Goal: Communication & Community: Answer question/provide support

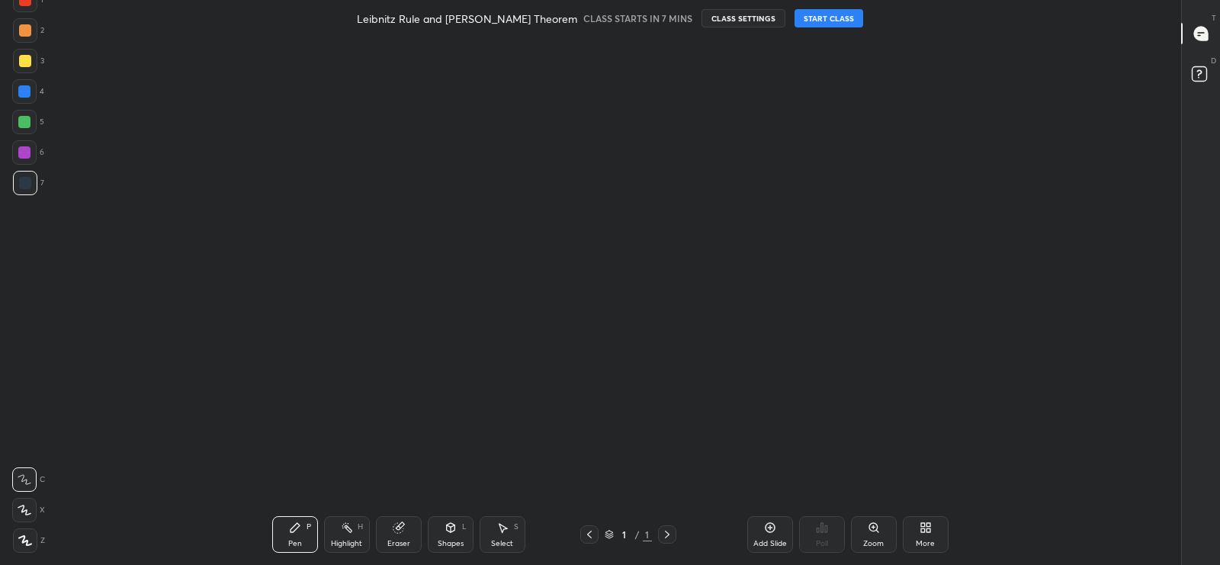
scroll to position [5, 0]
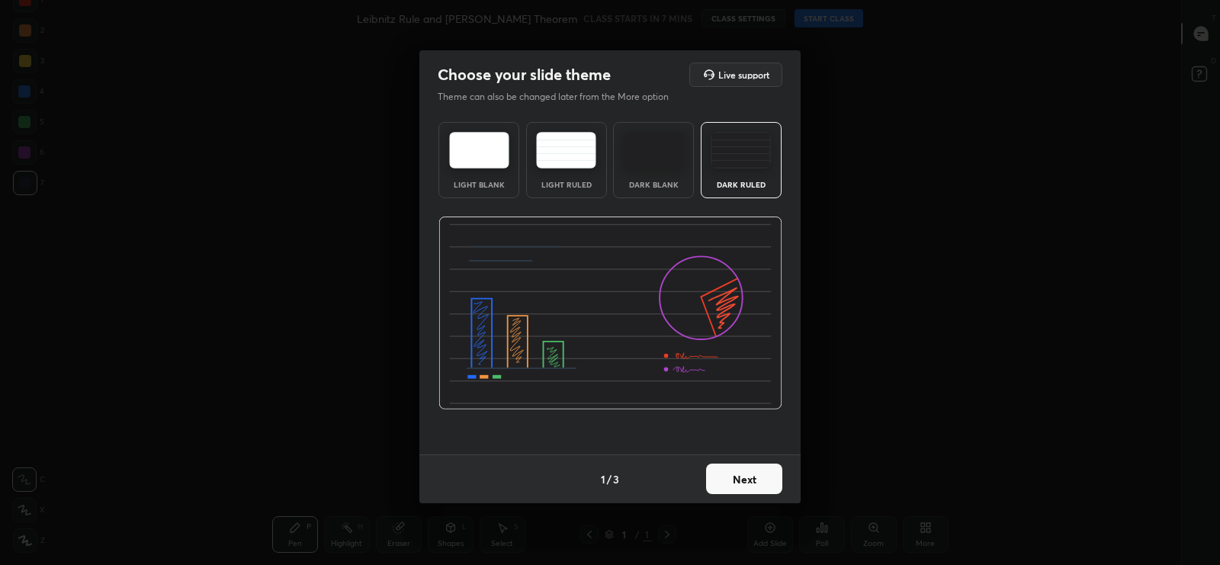
click at [732, 482] on button "Next" at bounding box center [744, 479] width 76 height 31
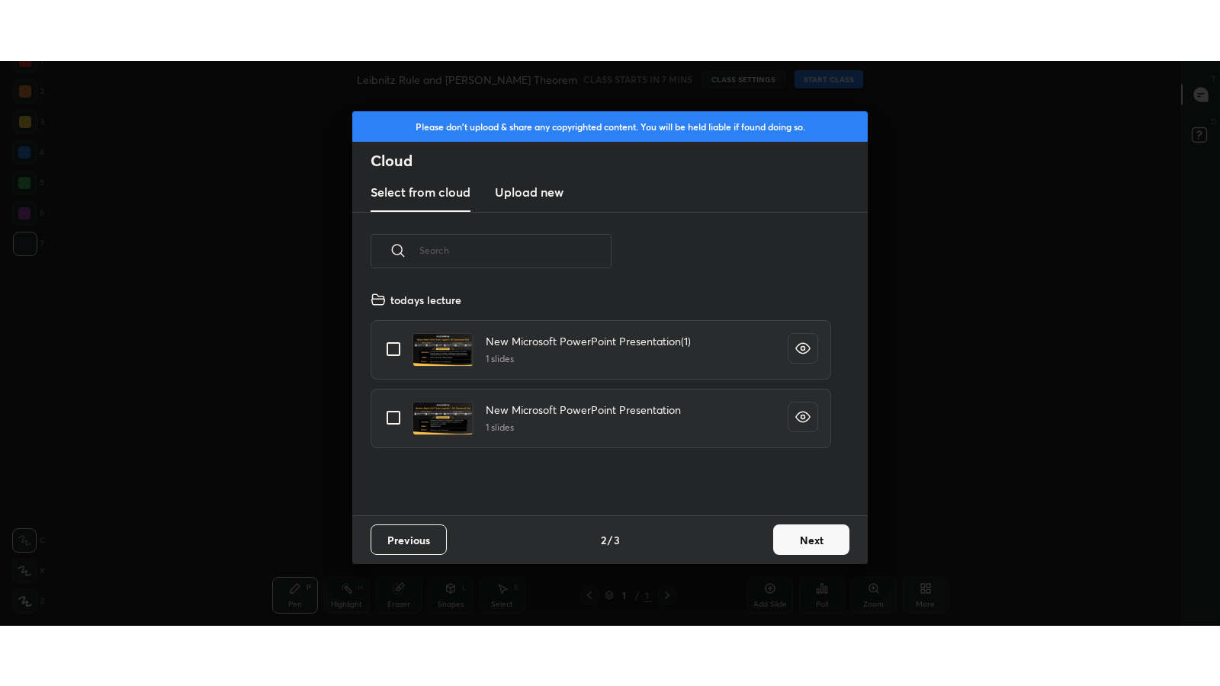
scroll to position [225, 490]
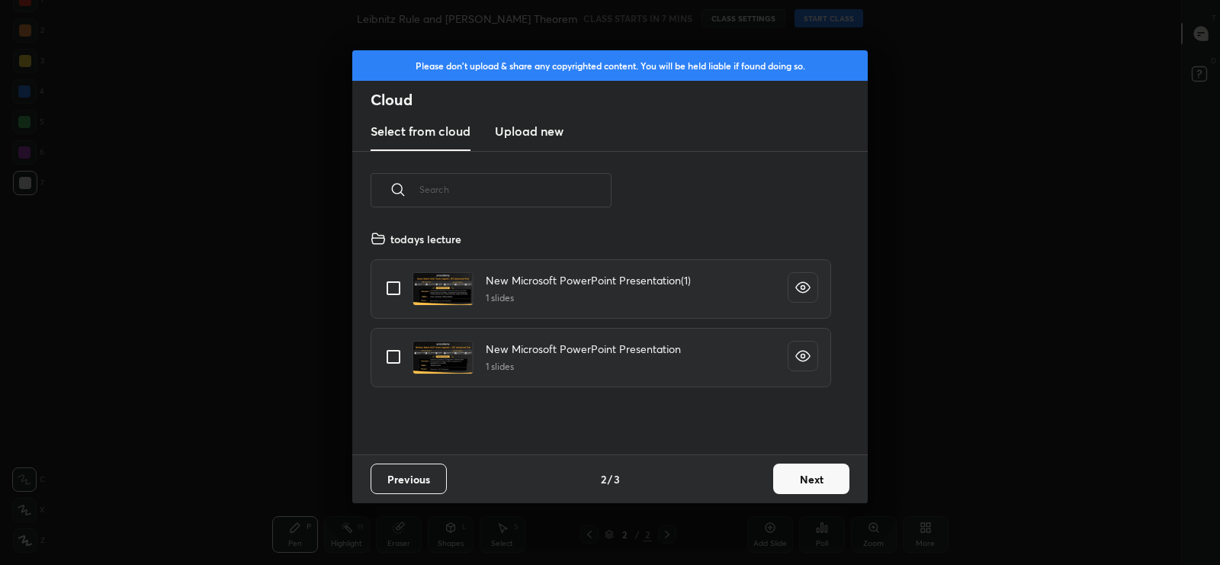
click at [520, 130] on h3 "Upload new" at bounding box center [529, 131] width 69 height 18
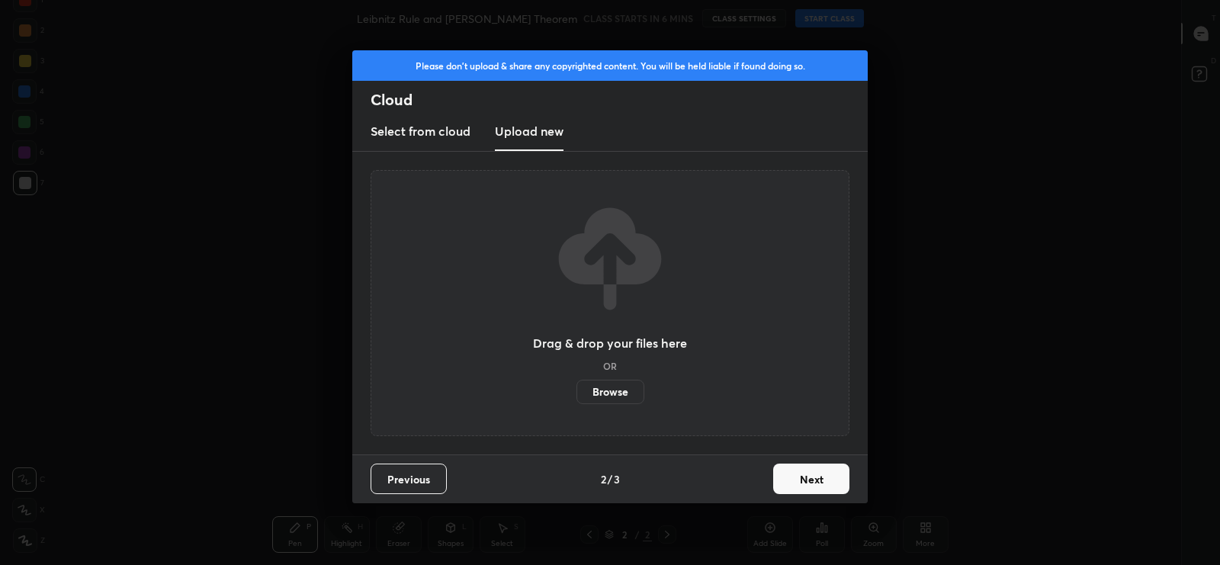
click at [628, 386] on label "Browse" at bounding box center [611, 392] width 68 height 24
click at [577, 386] on input "Browse" at bounding box center [577, 392] width 0 height 24
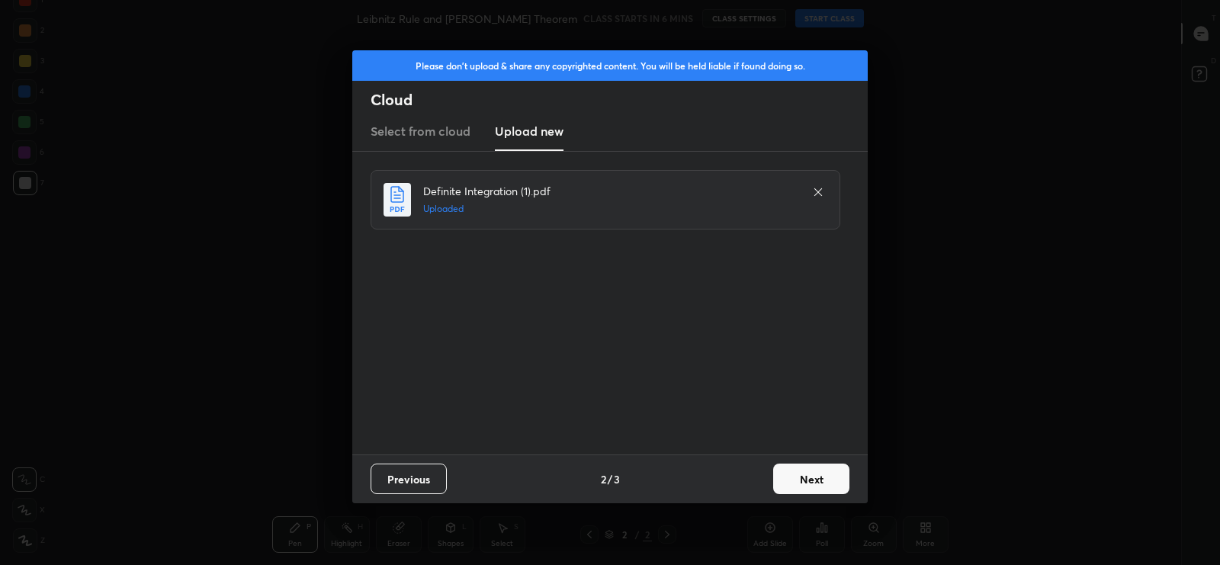
click at [808, 487] on button "Next" at bounding box center [811, 479] width 76 height 31
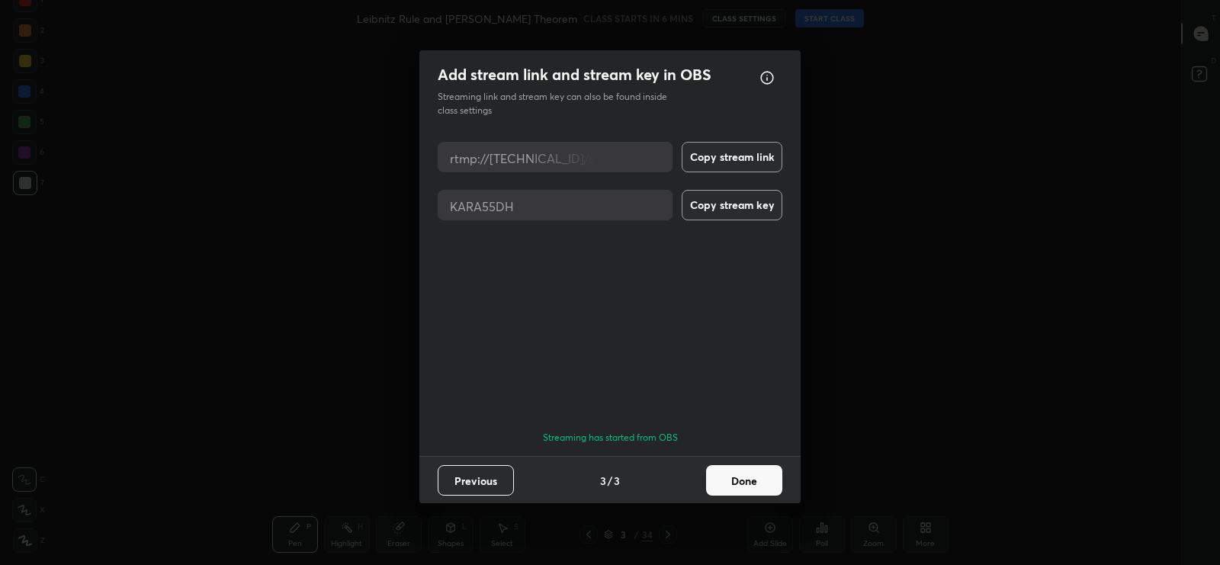
click at [715, 475] on button "Done" at bounding box center [744, 480] width 76 height 31
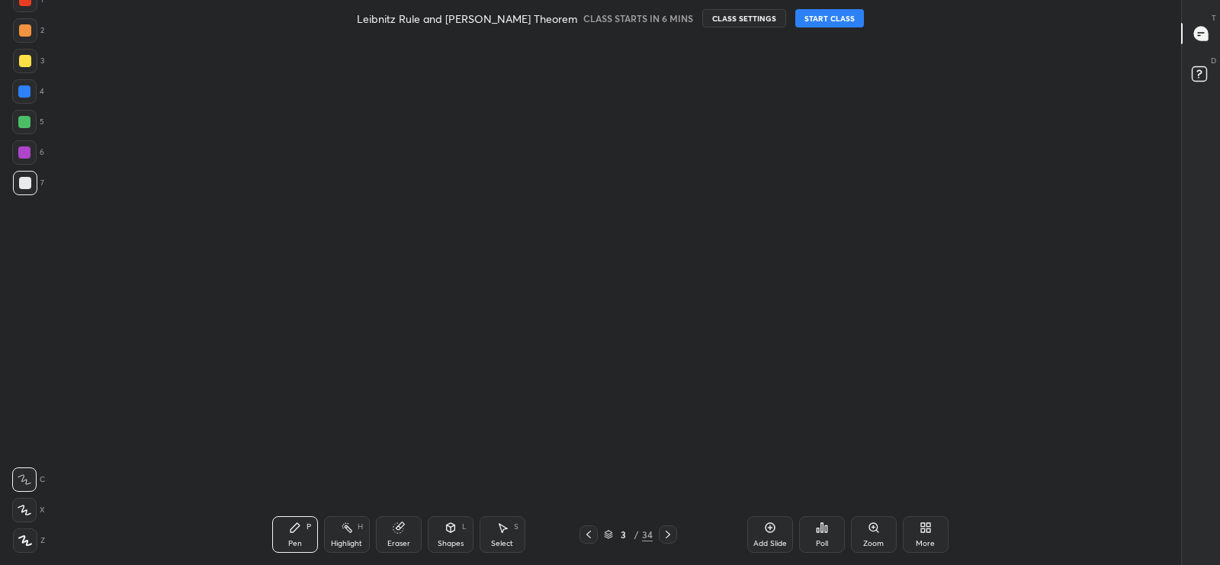
click at [921, 532] on icon at bounding box center [923, 531] width 4 height 4
click at [870, 422] on div "Full screen F" at bounding box center [870, 418] width 61 height 37
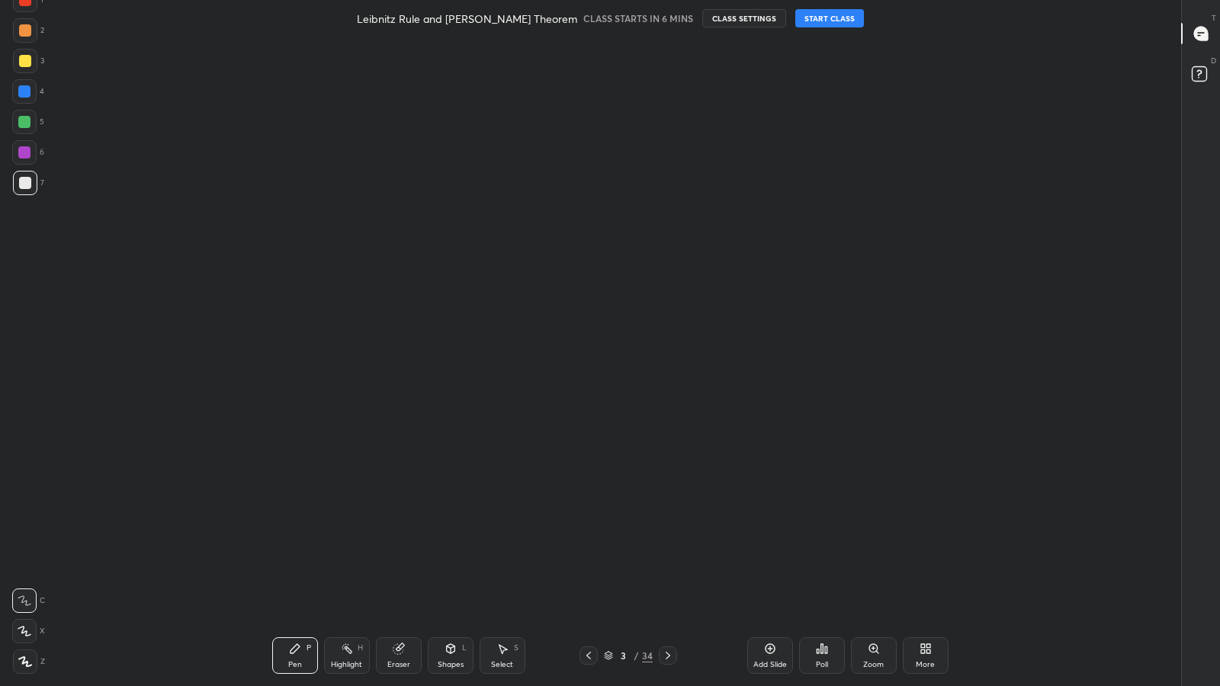
scroll to position [5, 0]
click at [903, 564] on div "More" at bounding box center [926, 656] width 46 height 37
click at [872, 539] on div "Full screen F" at bounding box center [870, 539] width 61 height 37
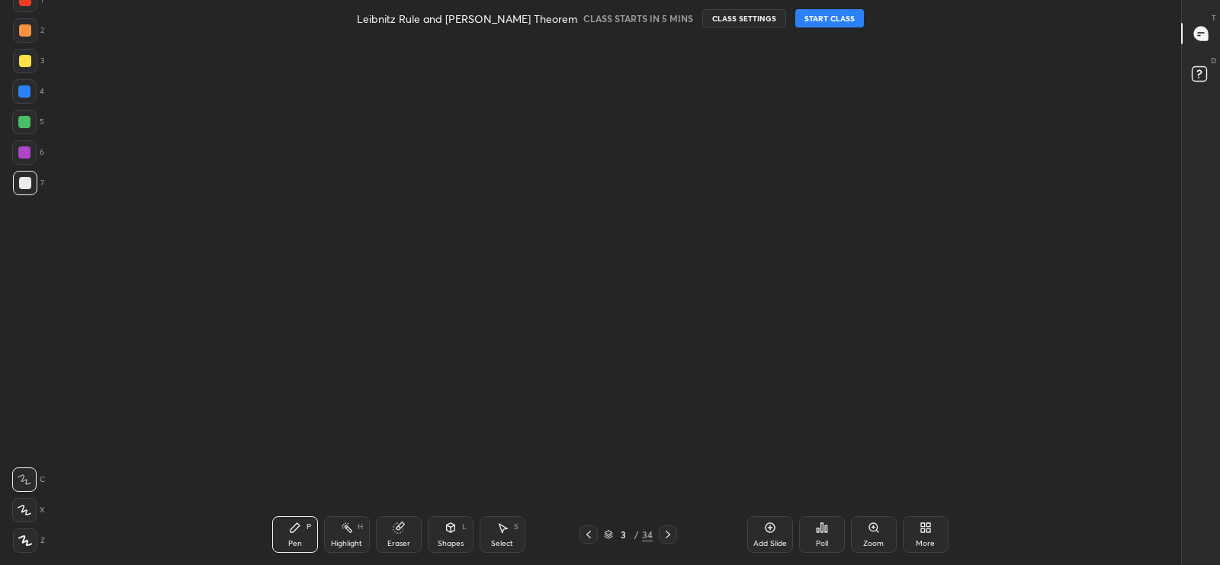
click at [796, 16] on button "START CLASS" at bounding box center [829, 18] width 69 height 18
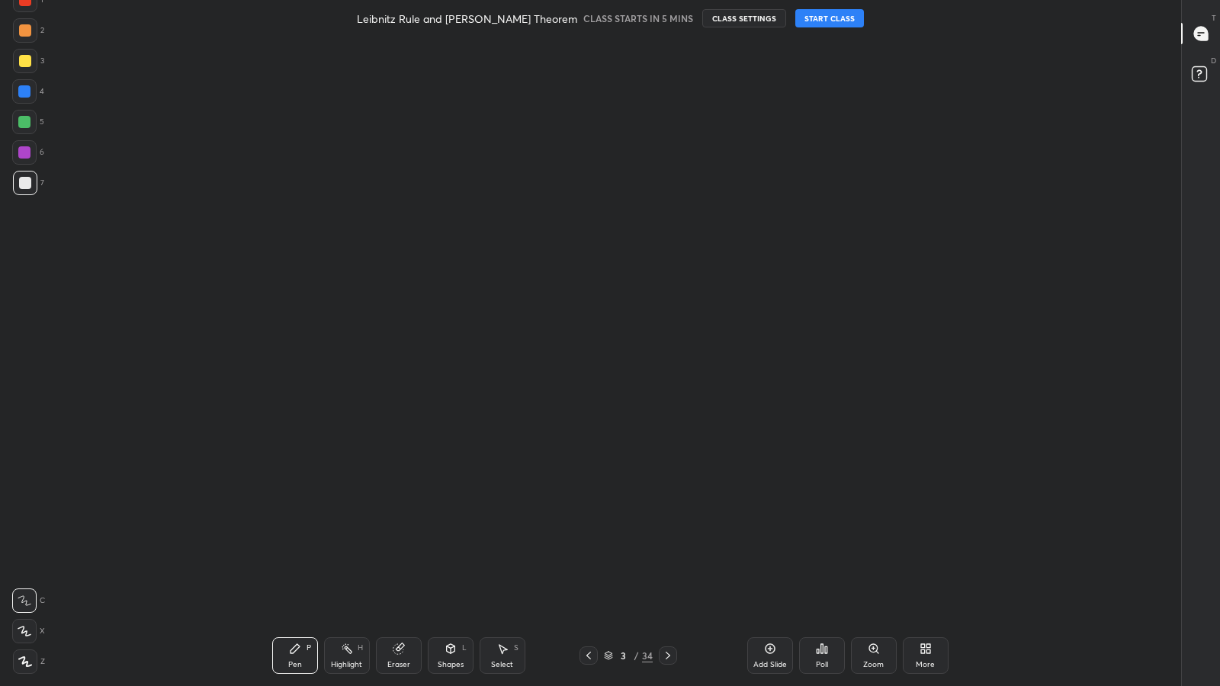
click at [1197, 34] on icon at bounding box center [1201, 34] width 14 height 14
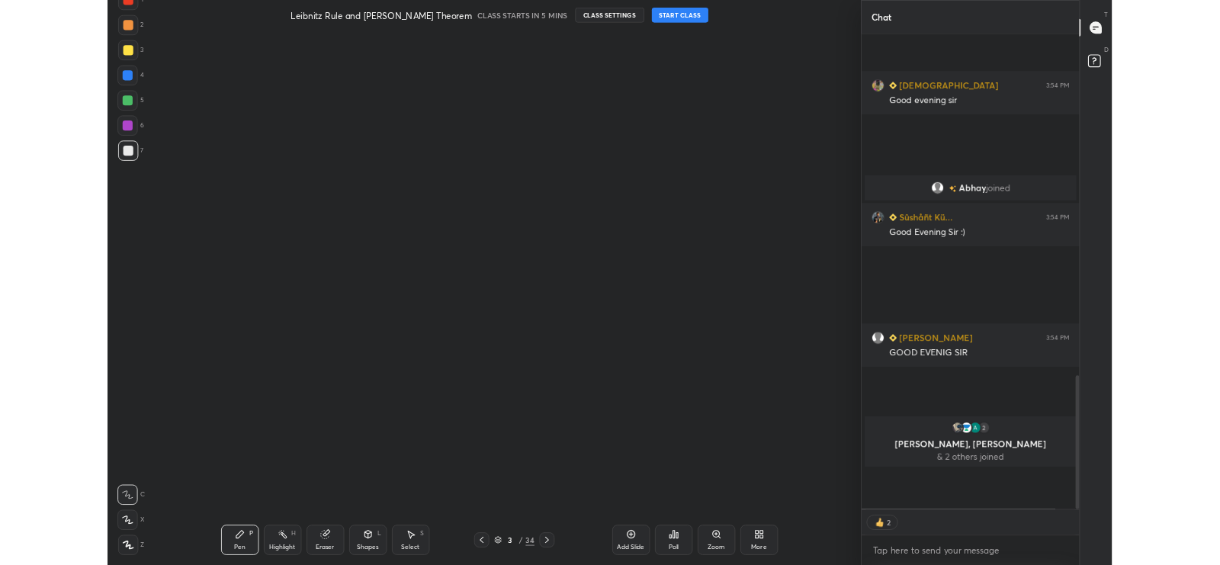
scroll to position [300, 0]
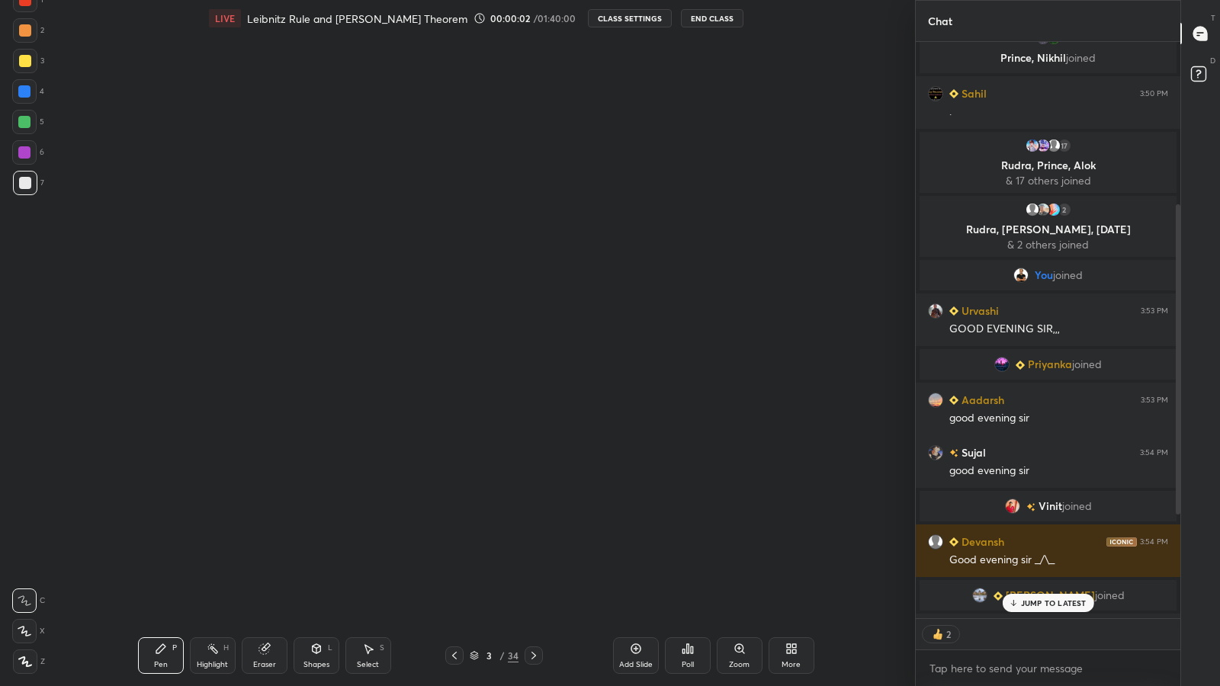
click at [782, 564] on div "More" at bounding box center [791, 665] width 19 height 8
click at [739, 529] on icon at bounding box center [739, 530] width 4 height 4
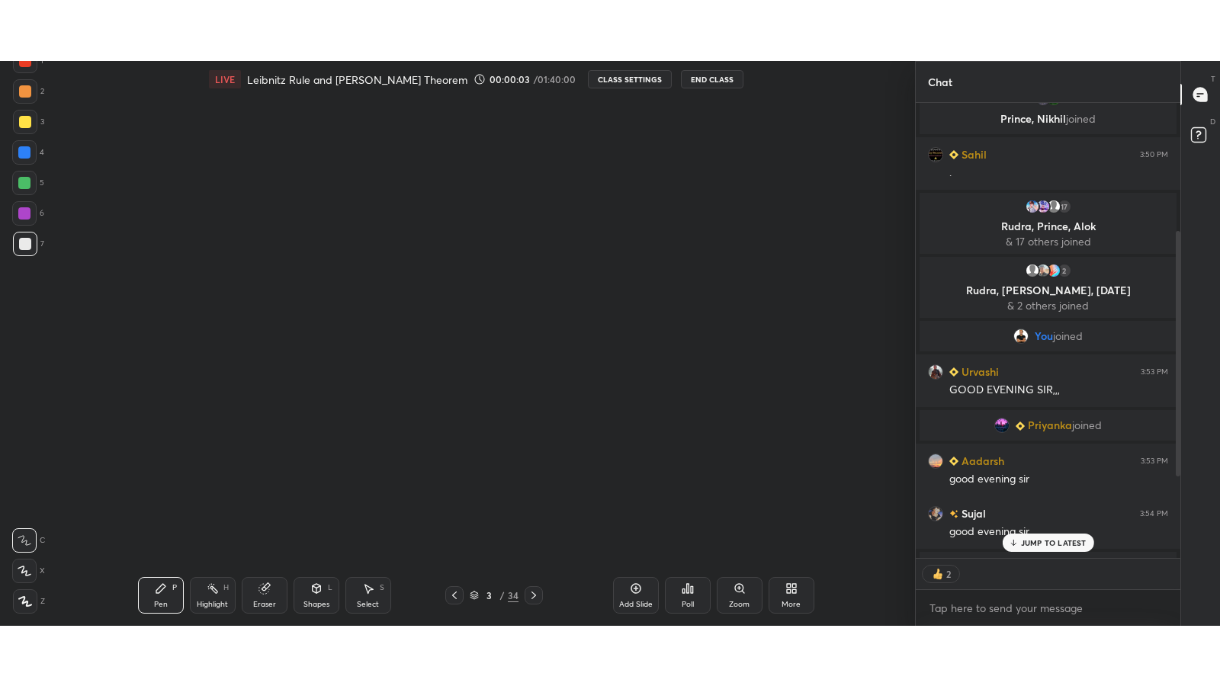
scroll to position [5, 5]
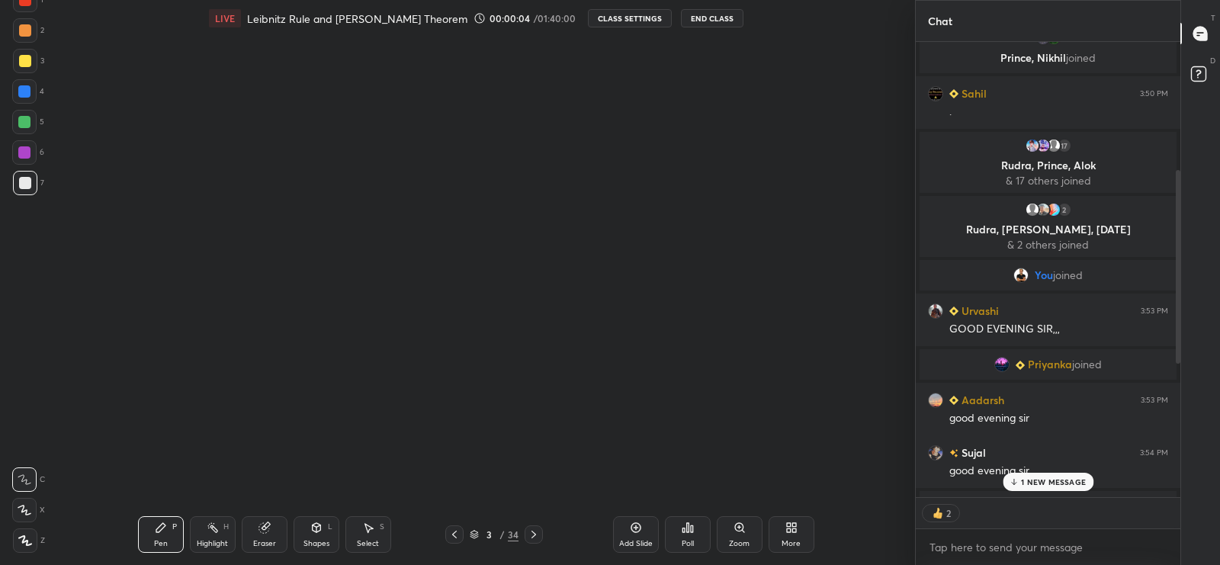
click at [769, 537] on div "More" at bounding box center [792, 534] width 46 height 37
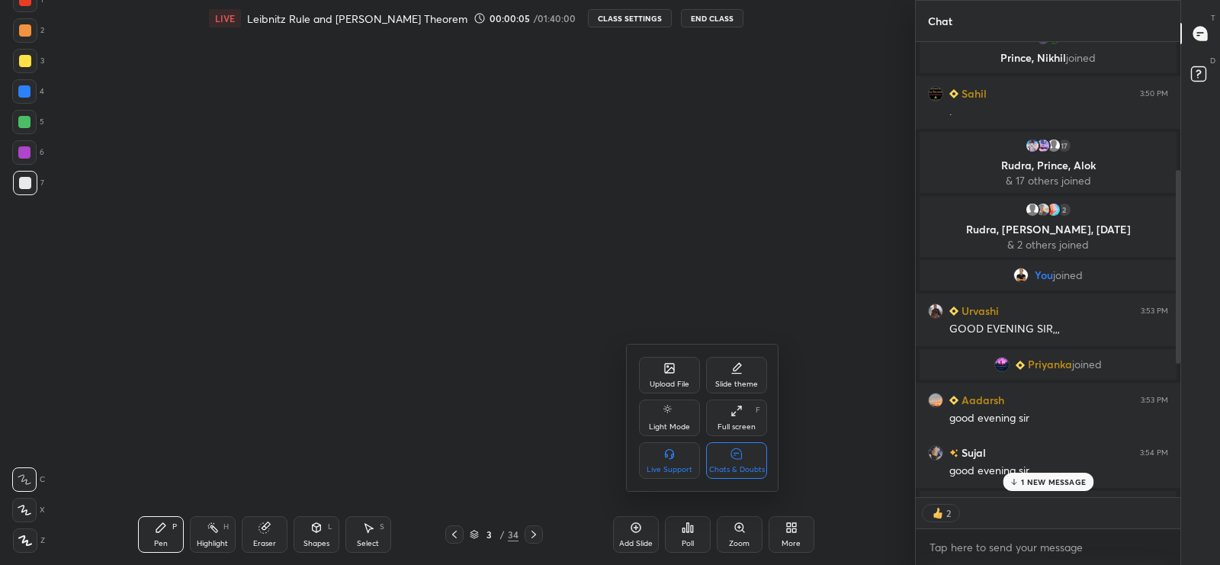
click at [747, 418] on div "Full screen F" at bounding box center [736, 418] width 61 height 37
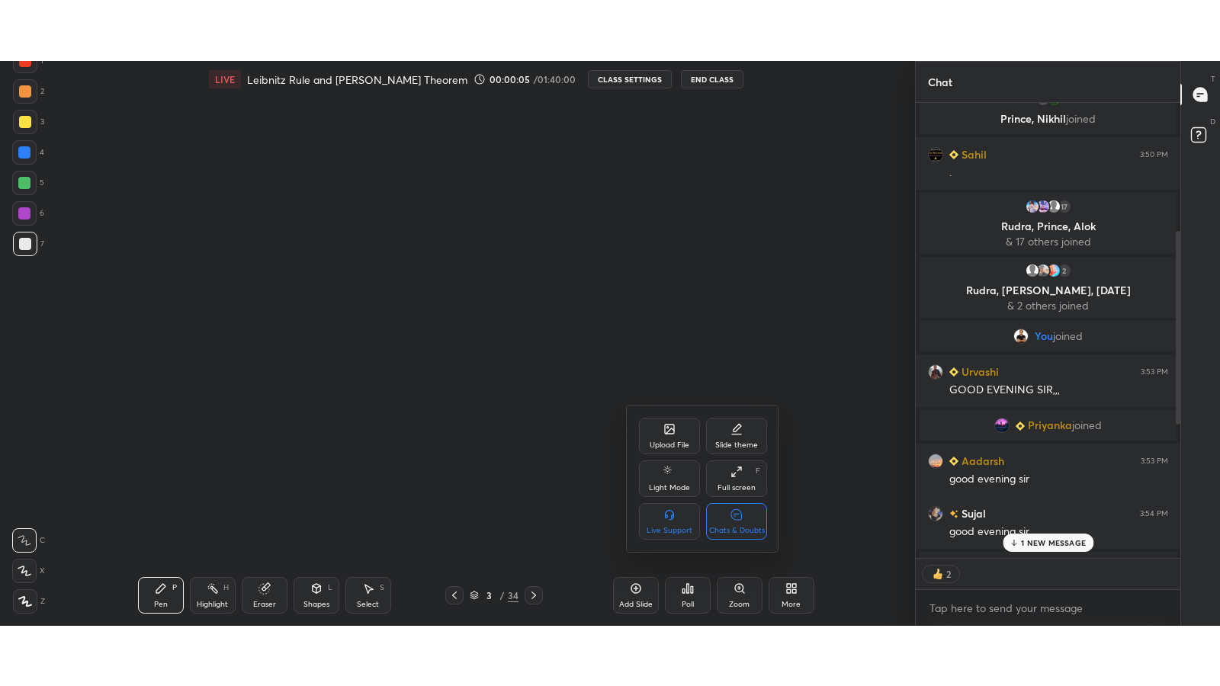
scroll to position [640, 260]
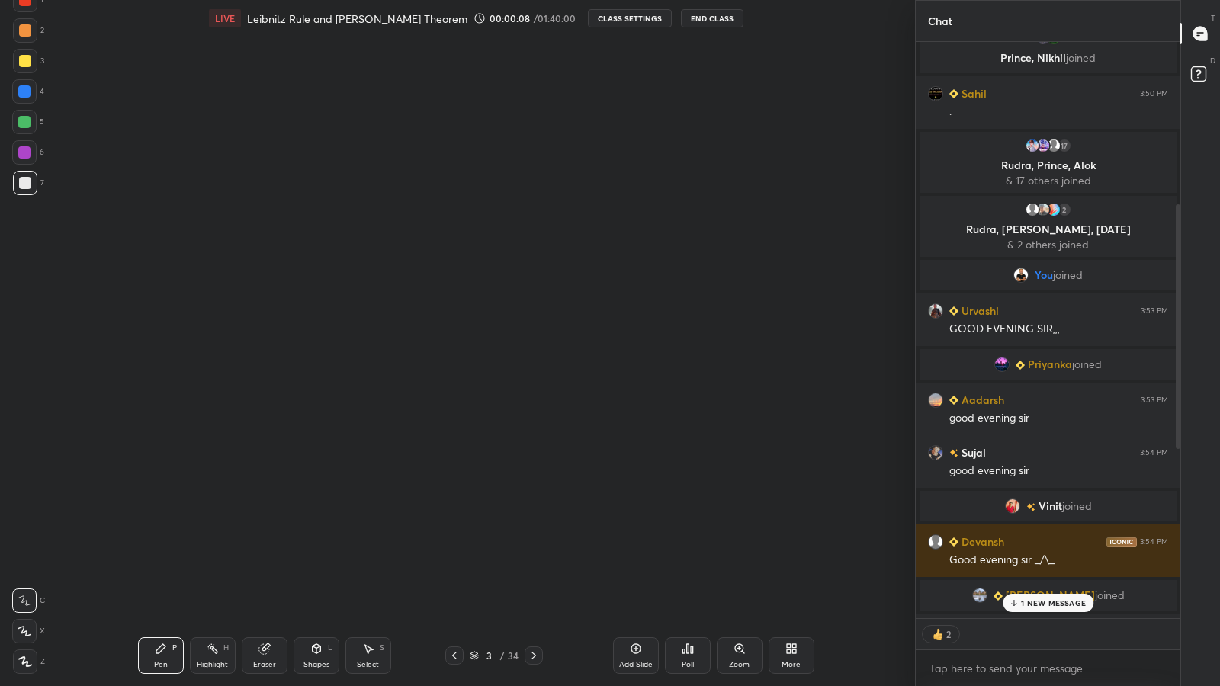
click at [769, 564] on div "More" at bounding box center [792, 656] width 46 height 37
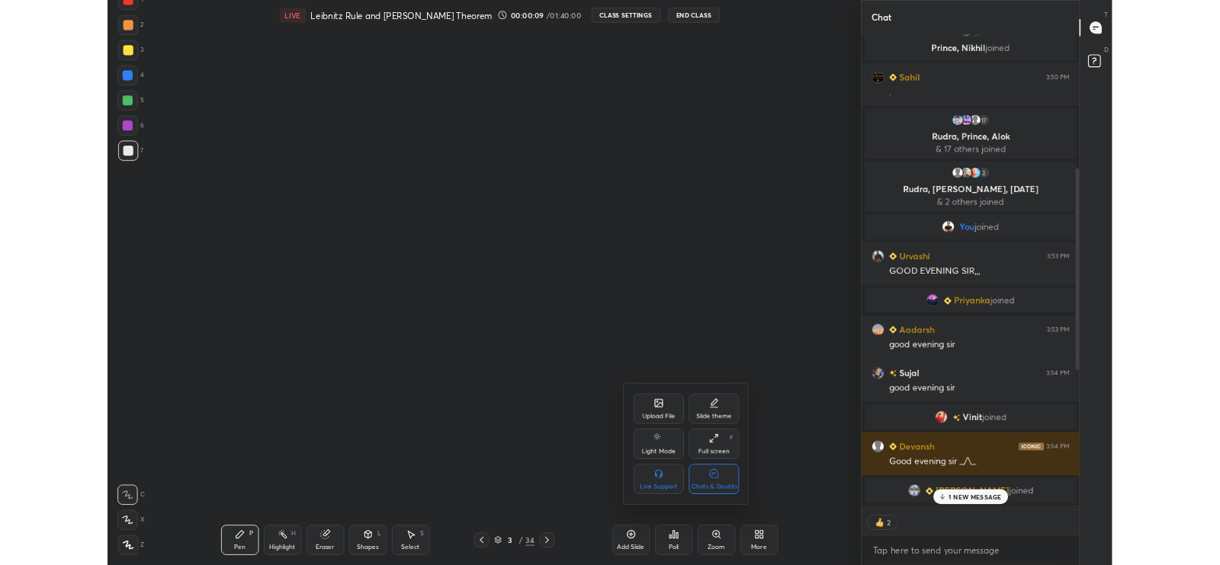
scroll to position [603, 260]
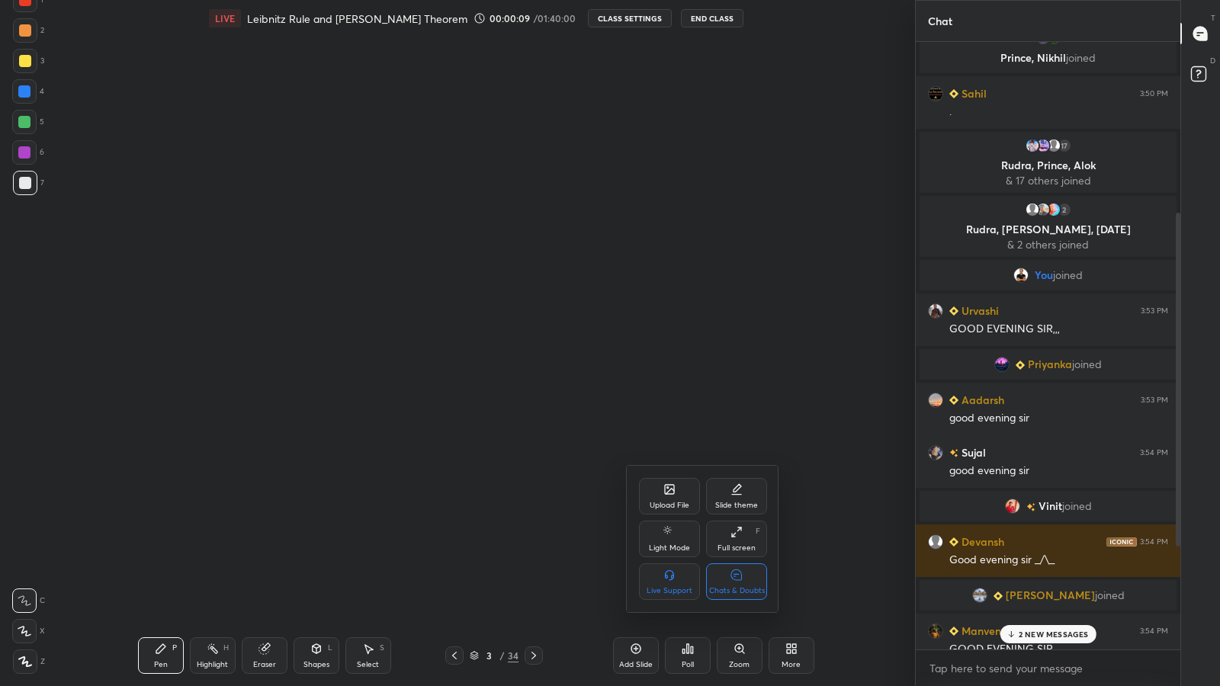
click at [519, 564] on div at bounding box center [610, 343] width 1220 height 686
click at [528, 564] on icon at bounding box center [534, 656] width 12 height 12
click at [787, 564] on icon at bounding box center [789, 652] width 4 height 4
click at [737, 539] on div "Full screen F" at bounding box center [736, 539] width 61 height 37
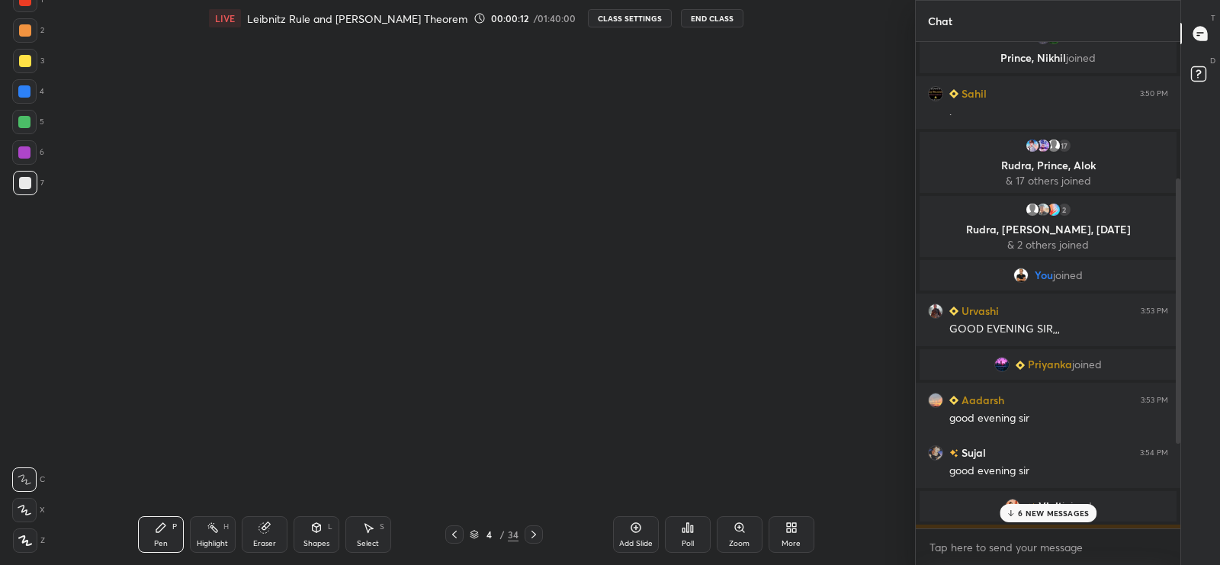
scroll to position [519, 260]
type textarea "x"
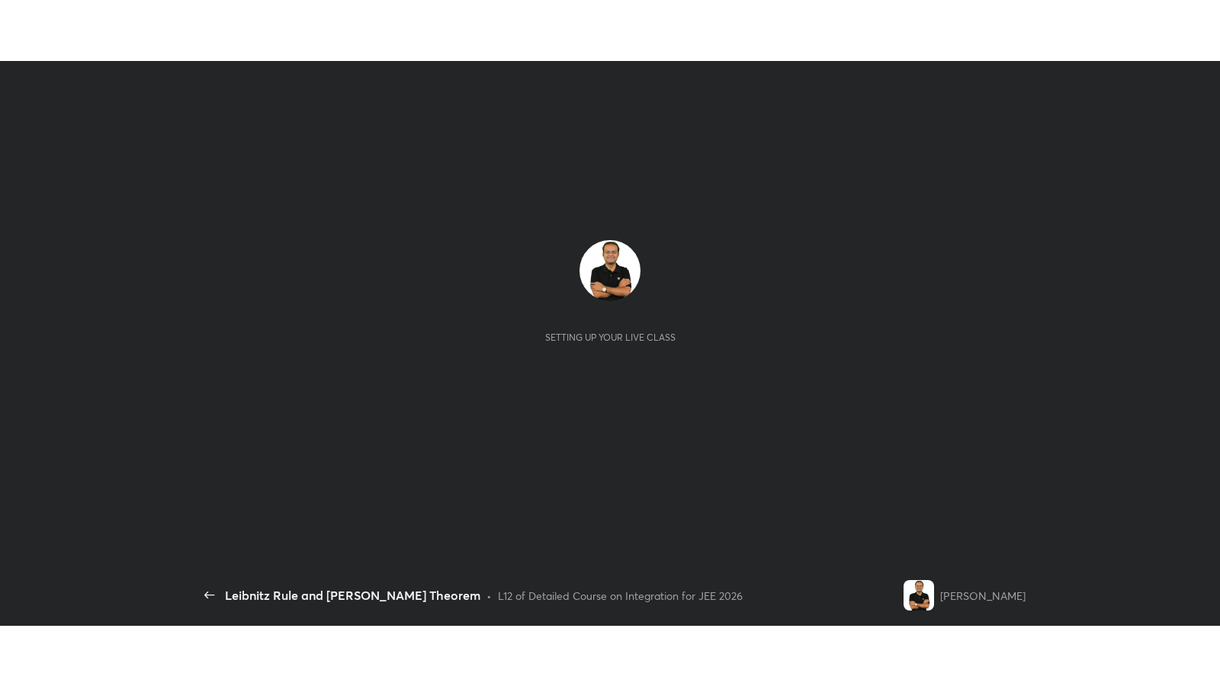
scroll to position [5, 0]
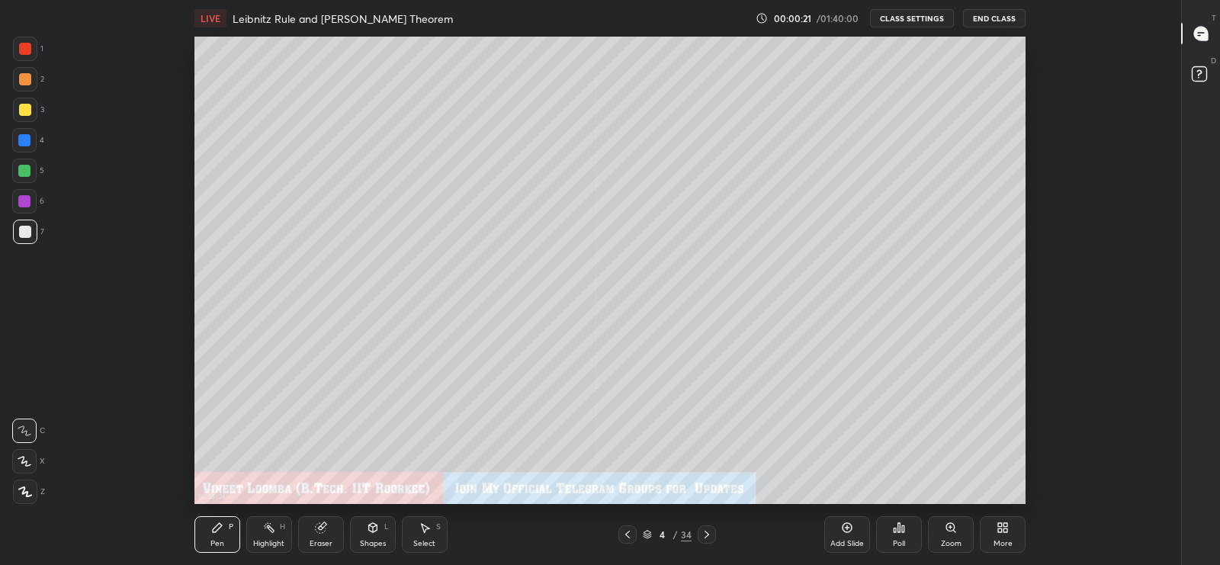
click at [627, 534] on icon at bounding box center [628, 535] width 12 height 12
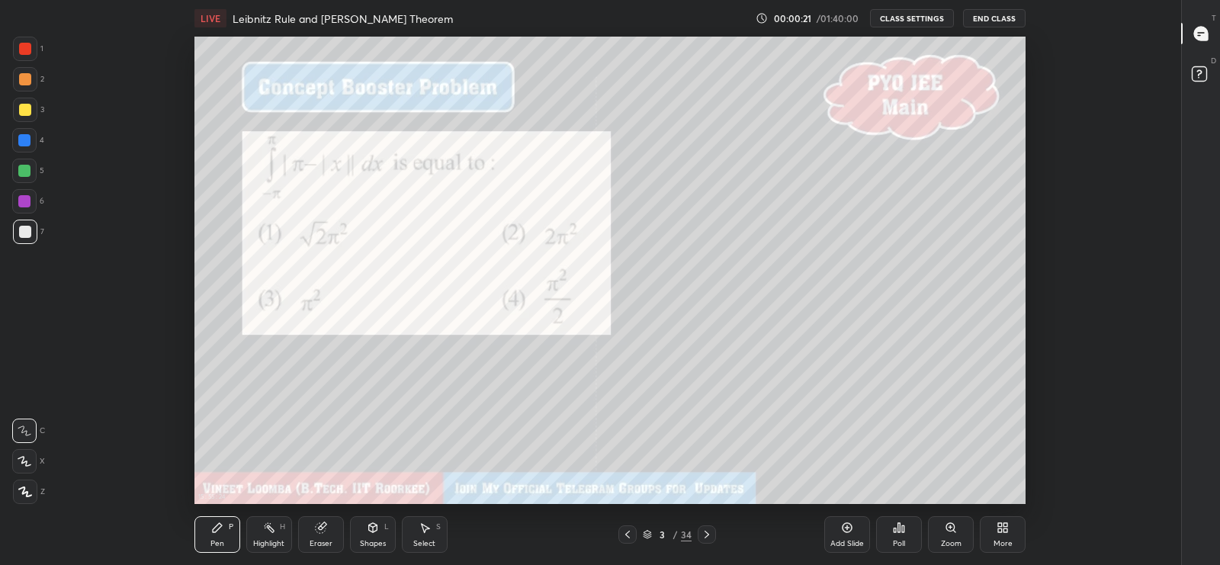
click at [627, 534] on icon at bounding box center [628, 535] width 12 height 12
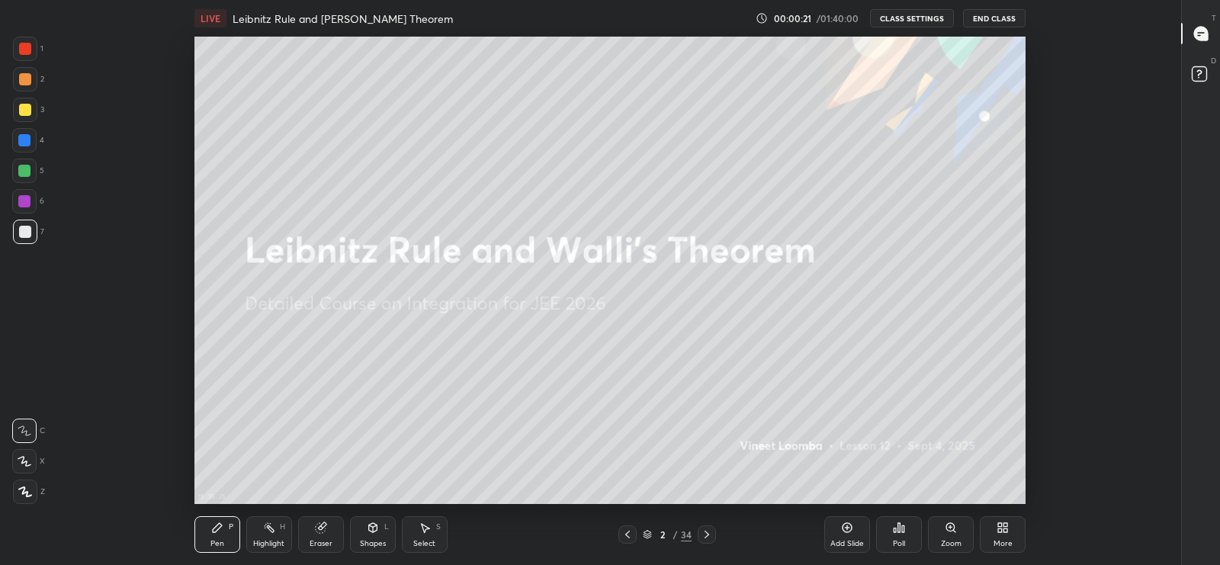
click at [627, 534] on icon at bounding box center [628, 535] width 12 height 12
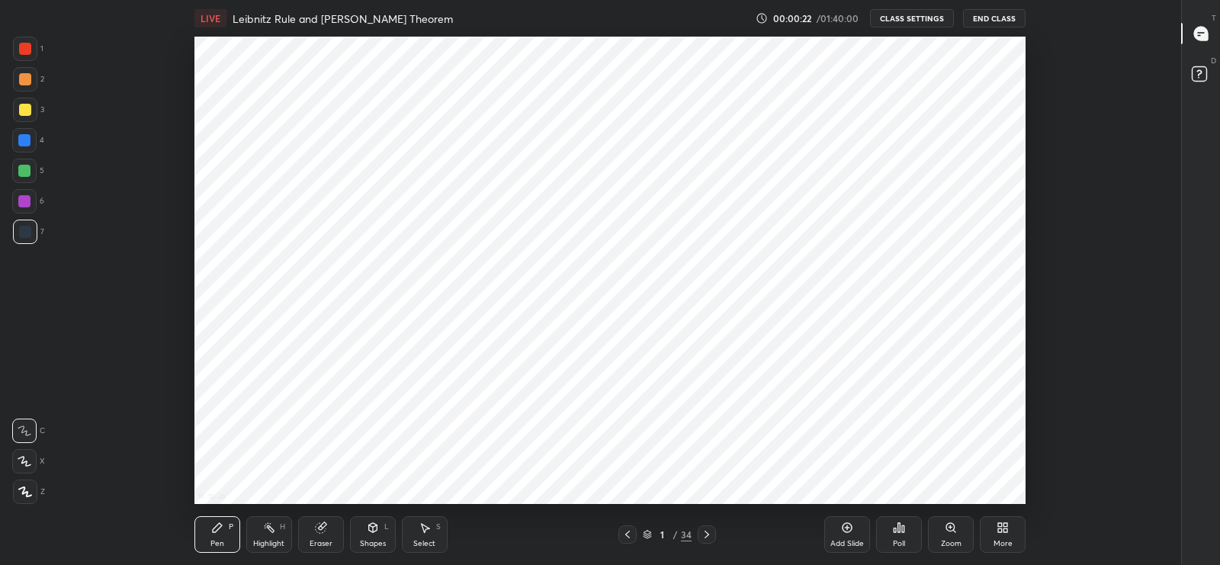
click at [708, 533] on icon at bounding box center [707, 535] width 12 height 12
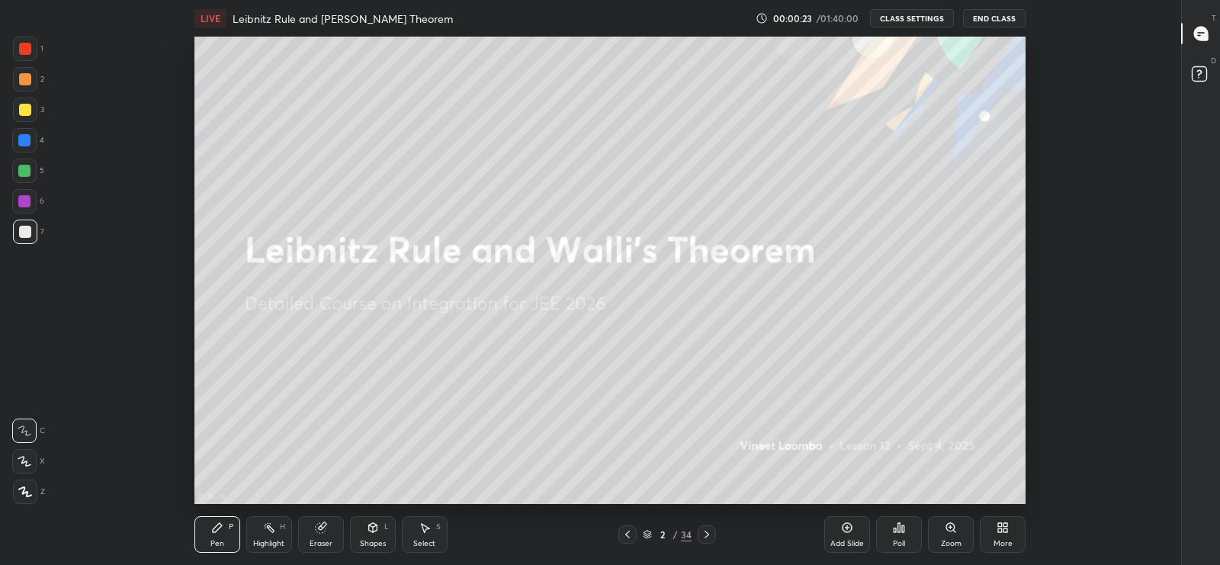
click at [1003, 535] on div "More" at bounding box center [1003, 534] width 46 height 37
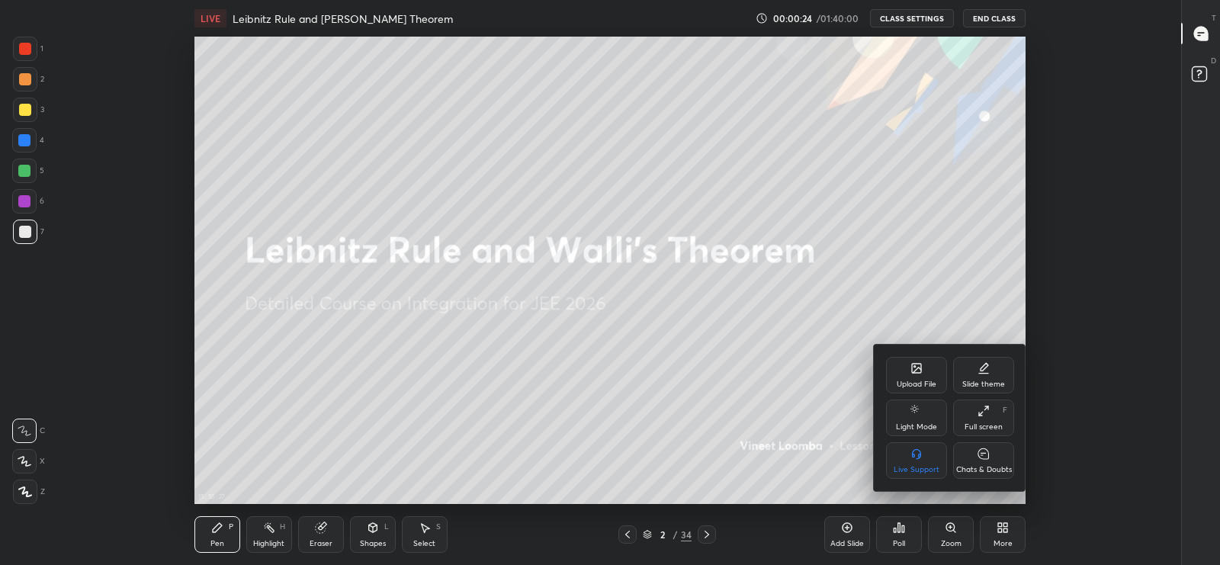
click at [978, 417] on icon at bounding box center [984, 411] width 12 height 12
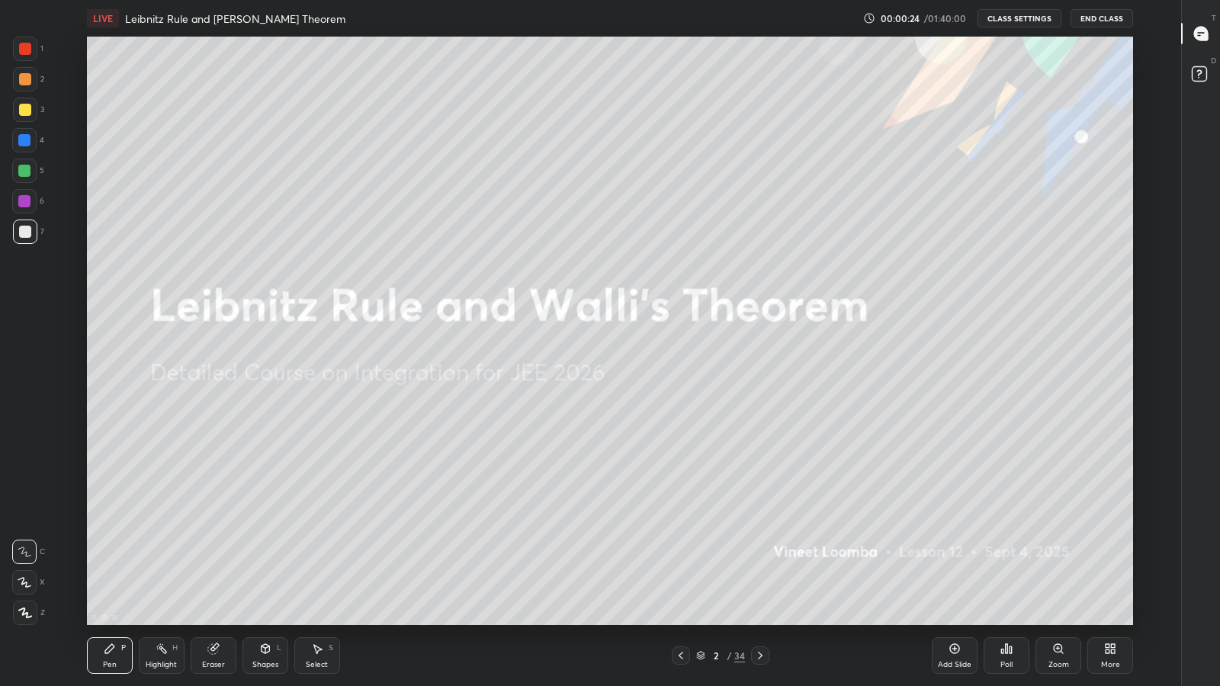
scroll to position [589, 1123]
click at [1201, 43] on div at bounding box center [1202, 33] width 31 height 27
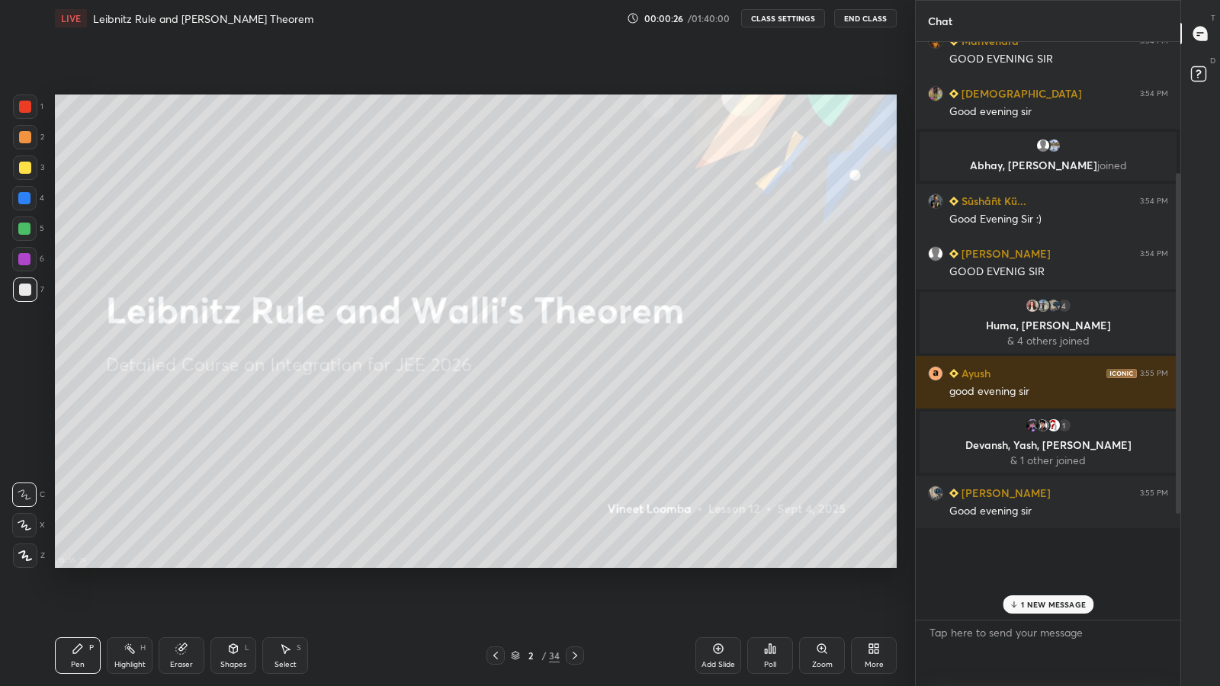
scroll to position [223, 0]
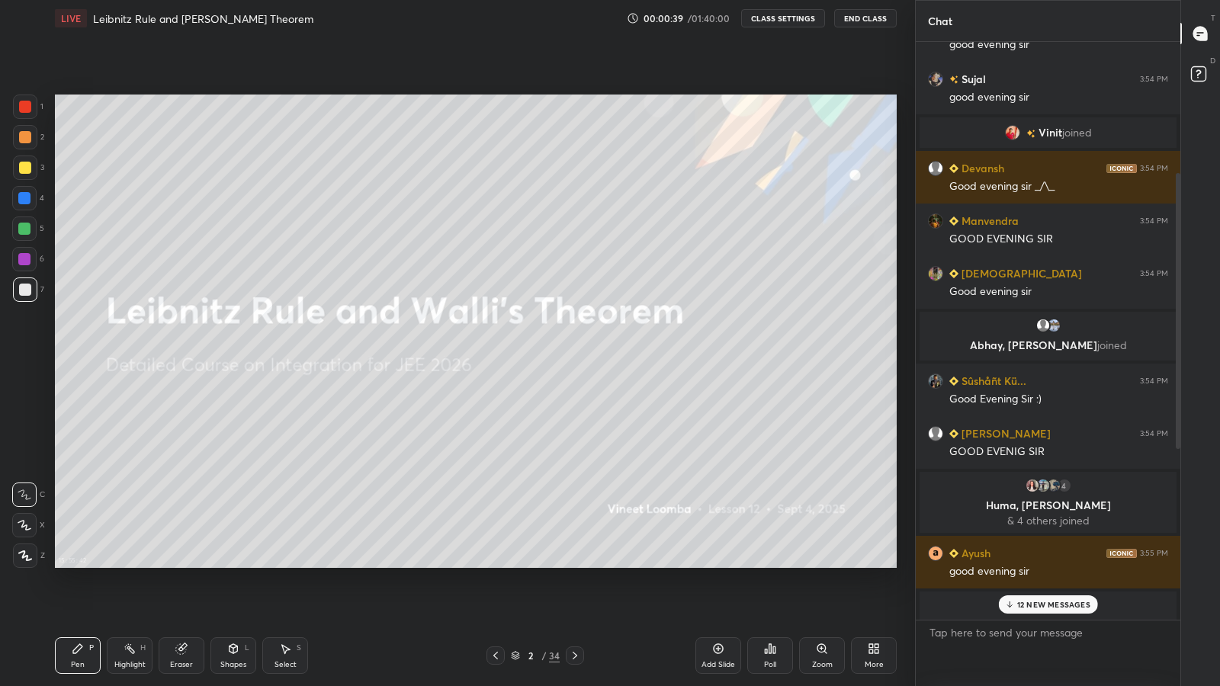
click at [722, 564] on icon at bounding box center [718, 649] width 12 height 12
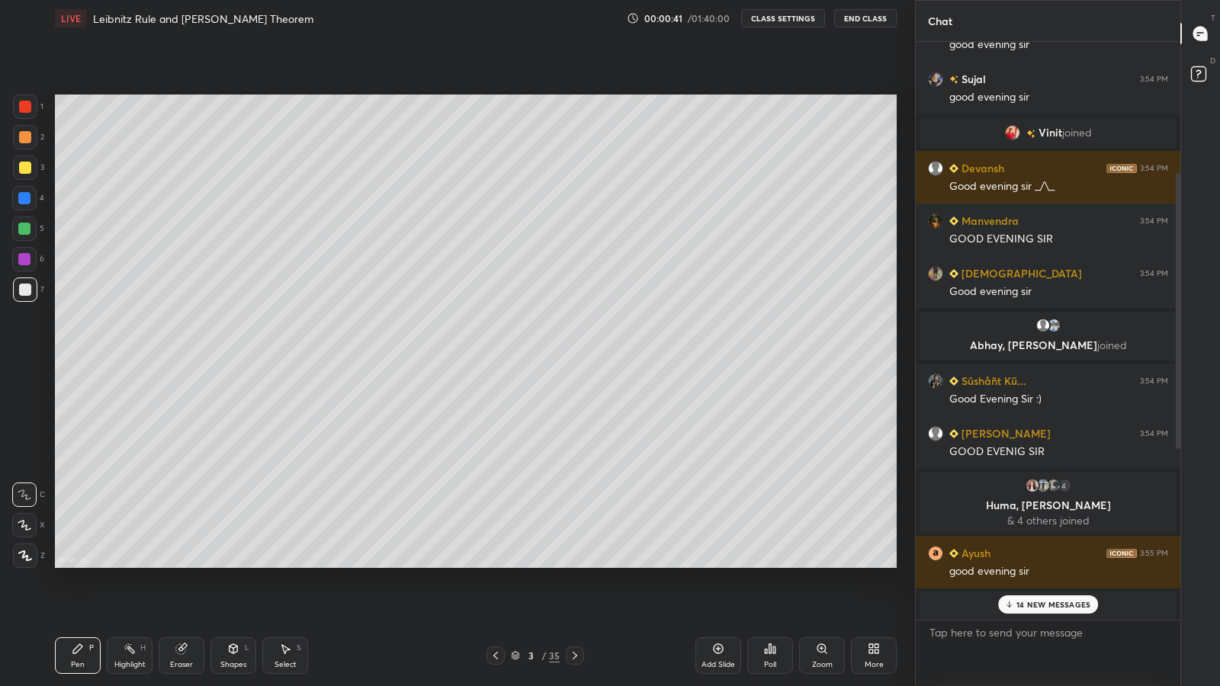
click at [872, 564] on icon at bounding box center [871, 646] width 4 height 4
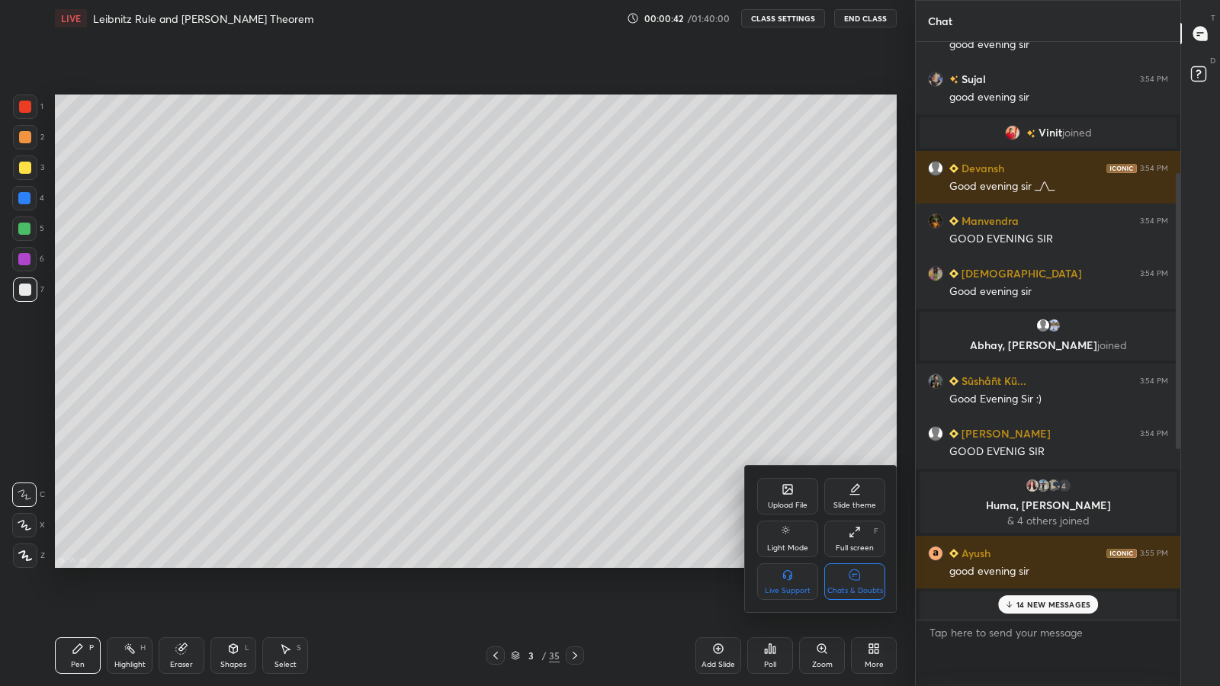
click at [854, 495] on icon at bounding box center [854, 495] width 9 height 0
click at [867, 564] on div "Dark Ruled" at bounding box center [855, 591] width 39 height 8
click at [763, 487] on icon at bounding box center [763, 488] width 5 height 8
click at [772, 21] on div at bounding box center [610, 343] width 1220 height 686
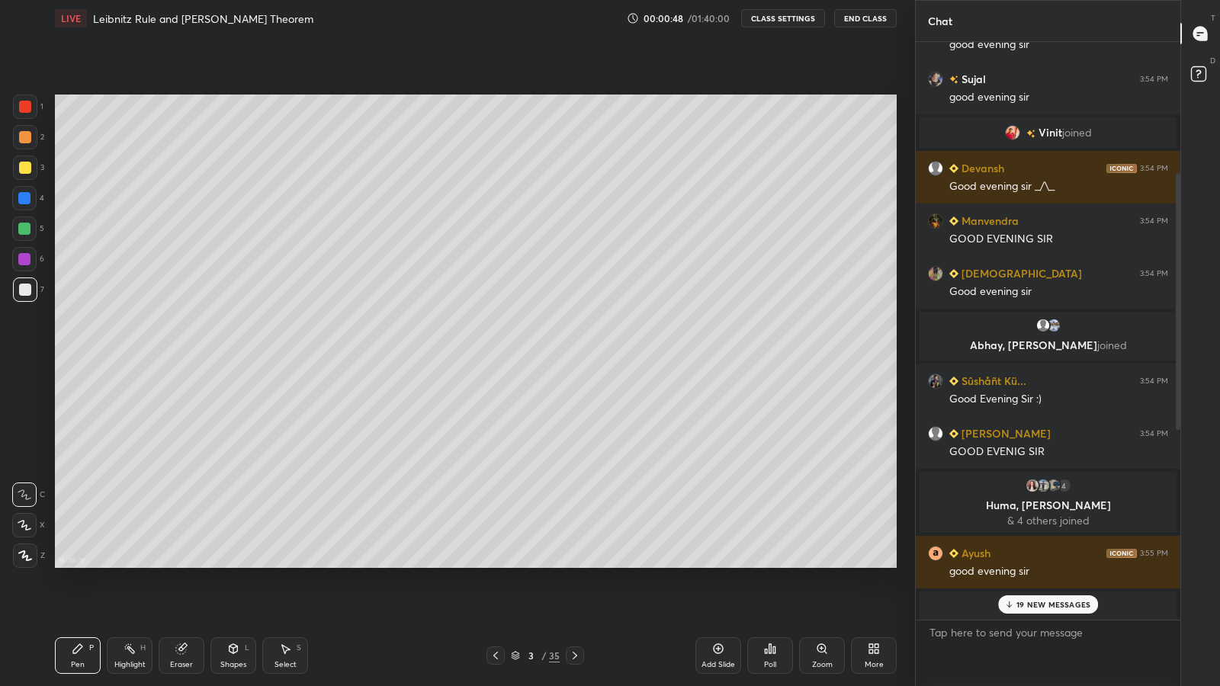
click at [769, 15] on button "CLASS SETTINGS" at bounding box center [783, 18] width 84 height 18
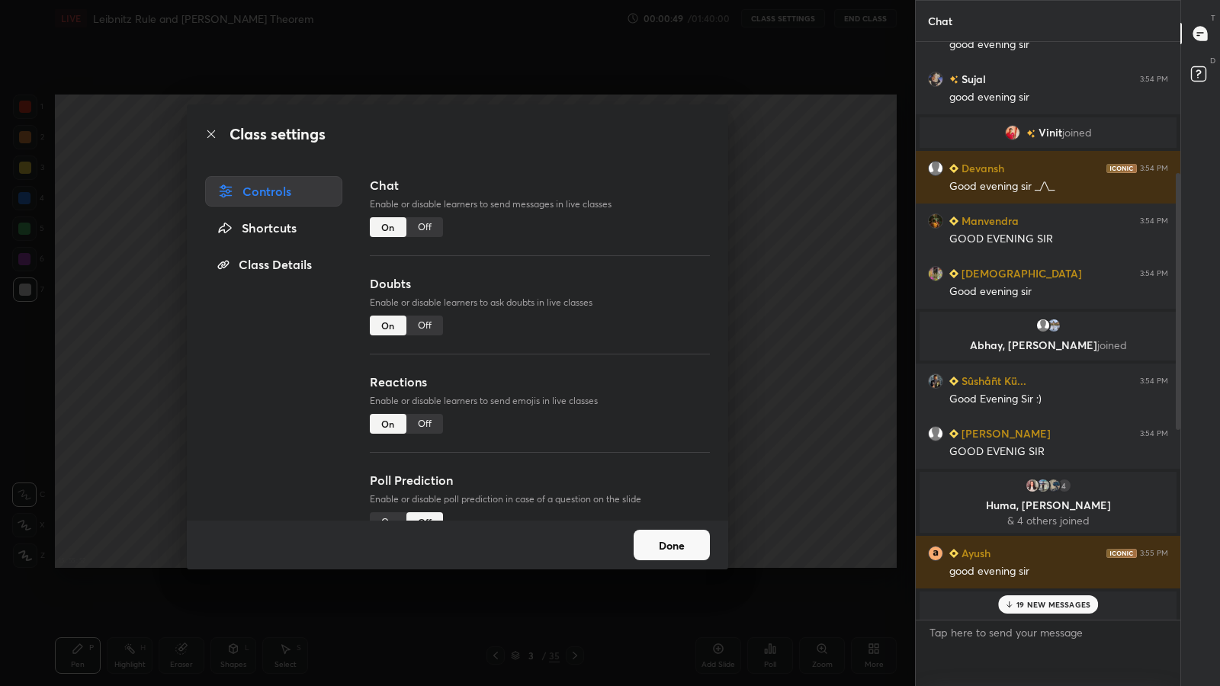
click at [423, 423] on div "Off" at bounding box center [424, 424] width 37 height 20
click at [419, 323] on div "Off" at bounding box center [424, 326] width 37 height 20
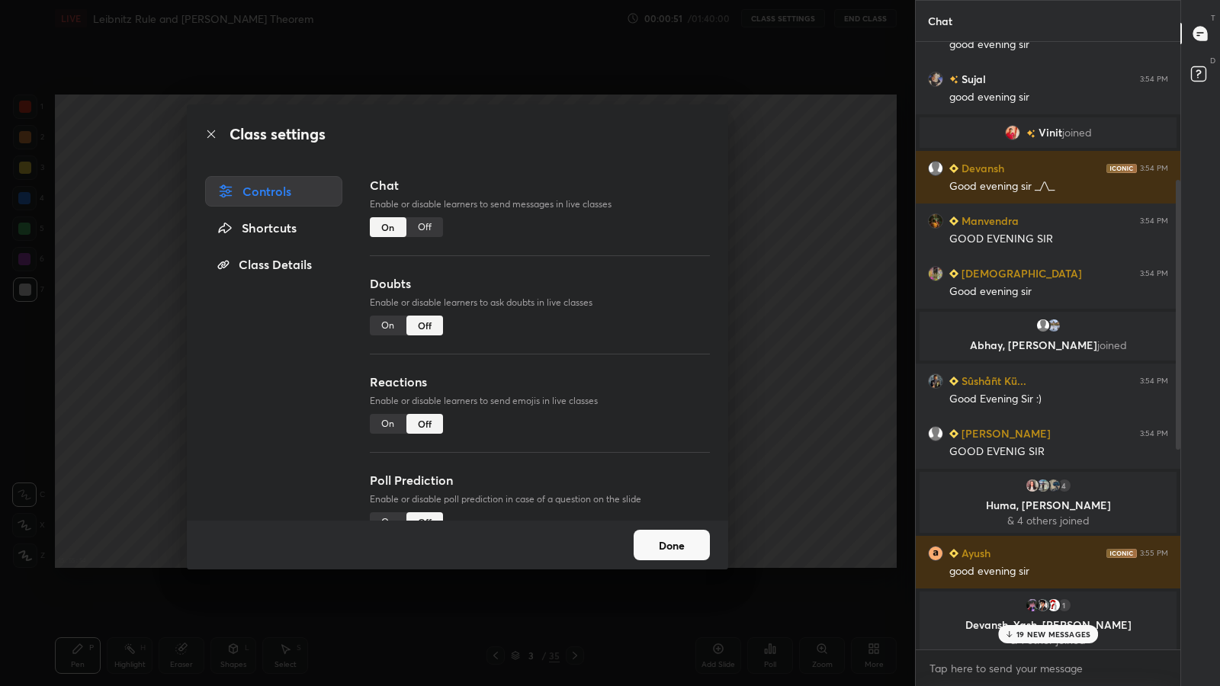
click at [386, 326] on div "On" at bounding box center [388, 326] width 37 height 20
click at [680, 543] on button "Done" at bounding box center [672, 545] width 76 height 31
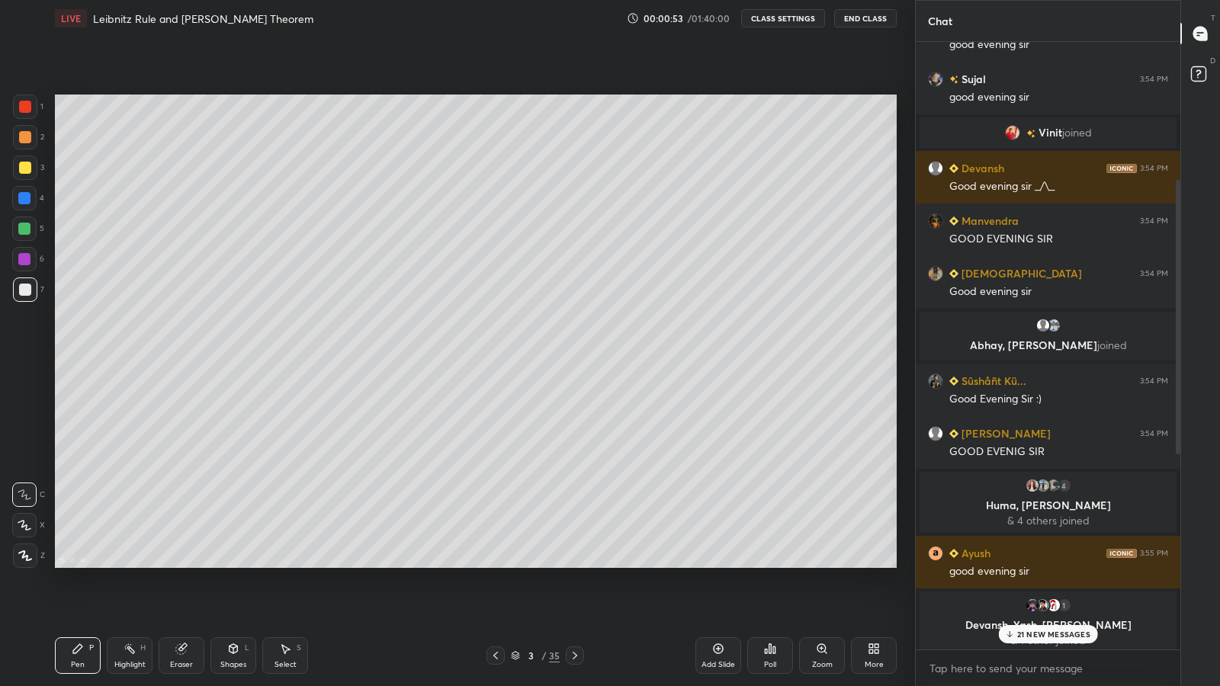
click at [1017, 564] on div "21 NEW MESSAGES" at bounding box center [1048, 634] width 100 height 18
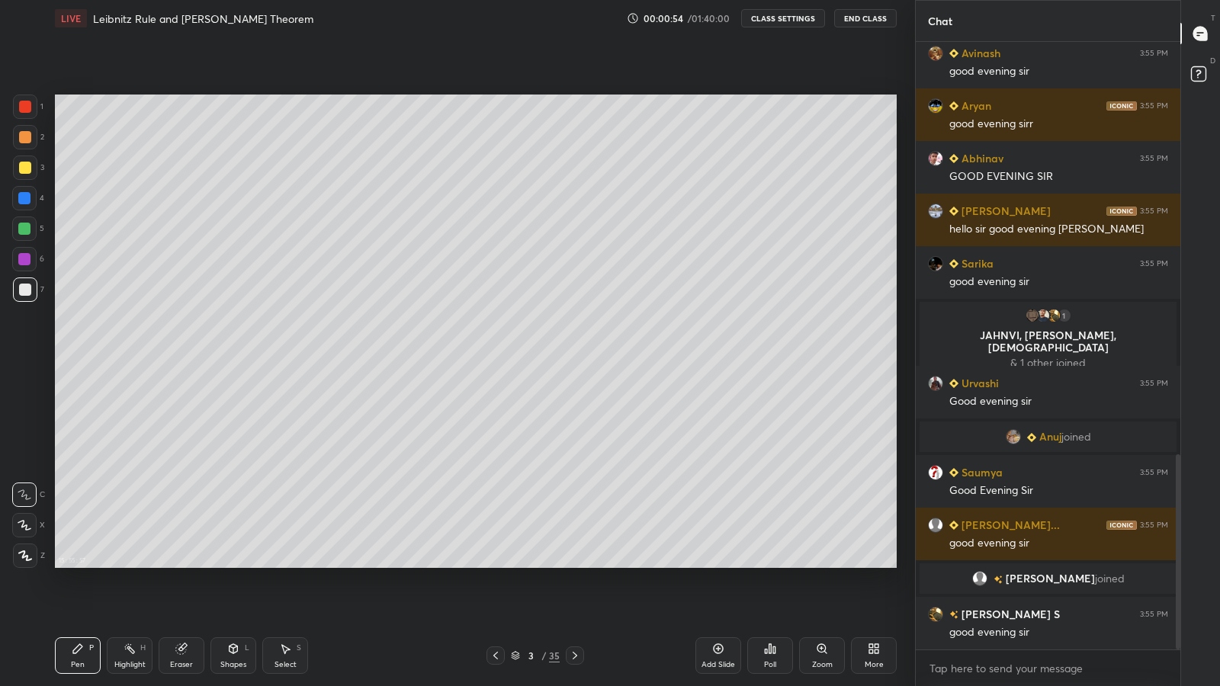
click at [574, 564] on icon at bounding box center [575, 656] width 12 height 12
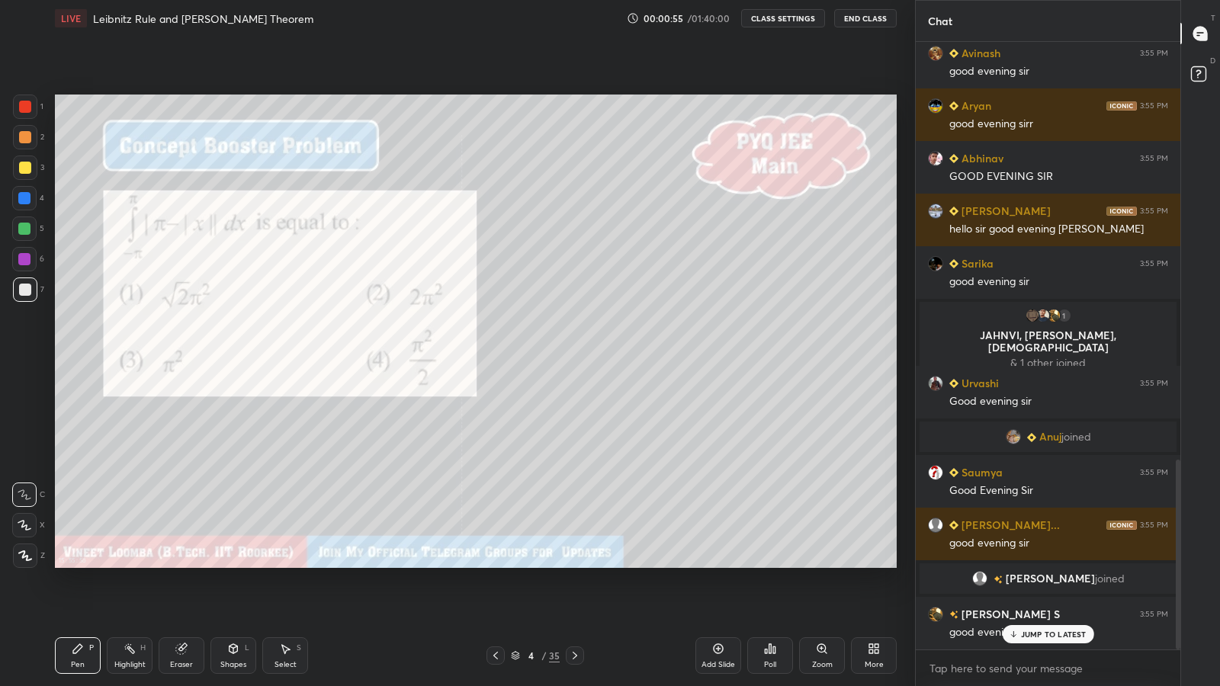
scroll to position [1338, 0]
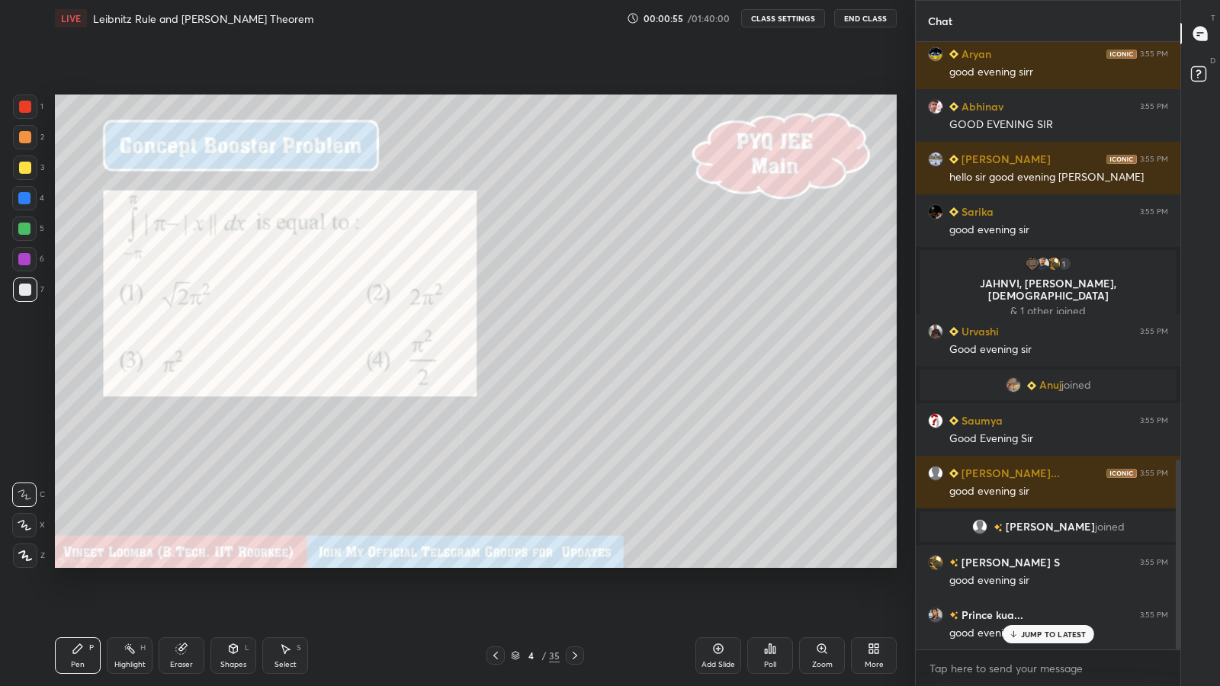
click at [496, 564] on icon at bounding box center [496, 656] width 12 height 12
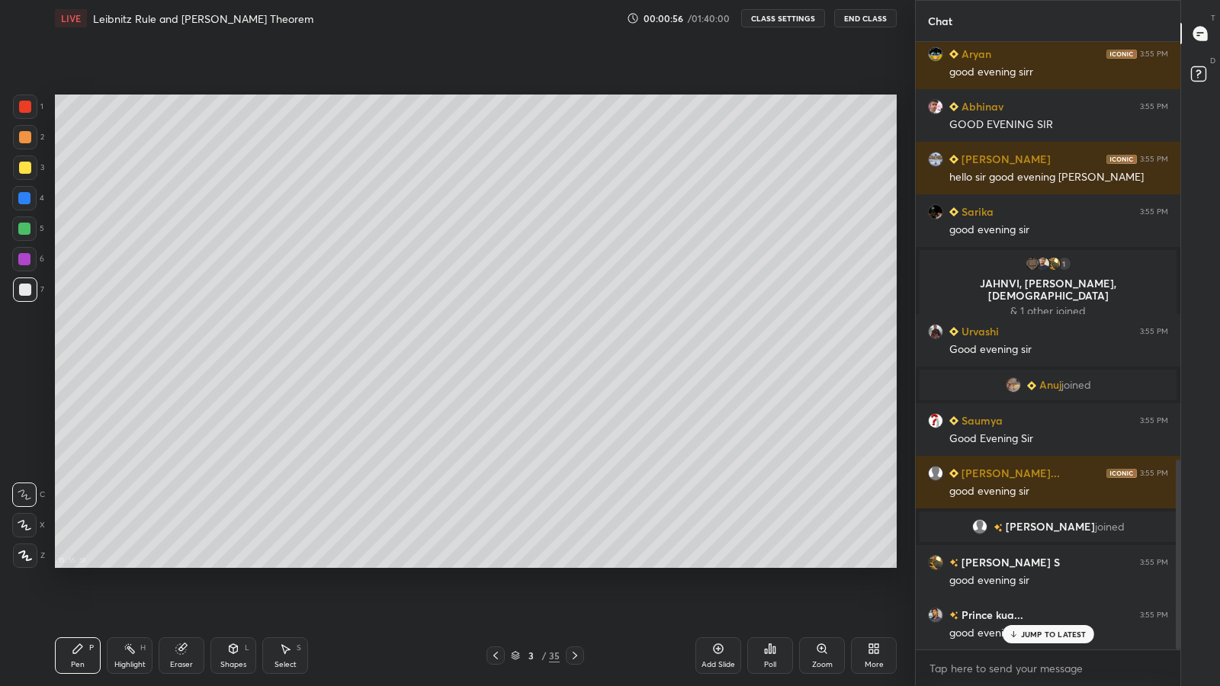
click at [493, 564] on icon at bounding box center [496, 656] width 12 height 12
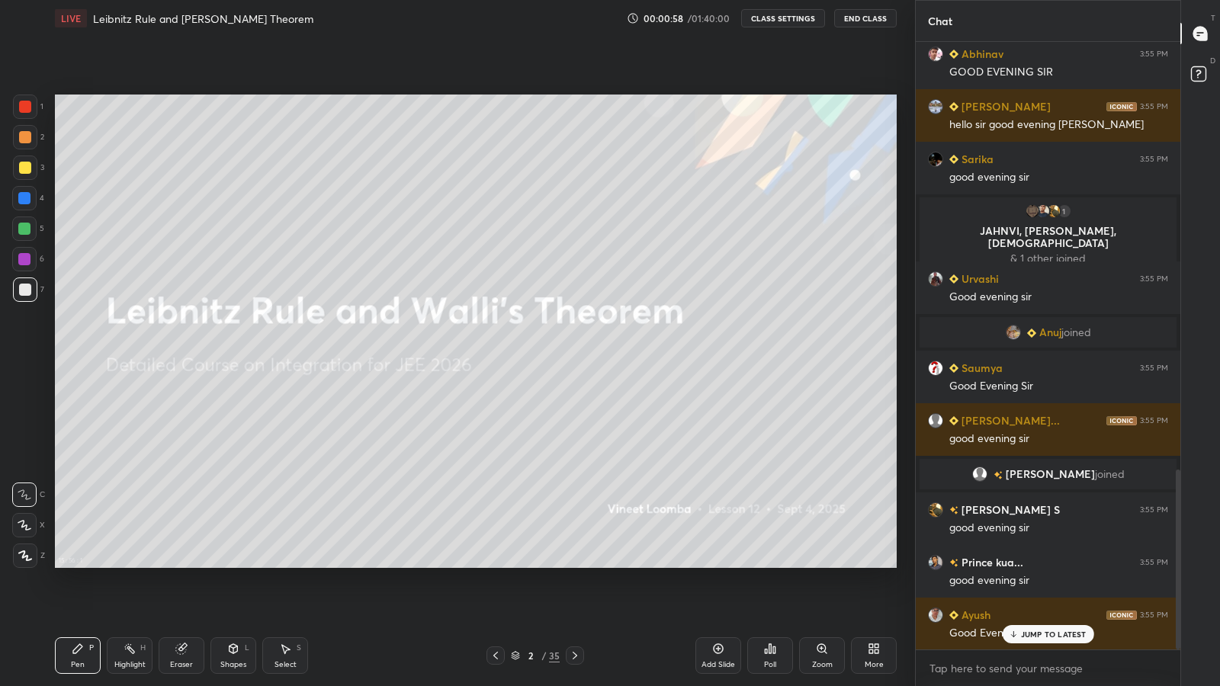
scroll to position [1444, 0]
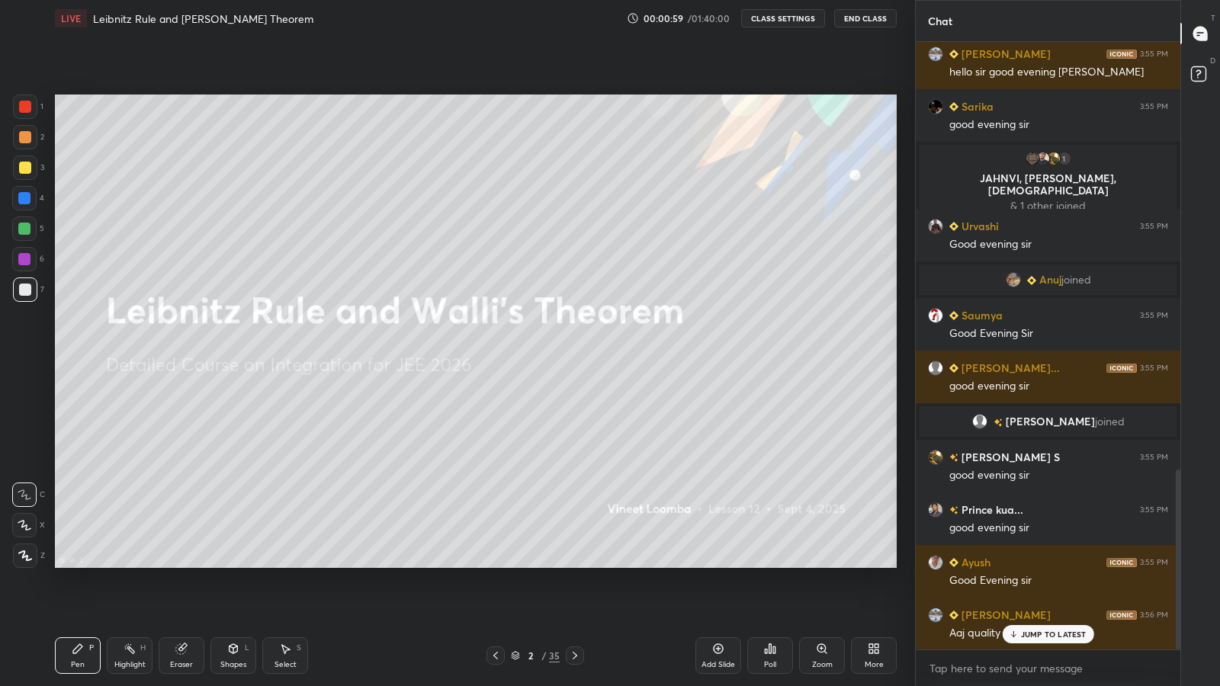
click at [1197, 76] on rect at bounding box center [1198, 74] width 14 height 14
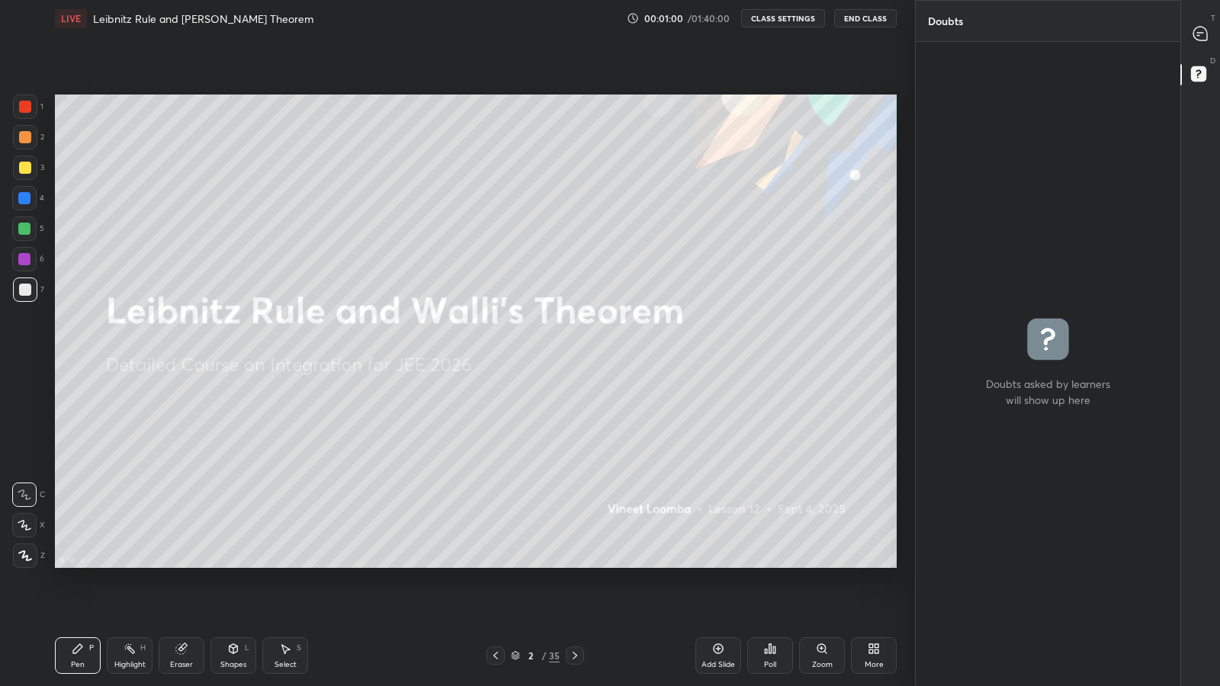
click at [1195, 37] on icon at bounding box center [1201, 34] width 14 height 14
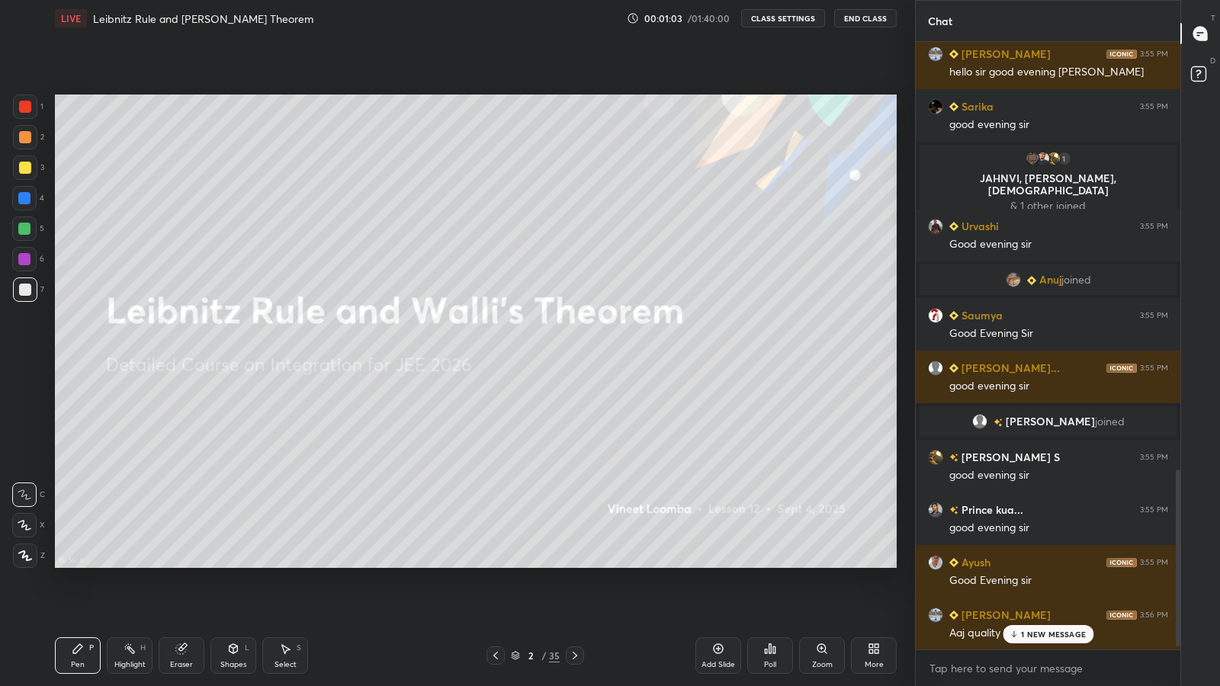
scroll to position [1496, 0]
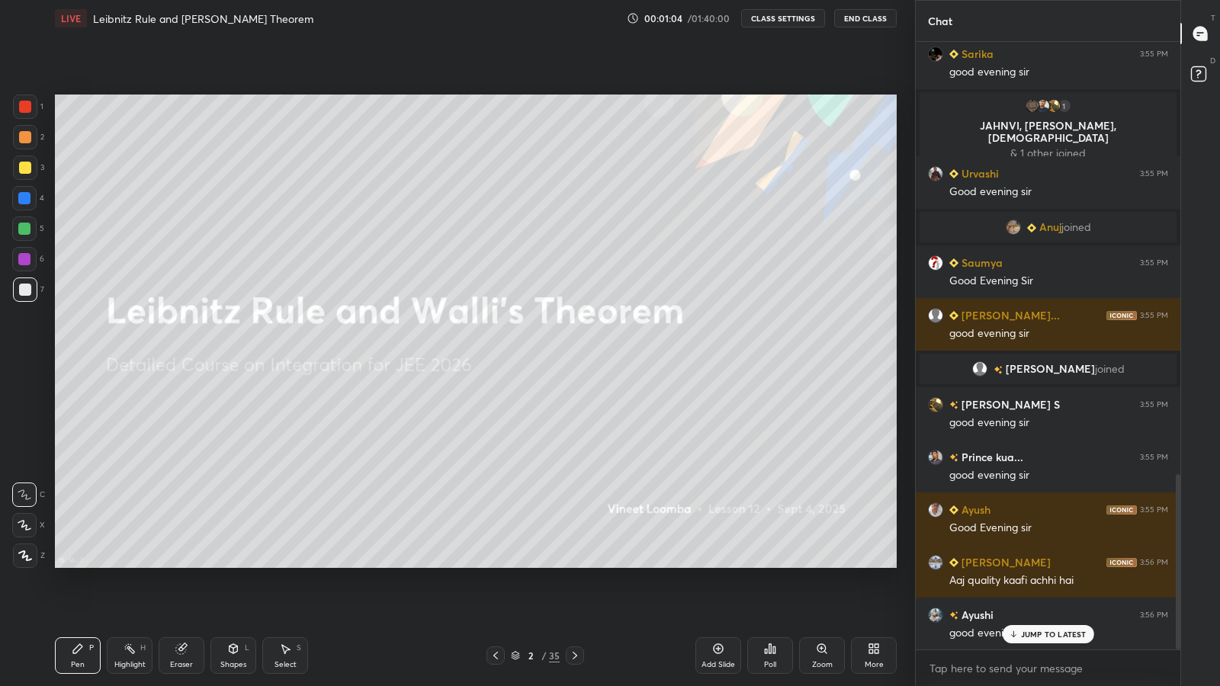
click at [1024, 564] on p "JUMP TO LATEST" at bounding box center [1054, 634] width 66 height 9
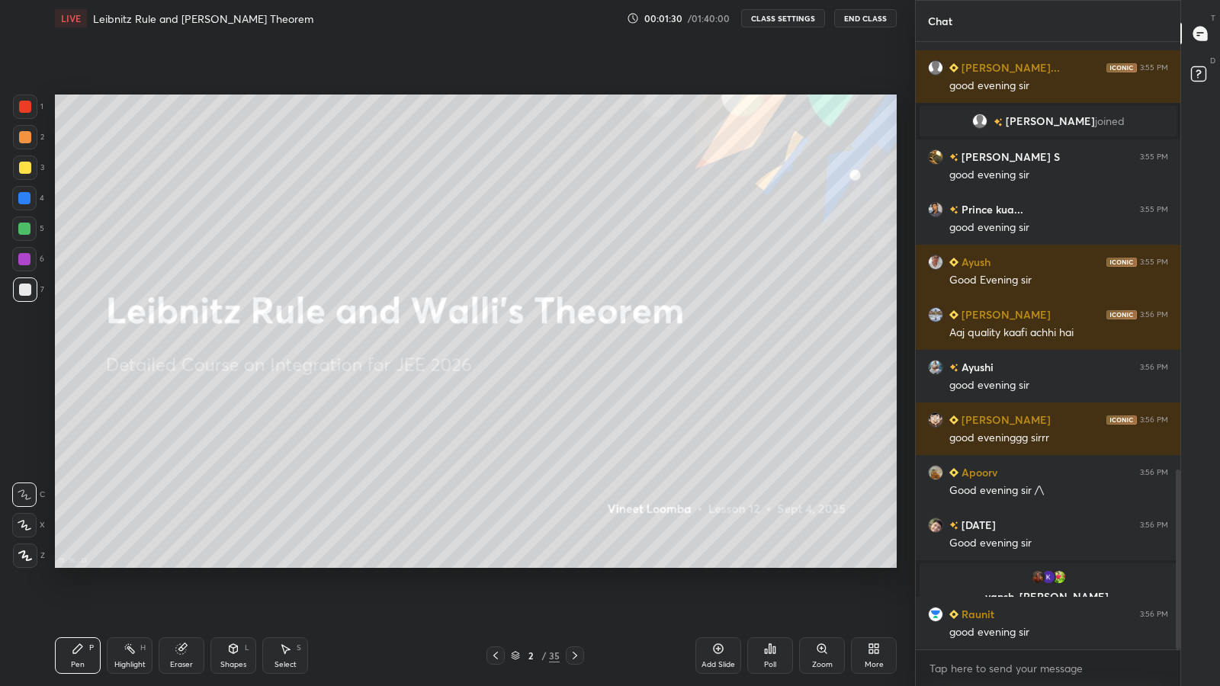
scroll to position [1444, 0]
click at [1197, 79] on rect at bounding box center [1198, 74] width 14 height 14
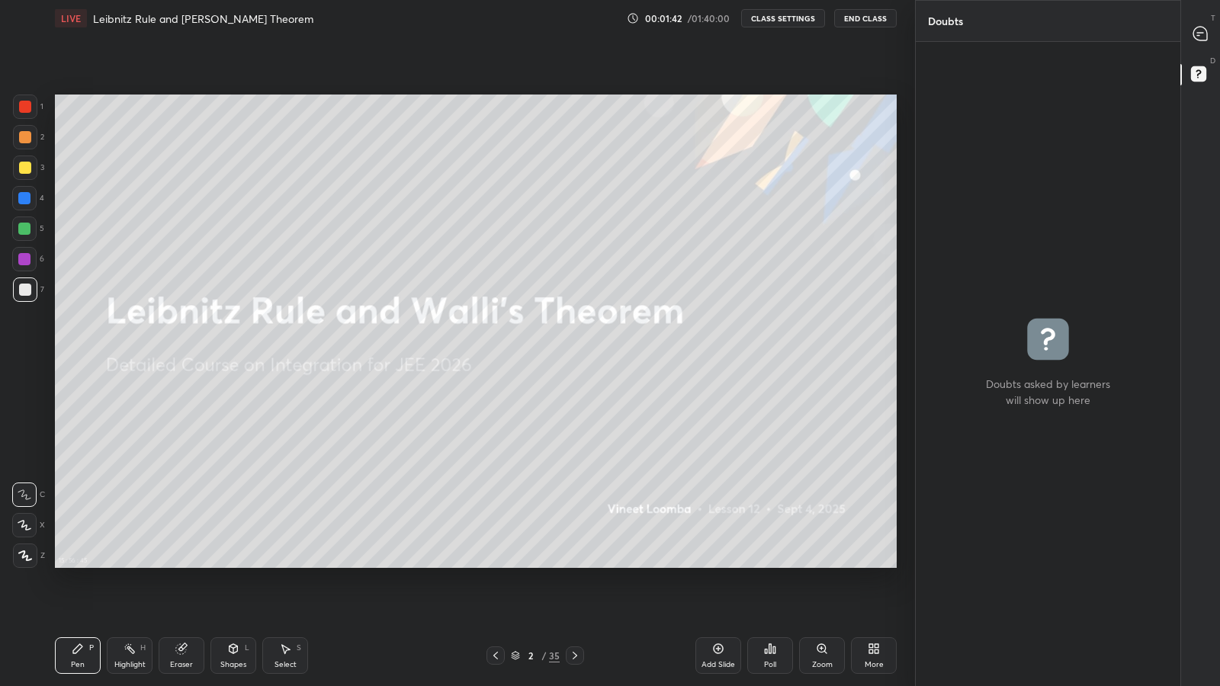
click at [1198, 33] on icon at bounding box center [1200, 33] width 6 height 0
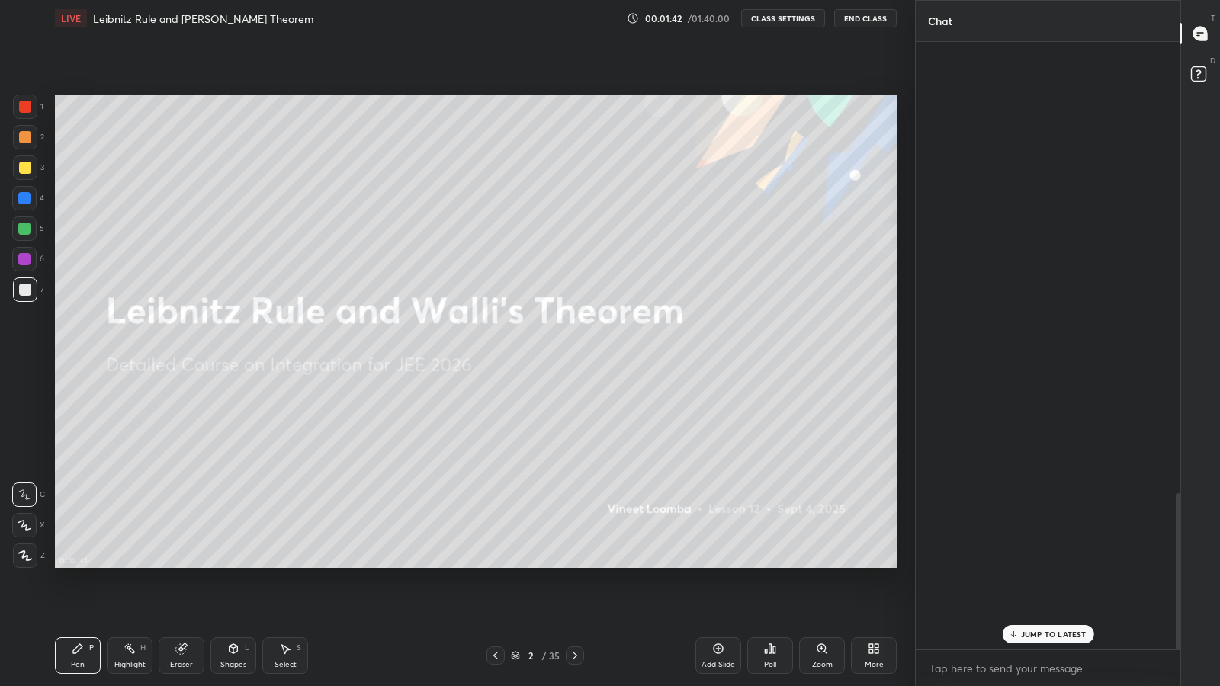
scroll to position [603, 260]
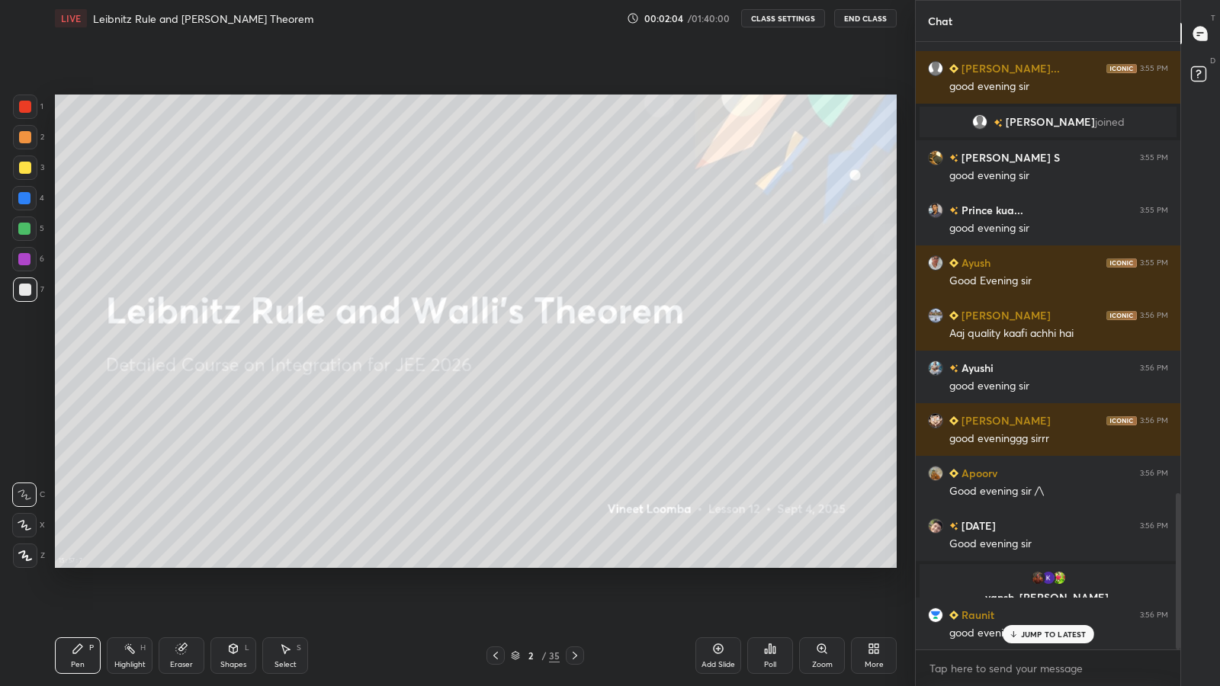
click at [1030, 564] on p "JUMP TO LATEST" at bounding box center [1054, 634] width 66 height 9
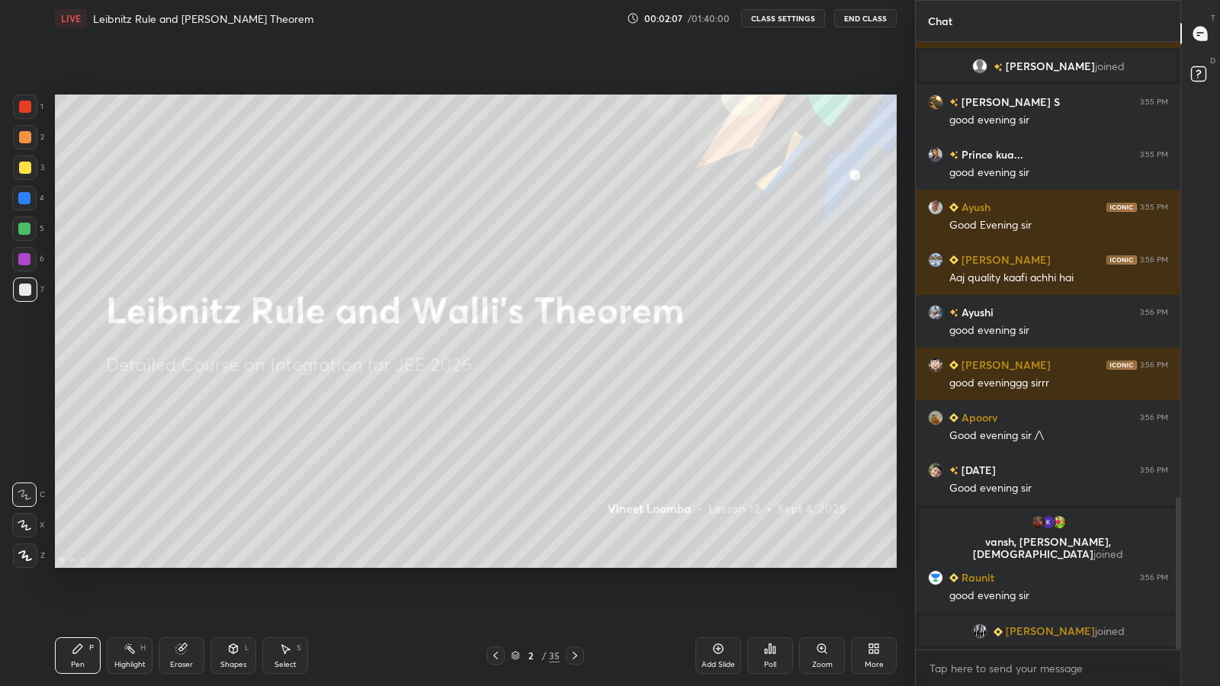
click at [529, 564] on div "2" at bounding box center [530, 655] width 15 height 9
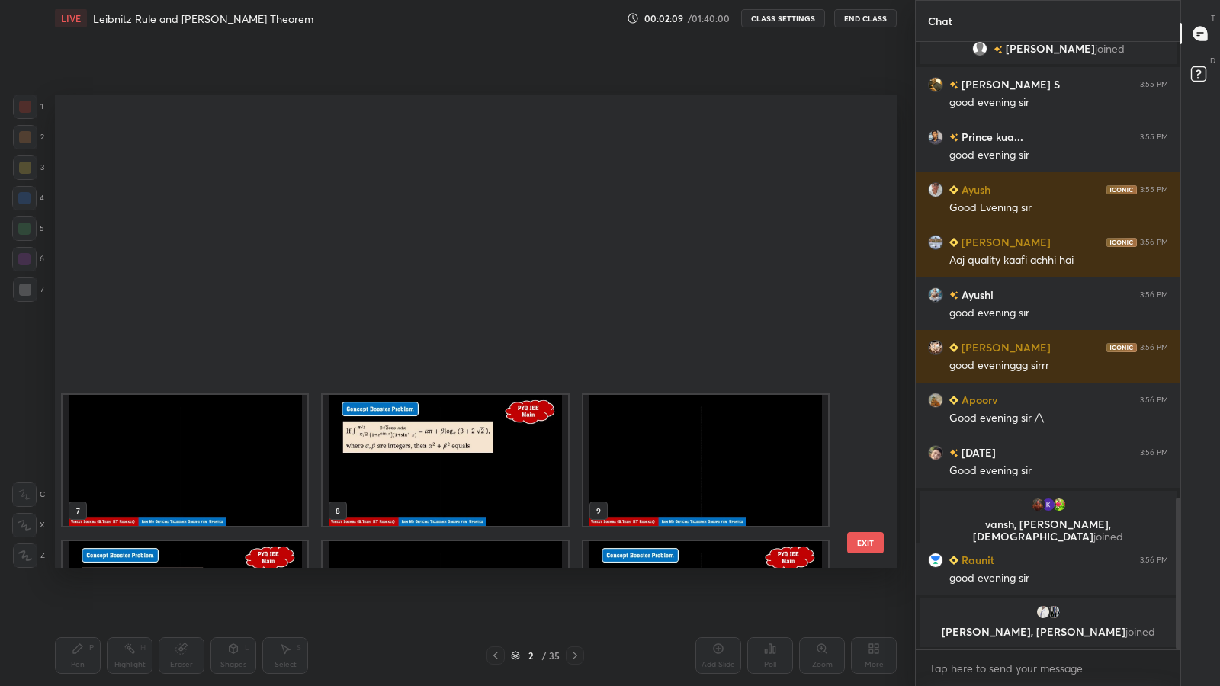
scroll to position [1216, 0]
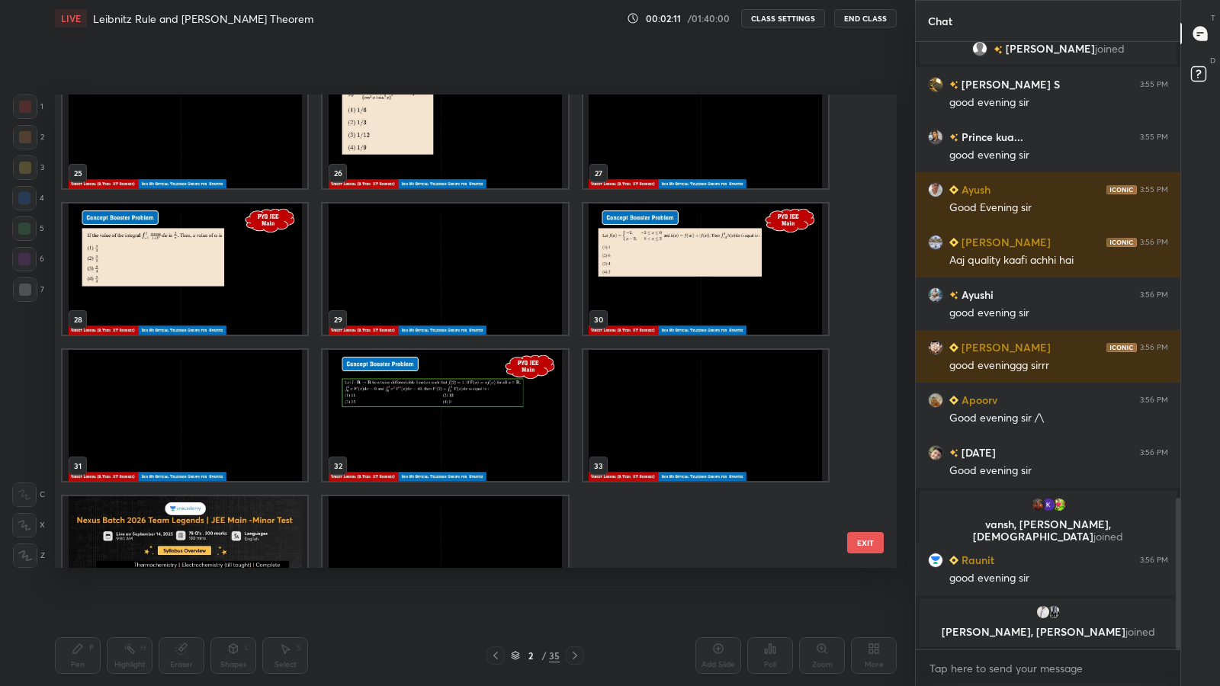
click at [252, 556] on img "grid" at bounding box center [185, 561] width 245 height 131
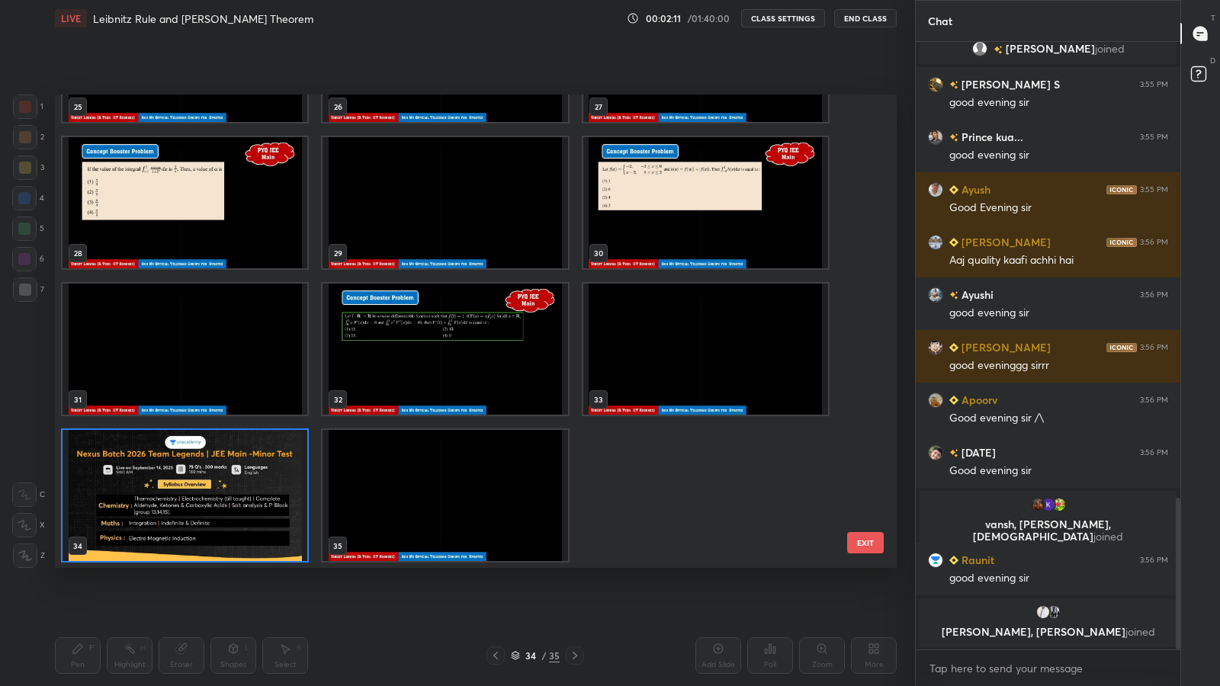
click at [248, 555] on img "grid" at bounding box center [185, 495] width 245 height 131
click at [248, 554] on img "grid" at bounding box center [185, 495] width 245 height 131
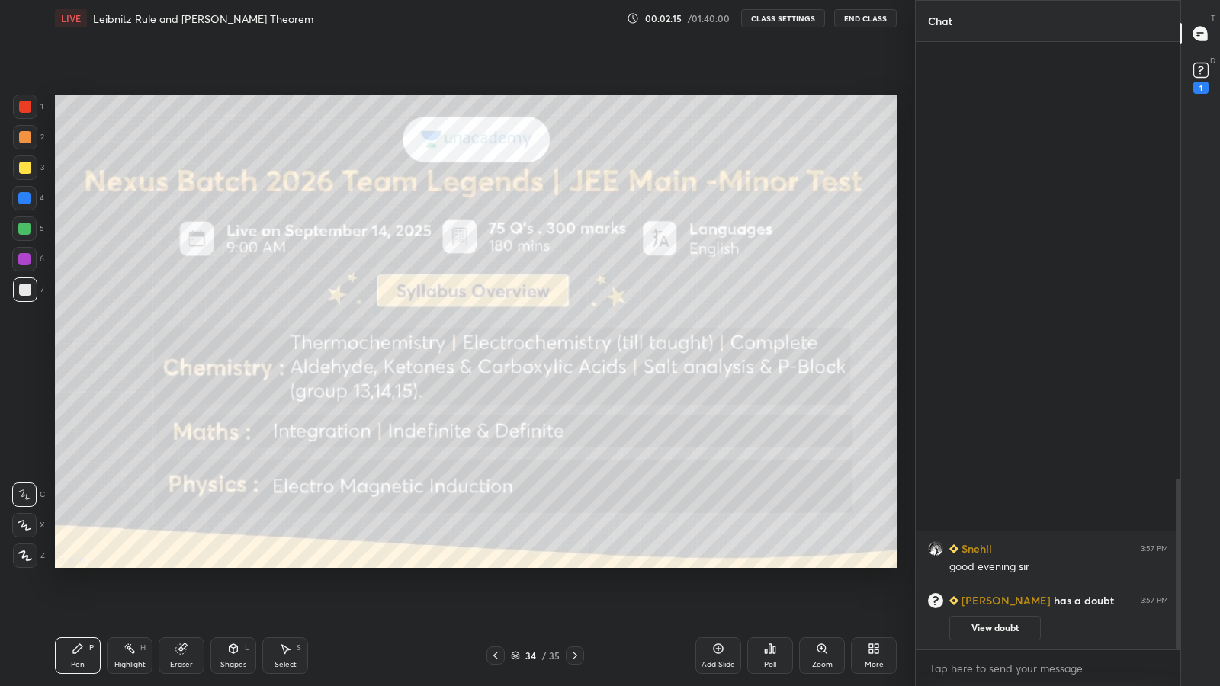
scroll to position [1290, 0]
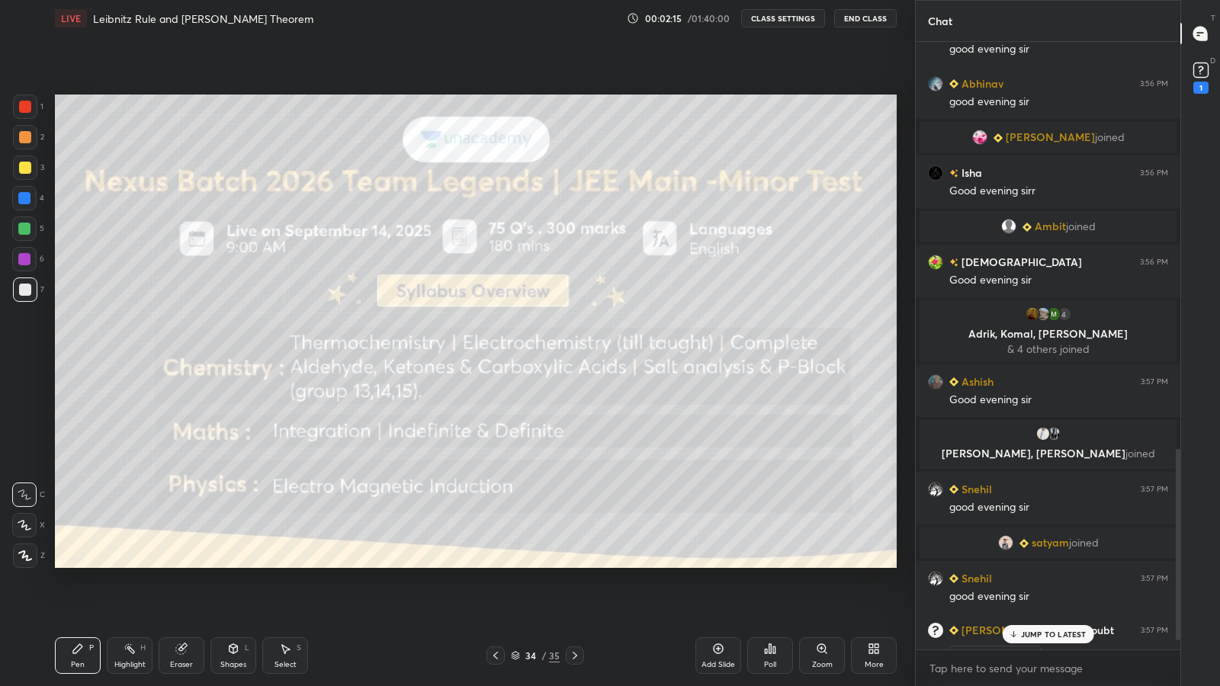
click at [24, 557] on icon at bounding box center [25, 555] width 12 height 9
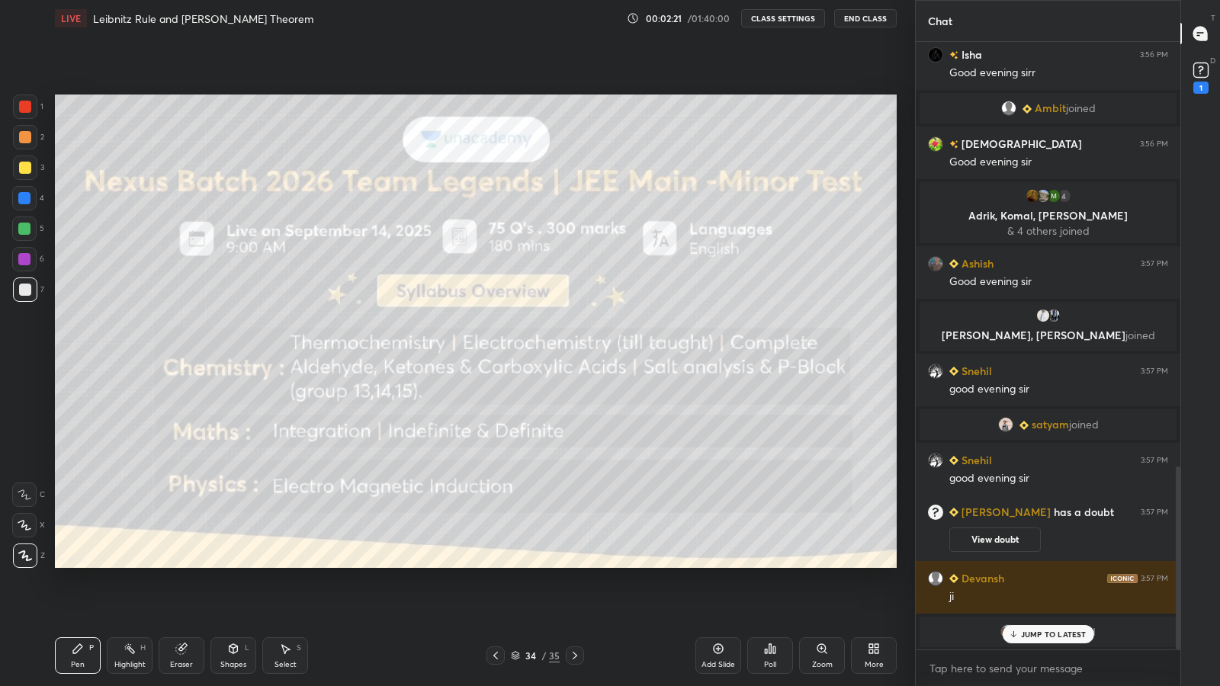
scroll to position [1462, 0]
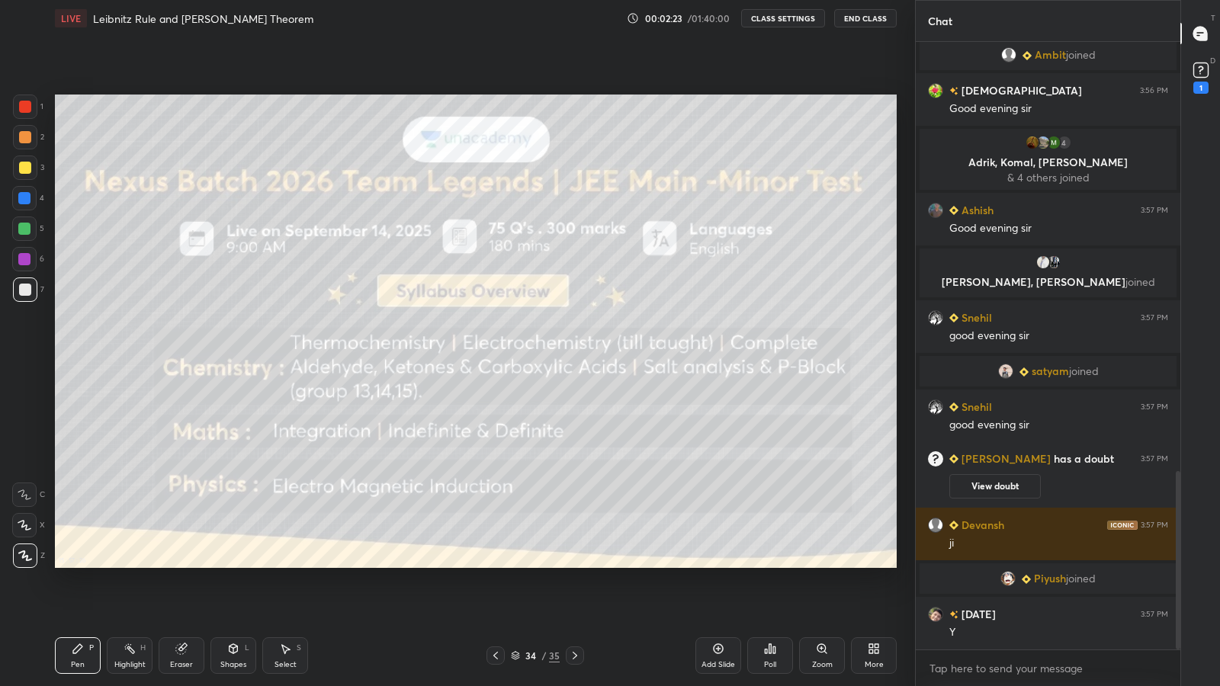
click at [516, 564] on icon at bounding box center [516, 657] width 8 height 2
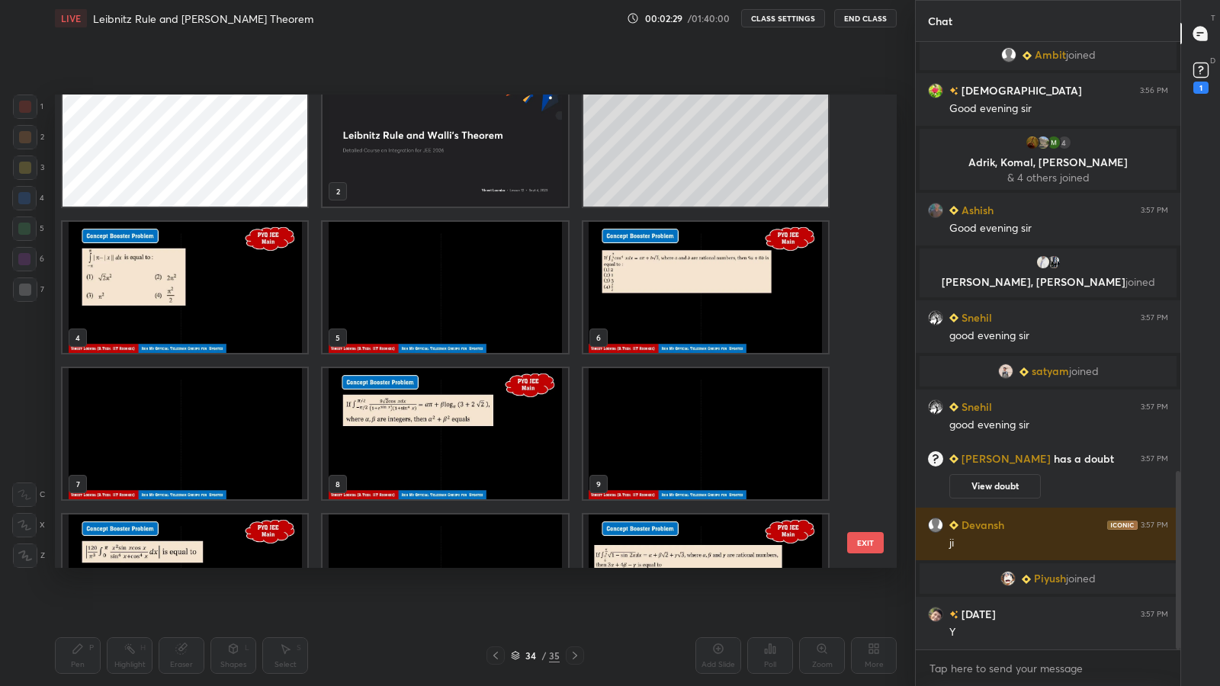
scroll to position [0, 0]
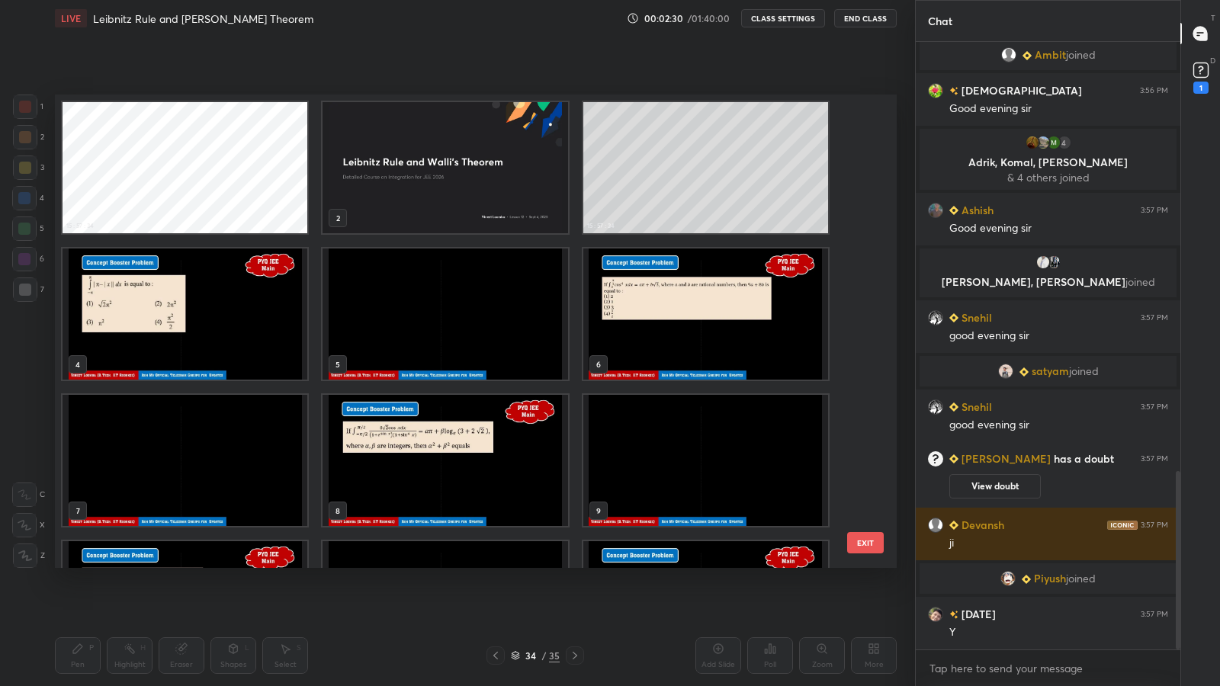
click at [500, 185] on img "grid" at bounding box center [445, 167] width 245 height 131
click at [498, 189] on img "grid" at bounding box center [445, 167] width 245 height 131
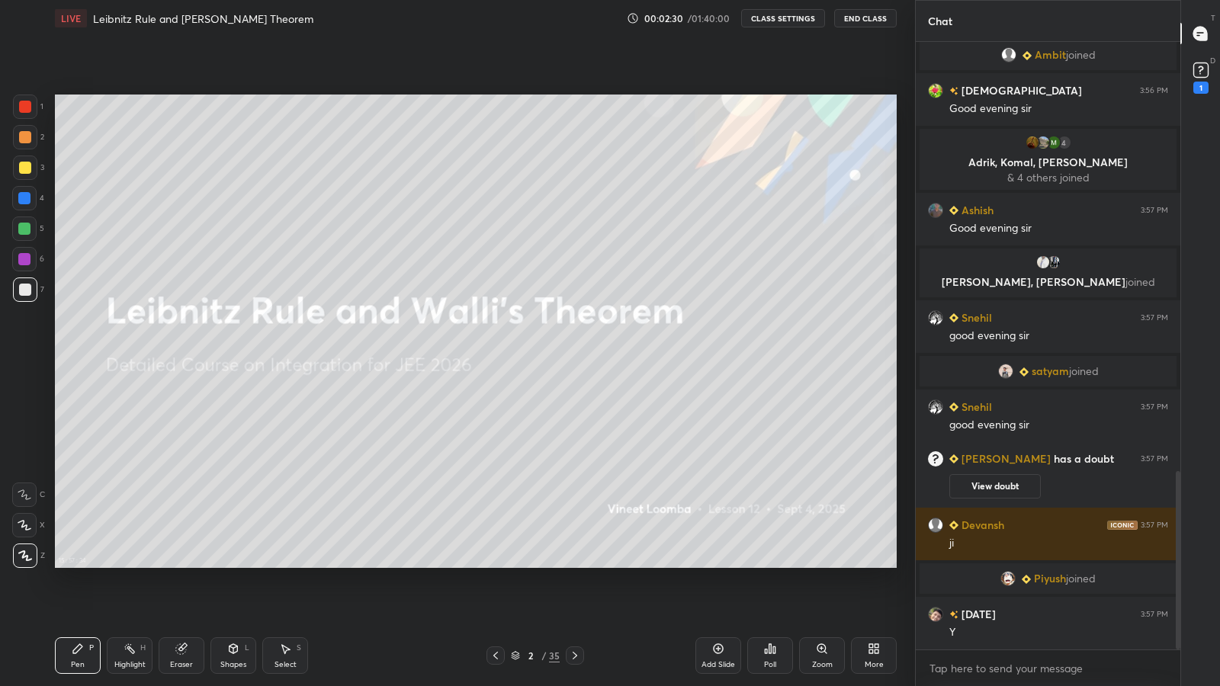
click at [498, 189] on img "grid" at bounding box center [445, 167] width 245 height 131
click at [1200, 79] on icon at bounding box center [1201, 70] width 23 height 23
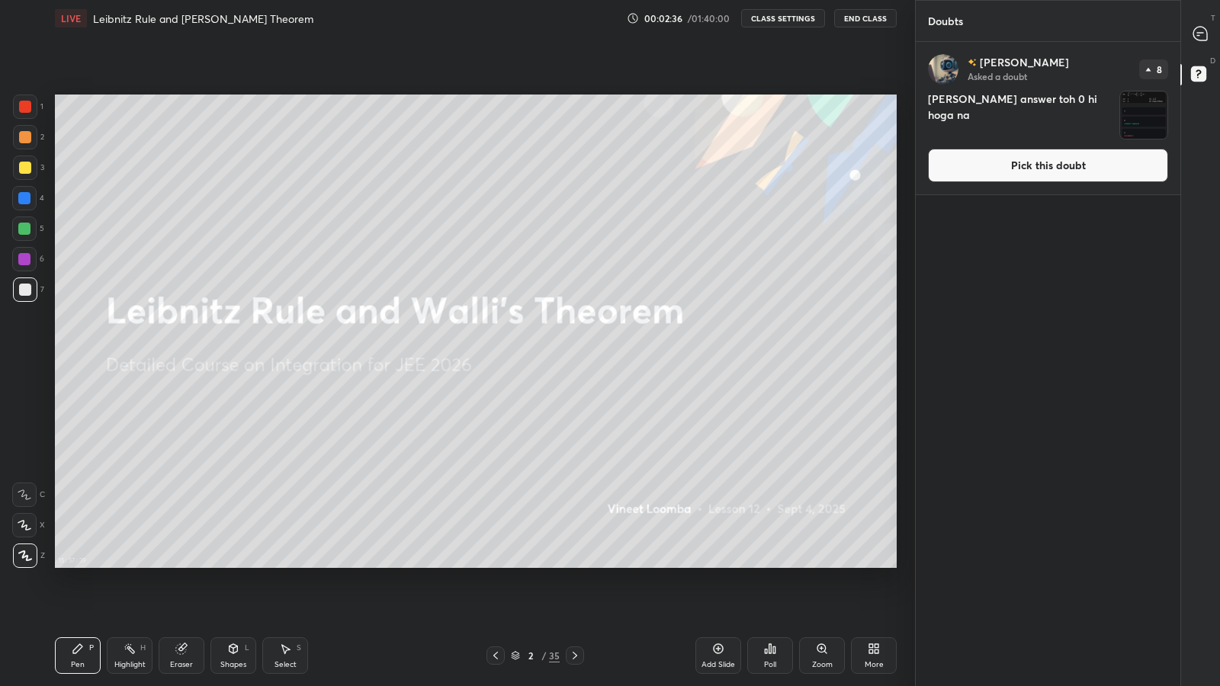
click at [1197, 35] on icon at bounding box center [1198, 35] width 2 height 0
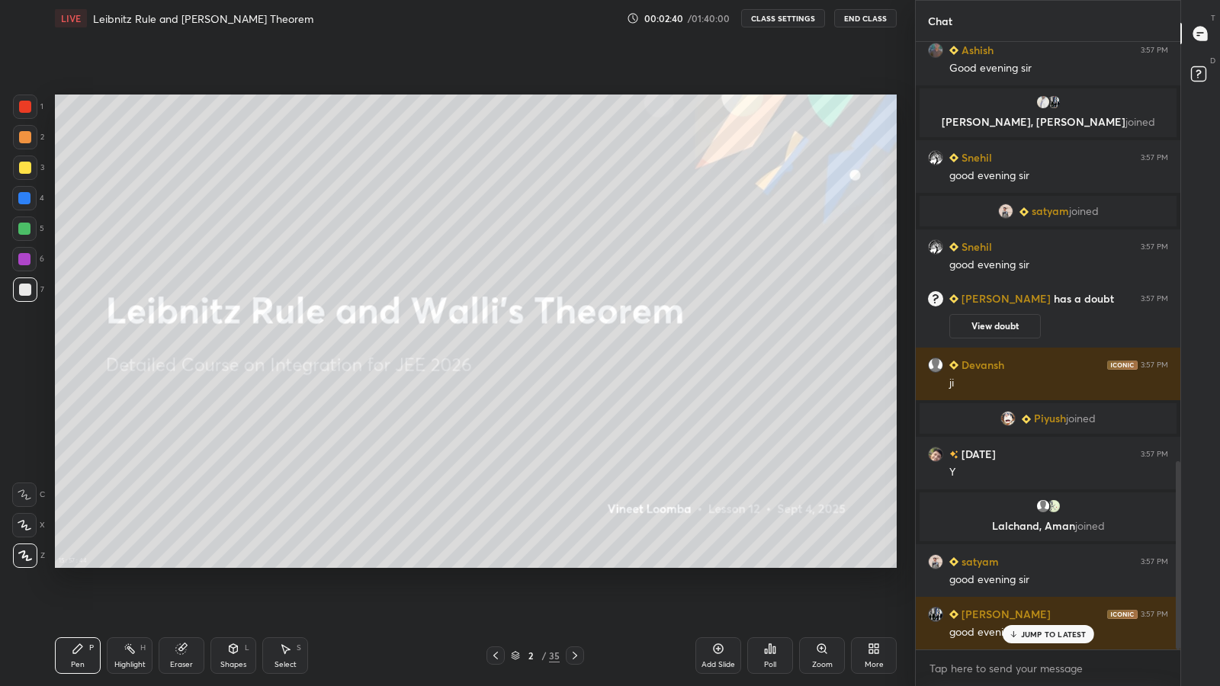
scroll to position [1349, 0]
click at [574, 564] on icon at bounding box center [575, 656] width 12 height 12
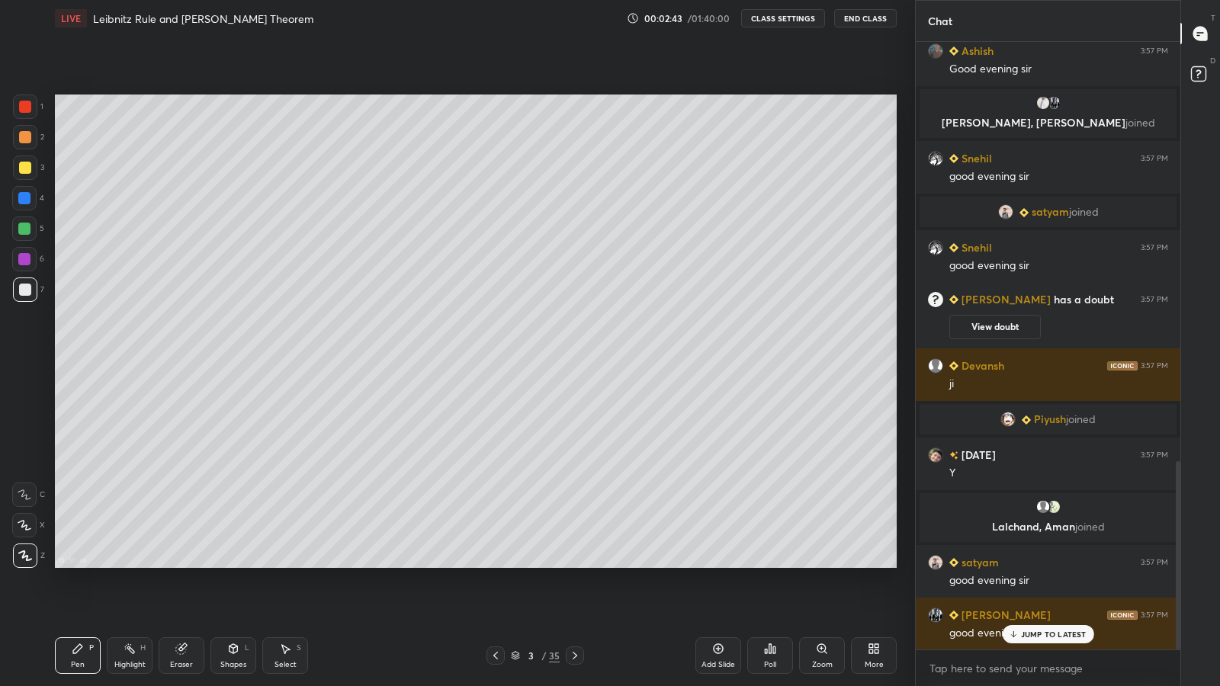
click at [571, 564] on icon at bounding box center [575, 656] width 12 height 12
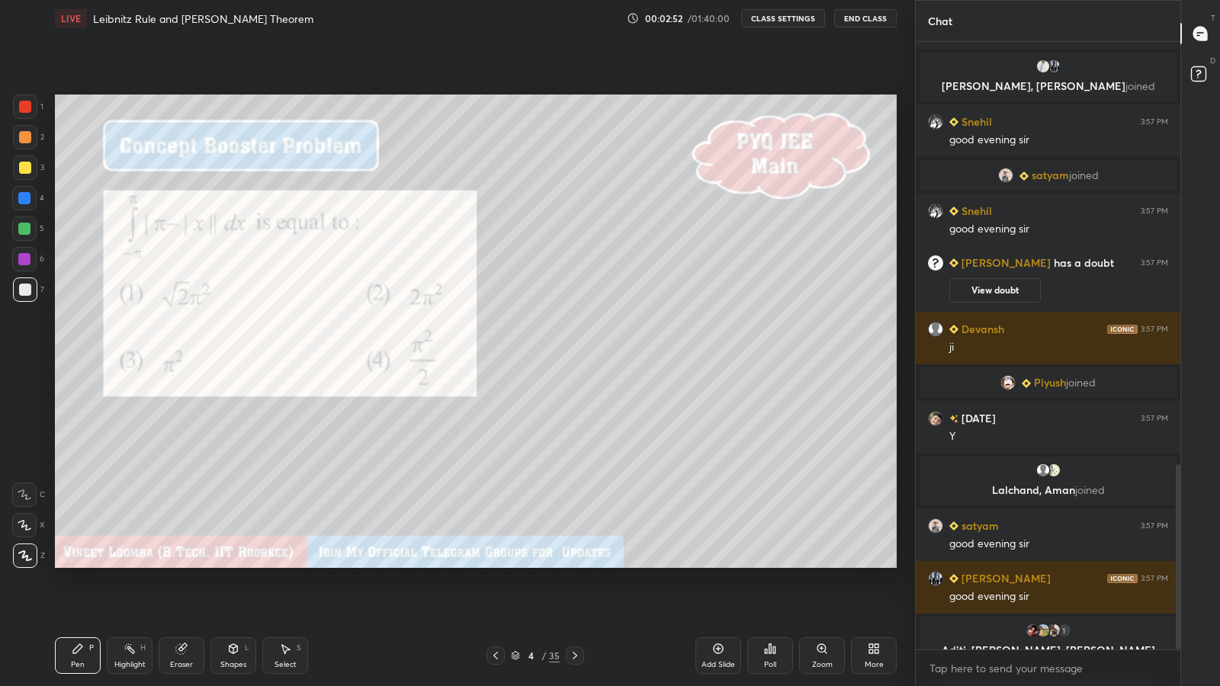
scroll to position [1416, 0]
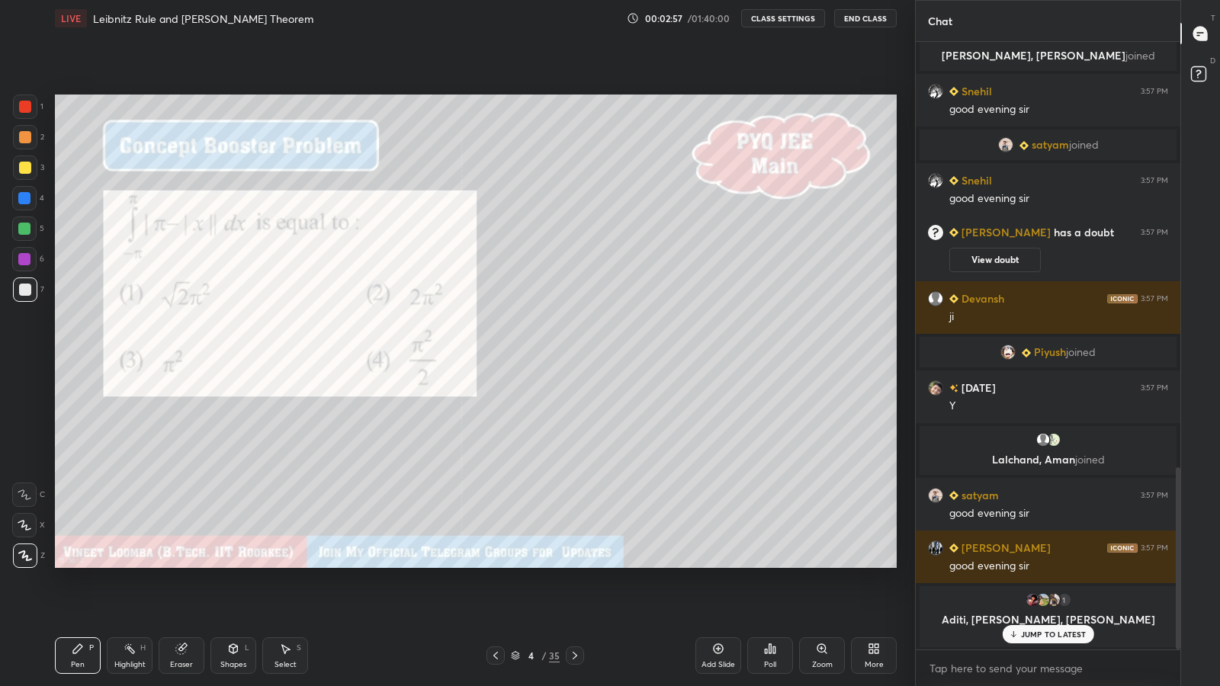
click at [768, 564] on div "Poll" at bounding box center [770, 656] width 46 height 37
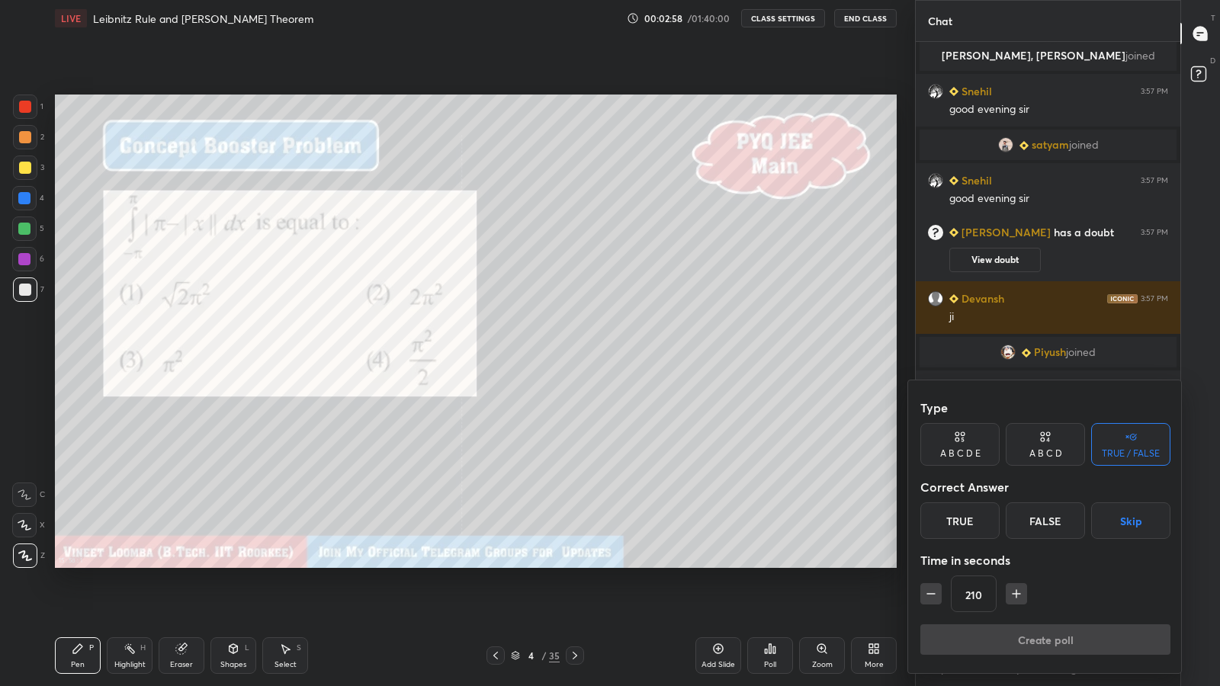
click at [969, 449] on div "A B C D E" at bounding box center [960, 453] width 40 height 9
click at [1029, 523] on div "C" at bounding box center [1024, 521] width 37 height 37
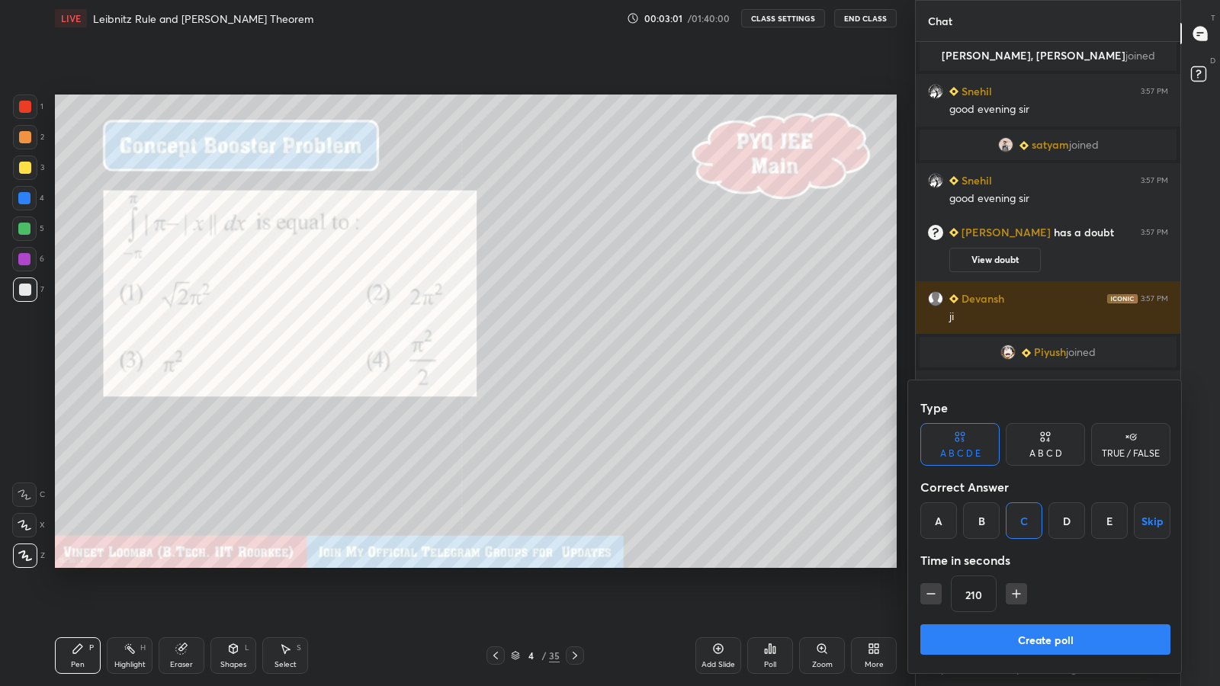
click at [1056, 564] on button "Create poll" at bounding box center [1046, 640] width 250 height 31
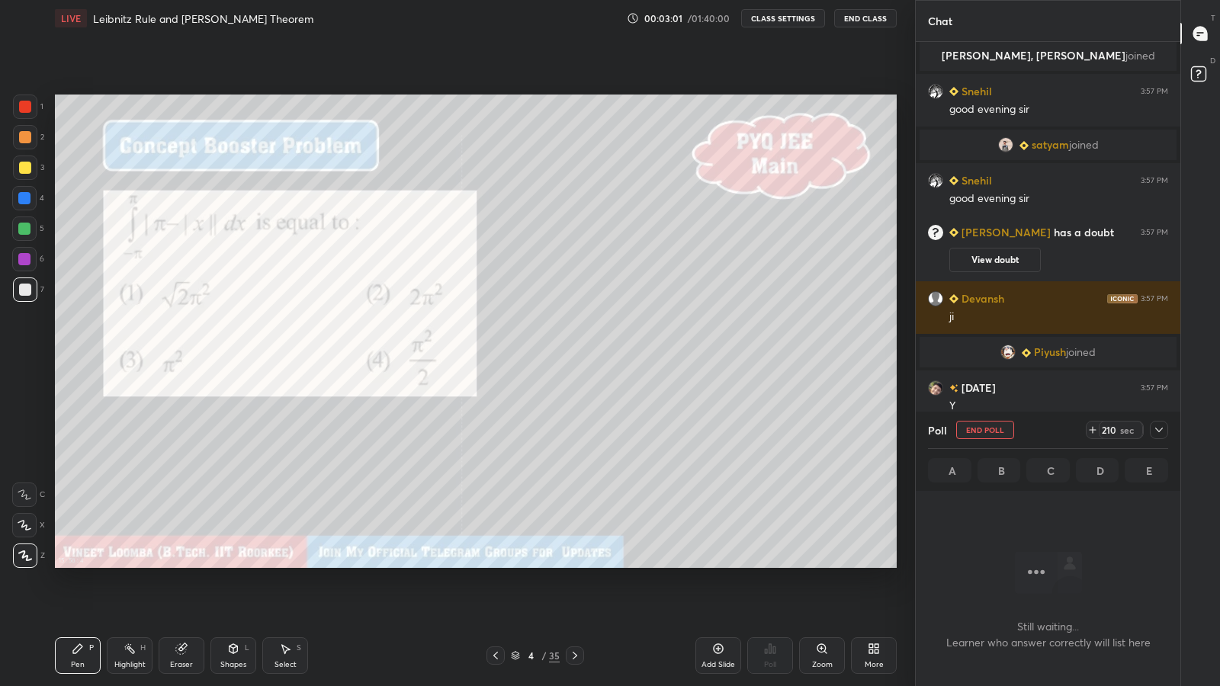
scroll to position [562, 260]
click at [1159, 429] on icon at bounding box center [1159, 430] width 12 height 12
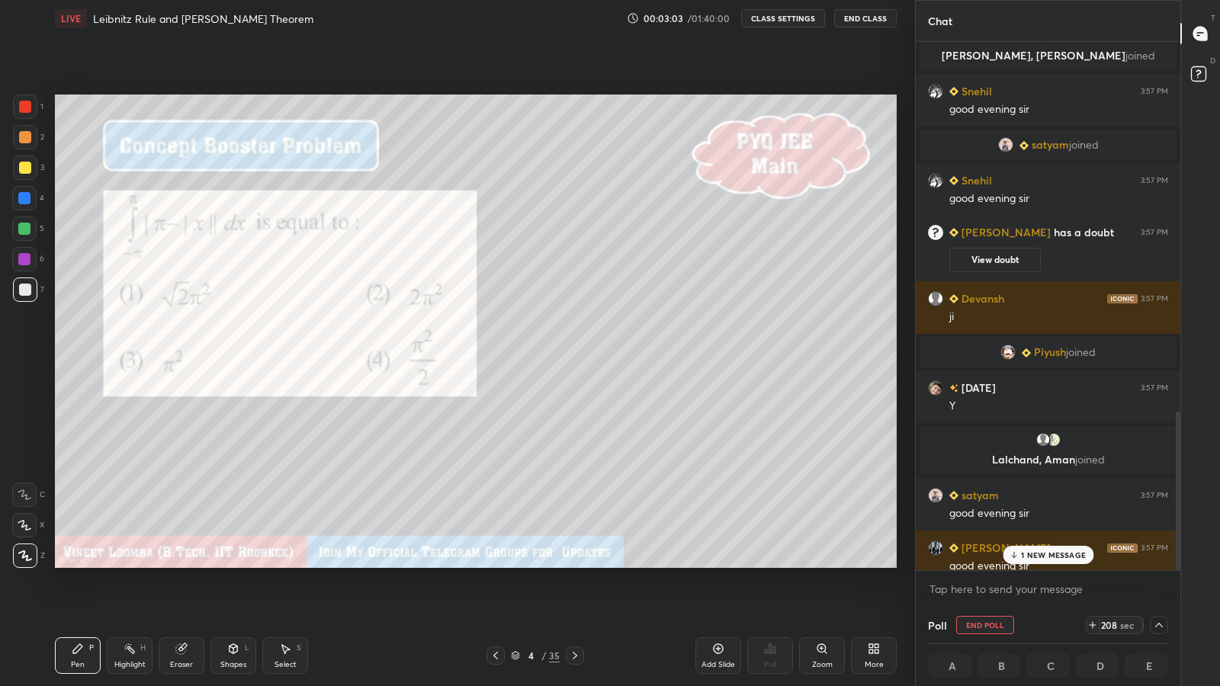
click at [1059, 558] on p "1 NEW MESSAGE" at bounding box center [1053, 555] width 65 height 9
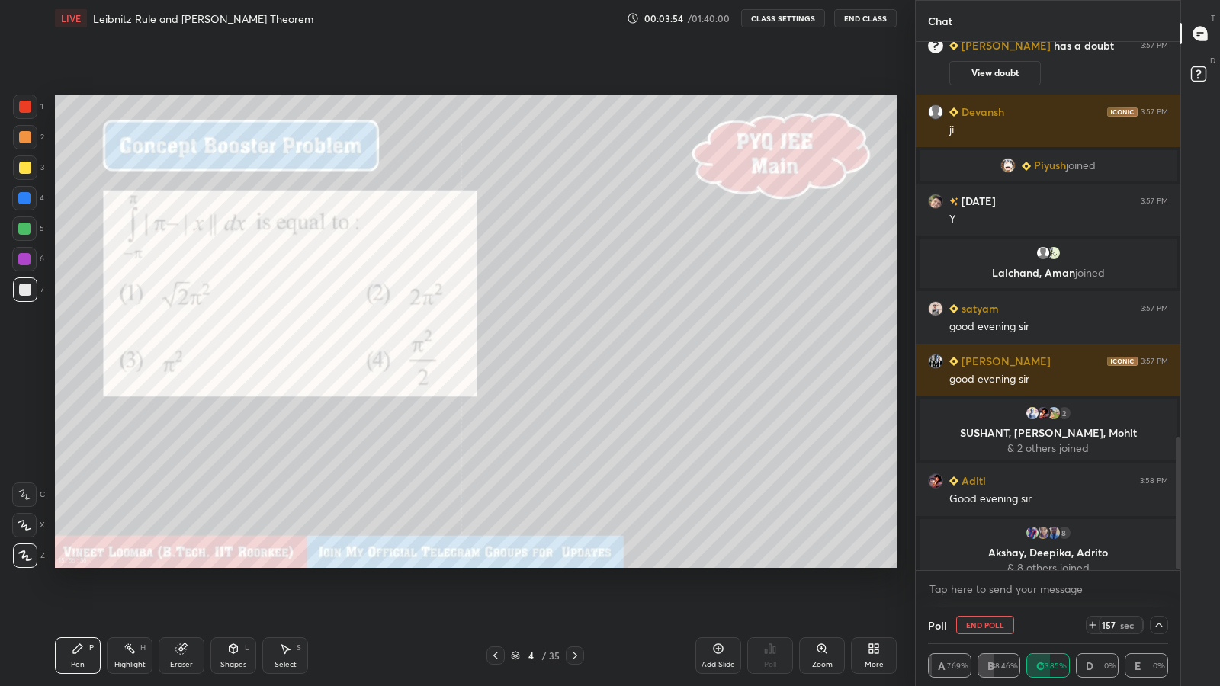
click at [28, 554] on icon at bounding box center [25, 556] width 14 height 11
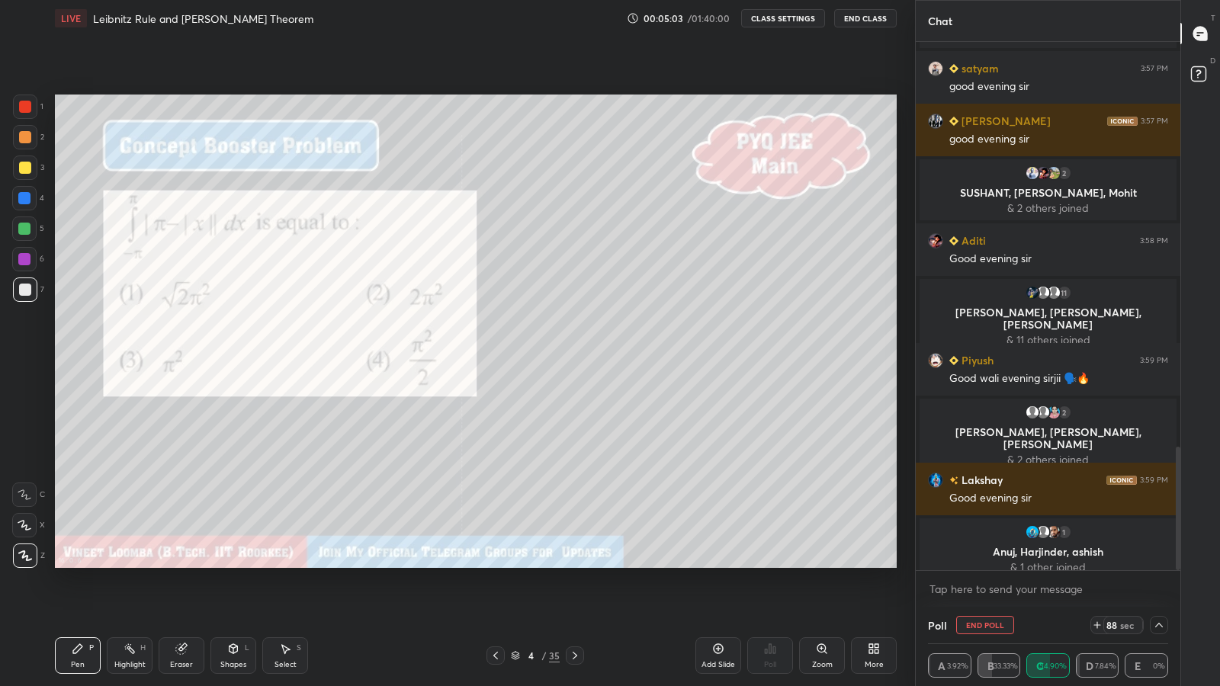
scroll to position [1739, 0]
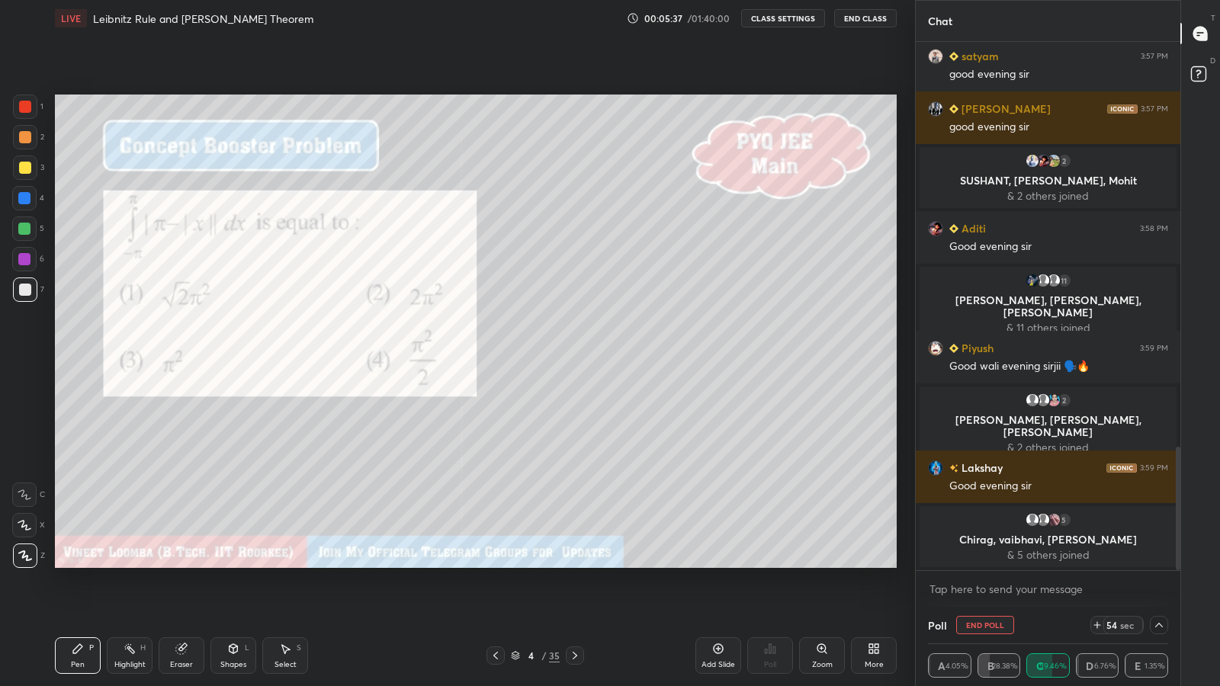
click at [1158, 564] on icon at bounding box center [1159, 625] width 12 height 12
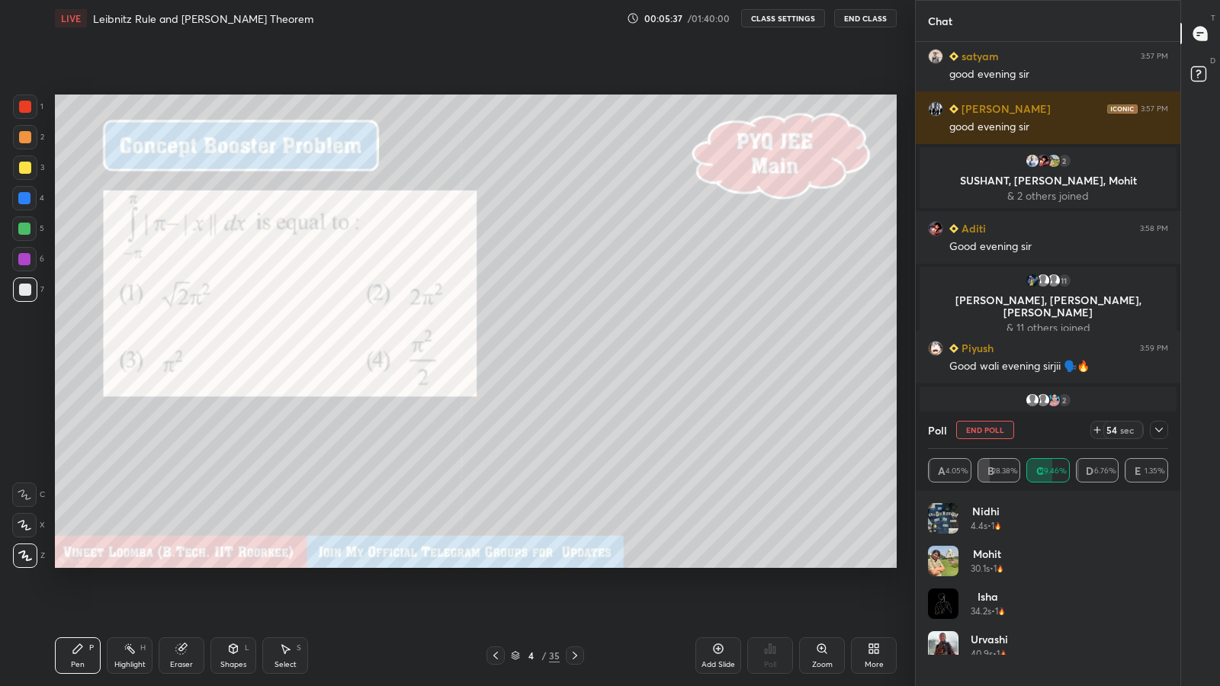
scroll to position [178, 236]
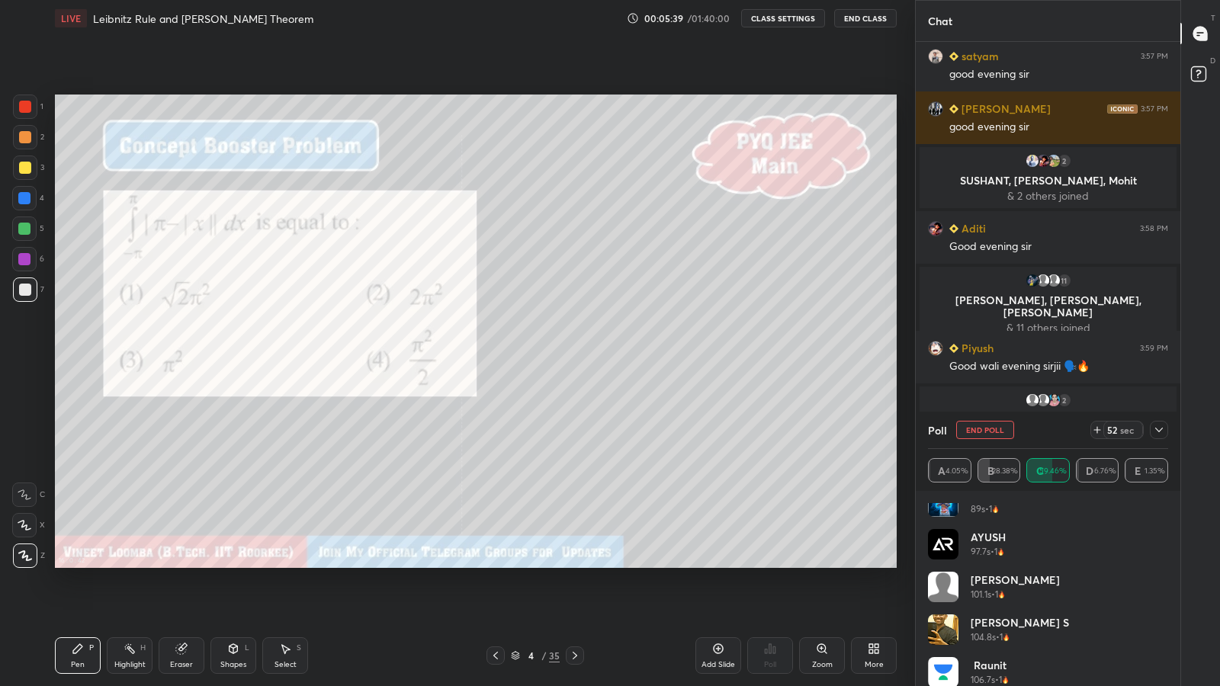
click at [986, 561] on div "[PERSON_NAME] 87.2s • 1 Ishant 88.8s • 1 [PERSON_NAME] 89s • 1 [PERSON_NAME] 97…" at bounding box center [1048, 594] width 240 height 183
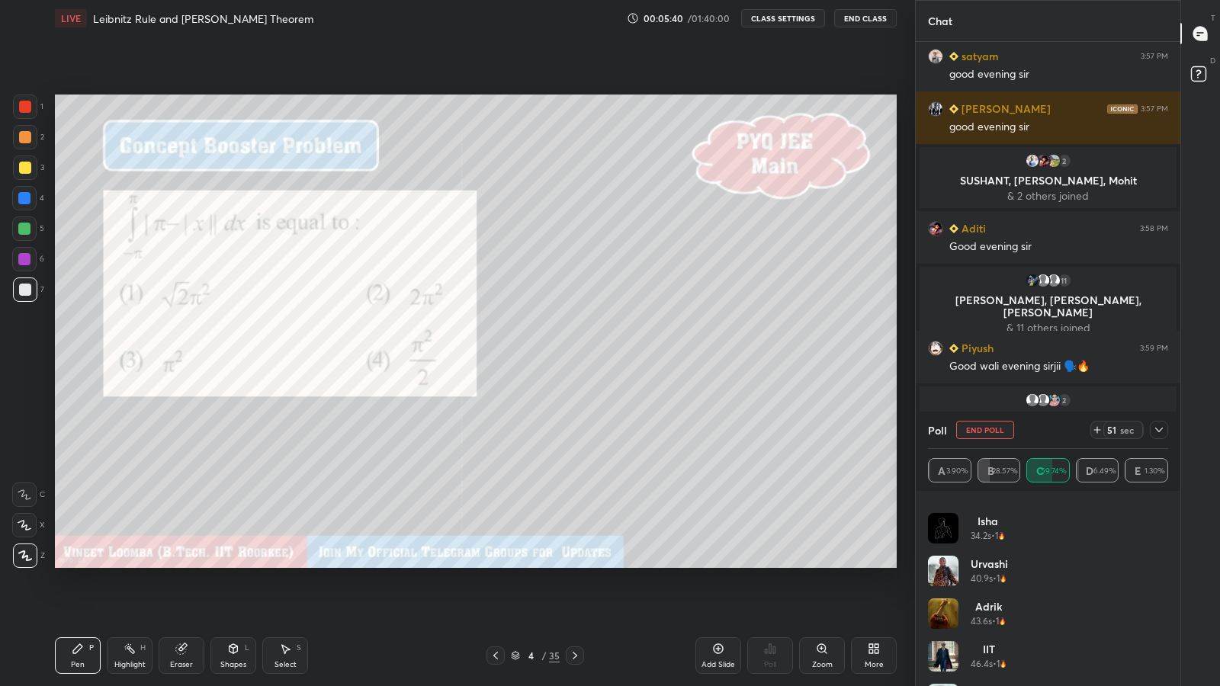
scroll to position [0, 0]
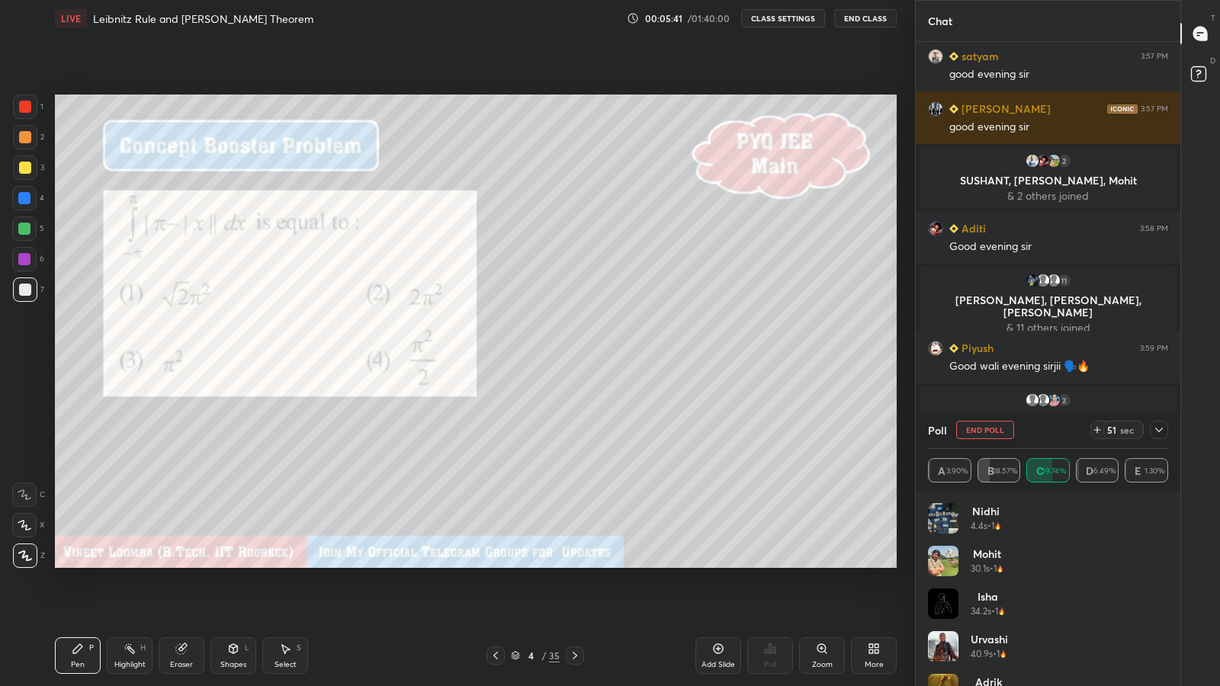
click at [1174, 429] on div "Poll End Poll 51 sec A 3.90% B 28.57% C 59.74% D 6.49% E 1.30%" at bounding box center [1048, 451] width 265 height 79
click at [1158, 429] on icon at bounding box center [1159, 430] width 12 height 12
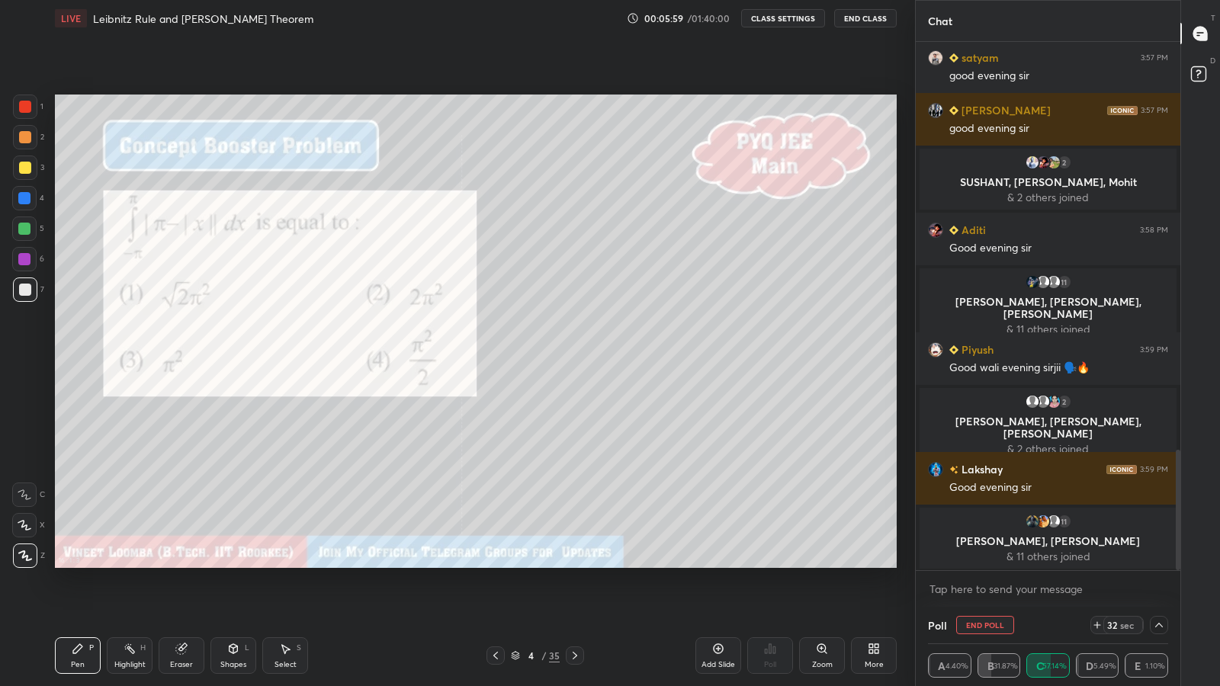
scroll to position [1792, 0]
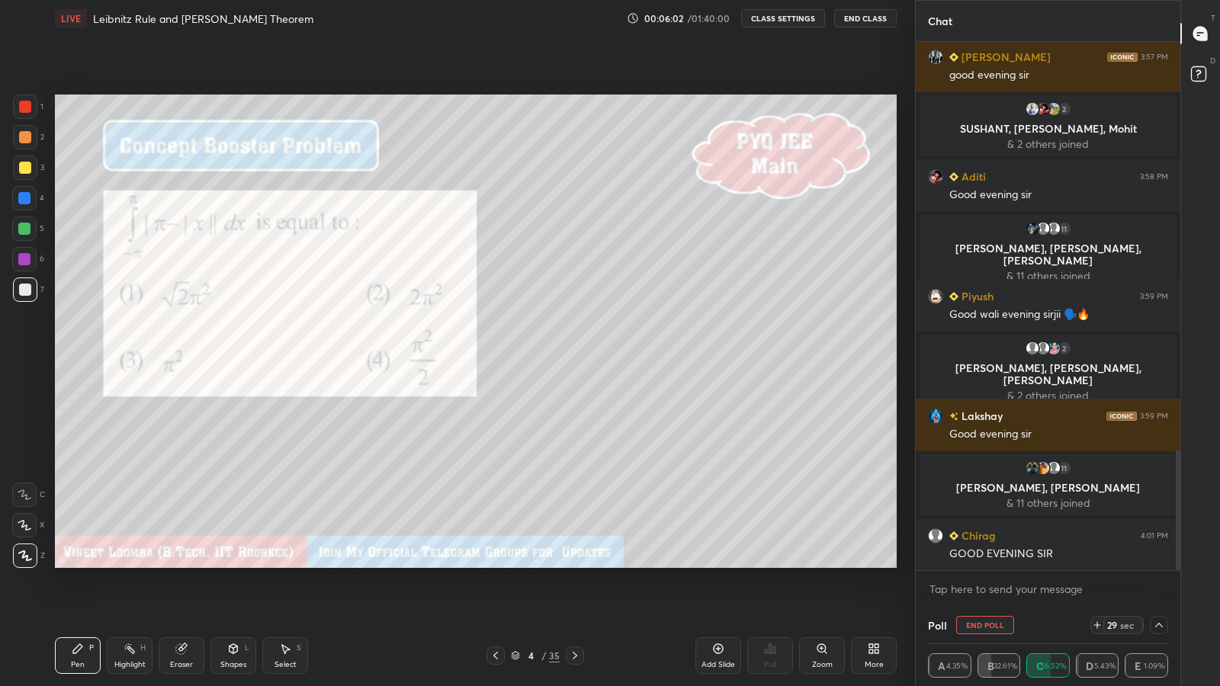
click at [178, 564] on icon at bounding box center [181, 649] width 10 height 10
click at [85, 564] on div "Pen P" at bounding box center [78, 656] width 46 height 37
click at [180, 564] on icon at bounding box center [181, 649] width 10 height 10
click at [27, 522] on icon at bounding box center [24, 525] width 12 height 13
click at [90, 564] on div "Pen P" at bounding box center [78, 656] width 46 height 37
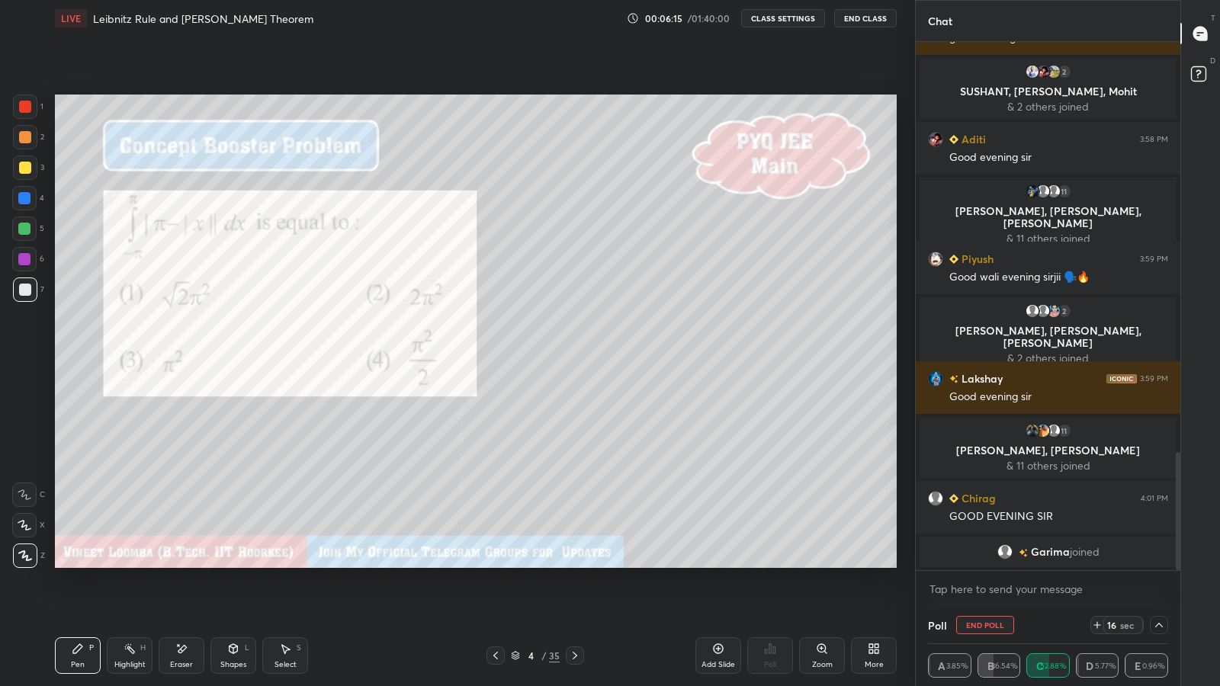
scroll to position [1838, 0]
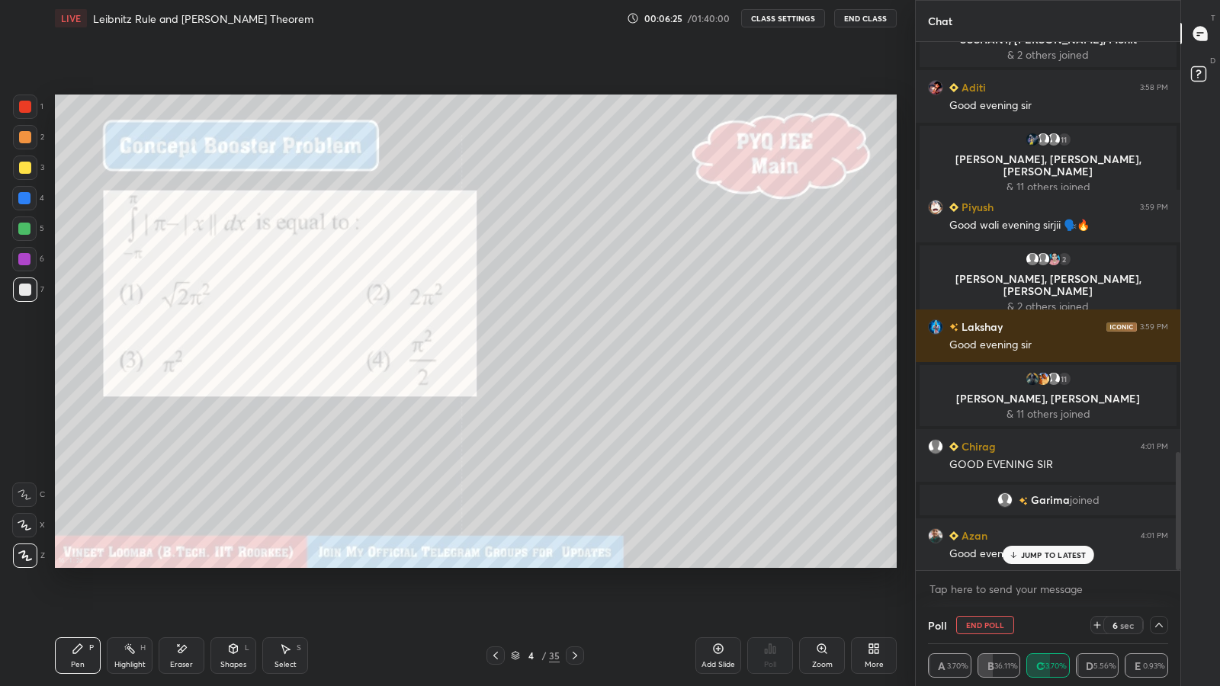
click at [182, 564] on icon at bounding box center [182, 649] width 8 height 8
click at [87, 564] on div "Pen P" at bounding box center [78, 656] width 46 height 37
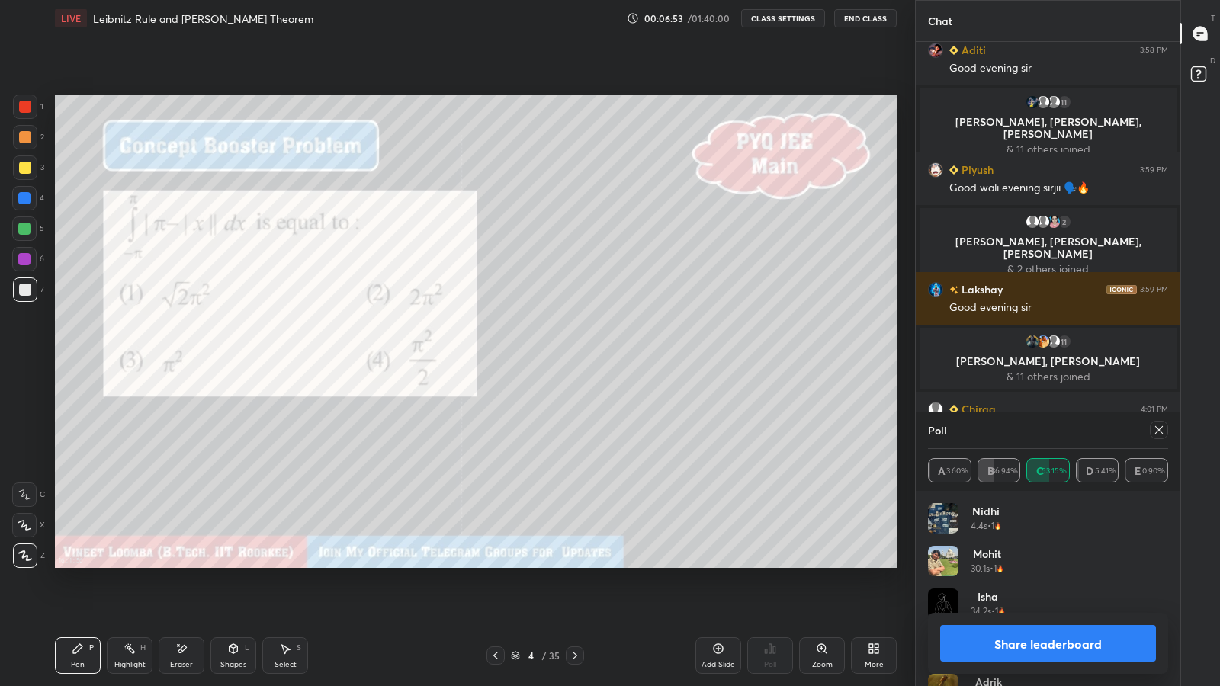
scroll to position [1893, 0]
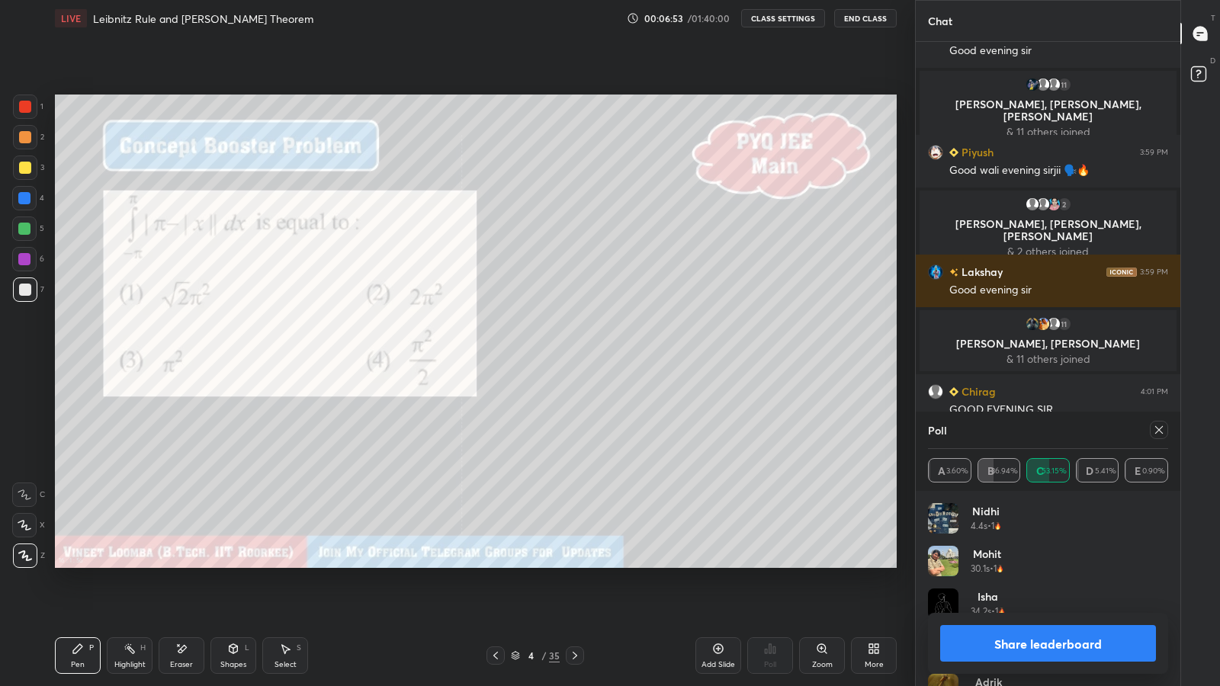
click at [29, 261] on div at bounding box center [24, 259] width 12 height 12
click at [958, 564] on button "Share leaderboard" at bounding box center [1048, 643] width 216 height 37
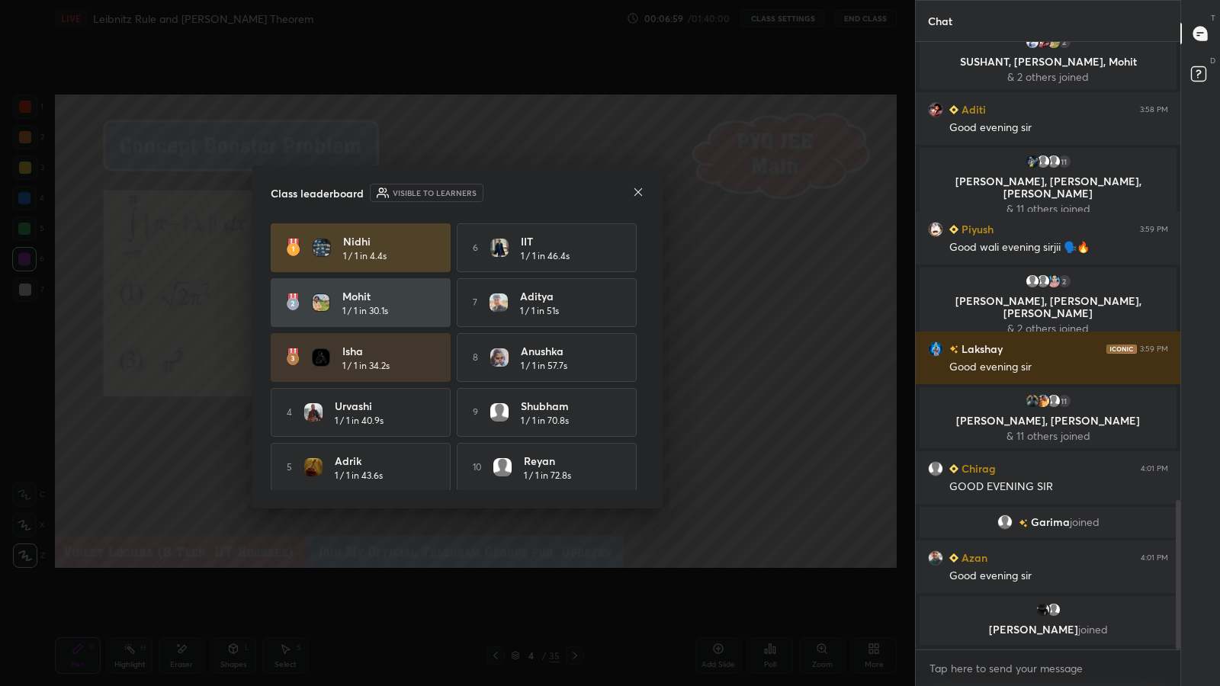
scroll to position [603, 260]
click at [638, 191] on icon at bounding box center [639, 192] width 8 height 8
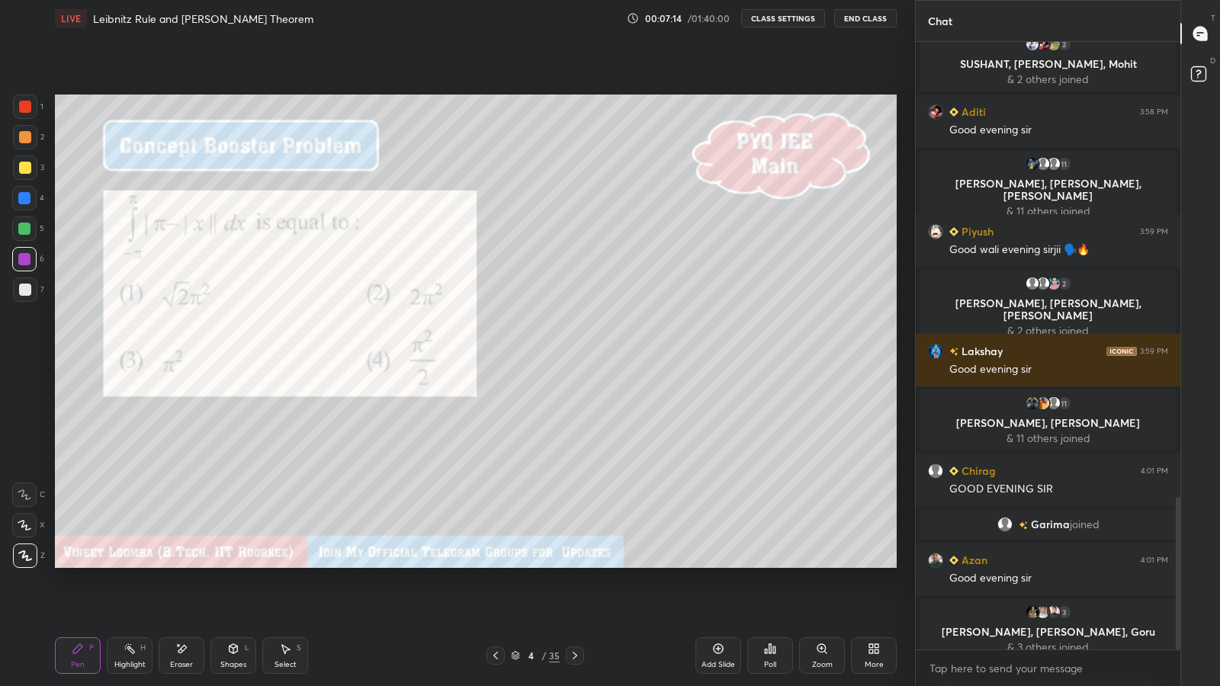
click at [574, 564] on icon at bounding box center [575, 656] width 12 height 12
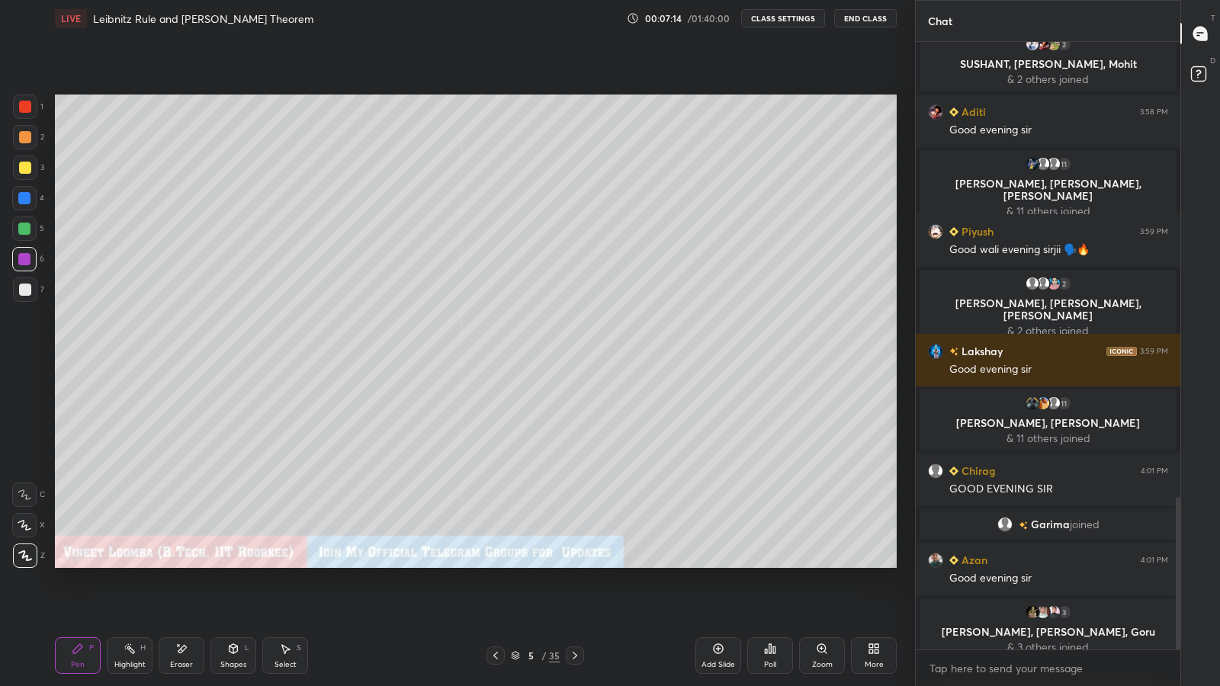
click at [577, 564] on icon at bounding box center [575, 656] width 12 height 12
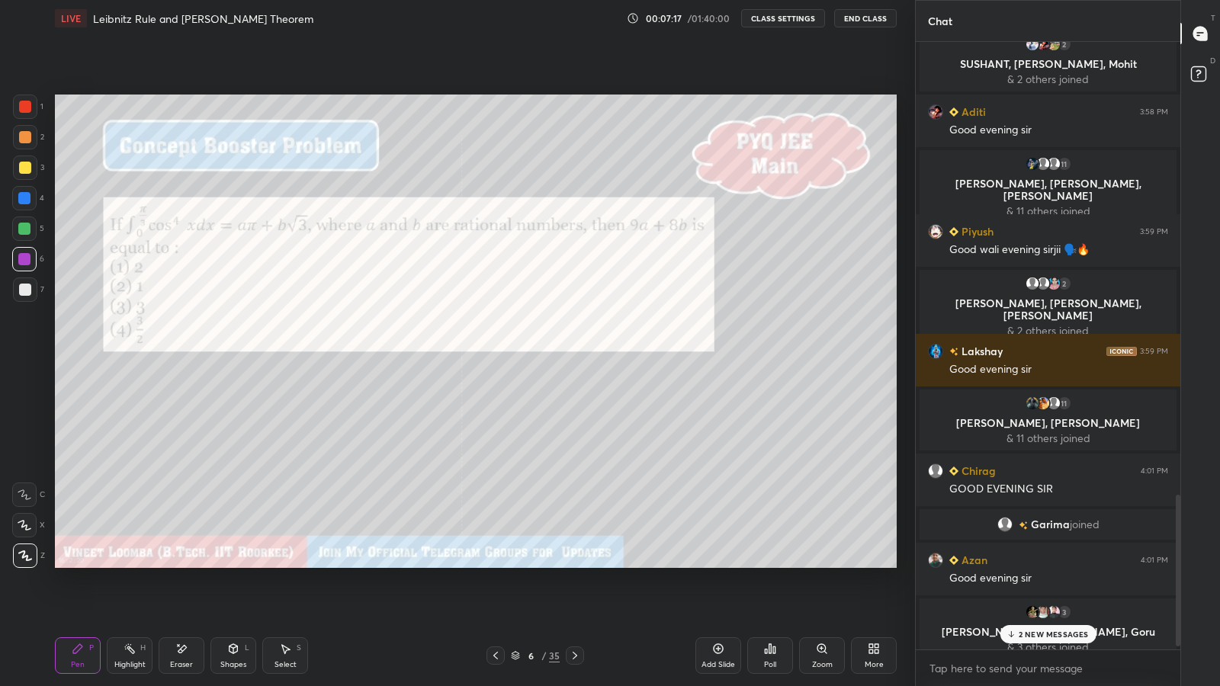
scroll to position [1814, 0]
click at [24, 165] on div at bounding box center [25, 168] width 12 height 12
click at [1014, 564] on icon at bounding box center [1011, 634] width 10 height 9
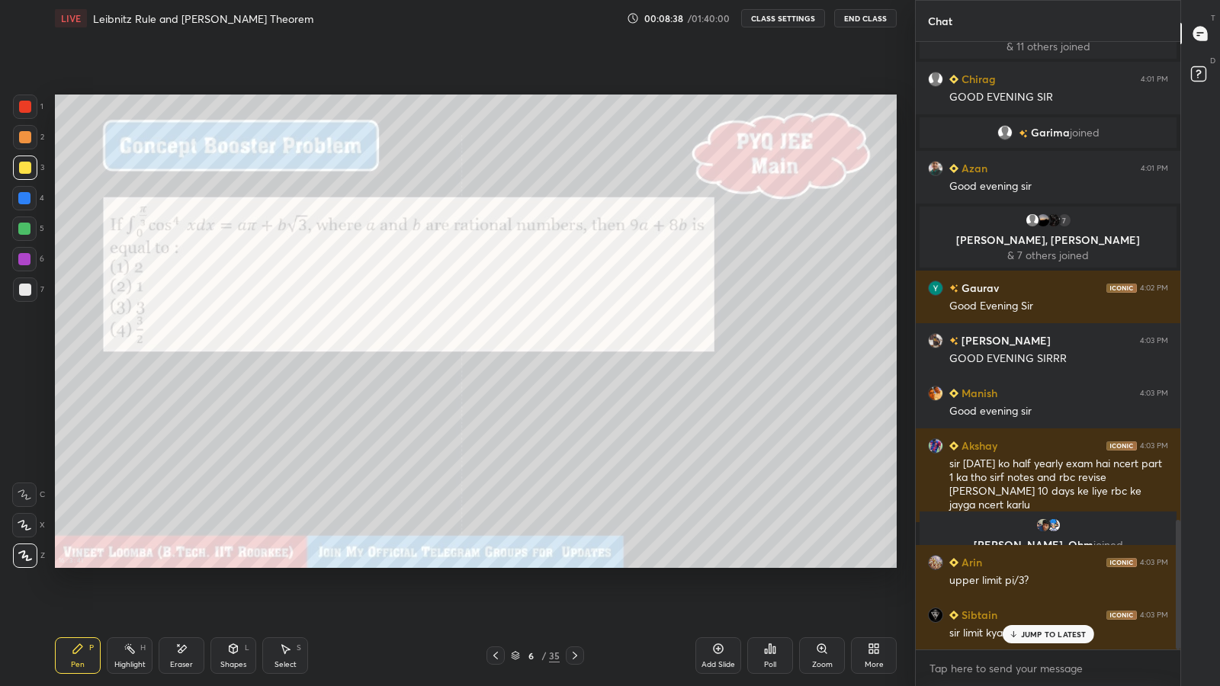
scroll to position [2244, 0]
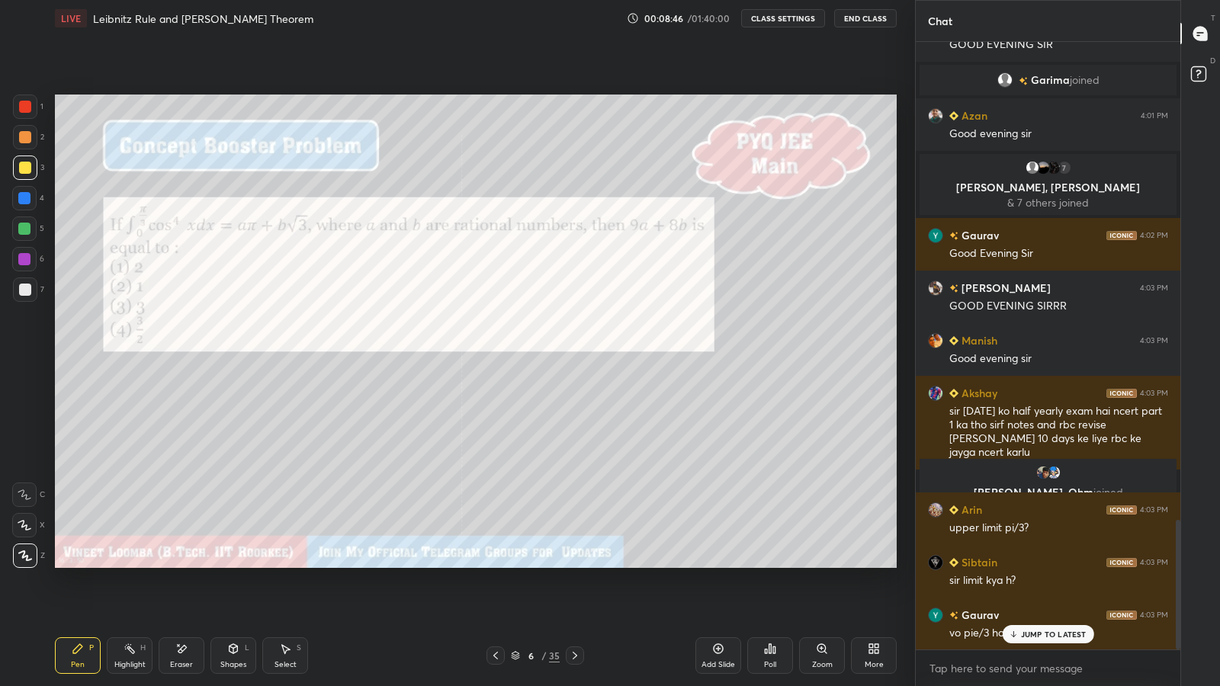
click at [171, 564] on div "Eraser" at bounding box center [182, 656] width 46 height 37
click at [77, 564] on div "Pen P" at bounding box center [78, 656] width 46 height 37
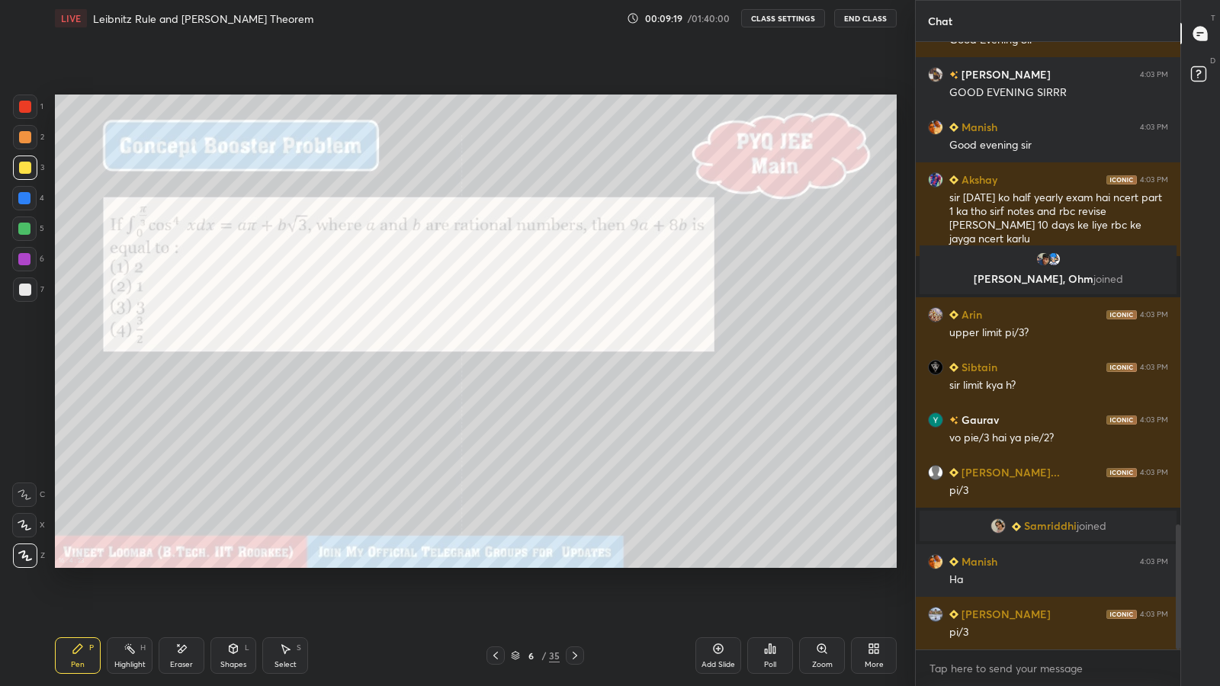
scroll to position [2377, 0]
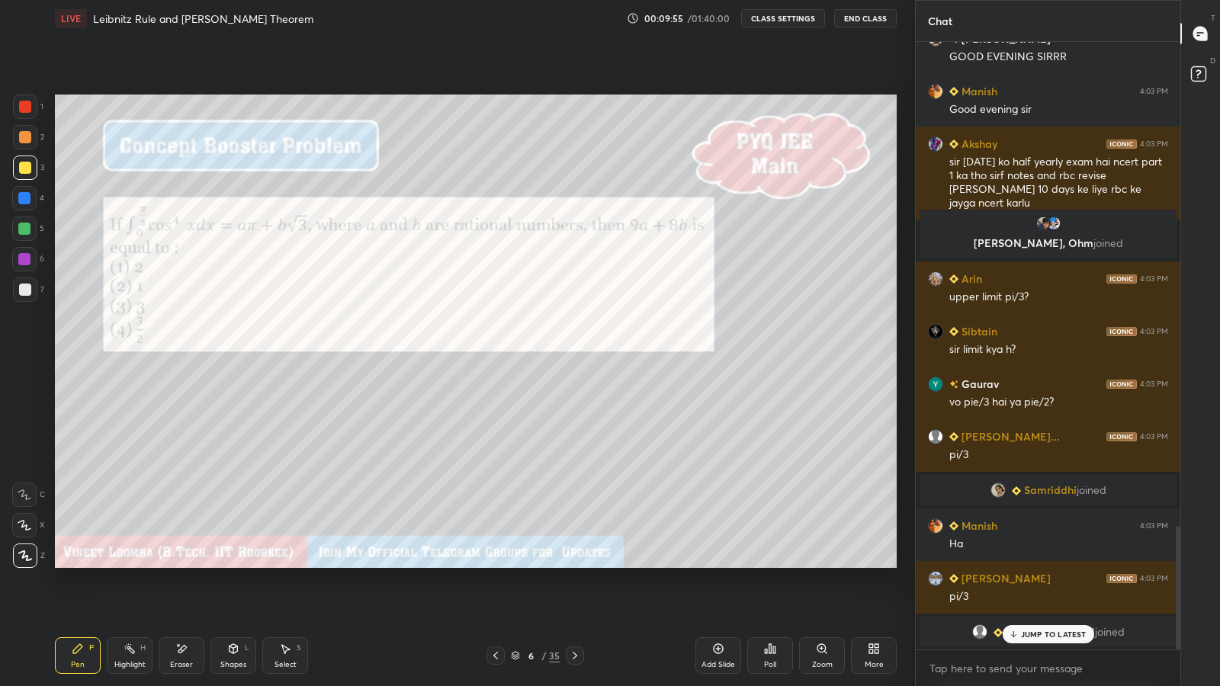
click at [1014, 564] on div "JUMP TO LATEST" at bounding box center [1048, 634] width 92 height 18
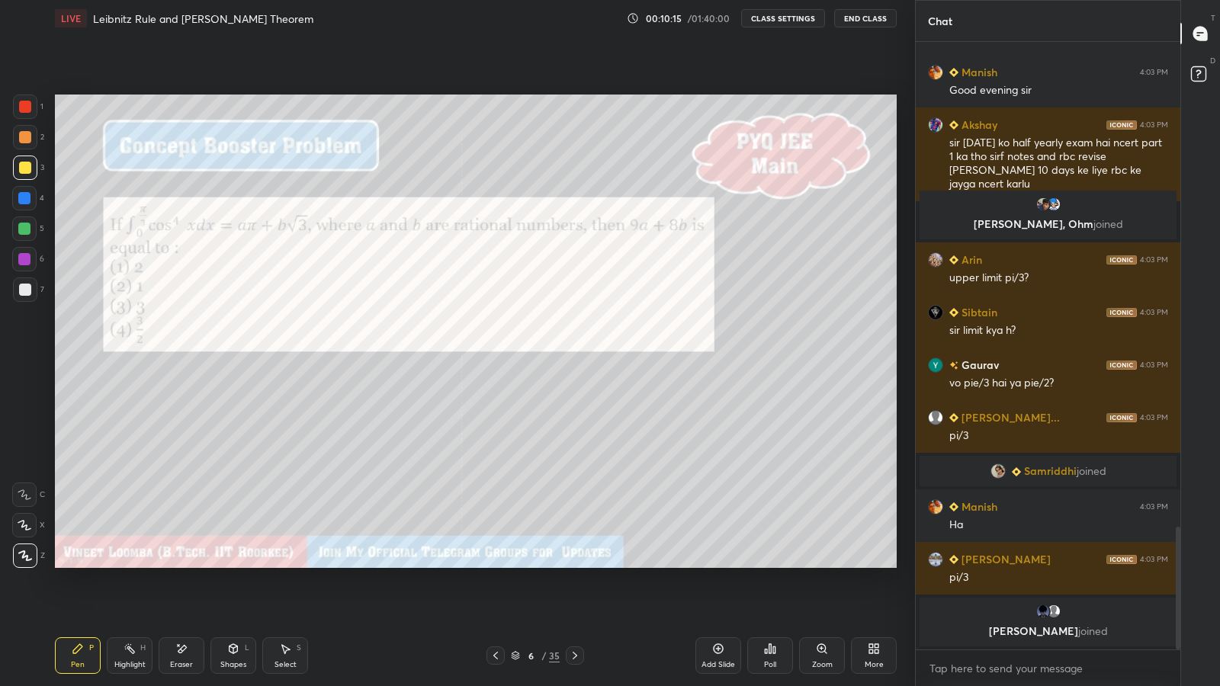
click at [772, 564] on div "Poll" at bounding box center [770, 665] width 12 height 8
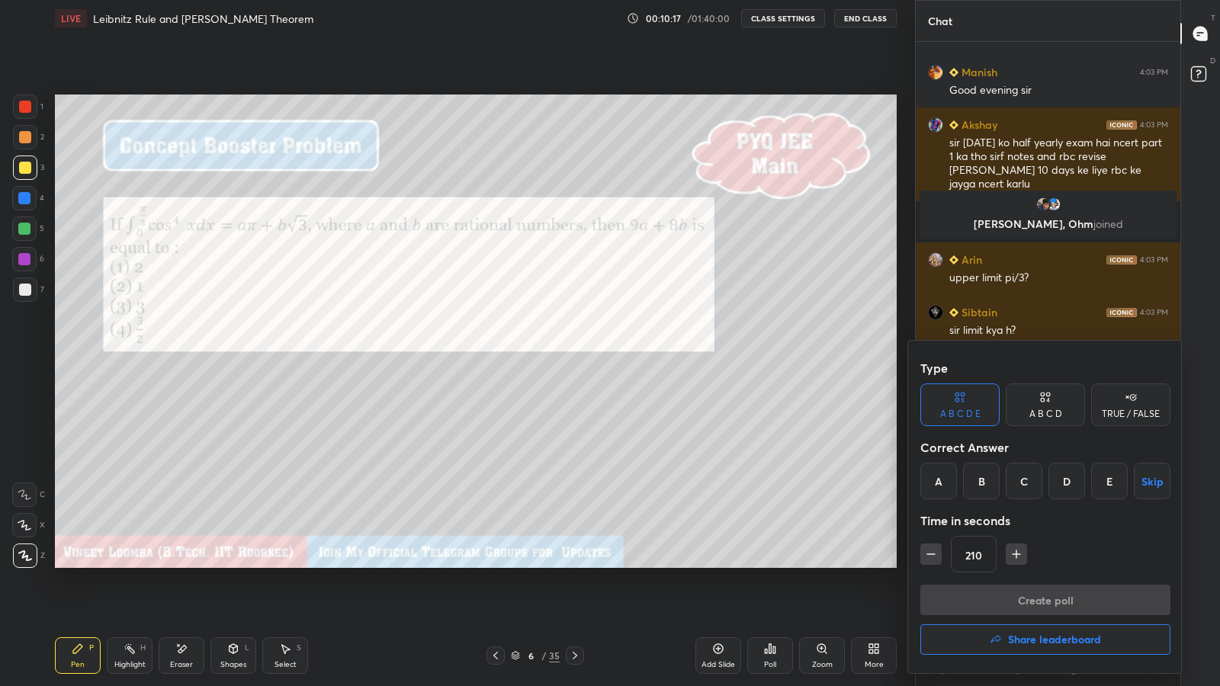
click at [933, 482] on div "A" at bounding box center [939, 481] width 37 height 37
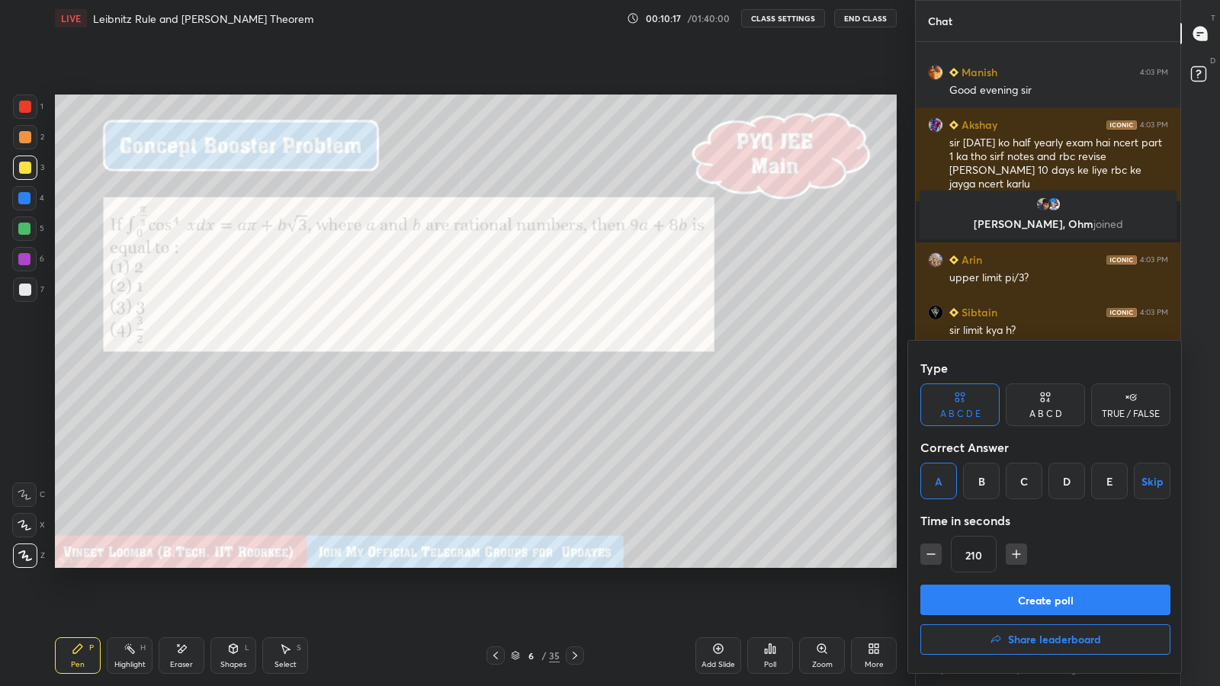
click at [953, 564] on button "Create poll" at bounding box center [1046, 600] width 250 height 31
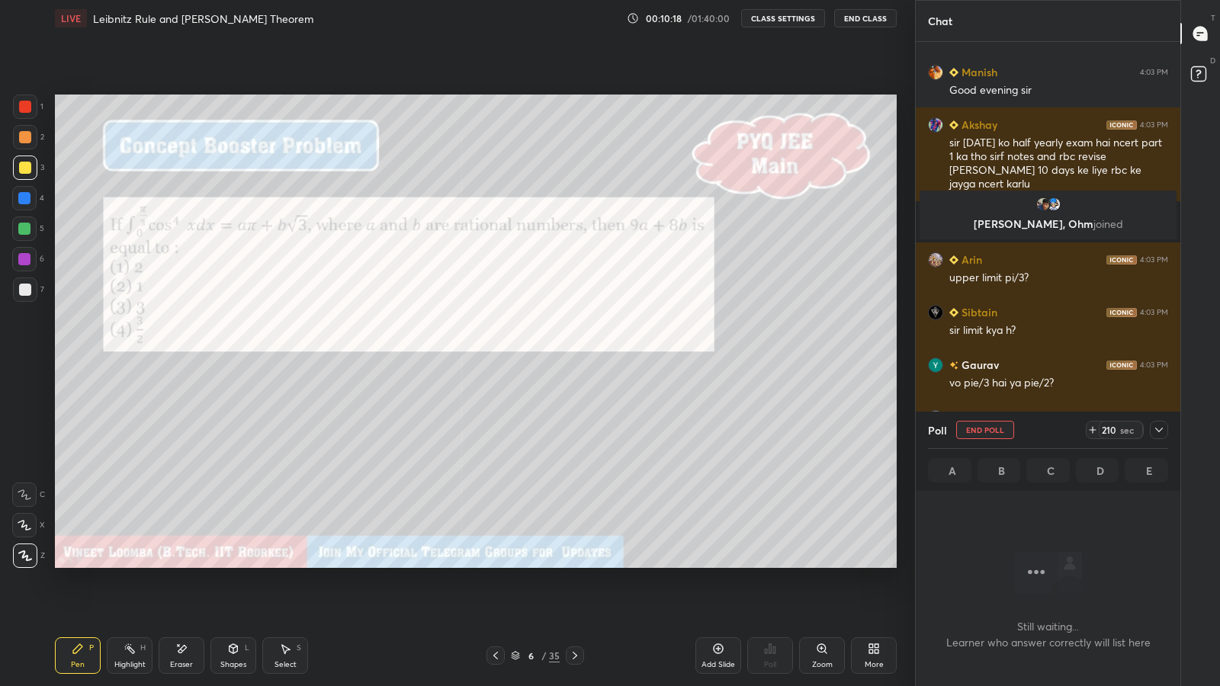
scroll to position [5, 5]
click at [850, 523] on div "Type A B C D E A B C D TRUE / FALSE Correct Answer A B C D E Skip Time in secon…" at bounding box center [610, 343] width 1220 height 686
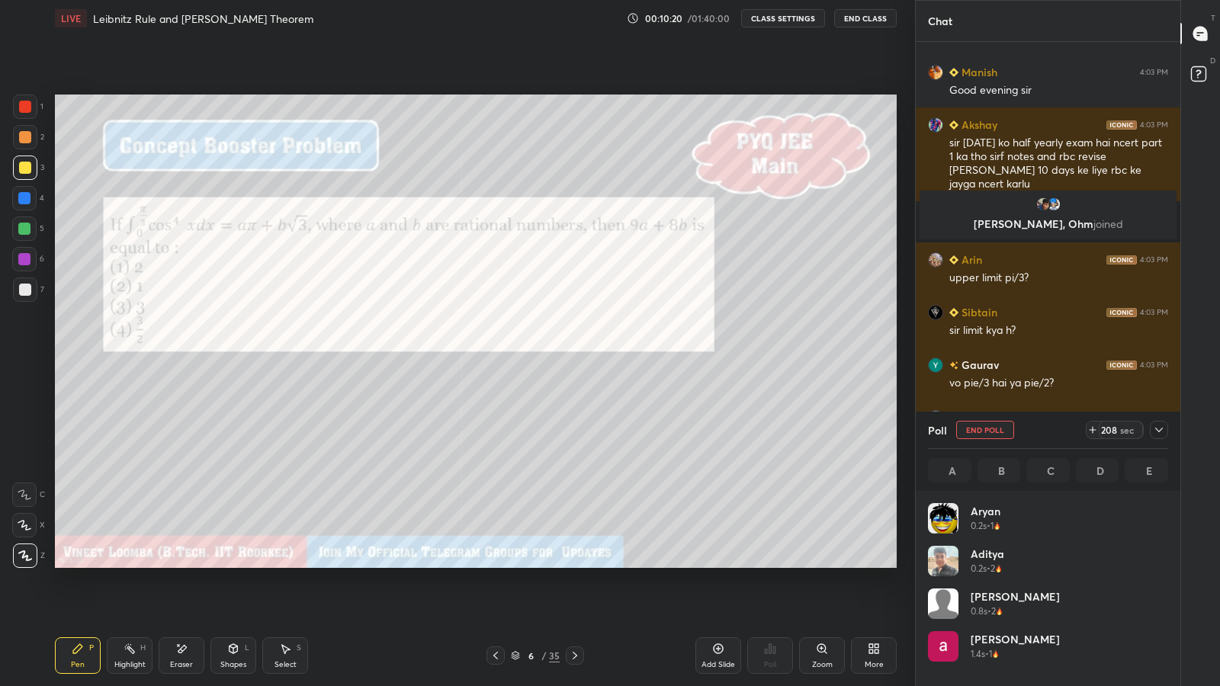
scroll to position [178, 236]
click at [1158, 429] on icon at bounding box center [1159, 430] width 12 height 12
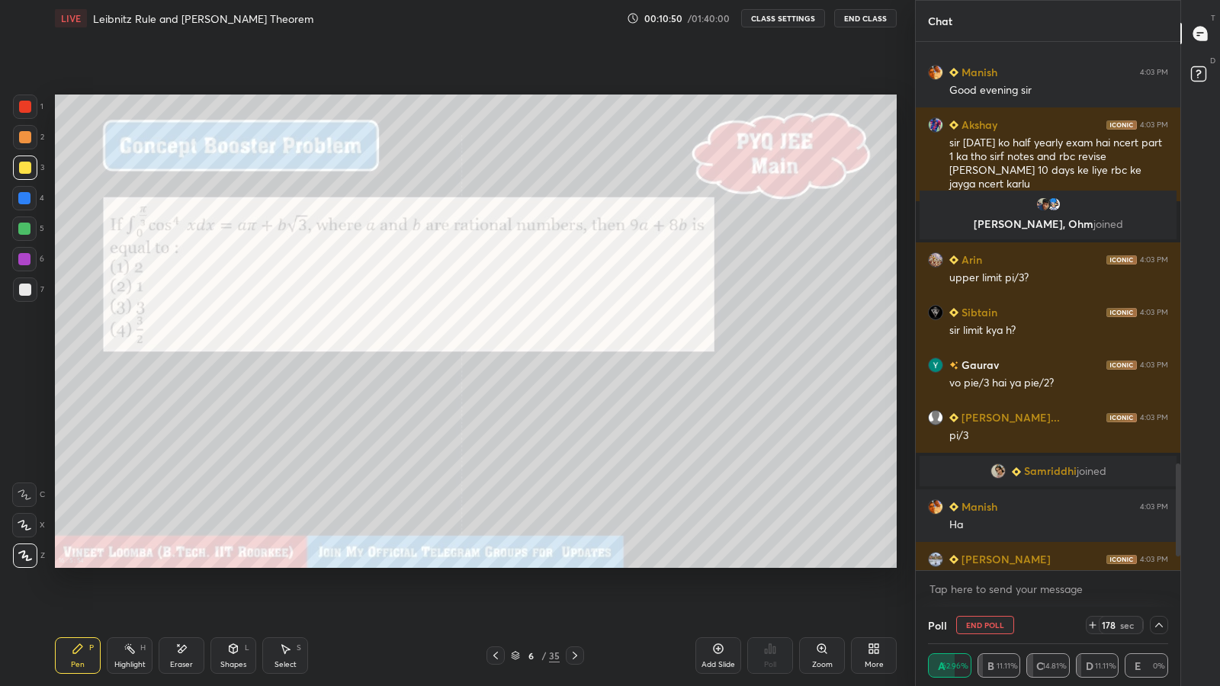
scroll to position [2476, 0]
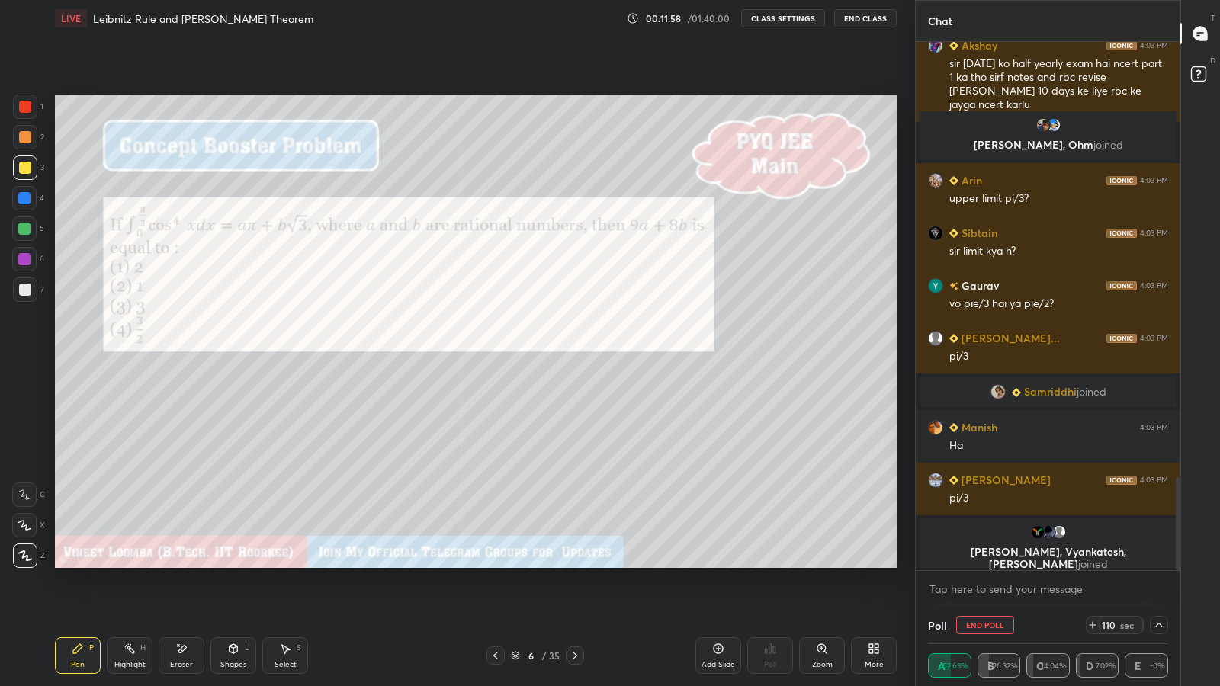
click at [287, 564] on div "Select S" at bounding box center [285, 656] width 46 height 37
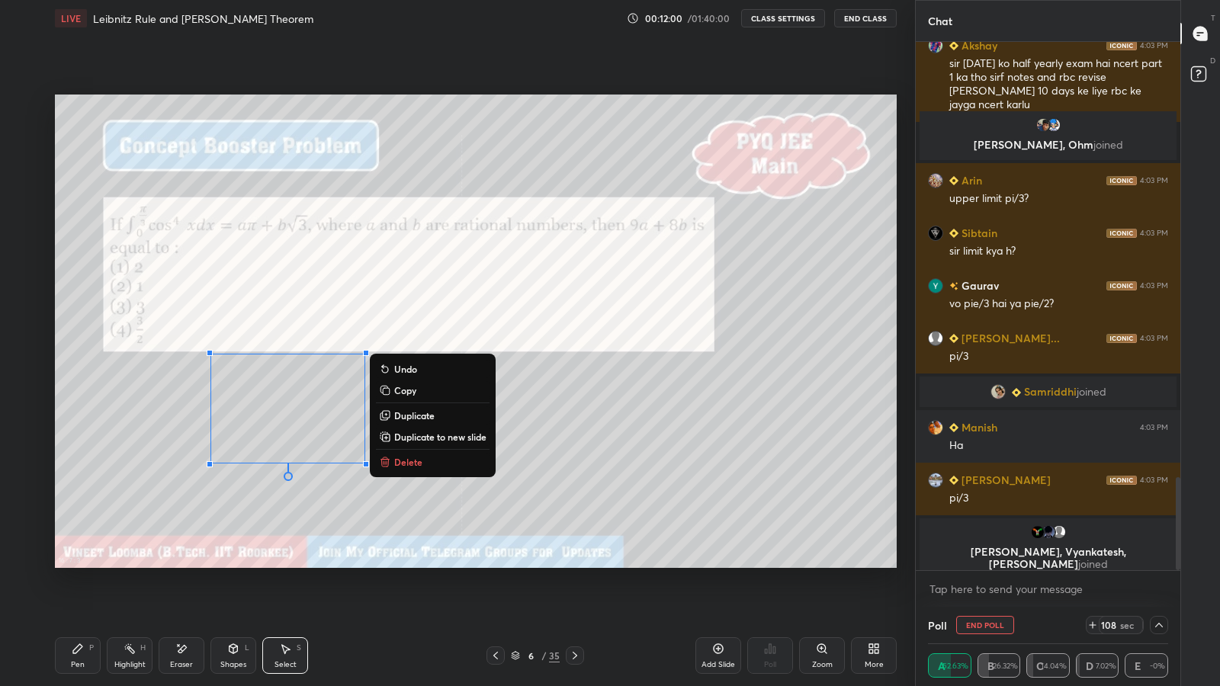
click at [412, 436] on p "Duplicate to new slide" at bounding box center [440, 437] width 92 height 12
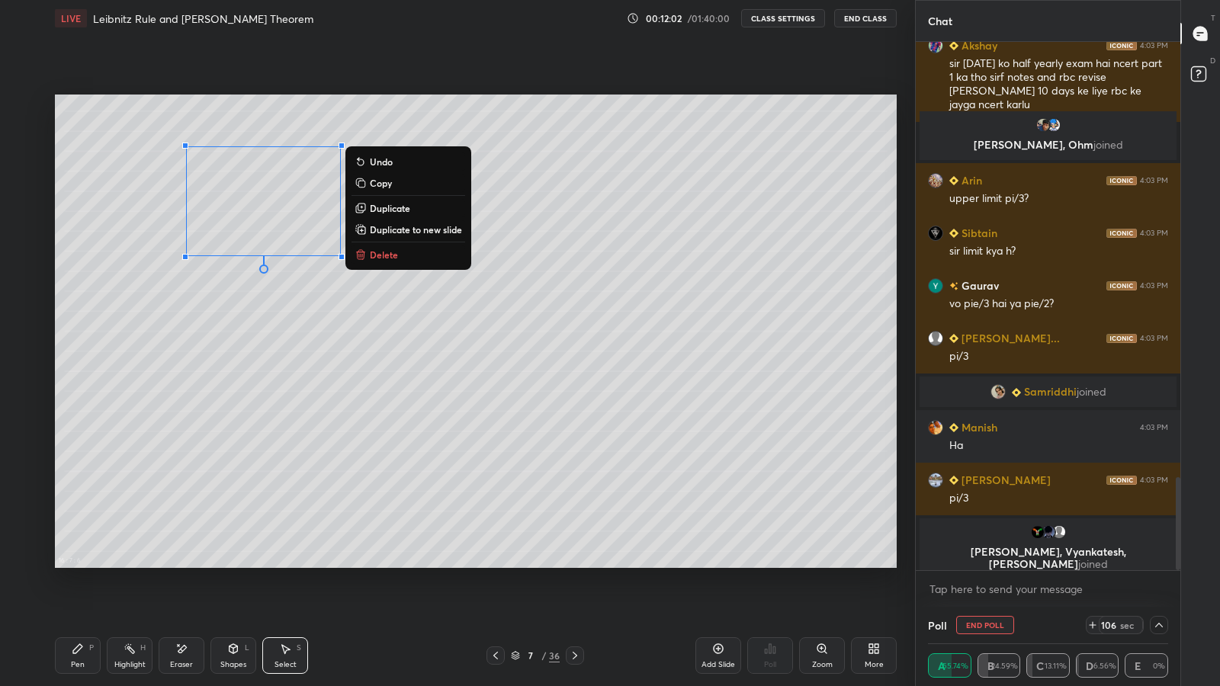
scroll to position [2488, 0]
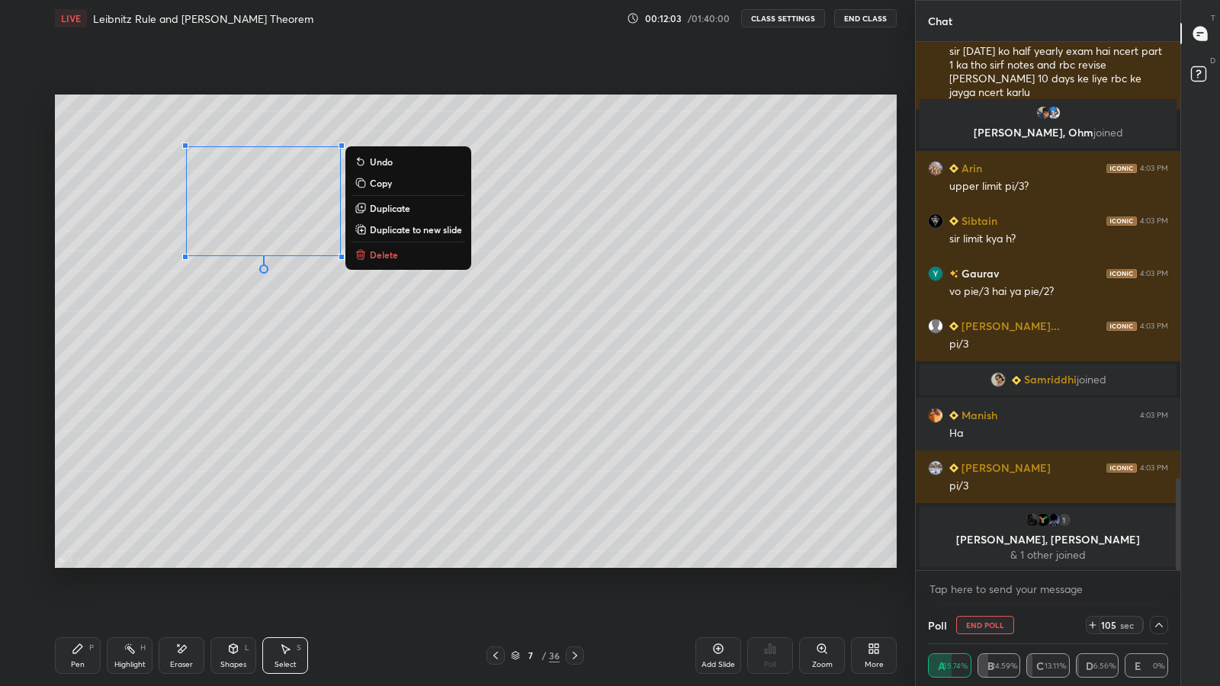
click at [80, 564] on icon at bounding box center [78, 649] width 12 height 12
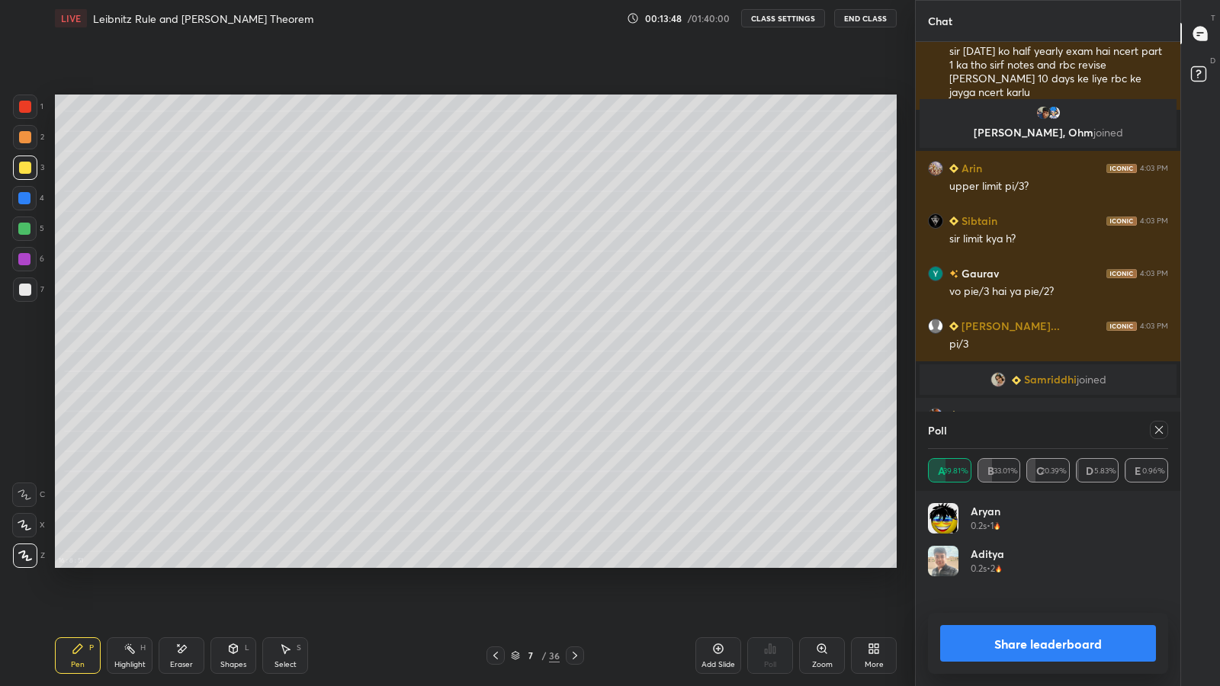
scroll to position [178, 236]
click at [1161, 426] on icon at bounding box center [1159, 430] width 12 height 12
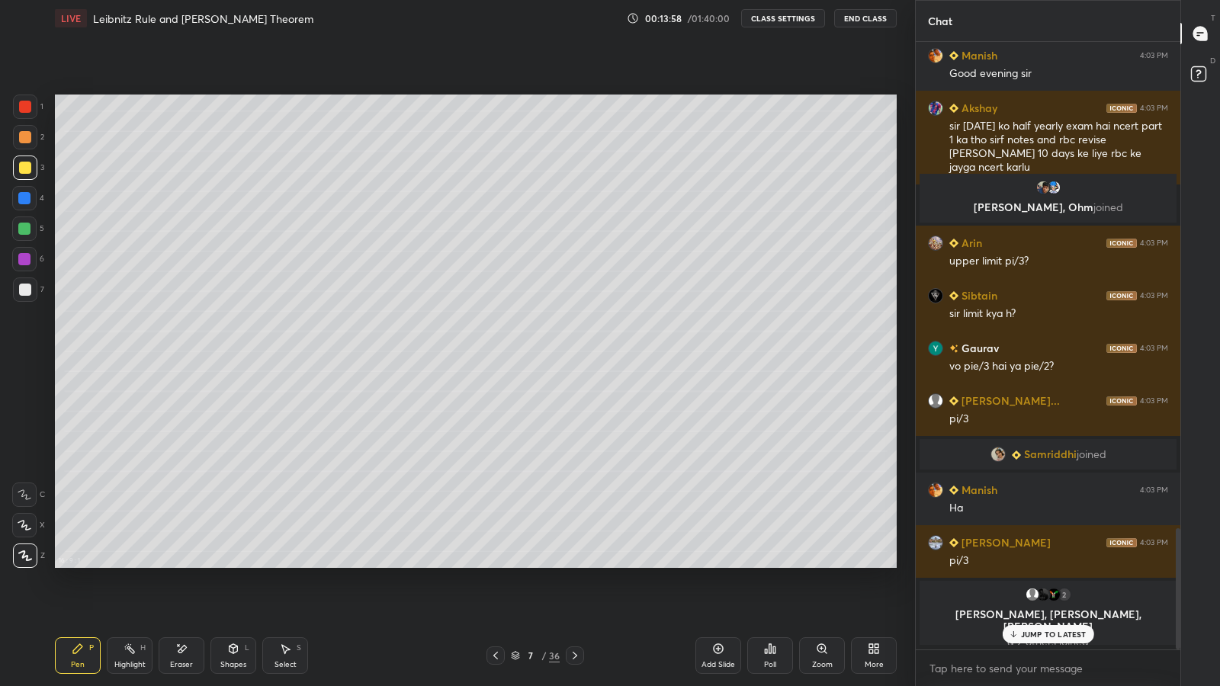
scroll to position [640, 260]
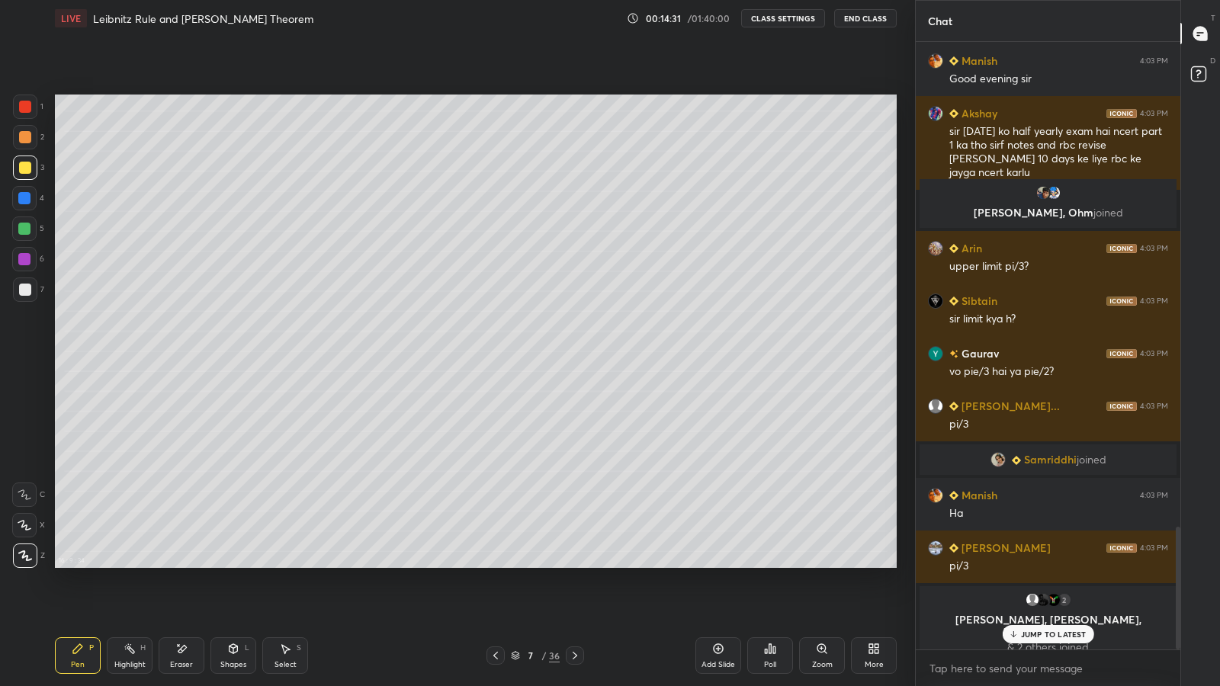
click at [493, 564] on icon at bounding box center [496, 656] width 12 height 12
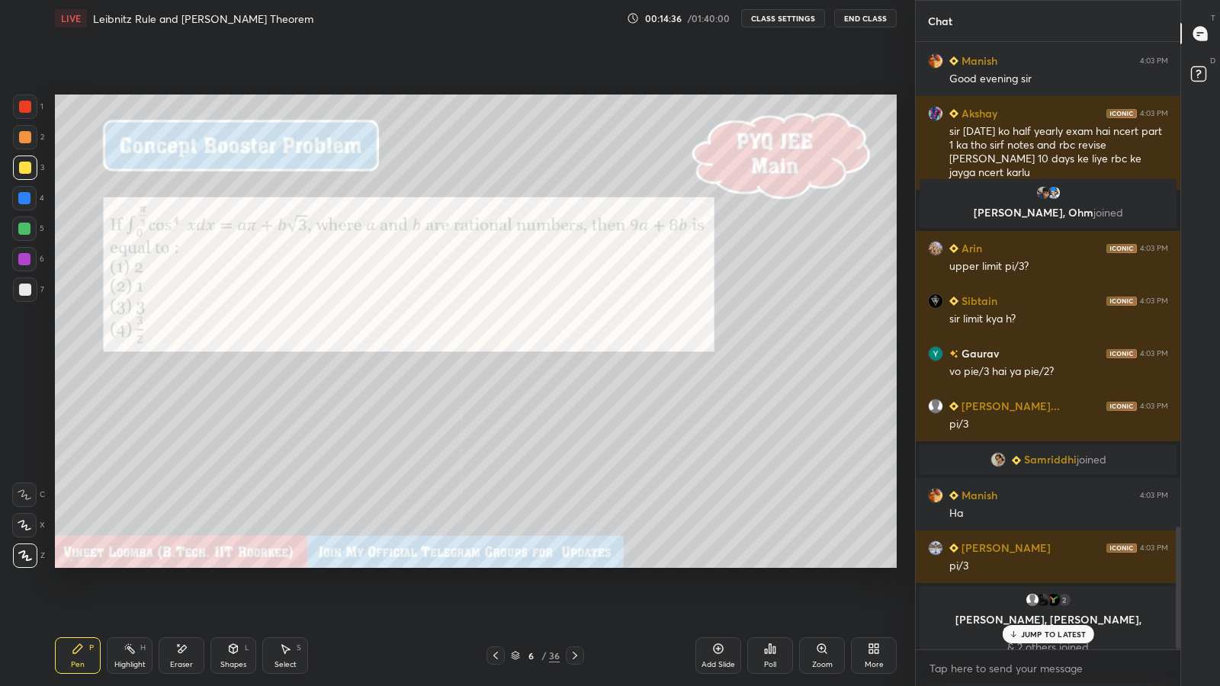
click at [574, 564] on icon at bounding box center [575, 656] width 12 height 12
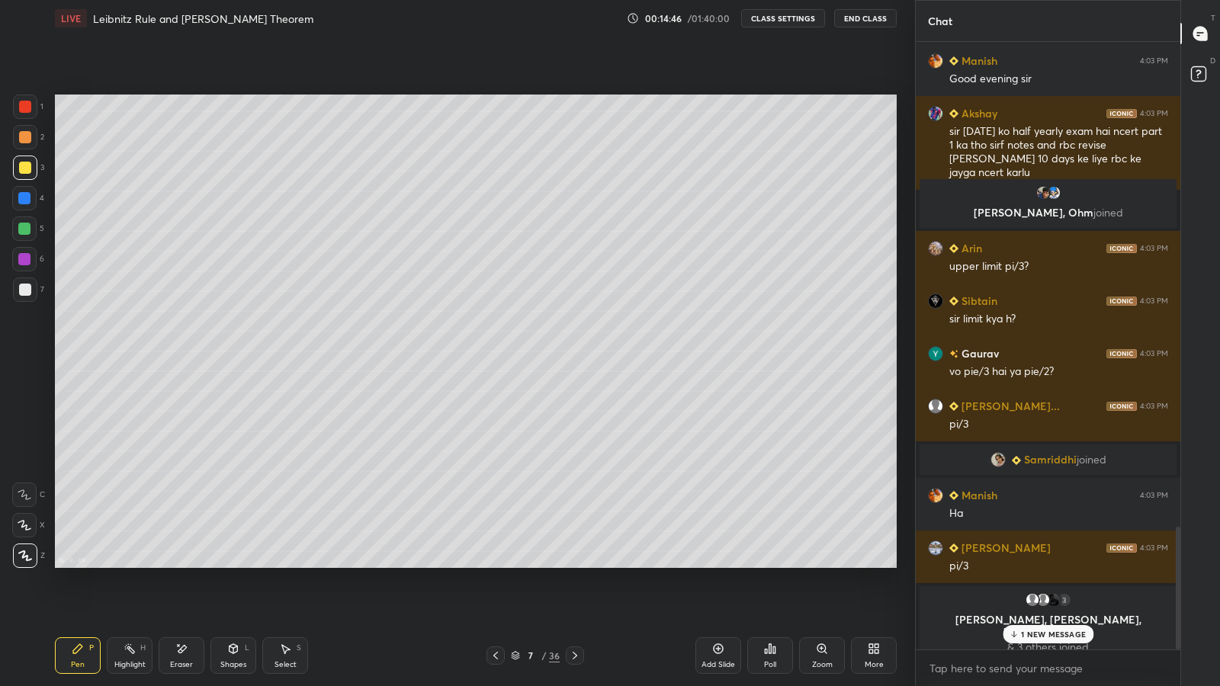
click at [493, 564] on icon at bounding box center [496, 656] width 12 height 12
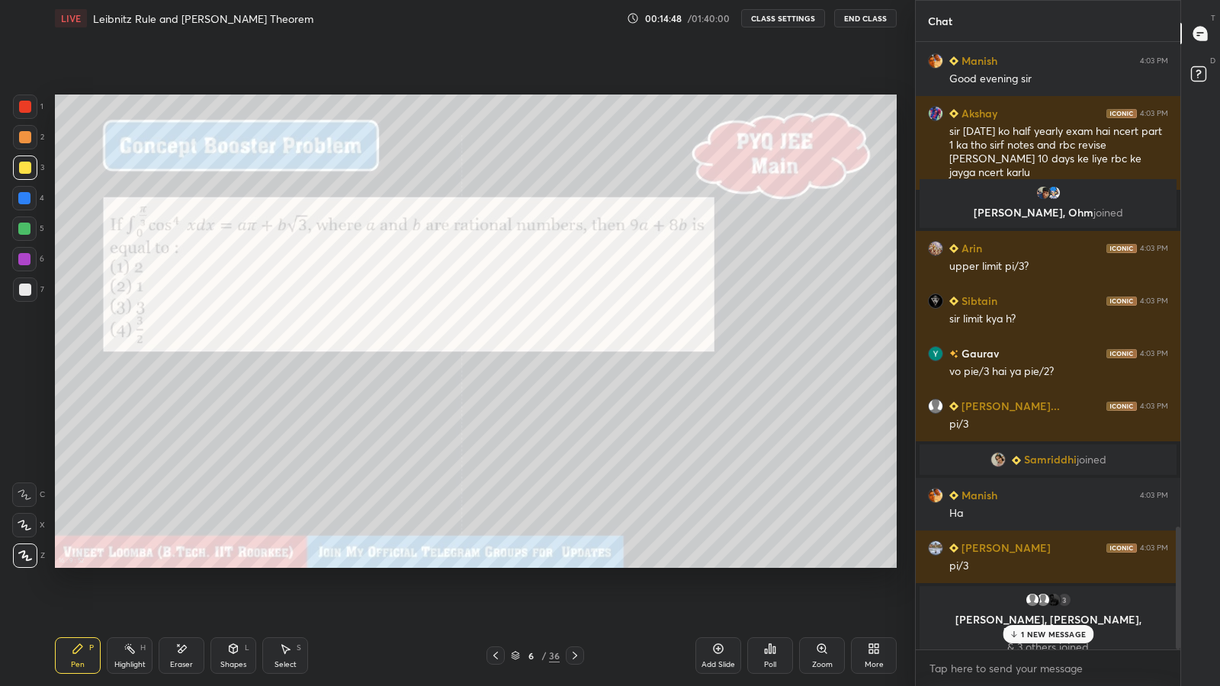
click at [574, 564] on icon at bounding box center [575, 656] width 12 height 12
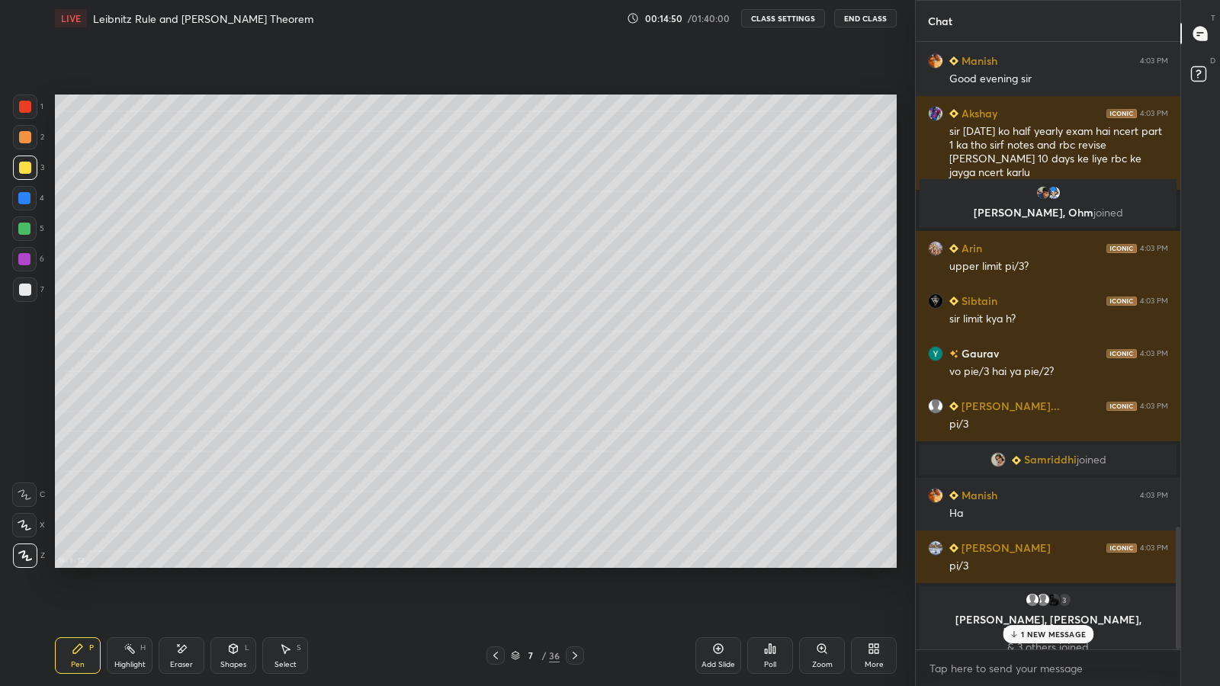
click at [496, 564] on icon at bounding box center [496, 656] width 12 height 12
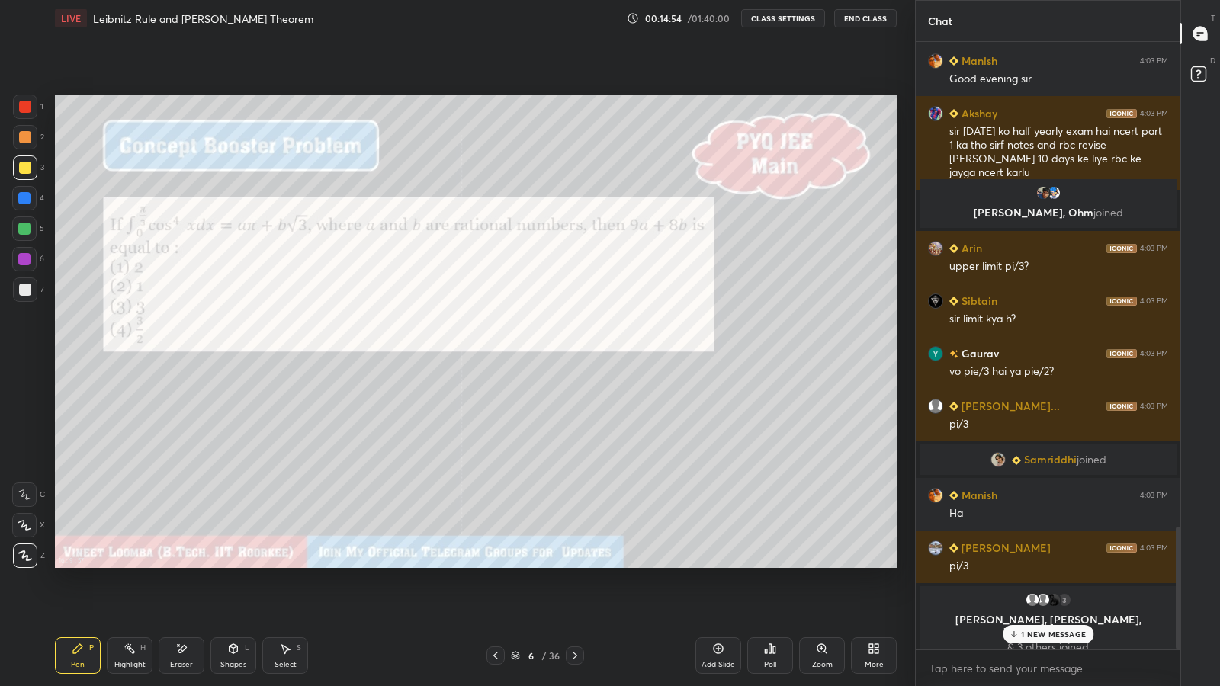
click at [577, 564] on icon at bounding box center [575, 656] width 12 height 12
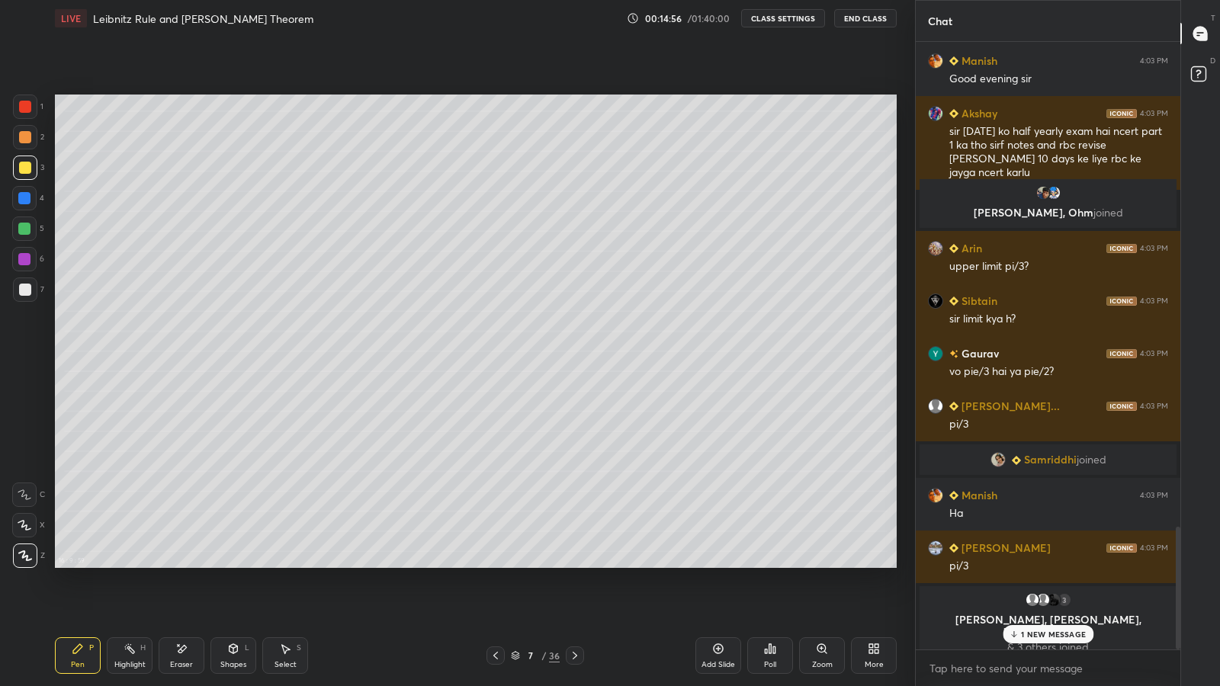
click at [496, 564] on icon at bounding box center [496, 656] width 12 height 12
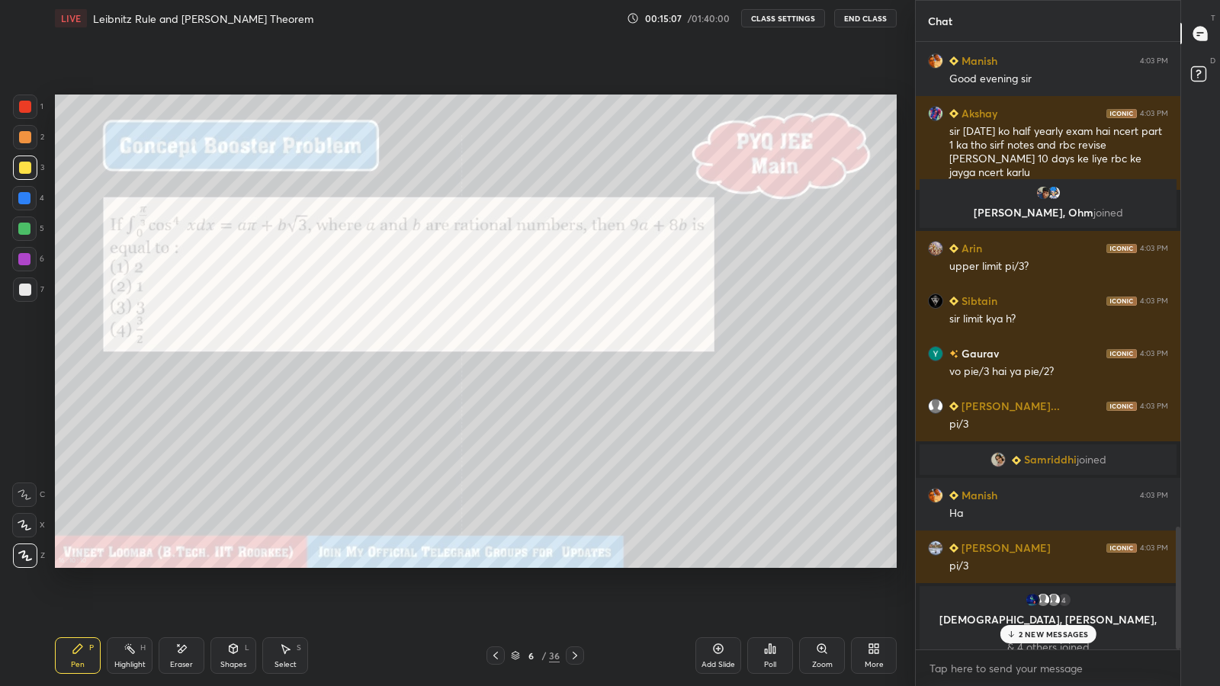
click at [28, 267] on div at bounding box center [24, 259] width 24 height 24
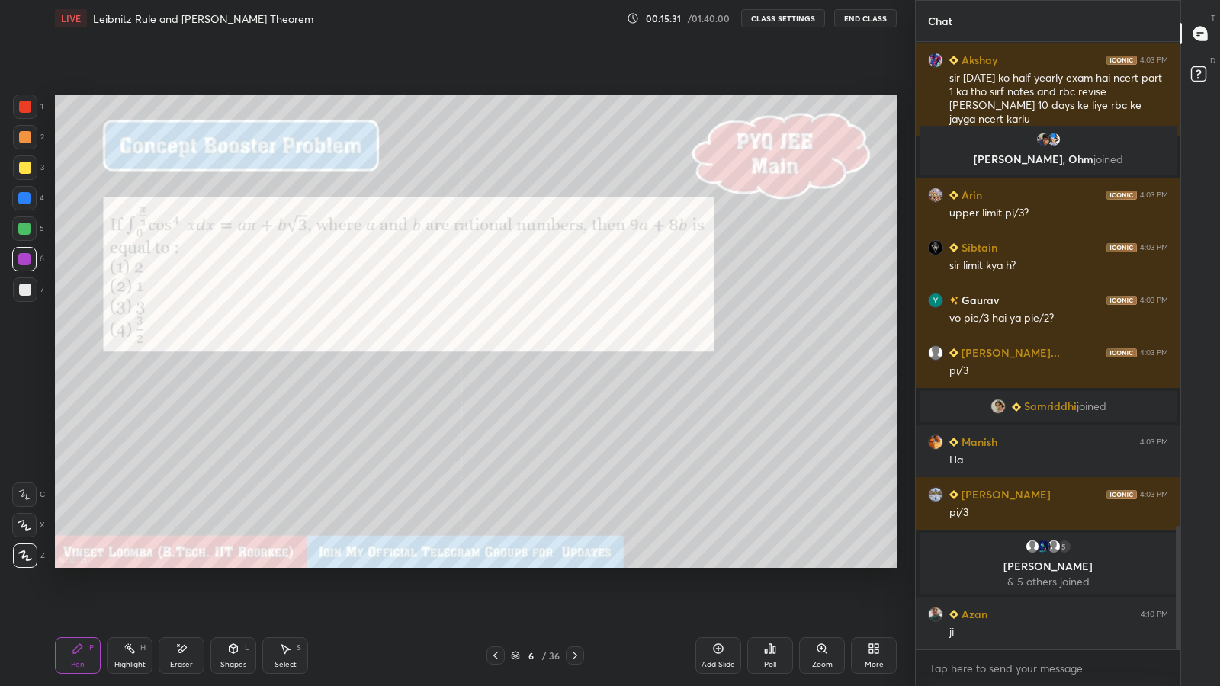
click at [573, 564] on icon at bounding box center [575, 656] width 12 height 12
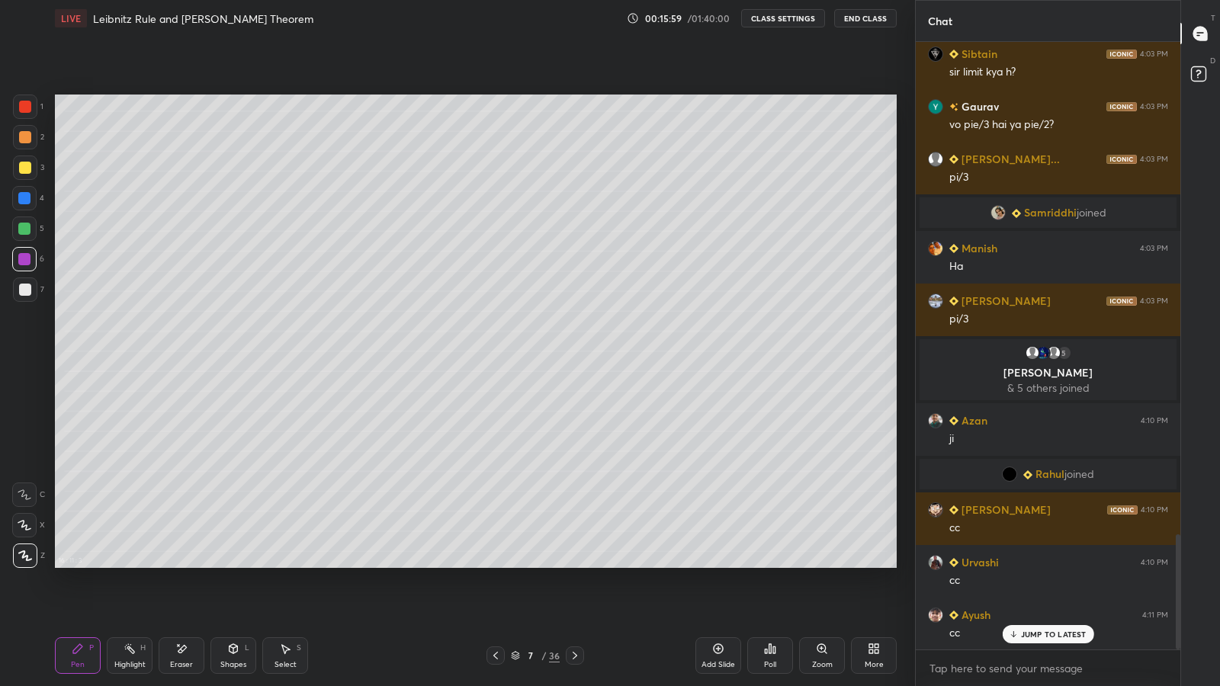
scroll to position [2591, 0]
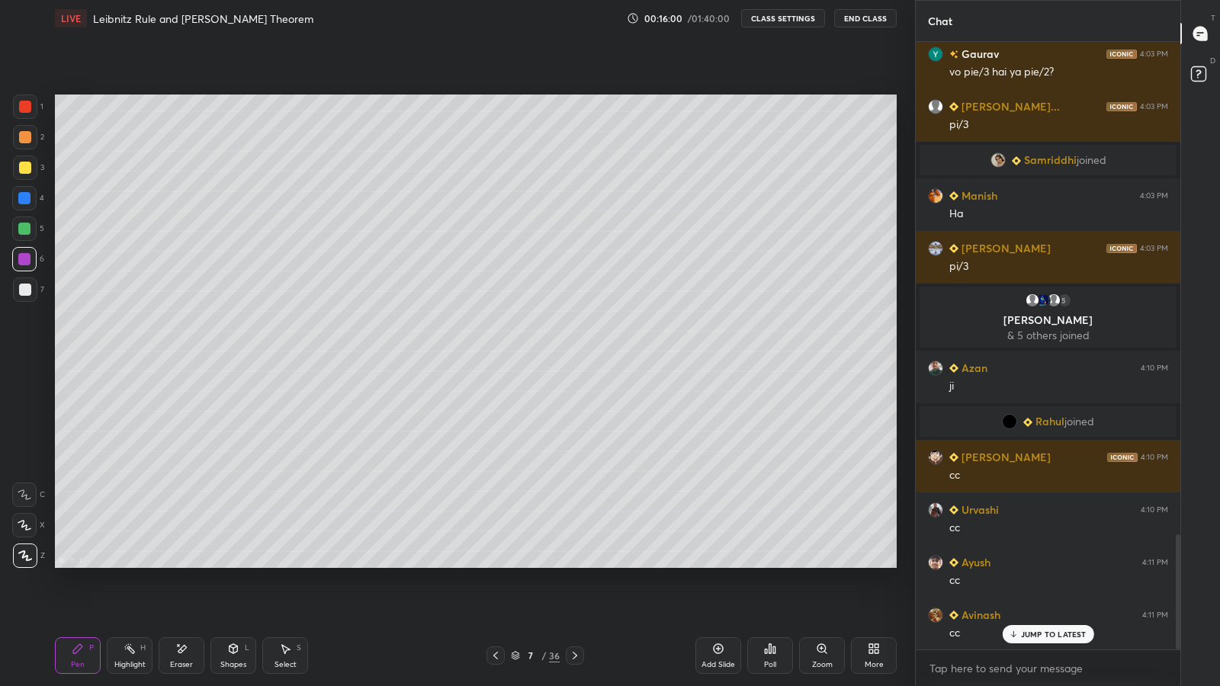
click at [580, 564] on icon at bounding box center [575, 656] width 12 height 12
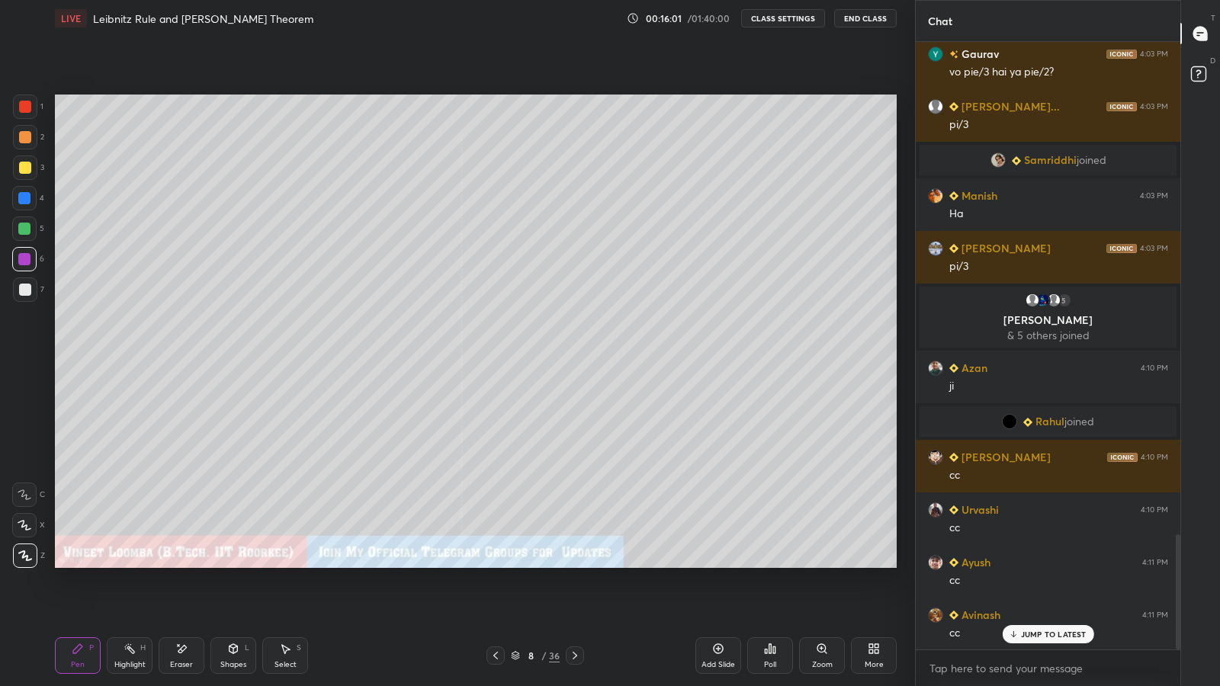
click at [574, 564] on icon at bounding box center [575, 656] width 12 height 12
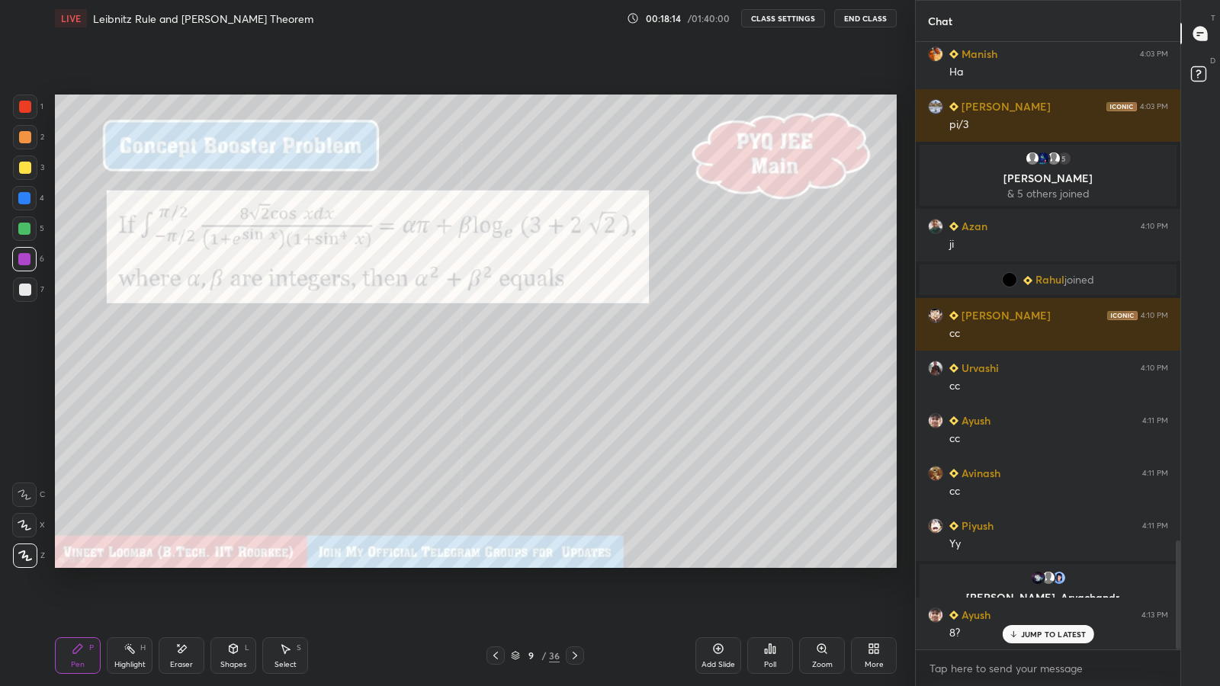
scroll to position [2770, 0]
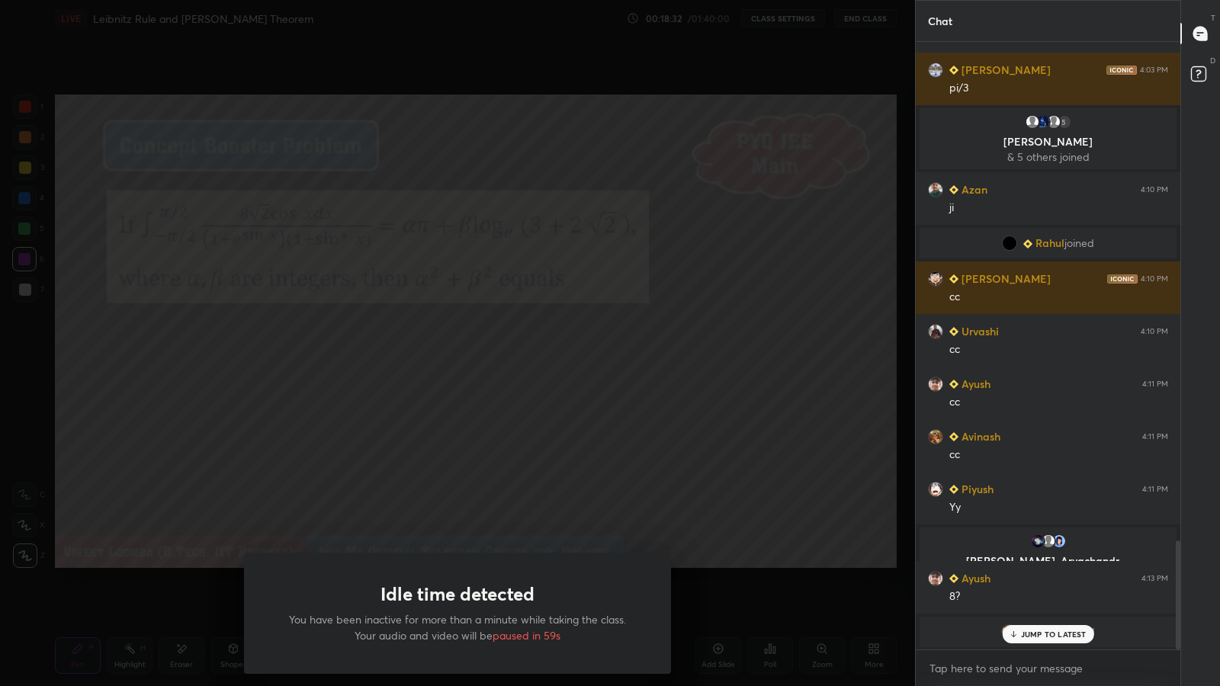
click at [743, 445] on div "Idle time detected You have been inactive for more than a minute while taking t…" at bounding box center [457, 343] width 915 height 686
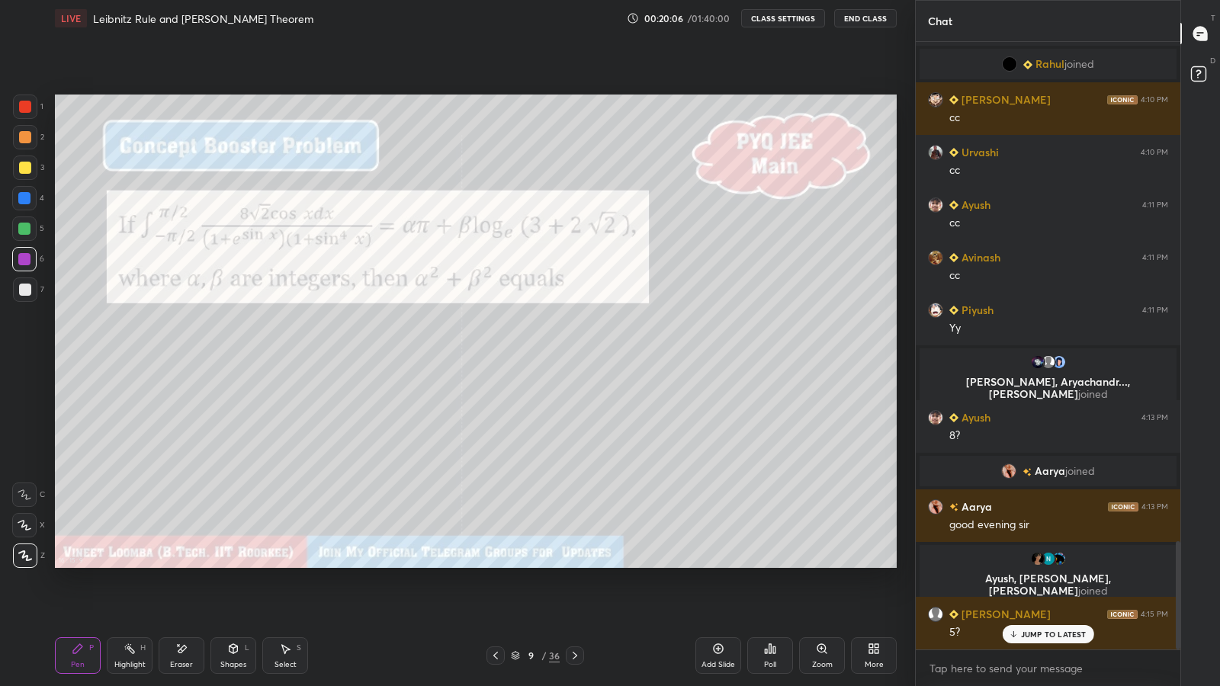
scroll to position [2805, 0]
click at [28, 289] on div at bounding box center [25, 290] width 12 height 12
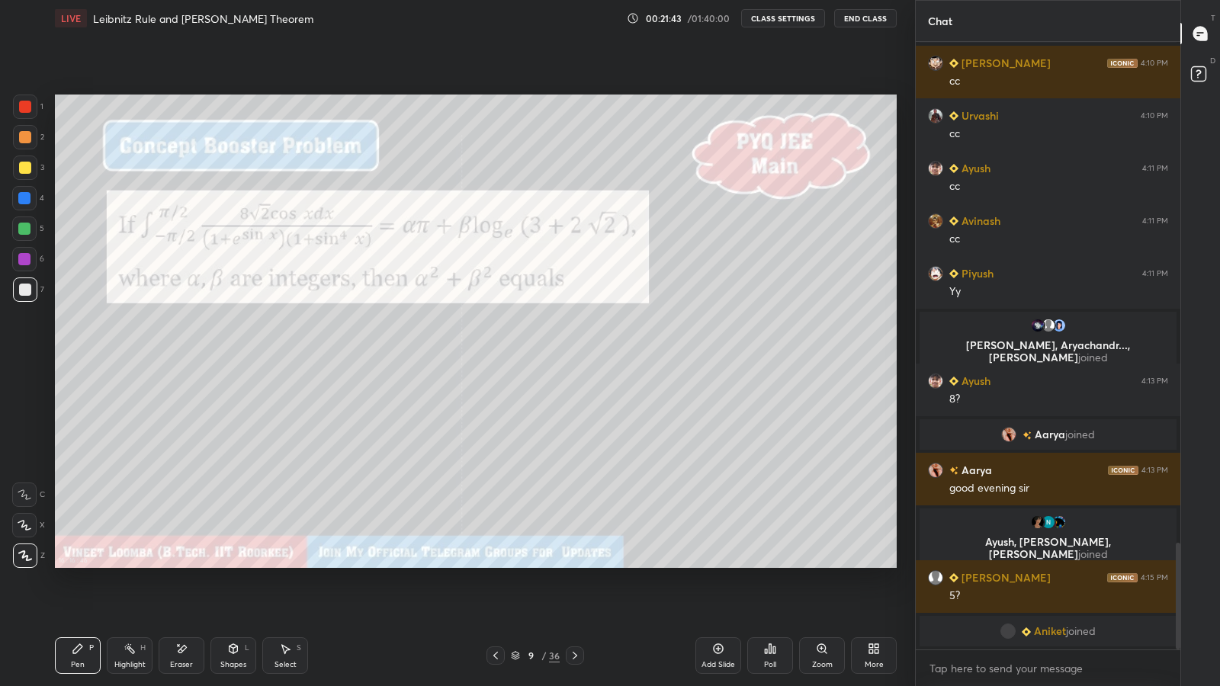
scroll to position [2860, 0]
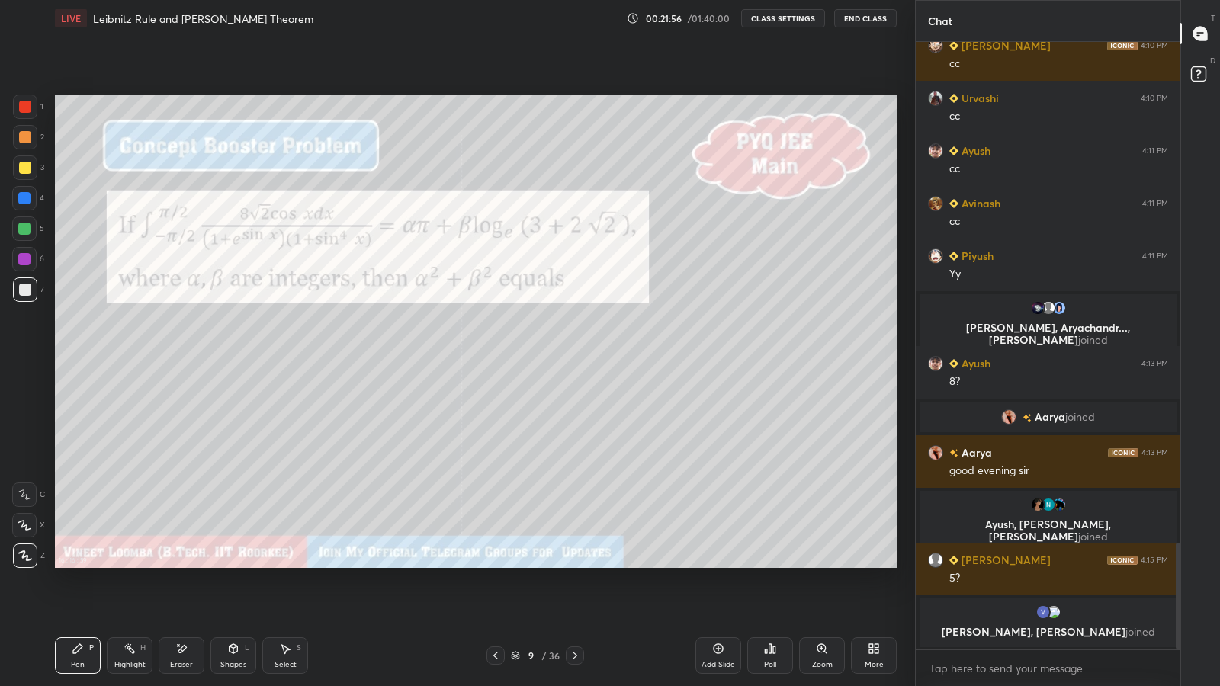
click at [179, 564] on div "Eraser" at bounding box center [181, 665] width 23 height 8
click at [85, 564] on div "Pen P" at bounding box center [78, 656] width 46 height 37
click at [281, 564] on div "Select S" at bounding box center [285, 656] width 46 height 37
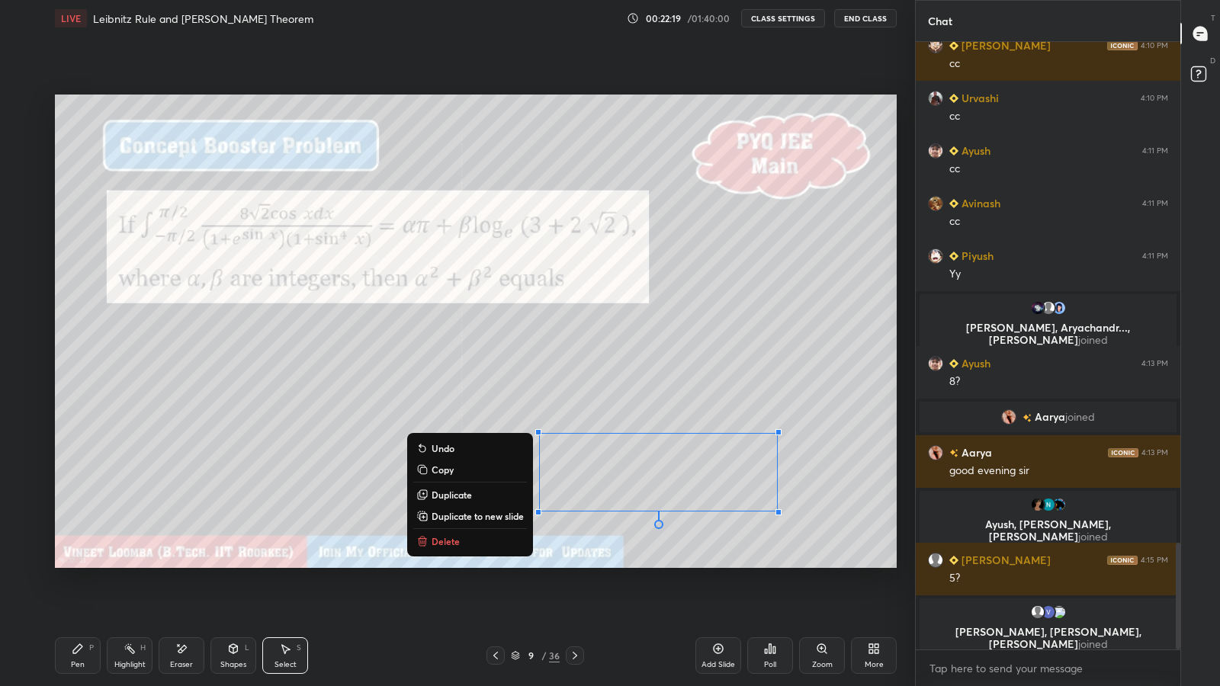
click at [503, 516] on p "Duplicate to new slide" at bounding box center [478, 516] width 92 height 12
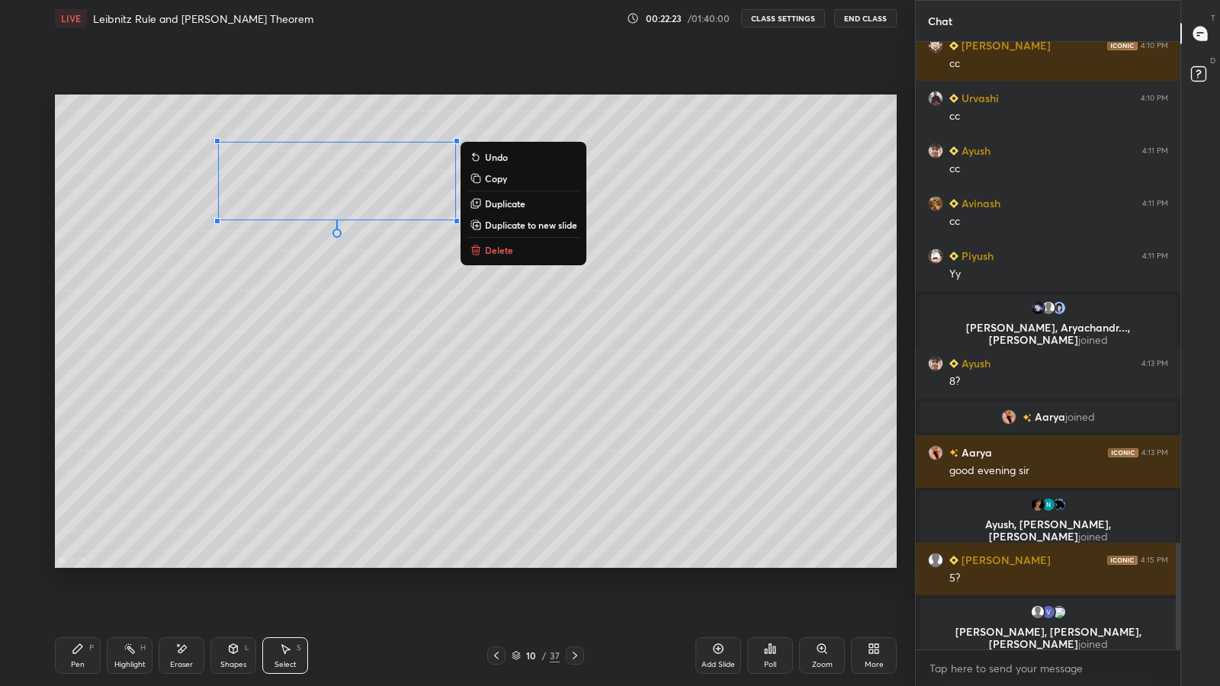
click at [82, 564] on div "Pen P" at bounding box center [78, 656] width 46 height 37
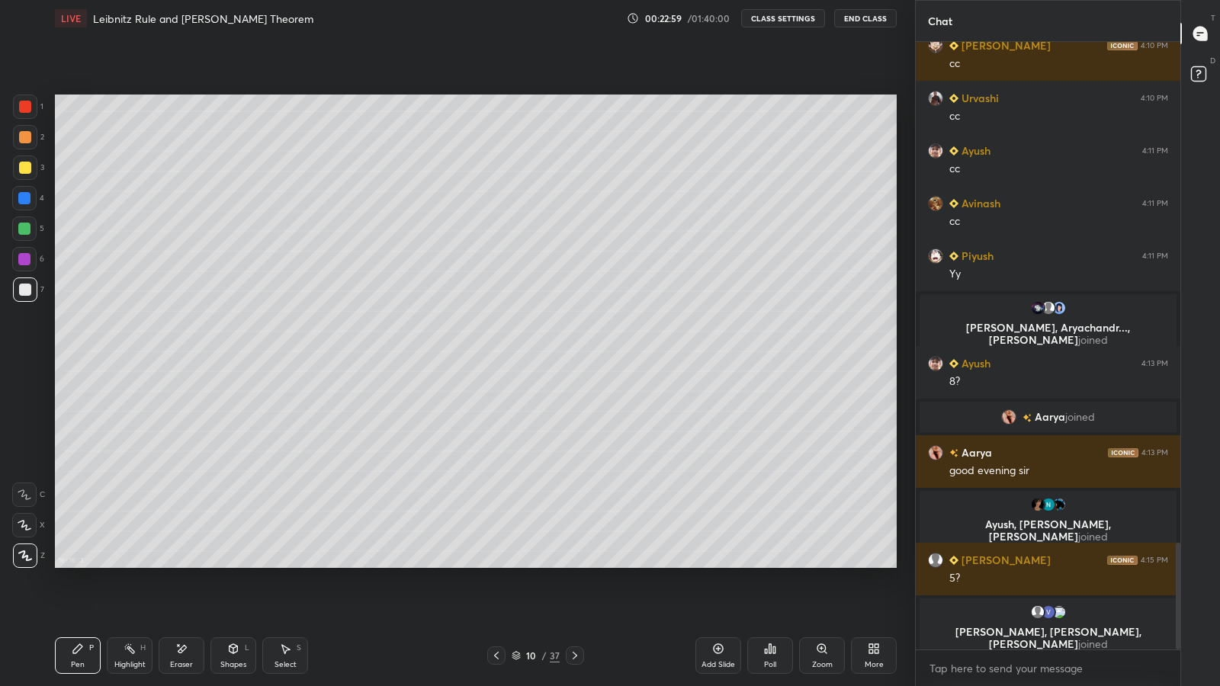
click at [497, 564] on icon at bounding box center [496, 656] width 12 height 12
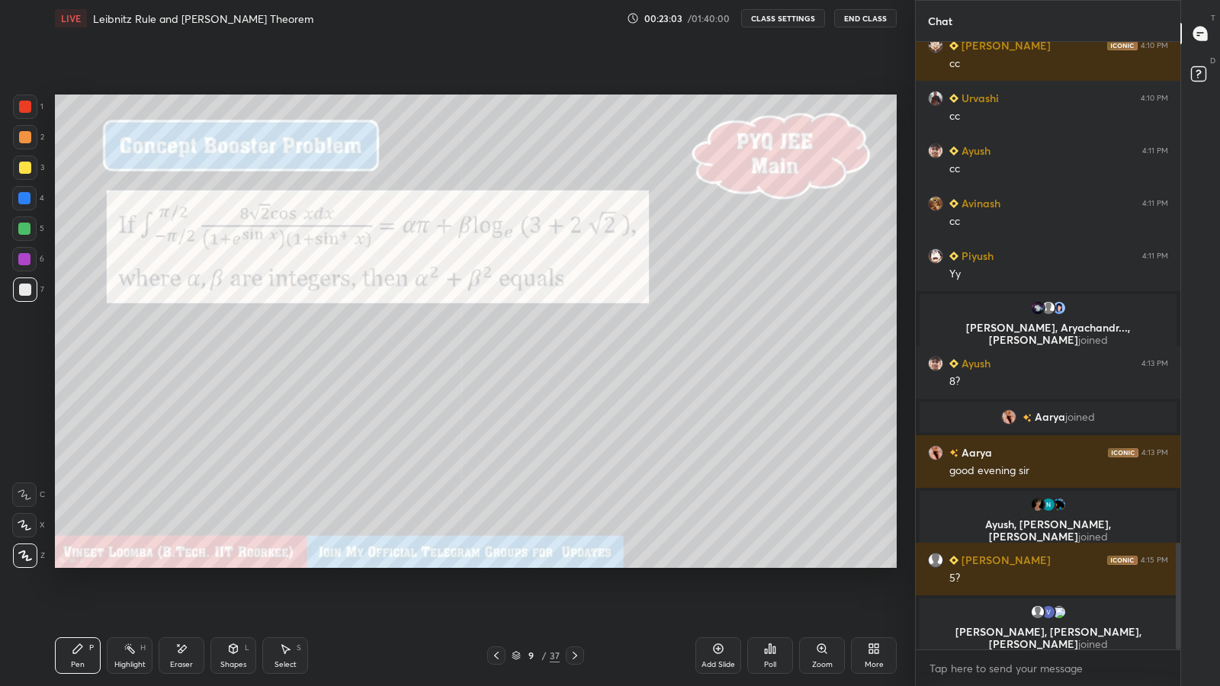
click at [26, 102] on div at bounding box center [25, 107] width 12 height 12
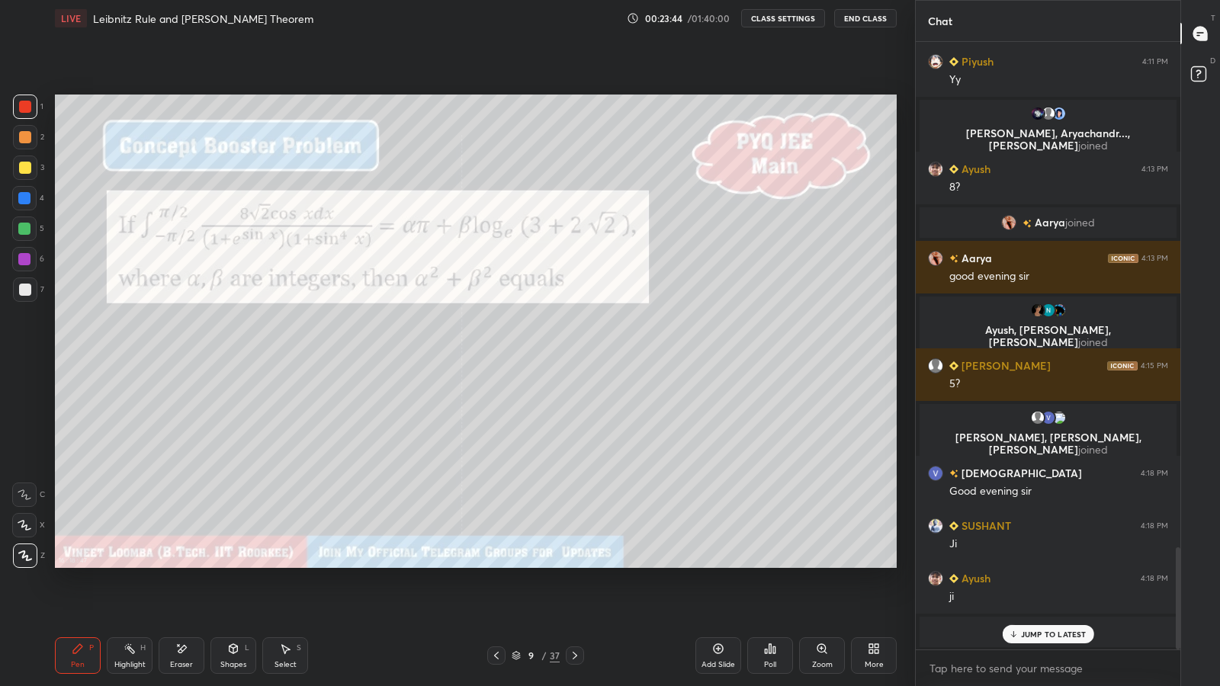
scroll to position [3019, 0]
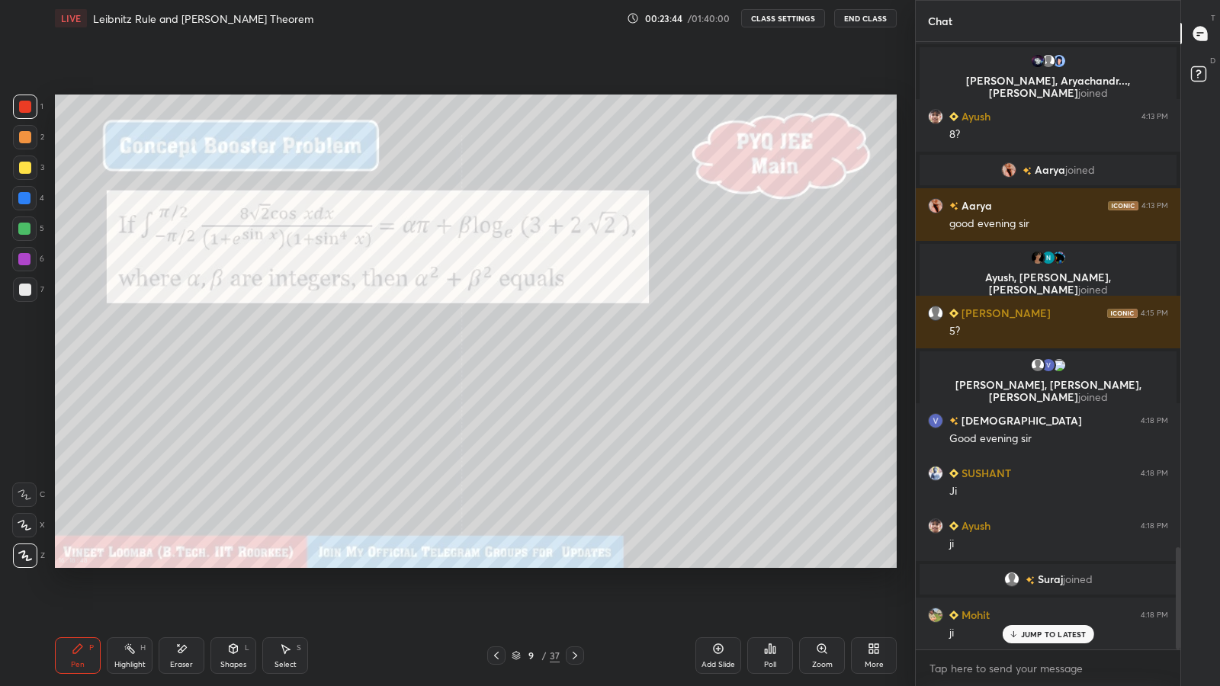
click at [574, 564] on icon at bounding box center [575, 656] width 12 height 12
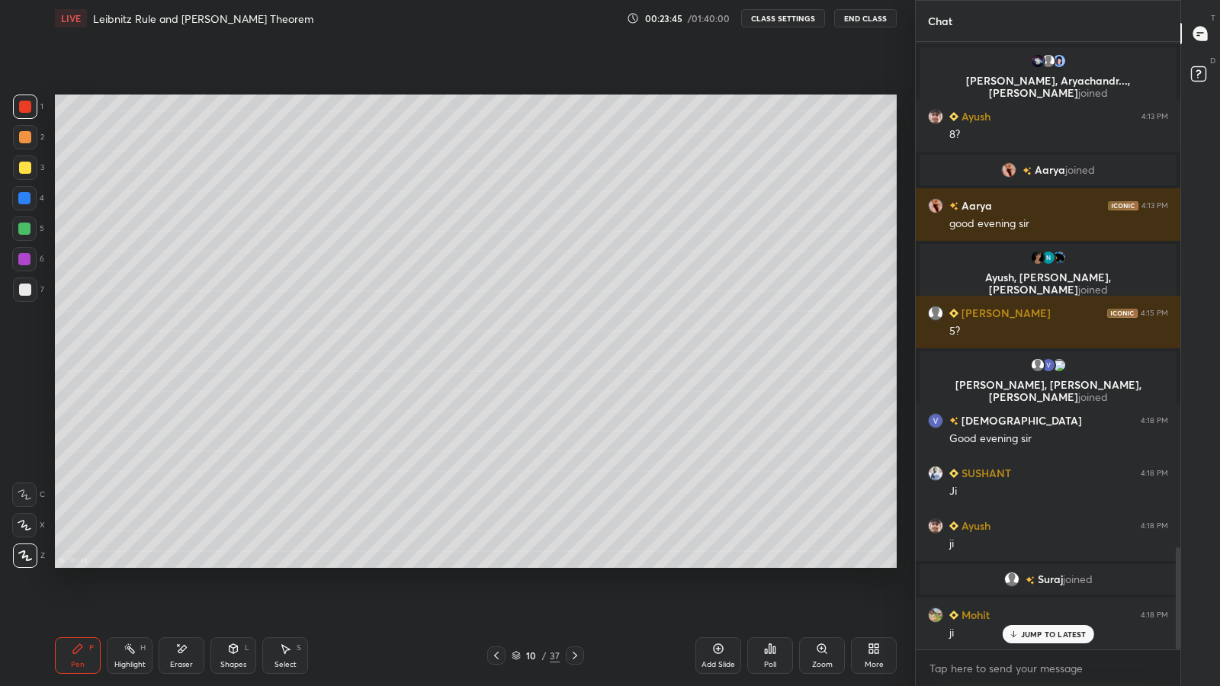
click at [574, 564] on icon at bounding box center [575, 656] width 12 height 12
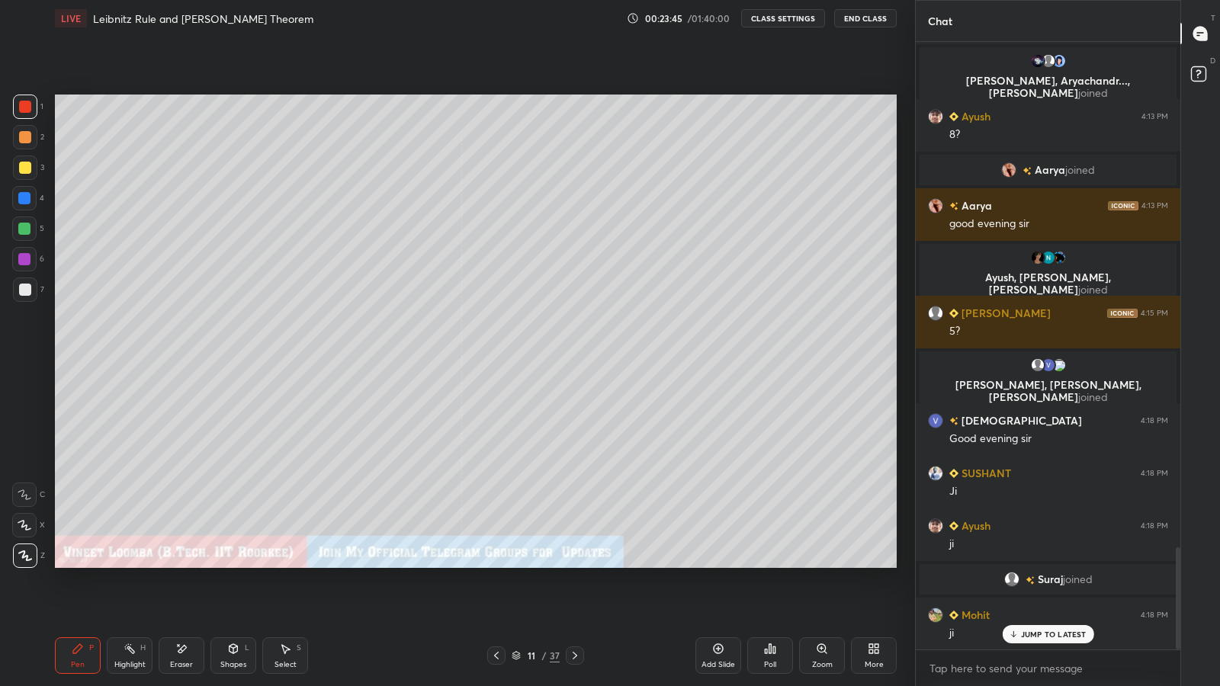
scroll to position [3072, 0]
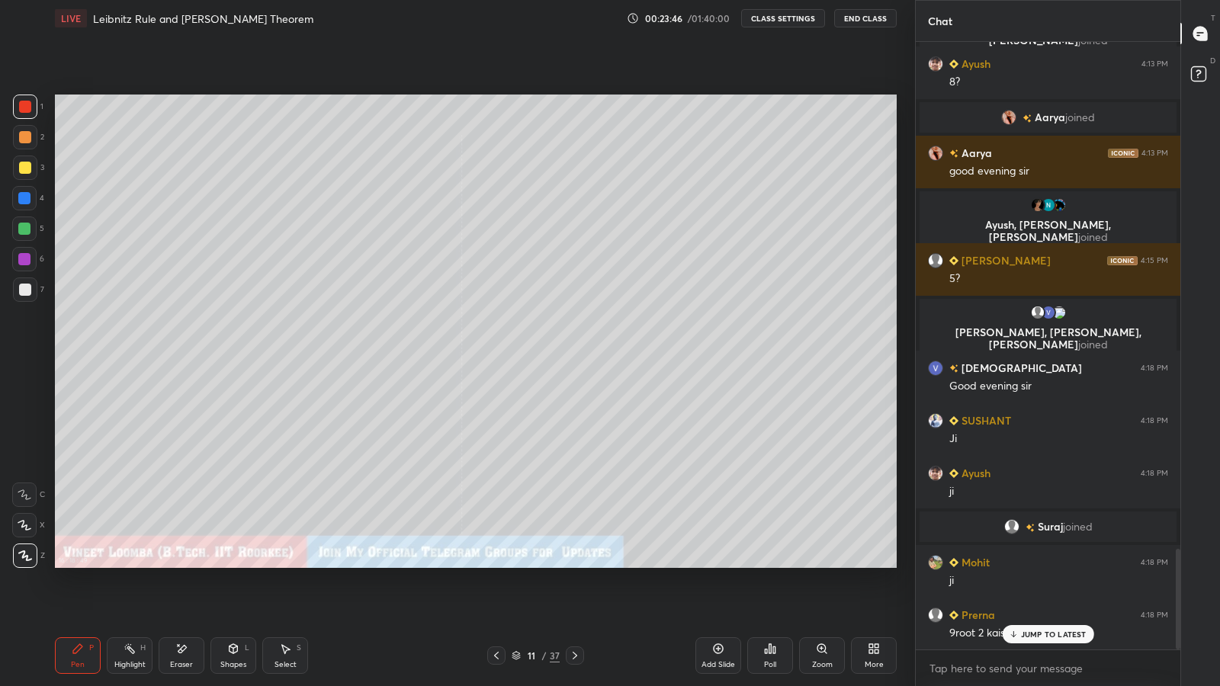
click at [571, 564] on icon at bounding box center [575, 656] width 12 height 12
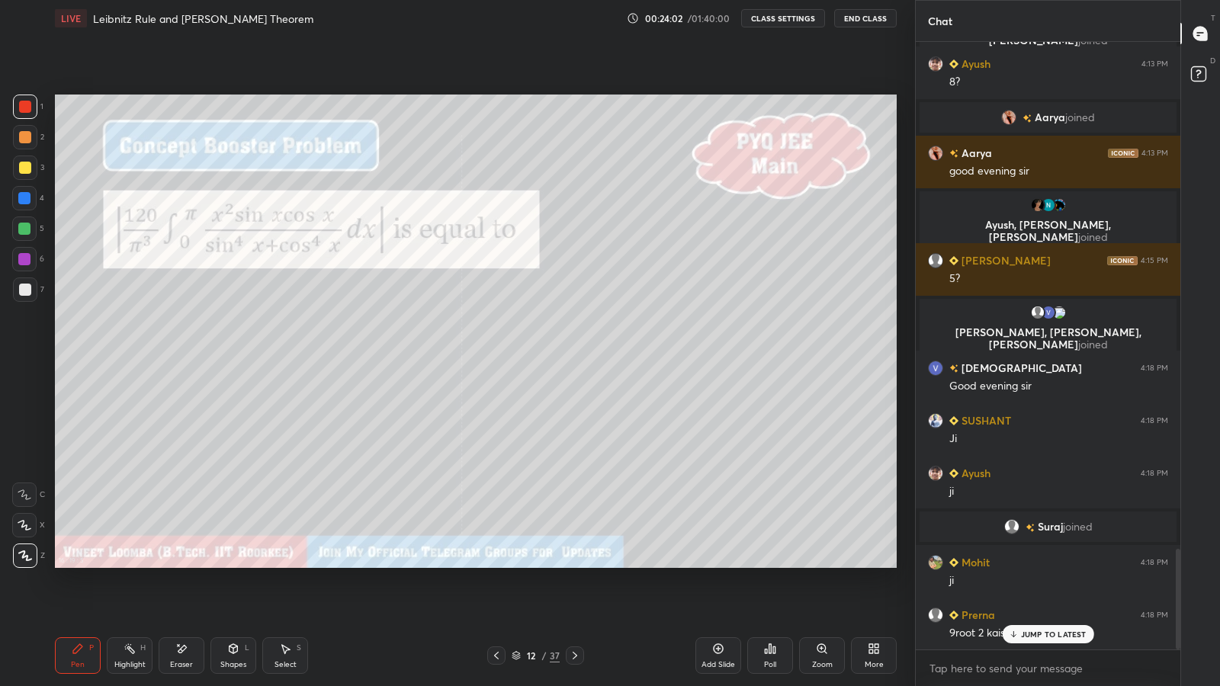
click at [1020, 564] on div "JUMP TO LATEST" at bounding box center [1048, 634] width 92 height 18
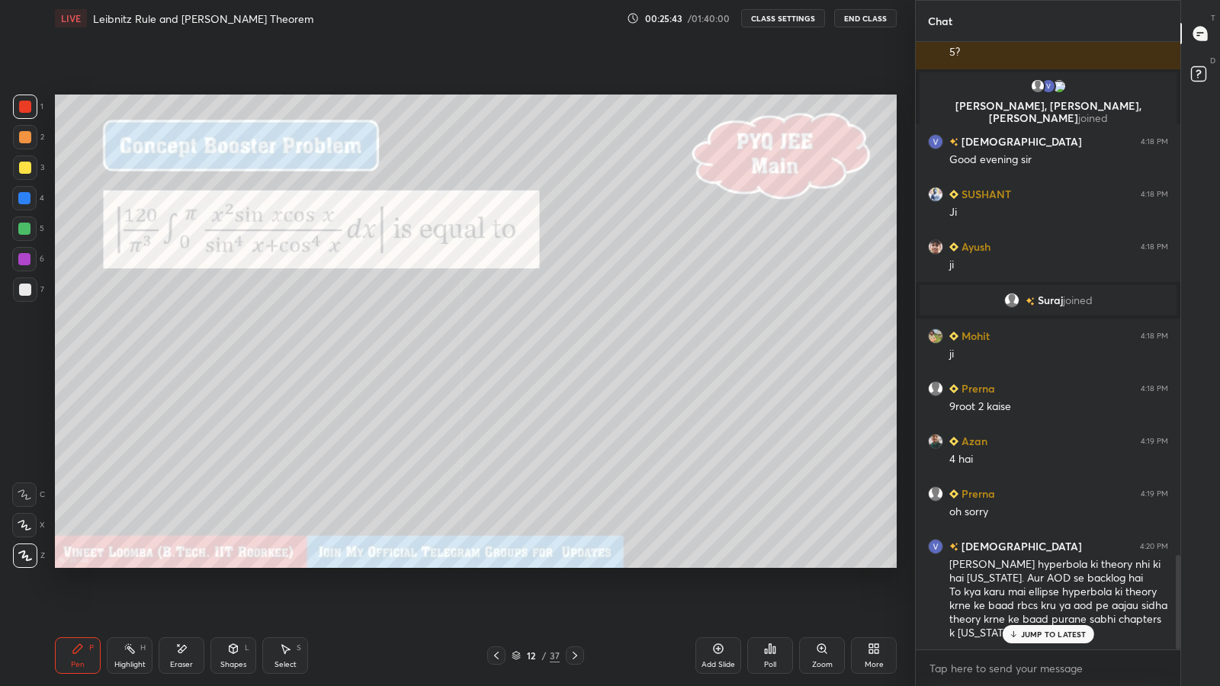
scroll to position [3335, 0]
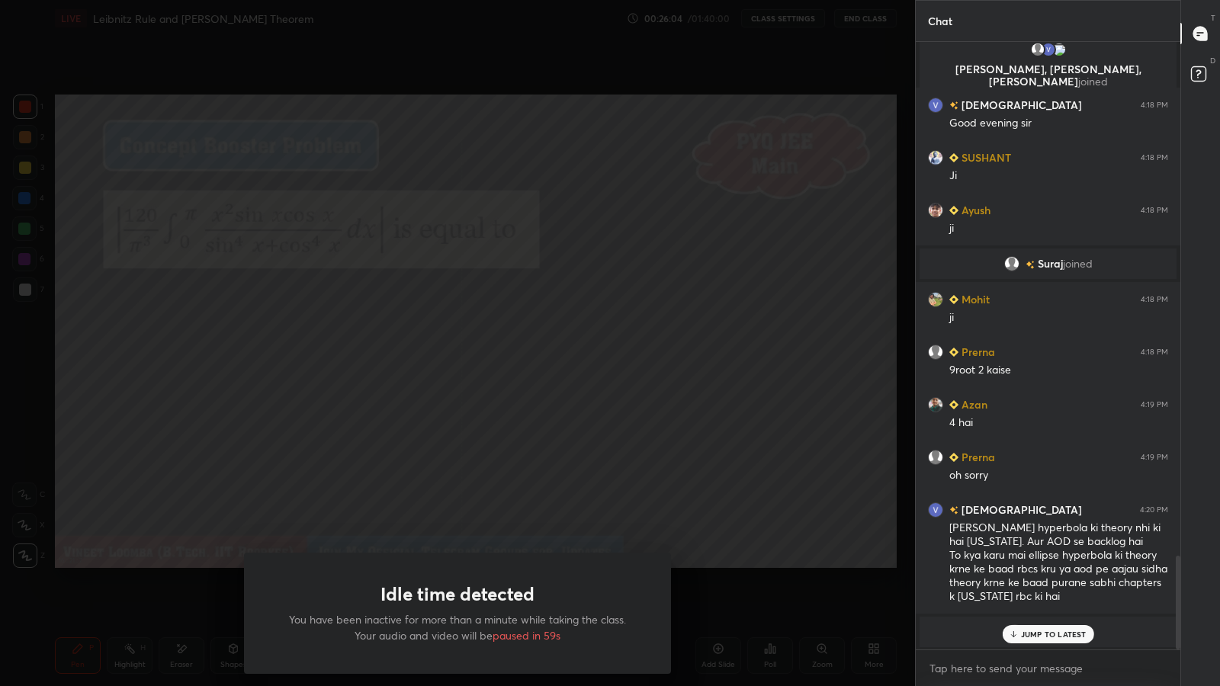
click at [507, 461] on div "Idle time detected You have been inactive for more than a minute while taking t…" at bounding box center [457, 343] width 915 height 686
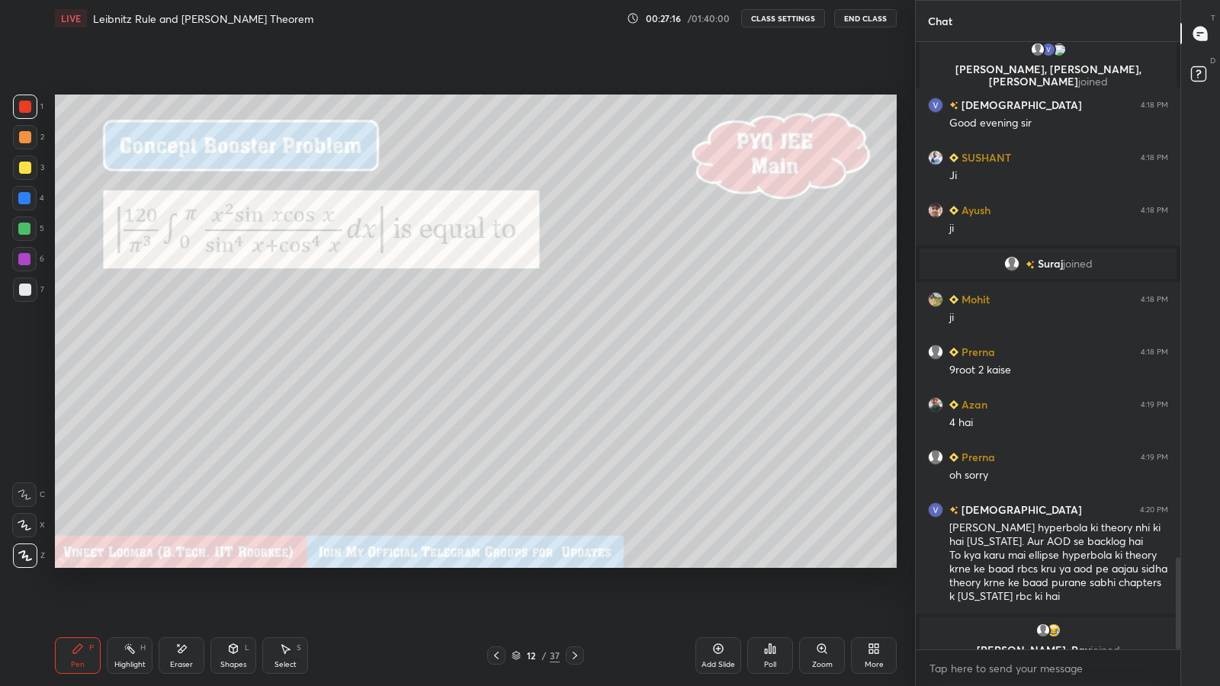
scroll to position [3388, 0]
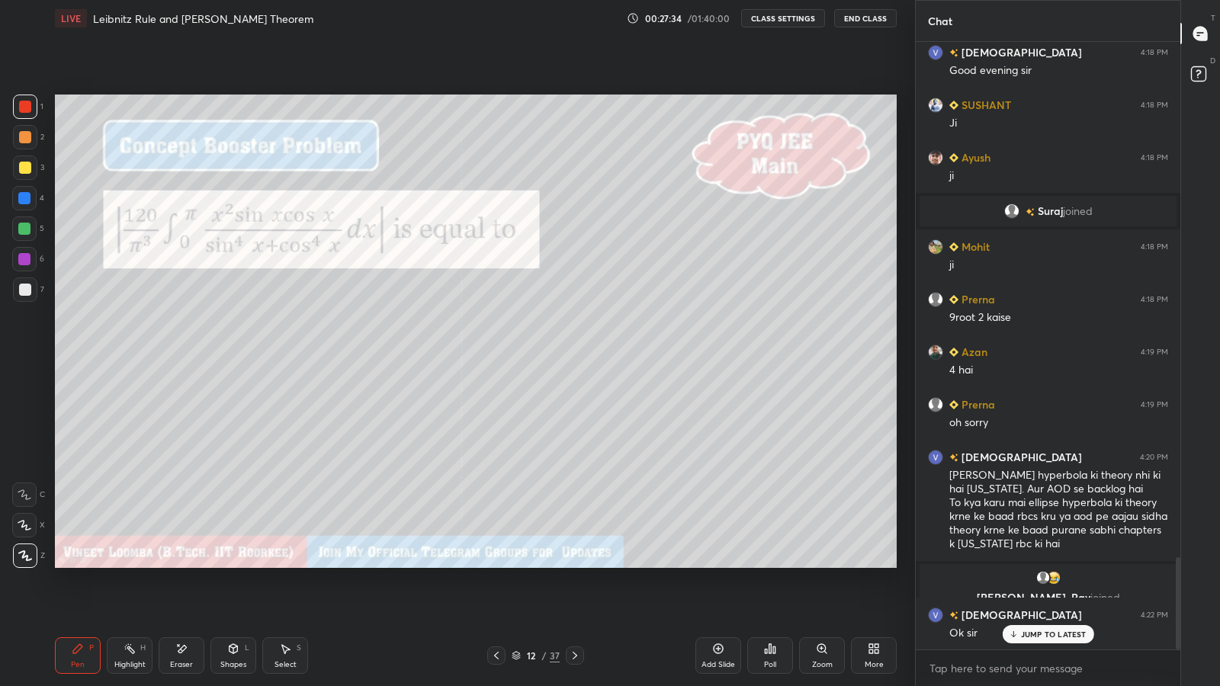
click at [1035, 564] on p "JUMP TO LATEST" at bounding box center [1054, 634] width 66 height 9
click at [21, 288] on div at bounding box center [25, 290] width 12 height 12
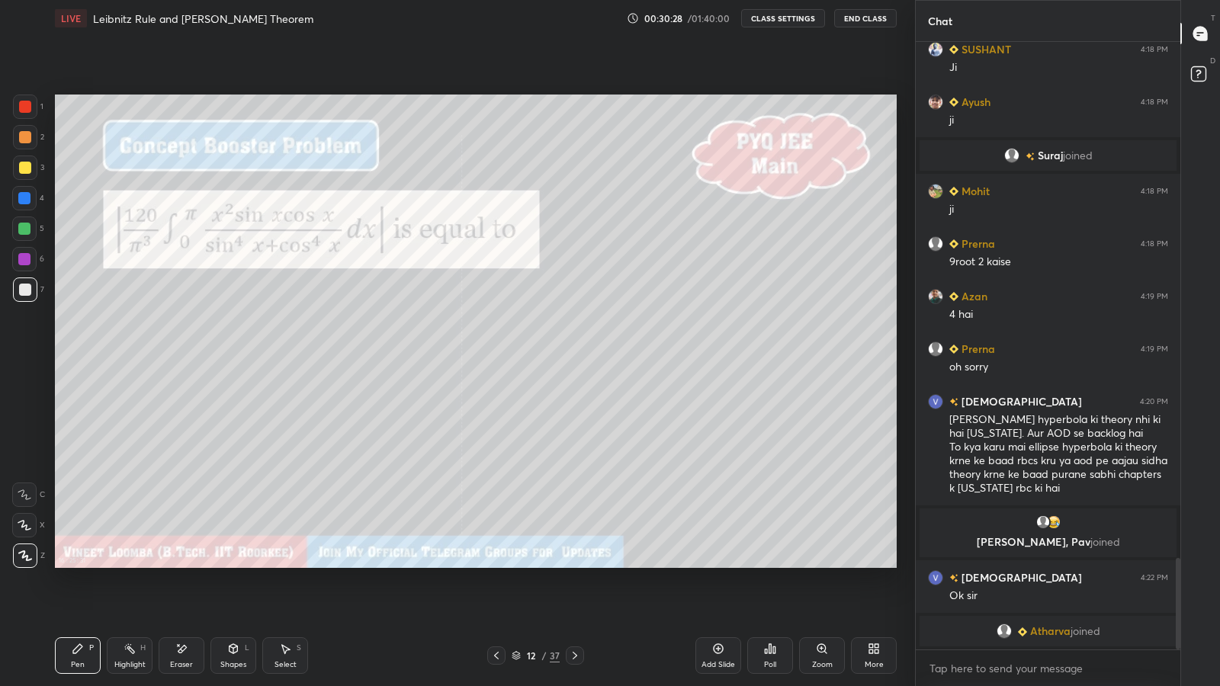
click at [293, 564] on div "Select" at bounding box center [286, 665] width 22 height 8
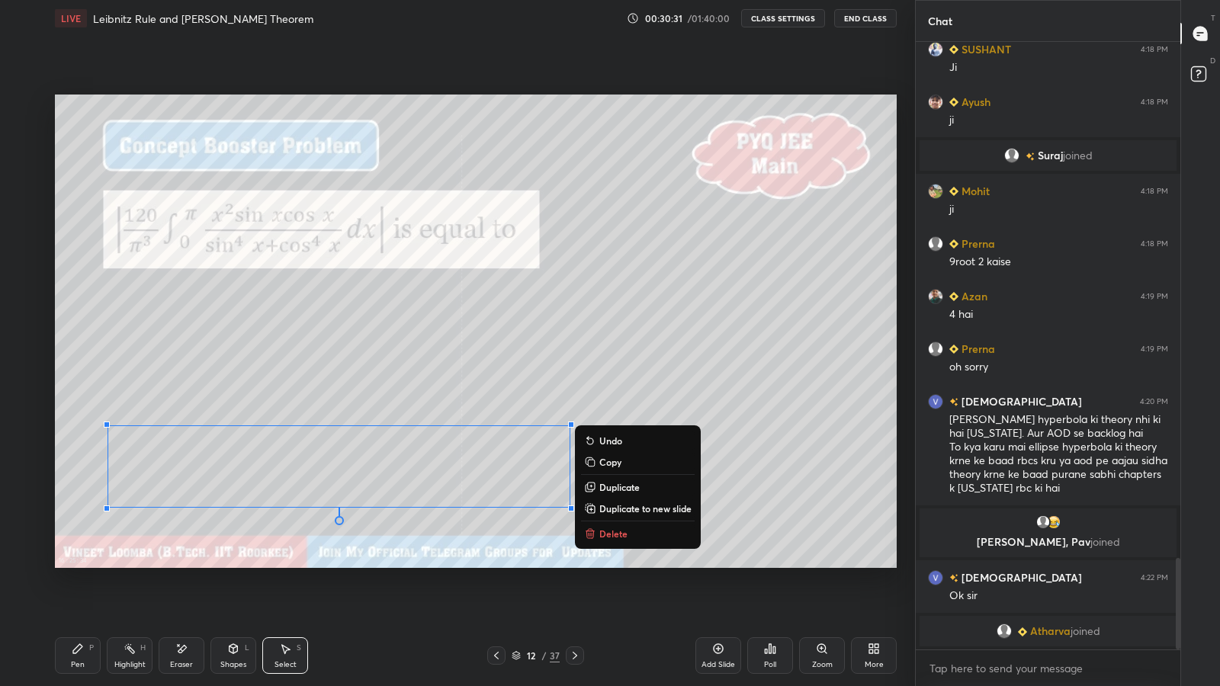
click at [591, 509] on icon at bounding box center [591, 509] width 3 height 0
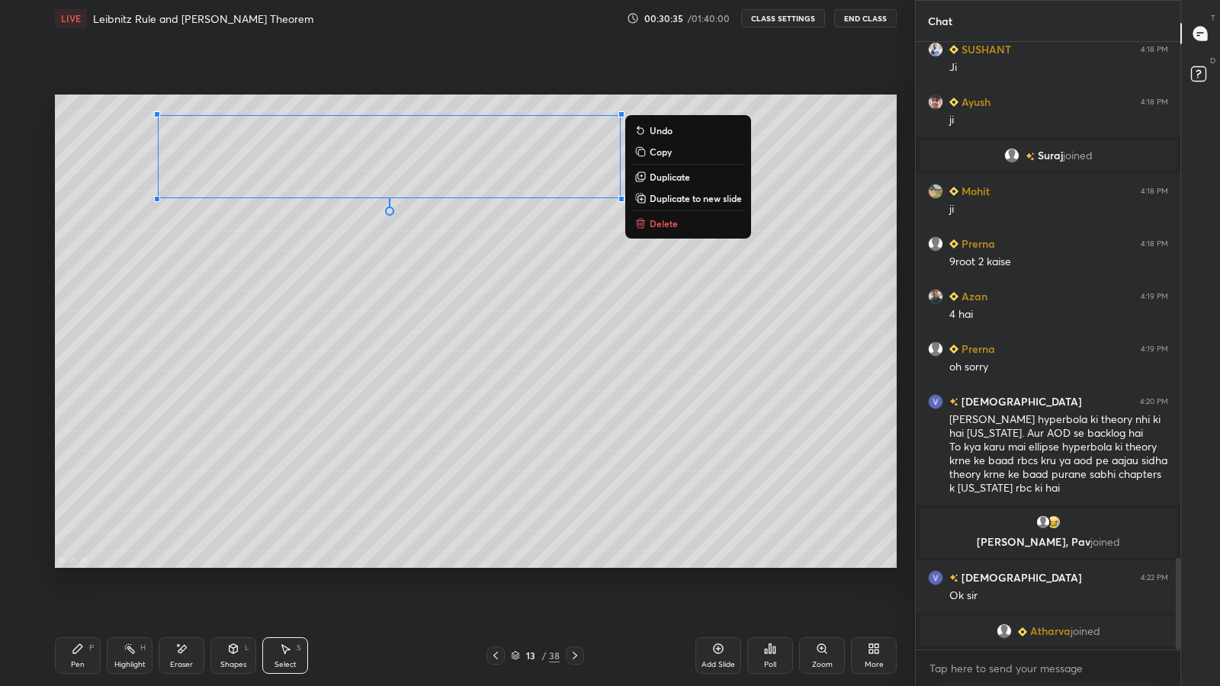
click at [85, 564] on div "Pen P" at bounding box center [78, 656] width 46 height 37
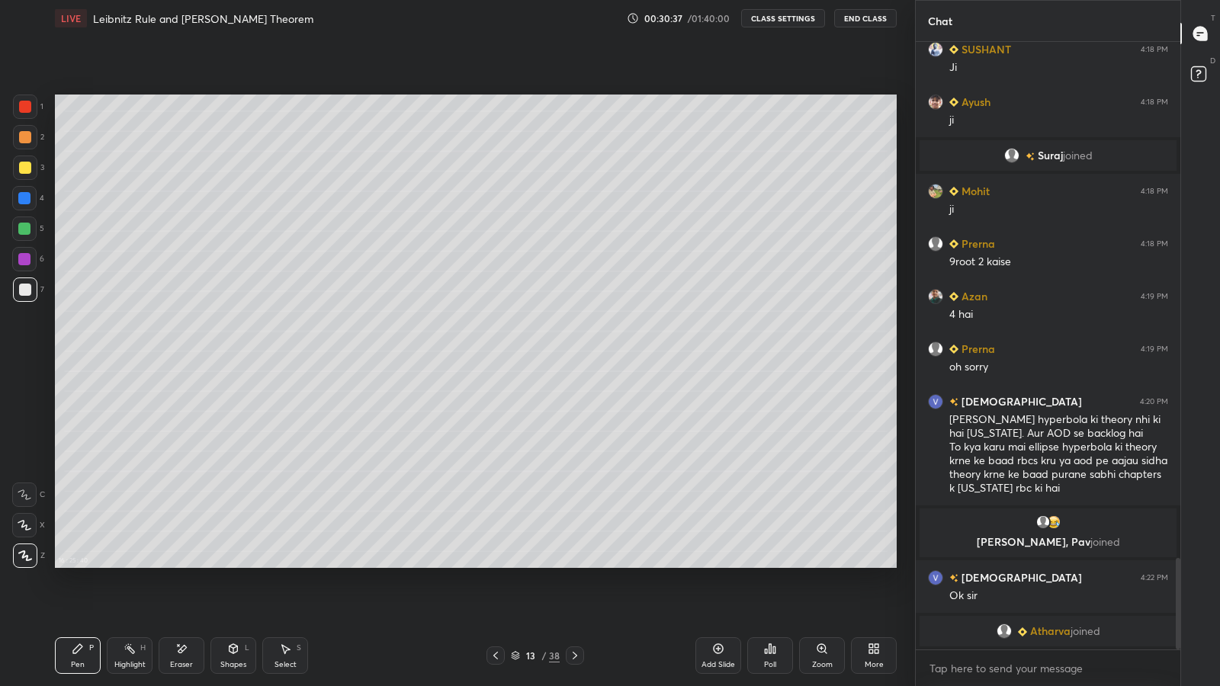
click at [19, 163] on div at bounding box center [25, 168] width 12 height 12
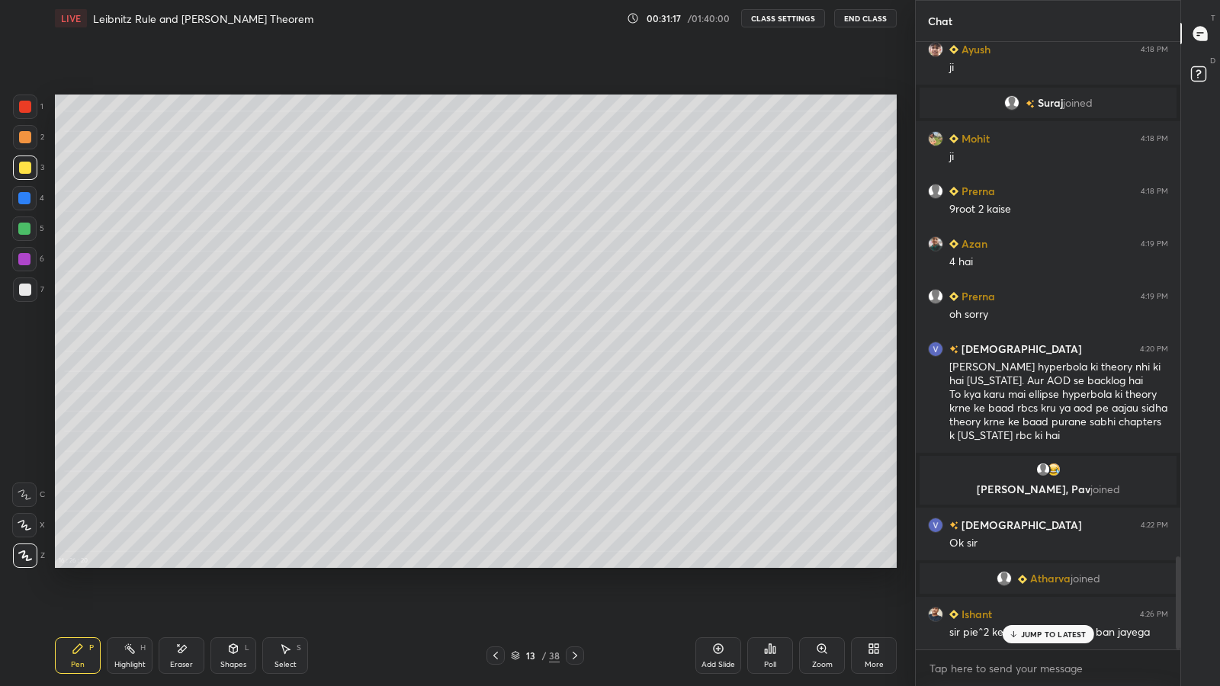
scroll to position [3353, 0]
click at [1010, 564] on div "JUMP TO LATEST" at bounding box center [1048, 634] width 92 height 18
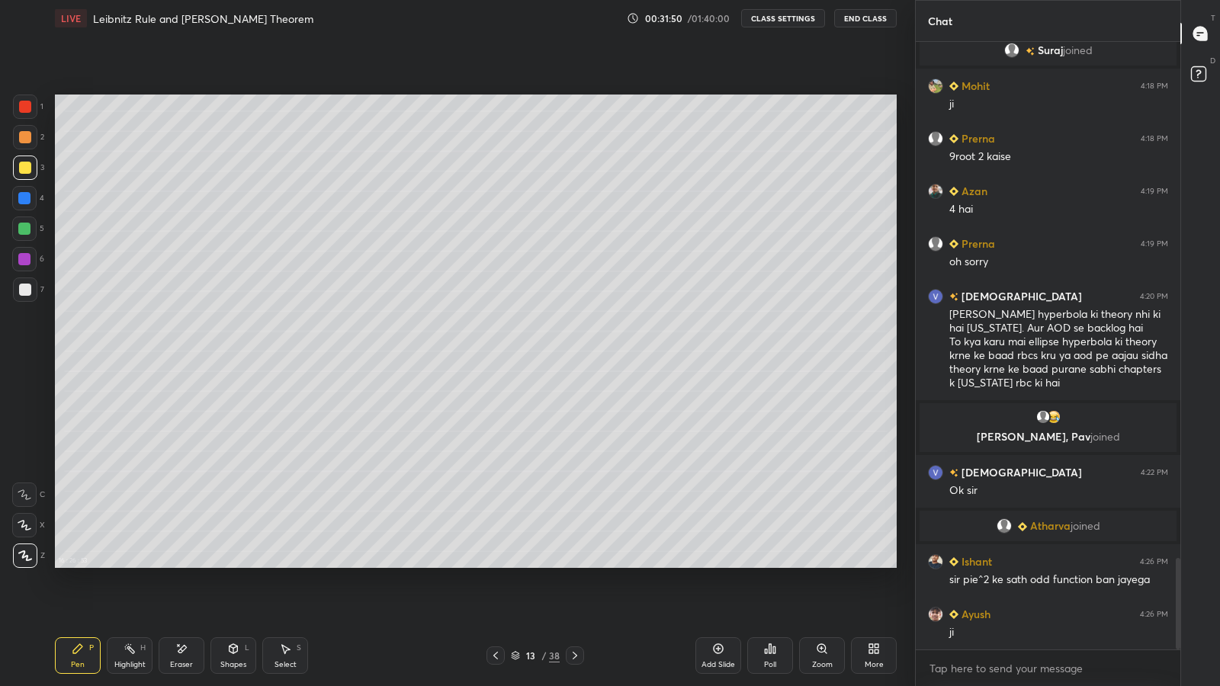
scroll to position [3443, 0]
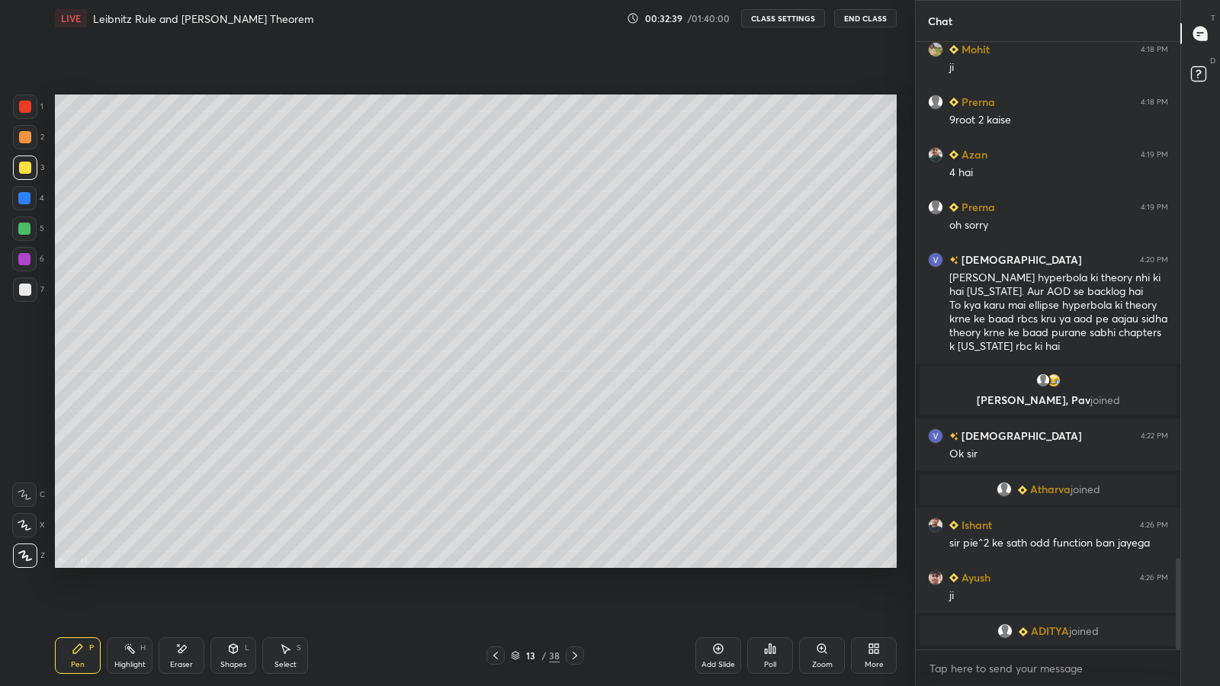
click at [180, 564] on icon at bounding box center [182, 649] width 8 height 8
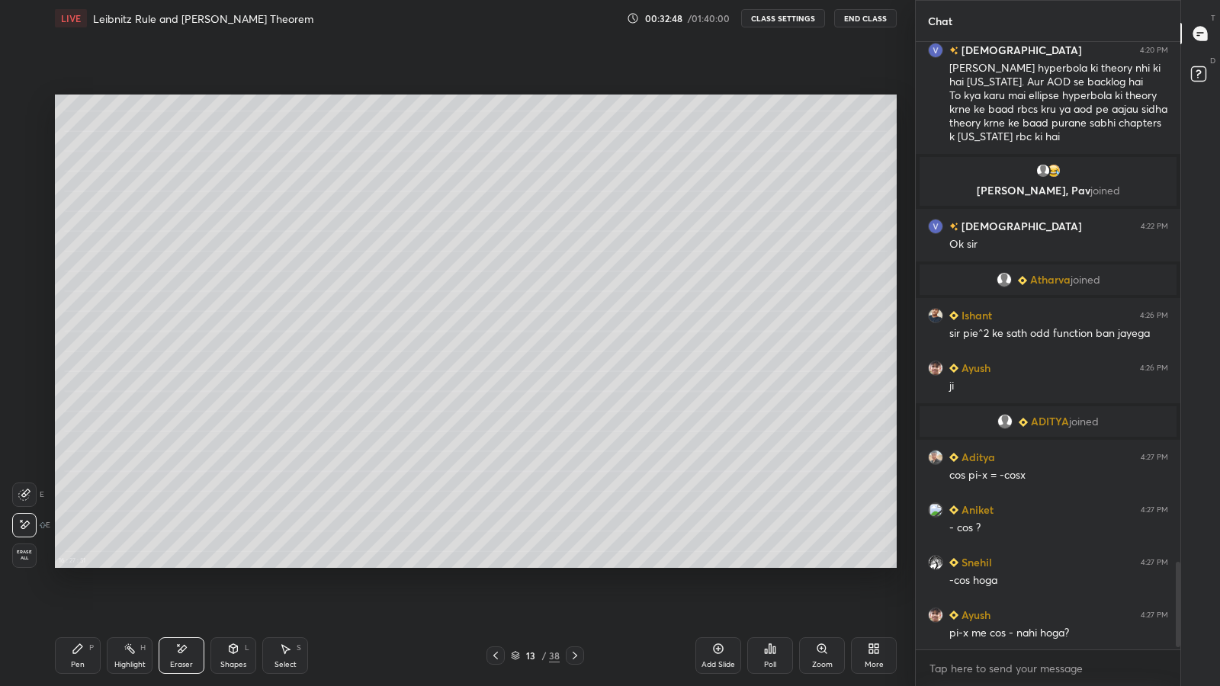
scroll to position [3716, 0]
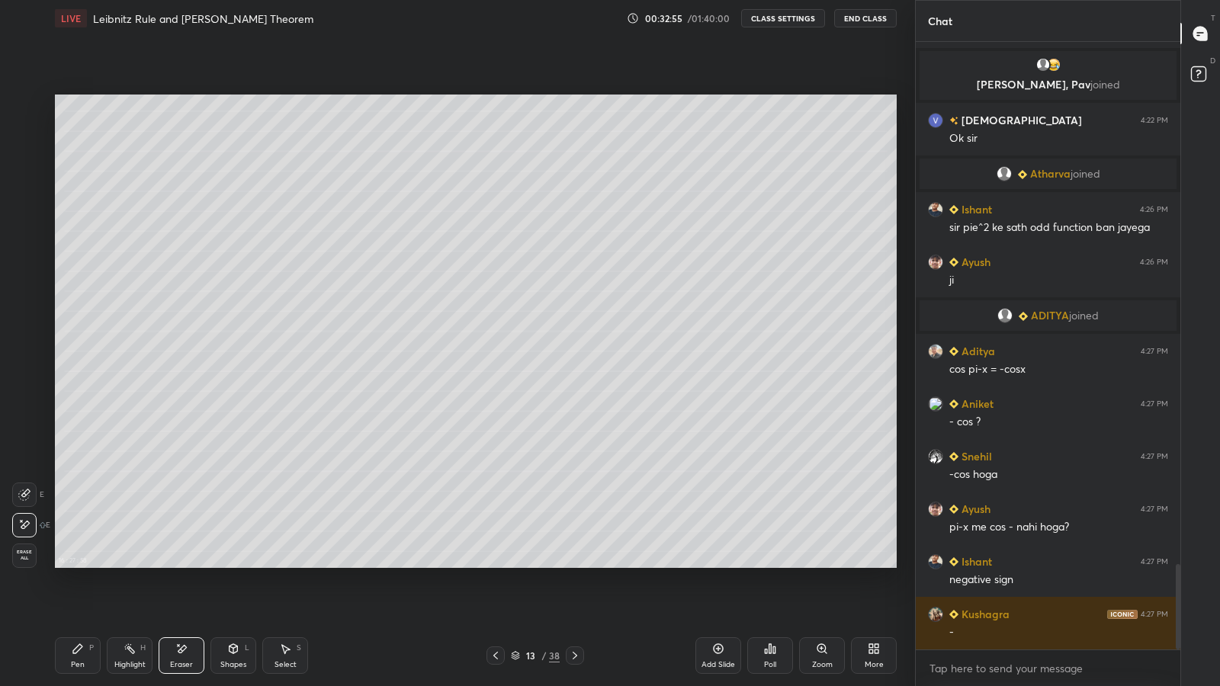
click at [69, 564] on div "Pen P" at bounding box center [78, 656] width 46 height 37
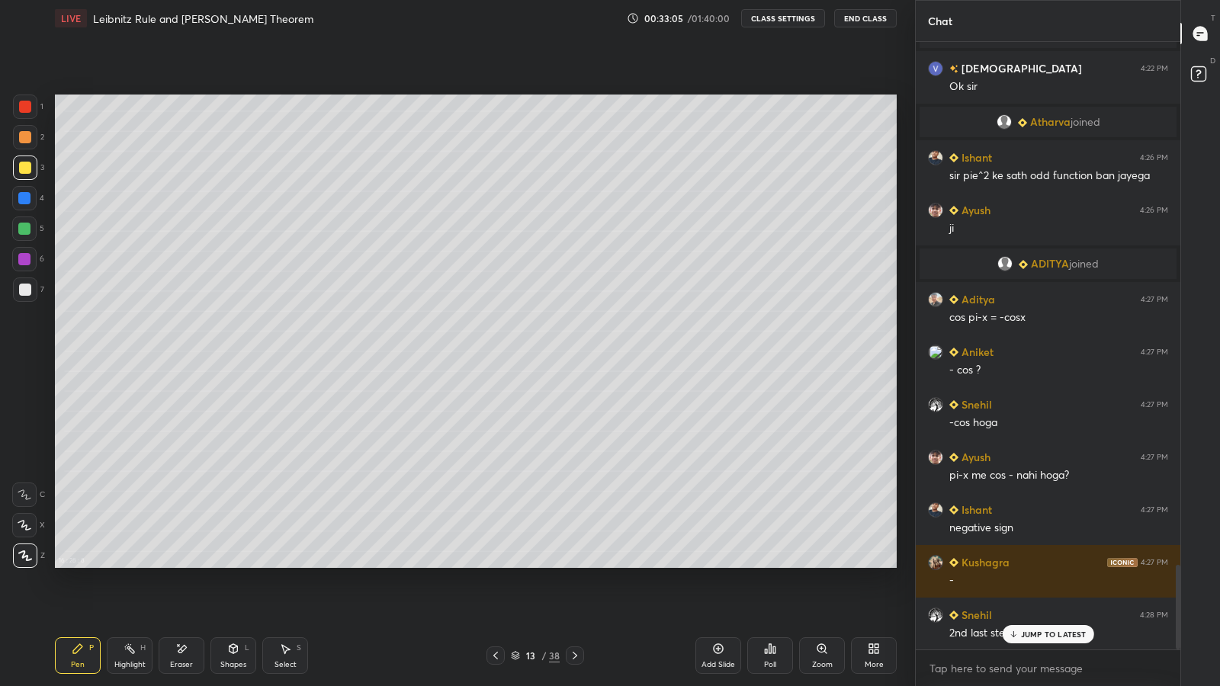
click at [183, 564] on div "Eraser" at bounding box center [181, 665] width 23 height 8
click at [74, 564] on div "Pen" at bounding box center [78, 665] width 14 height 8
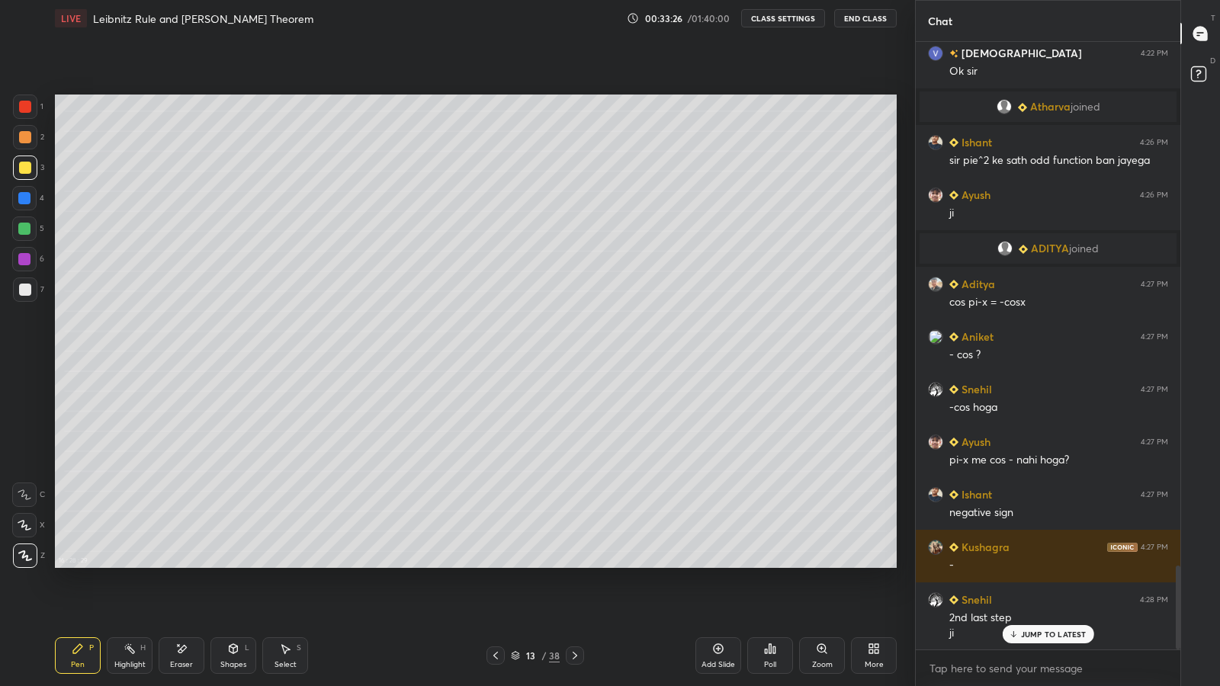
click at [179, 564] on div "Eraser" at bounding box center [182, 656] width 46 height 37
click at [82, 564] on div "Pen" at bounding box center [78, 665] width 14 height 8
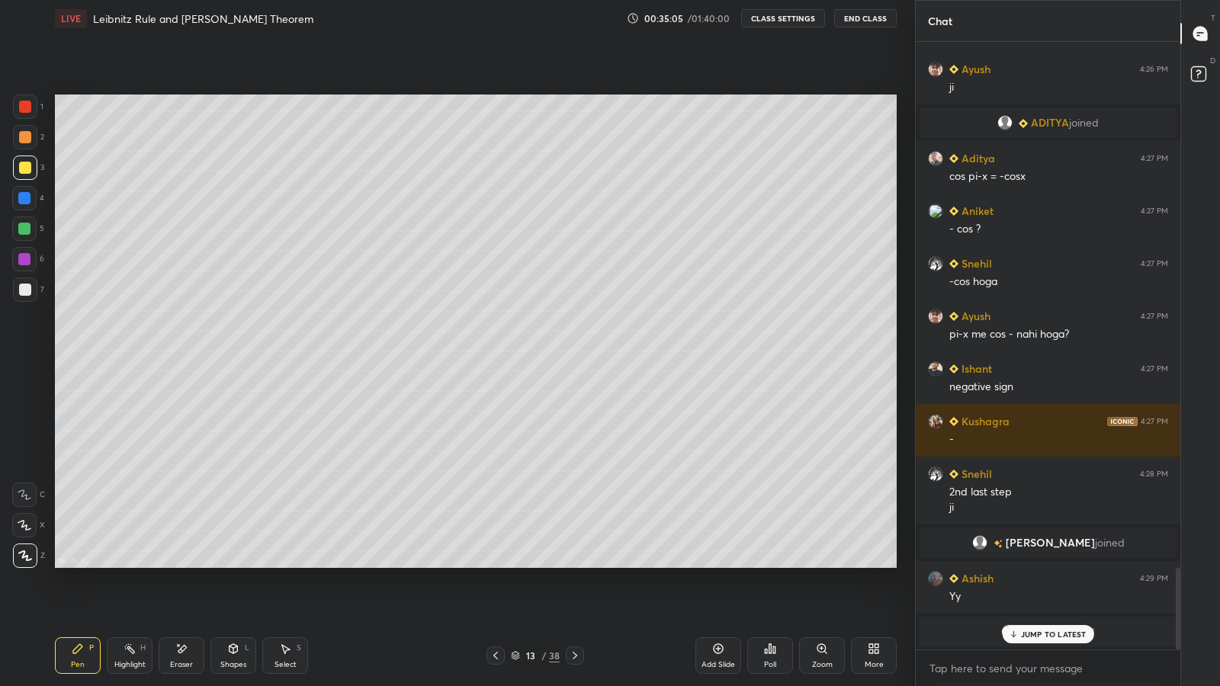
scroll to position [3962, 0]
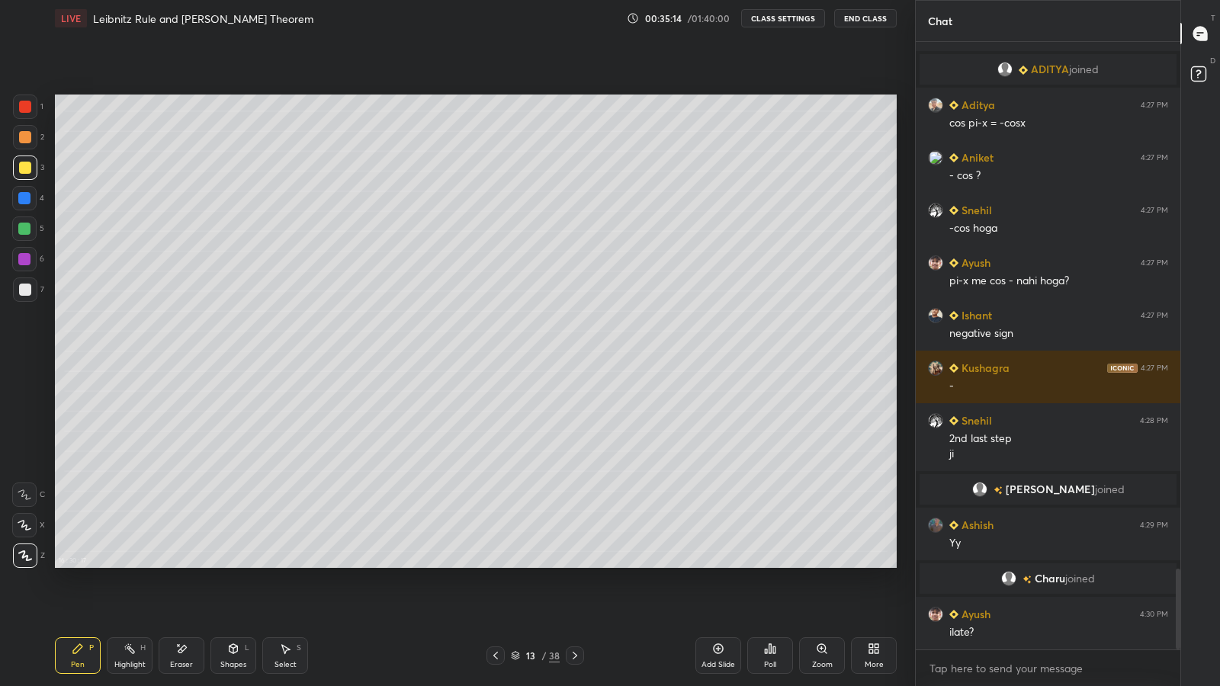
click at [496, 564] on icon at bounding box center [496, 656] width 12 height 12
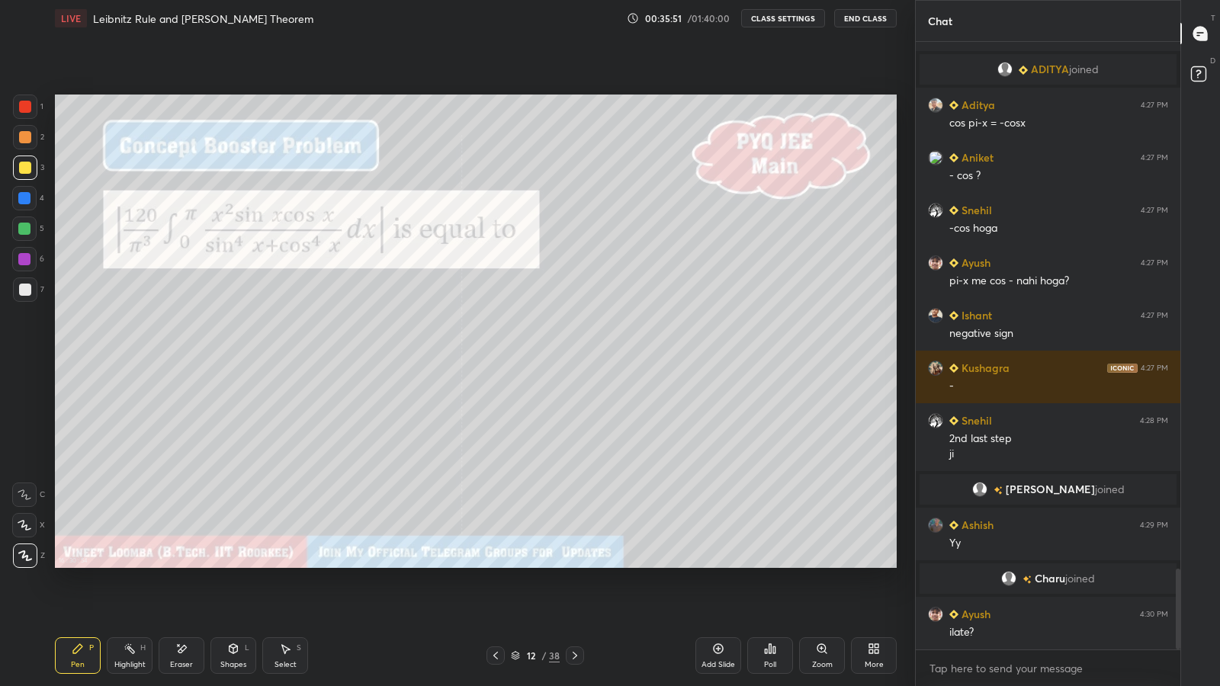
click at [571, 564] on icon at bounding box center [575, 656] width 12 height 12
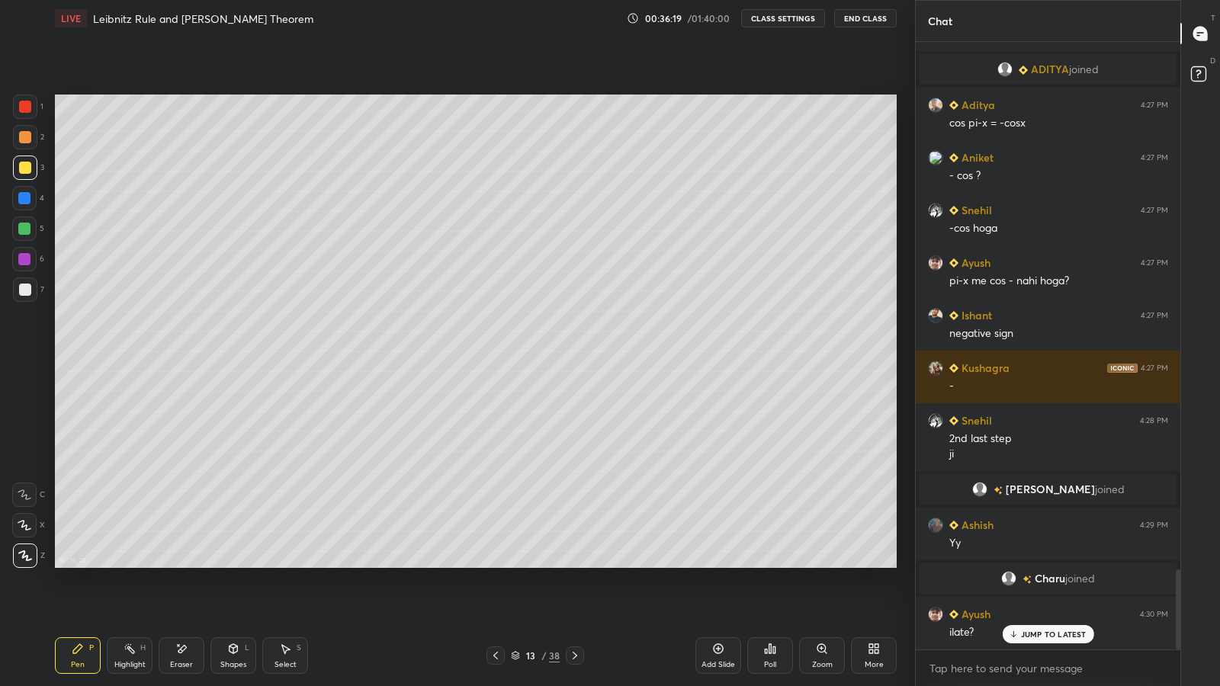
scroll to position [4014, 0]
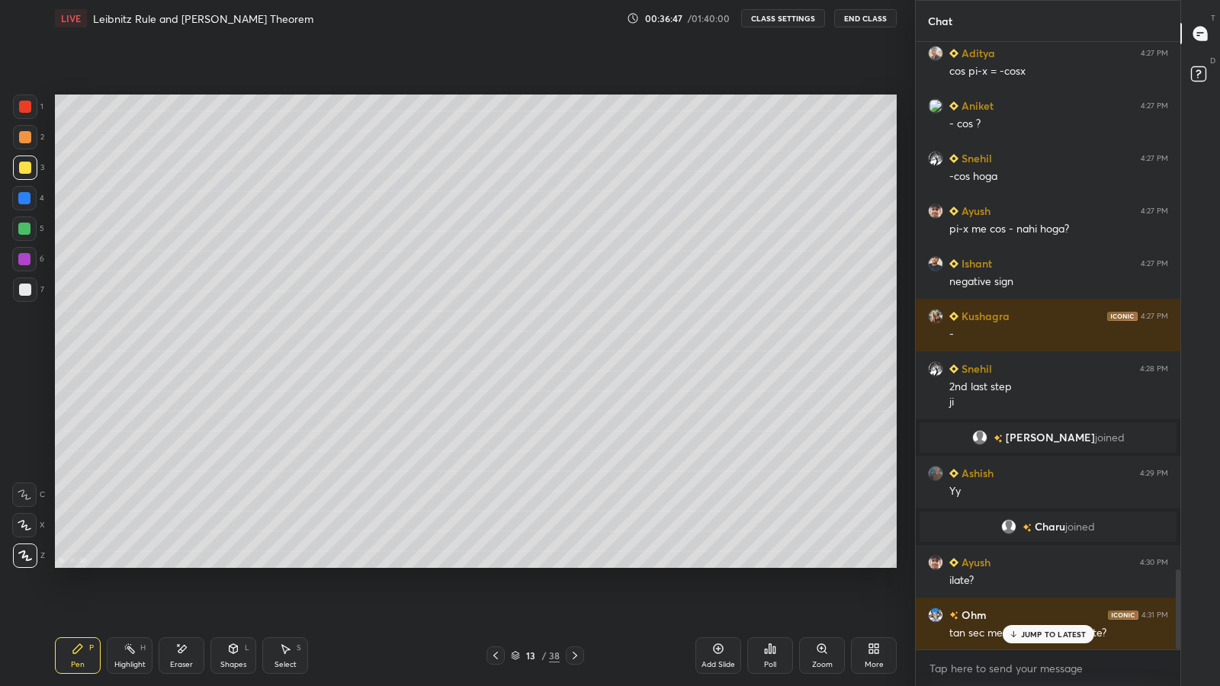
click at [1008, 564] on div "JUMP TO LATEST" at bounding box center [1048, 634] width 92 height 18
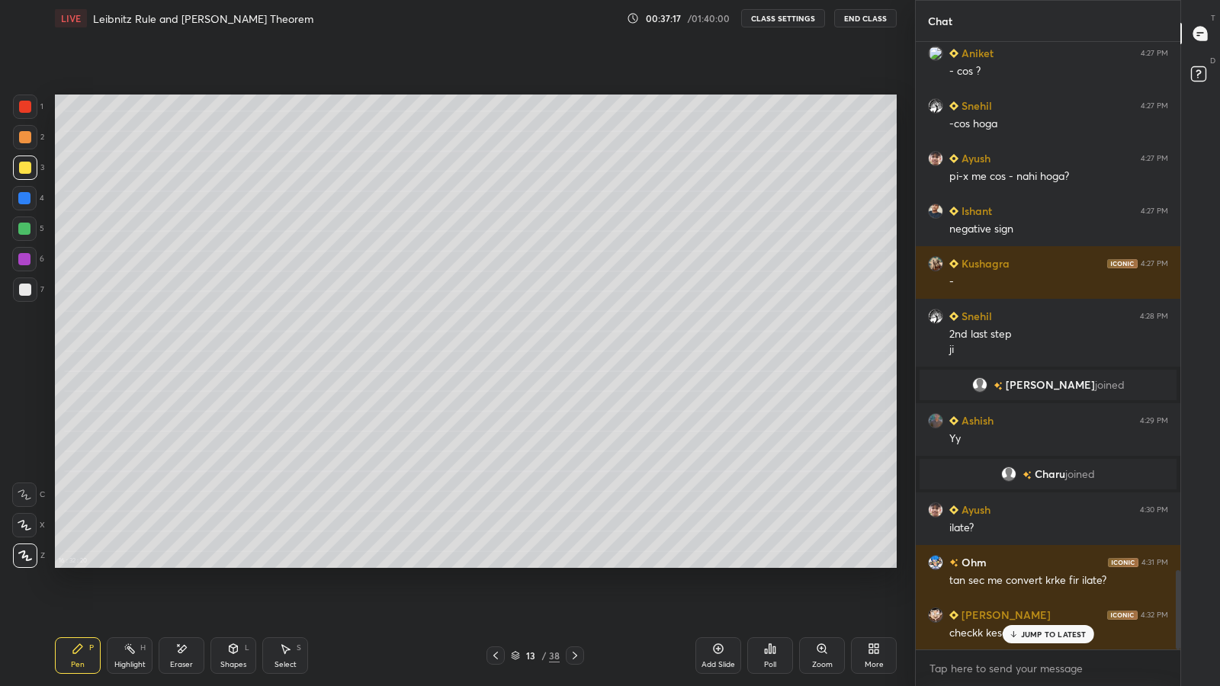
click at [1017, 564] on div "JUMP TO LATEST" at bounding box center [1048, 634] width 92 height 18
click at [577, 564] on icon at bounding box center [575, 656] width 12 height 12
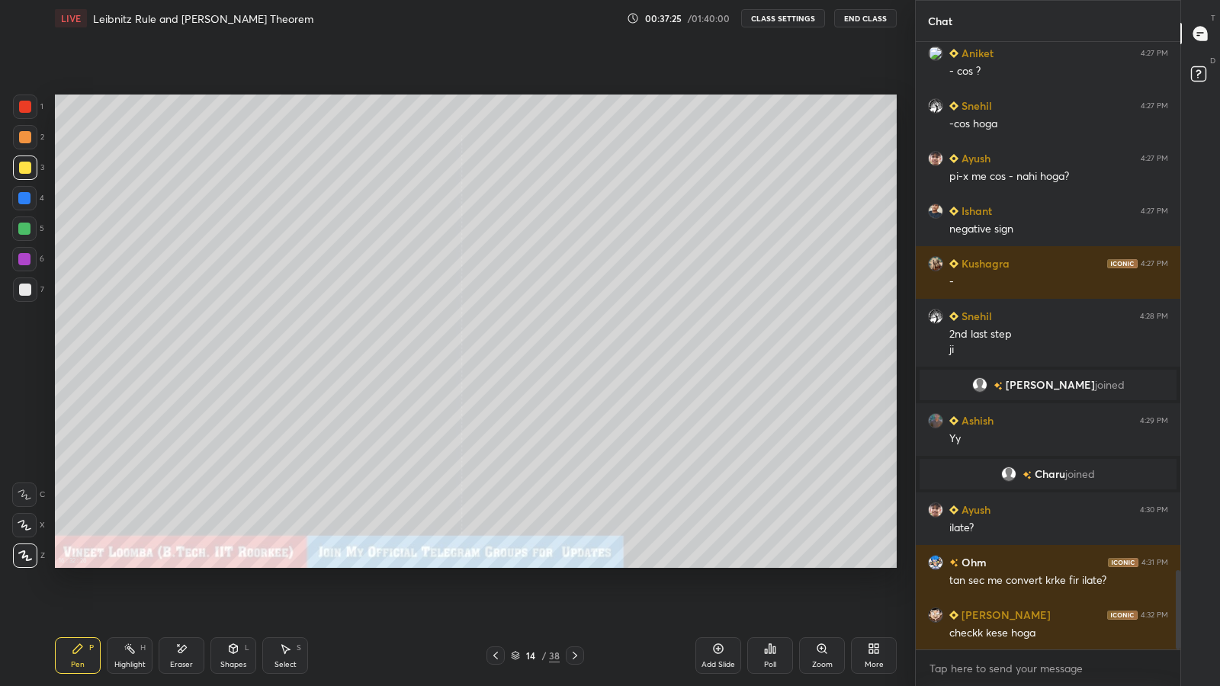
click at [574, 564] on icon at bounding box center [575, 656] width 12 height 12
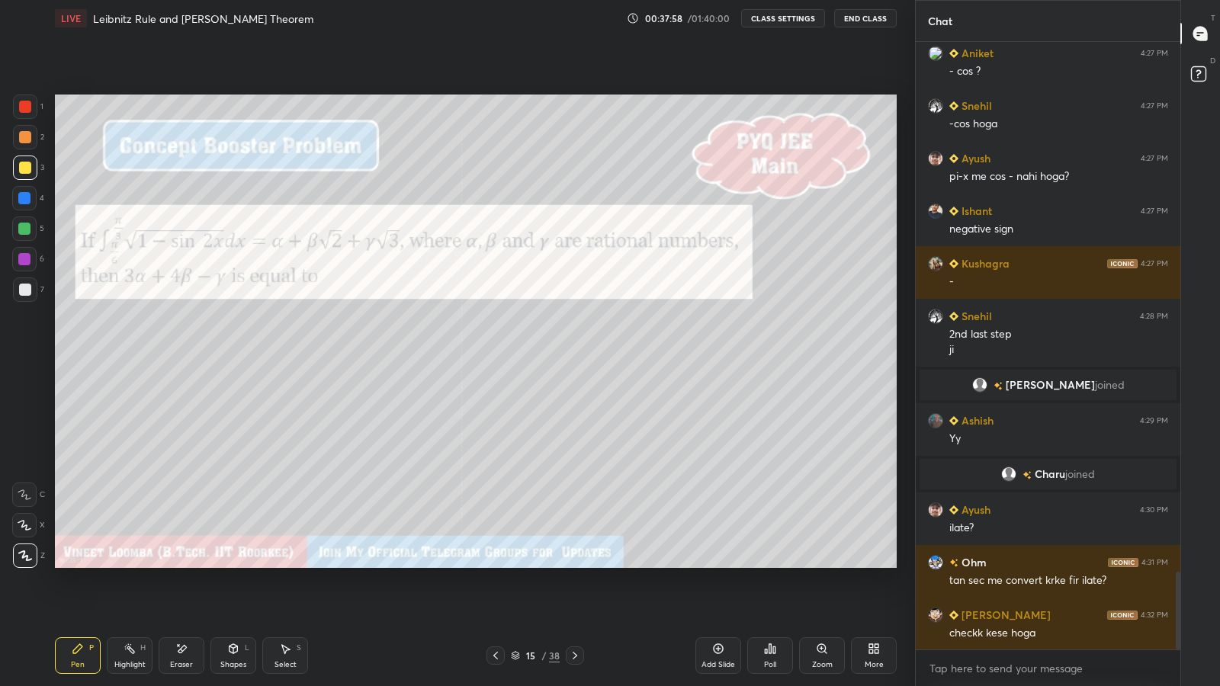
scroll to position [4120, 0]
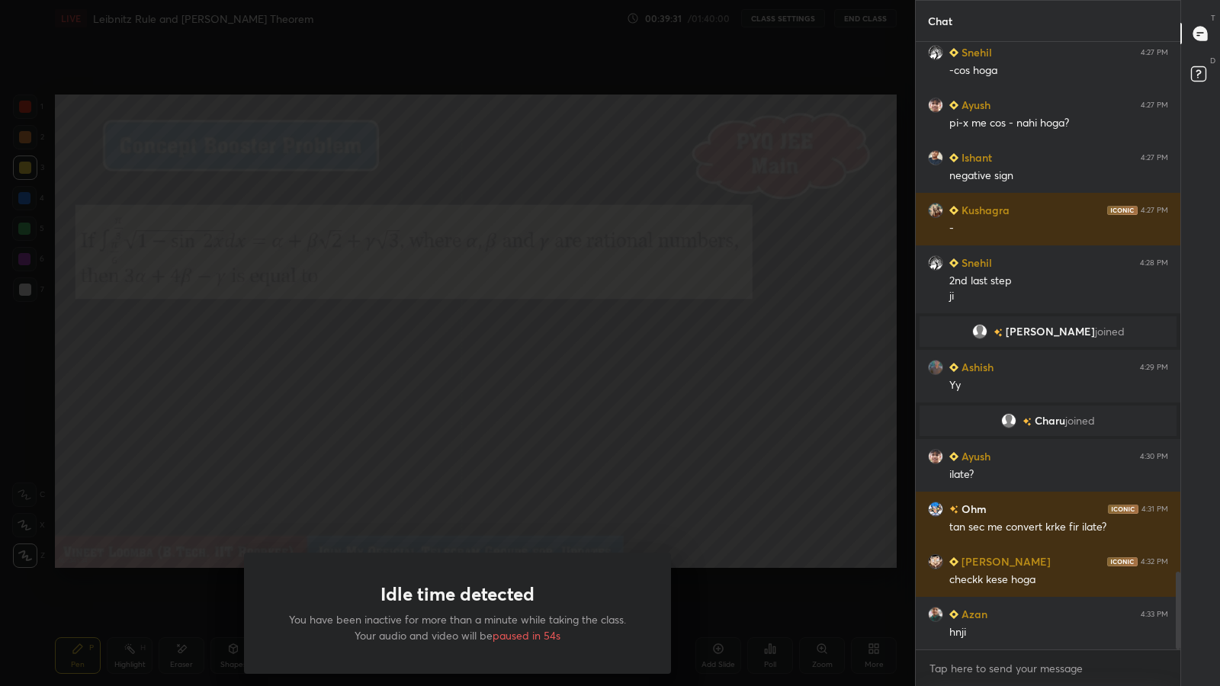
click at [305, 406] on div "Idle time detected You have been inactive for more than a minute while taking t…" at bounding box center [457, 343] width 915 height 686
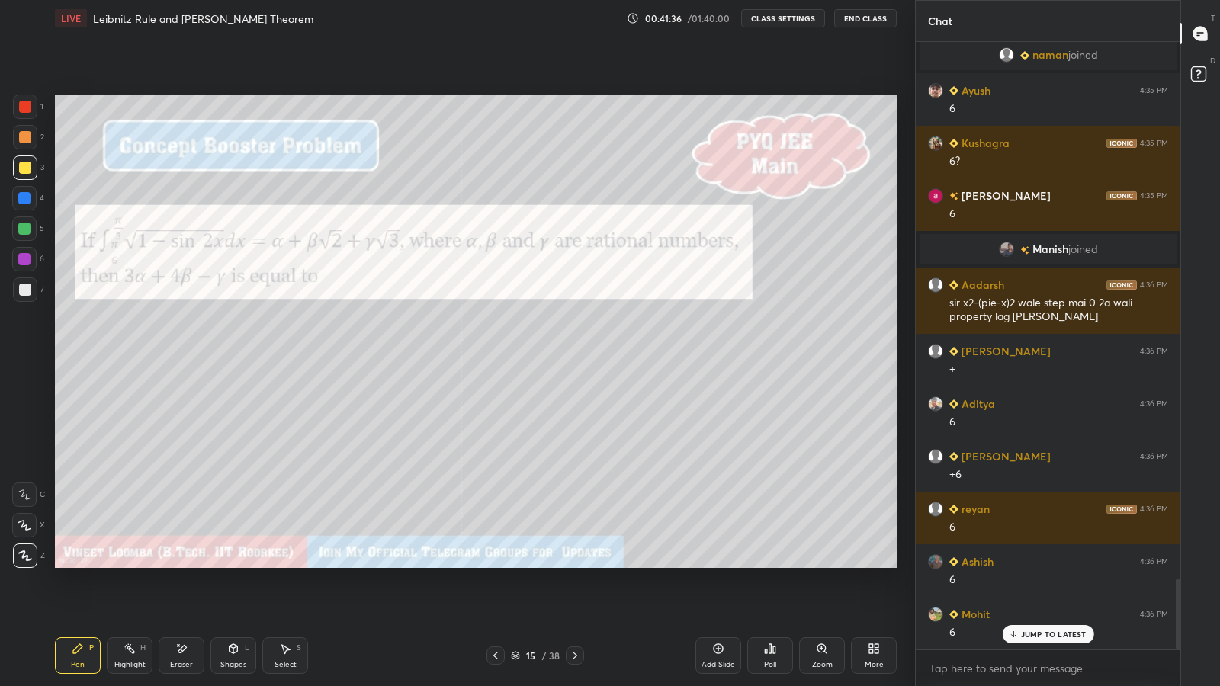
scroll to position [4622, 0]
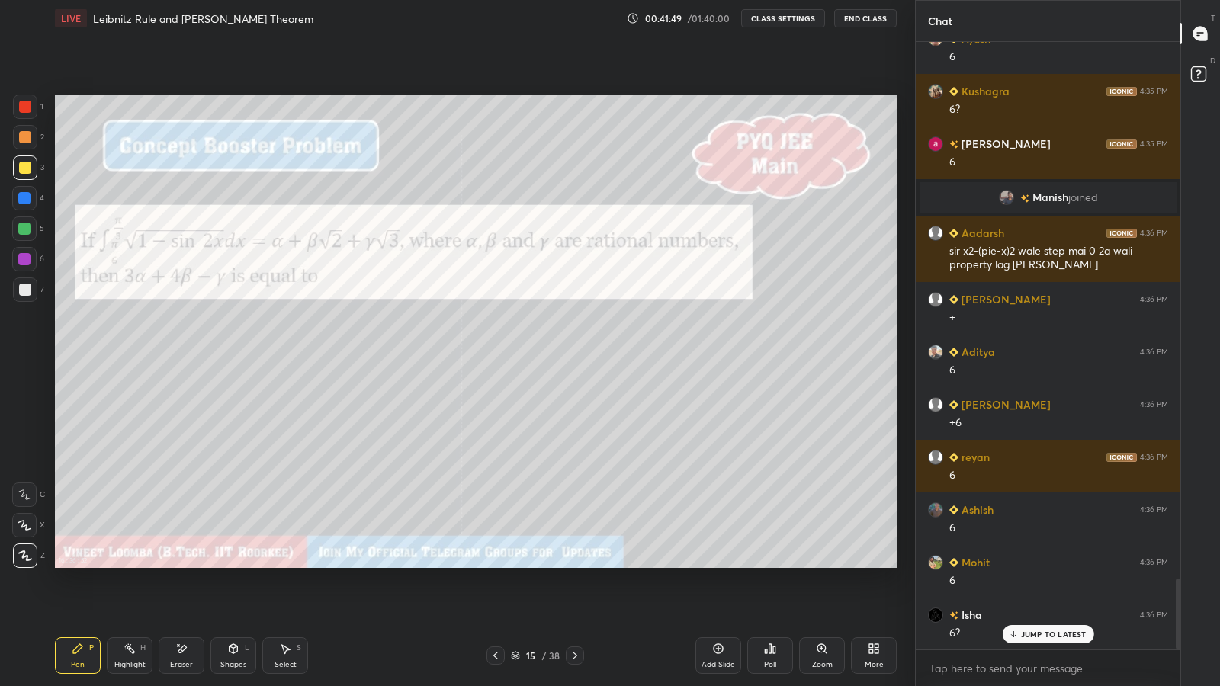
click at [178, 564] on div "Eraser" at bounding box center [181, 665] width 23 height 8
click at [82, 564] on div "Pen" at bounding box center [78, 665] width 14 height 8
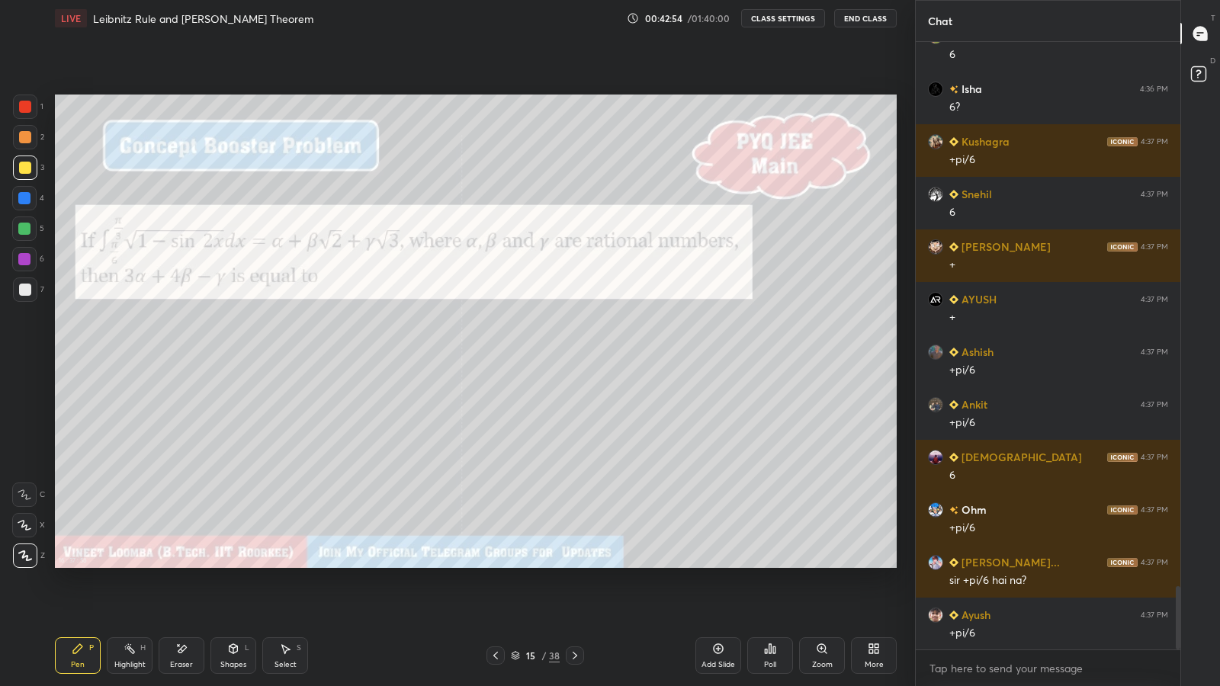
scroll to position [5201, 0]
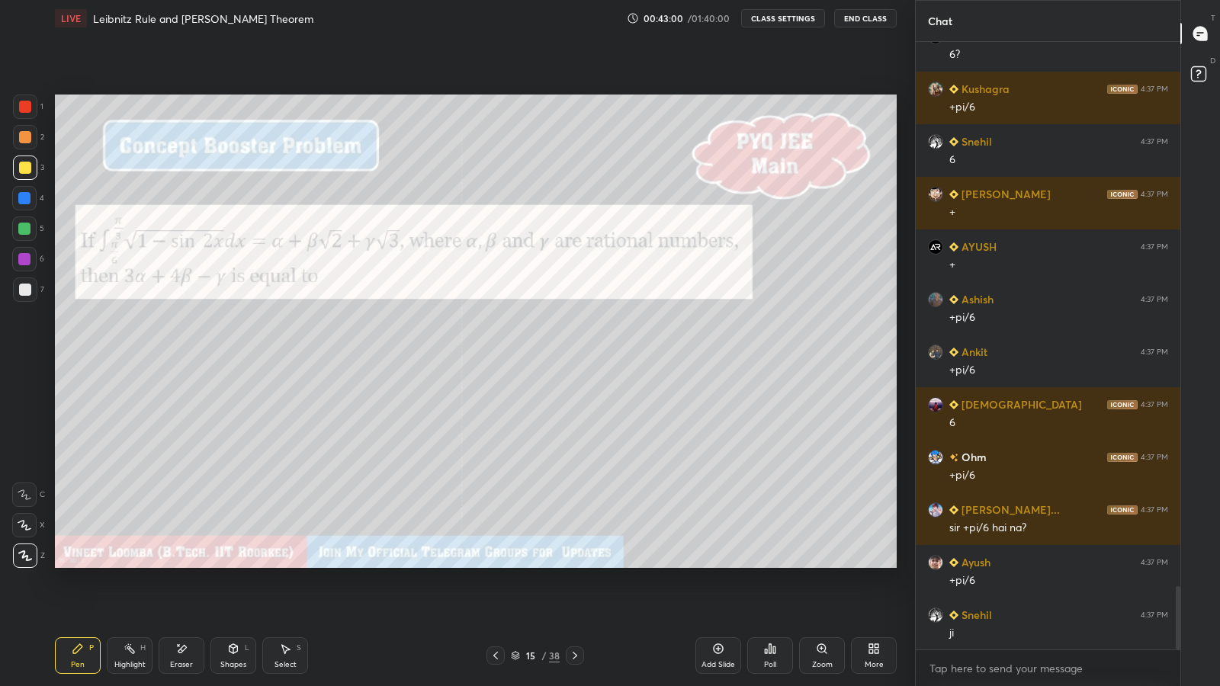
click at [496, 564] on icon at bounding box center [496, 656] width 12 height 12
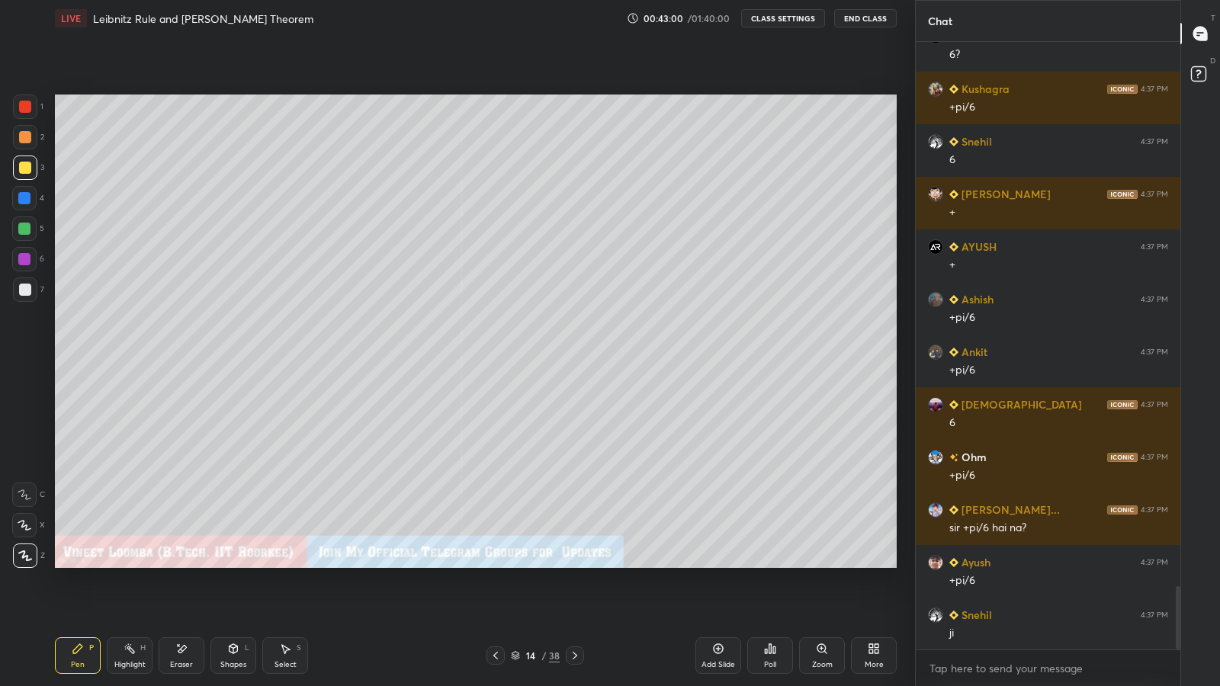
click at [493, 564] on icon at bounding box center [496, 656] width 12 height 12
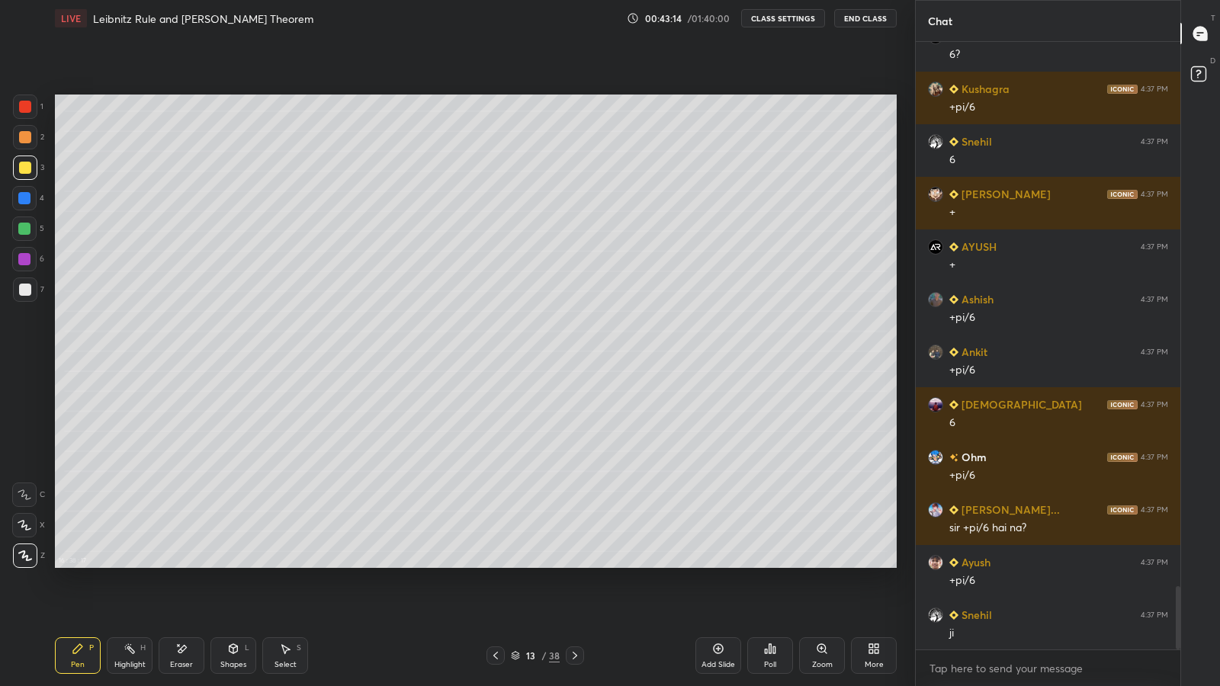
scroll to position [5253, 0]
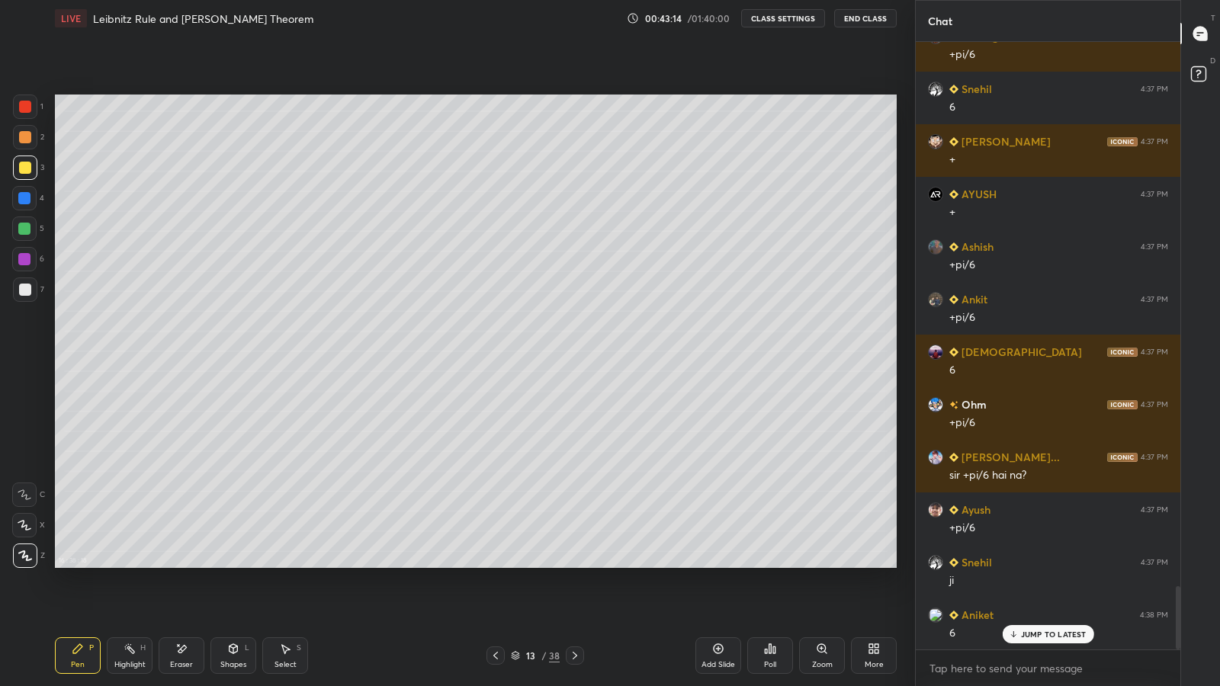
click at [493, 564] on icon at bounding box center [496, 656] width 12 height 12
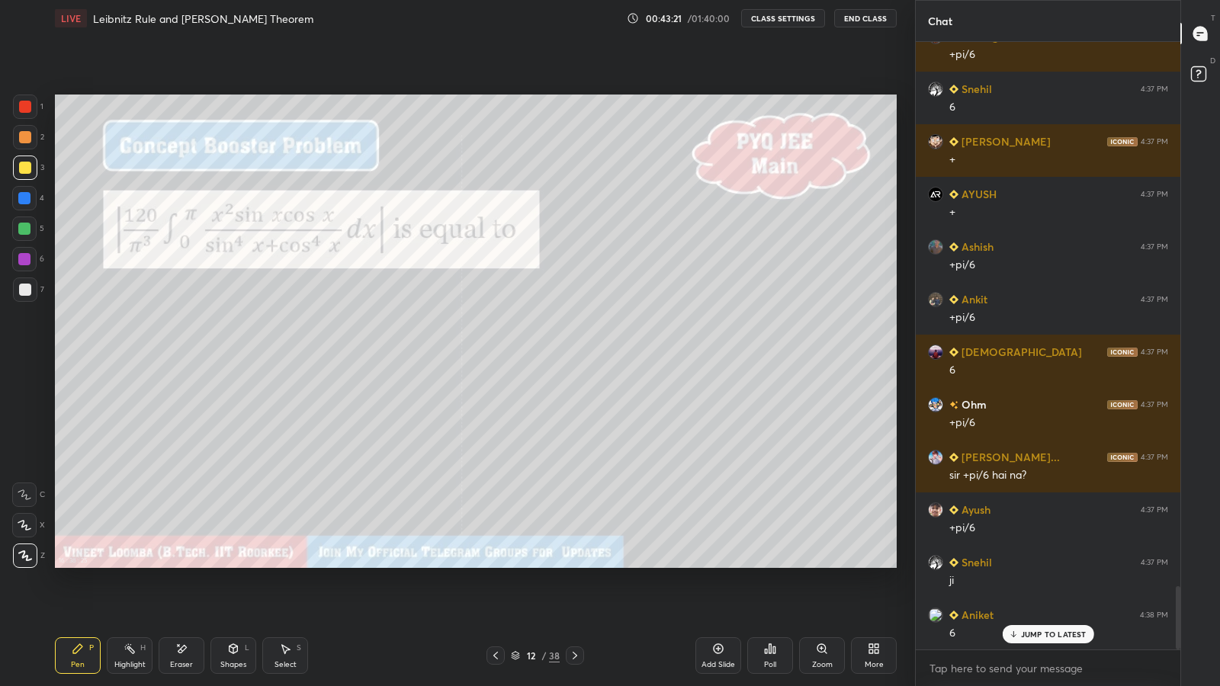
click at [82, 564] on div "Pen P" at bounding box center [78, 656] width 46 height 37
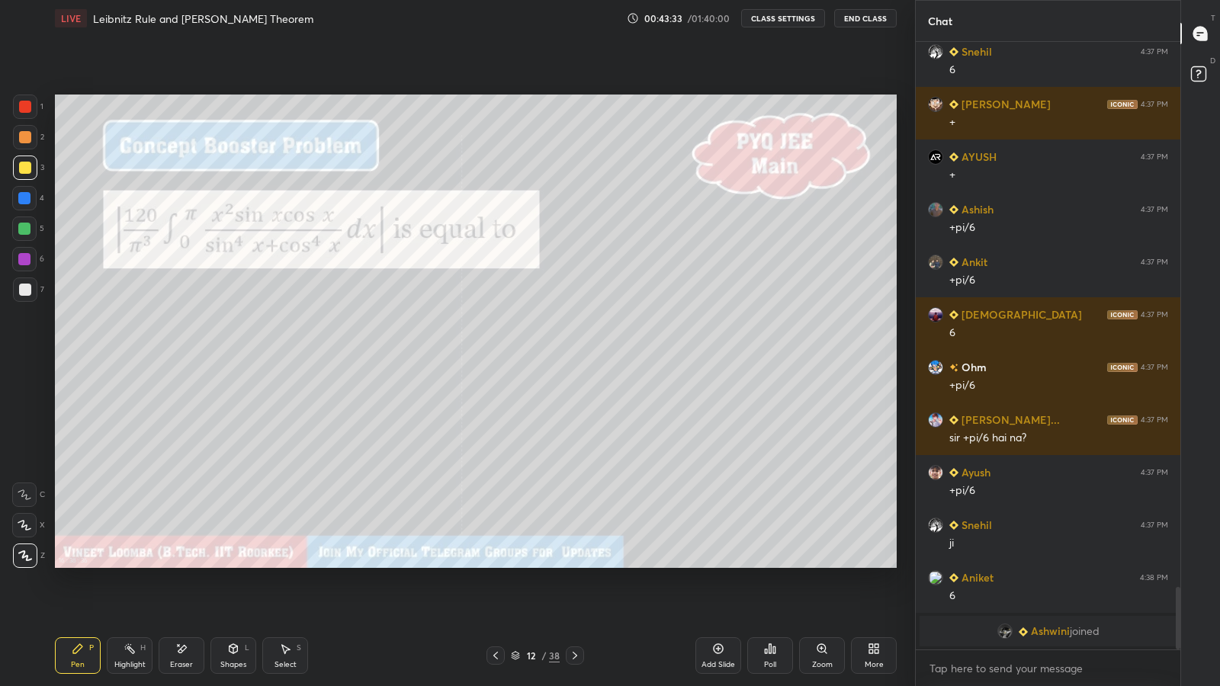
click at [574, 564] on icon at bounding box center [575, 656] width 12 height 12
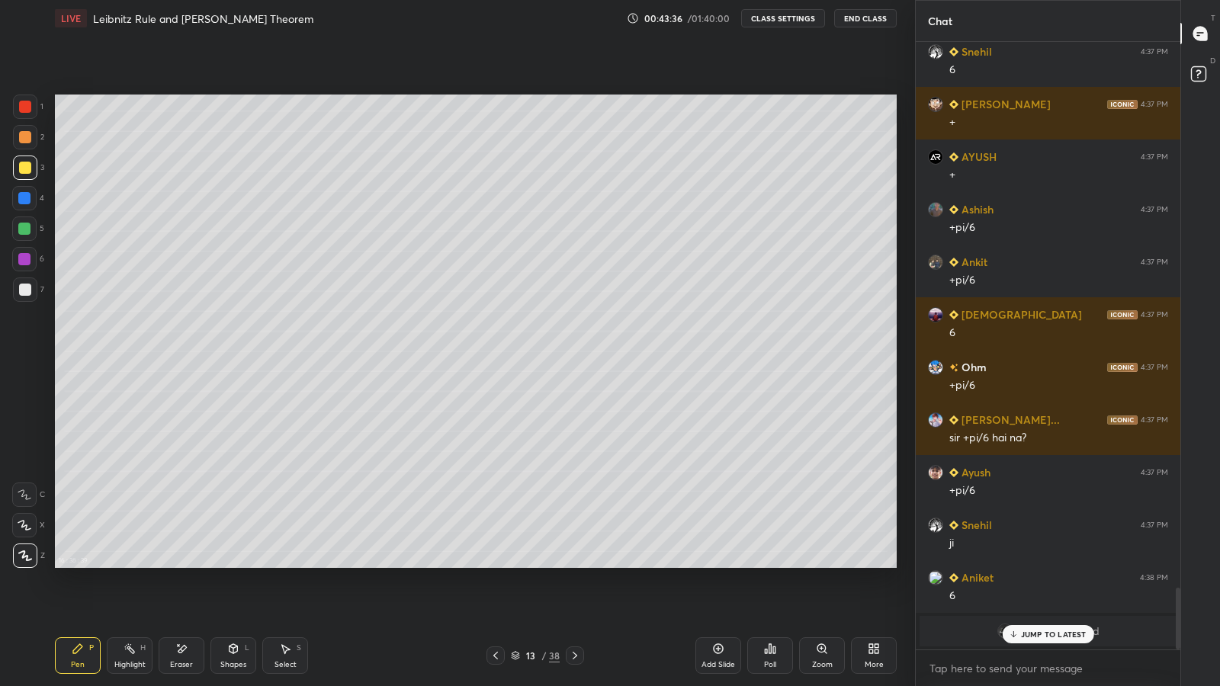
scroll to position [5342, 0]
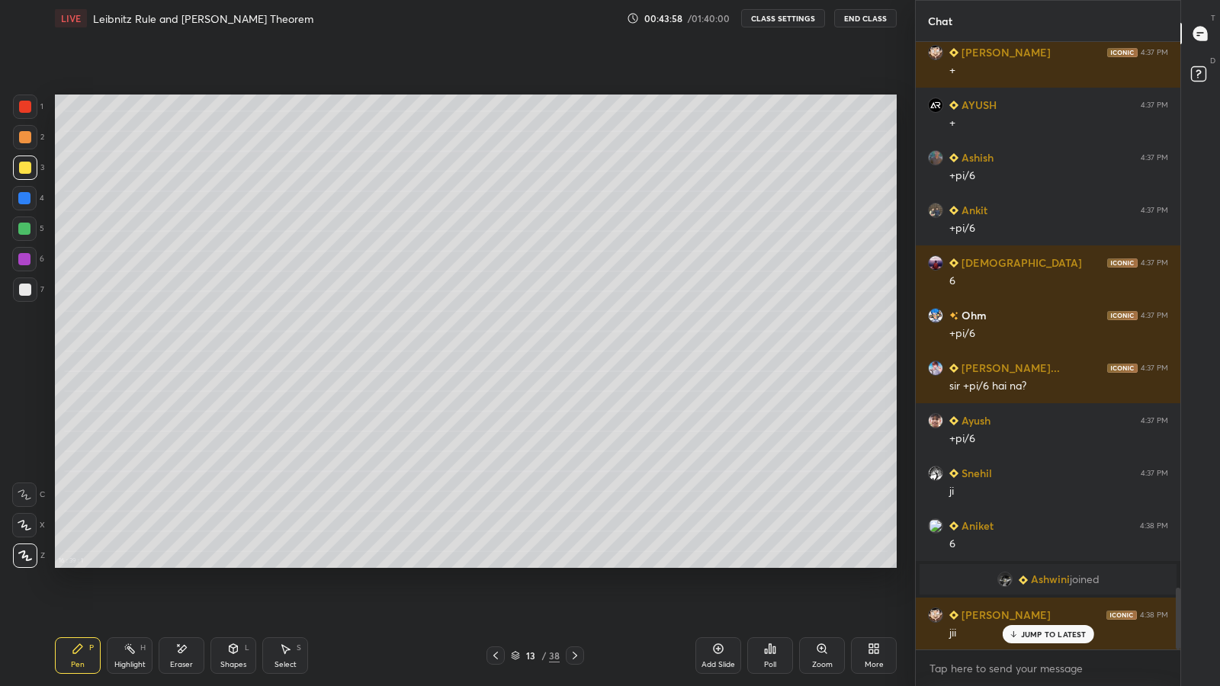
click at [291, 564] on div "Select S" at bounding box center [285, 656] width 46 height 37
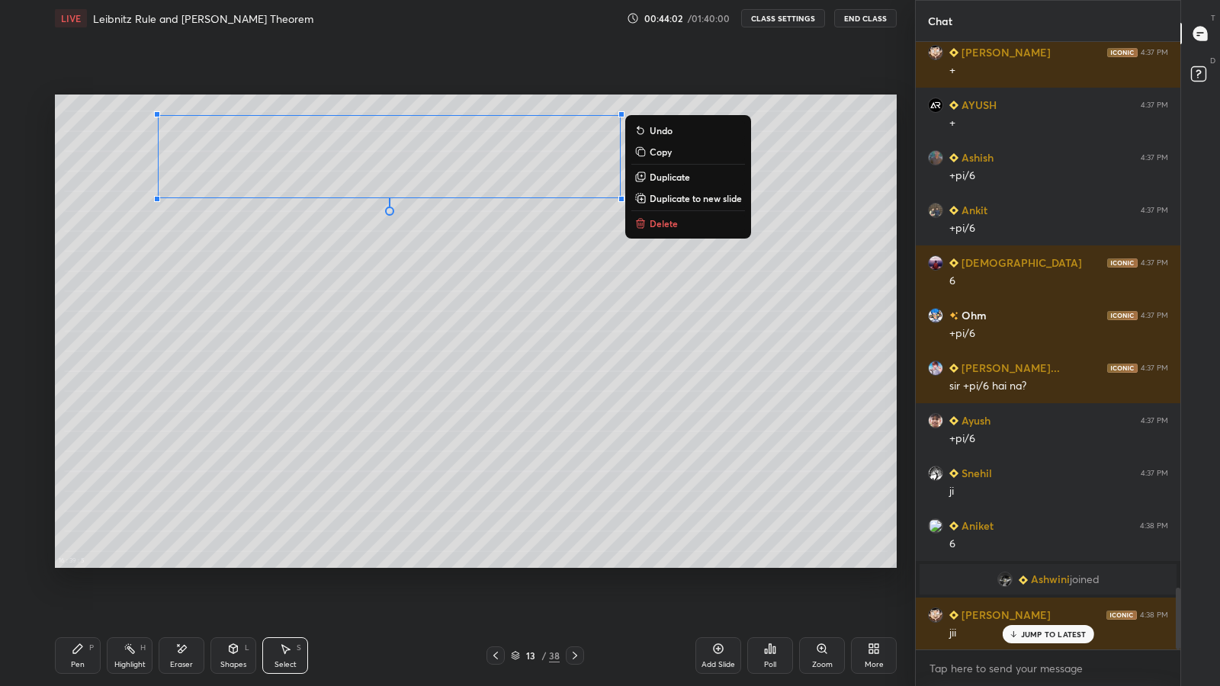
scroll to position [5409, 0]
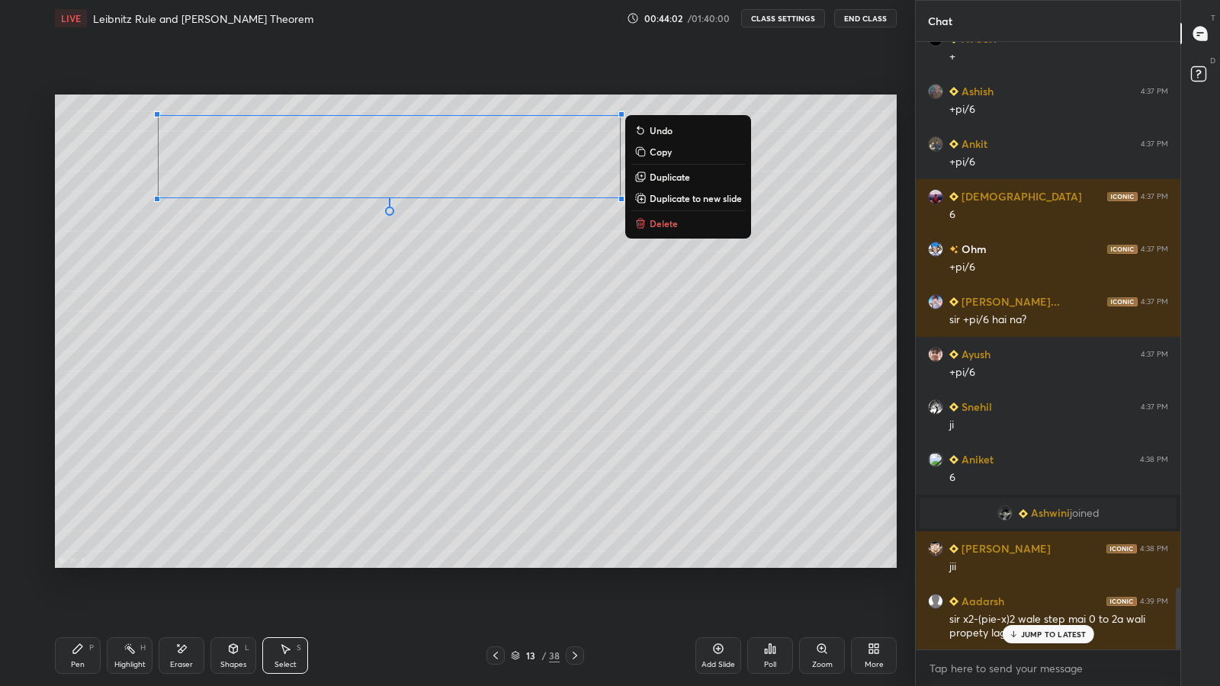
click at [670, 200] on p "Duplicate to new slide" at bounding box center [696, 198] width 92 height 12
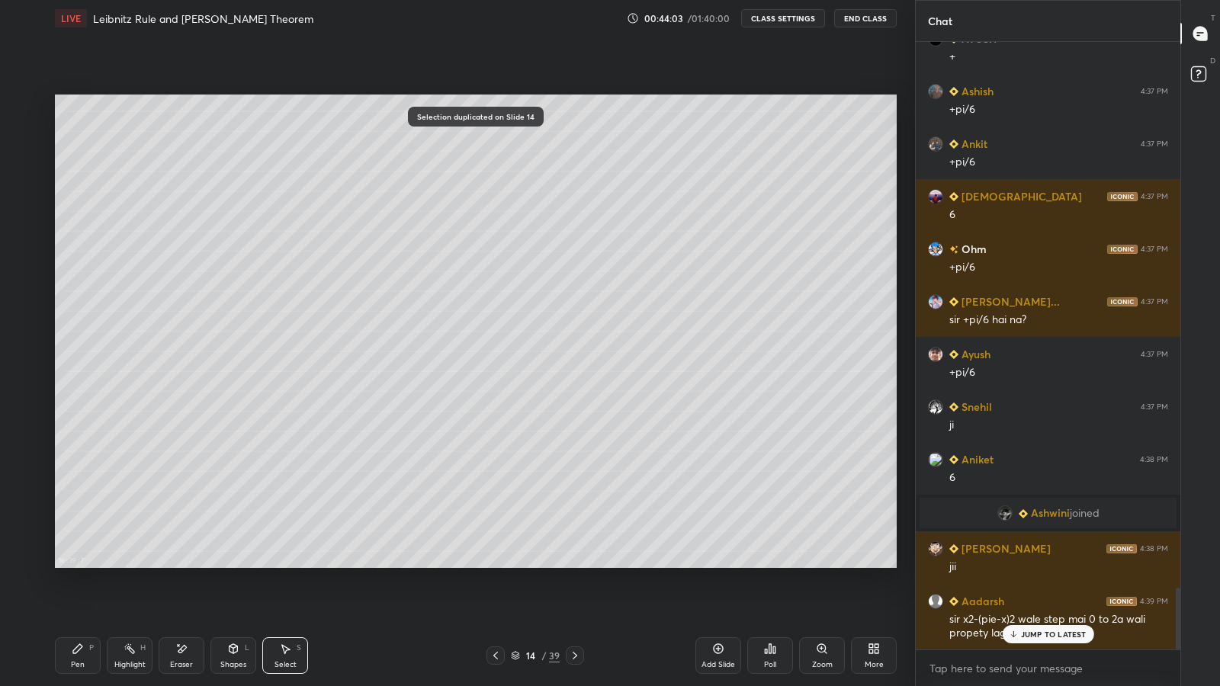
click at [65, 564] on div "Pen P" at bounding box center [78, 656] width 46 height 37
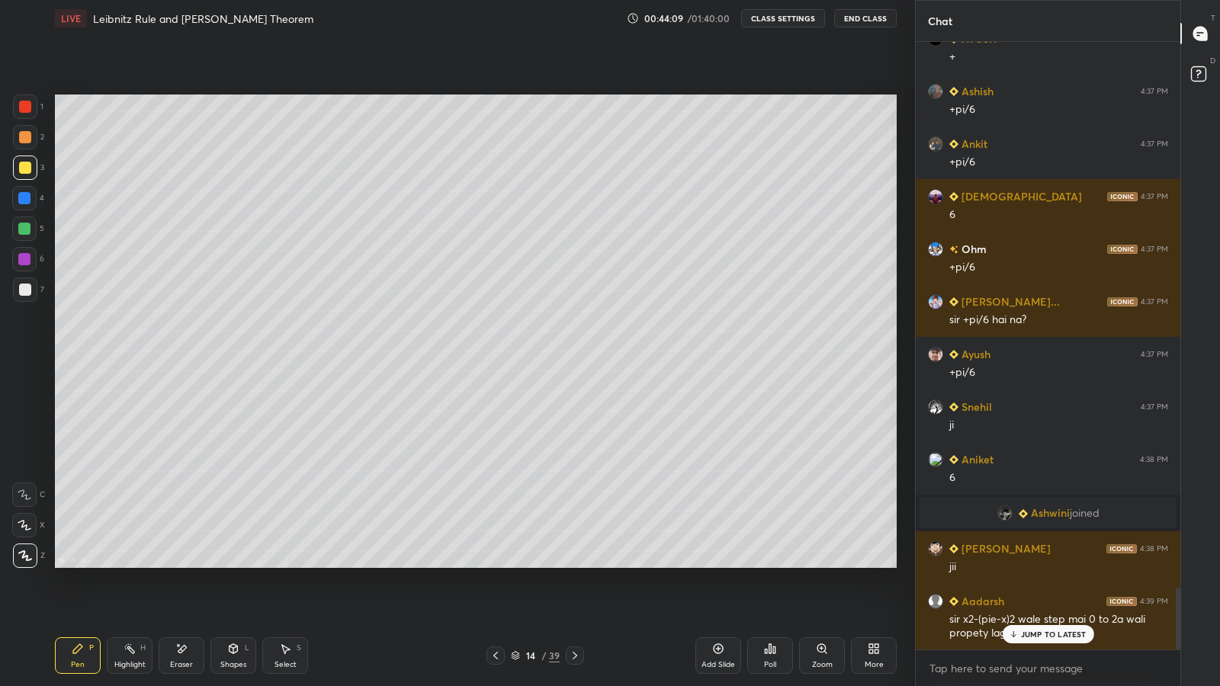
scroll to position [5462, 0]
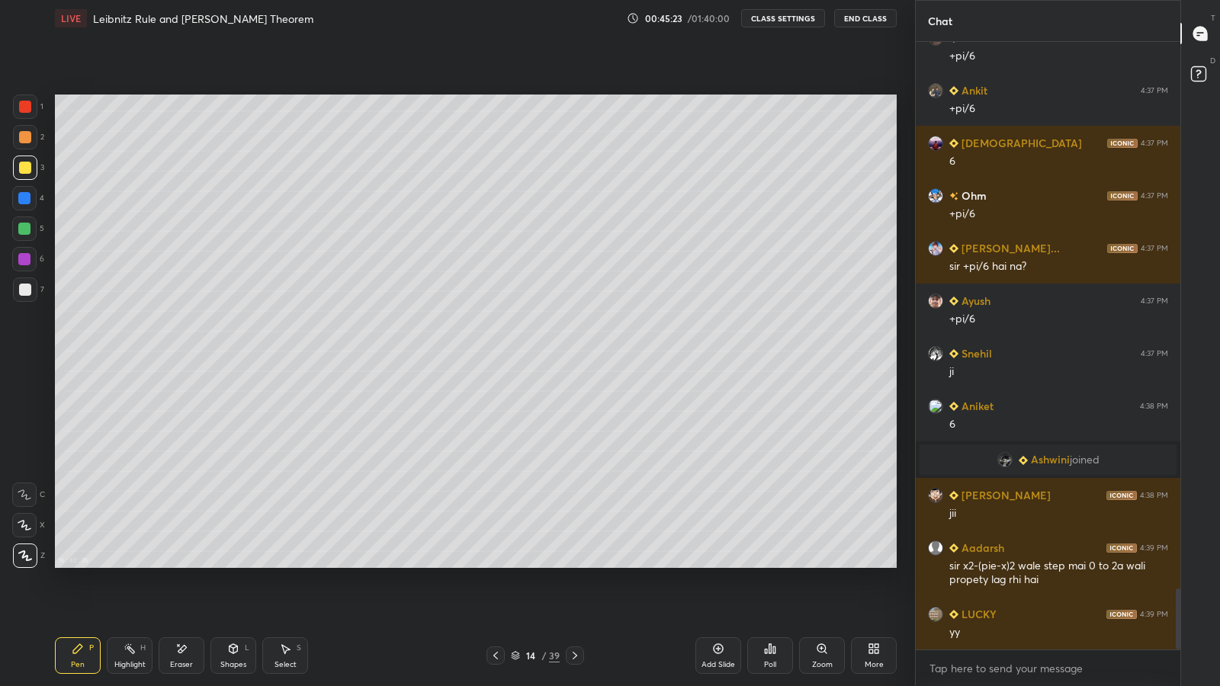
click at [189, 564] on div "Eraser" at bounding box center [182, 656] width 46 height 37
click at [72, 564] on icon at bounding box center [78, 649] width 12 height 12
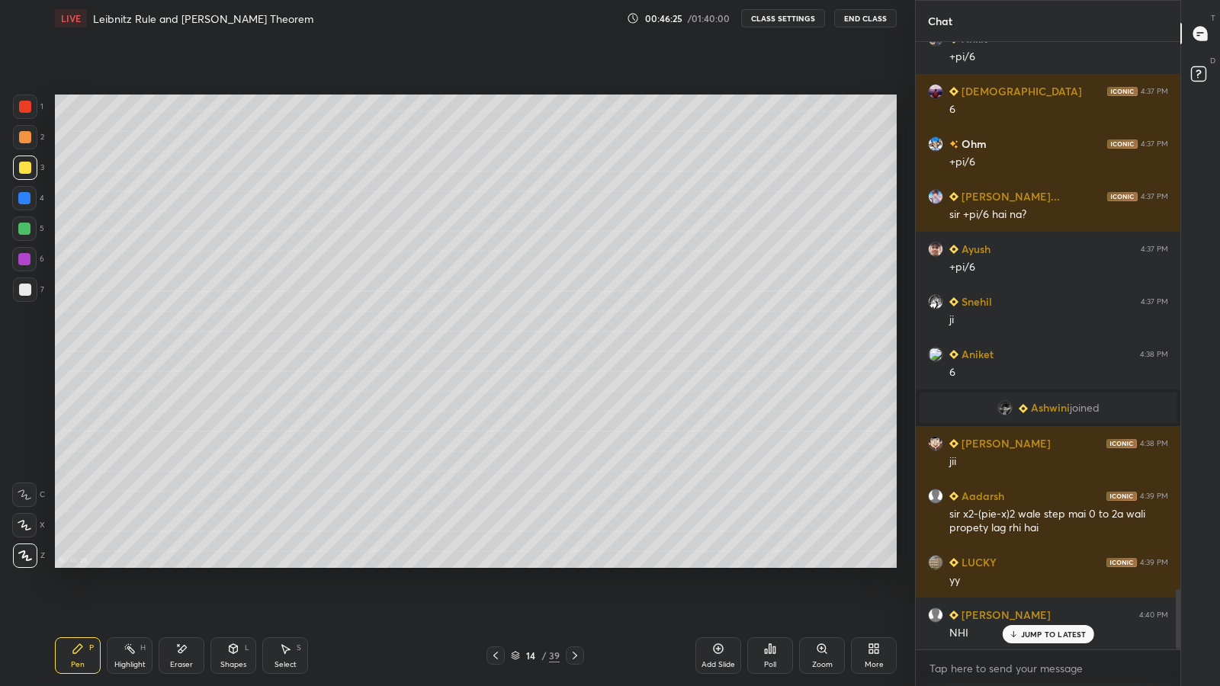
click at [492, 564] on icon at bounding box center [496, 656] width 12 height 12
click at [175, 564] on div "Eraser" at bounding box center [182, 656] width 46 height 37
click at [574, 564] on icon at bounding box center [575, 656] width 12 height 12
click at [75, 564] on div "Pen P" at bounding box center [78, 656] width 46 height 37
click at [285, 564] on icon at bounding box center [286, 649] width 8 height 9
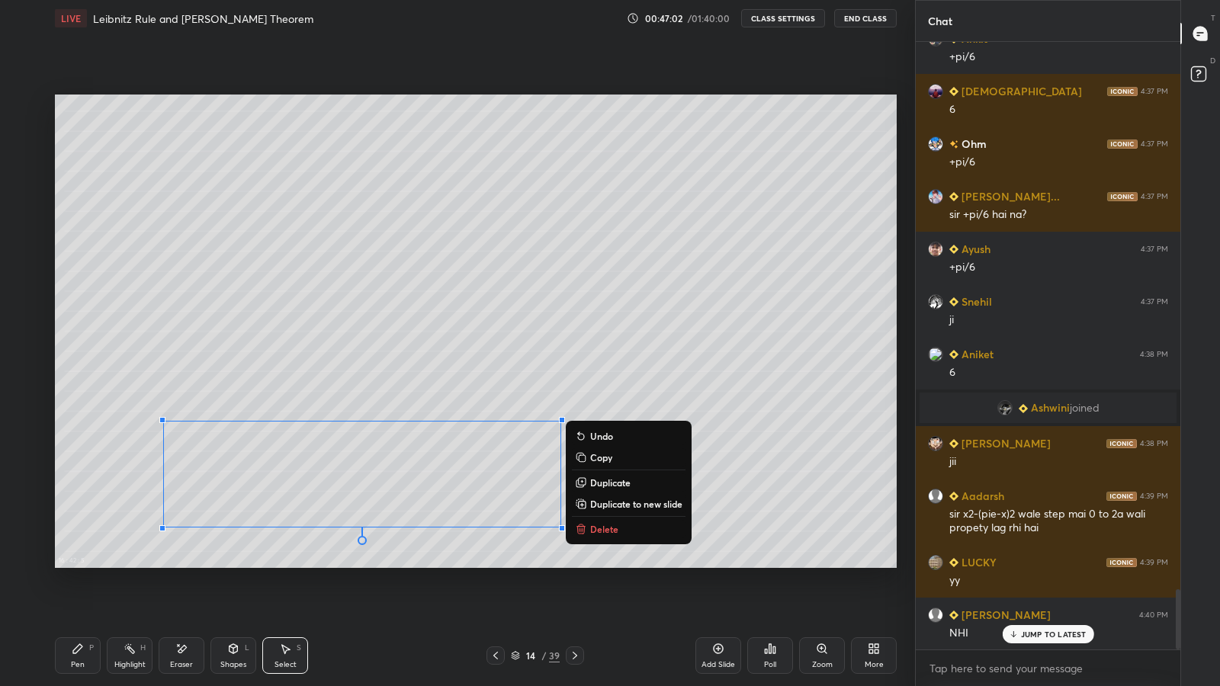
click at [607, 505] on p "Duplicate to new slide" at bounding box center [636, 504] width 92 height 12
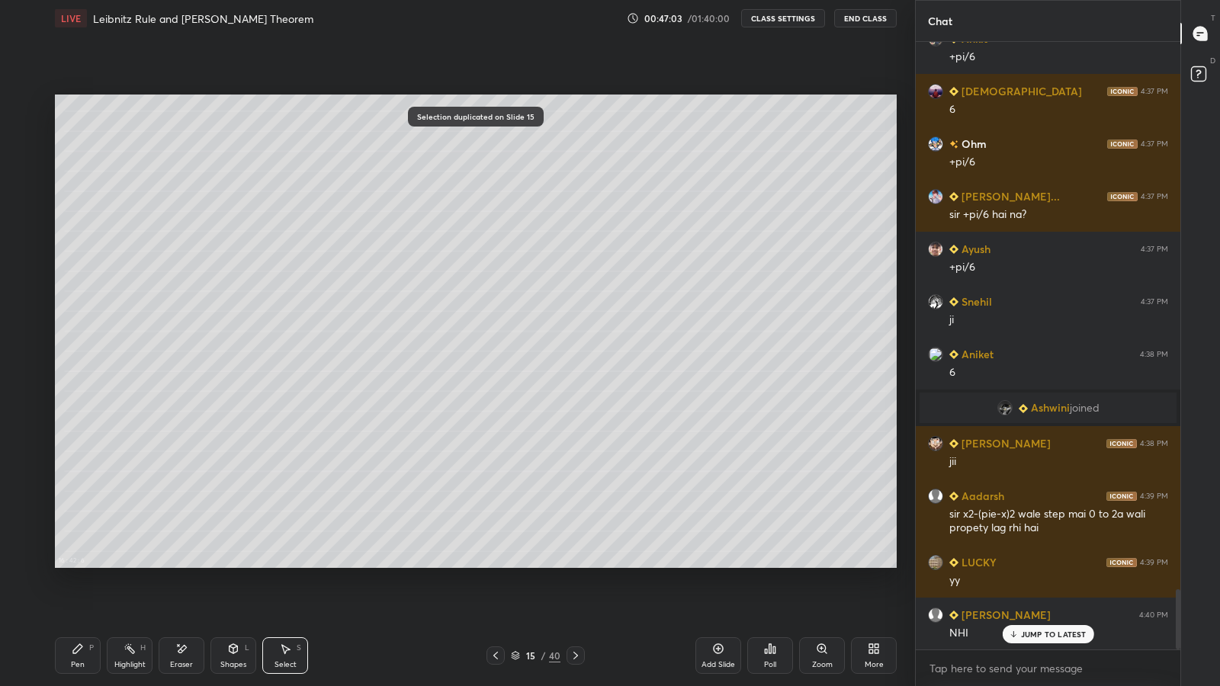
click at [79, 564] on icon at bounding box center [77, 648] width 9 height 9
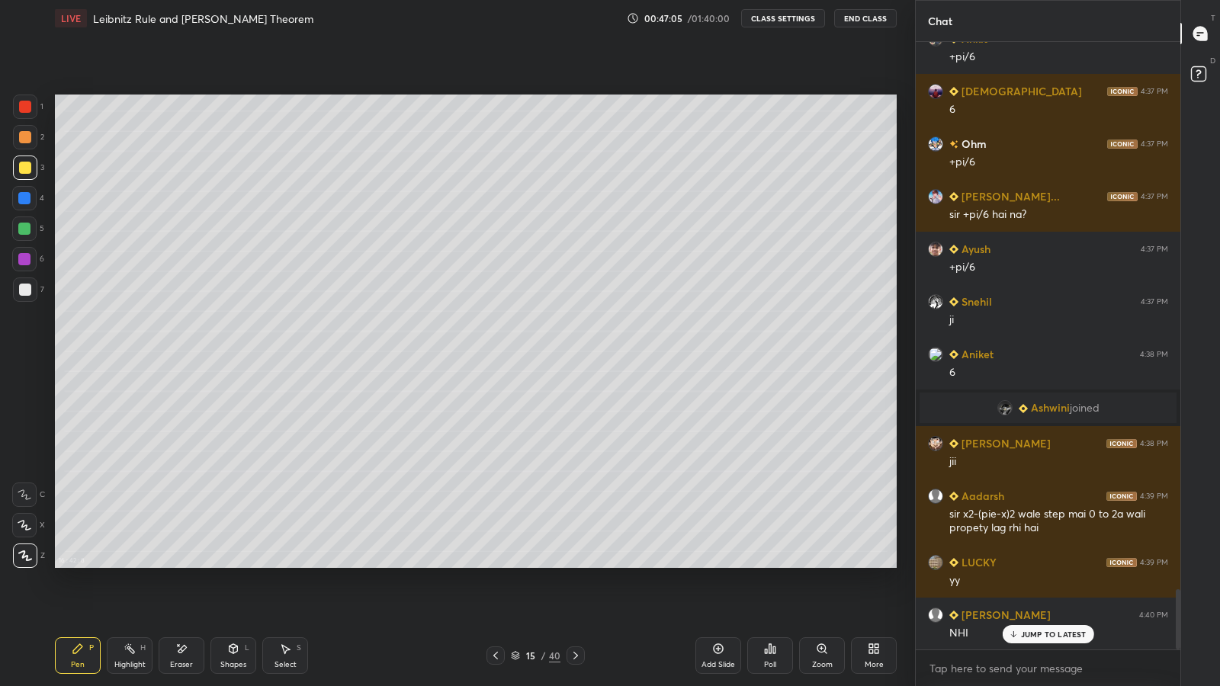
click at [180, 564] on icon at bounding box center [181, 649] width 12 height 13
click at [288, 564] on icon at bounding box center [285, 649] width 12 height 12
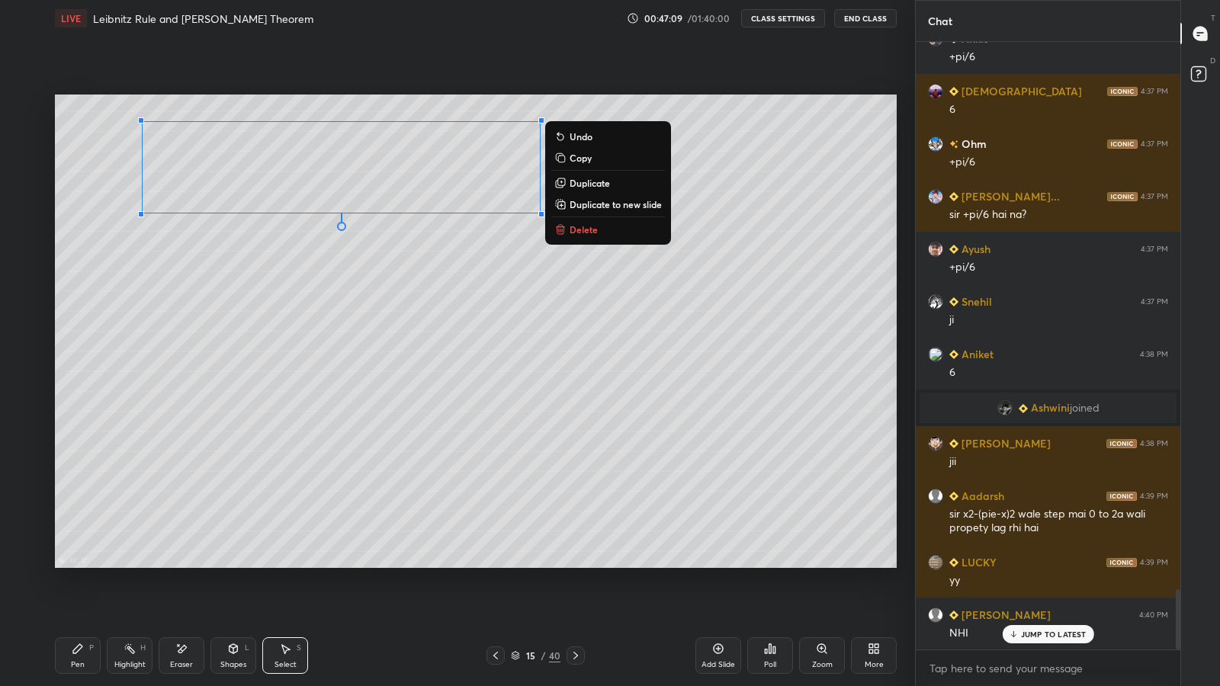
click at [78, 564] on div "Pen" at bounding box center [78, 665] width 14 height 8
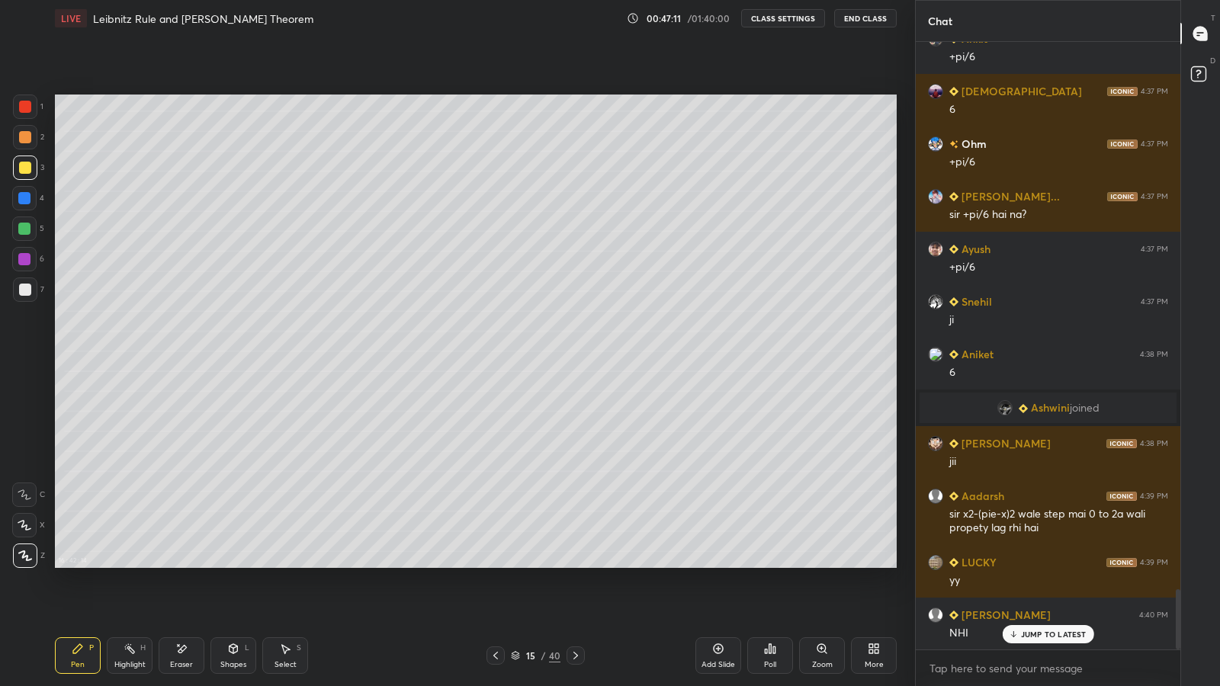
click at [175, 564] on div "Eraser" at bounding box center [182, 656] width 46 height 37
click at [74, 564] on div "Pen P" at bounding box center [78, 656] width 46 height 37
click at [133, 564] on div "Highlight H" at bounding box center [130, 656] width 46 height 37
click at [185, 564] on icon at bounding box center [181, 649] width 12 height 13
click at [87, 564] on div "Pen P" at bounding box center [78, 656] width 46 height 37
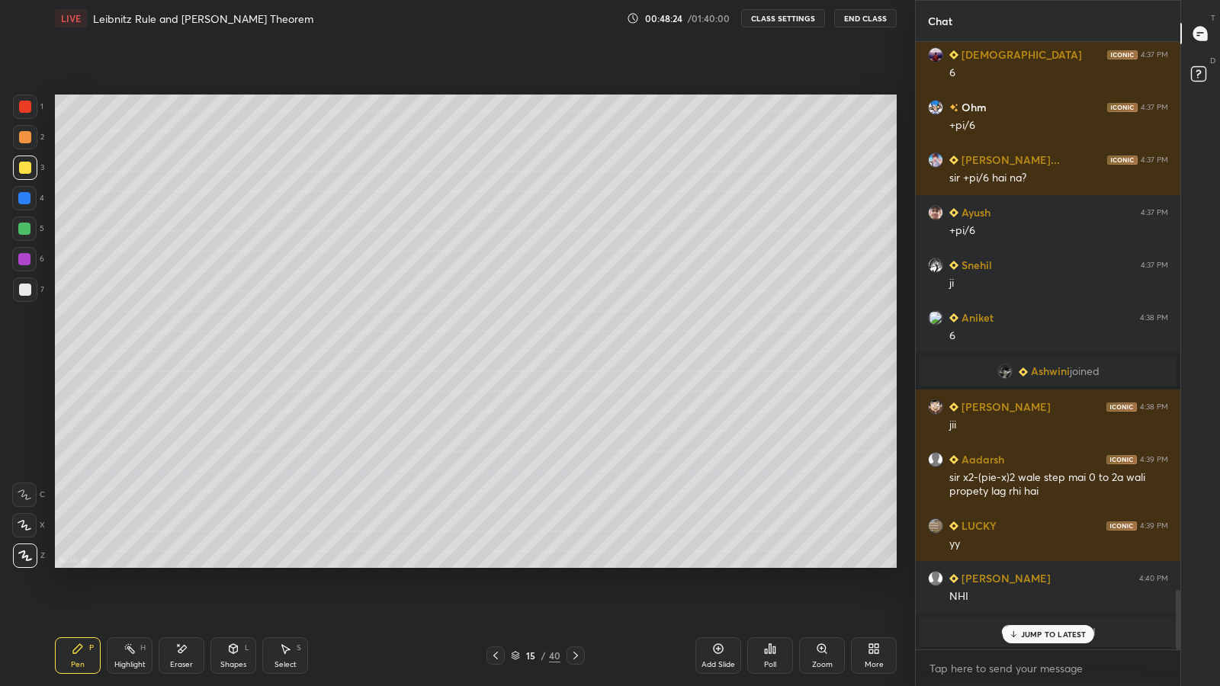
scroll to position [5603, 0]
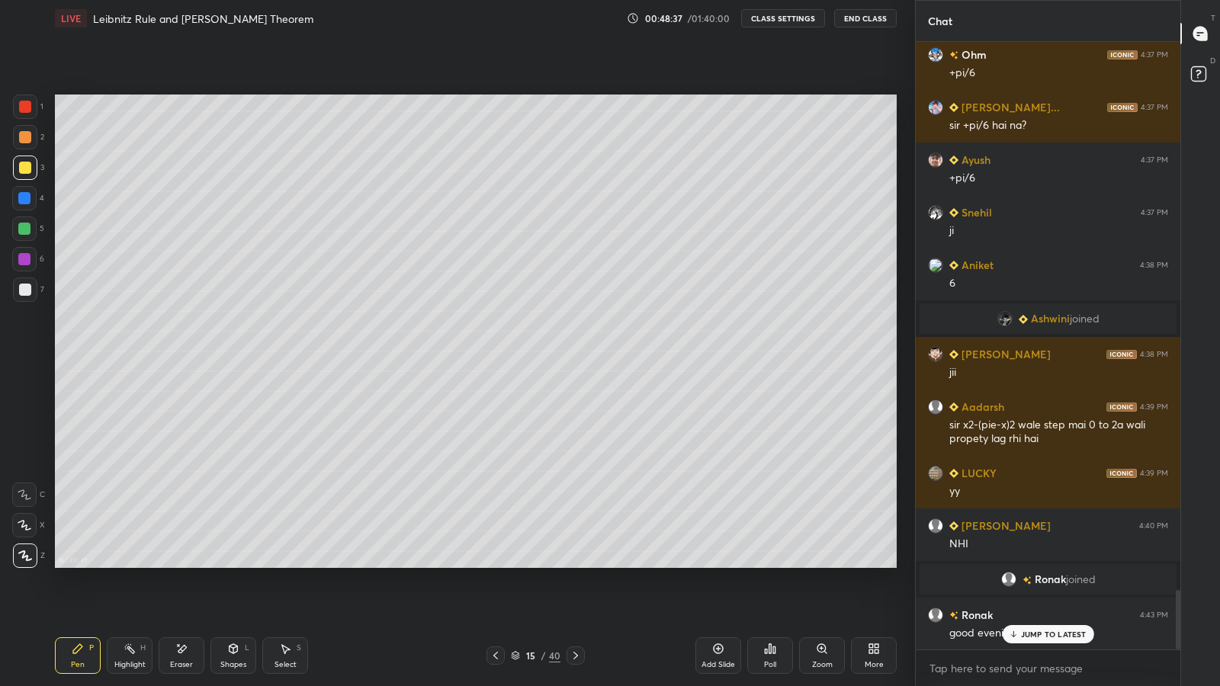
click at [495, 564] on icon at bounding box center [496, 656] width 12 height 12
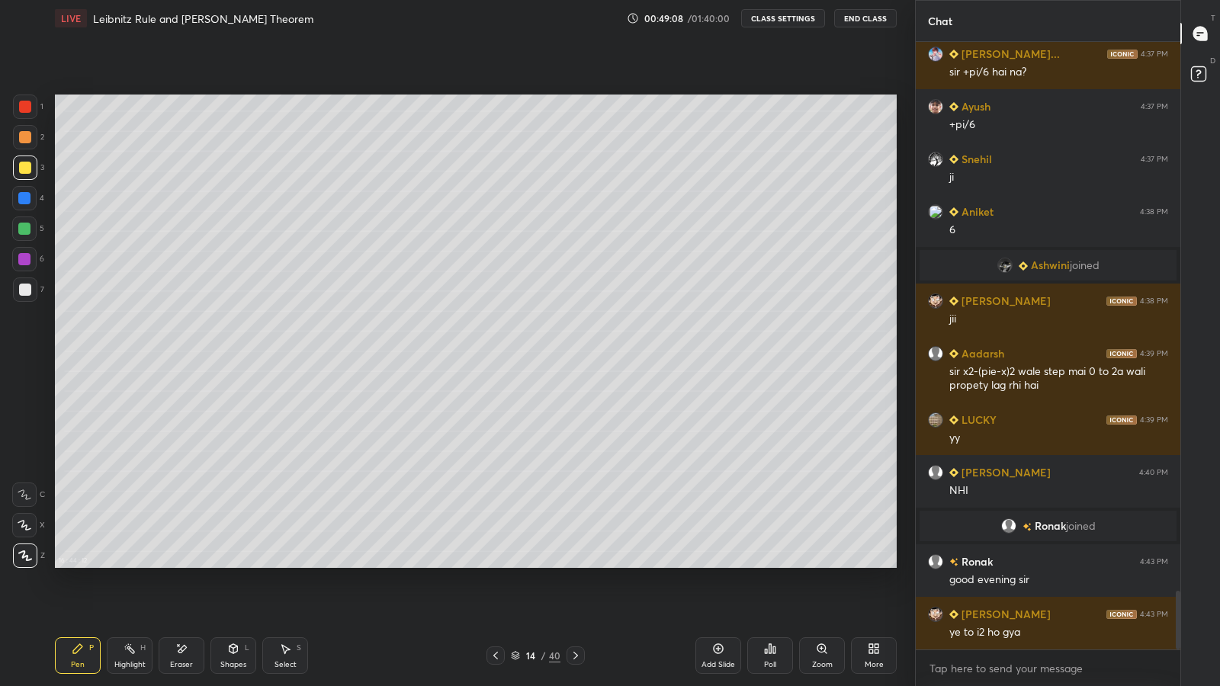
click at [575, 564] on icon at bounding box center [576, 656] width 12 height 12
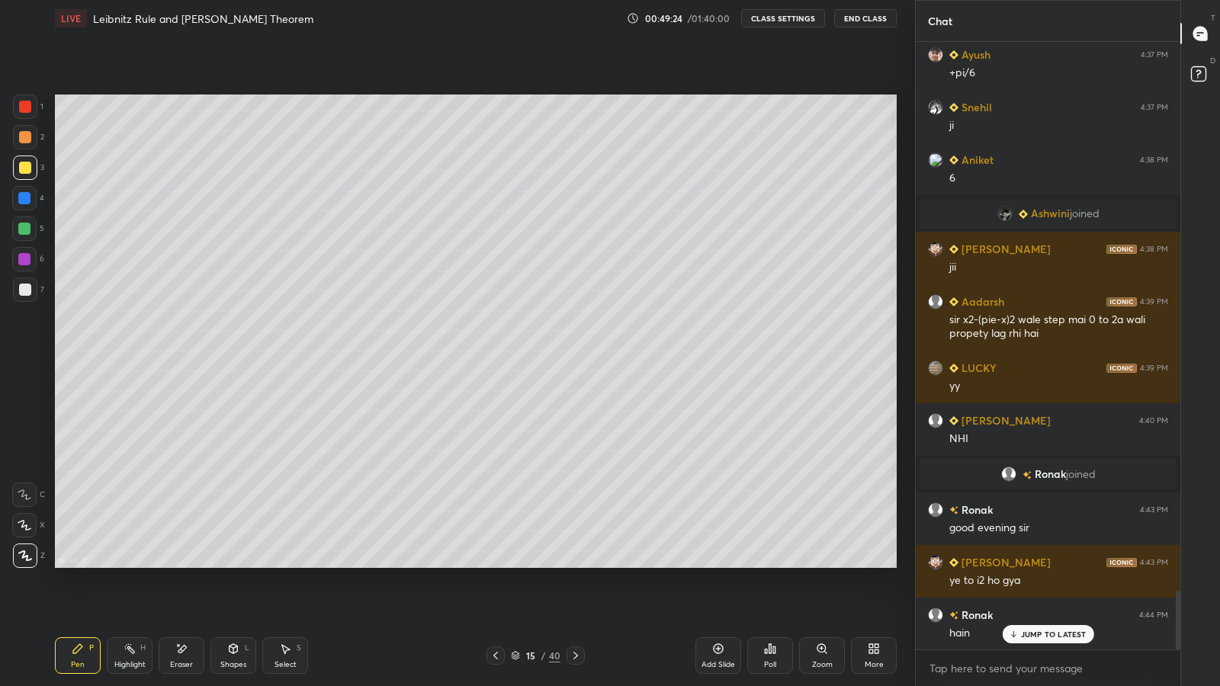
click at [490, 564] on icon at bounding box center [496, 656] width 12 height 12
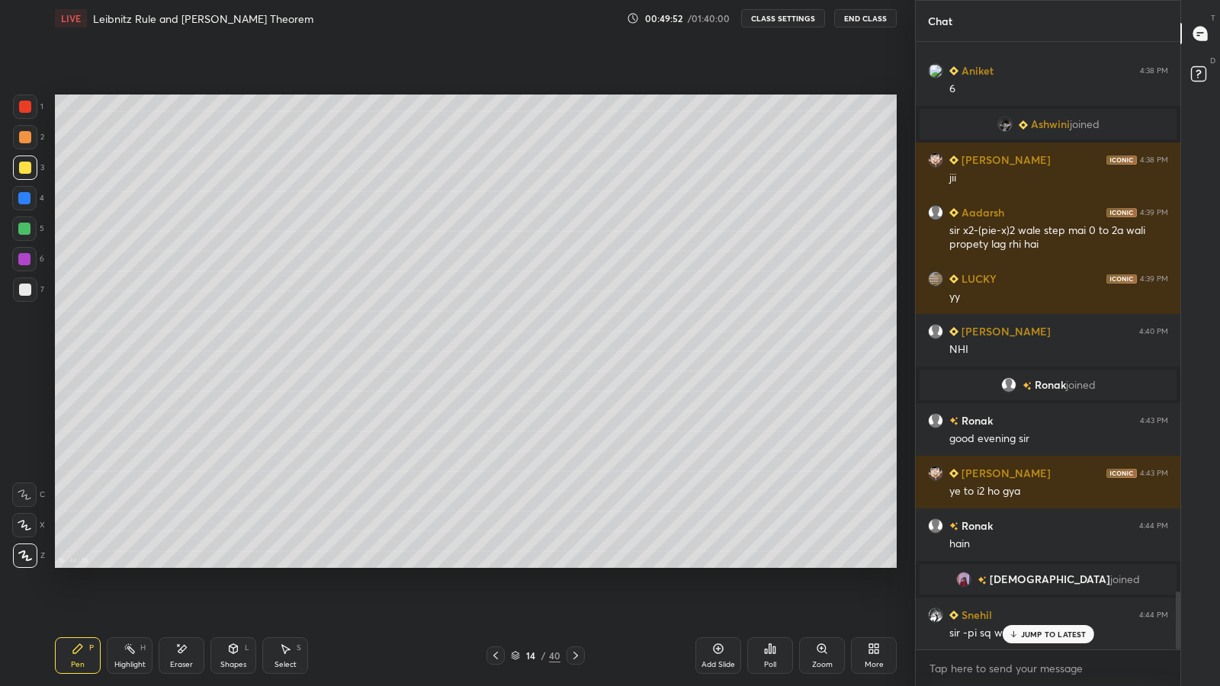
scroll to position [5813, 0]
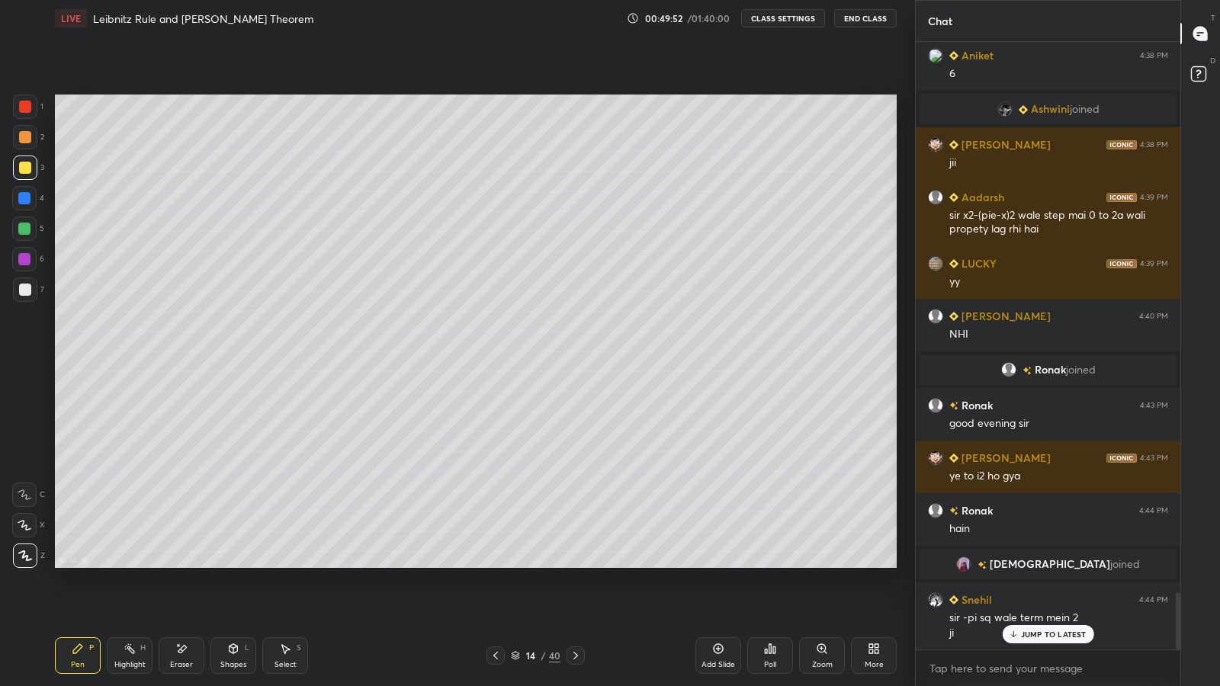
click at [720, 564] on icon at bounding box center [718, 649] width 12 height 12
click at [493, 564] on icon at bounding box center [496, 656] width 12 height 12
click at [574, 564] on icon at bounding box center [574, 656] width 12 height 12
click at [579, 564] on icon at bounding box center [574, 656] width 12 height 12
click at [574, 564] on icon at bounding box center [574, 656] width 12 height 12
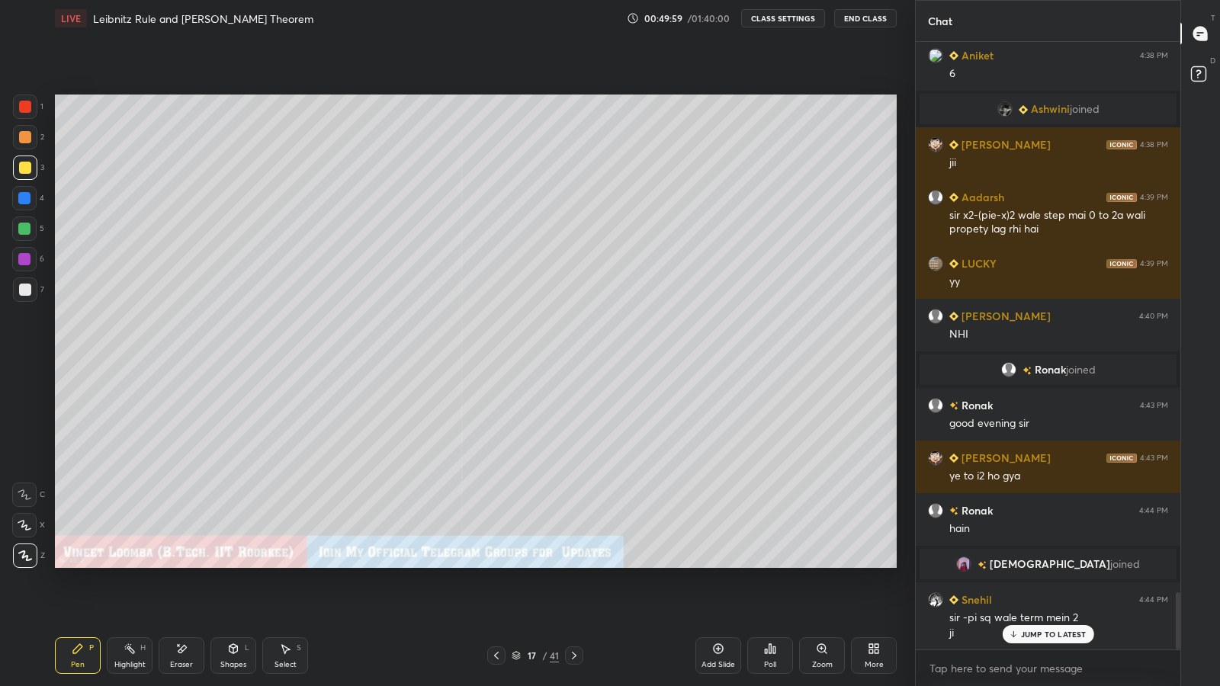
click at [495, 564] on icon at bounding box center [496, 656] width 12 height 12
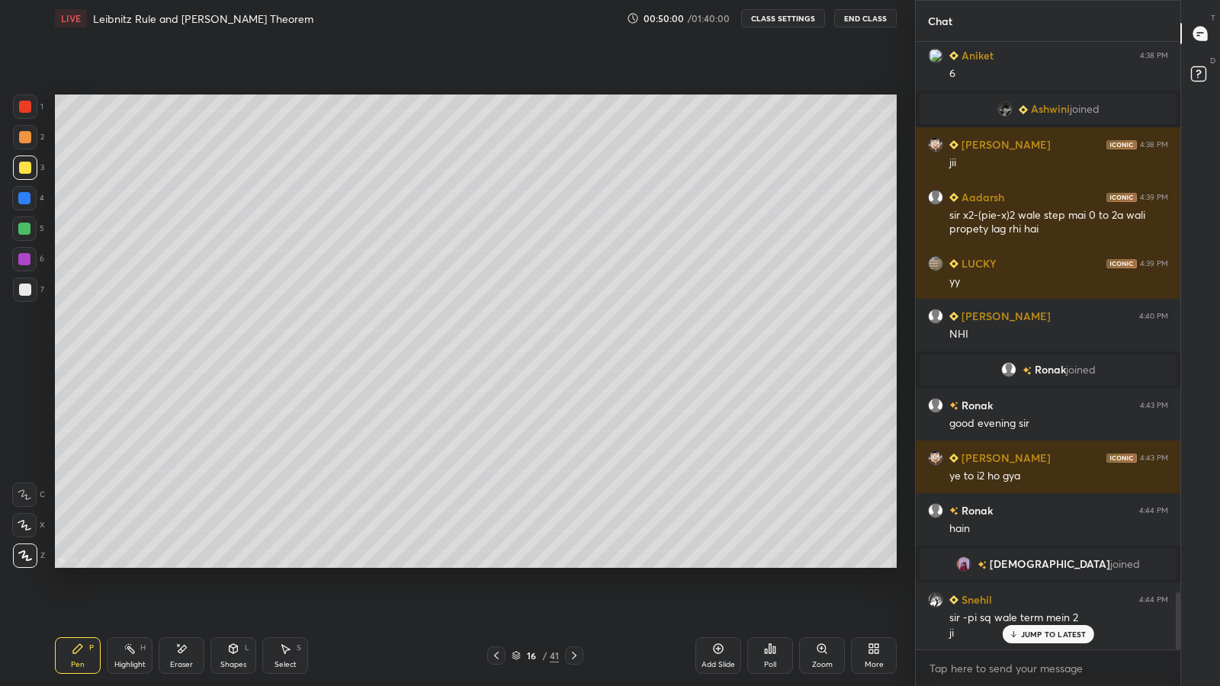
click at [496, 564] on icon at bounding box center [496, 656] width 12 height 12
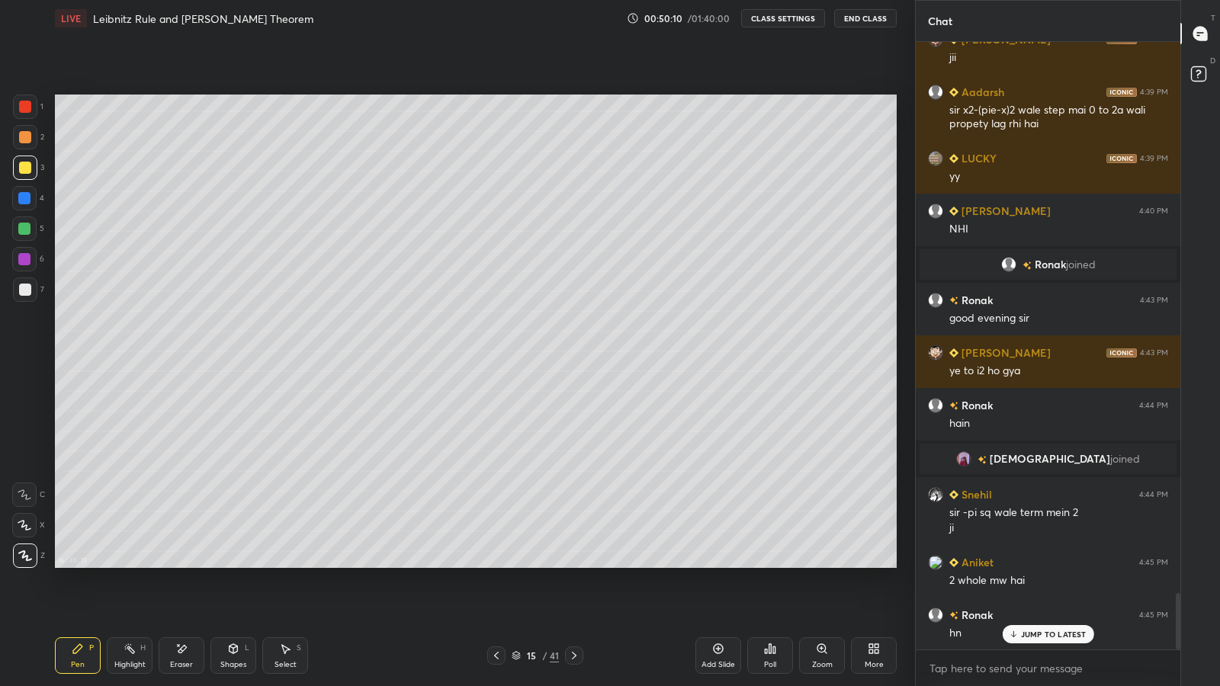
scroll to position [5971, 0]
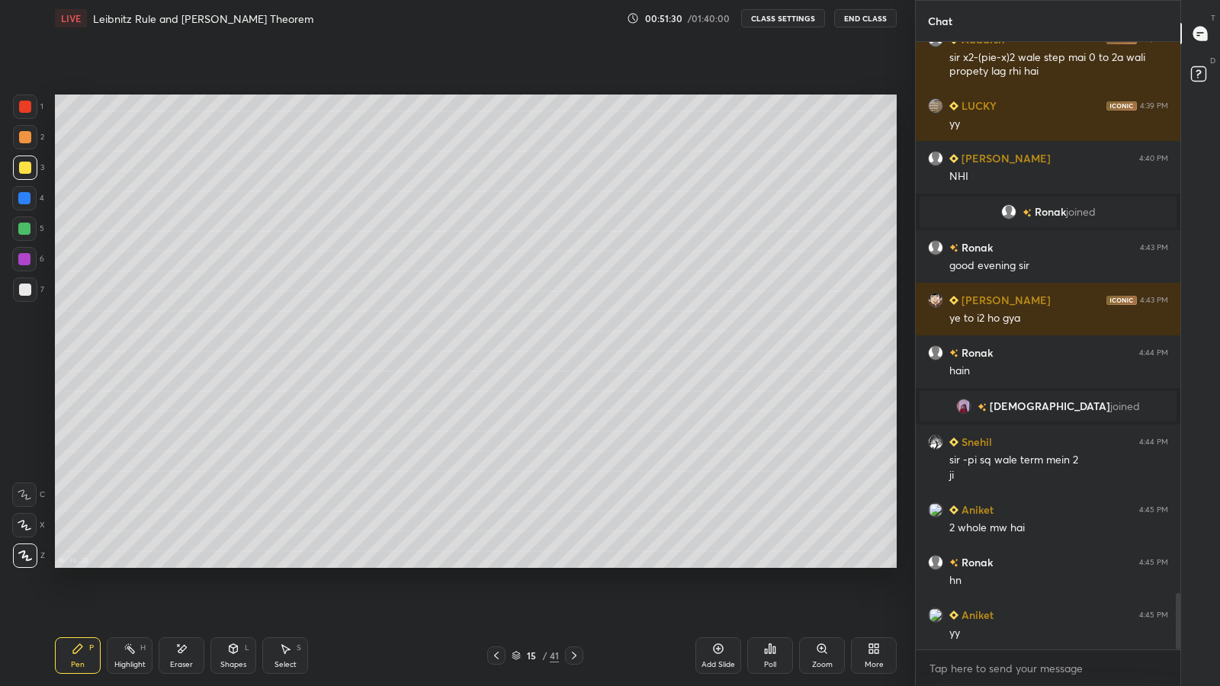
click at [227, 564] on div "Shapes" at bounding box center [233, 665] width 26 height 8
click at [178, 564] on icon at bounding box center [182, 649] width 8 height 8
click at [64, 564] on div "Pen P" at bounding box center [78, 656] width 46 height 37
click at [175, 564] on div "Eraser" at bounding box center [182, 656] width 46 height 37
click at [79, 564] on div "Pen" at bounding box center [78, 665] width 14 height 8
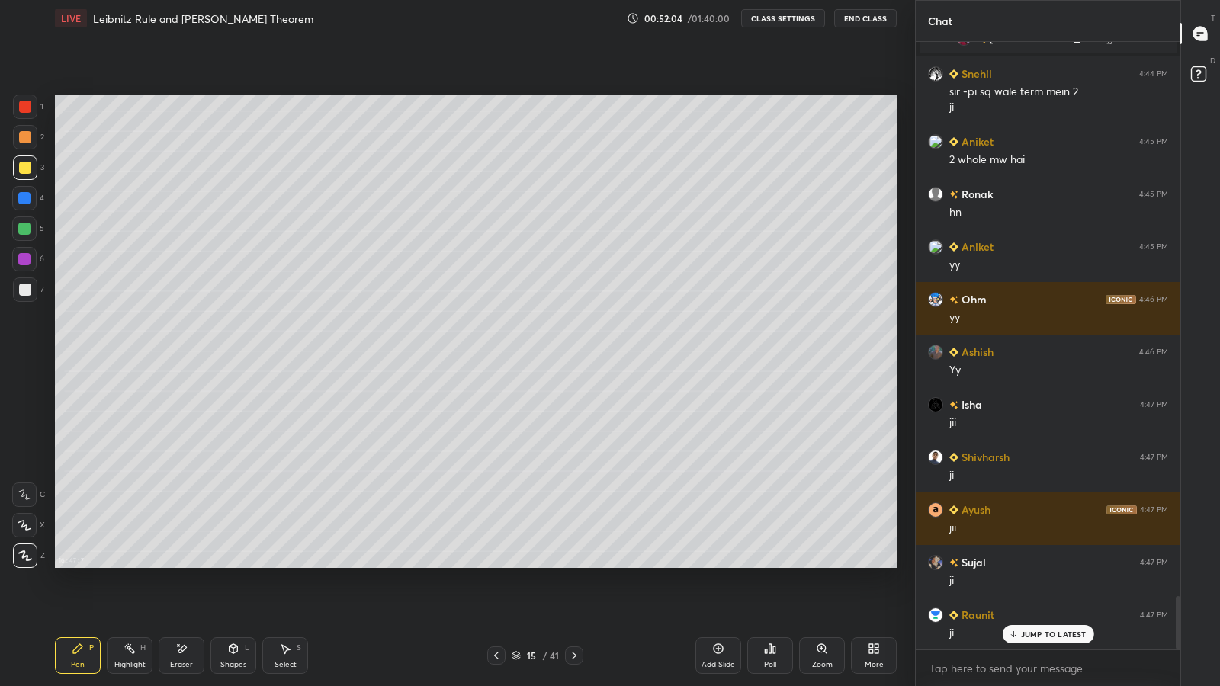
scroll to position [6393, 0]
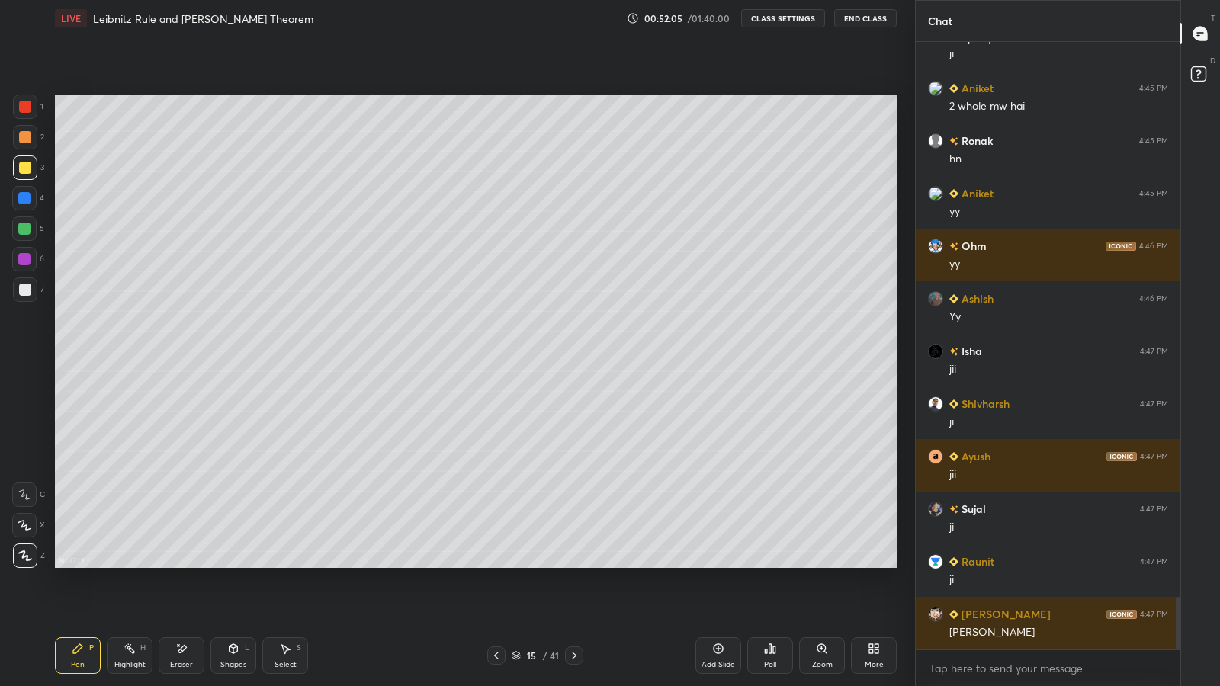
click at [496, 564] on icon at bounding box center [496, 656] width 12 height 12
click at [497, 564] on icon at bounding box center [496, 656] width 12 height 12
click at [496, 564] on icon at bounding box center [496, 656] width 12 height 12
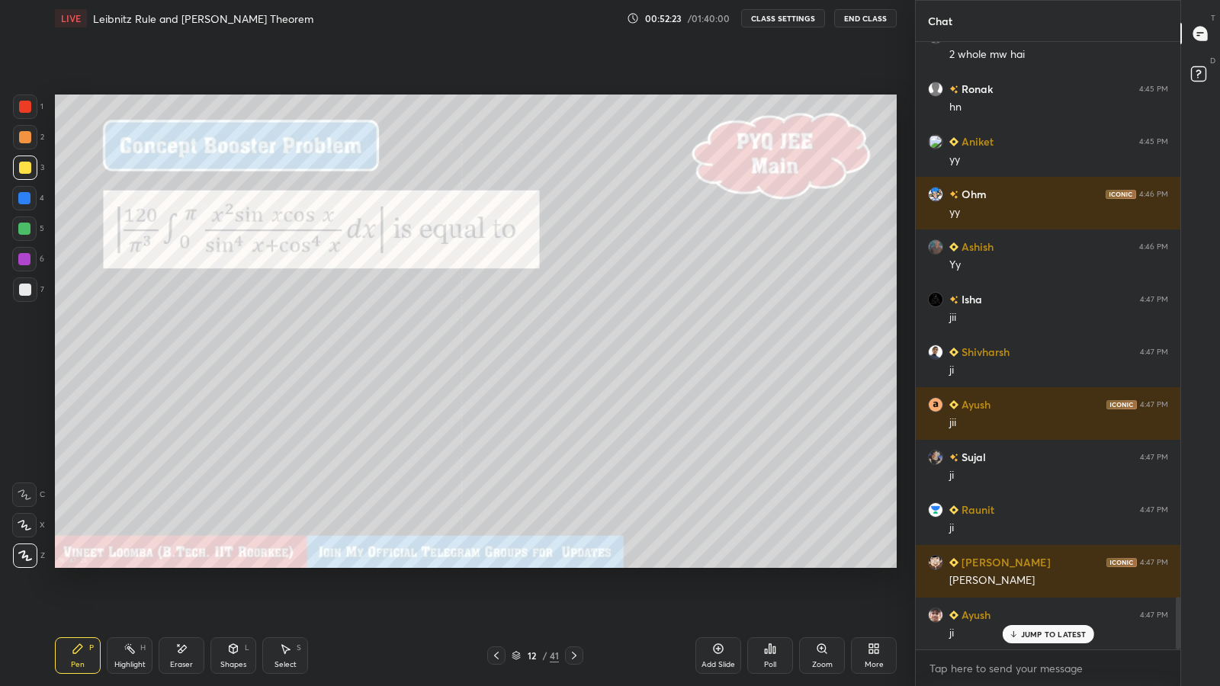
scroll to position [6460, 0]
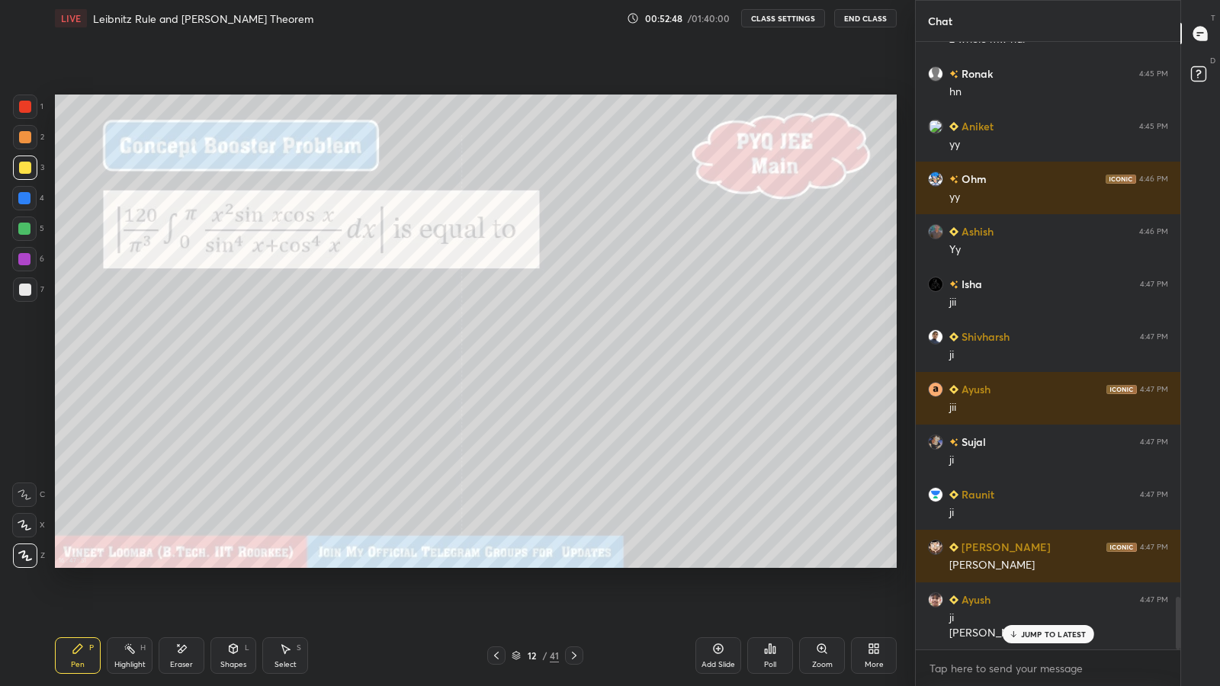
click at [574, 564] on icon at bounding box center [574, 656] width 12 height 12
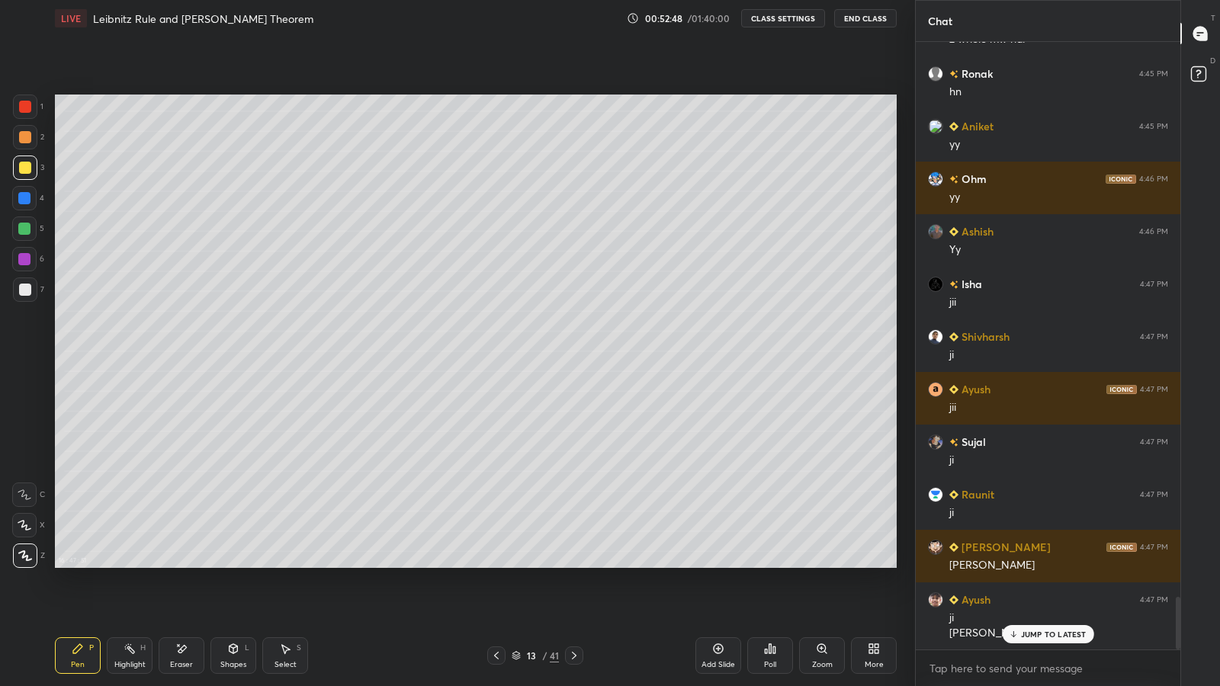
click at [577, 564] on icon at bounding box center [574, 656] width 12 height 12
click at [575, 564] on icon at bounding box center [574, 656] width 12 height 12
click at [574, 564] on icon at bounding box center [574, 656] width 12 height 12
click at [574, 564] on icon at bounding box center [574, 656] width 5 height 8
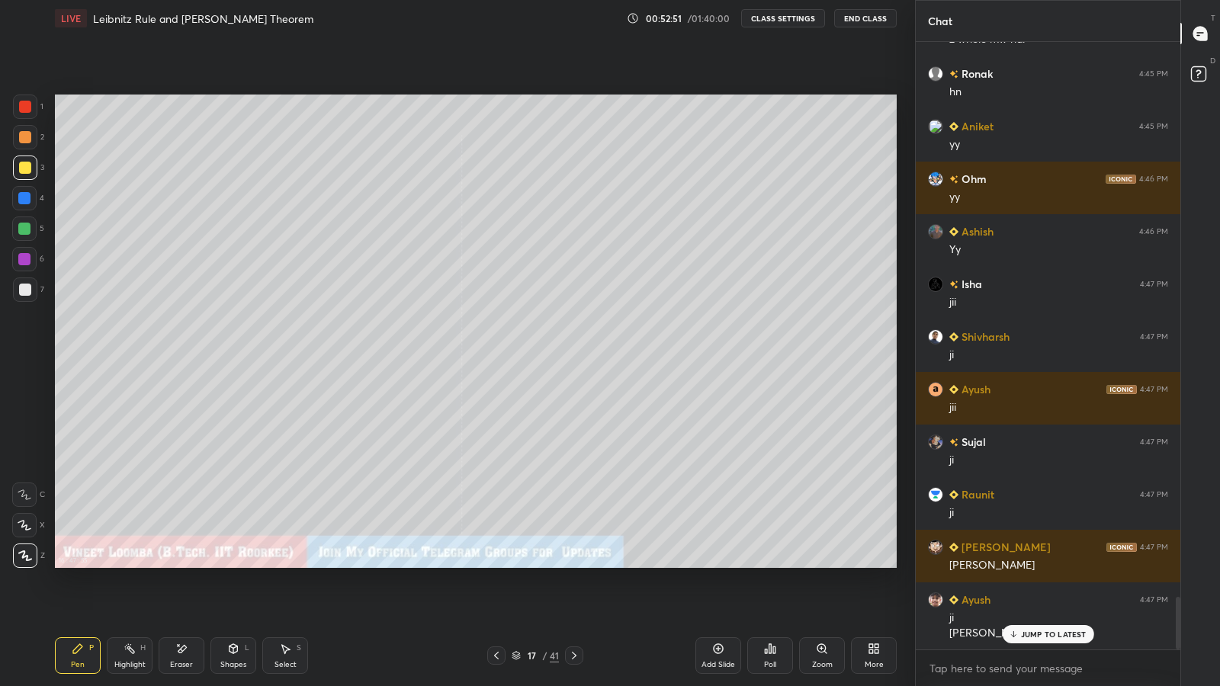
click at [574, 564] on icon at bounding box center [574, 656] width 12 height 12
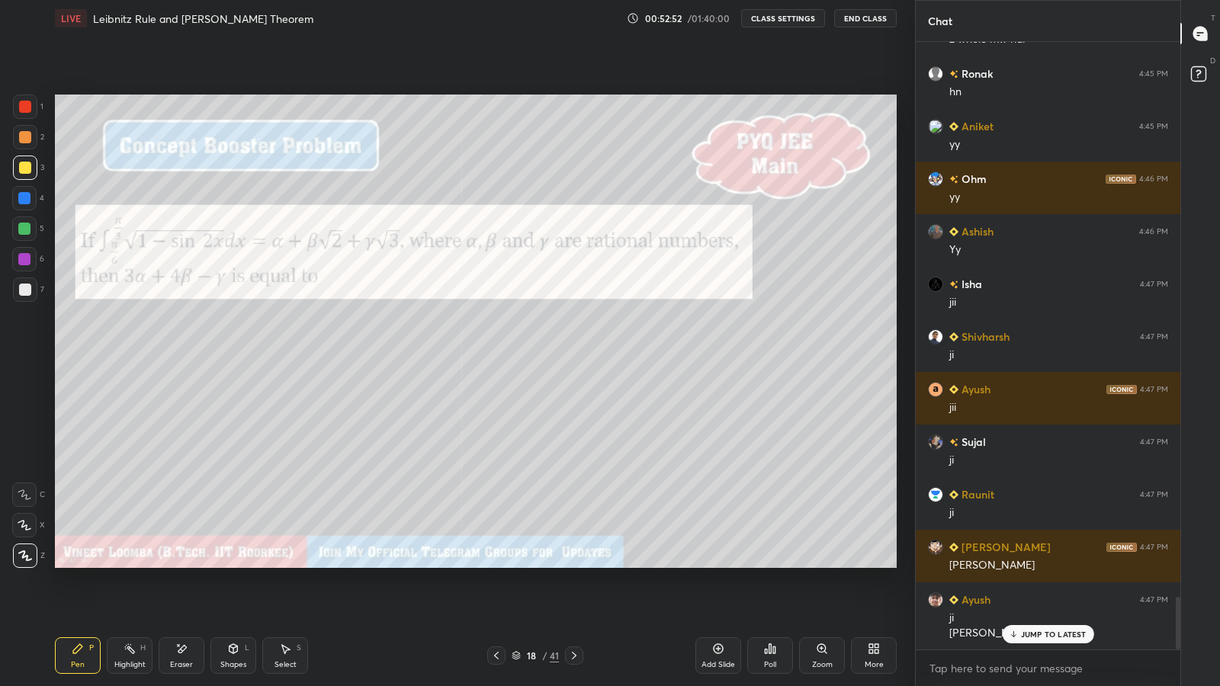
click at [574, 564] on icon at bounding box center [574, 656] width 12 height 12
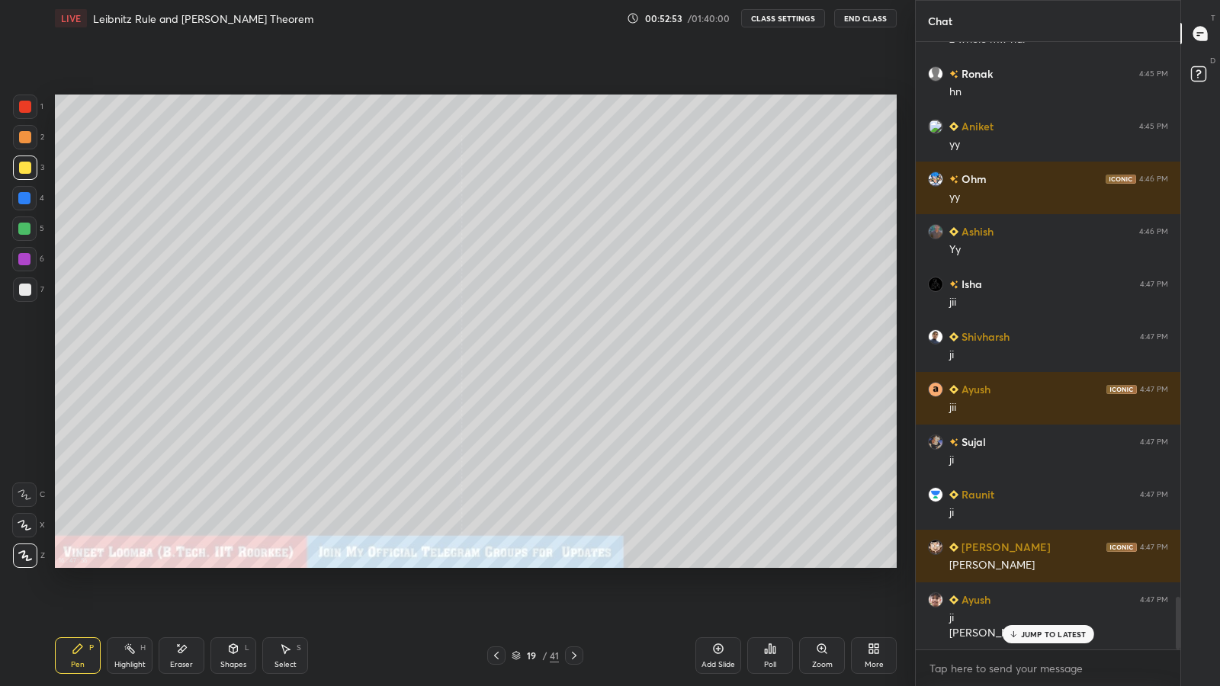
click at [574, 564] on icon at bounding box center [574, 656] width 5 height 8
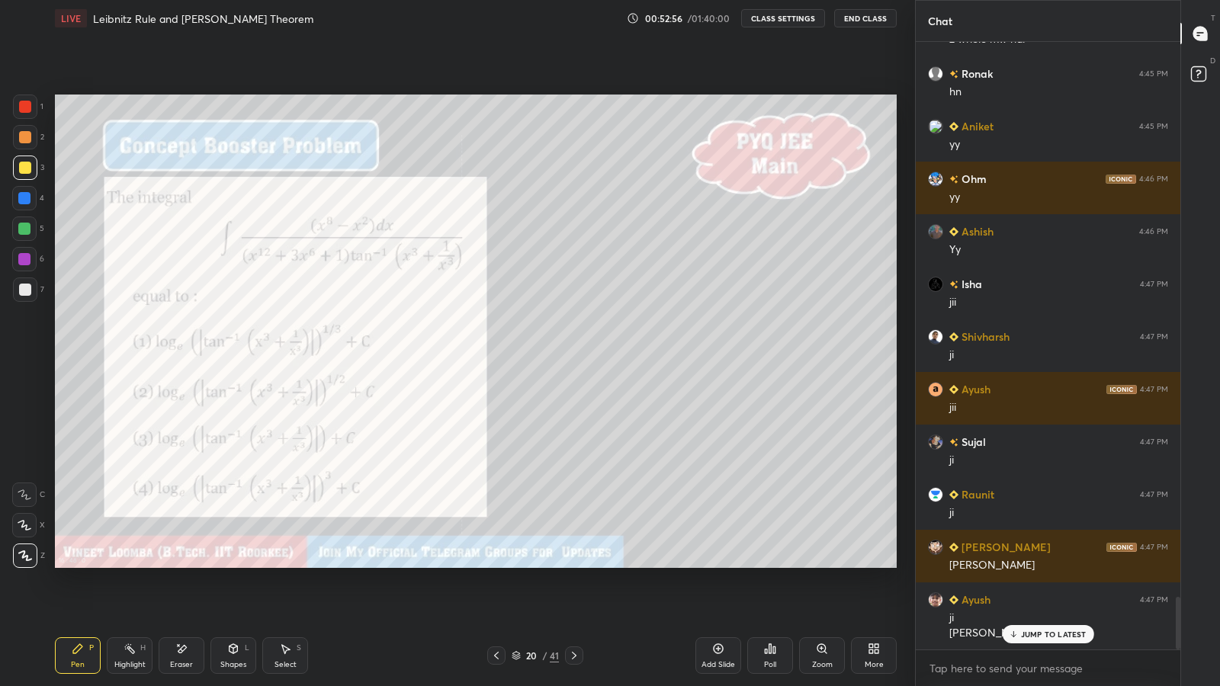
scroll to position [6513, 0]
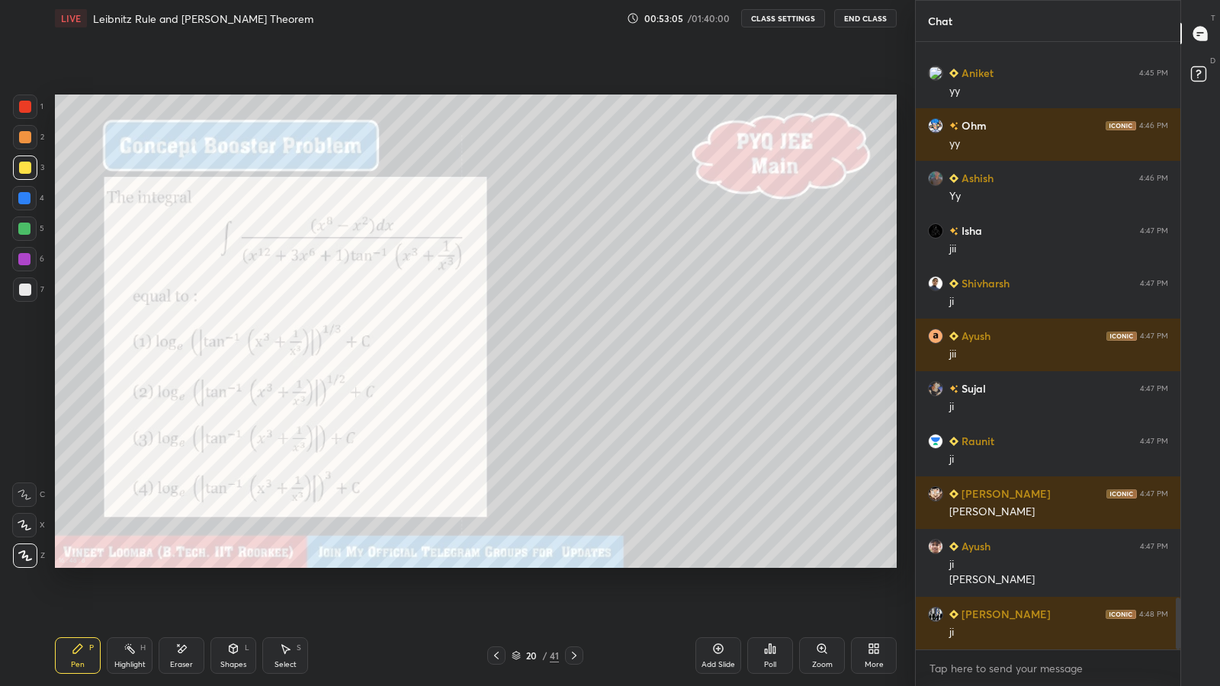
click at [763, 564] on div "Poll" at bounding box center [770, 656] width 46 height 37
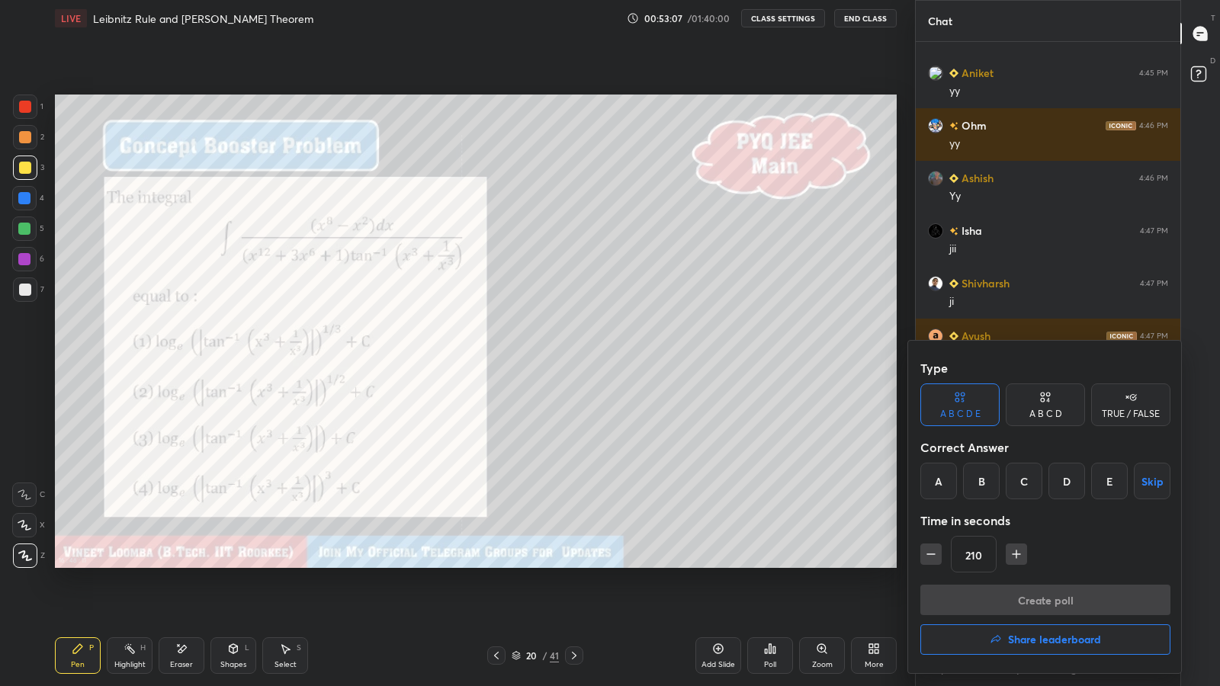
click at [931, 477] on div "A" at bounding box center [939, 481] width 37 height 37
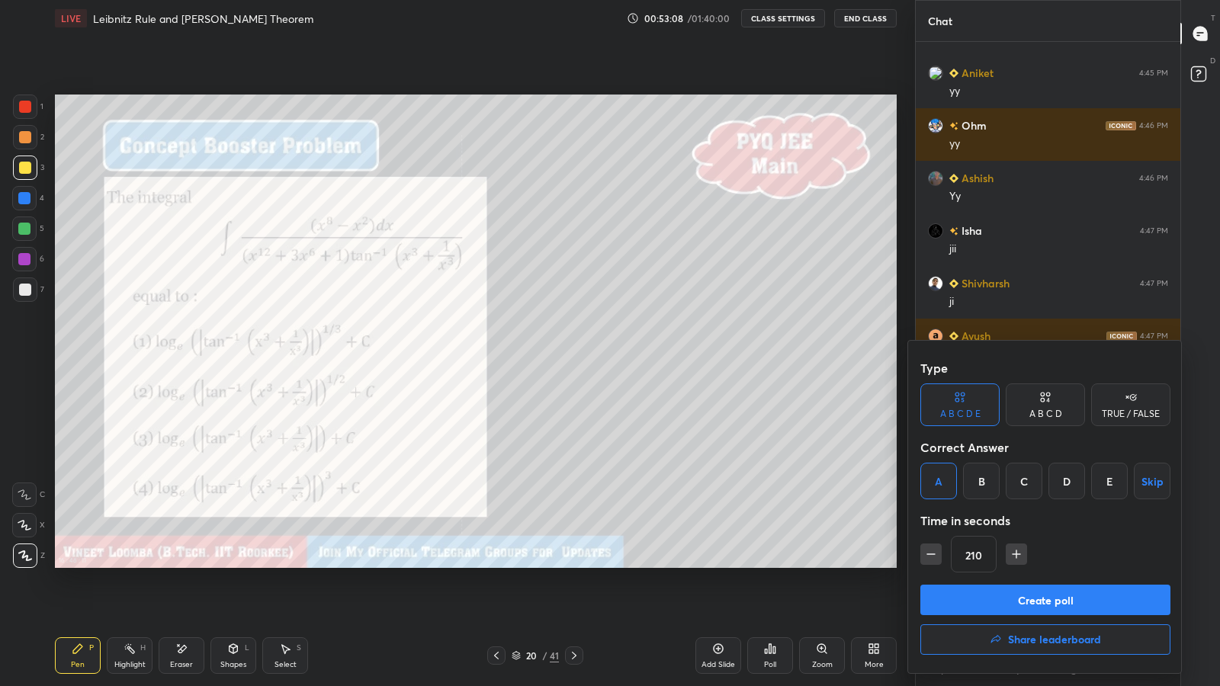
click at [1026, 564] on button "Create poll" at bounding box center [1046, 600] width 250 height 31
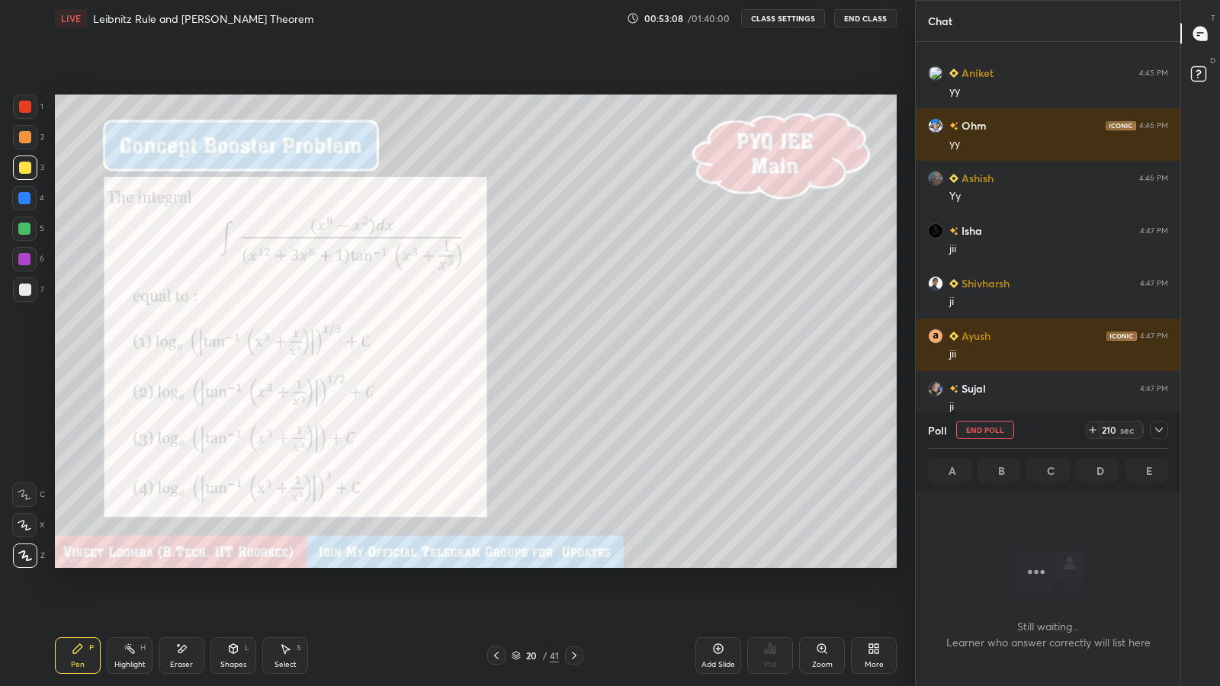
scroll to position [561, 260]
click at [1158, 429] on icon at bounding box center [1159, 430] width 12 height 12
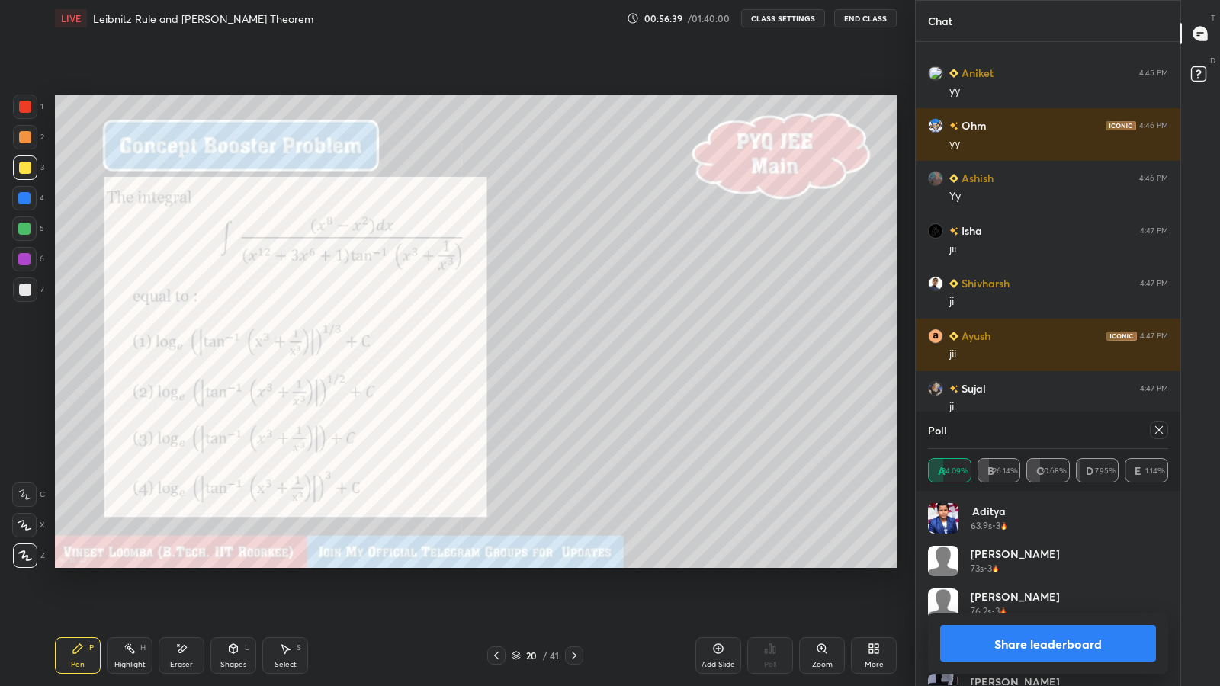
scroll to position [5, 5]
click at [1000, 564] on button "Share leaderboard" at bounding box center [1048, 643] width 216 height 37
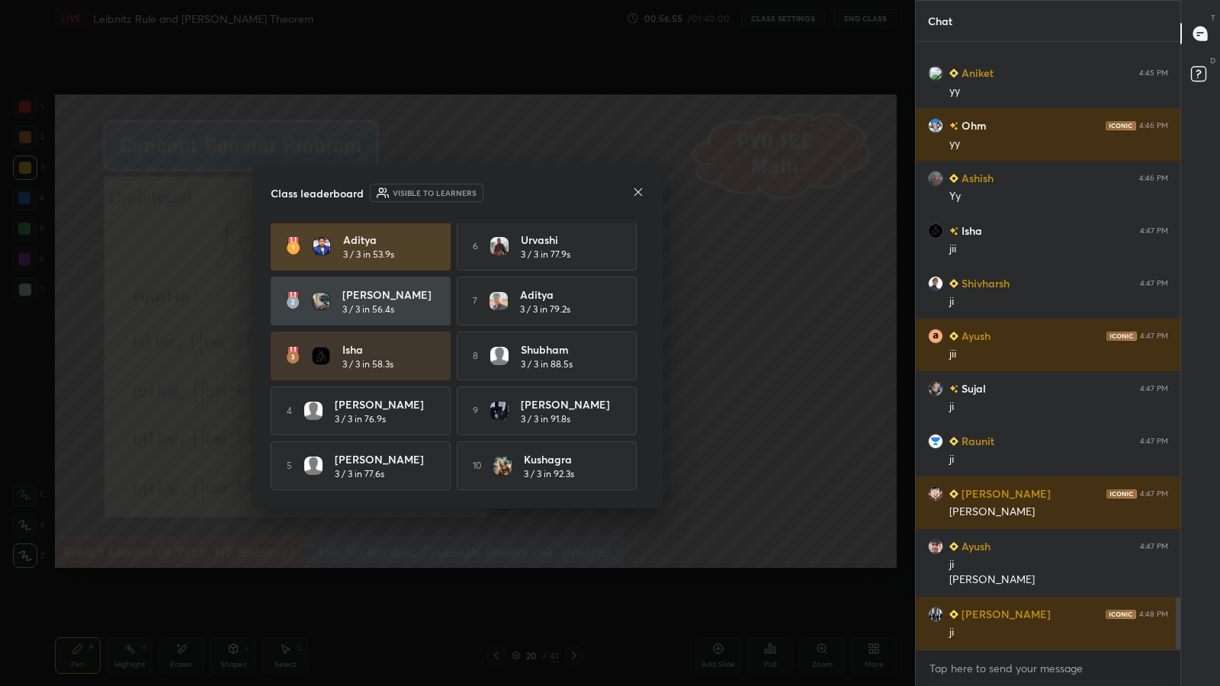
scroll to position [0, 0]
click at [639, 191] on icon at bounding box center [638, 192] width 12 height 12
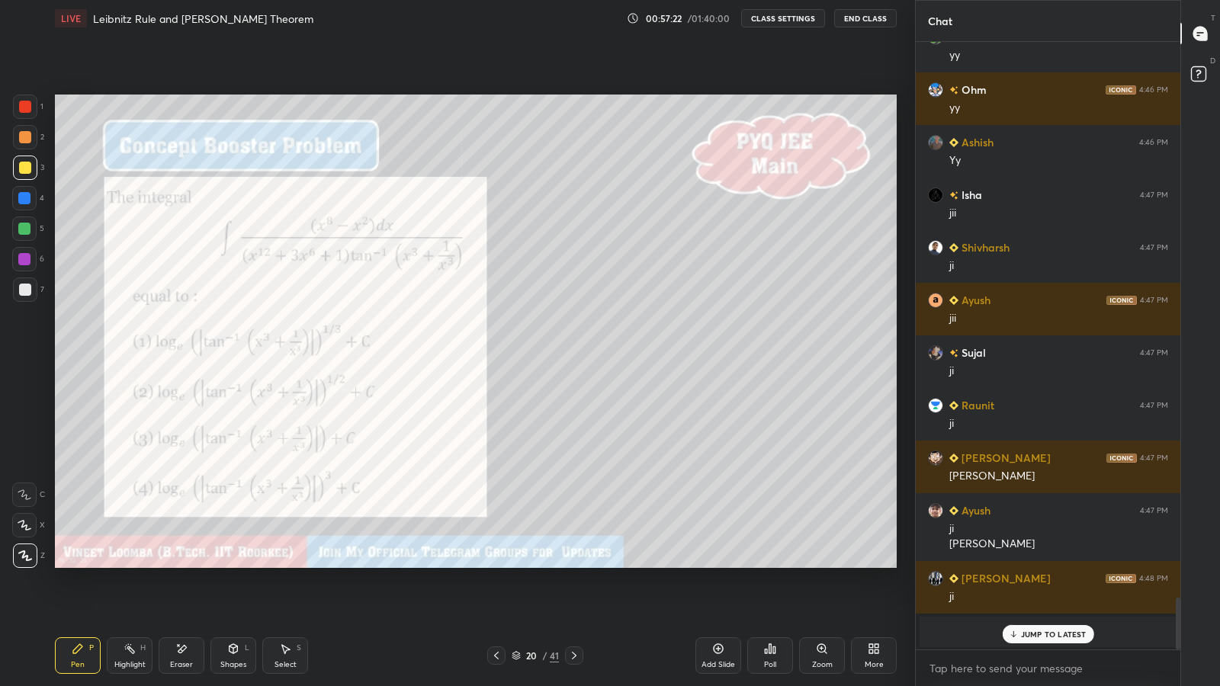
scroll to position [5847, 0]
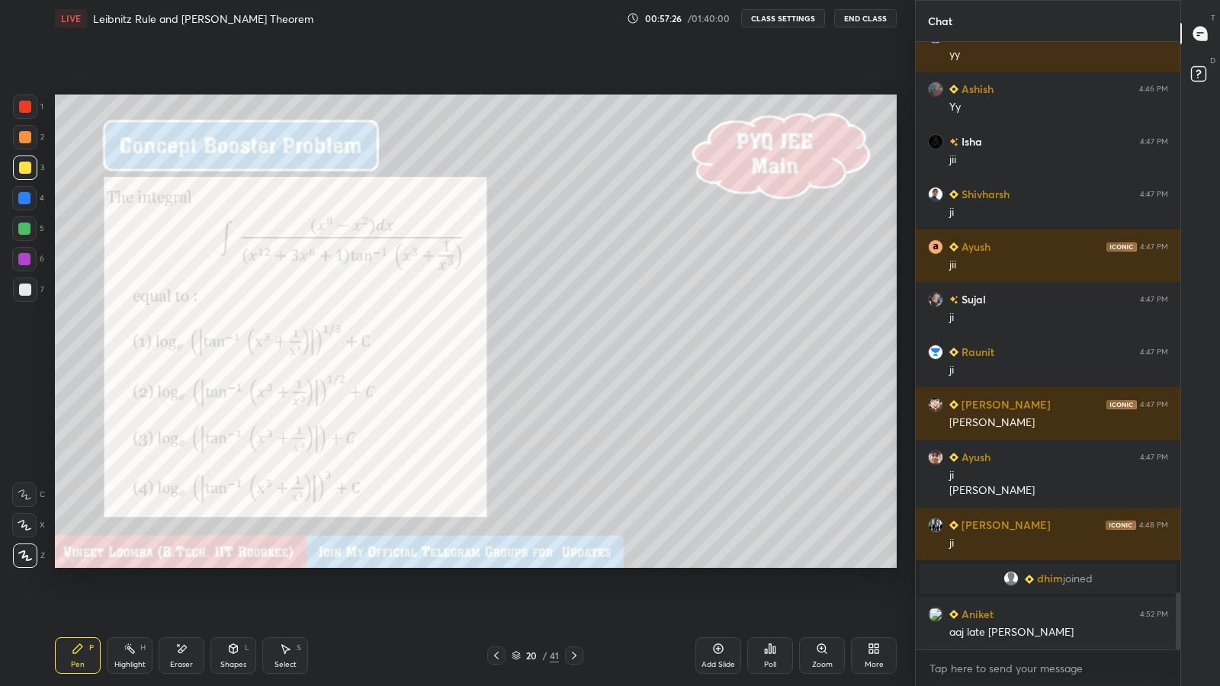
click at [27, 291] on div at bounding box center [25, 290] width 12 height 12
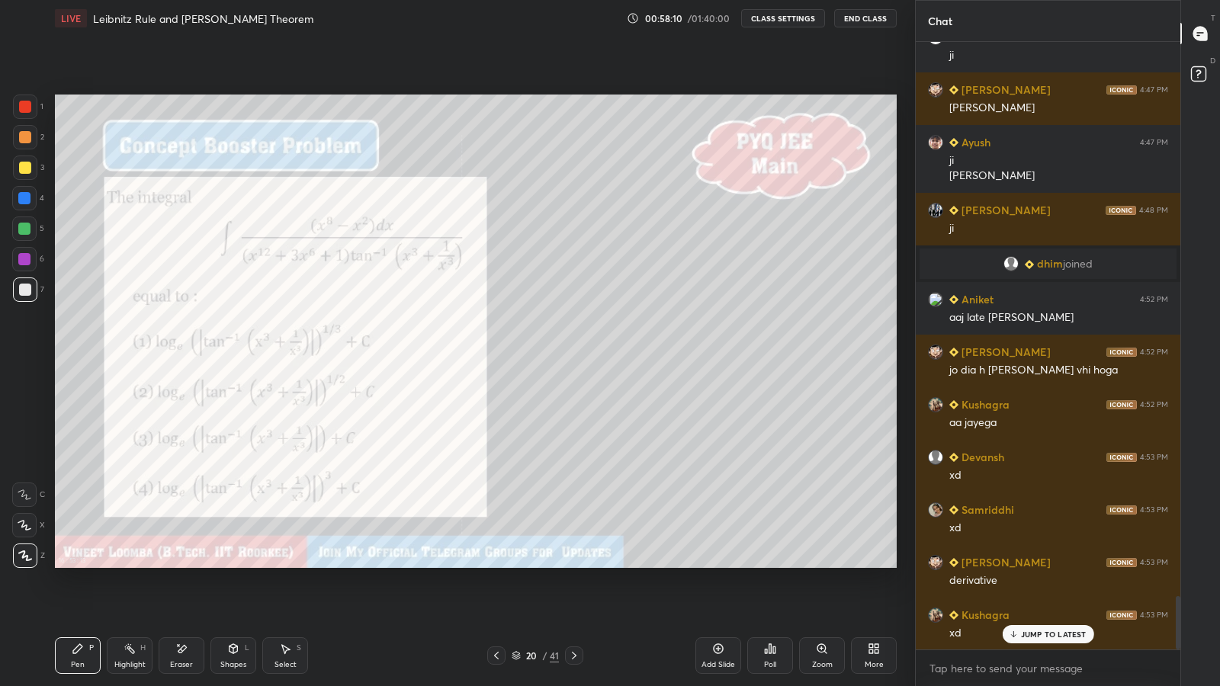
scroll to position [6267, 0]
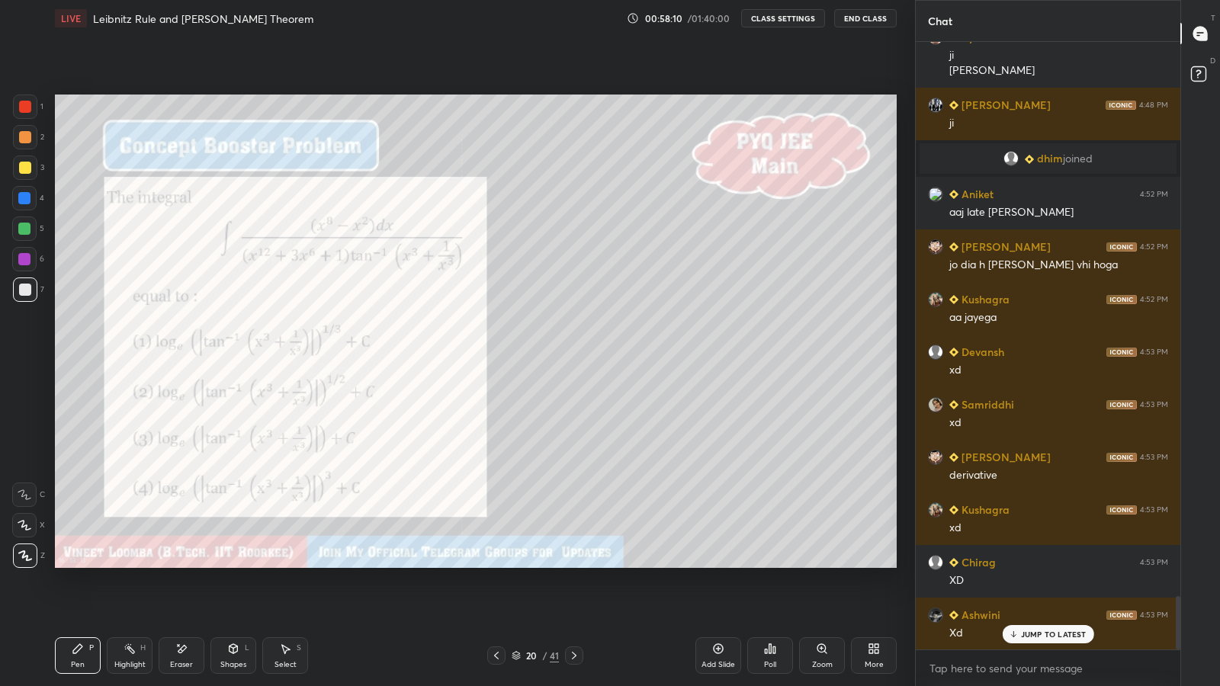
click at [176, 564] on div "Eraser" at bounding box center [181, 665] width 23 height 8
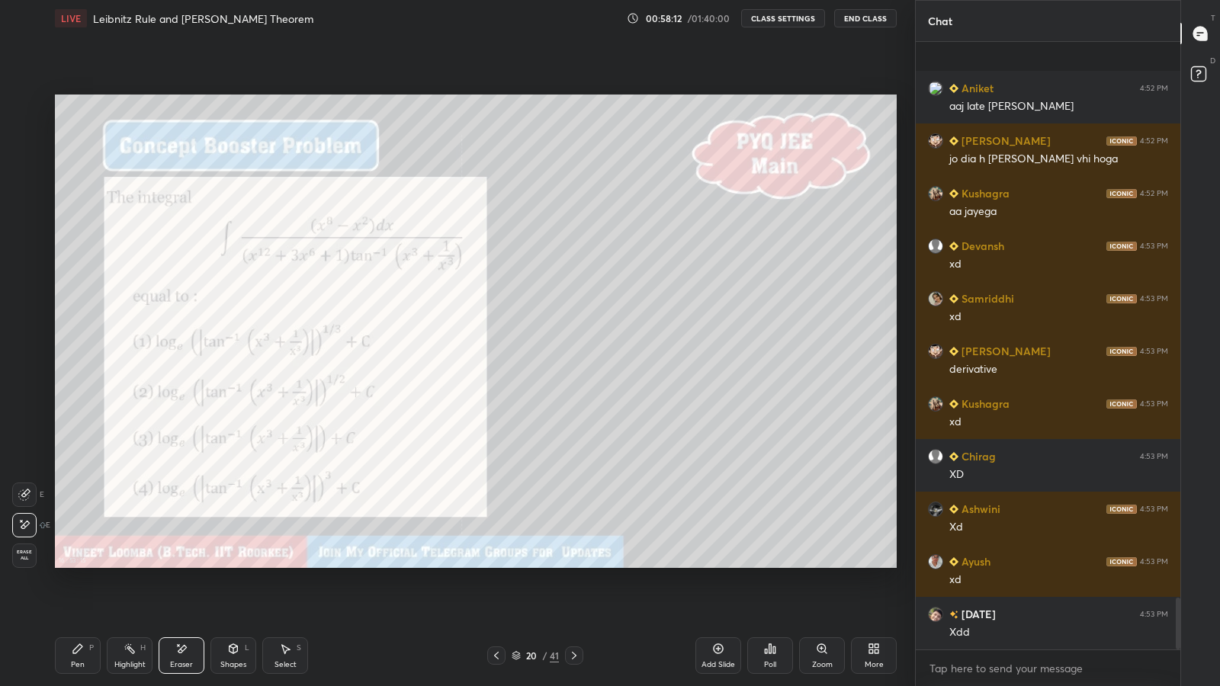
scroll to position [6479, 0]
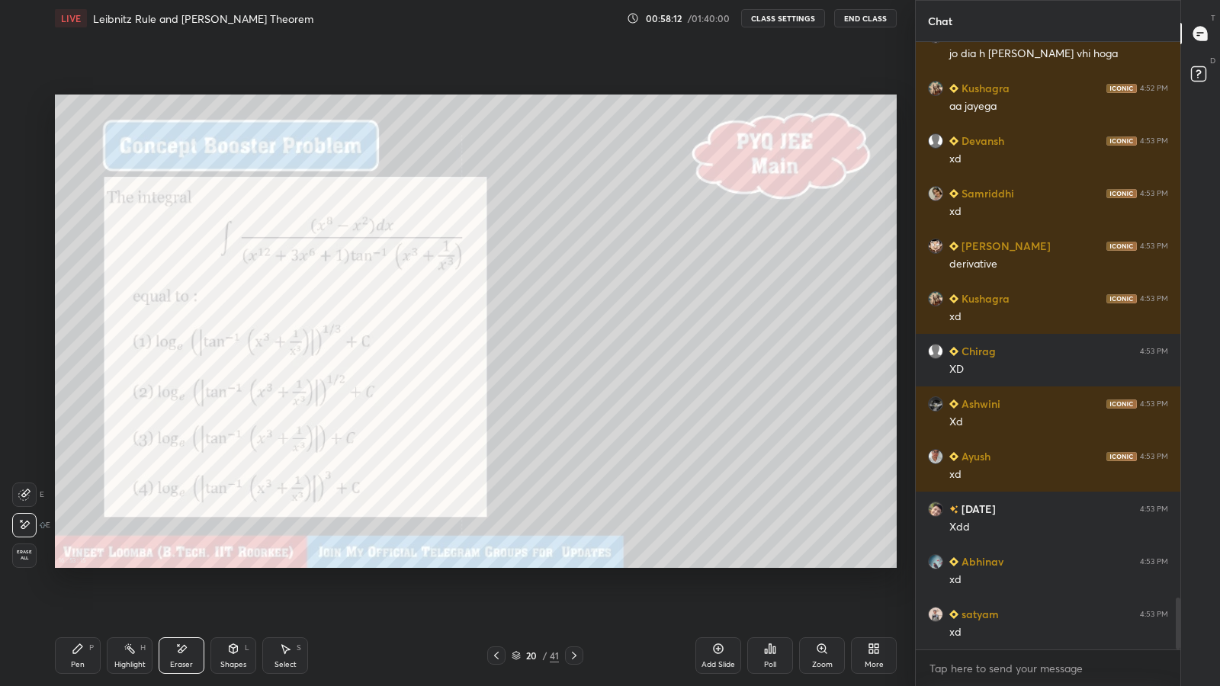
click at [108, 564] on div "Highlight H" at bounding box center [130, 656] width 46 height 37
click at [69, 564] on div "Pen P" at bounding box center [78, 656] width 46 height 37
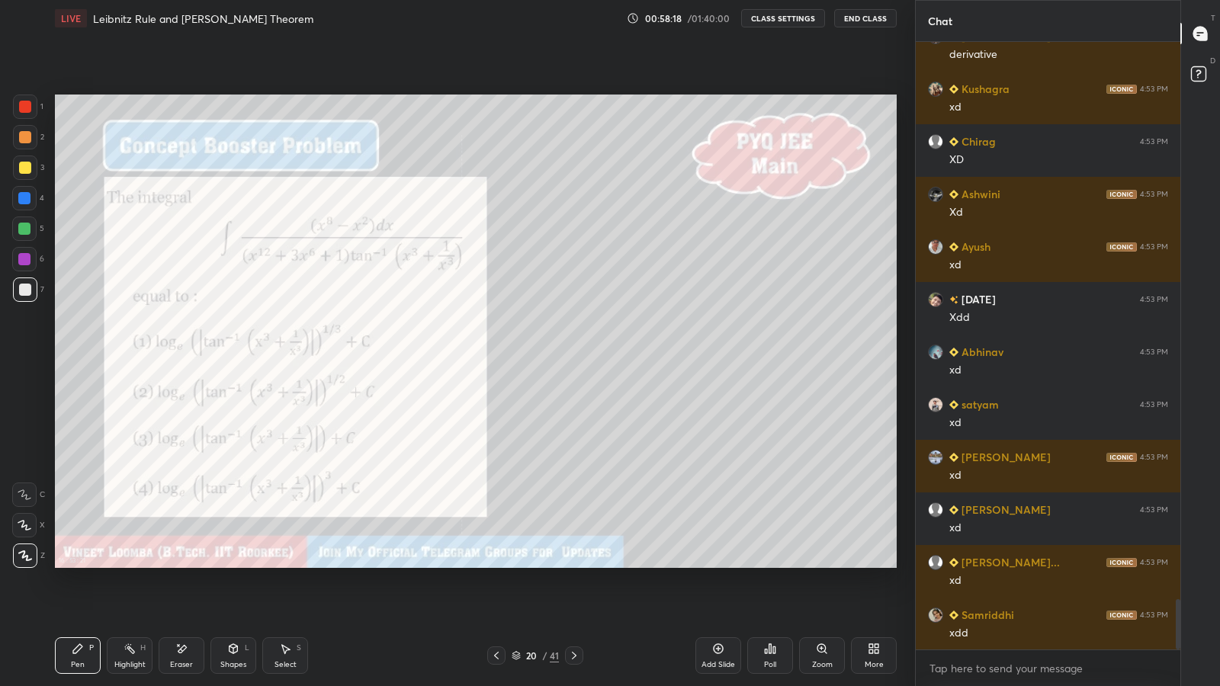
scroll to position [6742, 0]
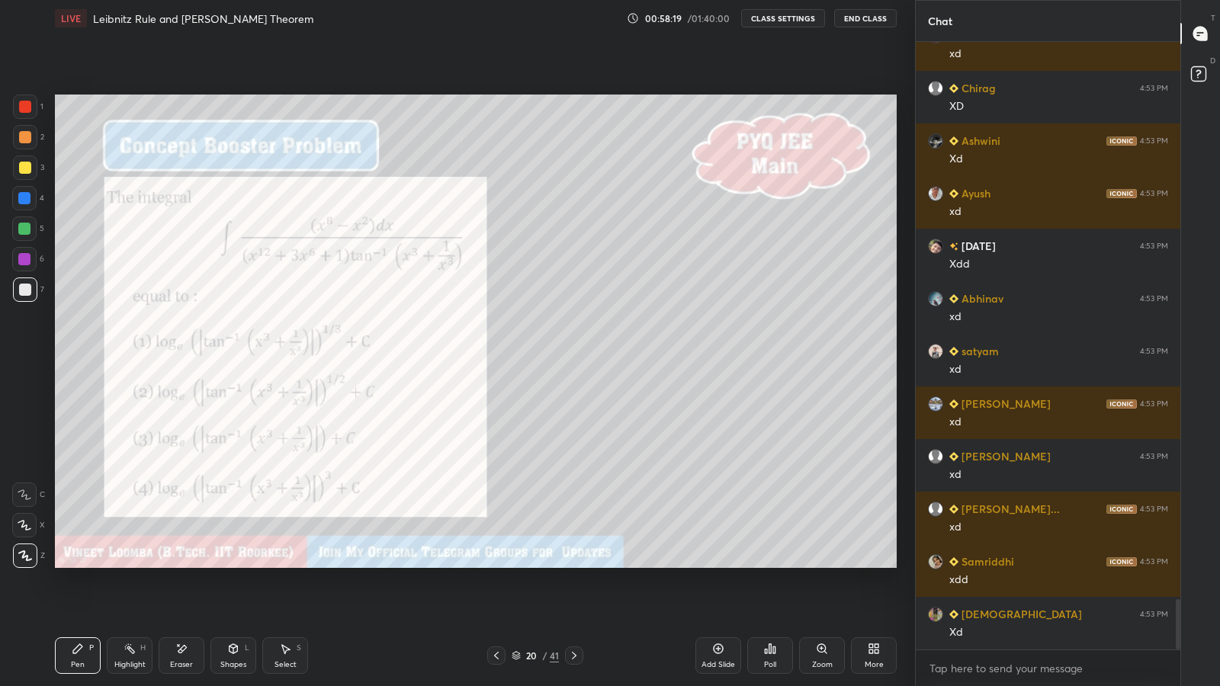
click at [178, 564] on icon at bounding box center [181, 649] width 12 height 13
click at [78, 564] on icon at bounding box center [77, 648] width 9 height 9
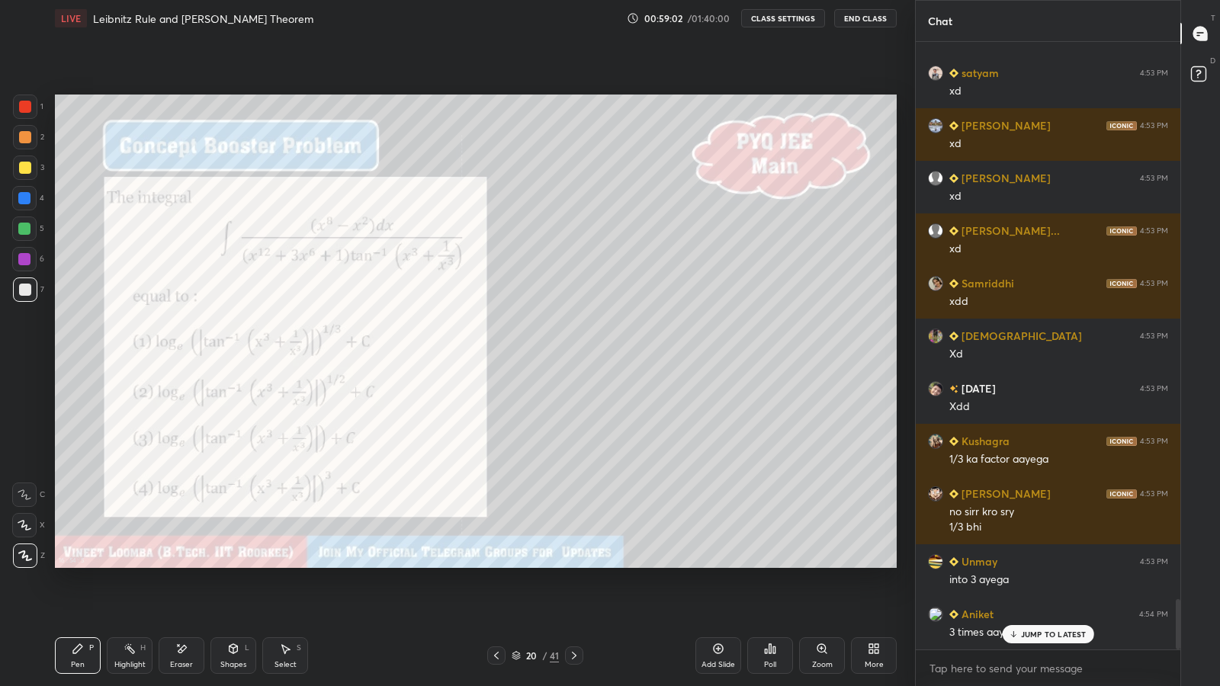
scroll to position [6784, 0]
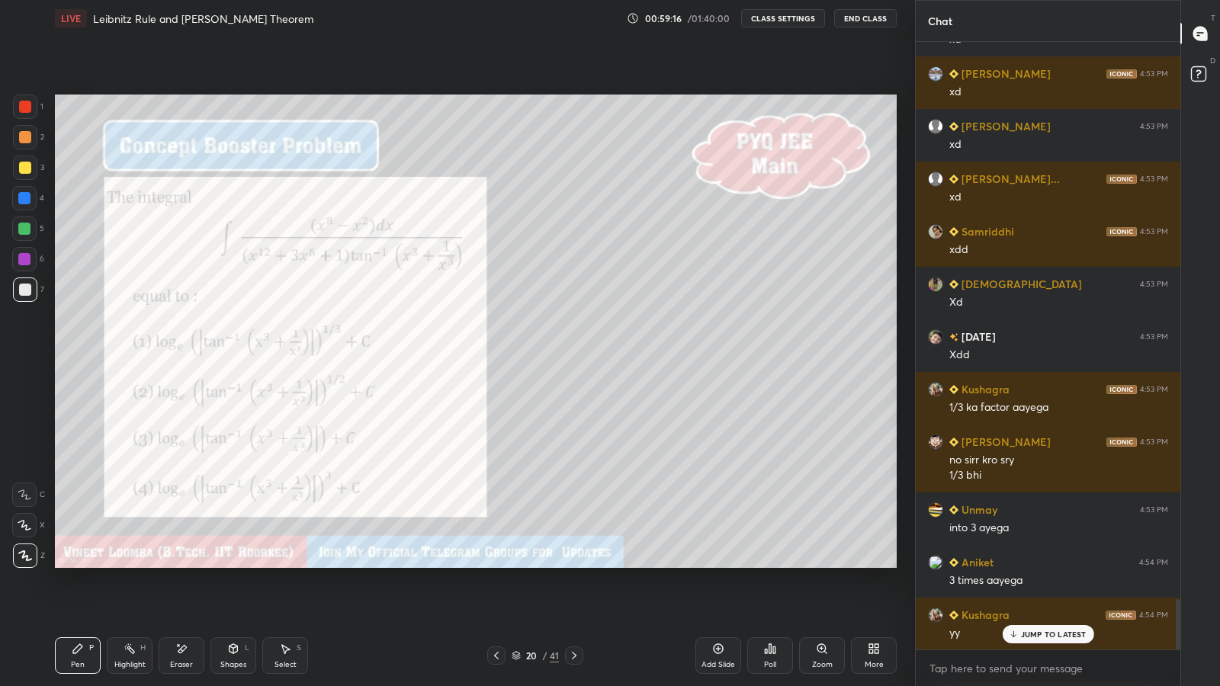
click at [182, 564] on div "Eraser" at bounding box center [182, 656] width 46 height 37
click at [79, 564] on div "Pen P" at bounding box center [78, 656] width 46 height 37
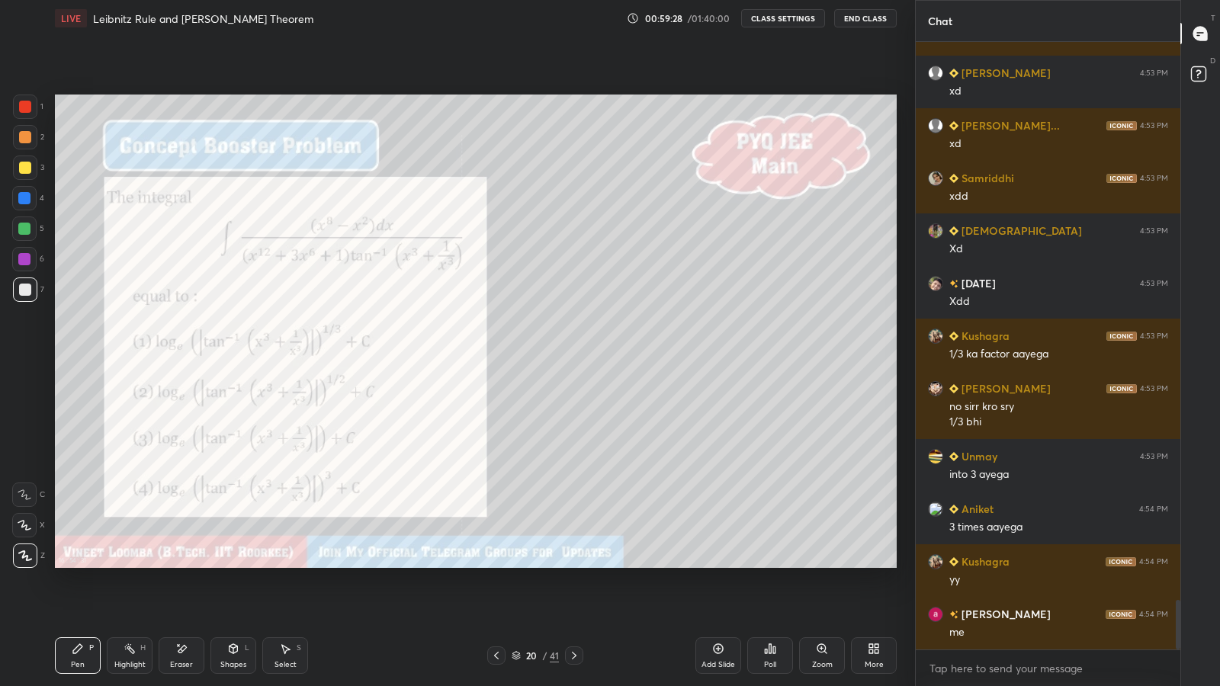
click at [22, 257] on div at bounding box center [24, 259] width 12 height 12
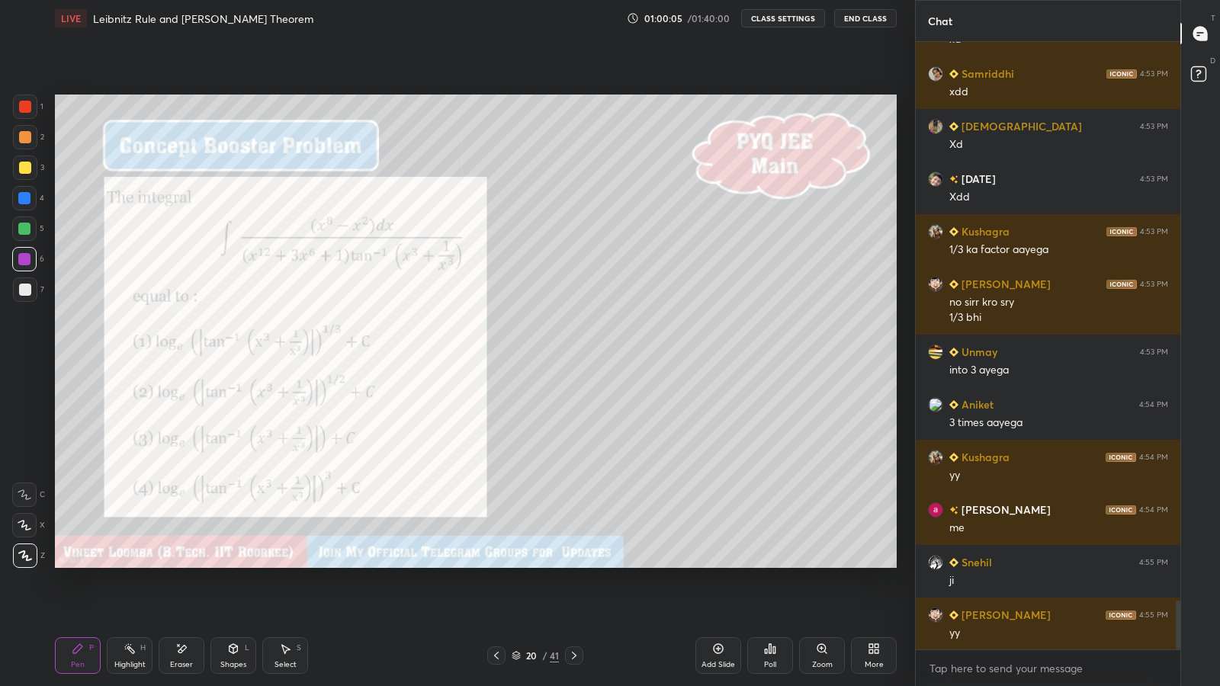
scroll to position [6995, 0]
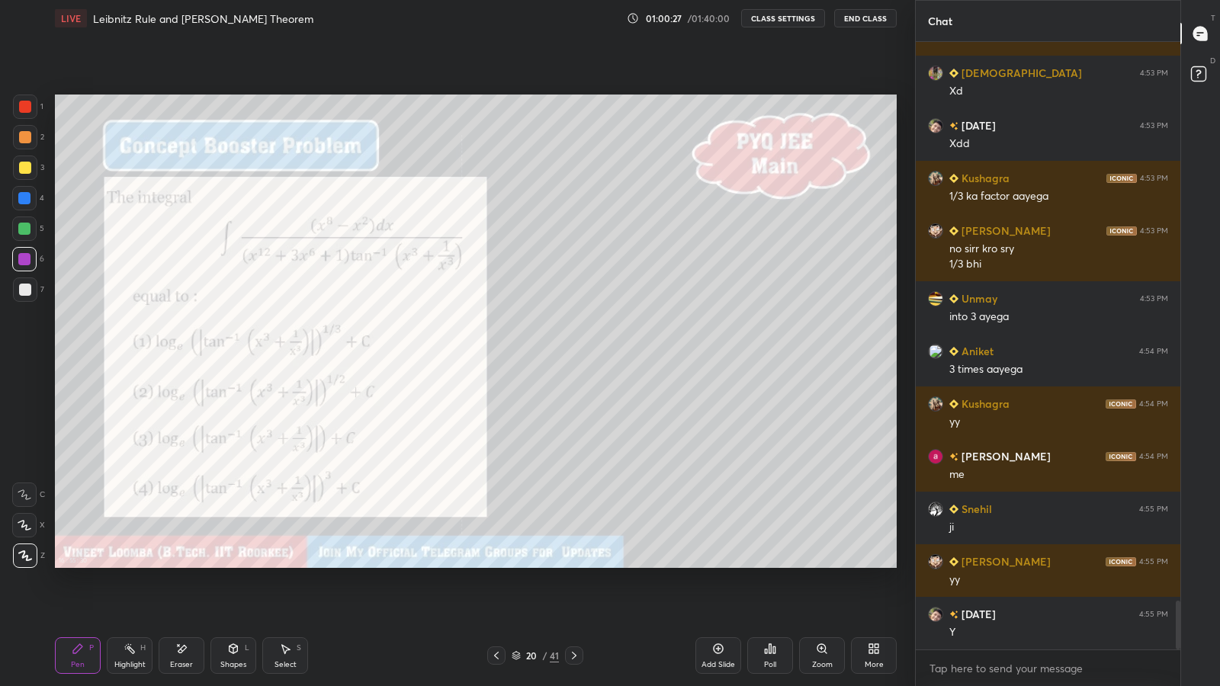
click at [574, 564] on icon at bounding box center [574, 656] width 12 height 12
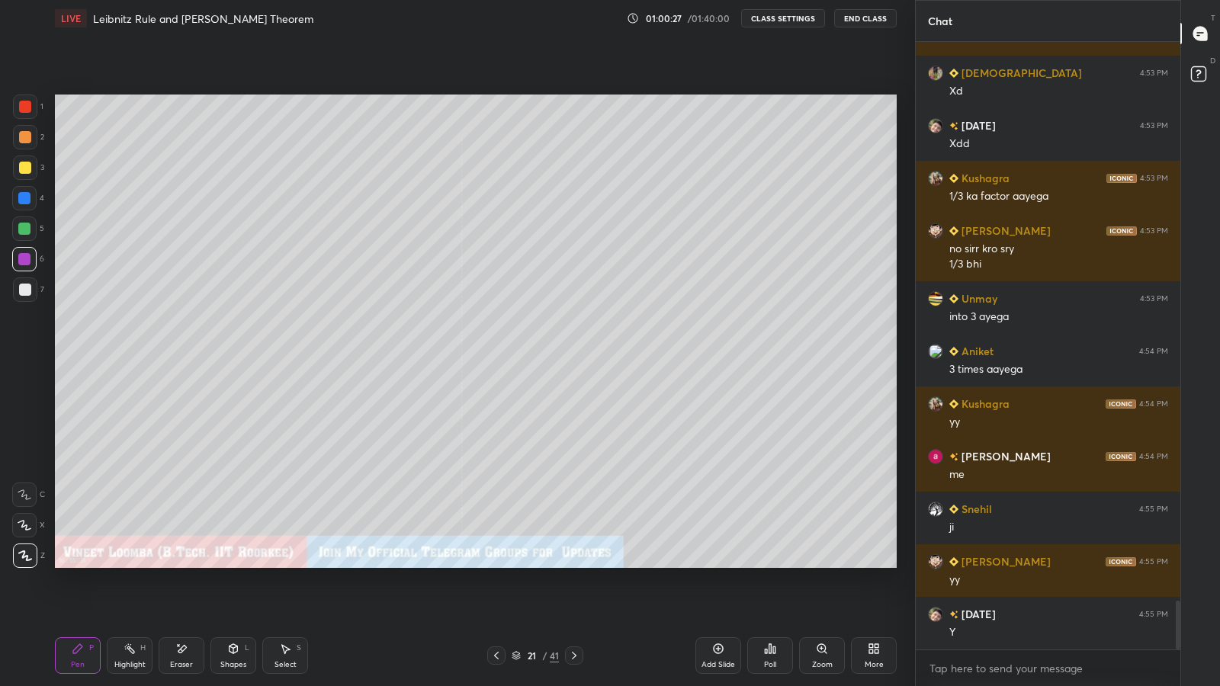
click at [575, 564] on icon at bounding box center [574, 656] width 12 height 12
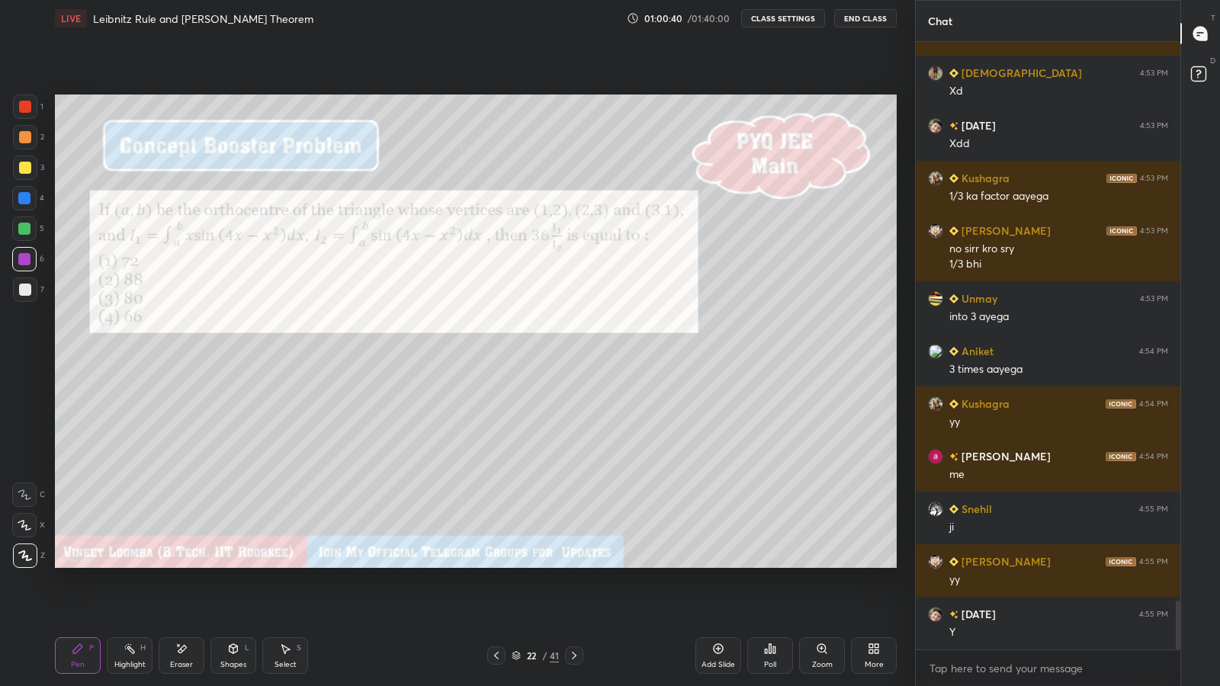
click at [773, 564] on icon at bounding box center [774, 650] width 2 height 7
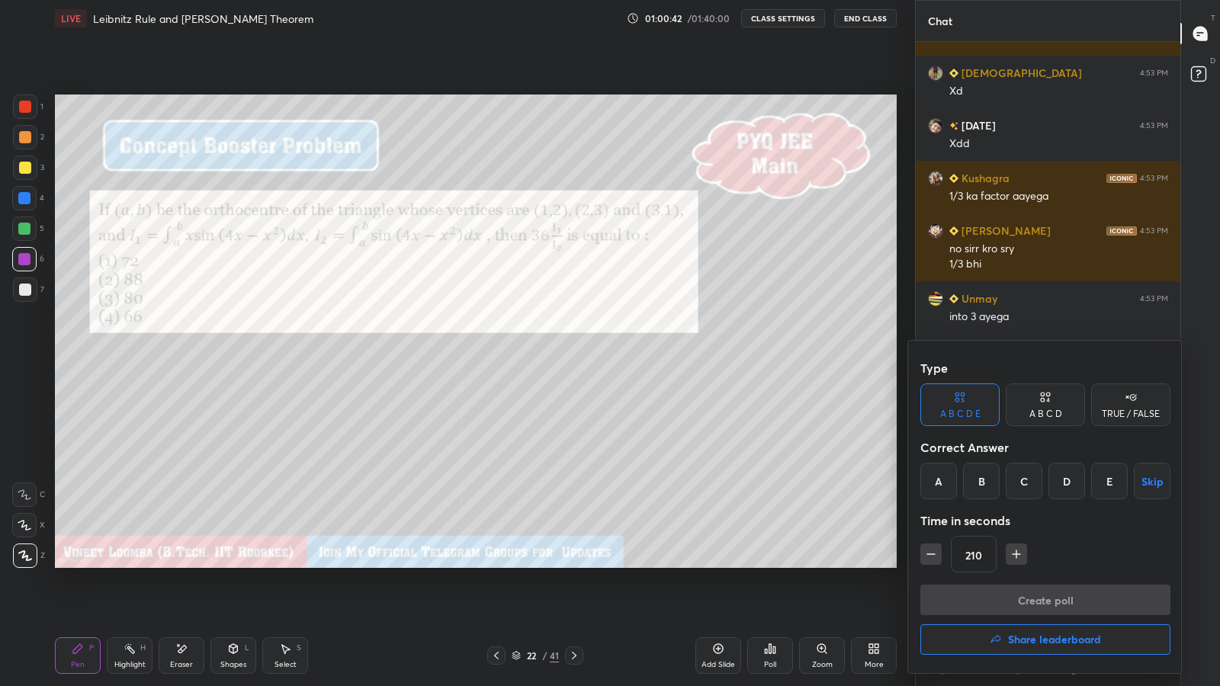
click at [924, 484] on div "A" at bounding box center [939, 481] width 37 height 37
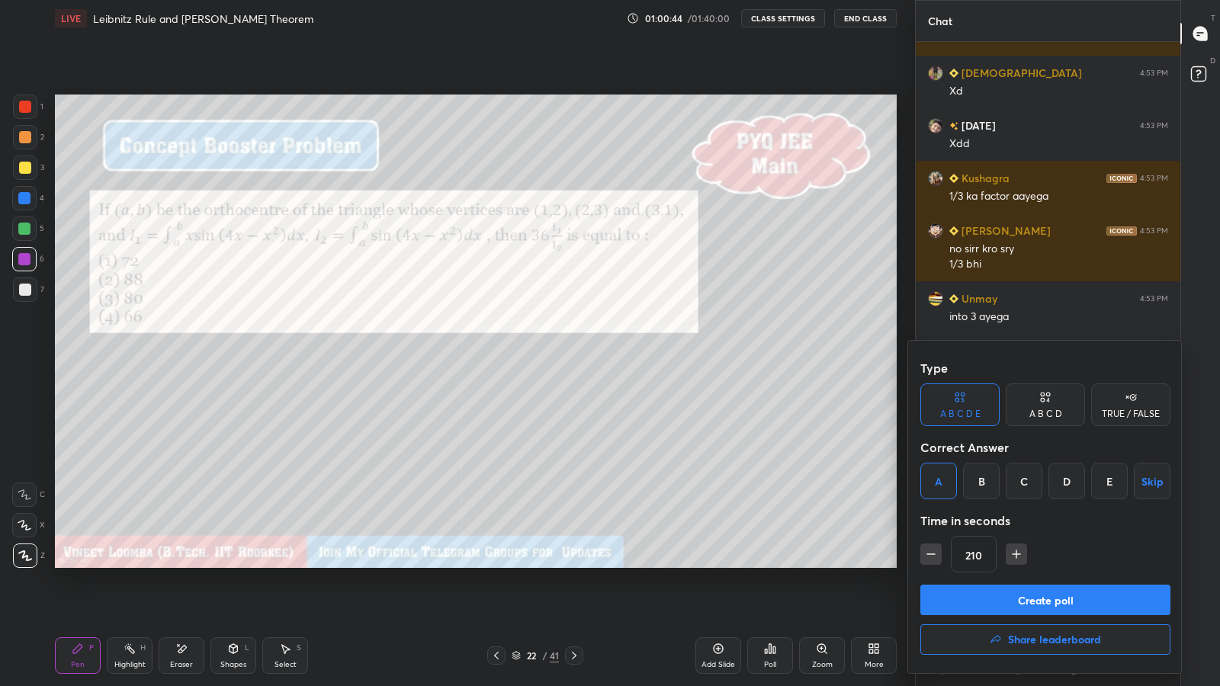
click at [995, 564] on button "Create poll" at bounding box center [1046, 600] width 250 height 31
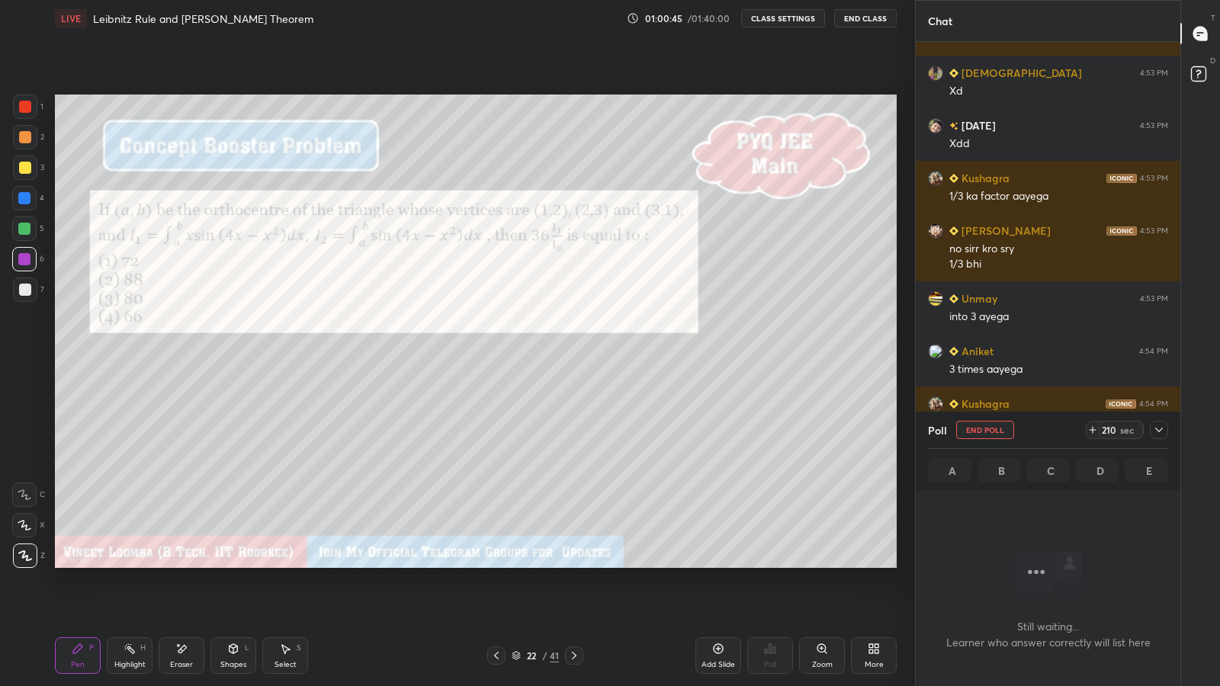
scroll to position [561, 260]
click at [1158, 429] on icon at bounding box center [1159, 430] width 8 height 5
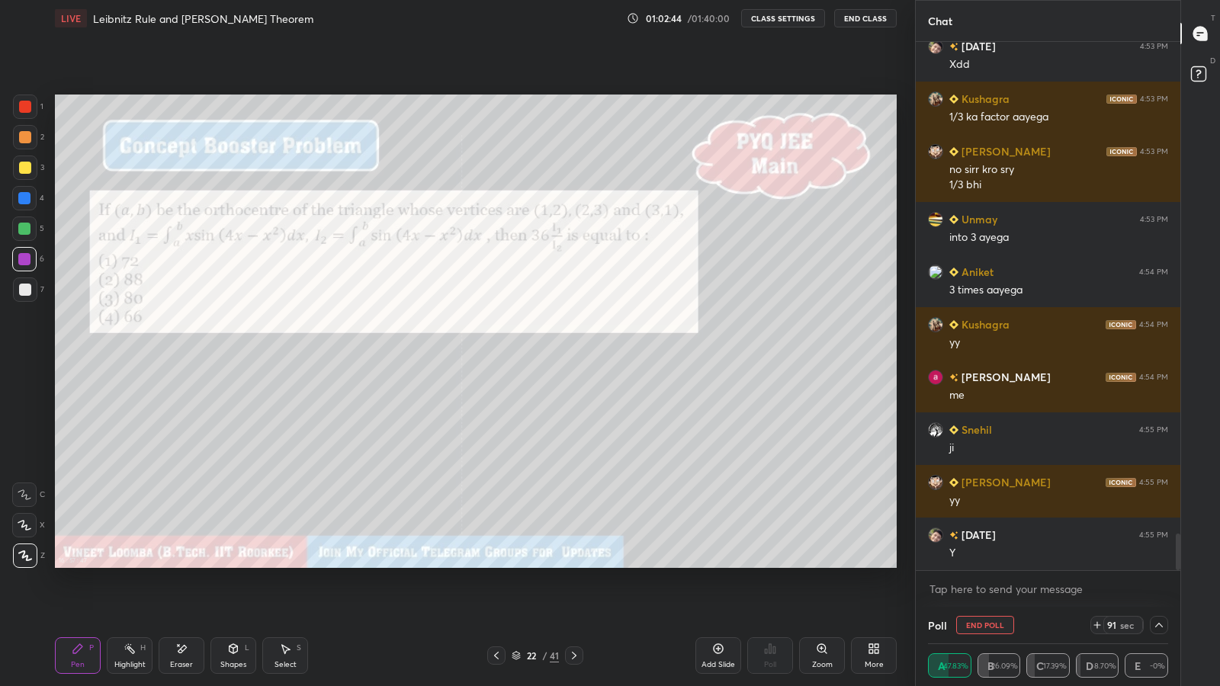
scroll to position [7111, 0]
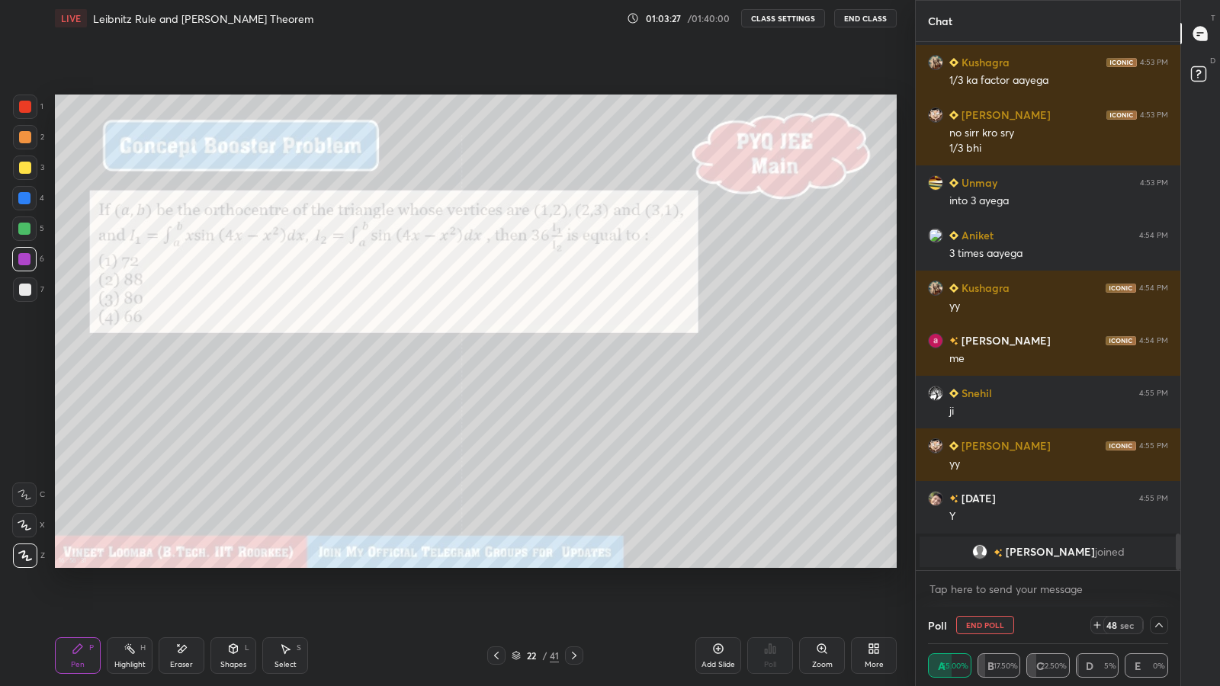
click at [1159, 564] on icon at bounding box center [1159, 625] width 12 height 12
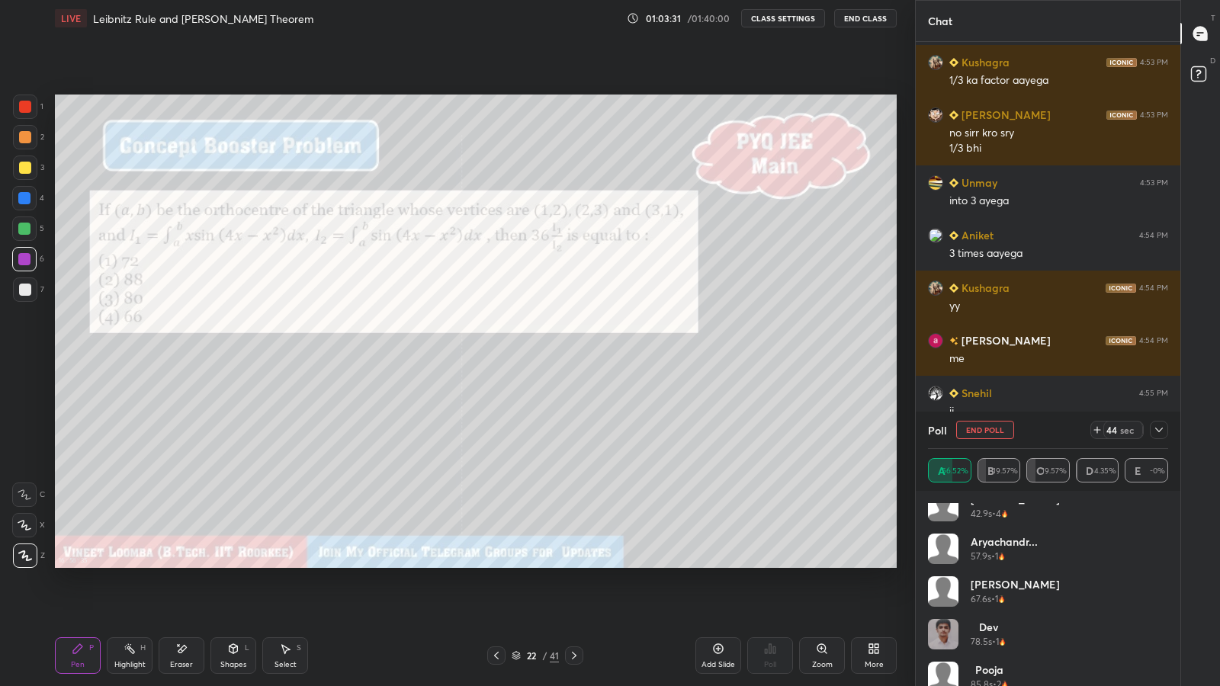
scroll to position [0, 0]
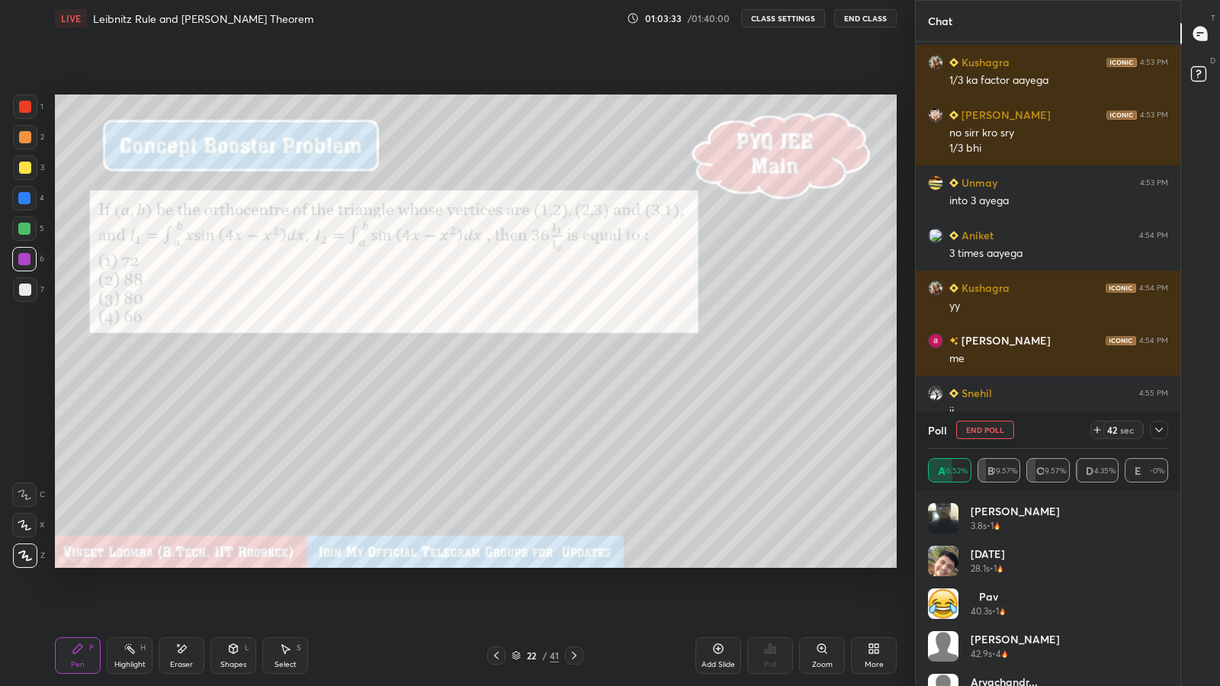
click at [1155, 419] on div "Poll End Poll 42 sec" at bounding box center [1048, 430] width 240 height 37
click at [1164, 428] on icon at bounding box center [1159, 430] width 12 height 12
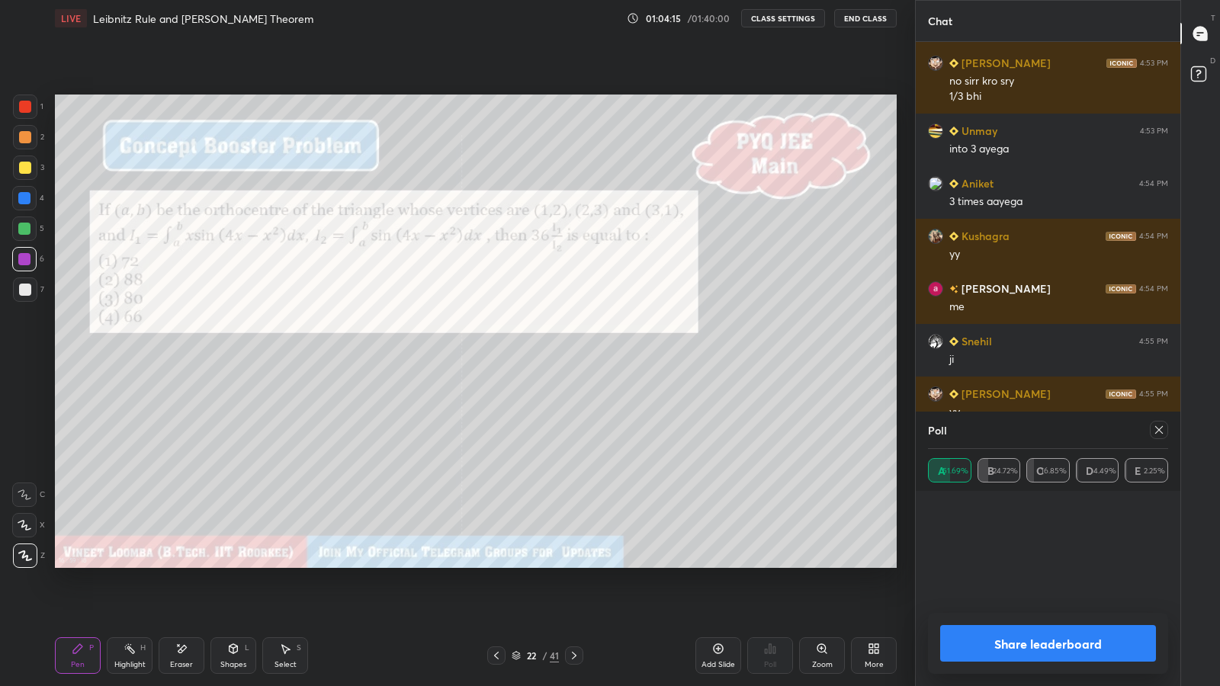
scroll to position [178, 236]
click at [1163, 432] on icon at bounding box center [1159, 430] width 12 height 12
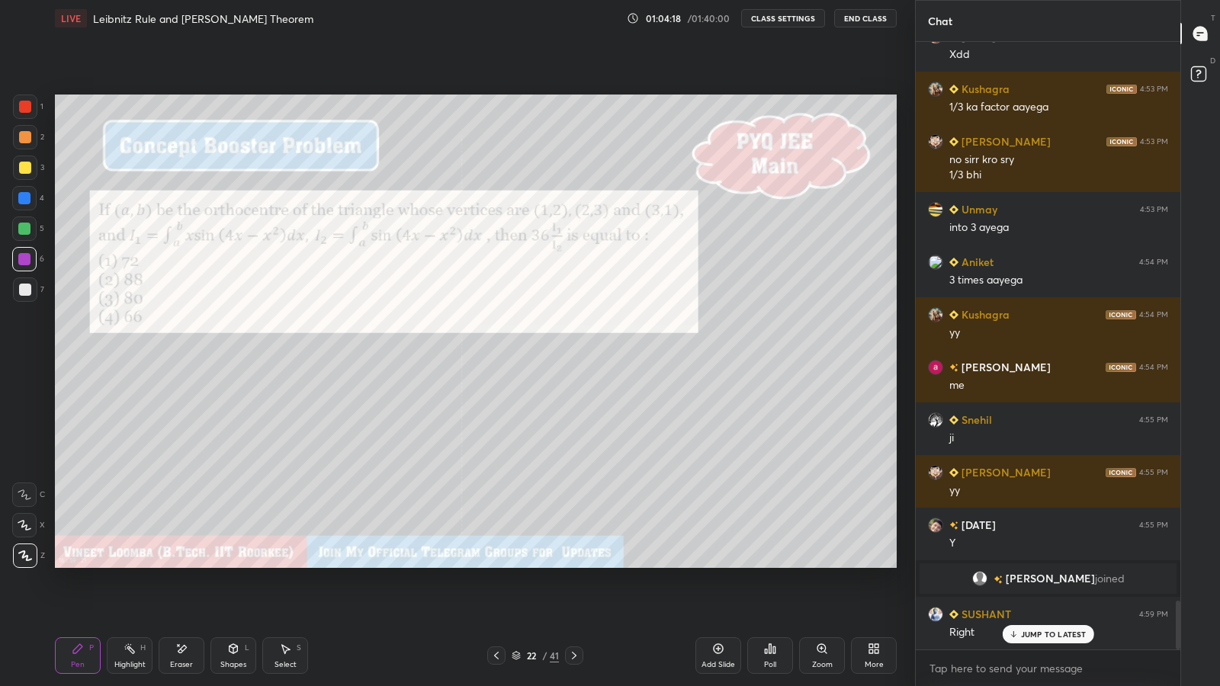
scroll to position [603, 260]
click at [189, 564] on div "Eraser" at bounding box center [182, 656] width 46 height 37
click at [63, 564] on div "Pen P" at bounding box center [78, 656] width 46 height 37
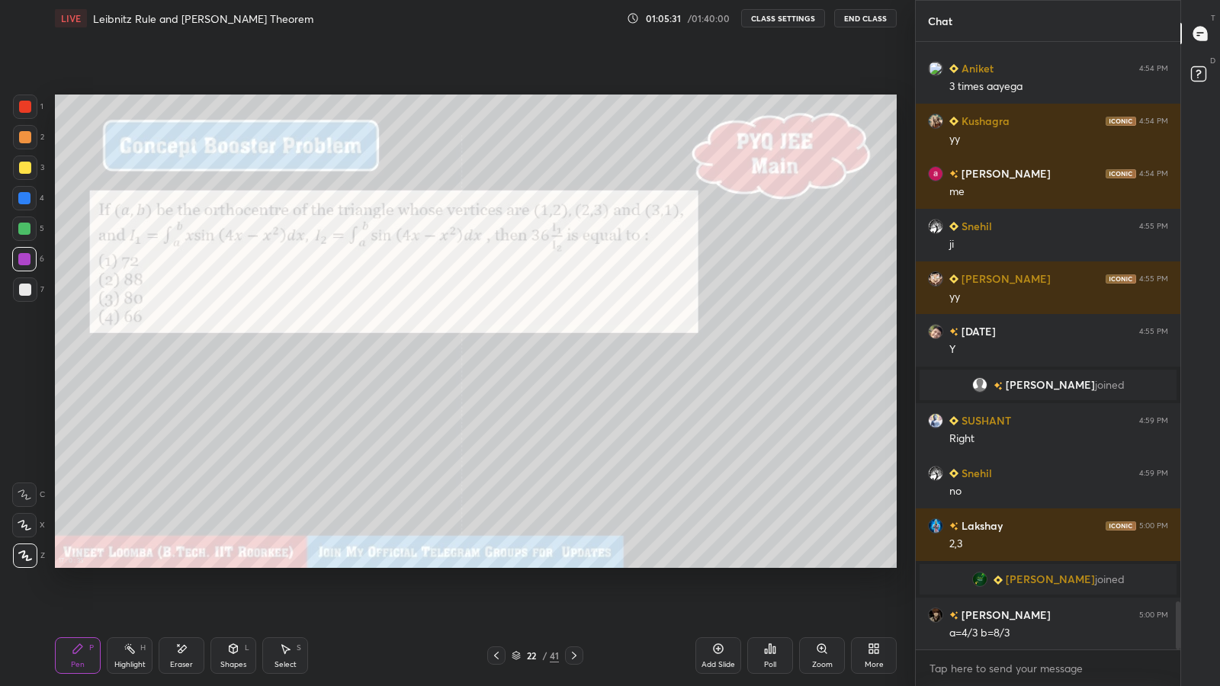
scroll to position [7188, 0]
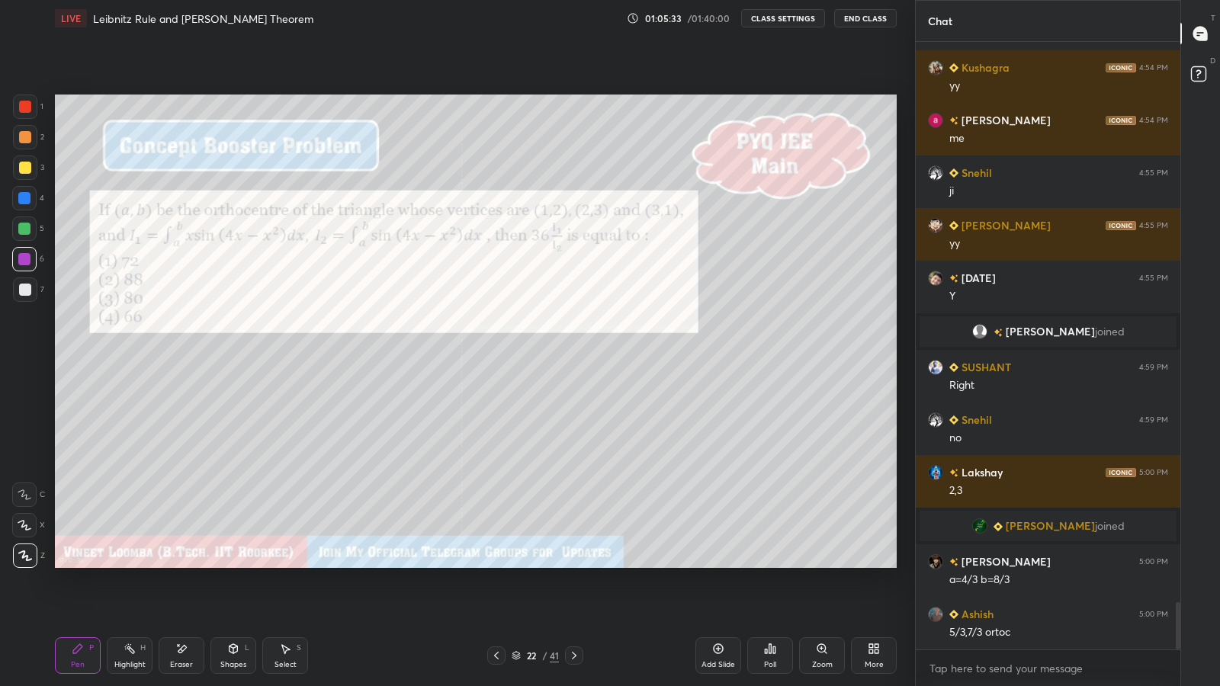
click at [31, 294] on div at bounding box center [25, 290] width 24 height 24
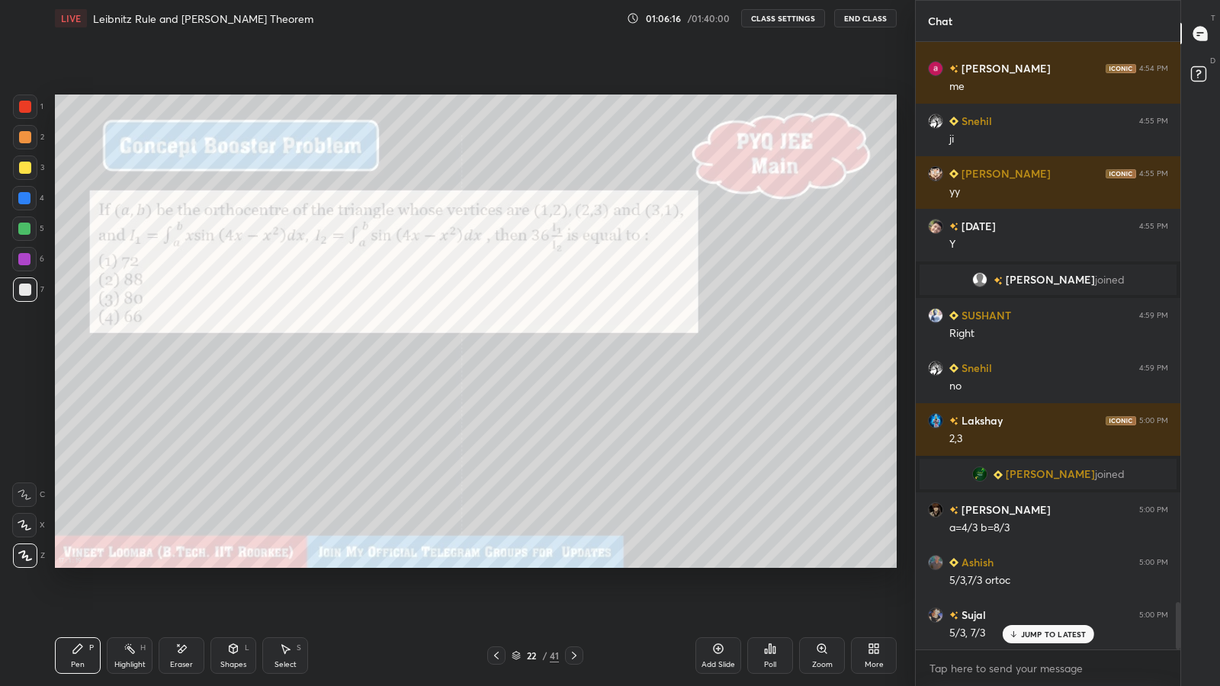
click at [183, 564] on div "Eraser" at bounding box center [182, 656] width 46 height 37
click at [75, 564] on div "Pen" at bounding box center [78, 665] width 14 height 8
click at [24, 261] on div at bounding box center [24, 259] width 12 height 12
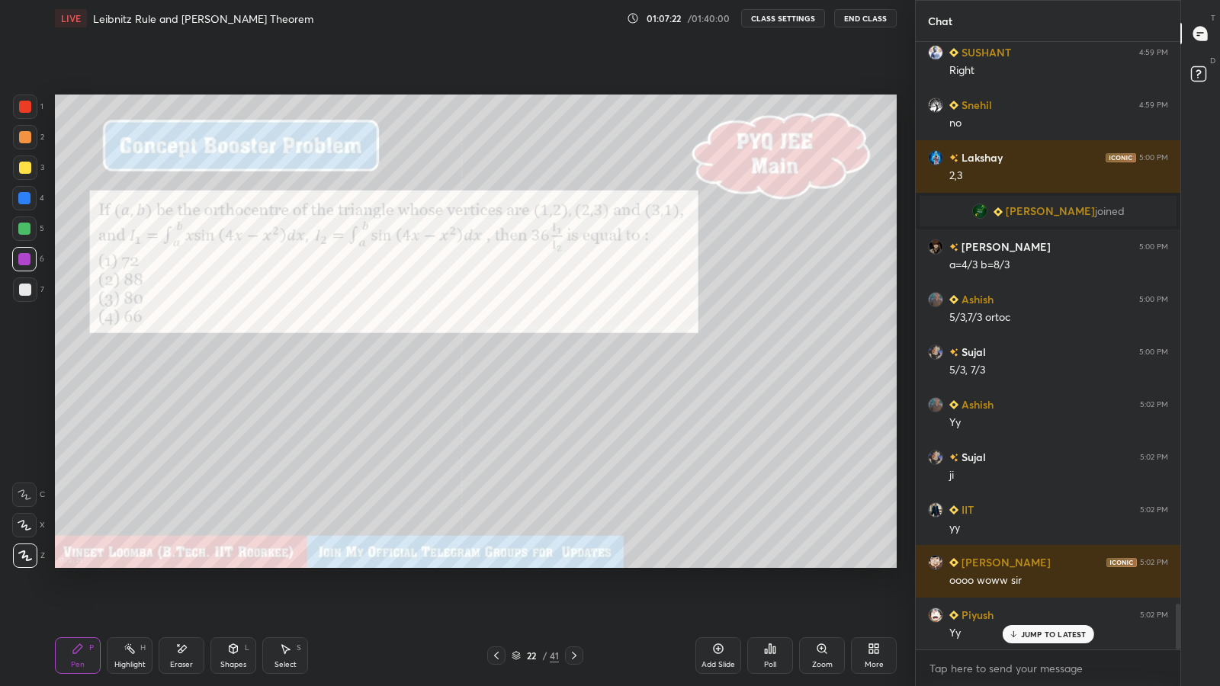
scroll to position [7556, 0]
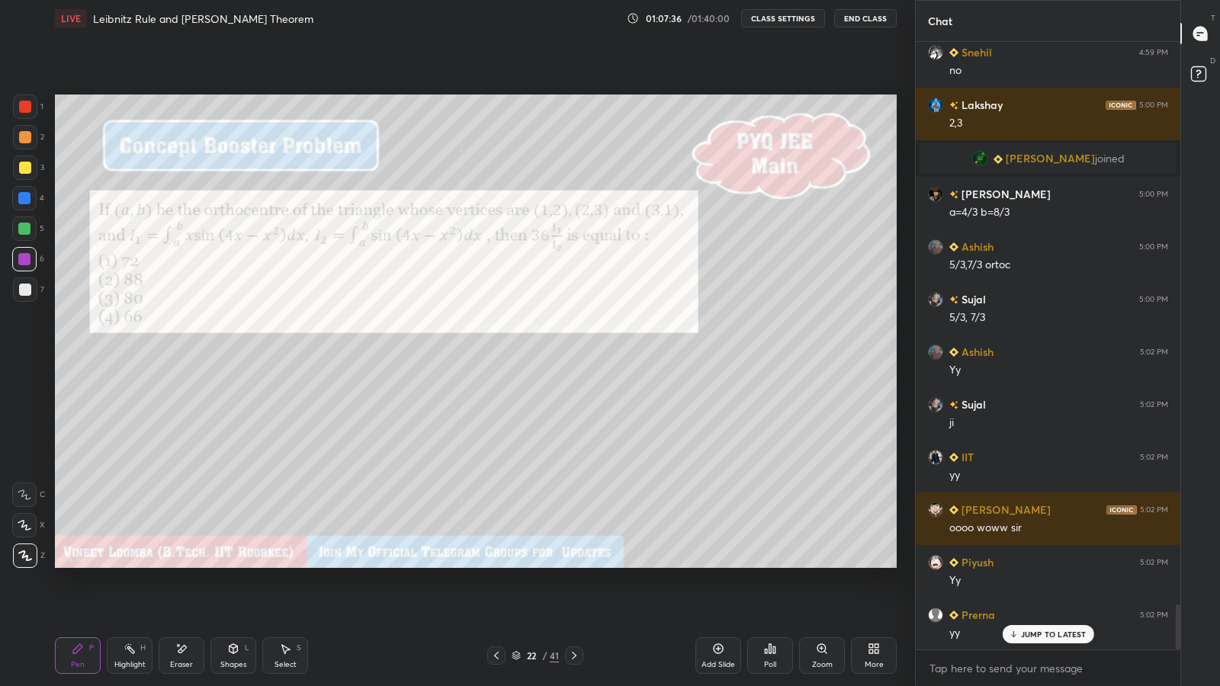
click at [571, 564] on icon at bounding box center [574, 656] width 12 height 12
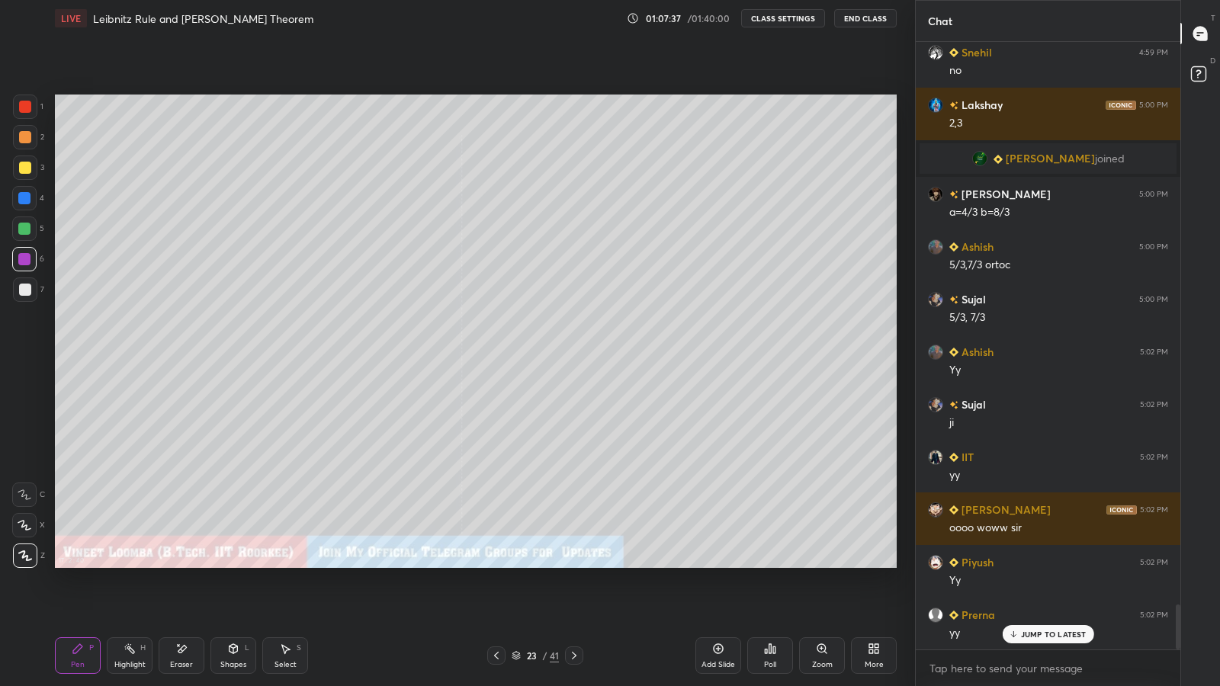
click at [574, 564] on icon at bounding box center [574, 656] width 5 height 8
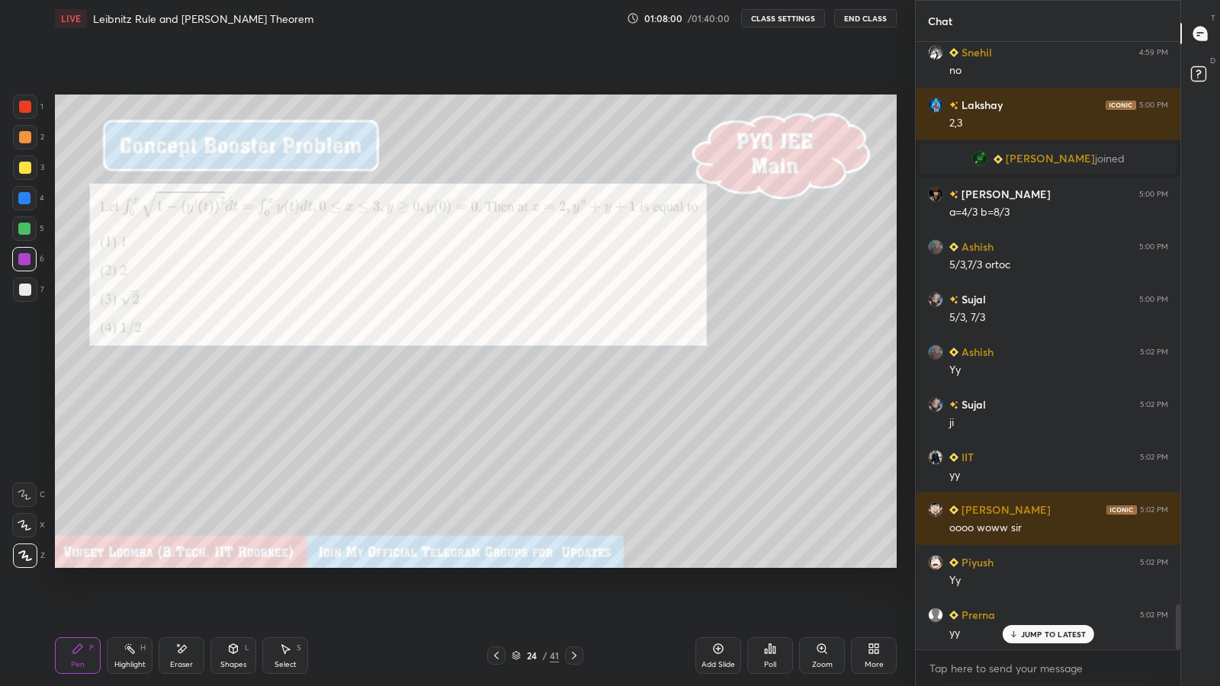
click at [758, 564] on div "Poll" at bounding box center [770, 656] width 46 height 37
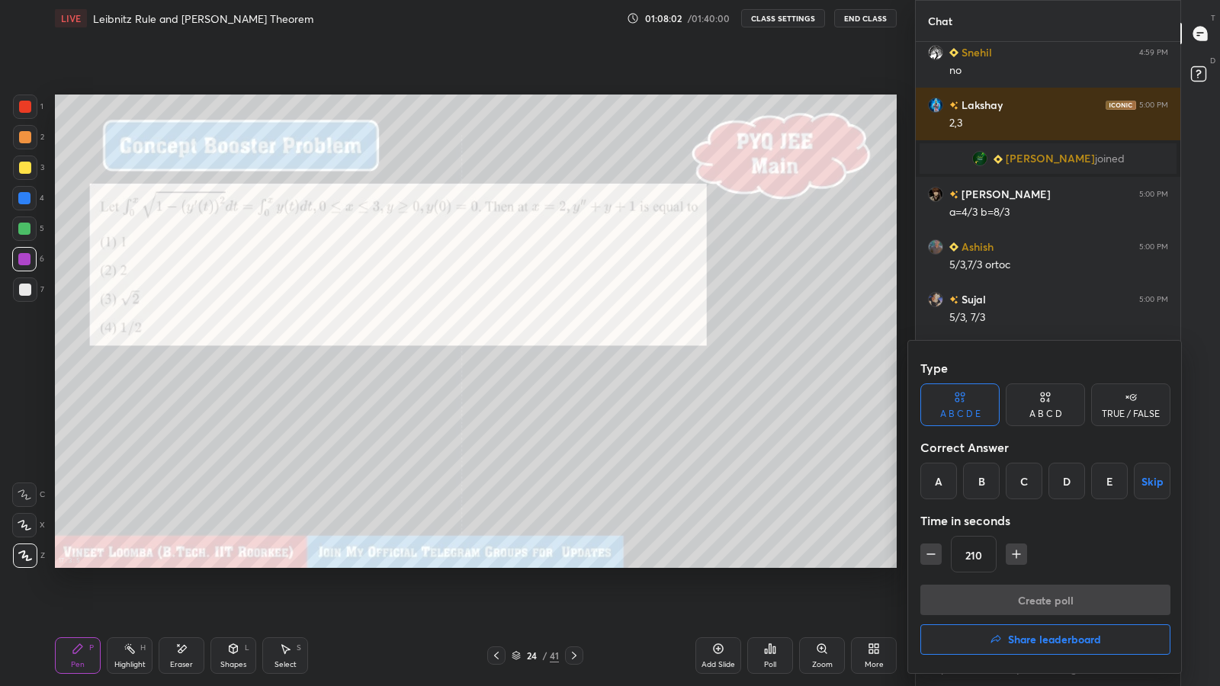
click at [940, 477] on div "A" at bounding box center [939, 481] width 37 height 37
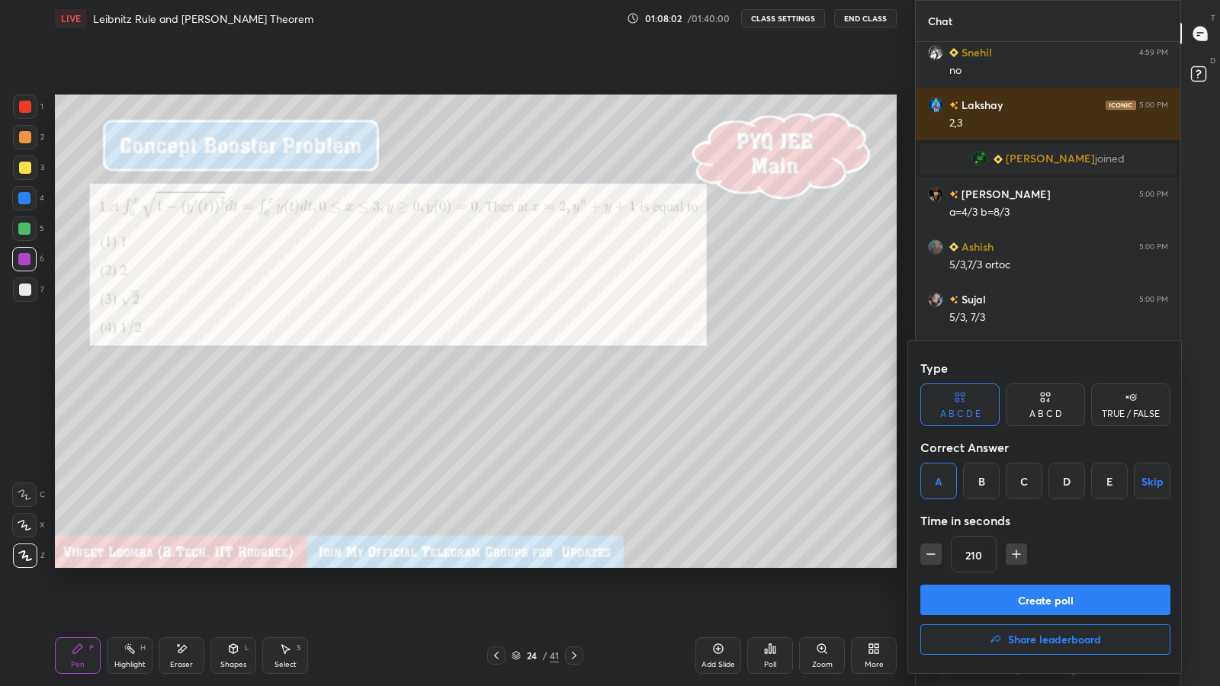
click at [1032, 564] on button "Create poll" at bounding box center [1046, 600] width 250 height 31
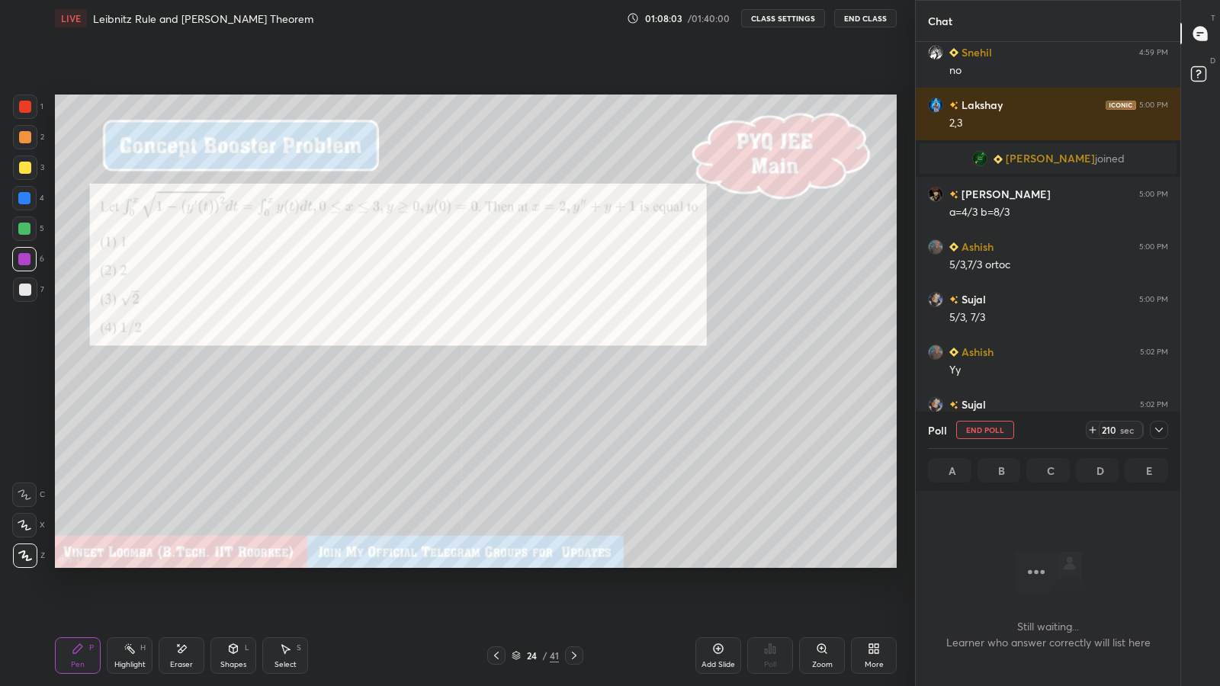
scroll to position [5, 5]
click at [1158, 429] on icon at bounding box center [1159, 430] width 12 height 12
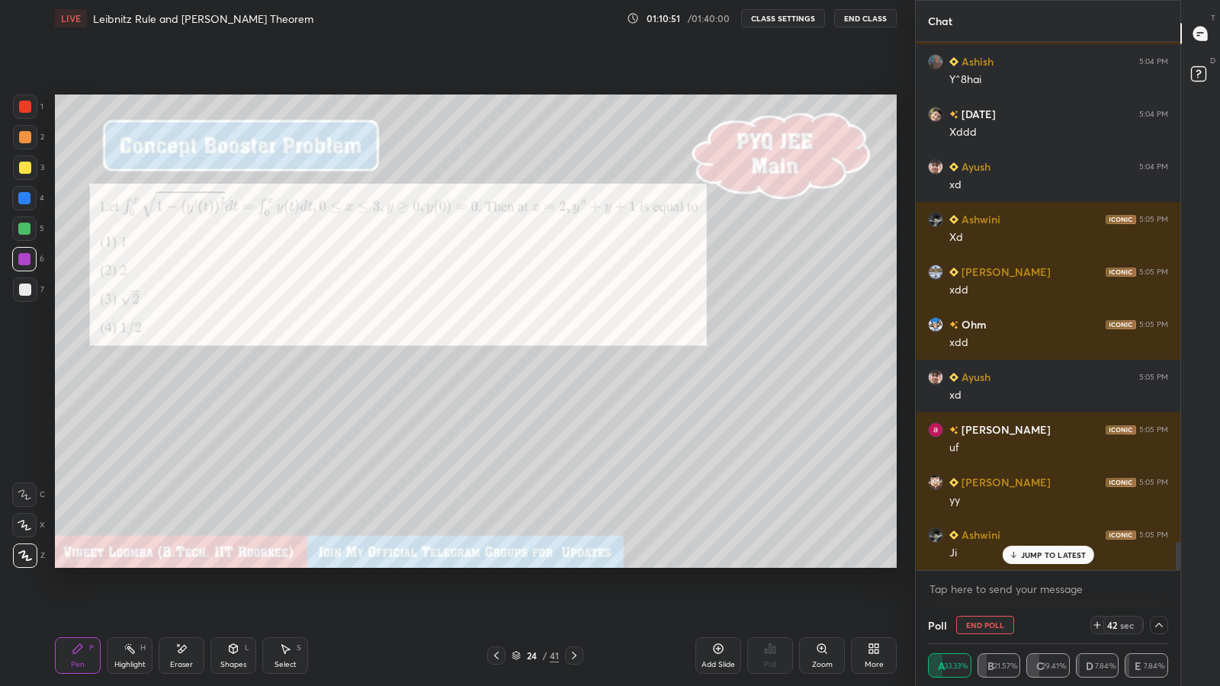
scroll to position [9424, 0]
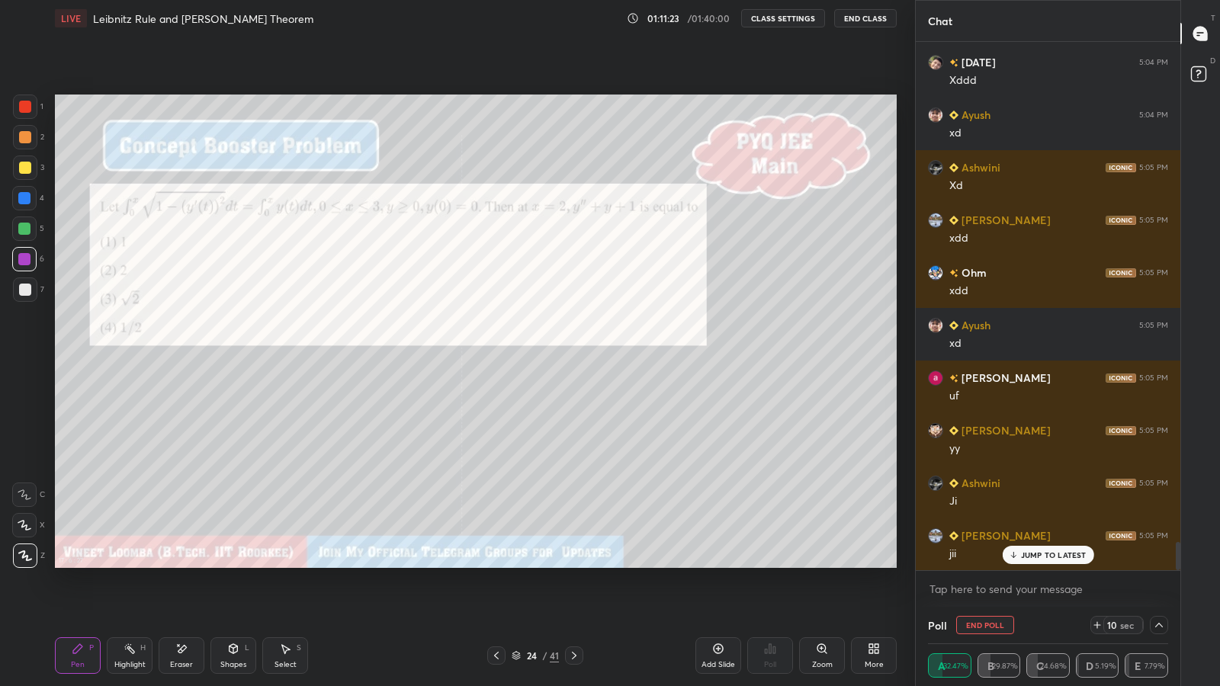
click at [1025, 551] on p "JUMP TO LATEST" at bounding box center [1054, 555] width 66 height 9
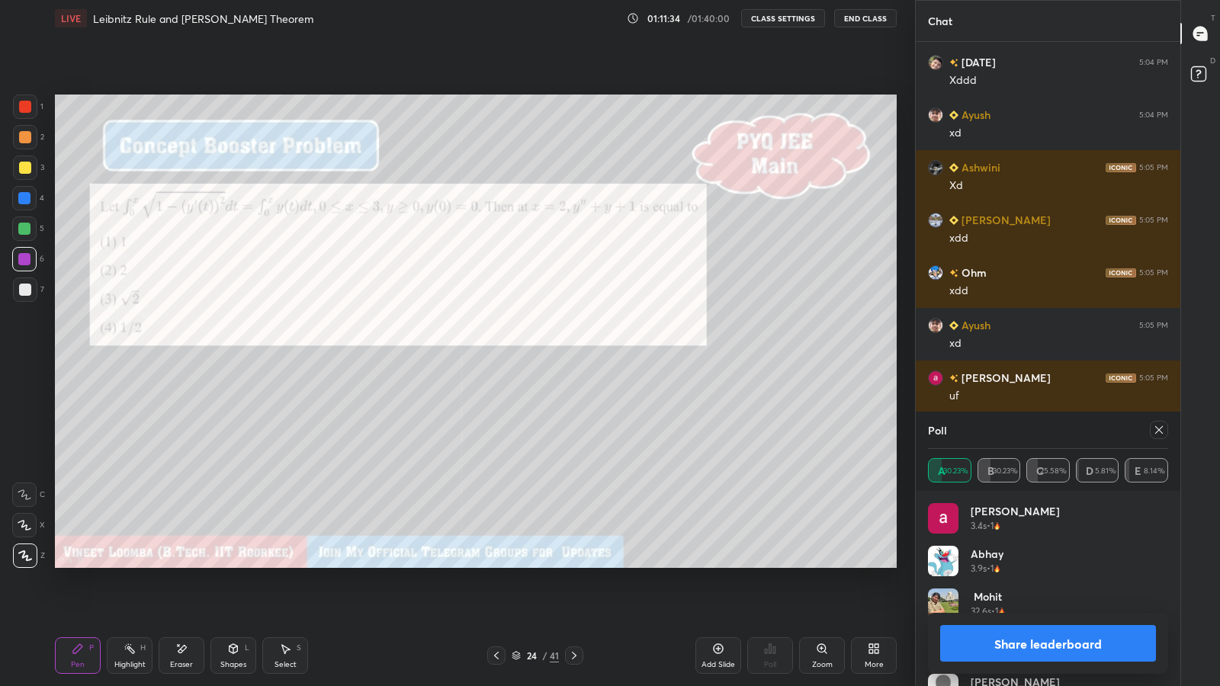
scroll to position [5, 5]
click at [1004, 564] on button "Share leaderboard" at bounding box center [1048, 643] width 216 height 37
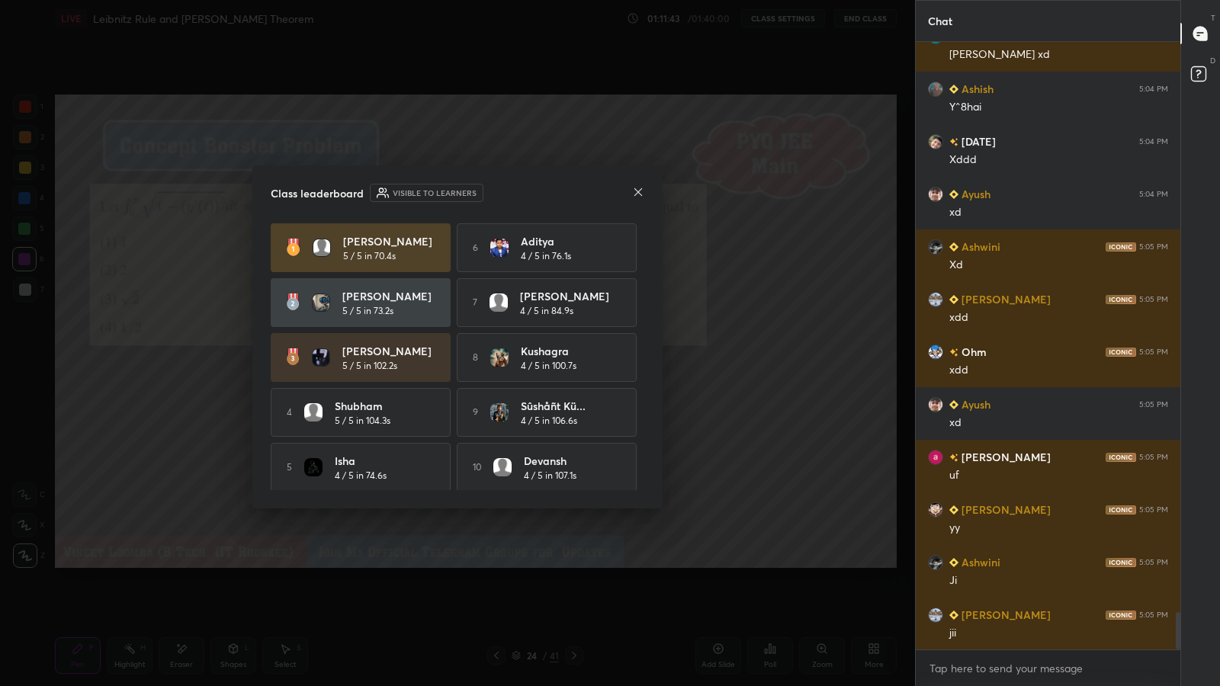
scroll to position [9397, 0]
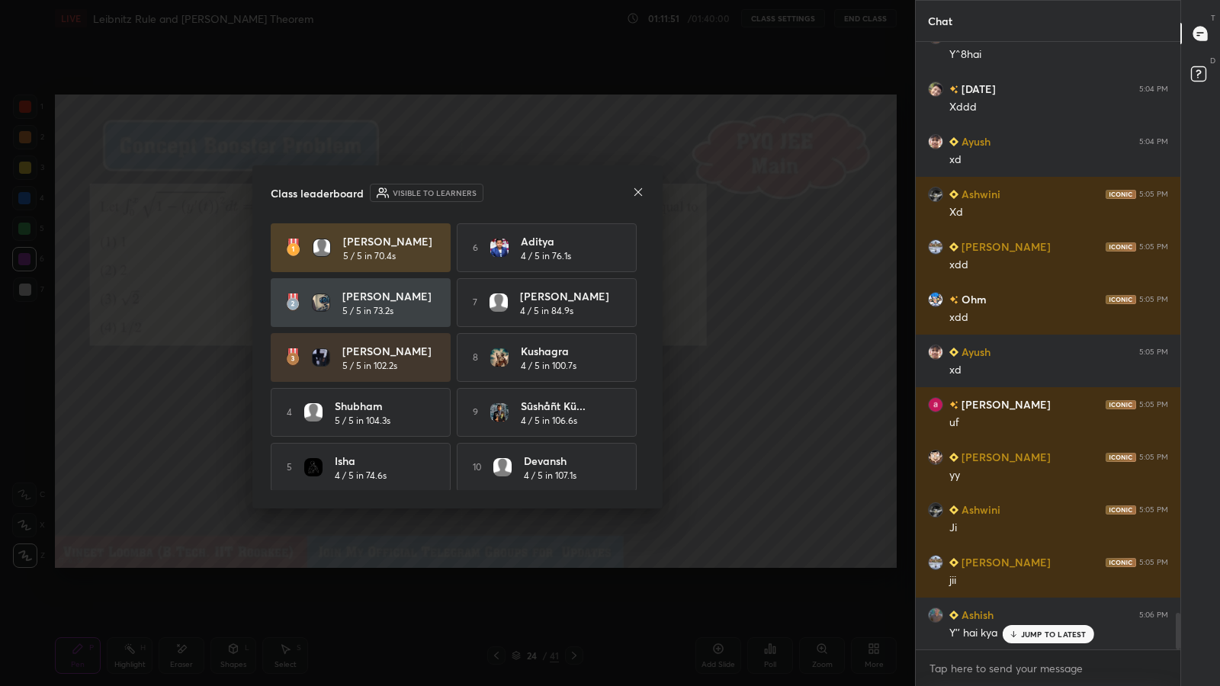
click at [638, 190] on icon at bounding box center [638, 192] width 12 height 12
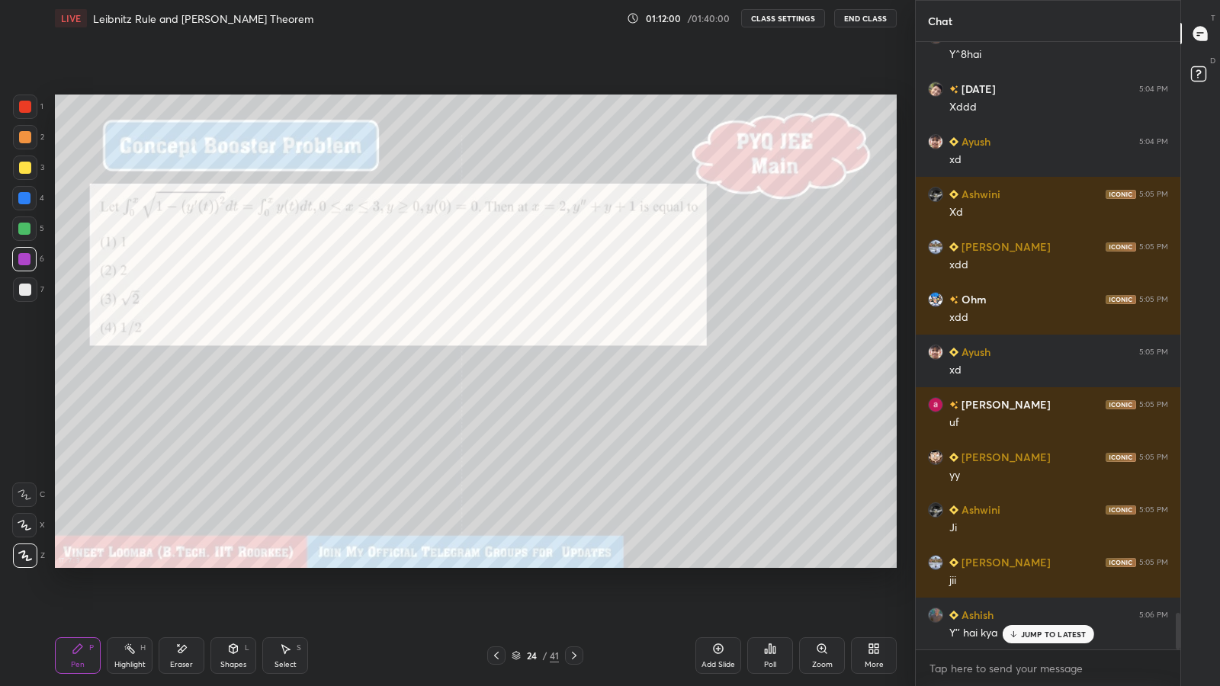
click at [144, 564] on div "Highlight" at bounding box center [129, 665] width 31 height 8
click at [178, 564] on div "Eraser" at bounding box center [181, 665] width 23 height 8
click at [24, 554] on span "Erase all" at bounding box center [24, 555] width 23 height 11
click at [88, 564] on div "Pen P" at bounding box center [78, 656] width 46 height 37
click at [24, 290] on div at bounding box center [25, 290] width 12 height 12
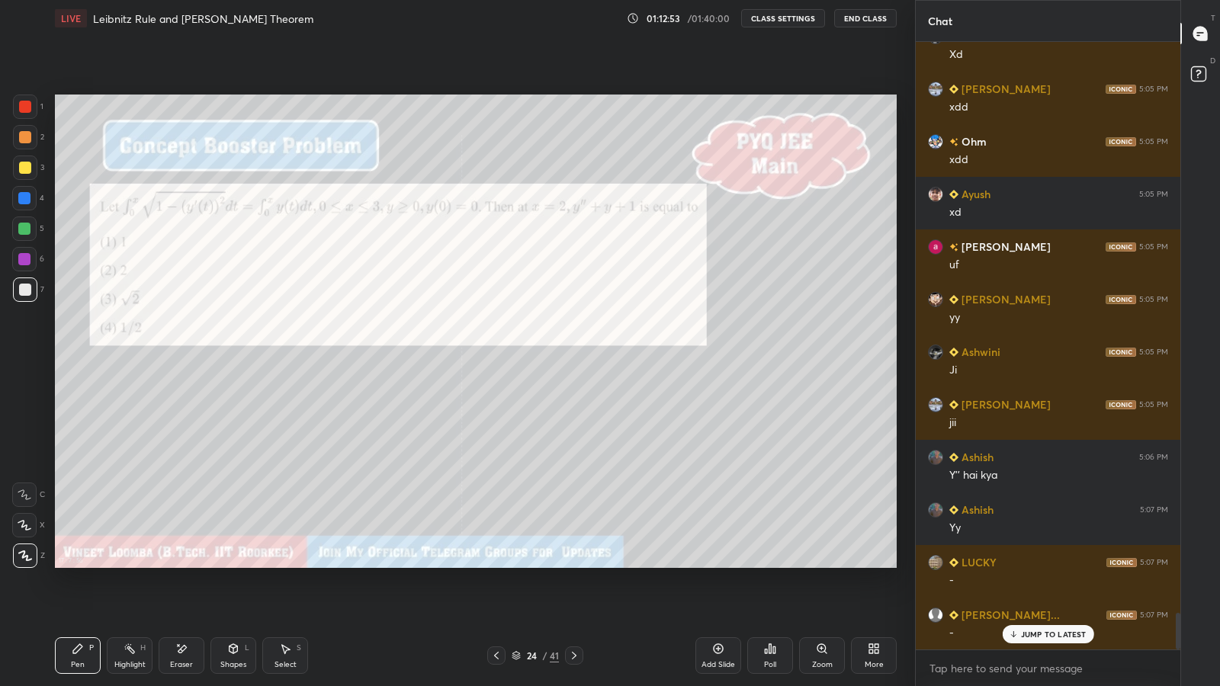
scroll to position [9608, 0]
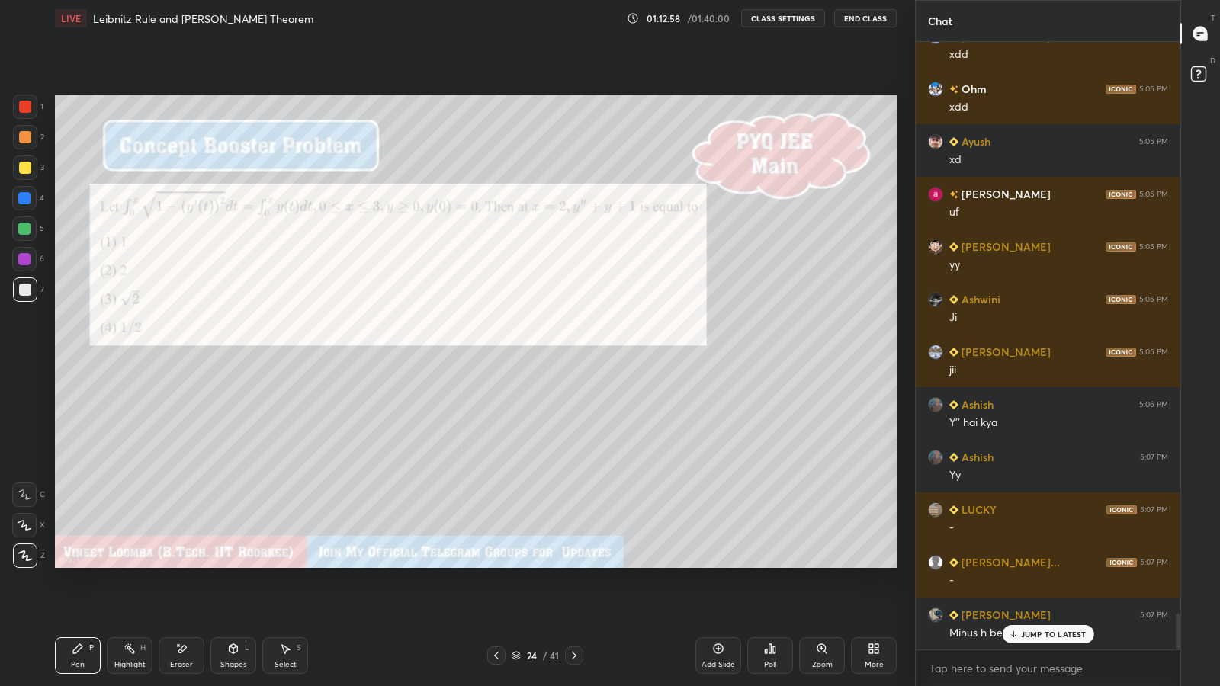
click at [230, 564] on icon at bounding box center [234, 648] width 8 height 9
click at [177, 564] on icon at bounding box center [181, 649] width 12 height 13
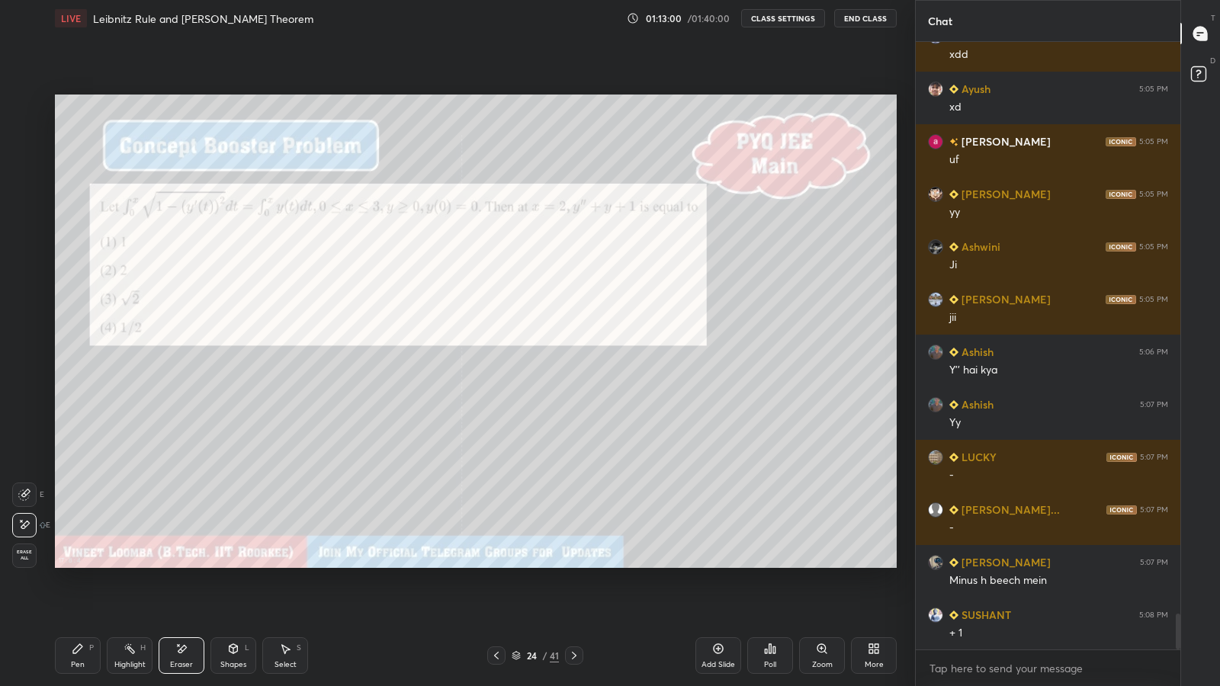
click at [88, 564] on div "Pen P" at bounding box center [78, 656] width 46 height 37
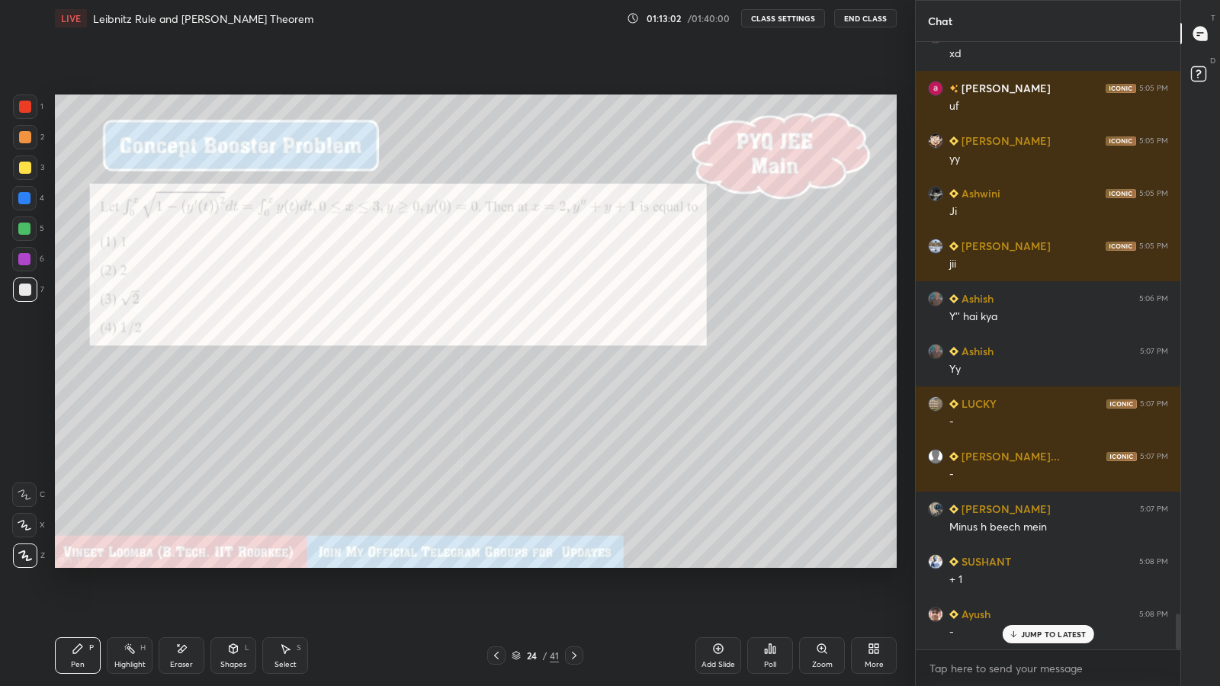
scroll to position [9766, 0]
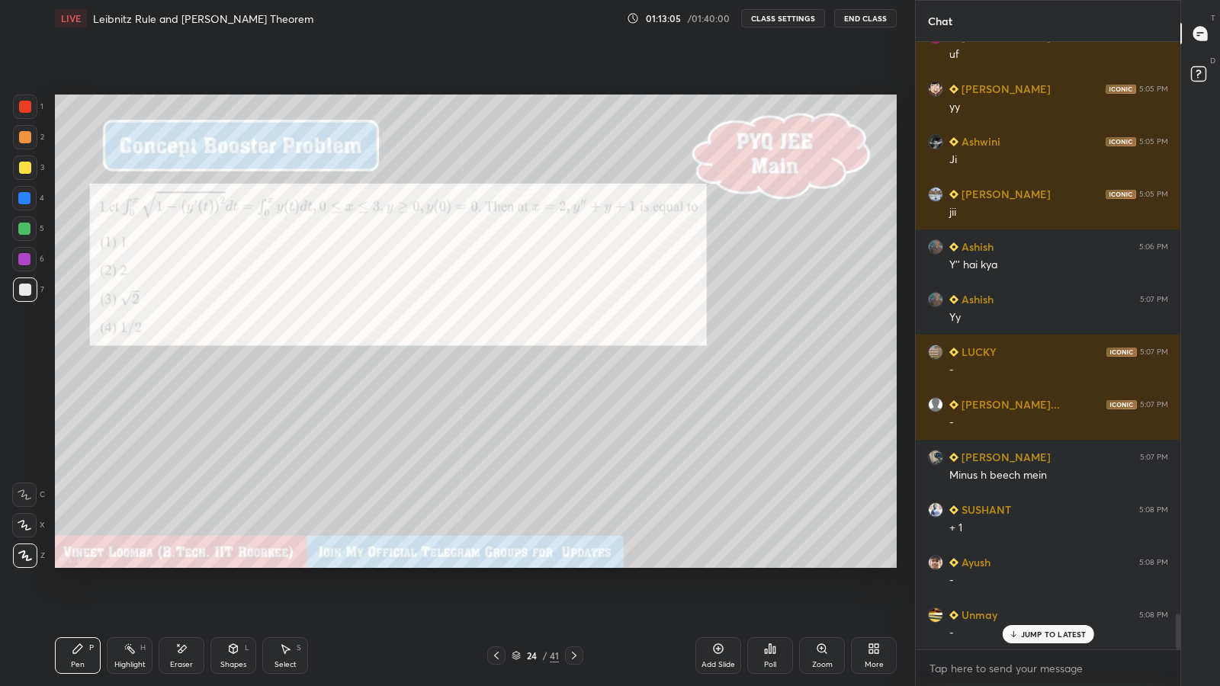
click at [185, 564] on div "Eraser" at bounding box center [181, 665] width 23 height 8
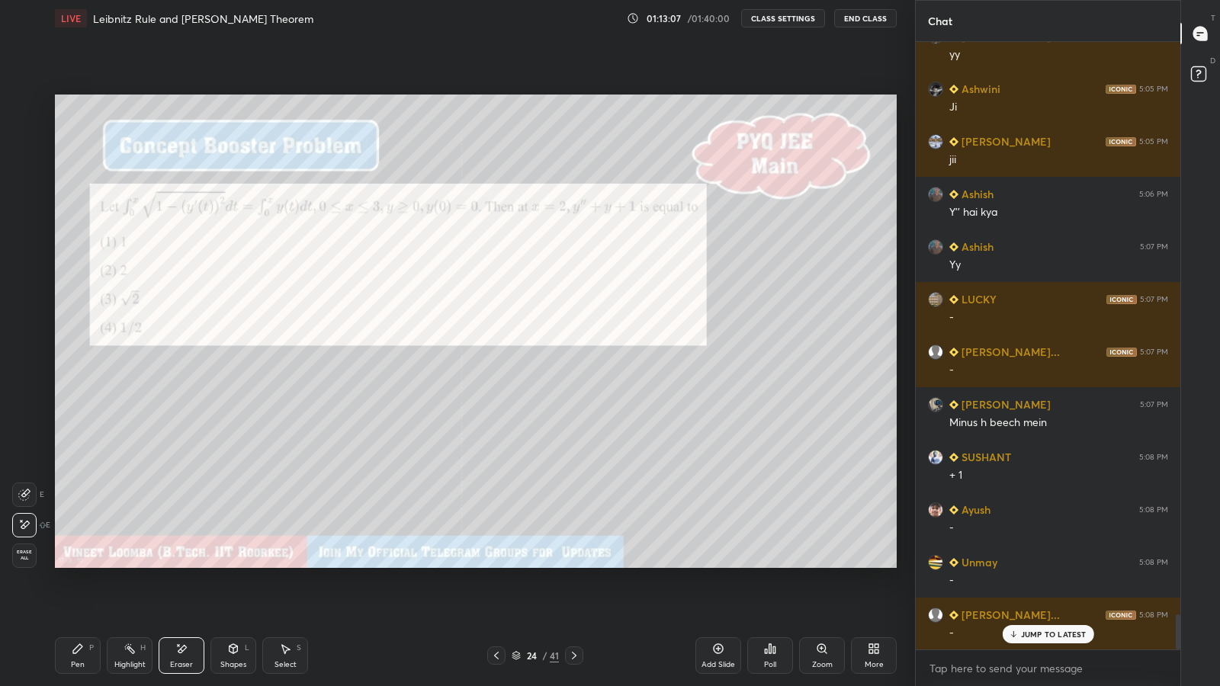
click at [76, 564] on icon at bounding box center [78, 649] width 12 height 12
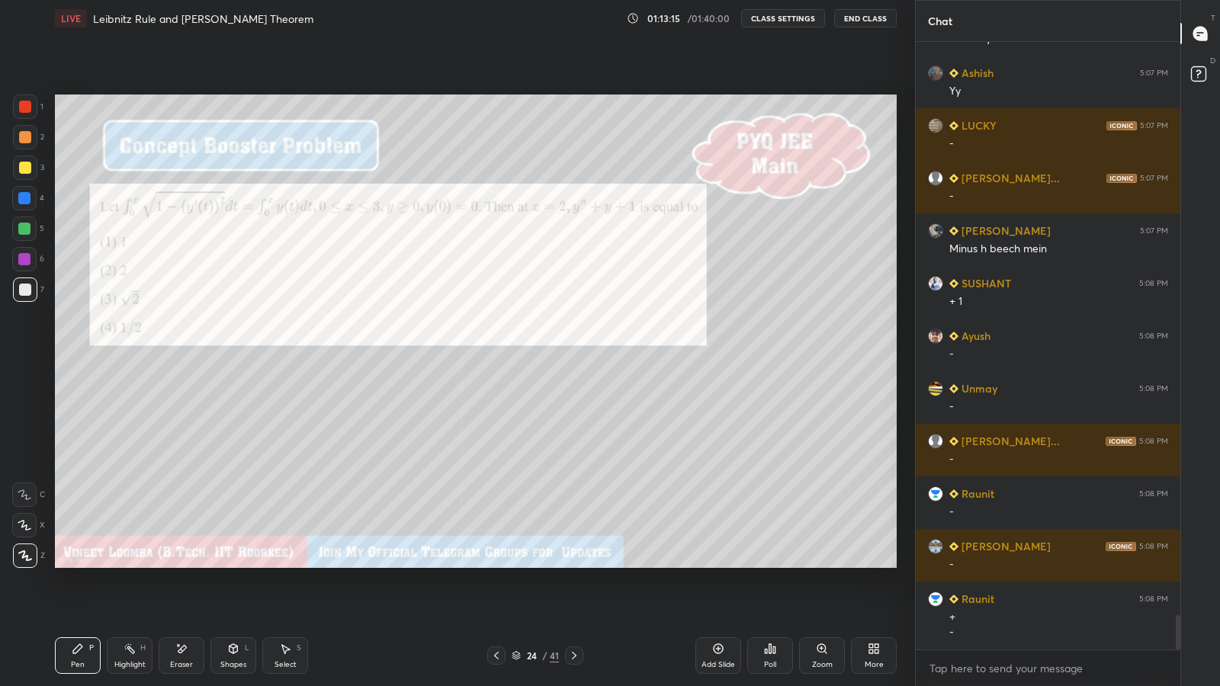
scroll to position [10044, 0]
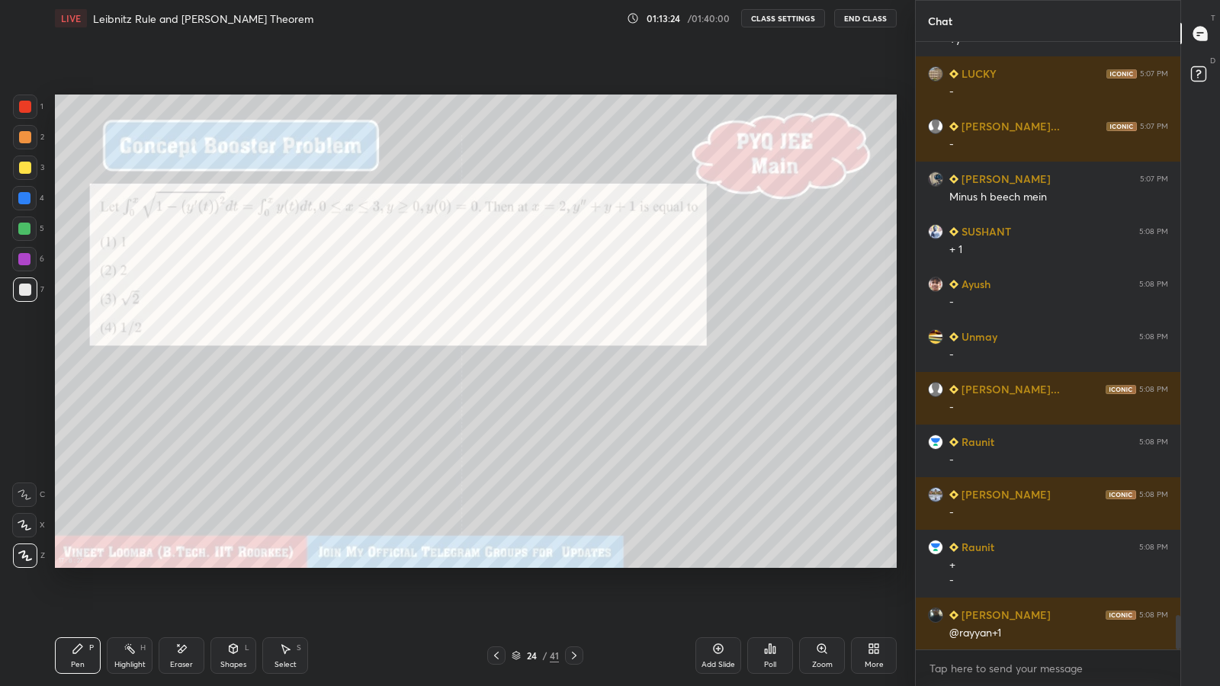
click at [294, 564] on div "Select S" at bounding box center [285, 656] width 46 height 37
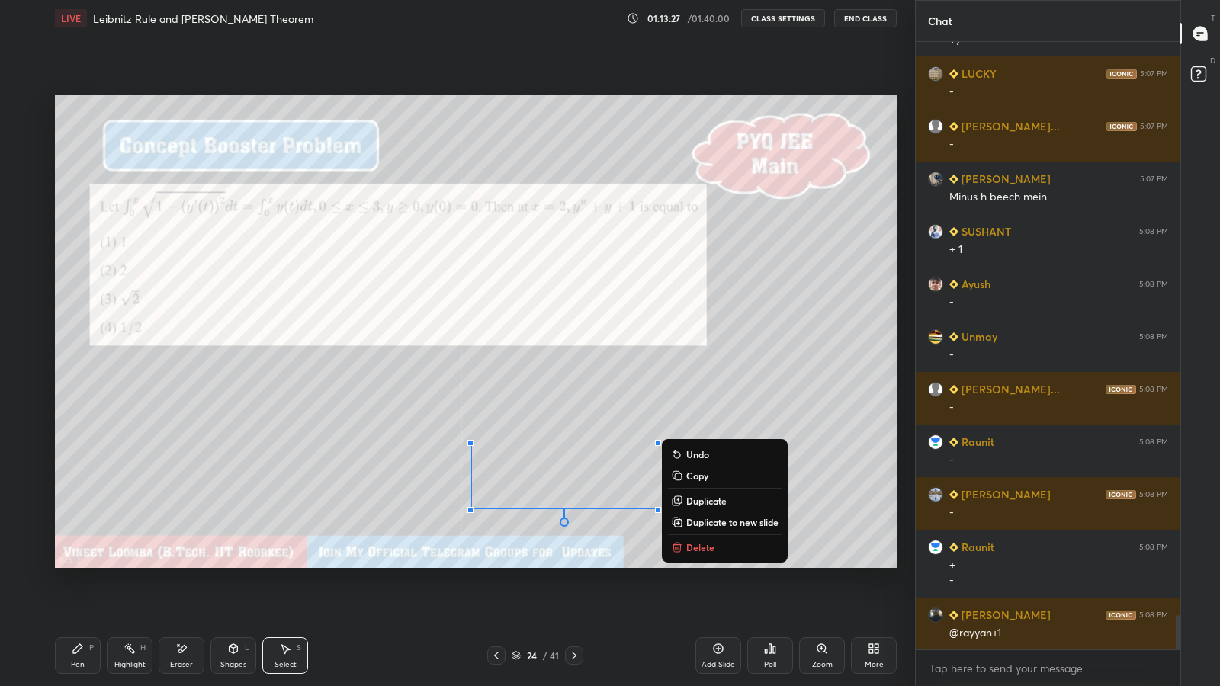
click at [713, 527] on p "Duplicate to new slide" at bounding box center [732, 522] width 92 height 12
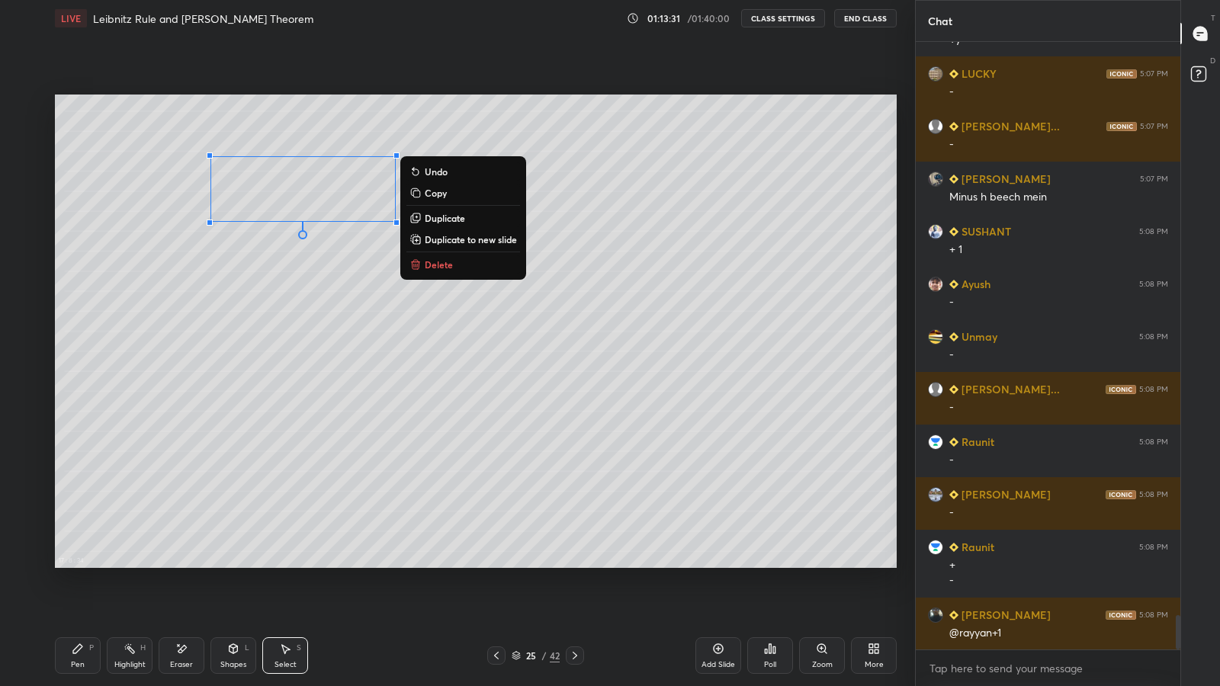
click at [495, 564] on icon at bounding box center [496, 656] width 5 height 8
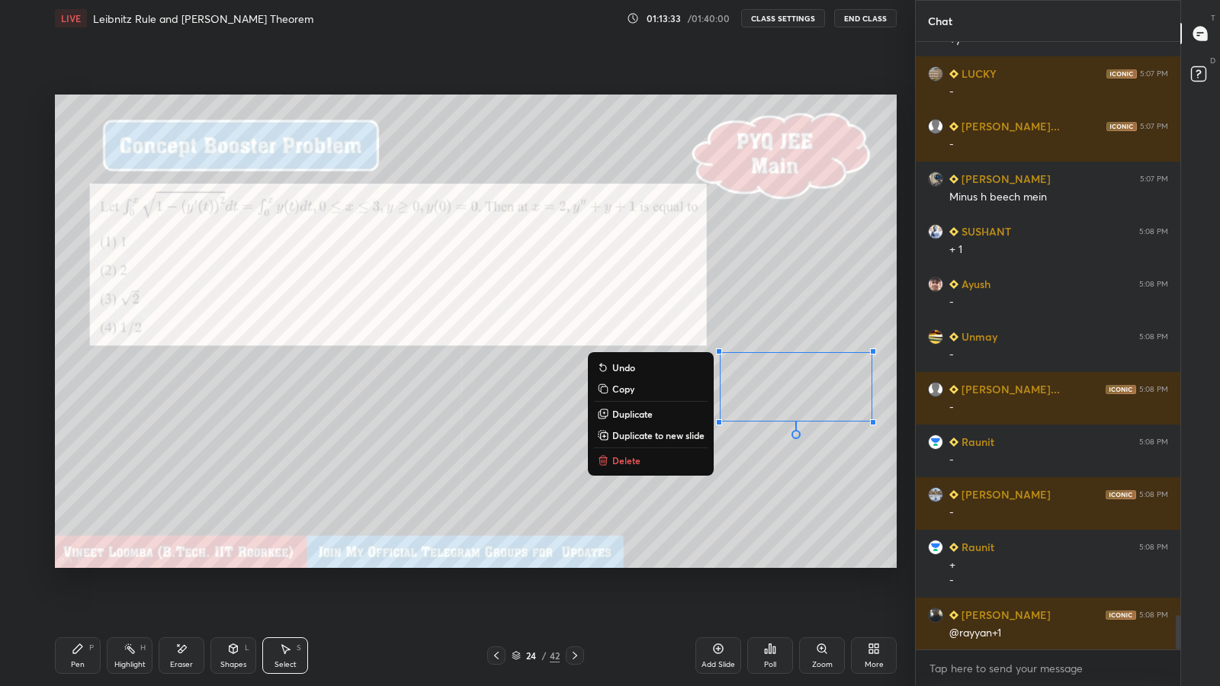
click at [760, 325] on div "0 ° Undo Copy Duplicate Duplicate to new slide Delete" at bounding box center [476, 332] width 842 height 474
click at [627, 387] on p "Copy" at bounding box center [623, 389] width 22 height 12
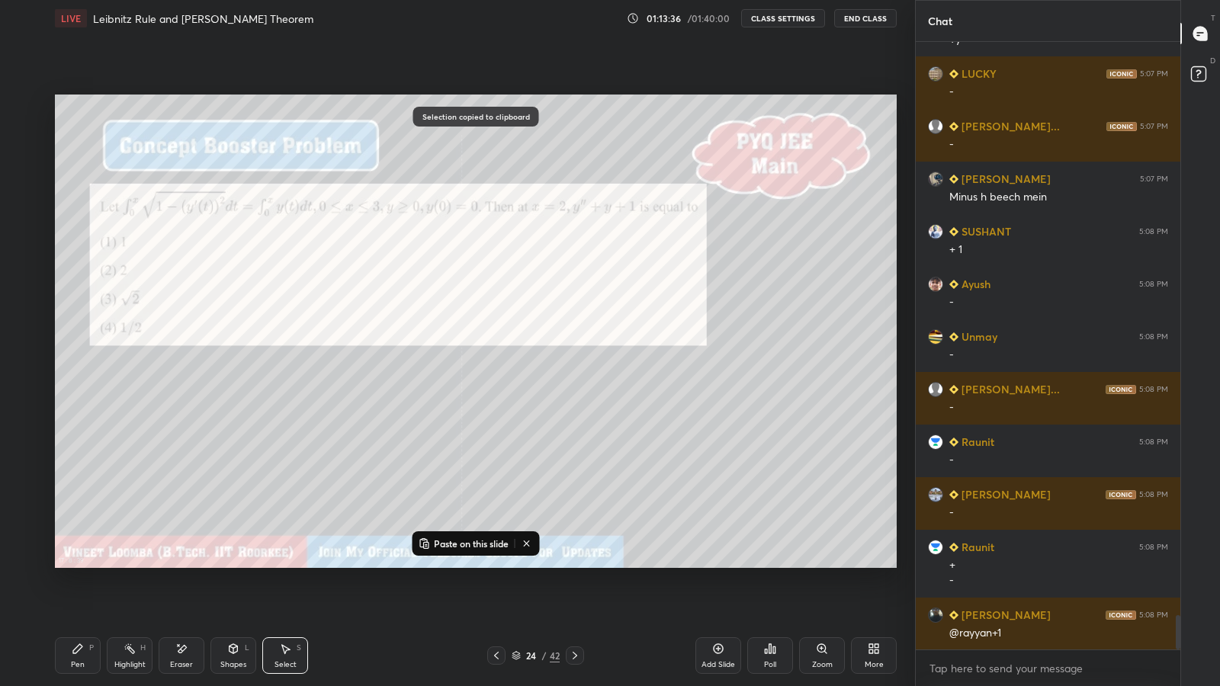
click at [577, 564] on div at bounding box center [575, 656] width 18 height 18
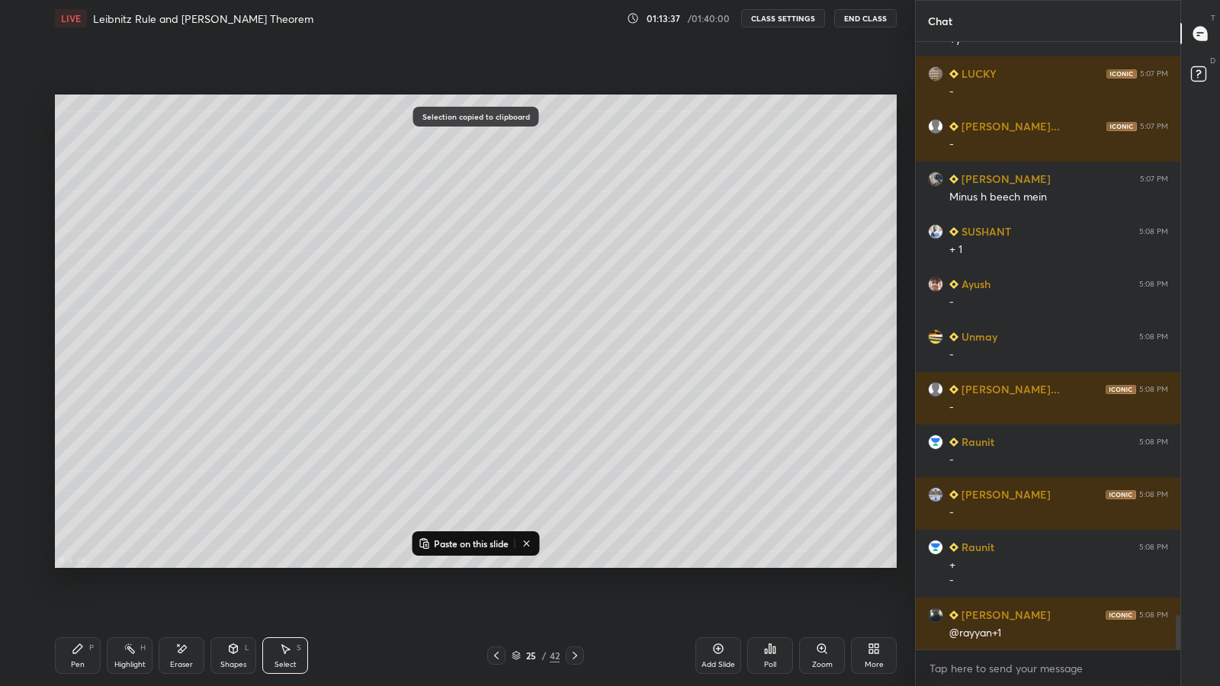
click at [469, 538] on p "Paste on this slide" at bounding box center [471, 544] width 75 height 12
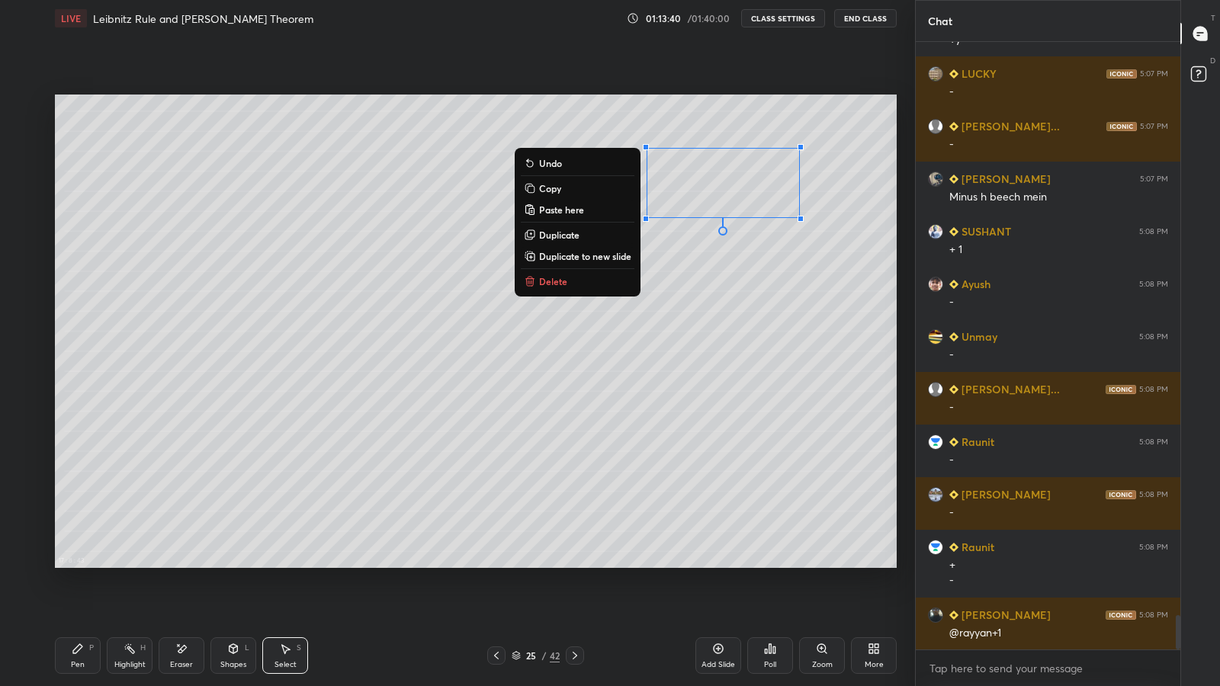
click at [275, 326] on div "0 ° Undo Copy Paste here Duplicate Duplicate to new slide Delete" at bounding box center [476, 332] width 842 height 474
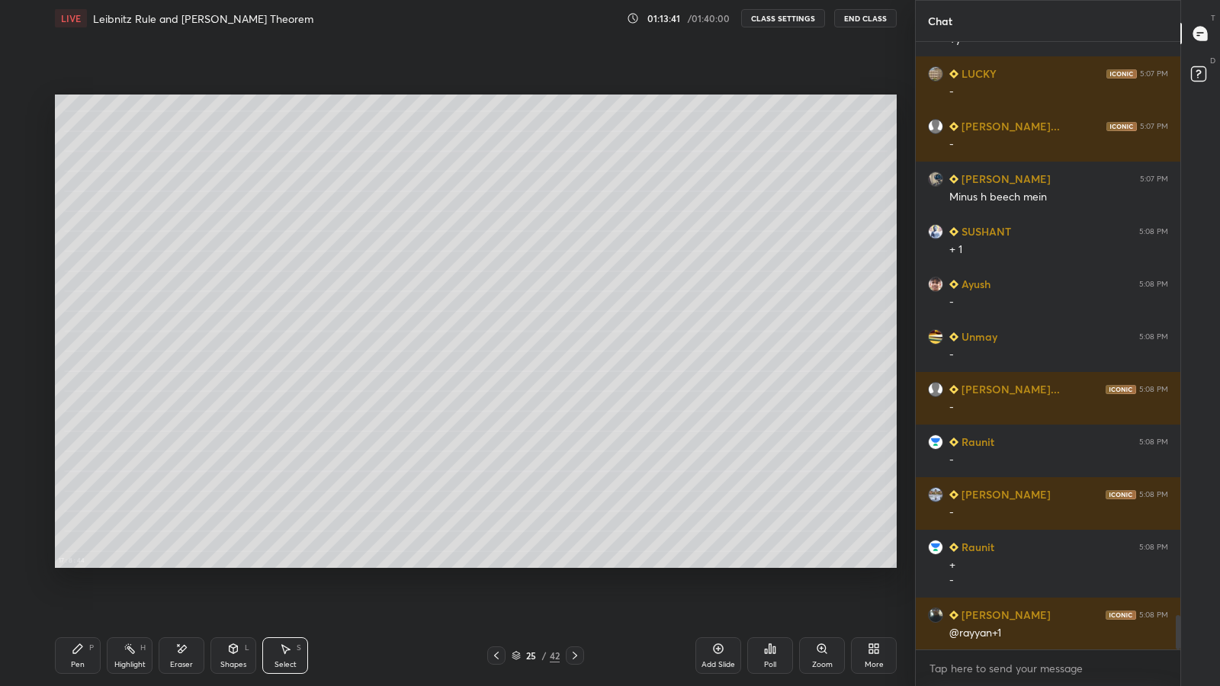
click at [84, 564] on div "Pen P" at bounding box center [78, 656] width 46 height 37
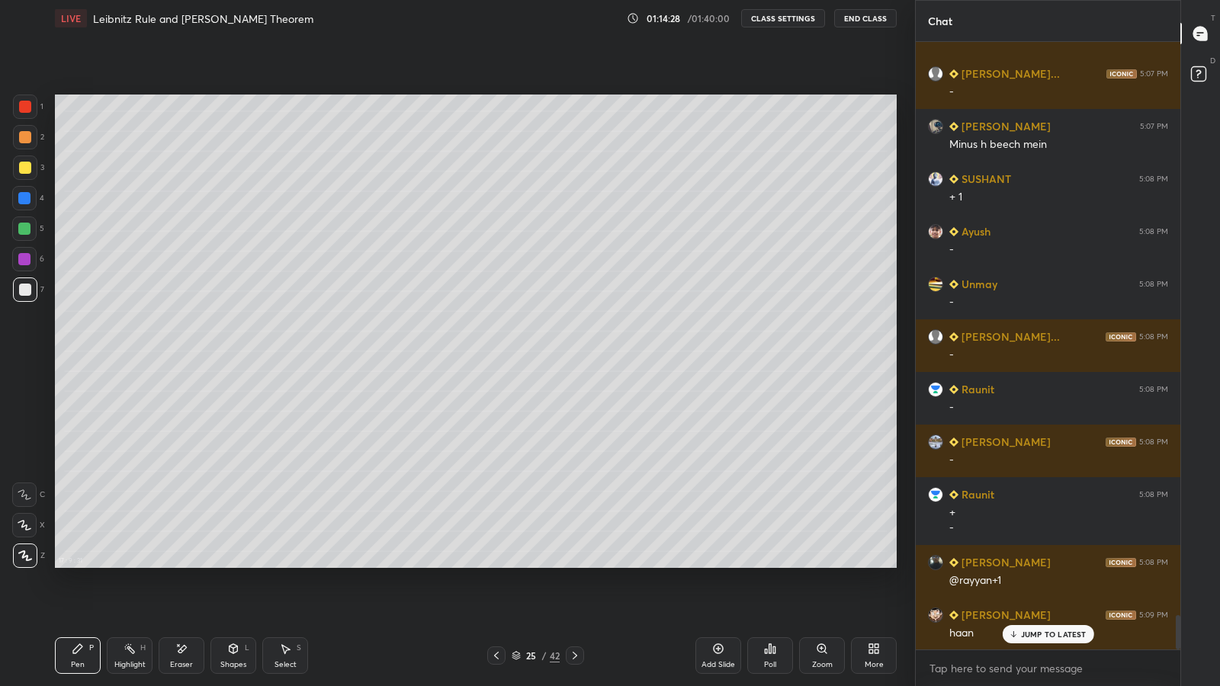
click at [493, 564] on icon at bounding box center [496, 656] width 12 height 12
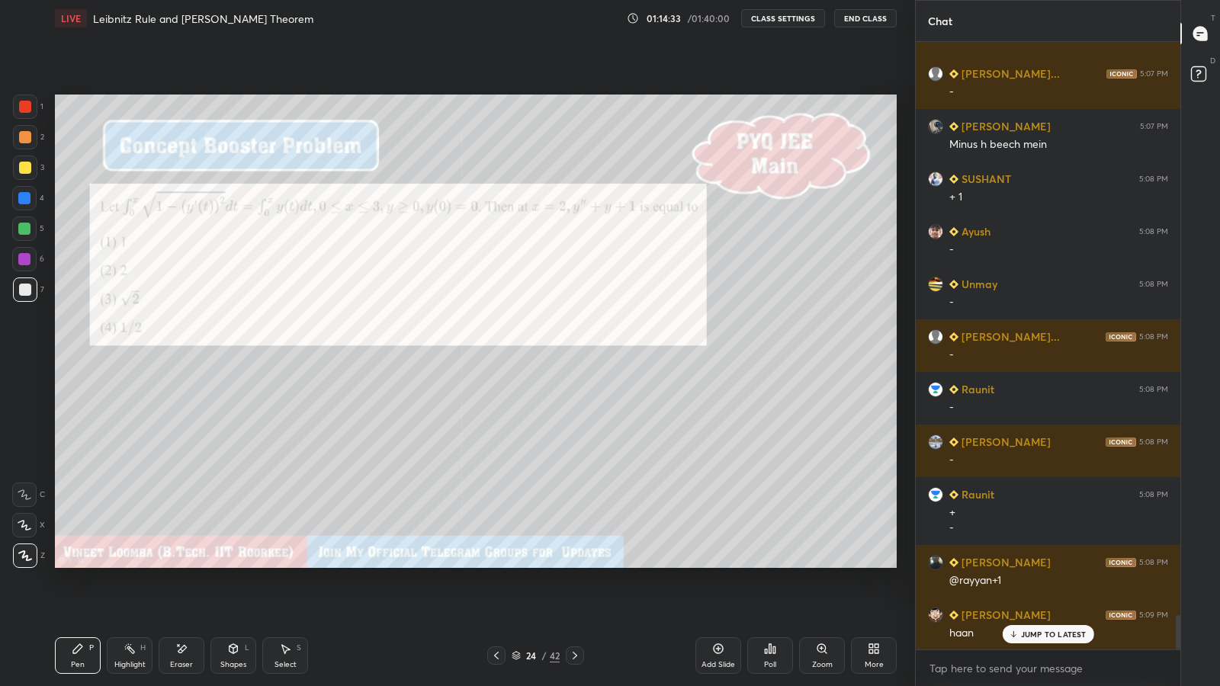
click at [577, 564] on icon at bounding box center [575, 656] width 12 height 12
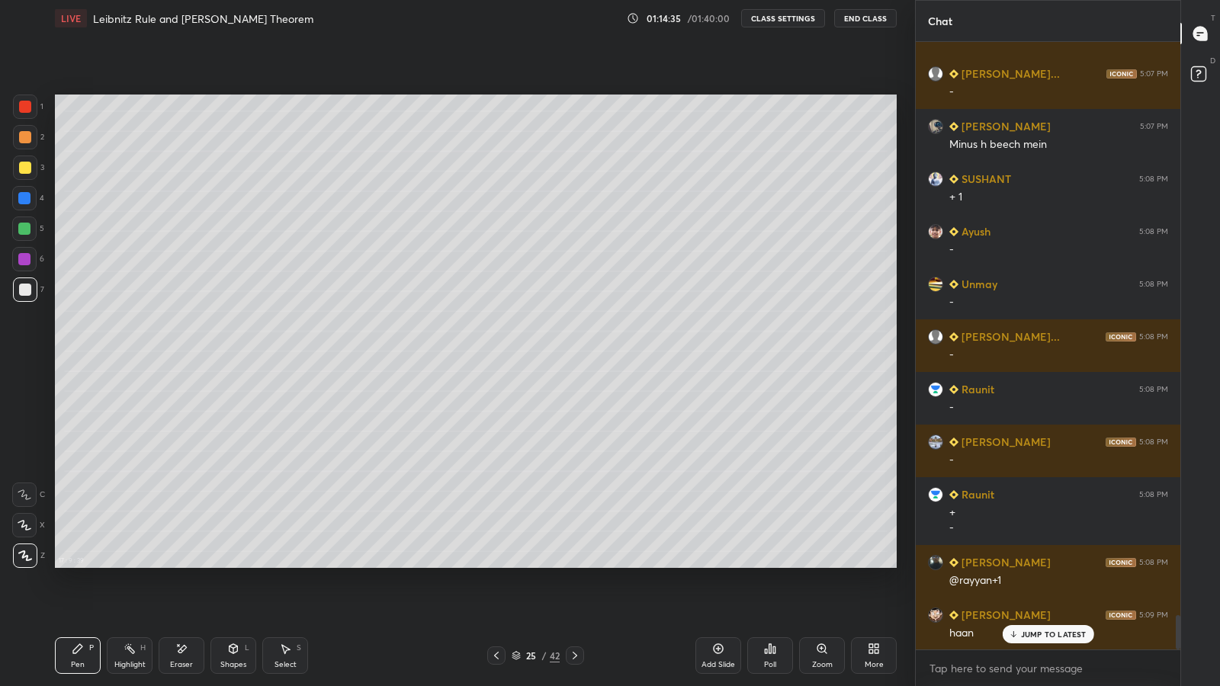
click at [179, 564] on icon at bounding box center [181, 649] width 12 height 13
click at [495, 564] on icon at bounding box center [496, 656] width 12 height 12
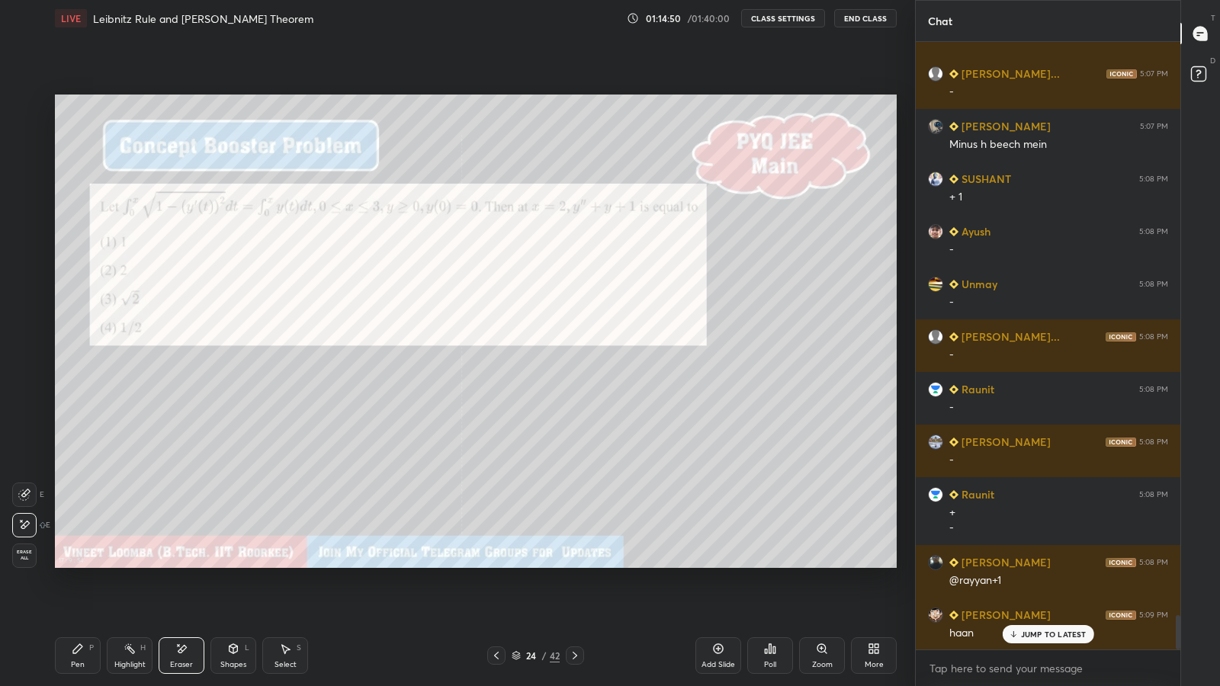
click at [78, 564] on div "Pen" at bounding box center [78, 665] width 14 height 8
click at [21, 255] on div at bounding box center [24, 259] width 12 height 12
click at [574, 564] on icon at bounding box center [575, 656] width 12 height 12
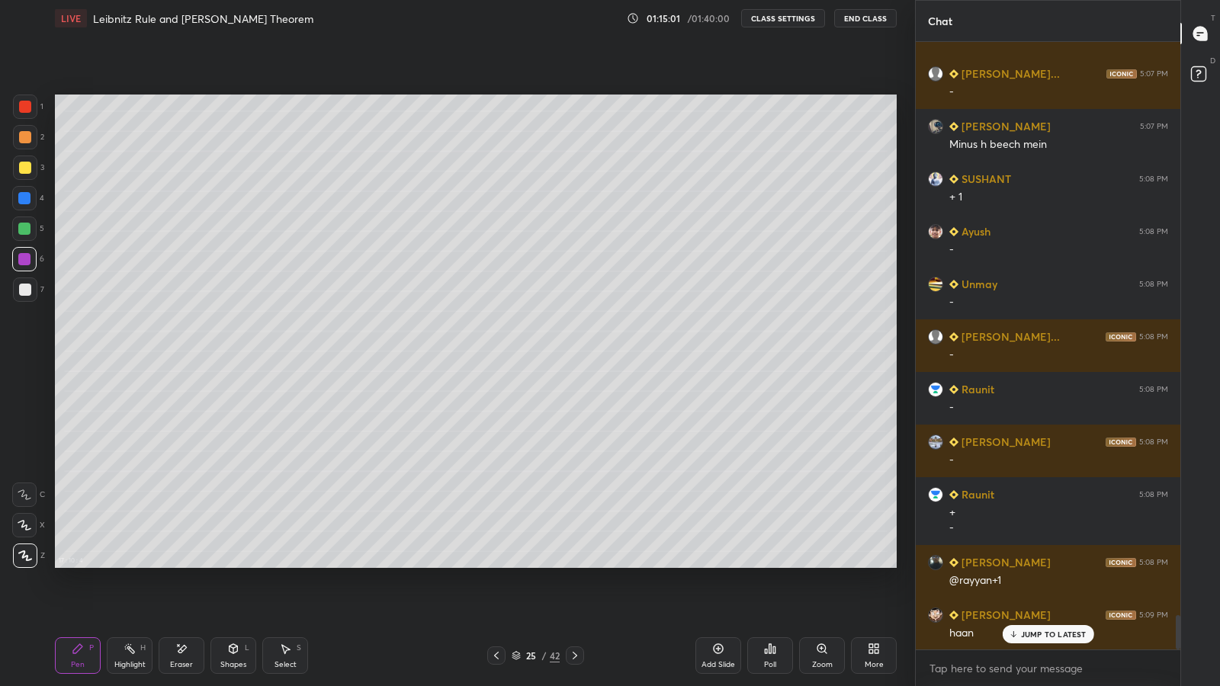
click at [493, 564] on icon at bounding box center [496, 656] width 12 height 12
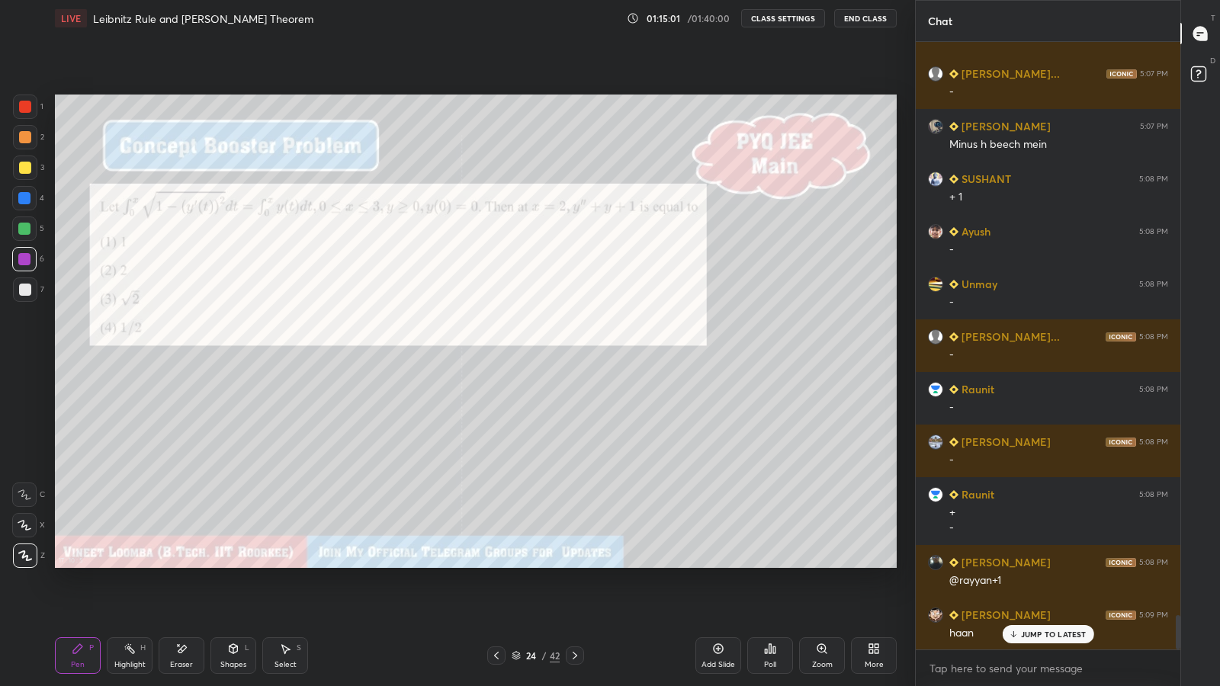
click at [498, 564] on icon at bounding box center [496, 656] width 5 height 8
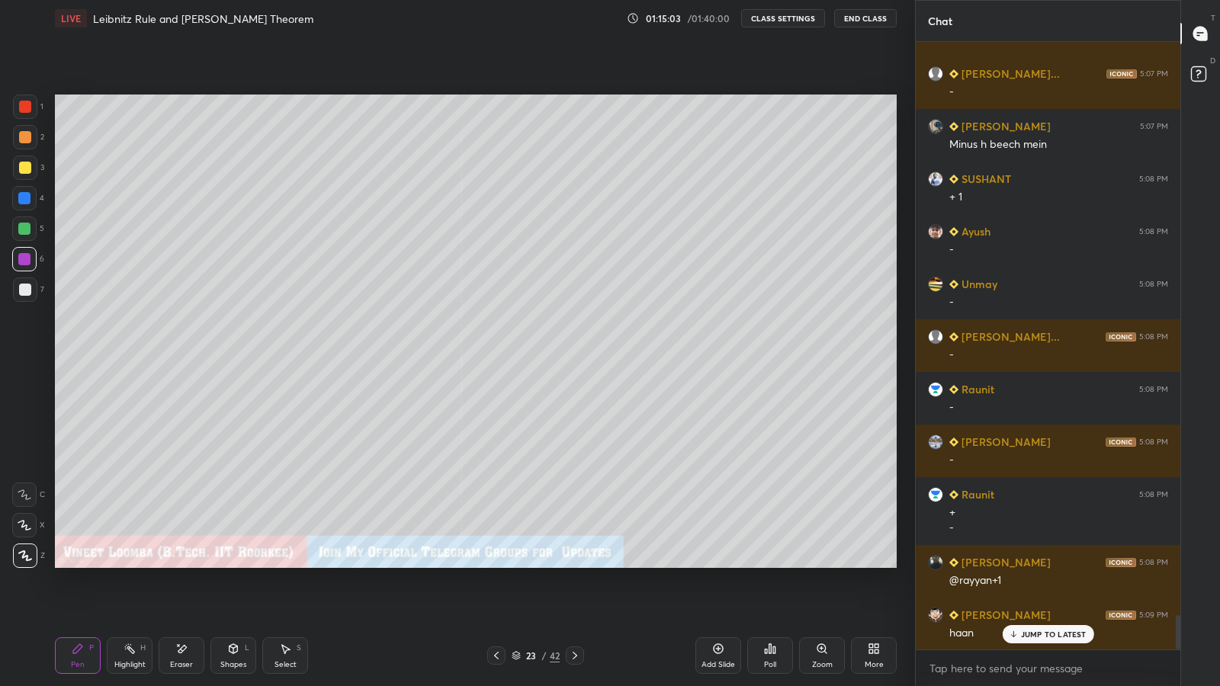
click at [574, 564] on icon at bounding box center [575, 656] width 12 height 12
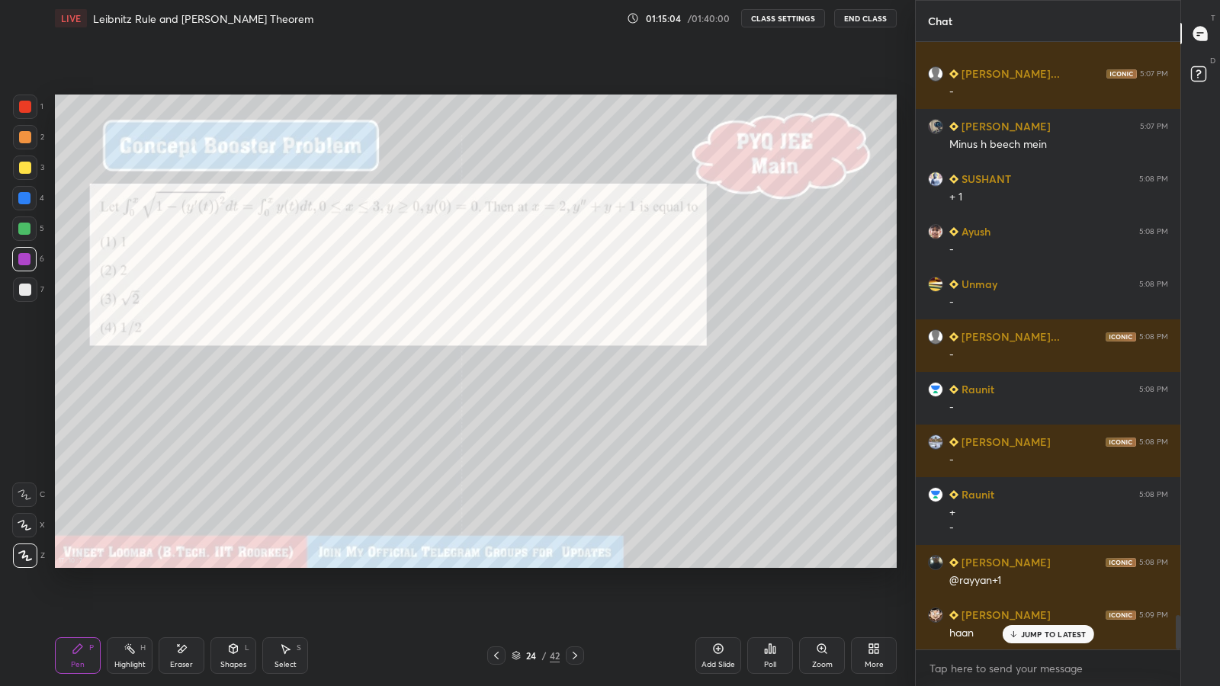
click at [574, 564] on icon at bounding box center [575, 656] width 12 height 12
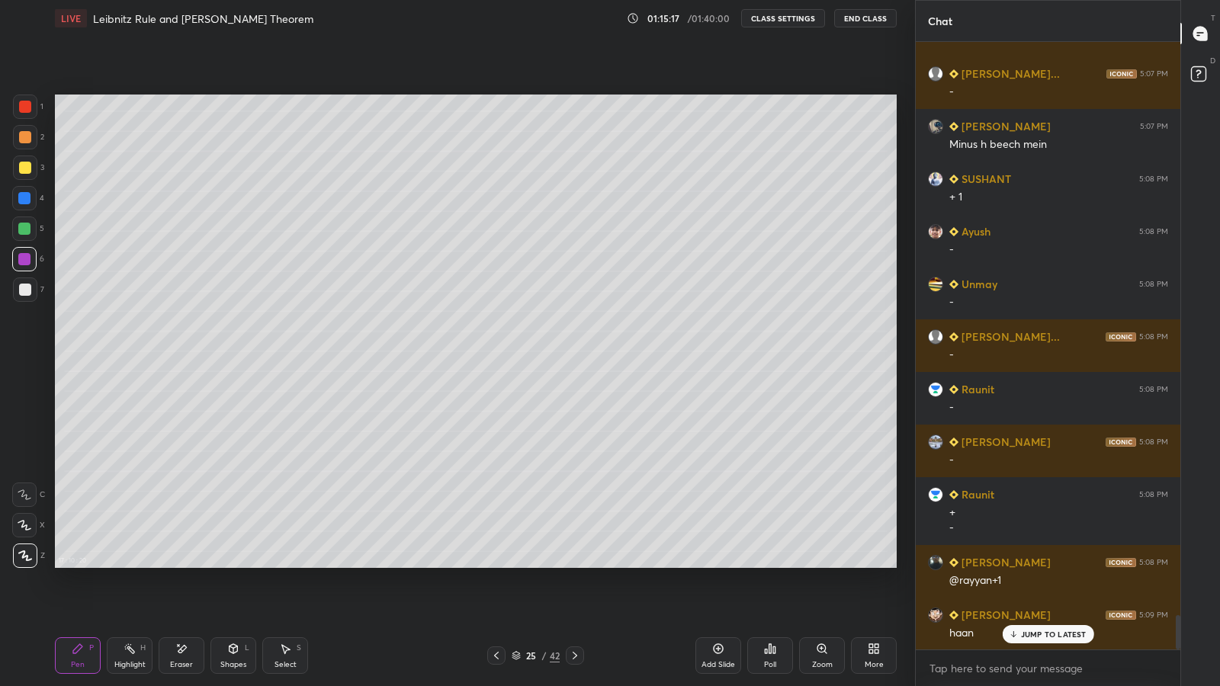
click at [497, 564] on icon at bounding box center [496, 656] width 12 height 12
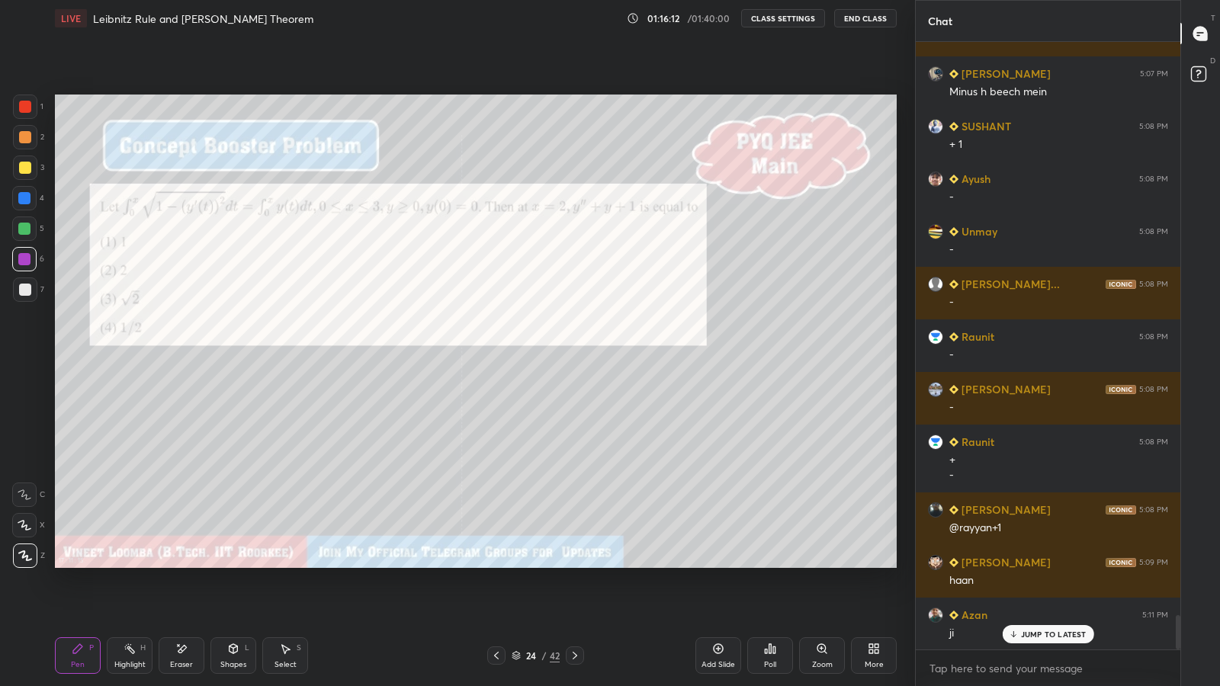
scroll to position [10202, 0]
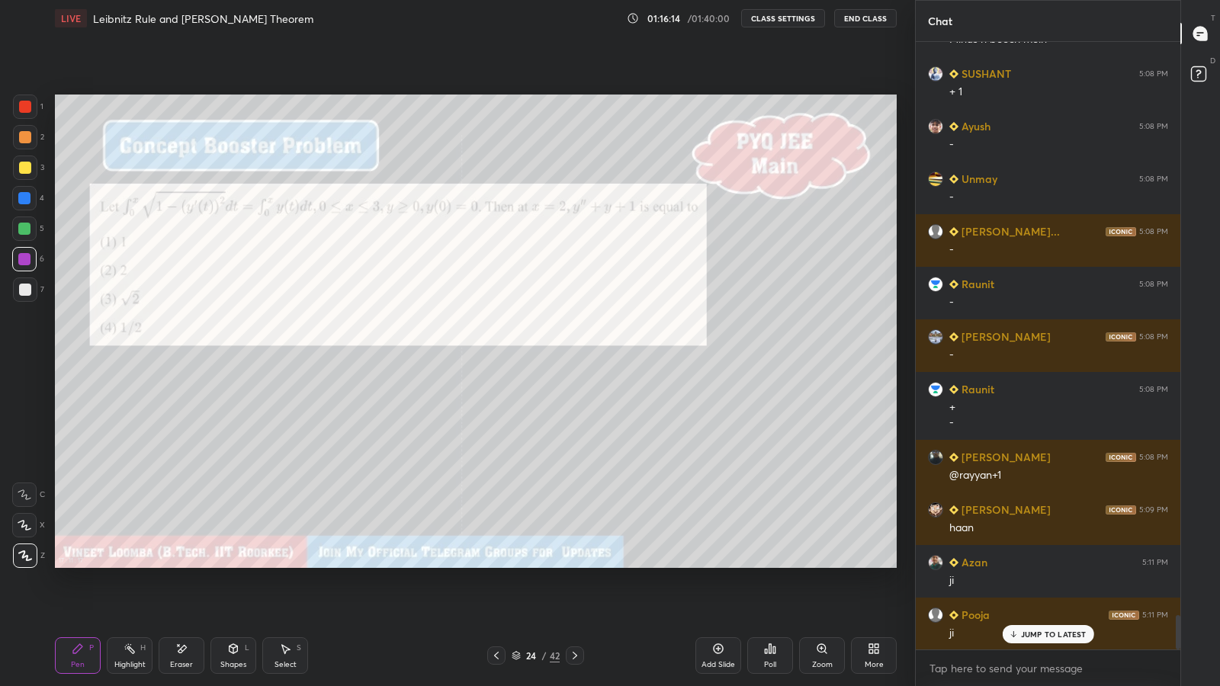
click at [580, 564] on icon at bounding box center [575, 656] width 12 height 12
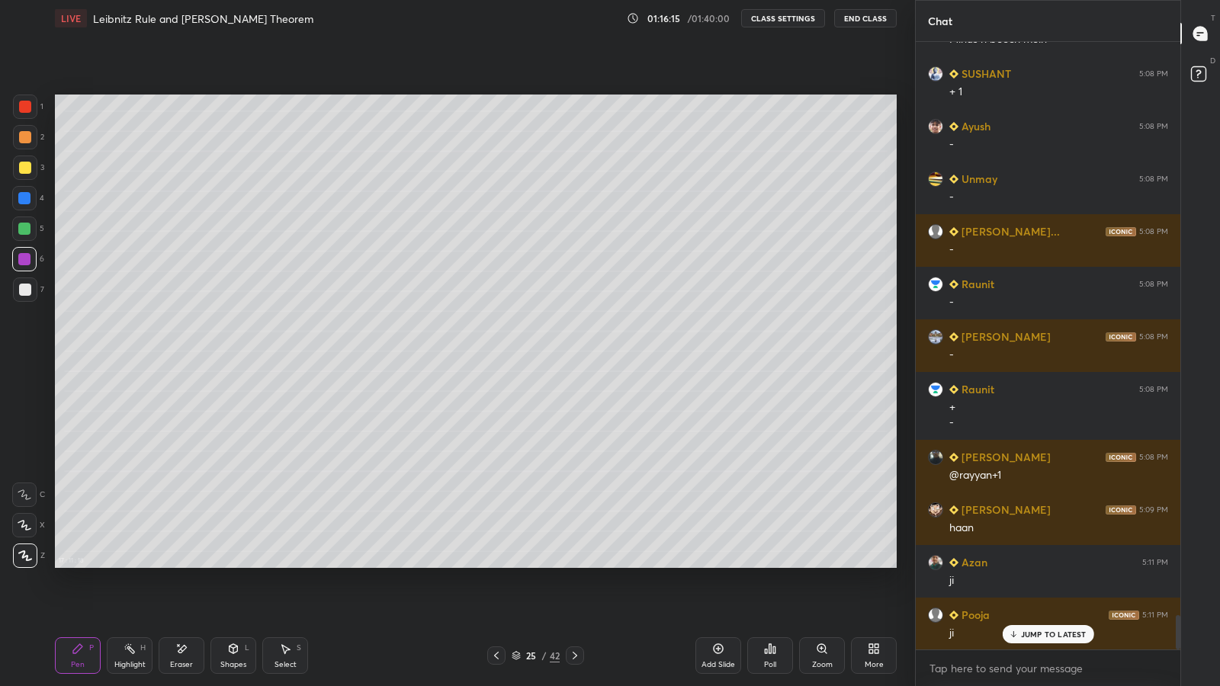
click at [574, 564] on icon at bounding box center [575, 656] width 12 height 12
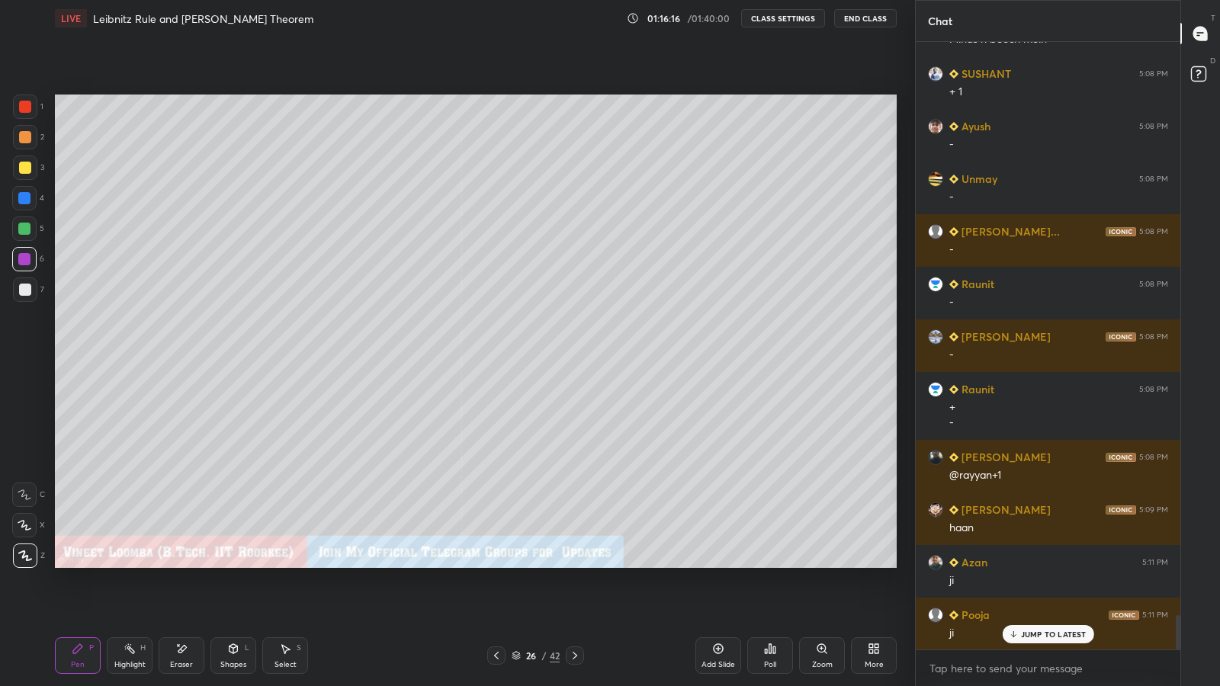
click at [574, 564] on icon at bounding box center [575, 656] width 12 height 12
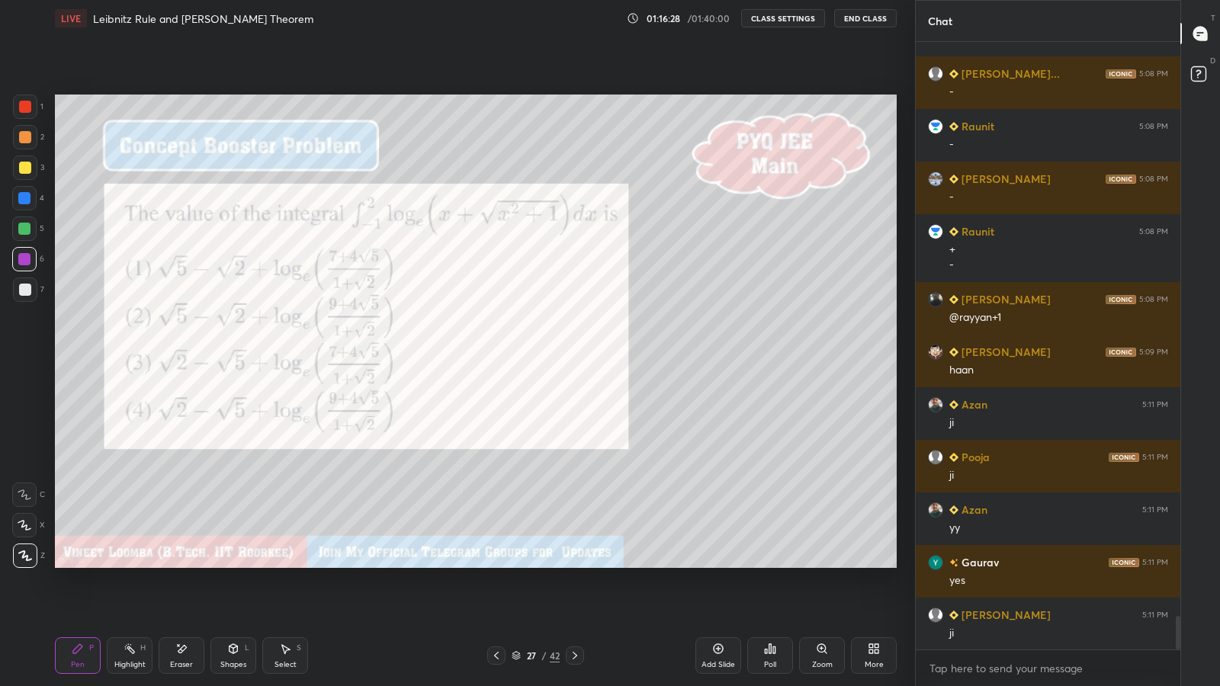
scroll to position [10412, 0]
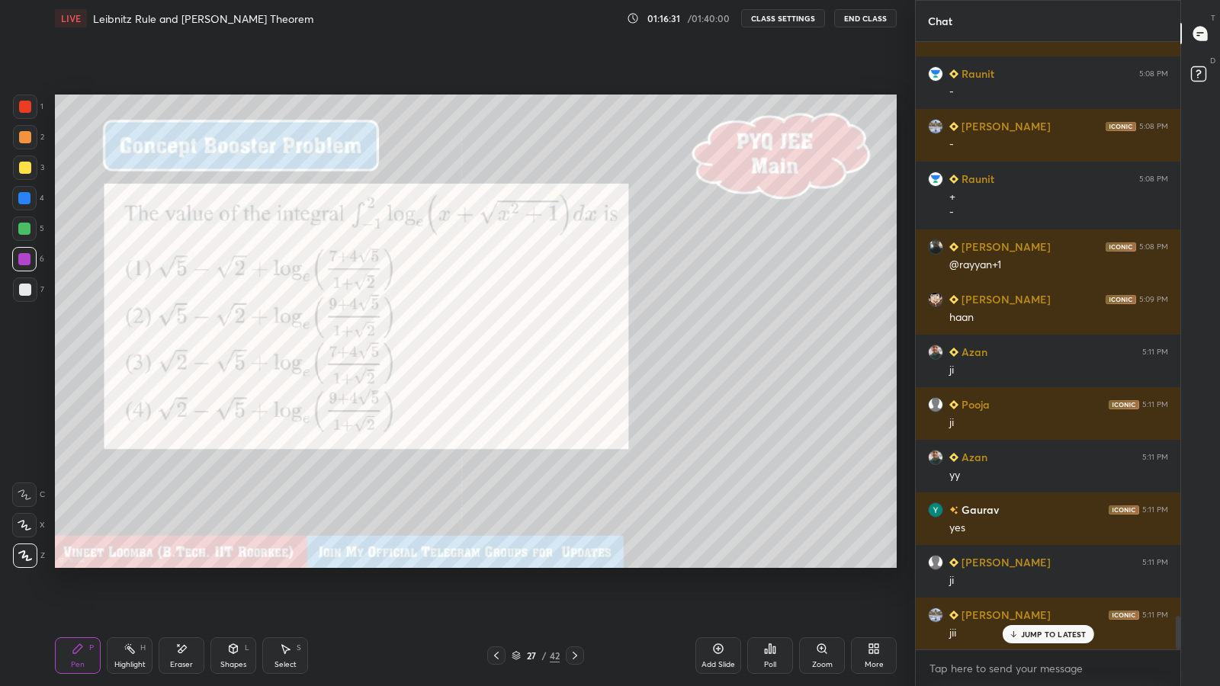
click at [766, 564] on div "Poll" at bounding box center [770, 656] width 46 height 37
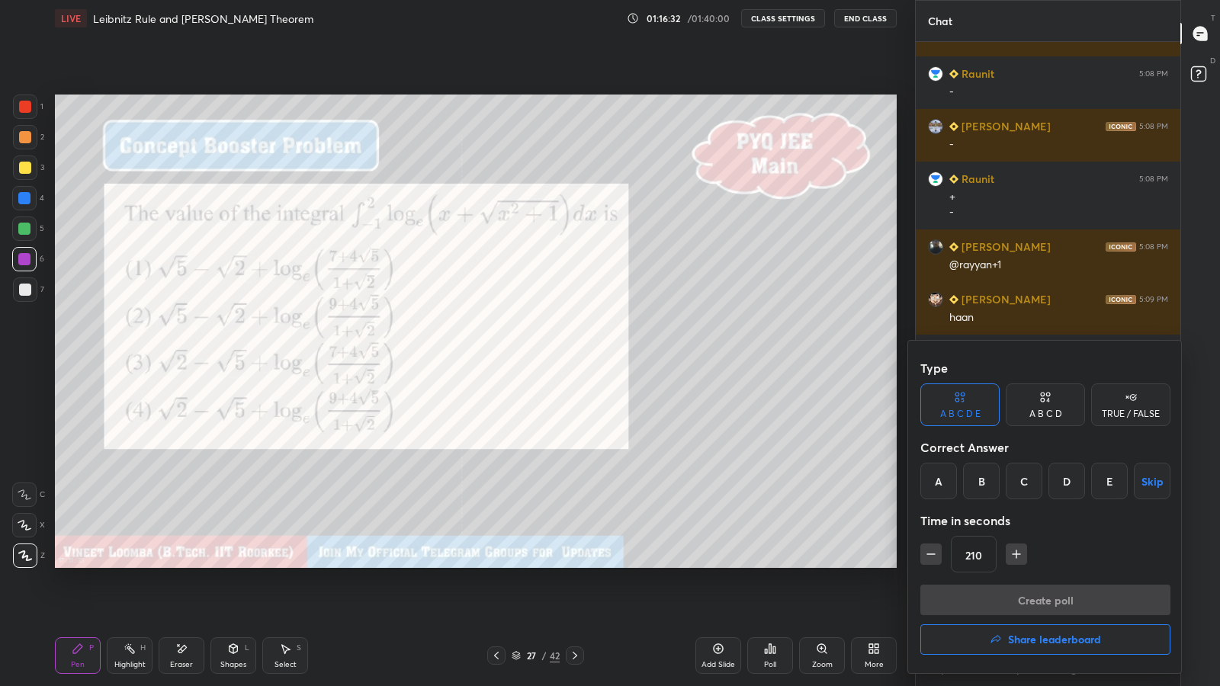
click at [1059, 478] on div "D" at bounding box center [1067, 481] width 37 height 37
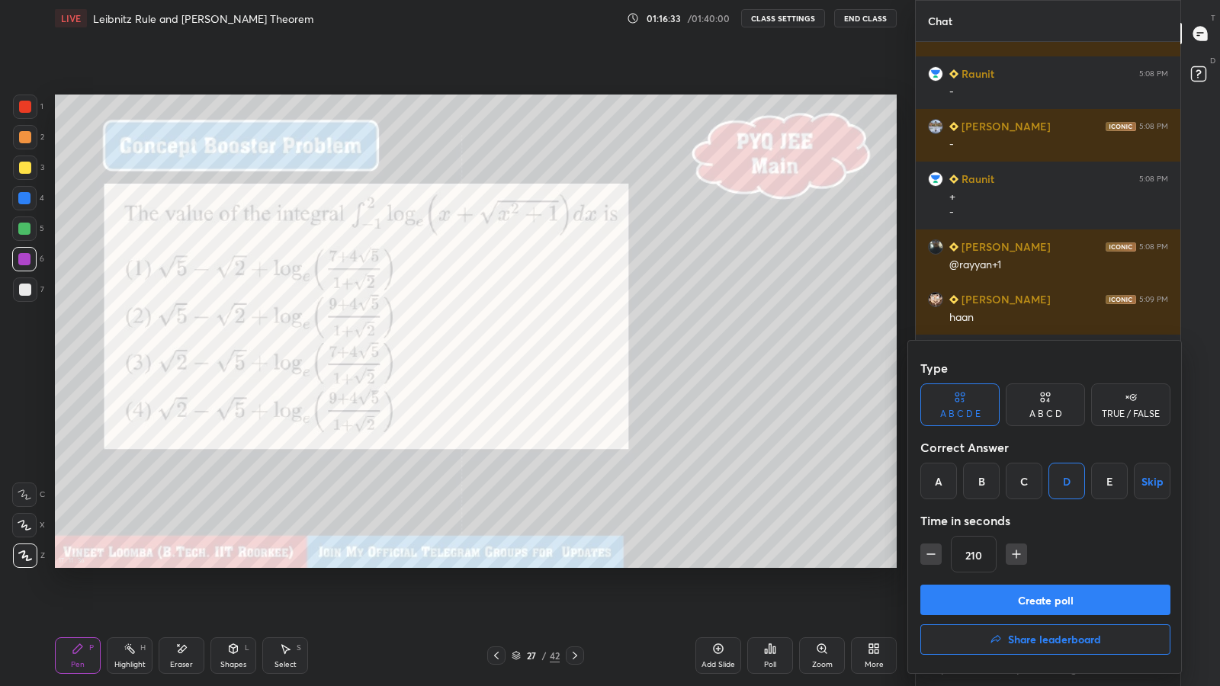
click at [1056, 564] on button "Create poll" at bounding box center [1046, 600] width 250 height 31
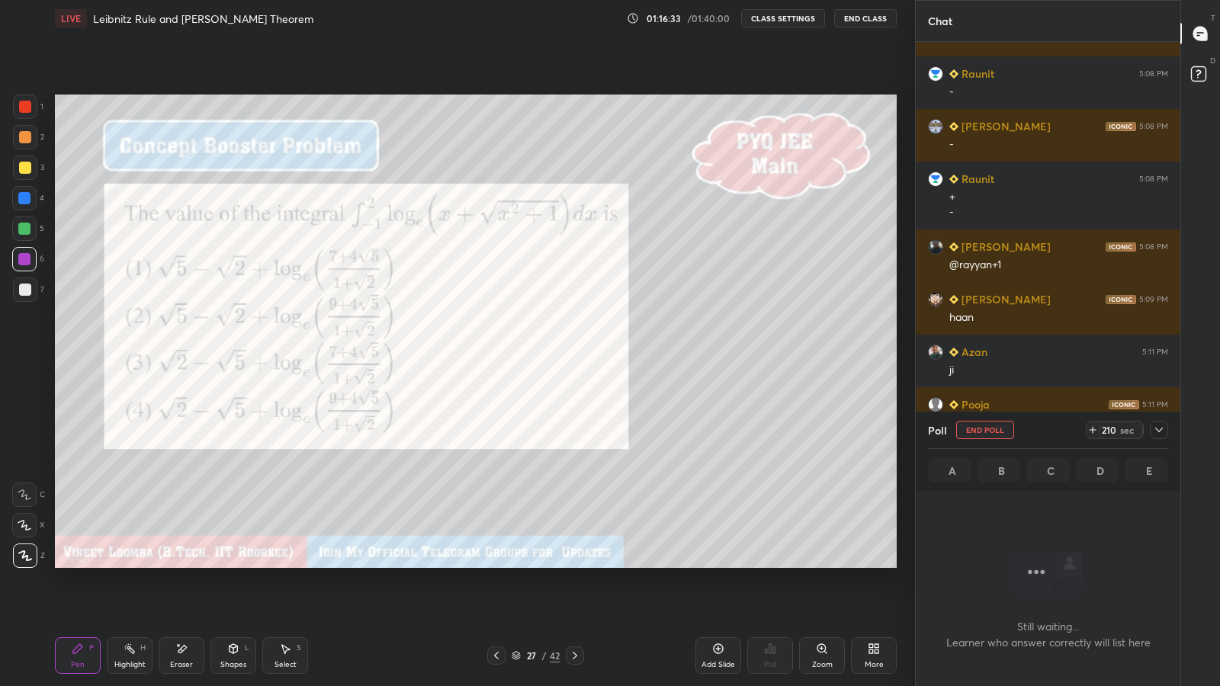
scroll to position [561, 260]
click at [1158, 429] on icon at bounding box center [1159, 430] width 12 height 12
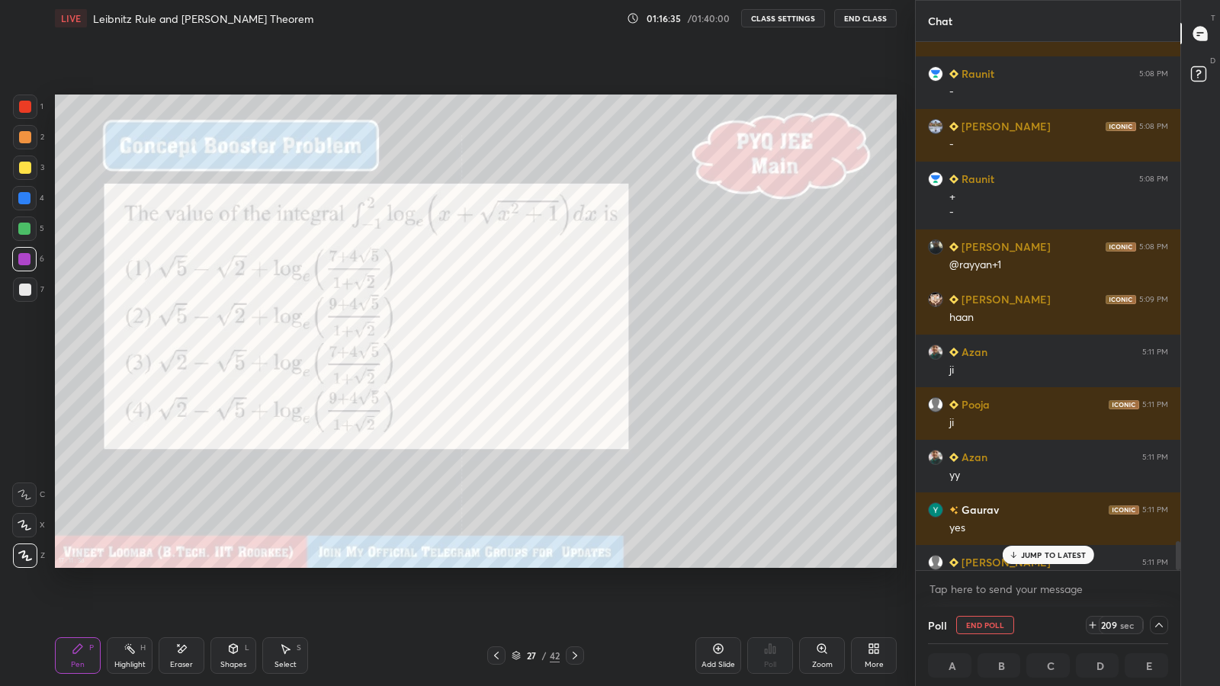
click at [1063, 555] on p "JUMP TO LATEST" at bounding box center [1054, 555] width 66 height 9
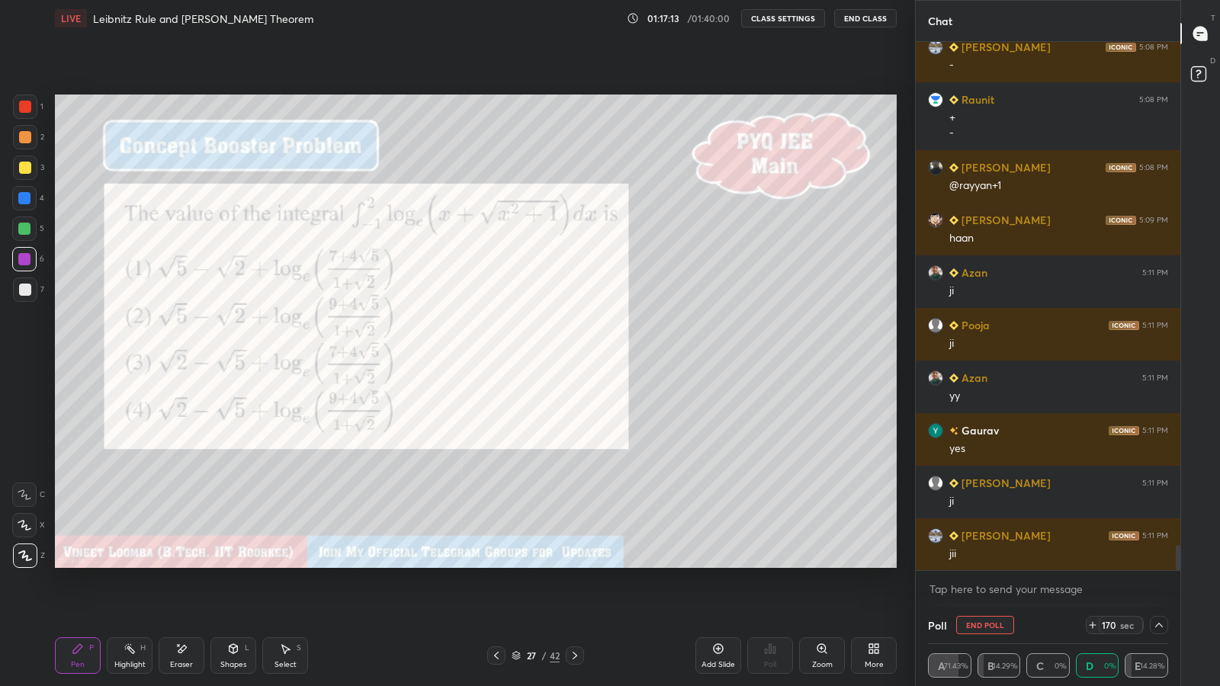
scroll to position [0, 5]
click at [1158, 564] on icon at bounding box center [1159, 625] width 12 height 12
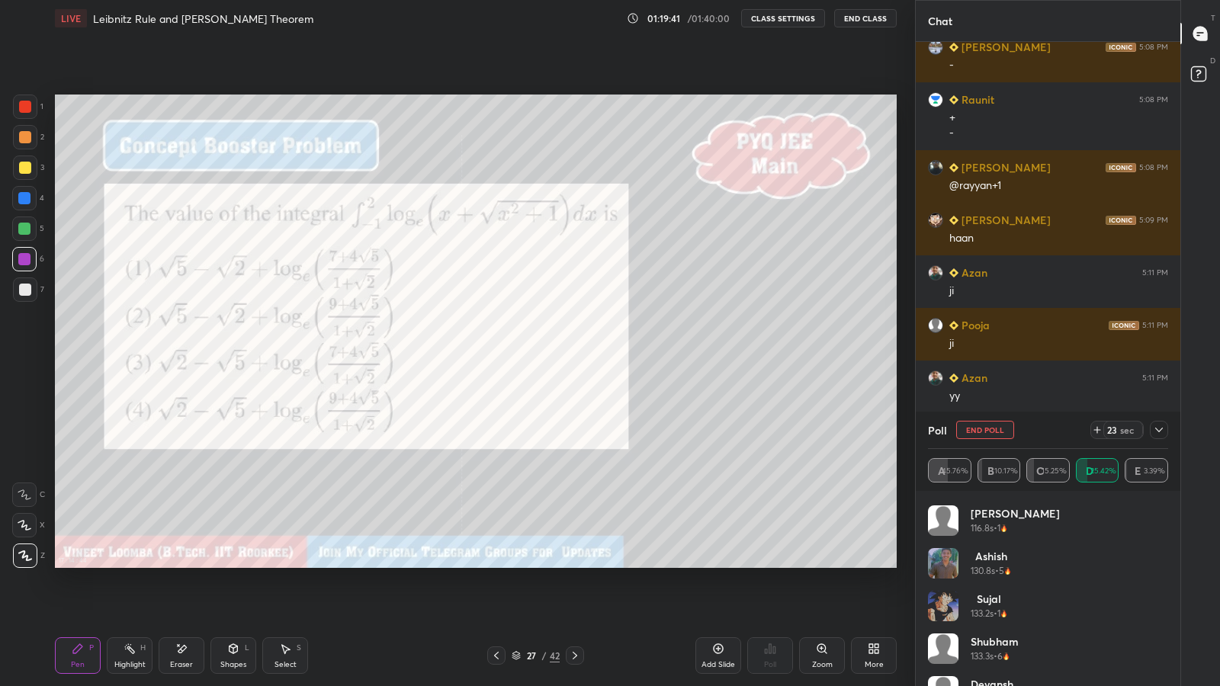
scroll to position [0, 0]
click at [1157, 431] on icon at bounding box center [1159, 430] width 12 height 12
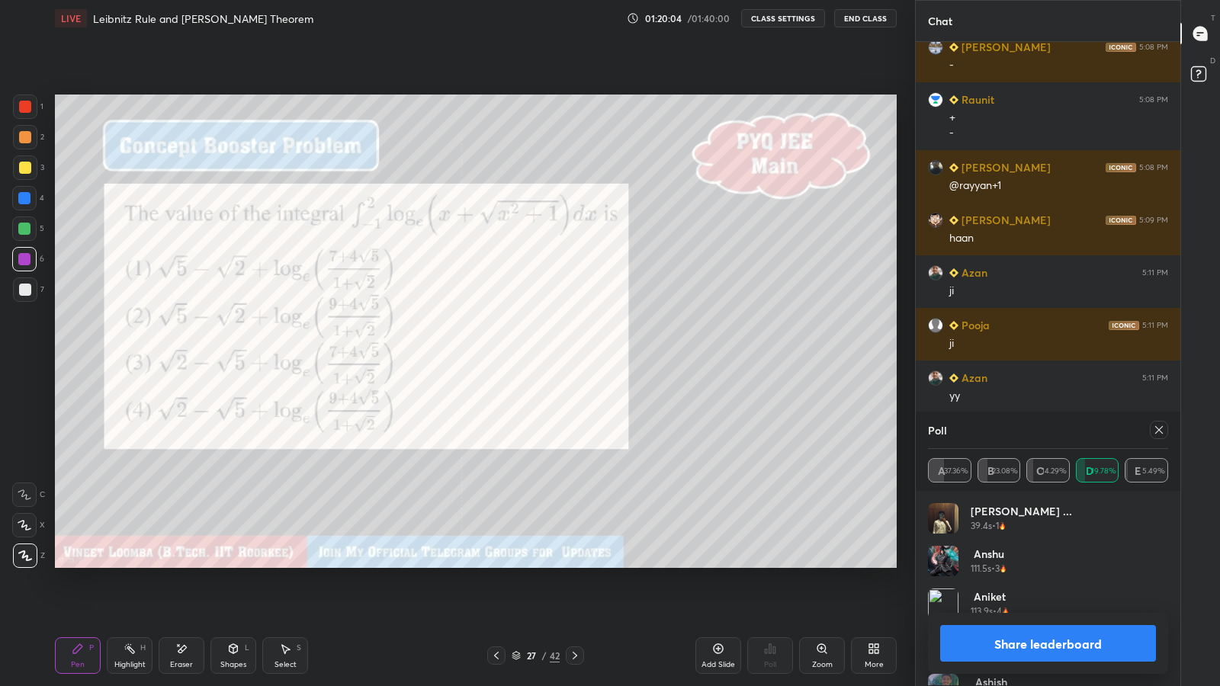
scroll to position [5, 5]
click at [992, 564] on button "Share leaderboard" at bounding box center [1048, 643] width 216 height 37
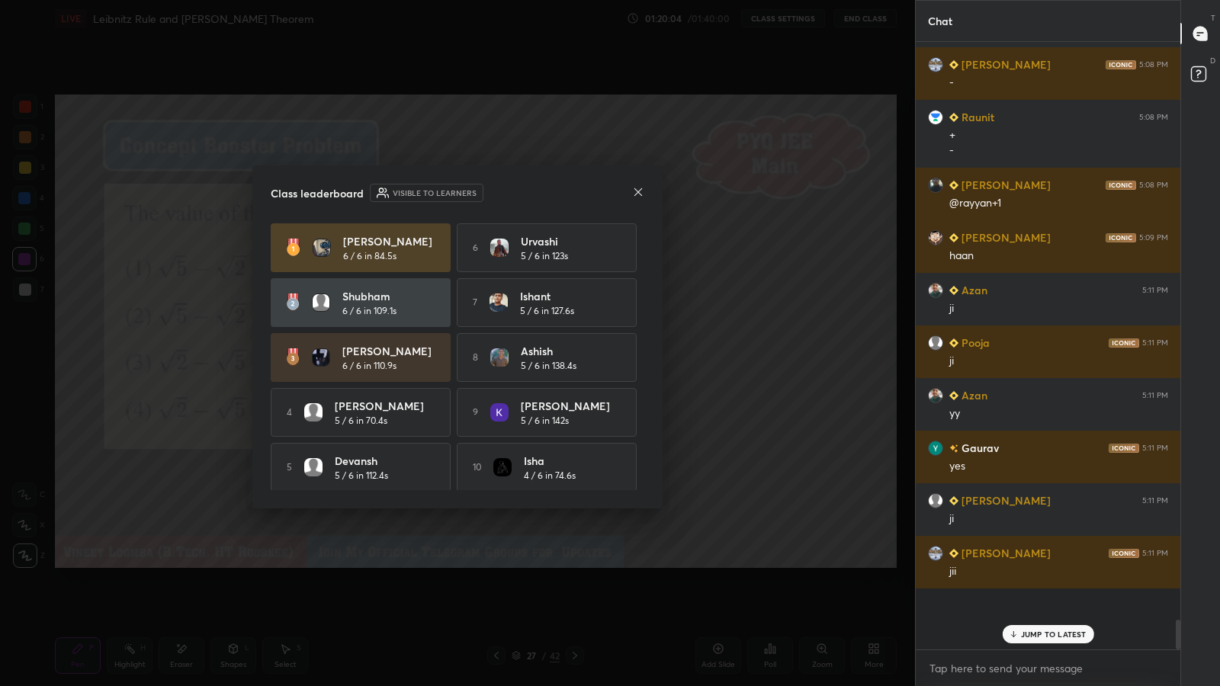
scroll to position [603, 260]
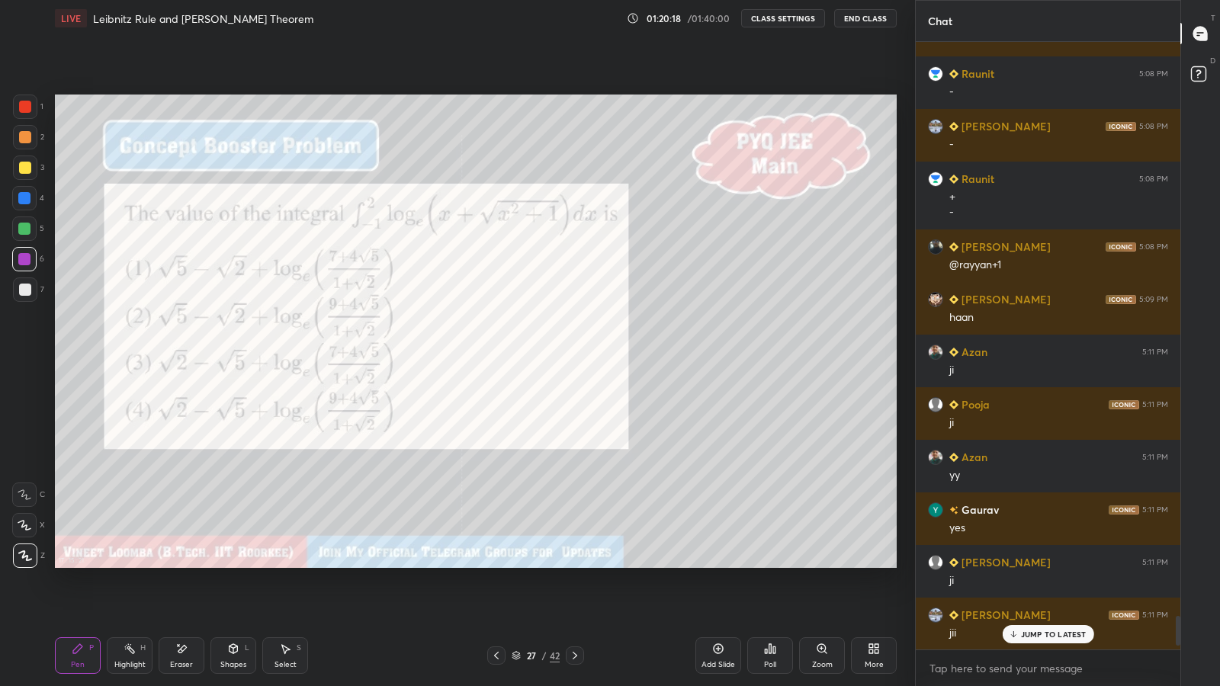
click at [22, 293] on div at bounding box center [25, 290] width 12 height 12
click at [288, 564] on icon at bounding box center [285, 649] width 12 height 12
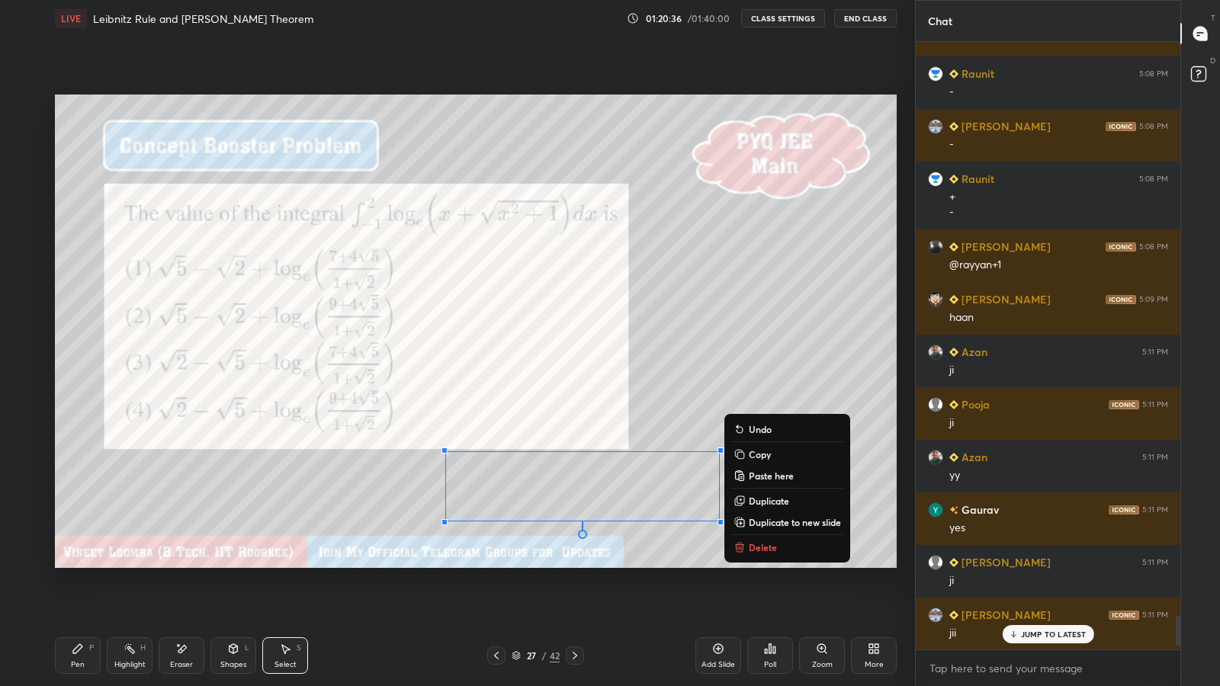
click at [760, 519] on p "Duplicate to new slide" at bounding box center [795, 522] width 92 height 12
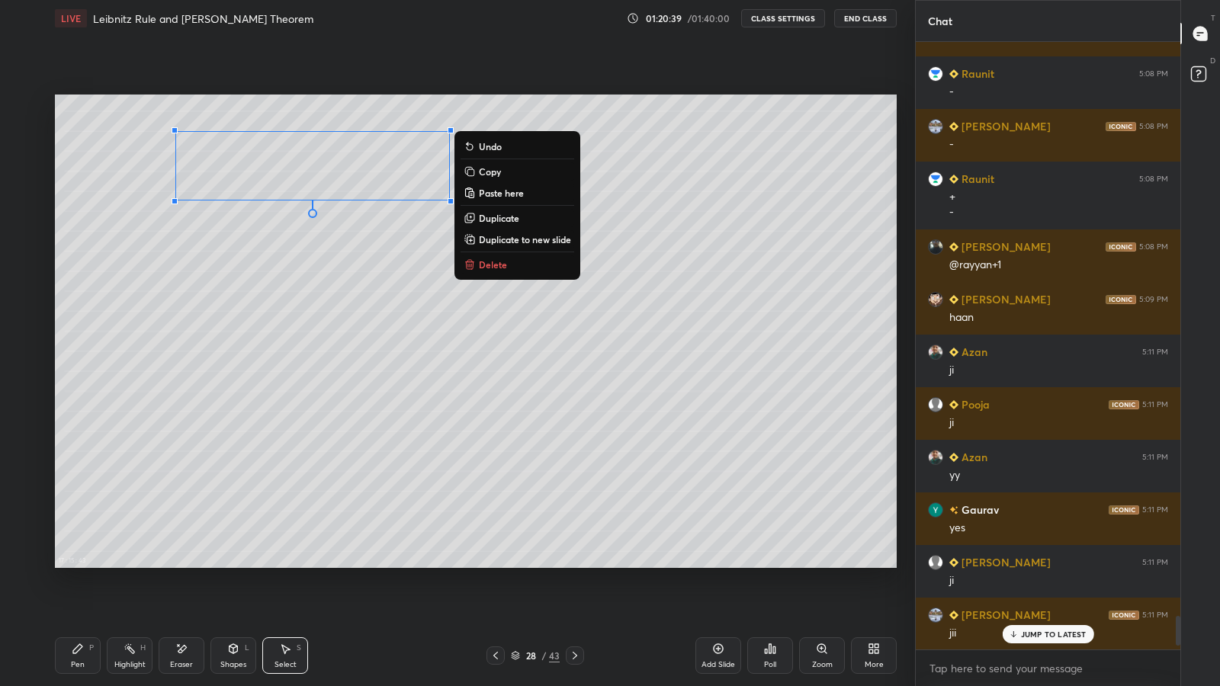
click at [72, 564] on div "Pen P" at bounding box center [78, 656] width 46 height 37
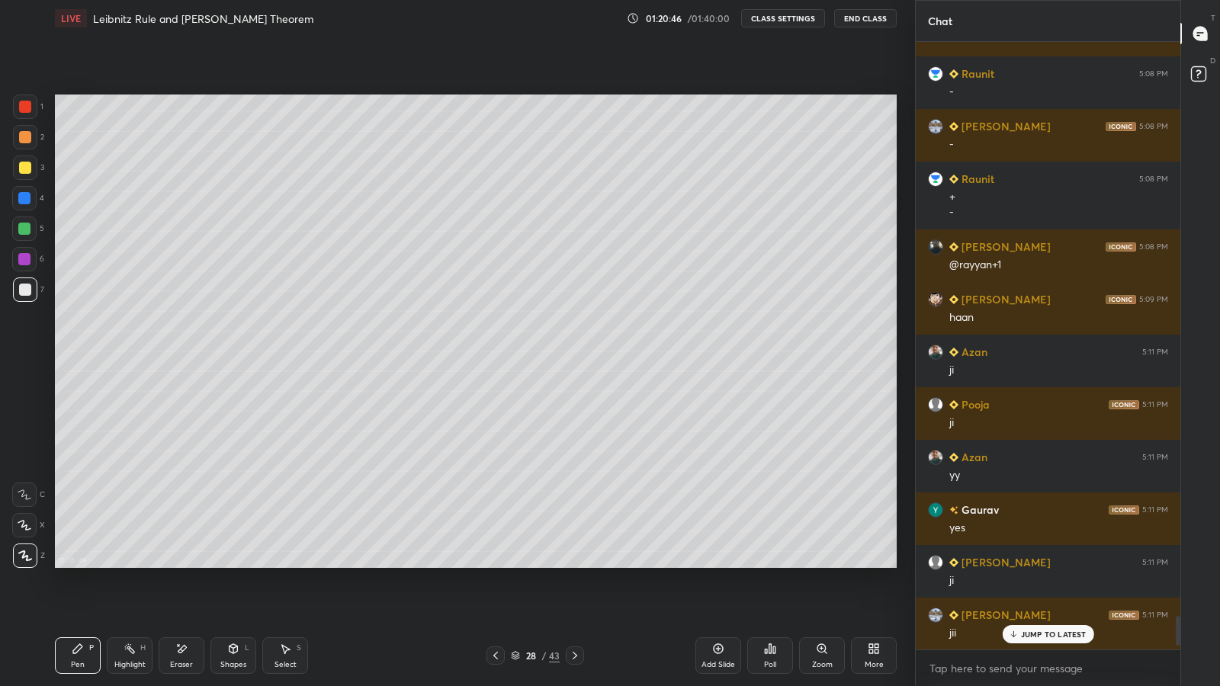
click at [296, 564] on div "Select S" at bounding box center [285, 656] width 46 height 37
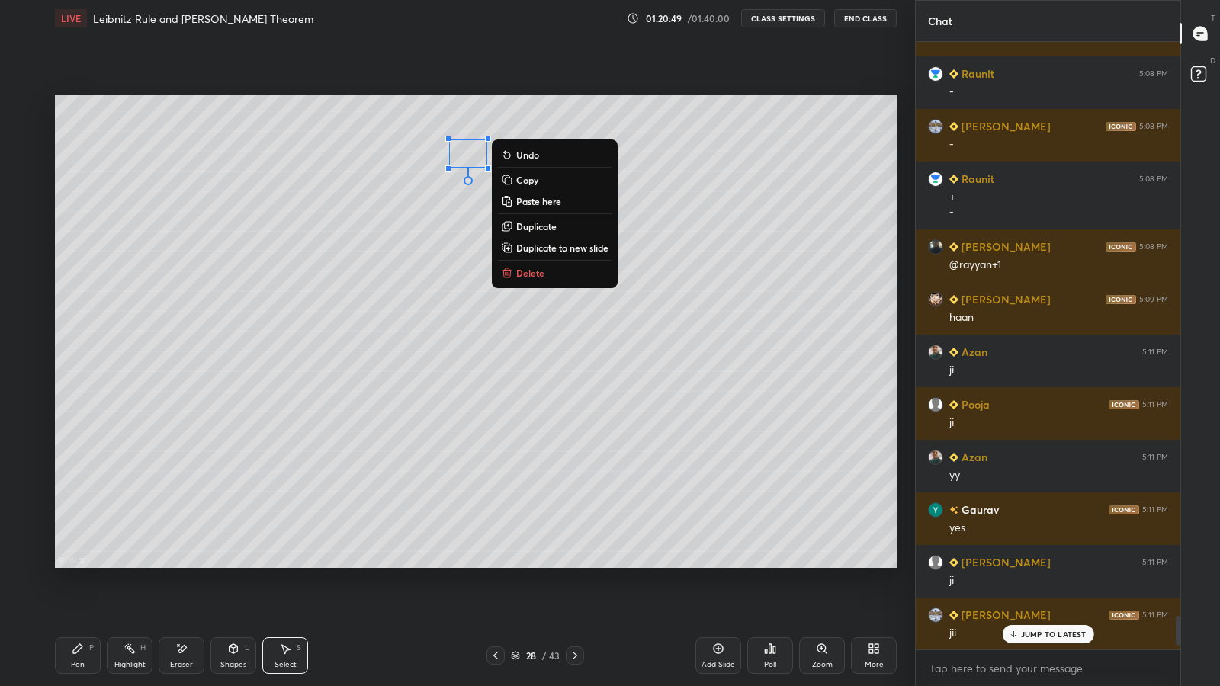
click at [66, 564] on div "Pen P" at bounding box center [78, 656] width 46 height 37
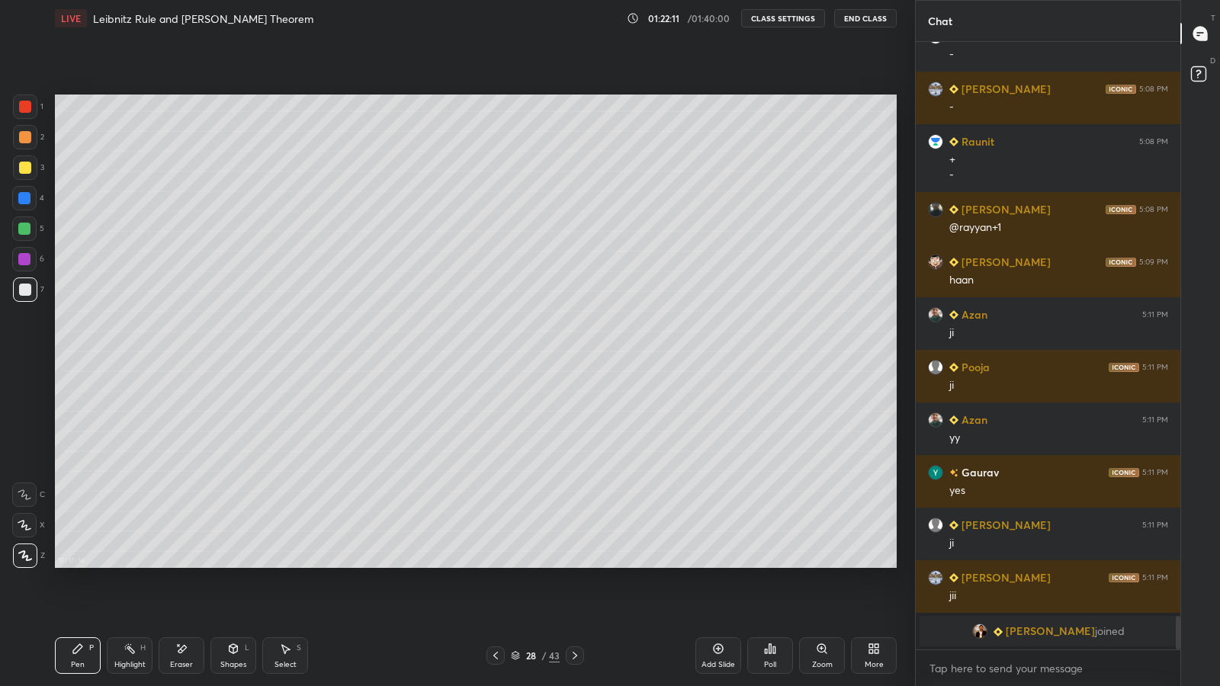
scroll to position [10467, 0]
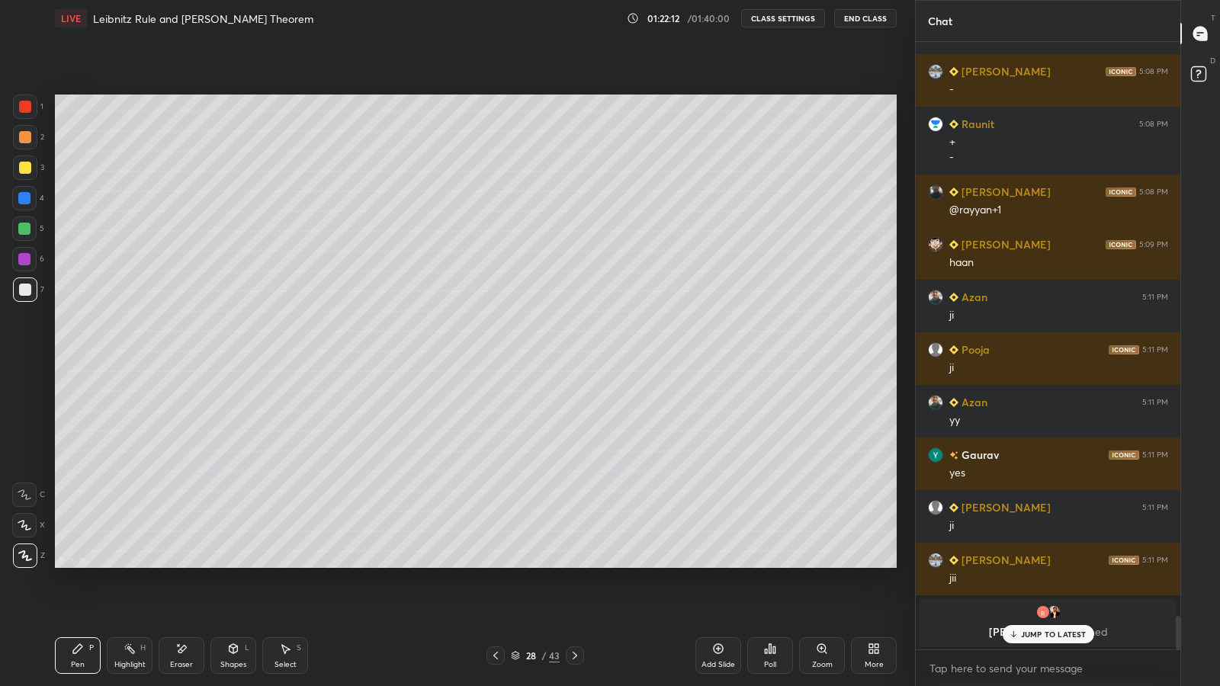
click at [293, 564] on div "Select S" at bounding box center [285, 656] width 46 height 37
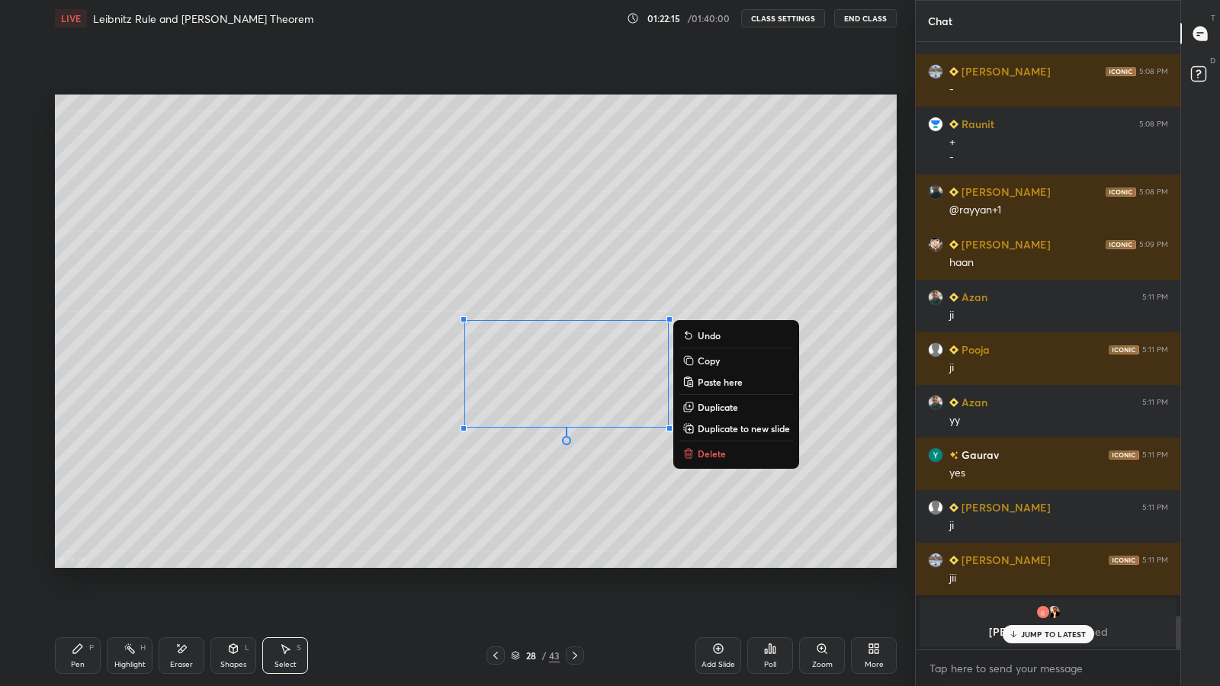
click at [561, 507] on div "0 ° Undo Copy Paste here Duplicate Duplicate to new slide Delete" at bounding box center [476, 332] width 842 height 474
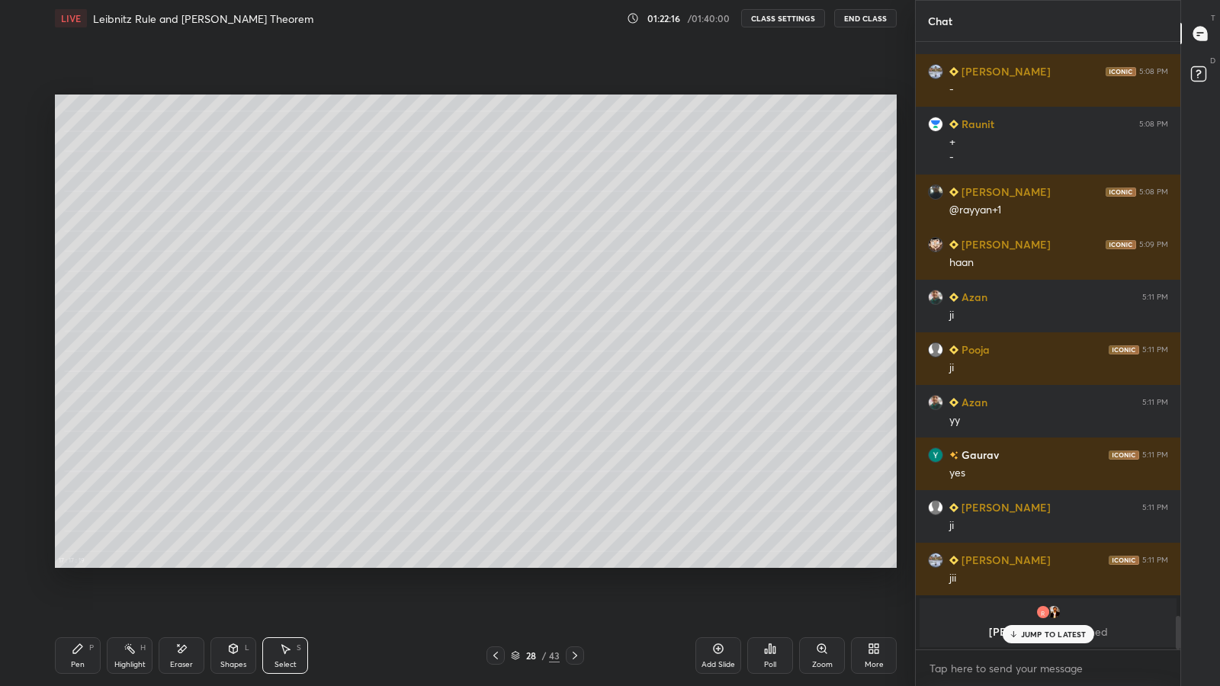
click at [77, 564] on div "Pen" at bounding box center [78, 665] width 14 height 8
click at [182, 564] on div "Eraser" at bounding box center [181, 665] width 23 height 8
click at [70, 564] on div "Pen P" at bounding box center [78, 656] width 46 height 37
click at [496, 564] on icon at bounding box center [496, 656] width 12 height 12
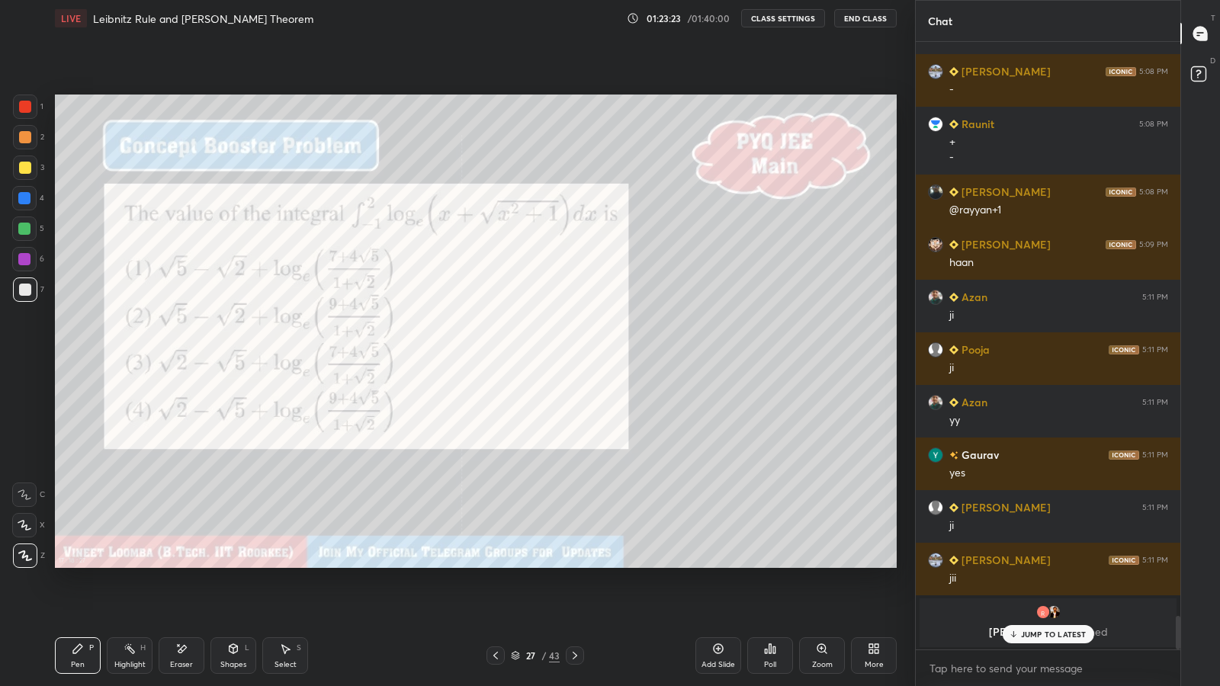
click at [574, 564] on icon at bounding box center [575, 656] width 12 height 12
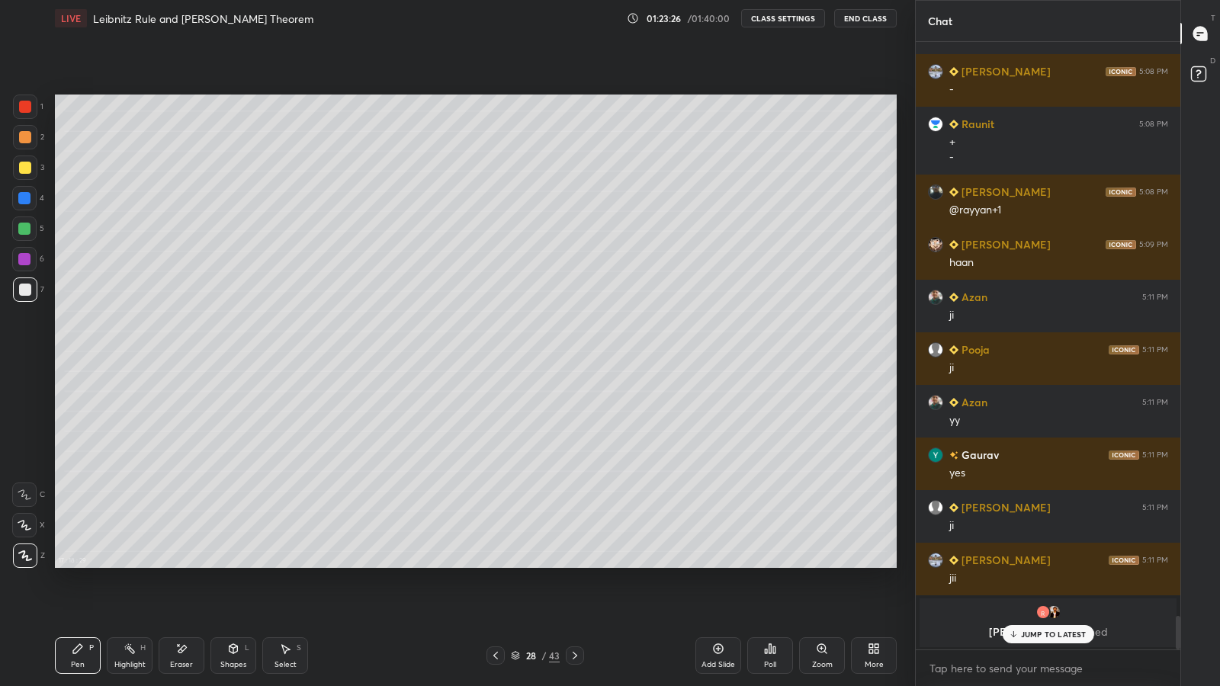
click at [496, 564] on icon at bounding box center [496, 656] width 12 height 12
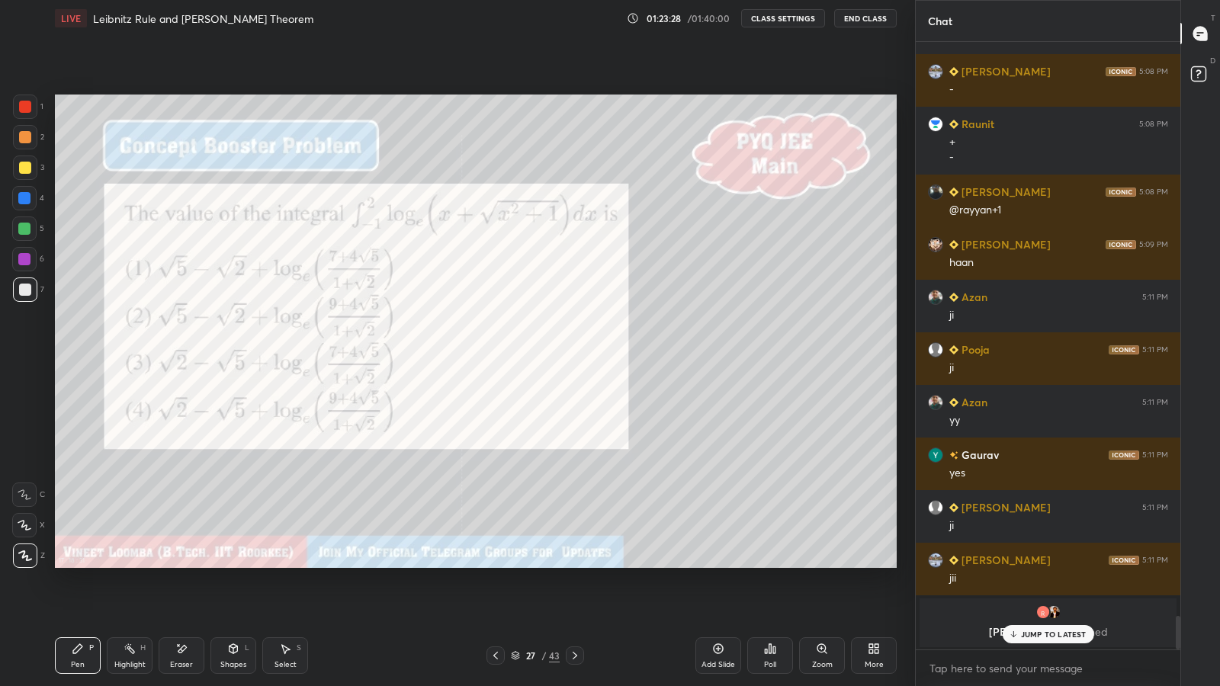
click at [24, 111] on div at bounding box center [25, 107] width 12 height 12
click at [575, 564] on icon at bounding box center [575, 656] width 12 height 12
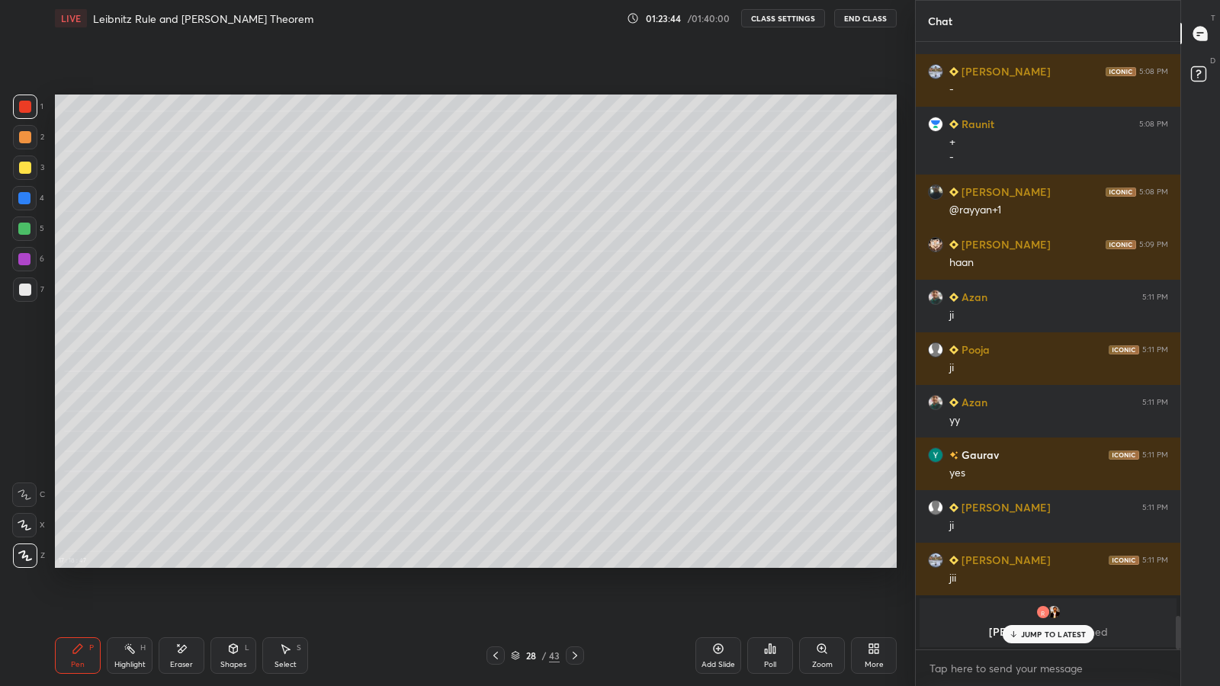
click at [496, 564] on icon at bounding box center [496, 656] width 12 height 12
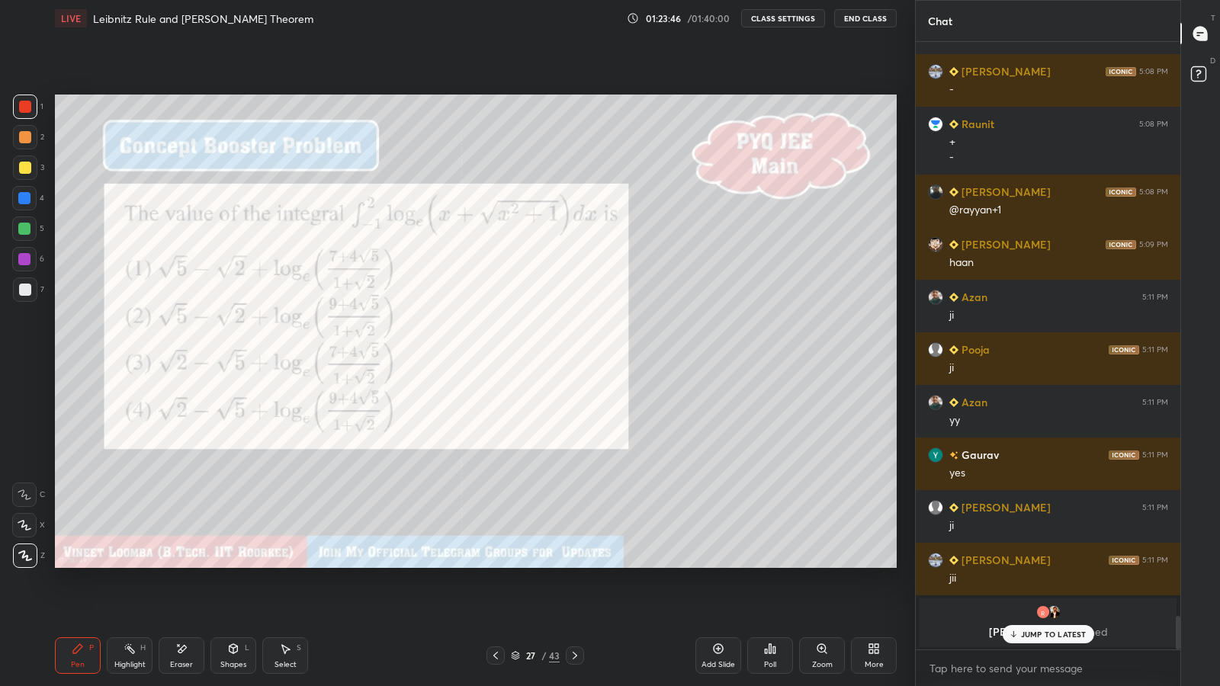
click at [574, 564] on icon at bounding box center [575, 656] width 12 height 12
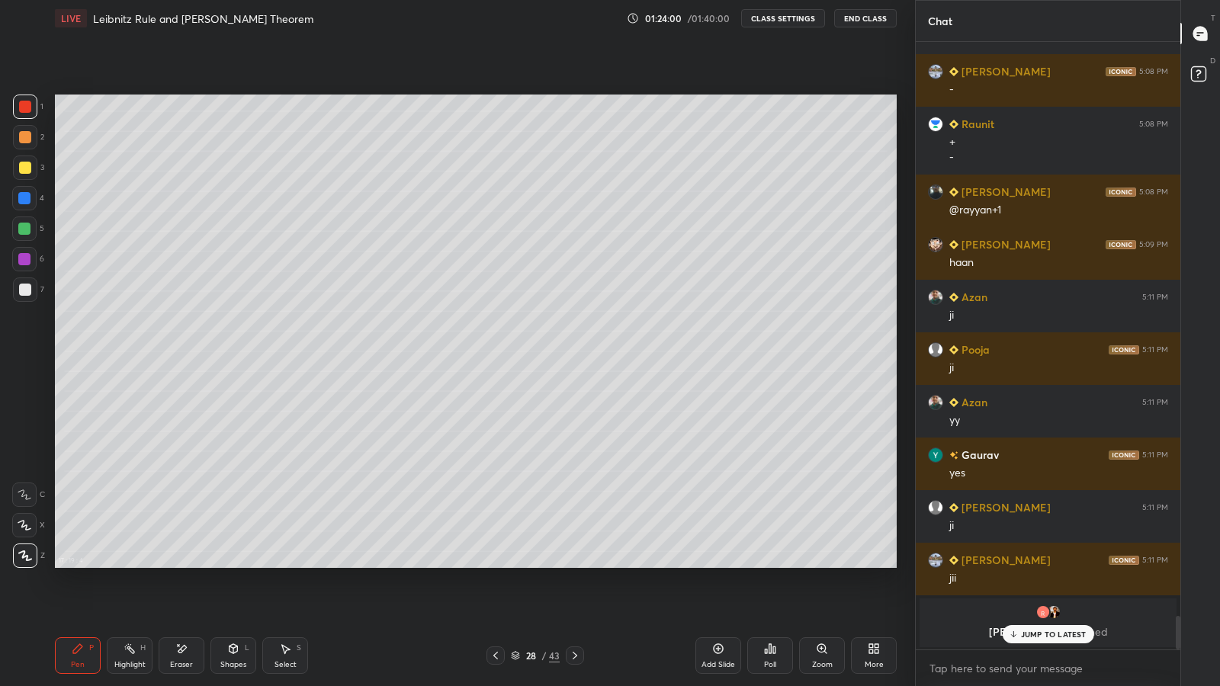
click at [496, 564] on icon at bounding box center [496, 656] width 12 height 12
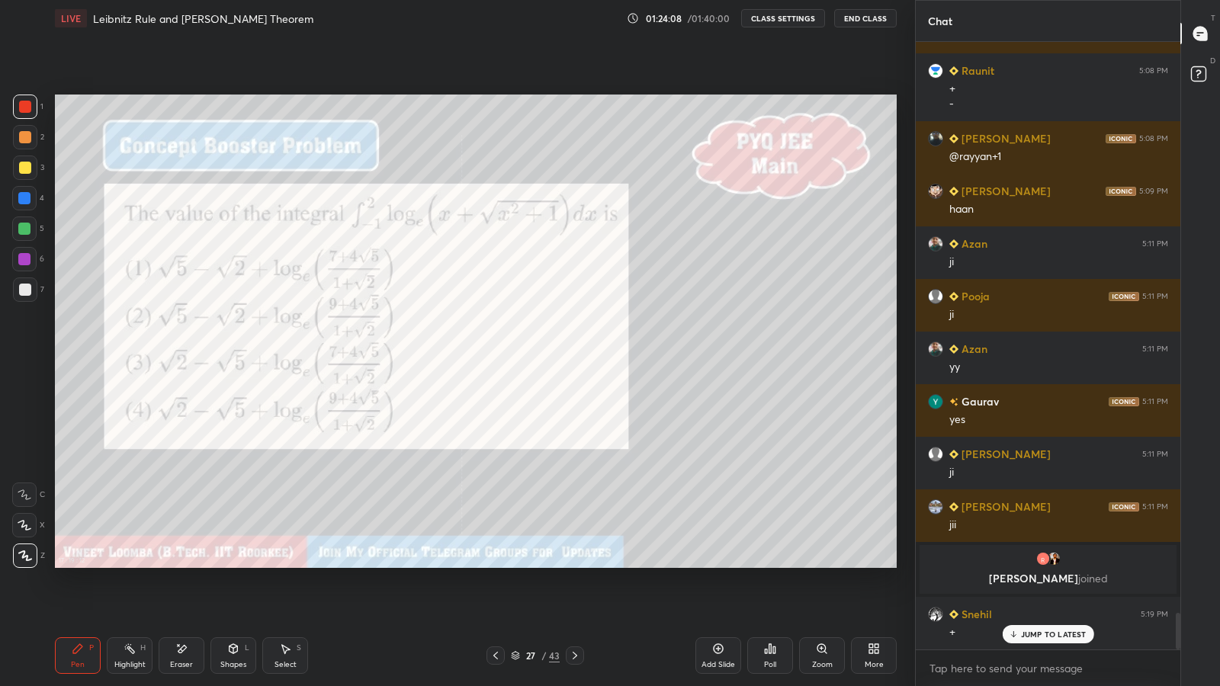
scroll to position [9580, 0]
click at [574, 564] on icon at bounding box center [575, 656] width 12 height 12
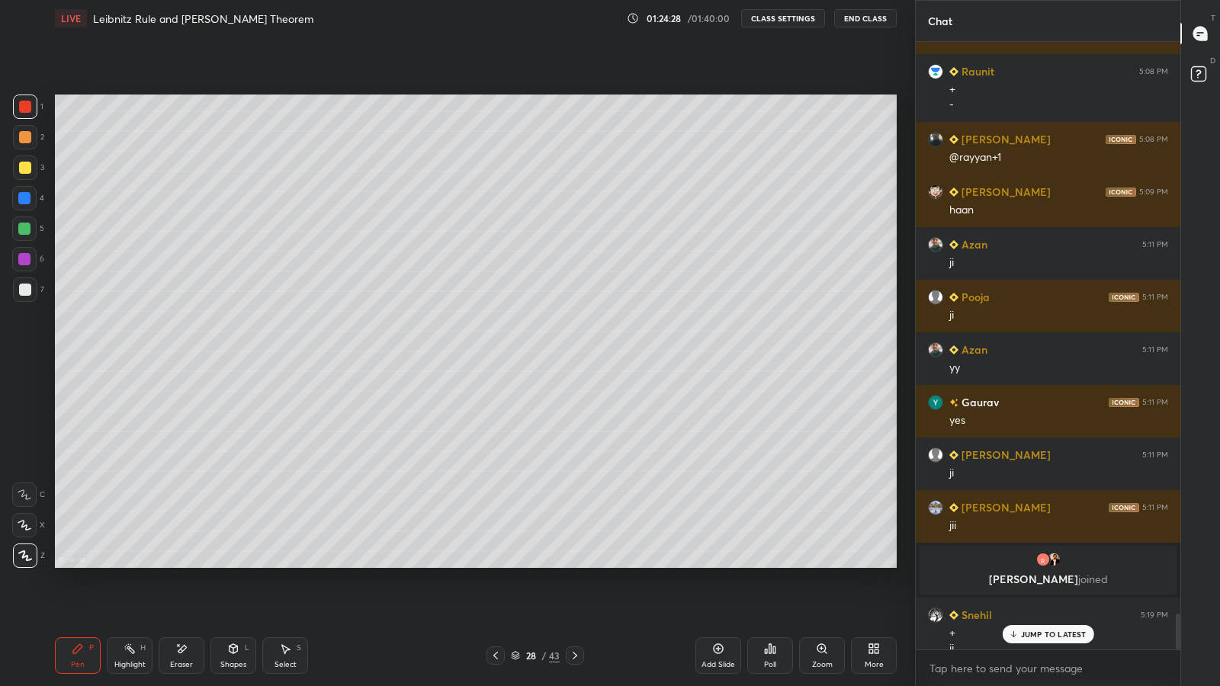
scroll to position [9596, 0]
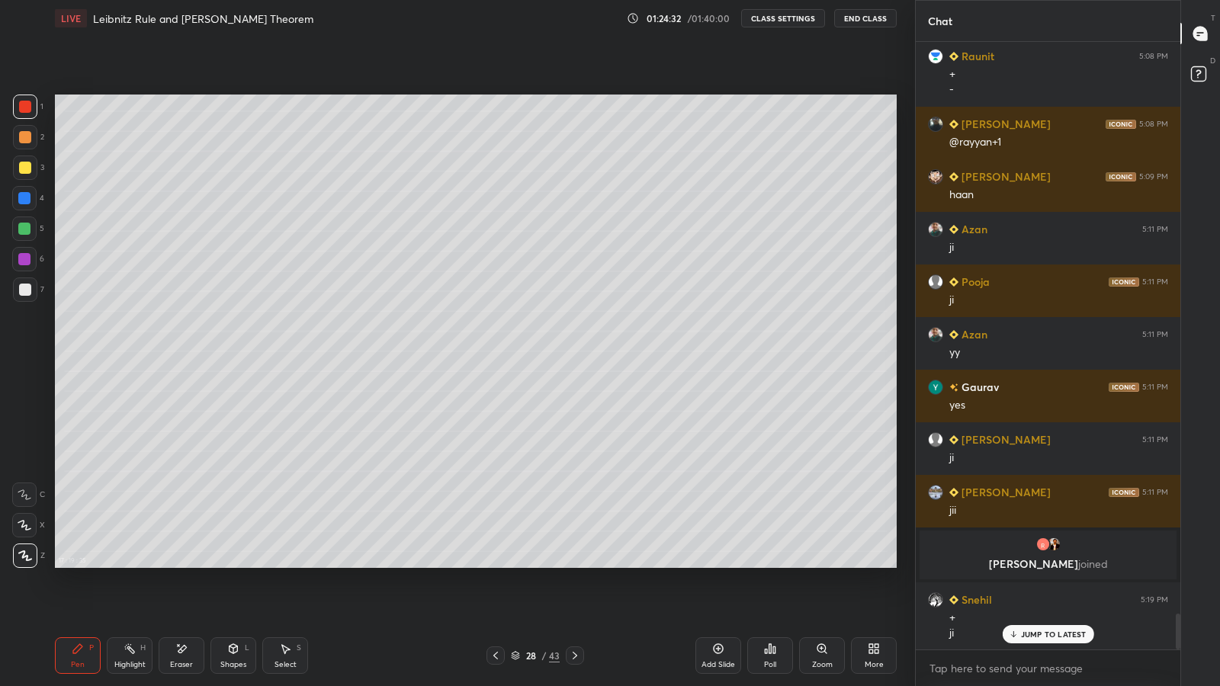
click at [500, 564] on icon at bounding box center [496, 656] width 12 height 12
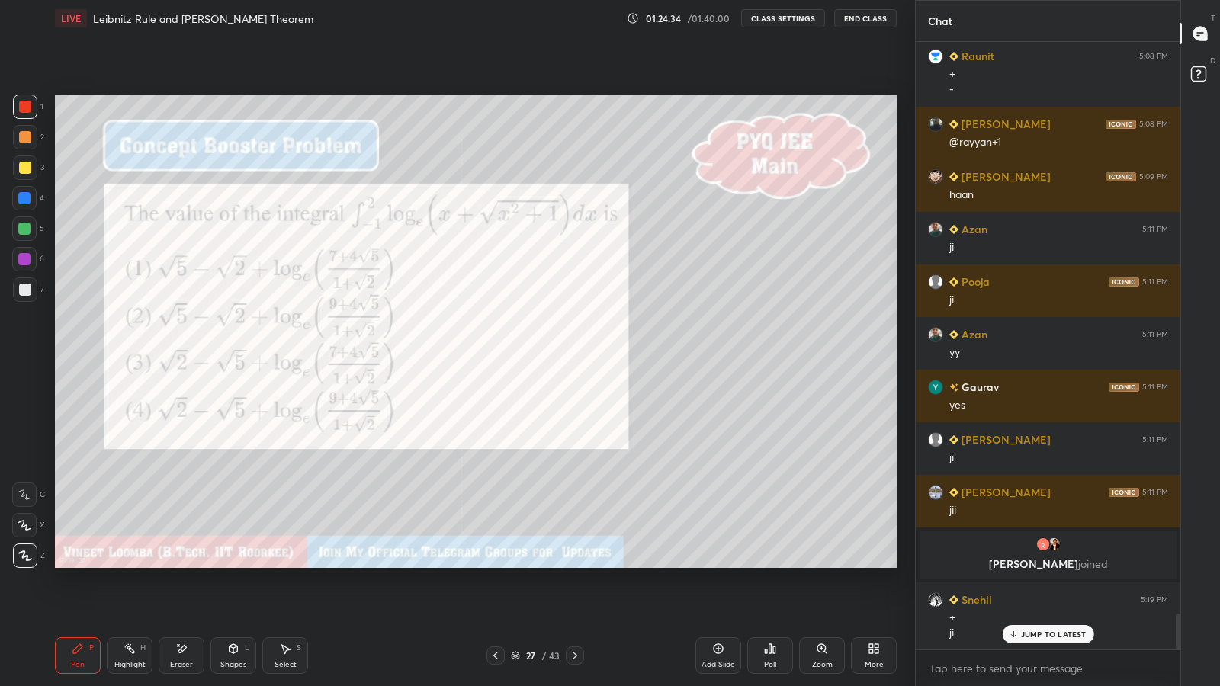
click at [574, 564] on icon at bounding box center [575, 656] width 12 height 12
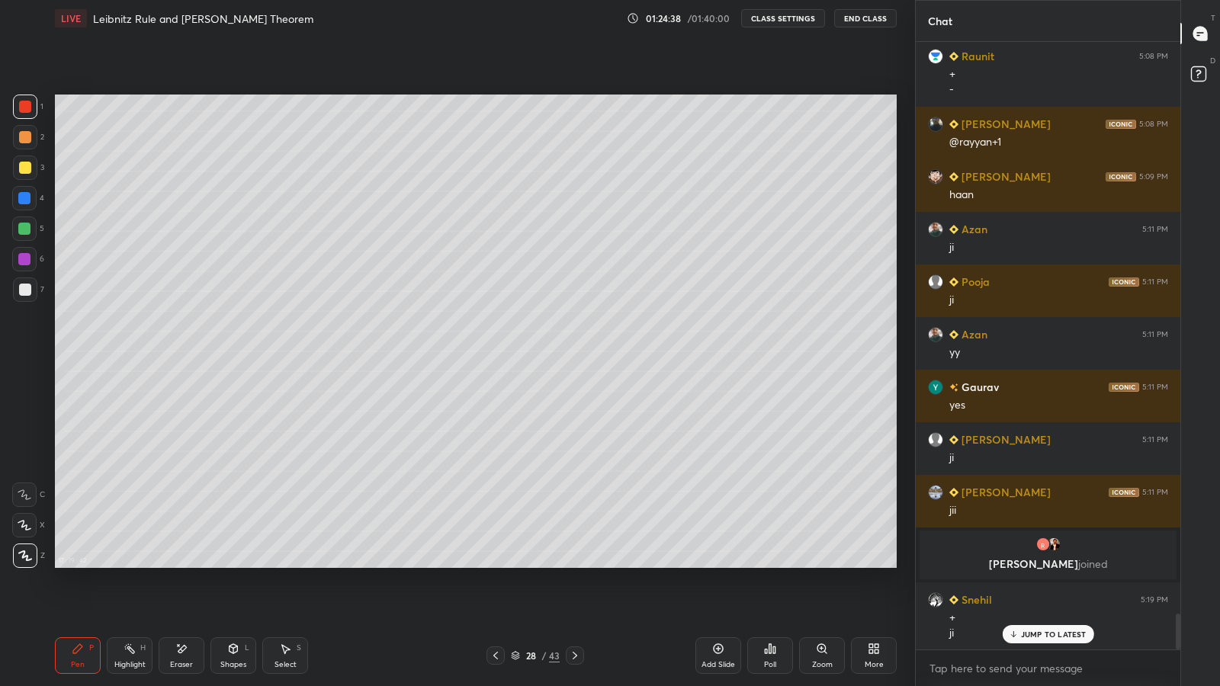
click at [574, 564] on icon at bounding box center [575, 656] width 5 height 8
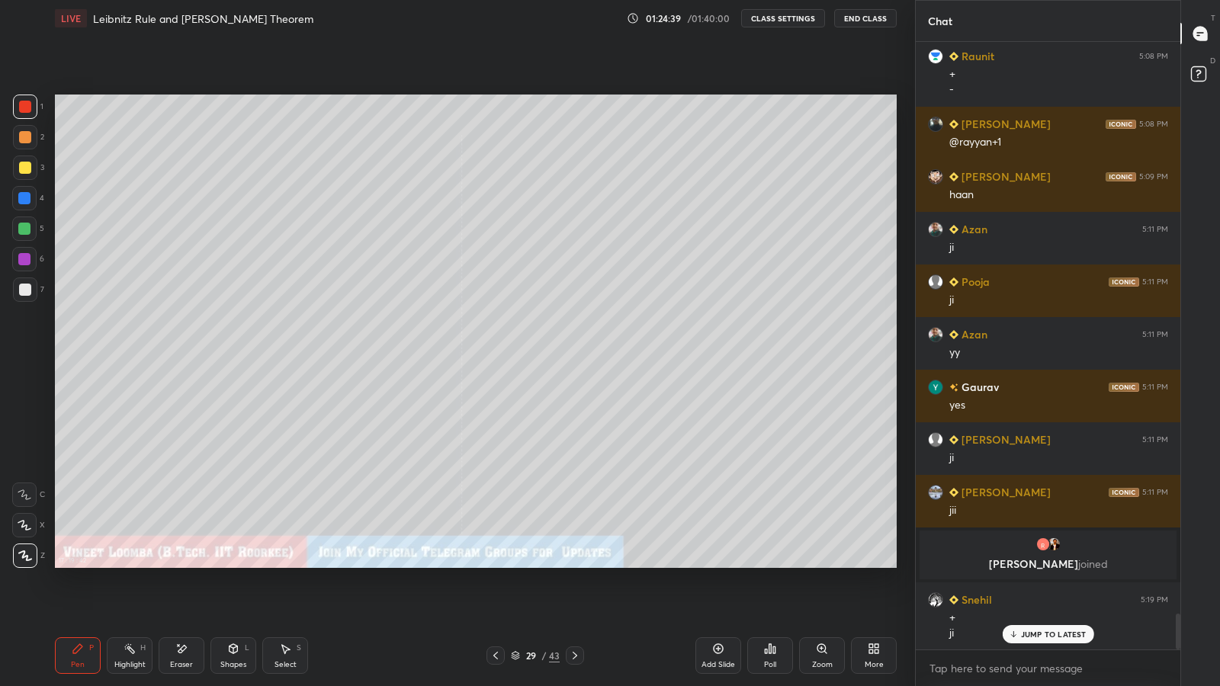
click at [574, 564] on icon at bounding box center [575, 656] width 12 height 12
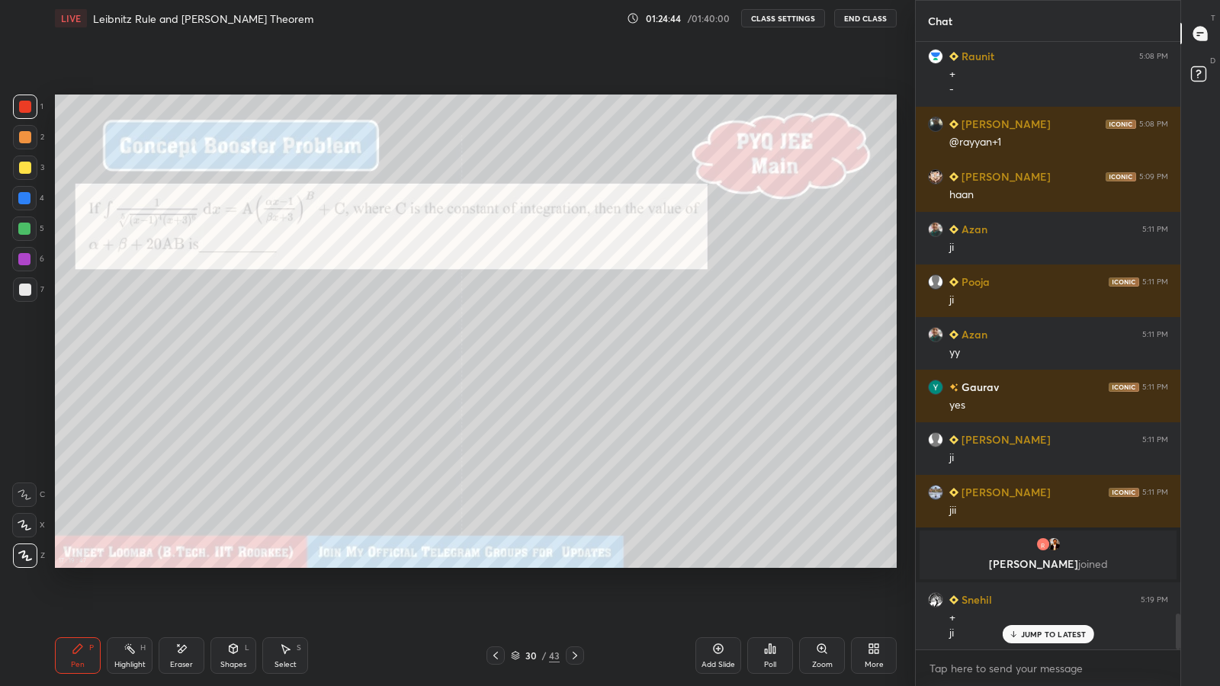
scroll to position [9611, 0]
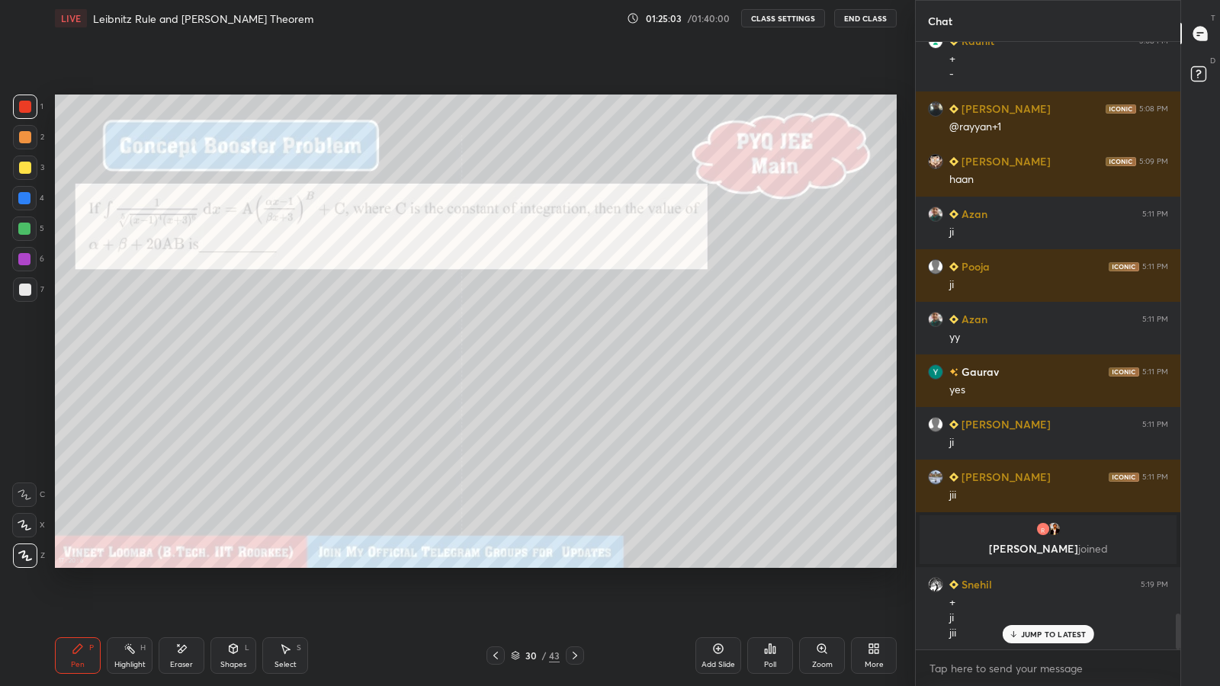
click at [21, 291] on div at bounding box center [25, 290] width 12 height 12
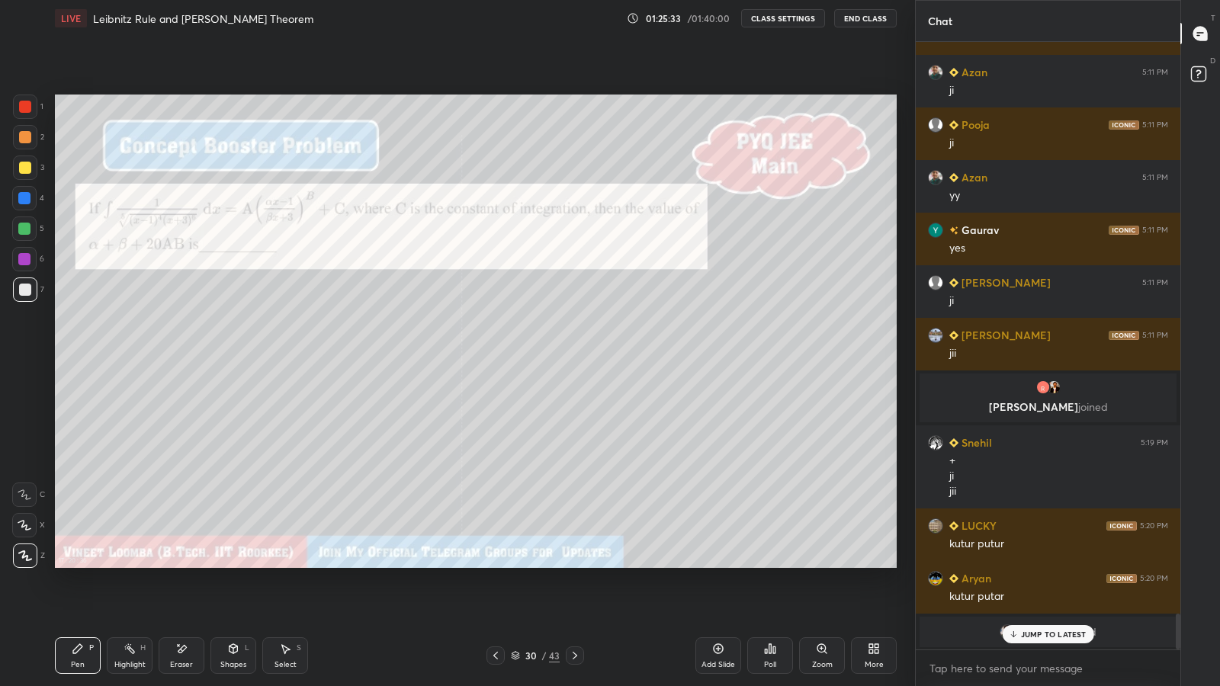
scroll to position [9805, 0]
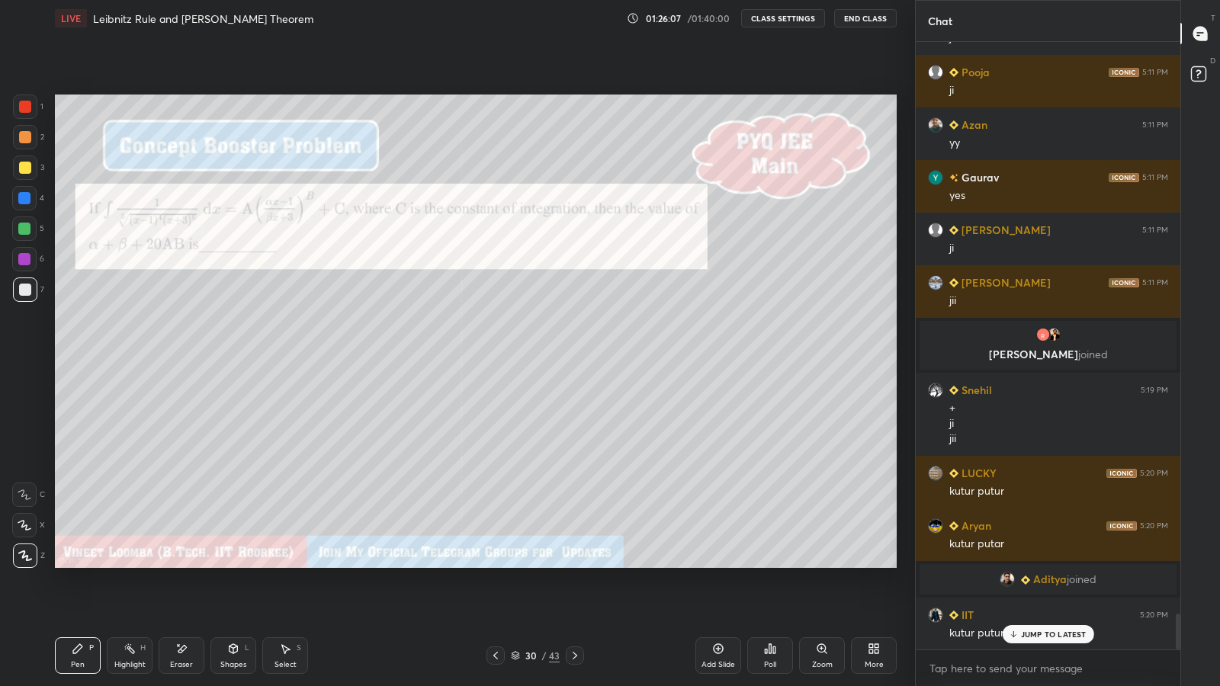
click at [175, 564] on div "Eraser" at bounding box center [182, 656] width 46 height 37
click at [79, 564] on icon at bounding box center [78, 649] width 12 height 12
click at [285, 564] on div "Select" at bounding box center [286, 665] width 22 height 8
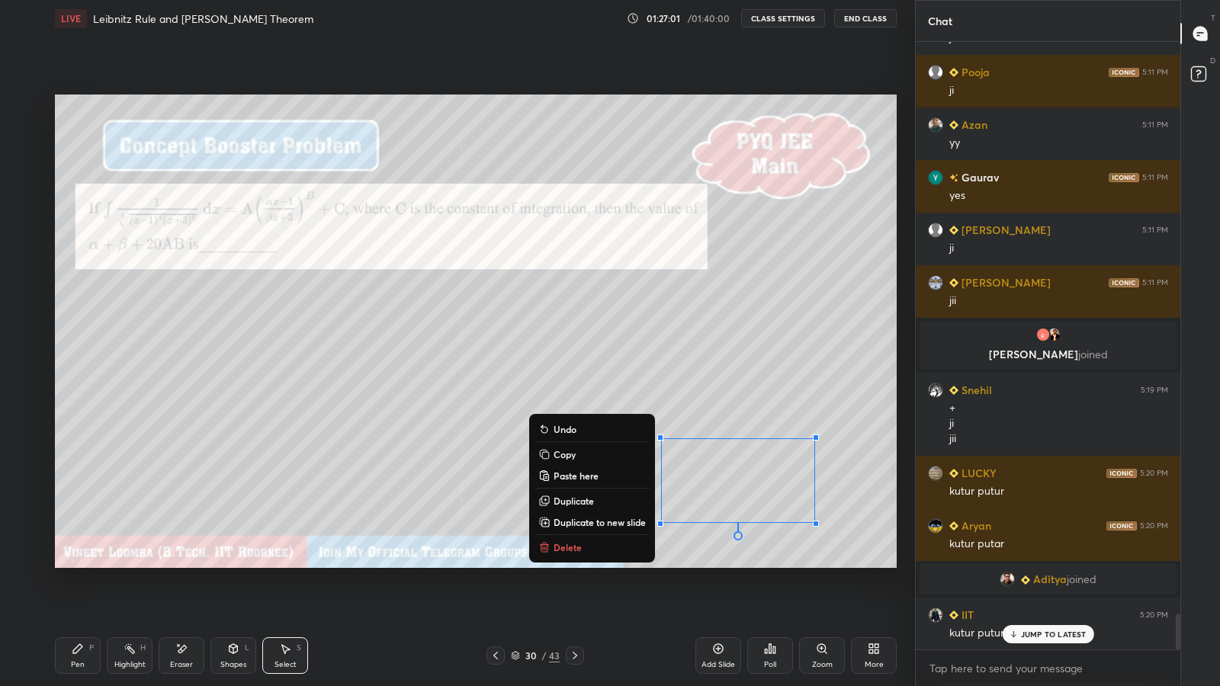
click at [608, 521] on p "Duplicate to new slide" at bounding box center [600, 522] width 92 height 12
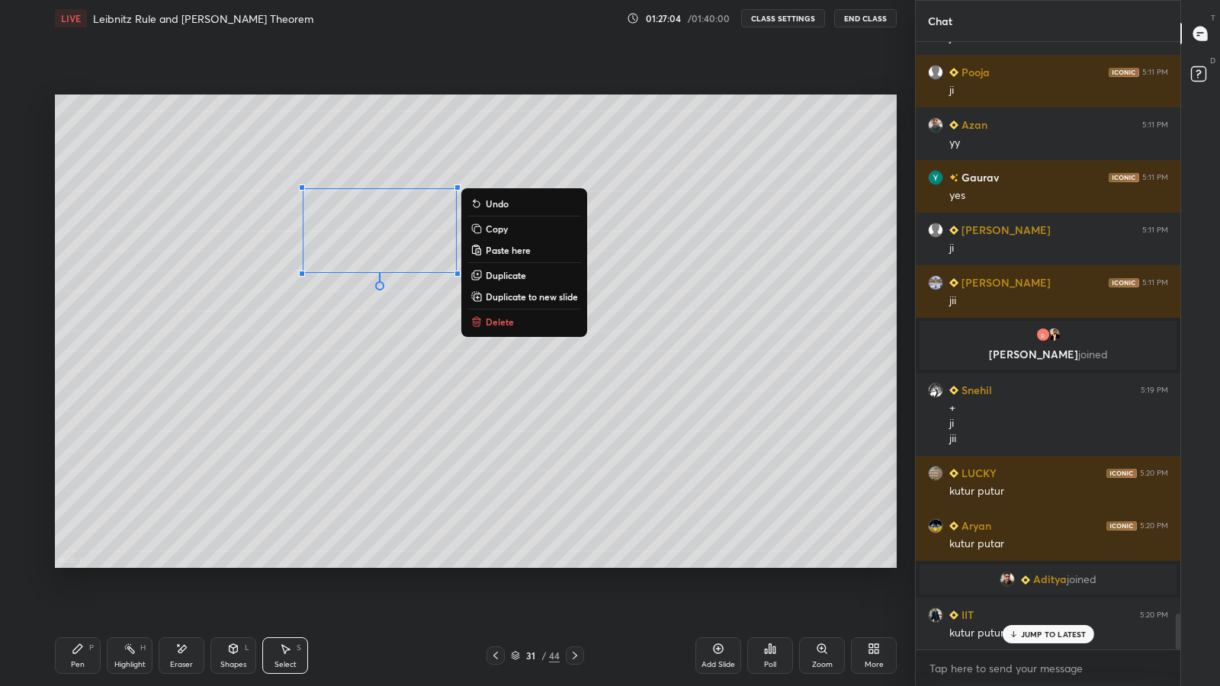
click at [77, 564] on div "Pen P" at bounding box center [78, 656] width 46 height 37
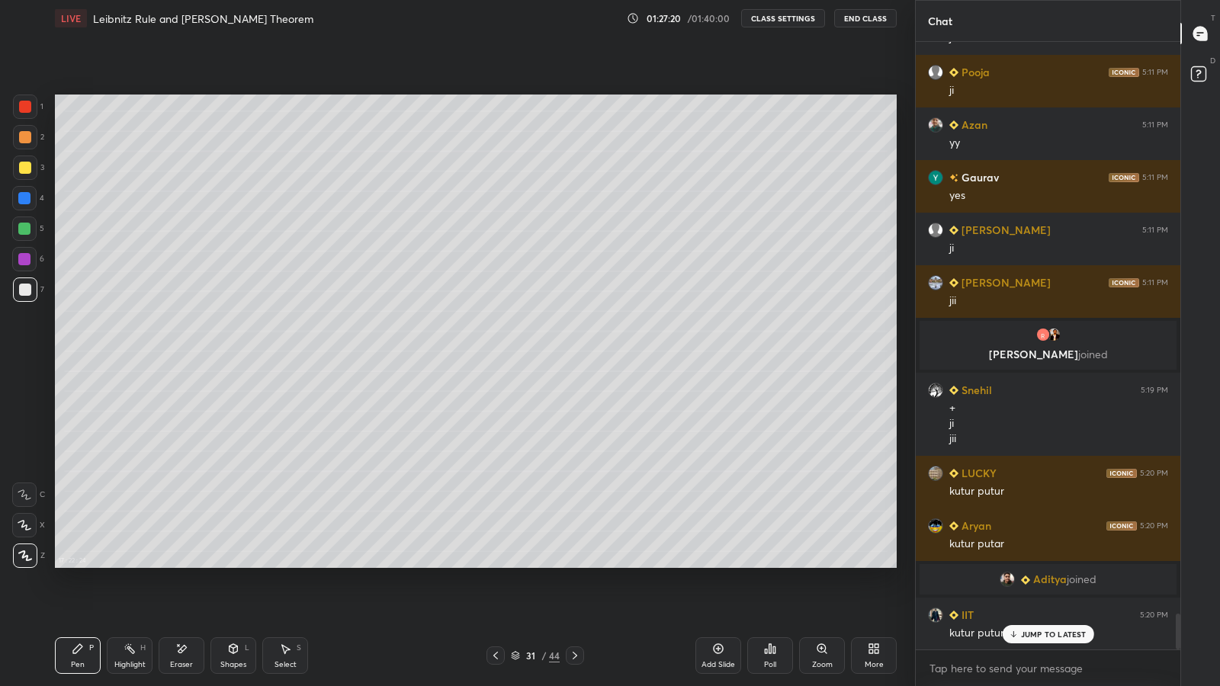
click at [496, 564] on icon at bounding box center [496, 656] width 12 height 12
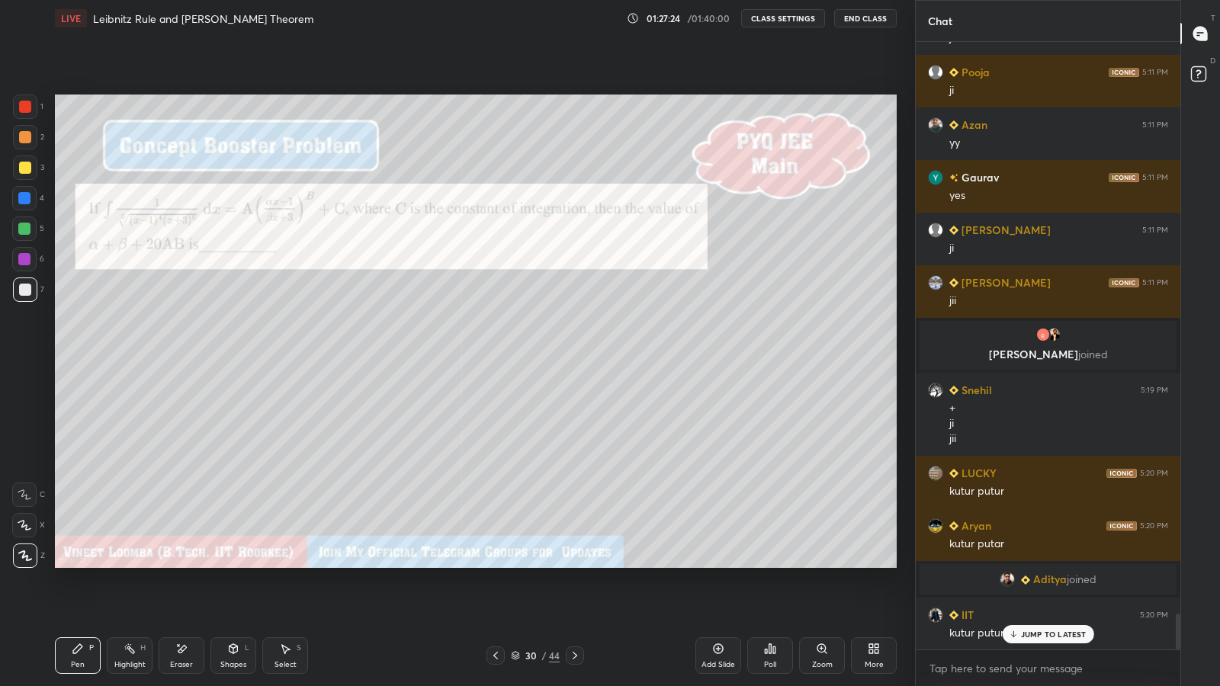
click at [574, 564] on icon at bounding box center [575, 656] width 5 height 8
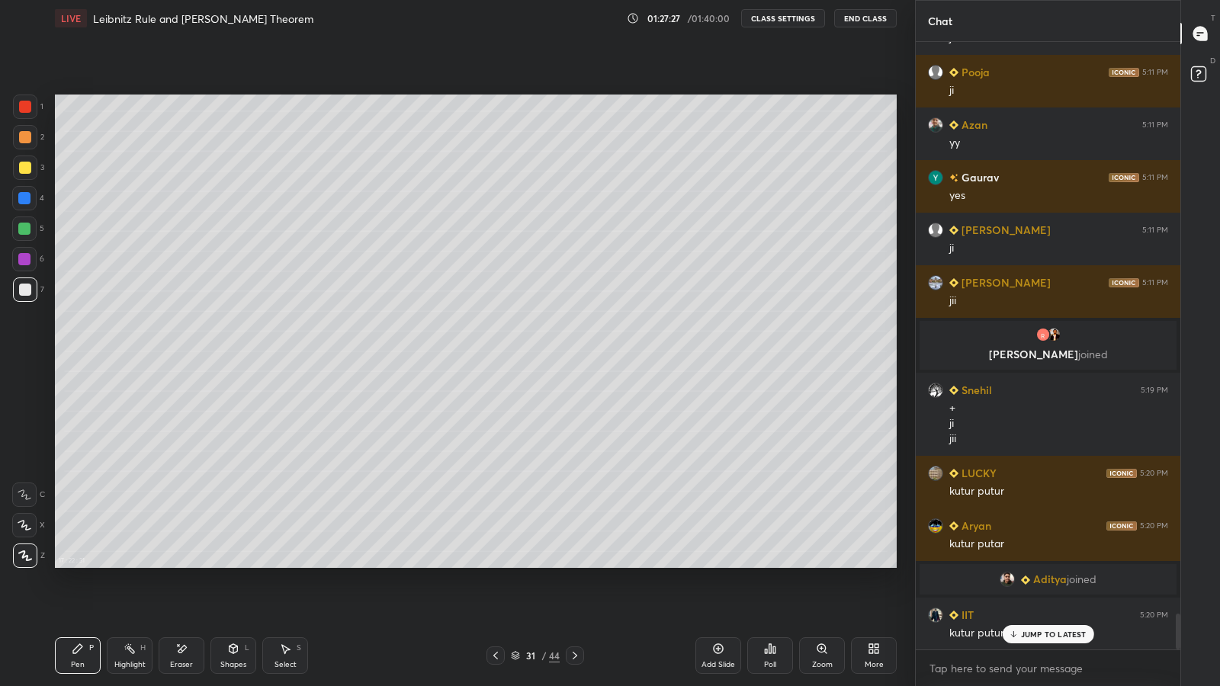
click at [496, 564] on icon at bounding box center [496, 656] width 12 height 12
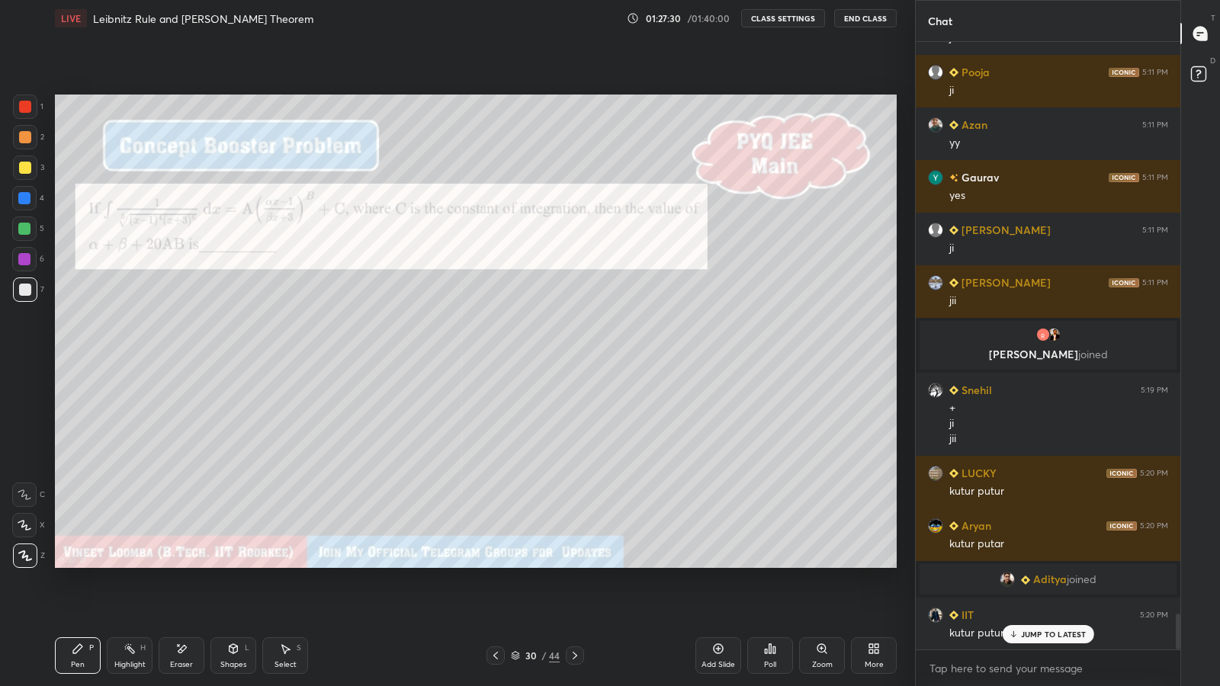
click at [574, 564] on icon at bounding box center [575, 656] width 12 height 12
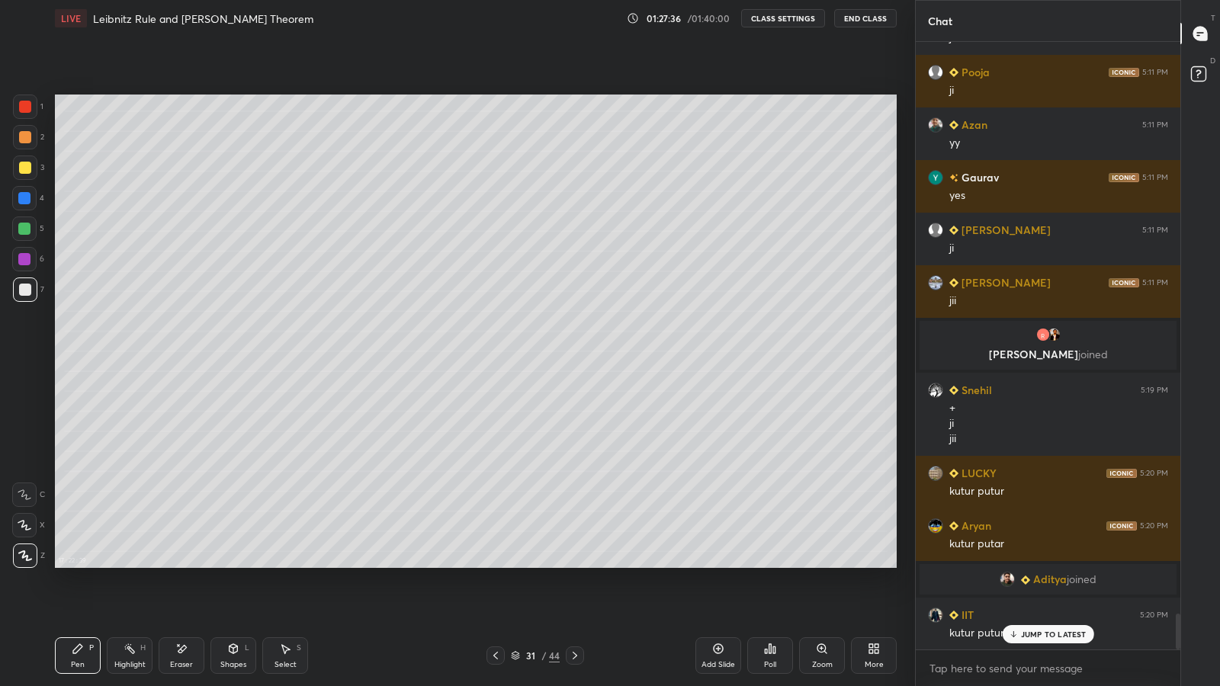
click at [493, 564] on icon at bounding box center [496, 656] width 12 height 12
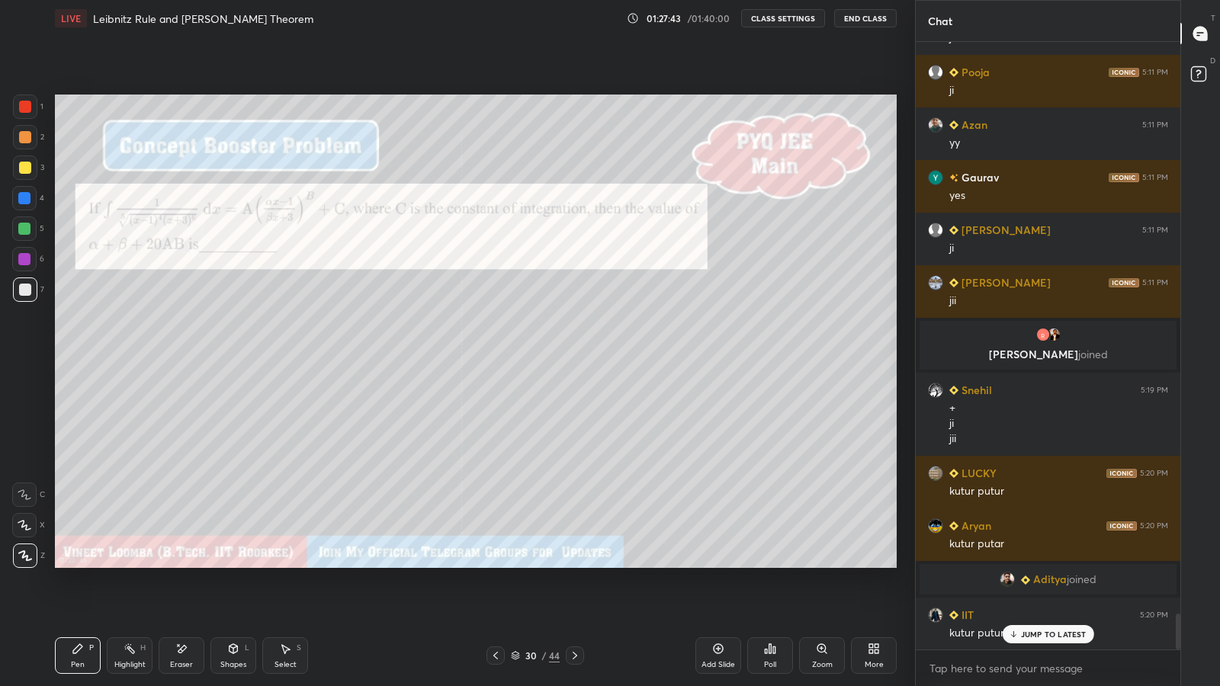
click at [574, 564] on icon at bounding box center [575, 656] width 12 height 12
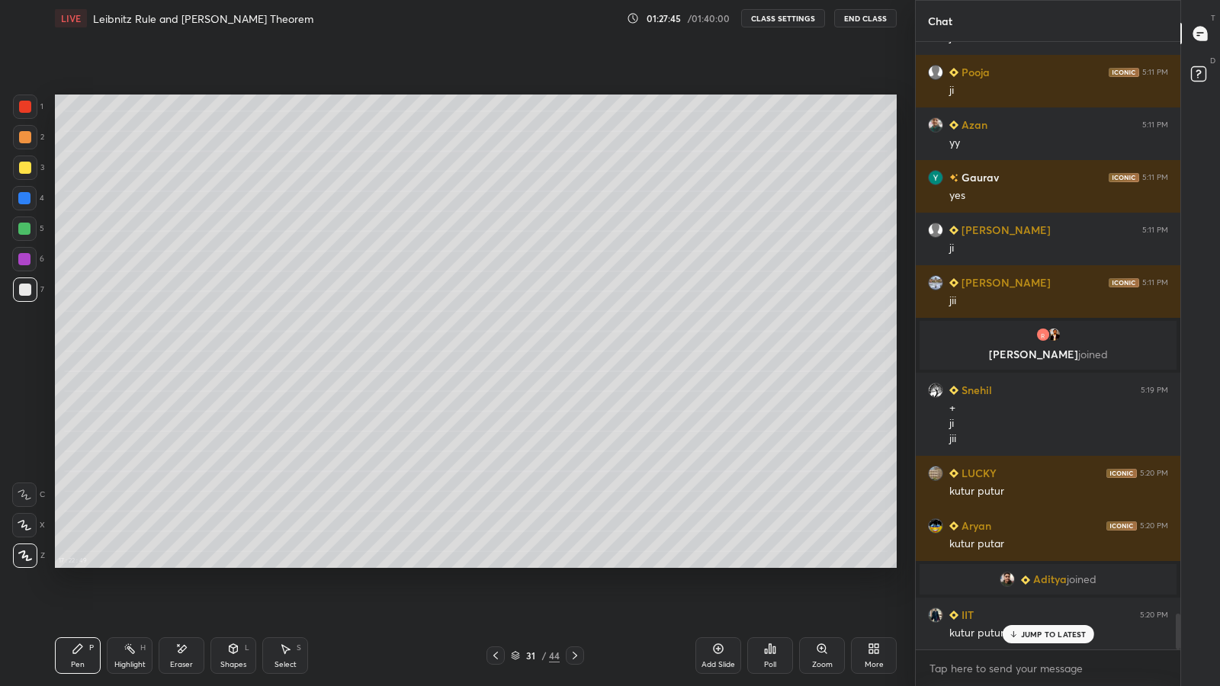
click at [496, 564] on icon at bounding box center [496, 656] width 12 height 12
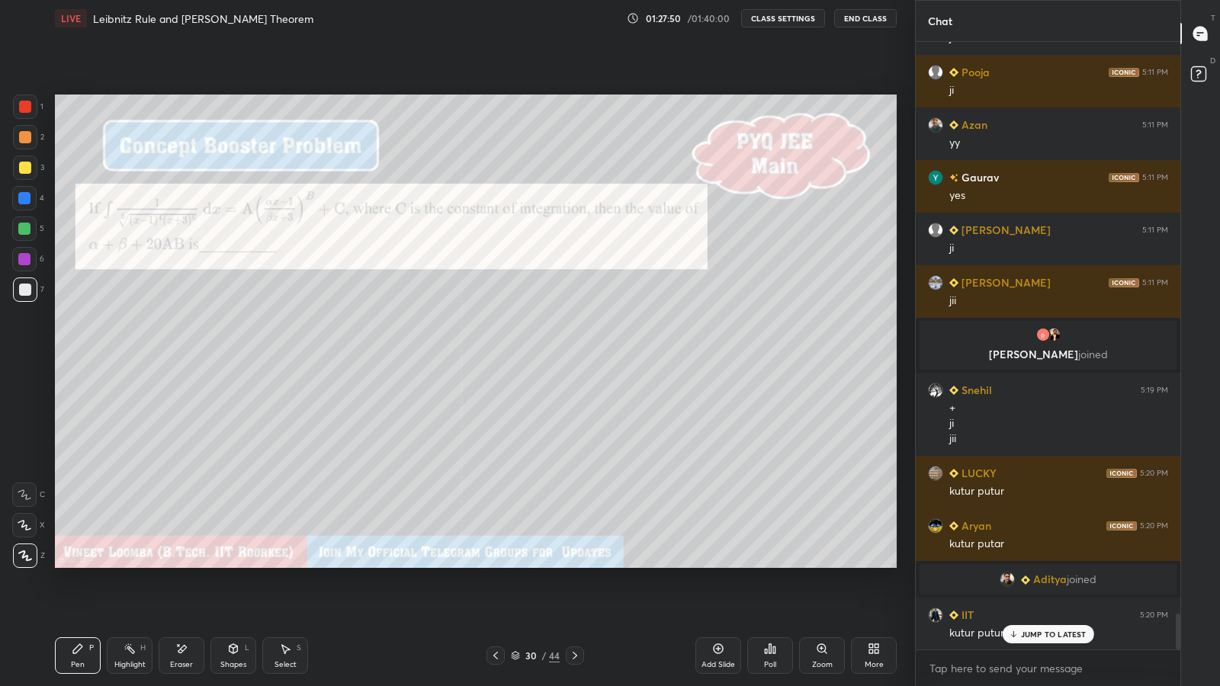
click at [574, 564] on icon at bounding box center [575, 656] width 12 height 12
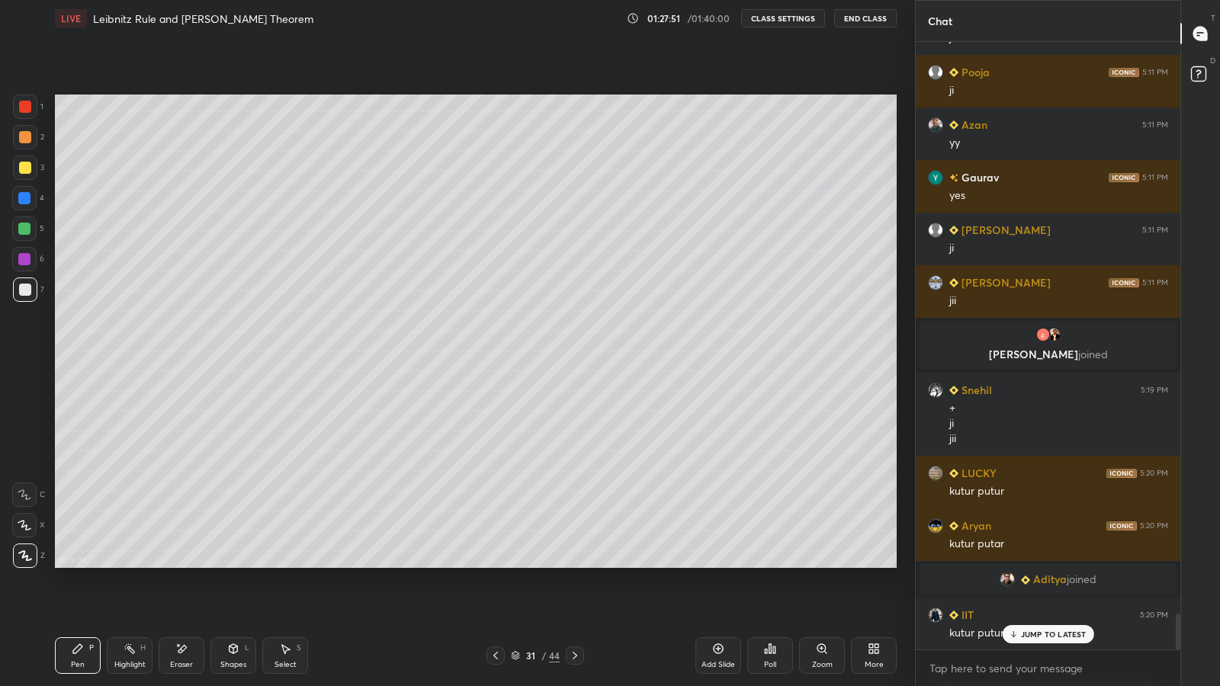
click at [493, 564] on icon at bounding box center [496, 656] width 12 height 12
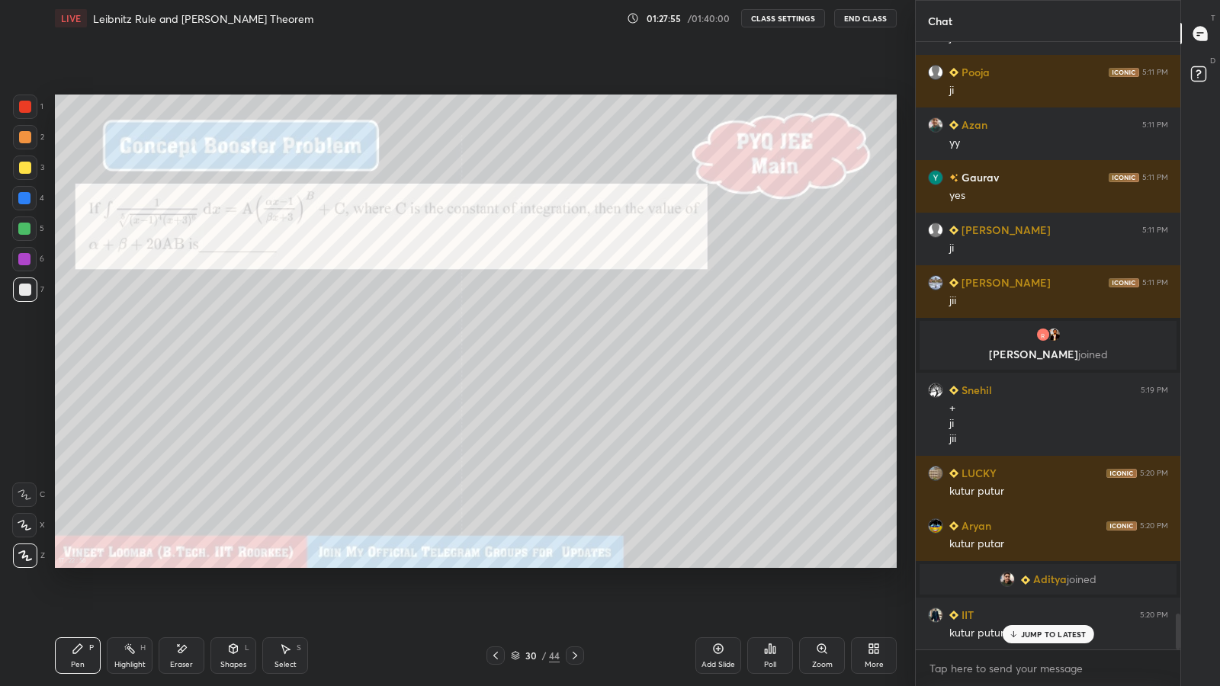
click at [574, 564] on icon at bounding box center [575, 656] width 12 height 12
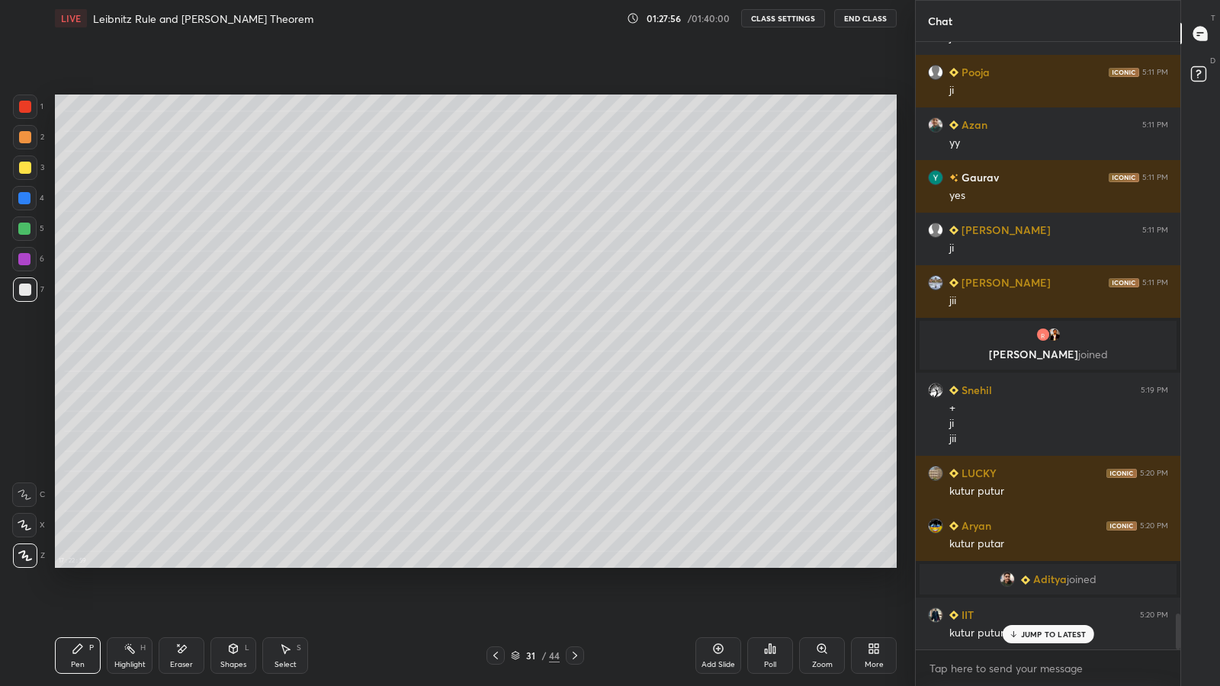
click at [496, 564] on icon at bounding box center [496, 656] width 12 height 12
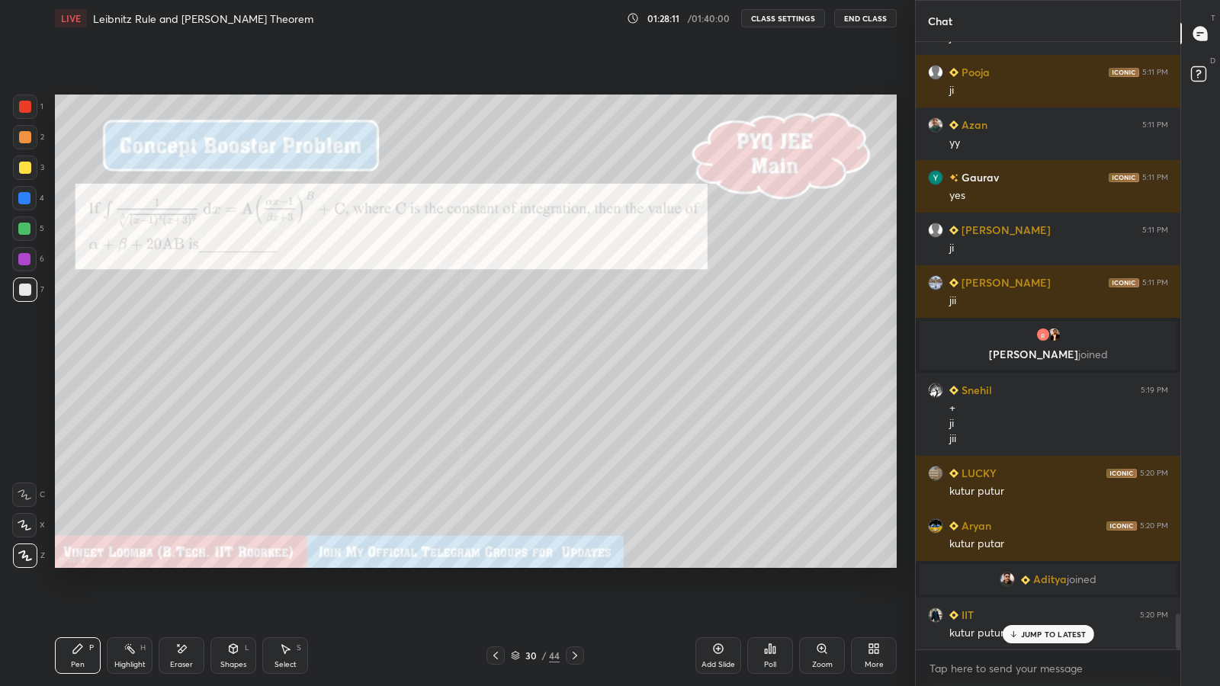
click at [1024, 564] on p "JUMP TO LATEST" at bounding box center [1054, 634] width 66 height 9
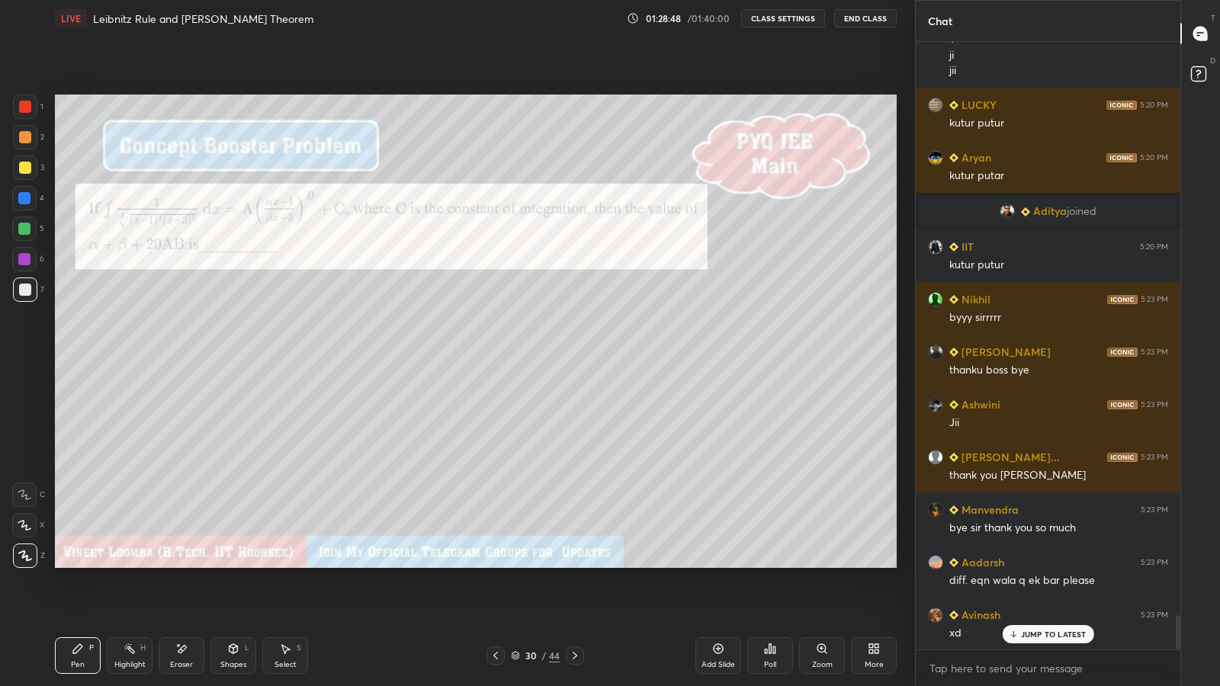
scroll to position [10226, 0]
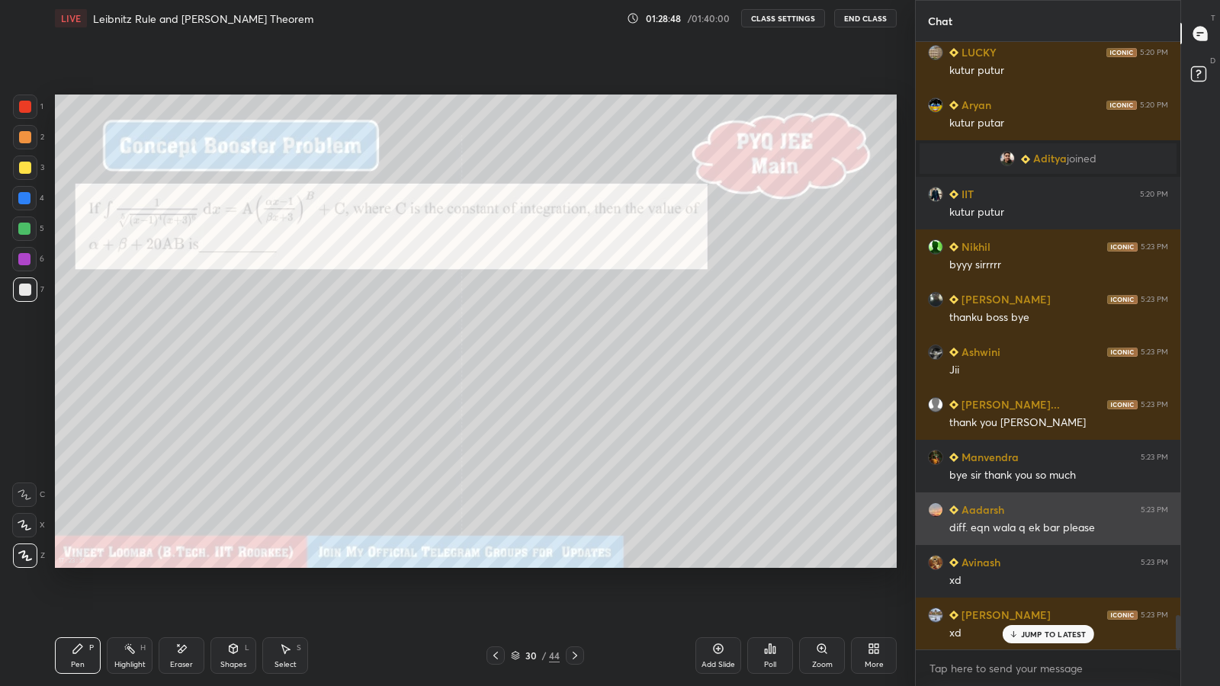
click at [969, 507] on h6 "Aadarsh" at bounding box center [982, 510] width 46 height 16
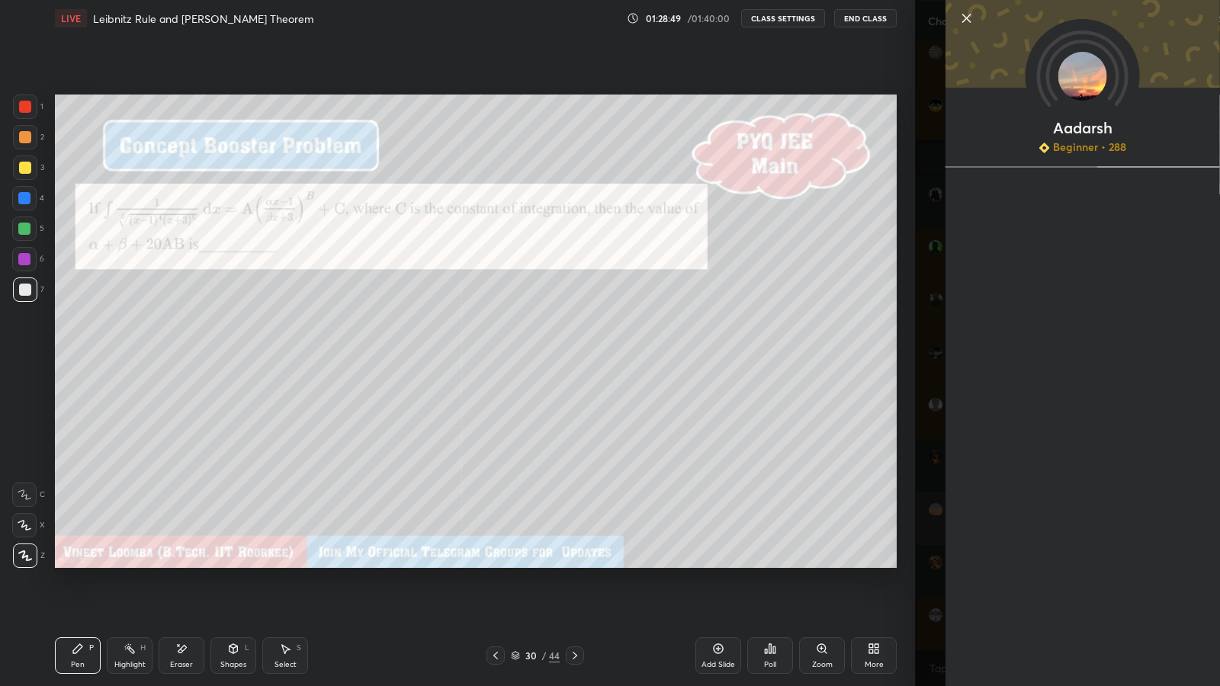
scroll to position [10279, 0]
click at [926, 509] on div "[PERSON_NAME] Beginner • 288" at bounding box center [1067, 343] width 305 height 686
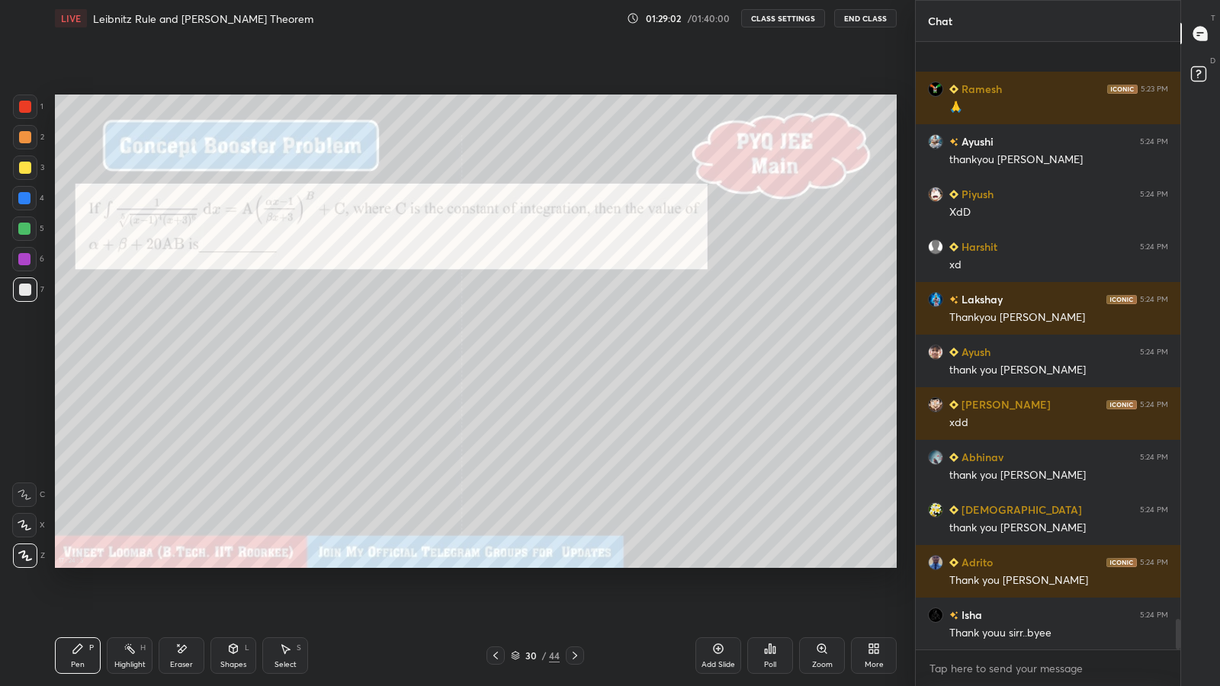
scroll to position [11647, 0]
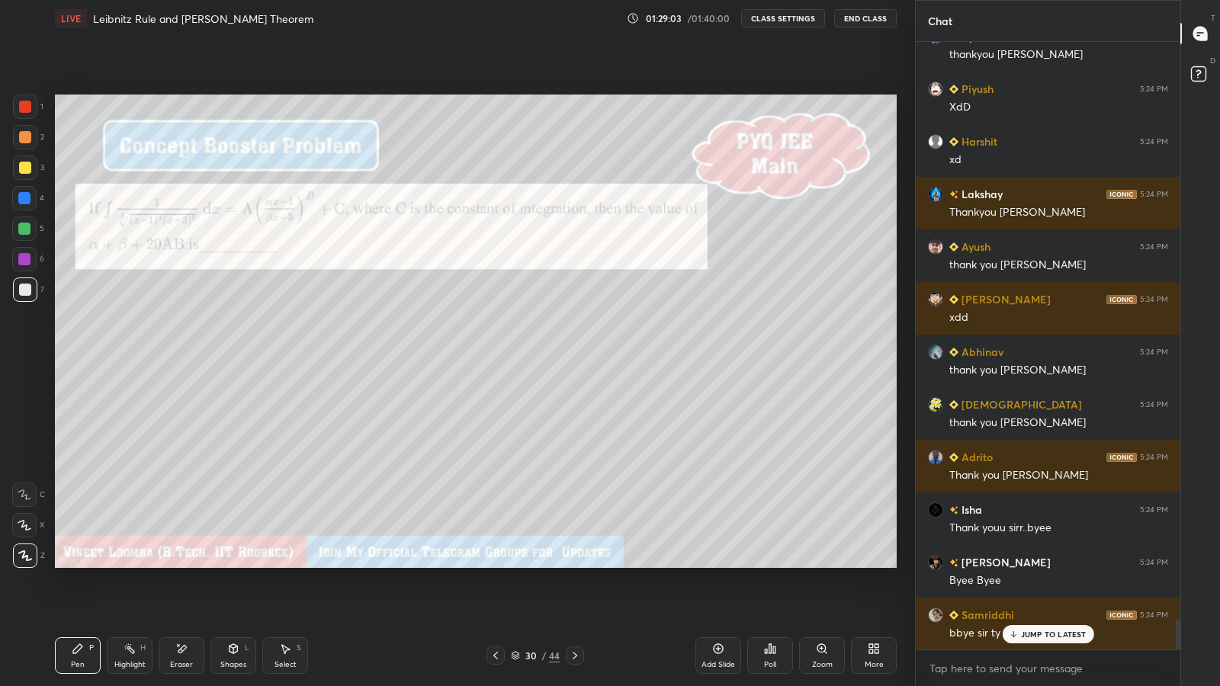
click at [721, 564] on icon at bounding box center [719, 649] width 10 height 10
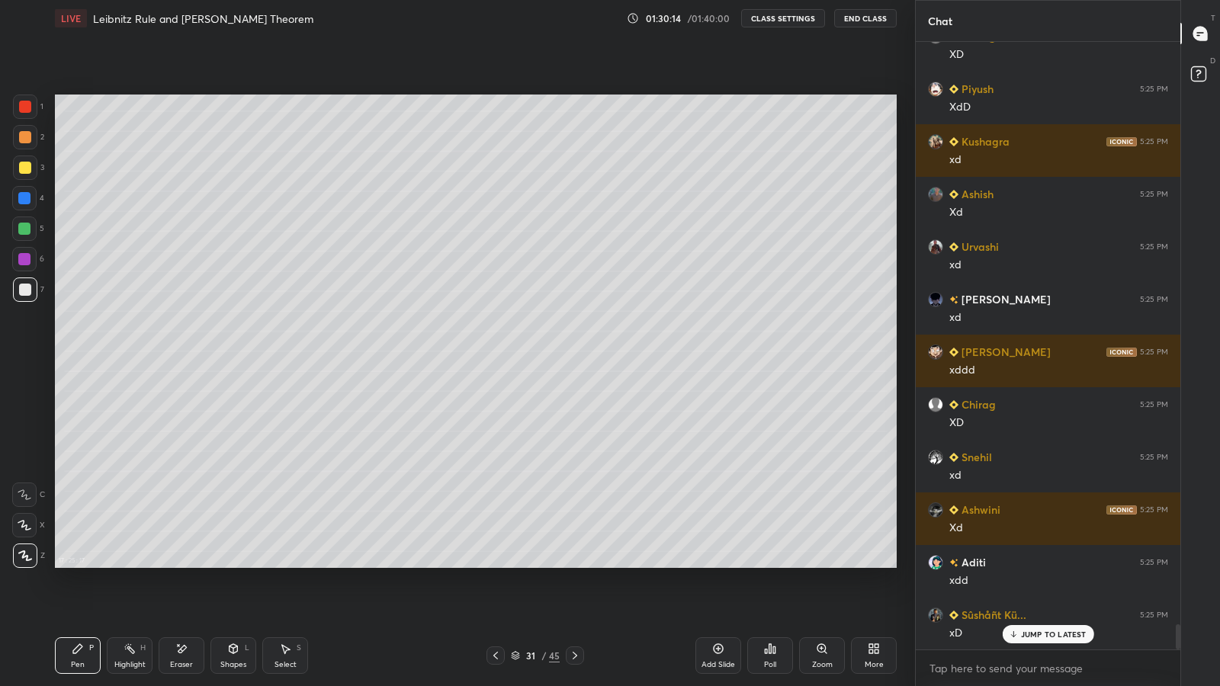
scroll to position [14015, 0]
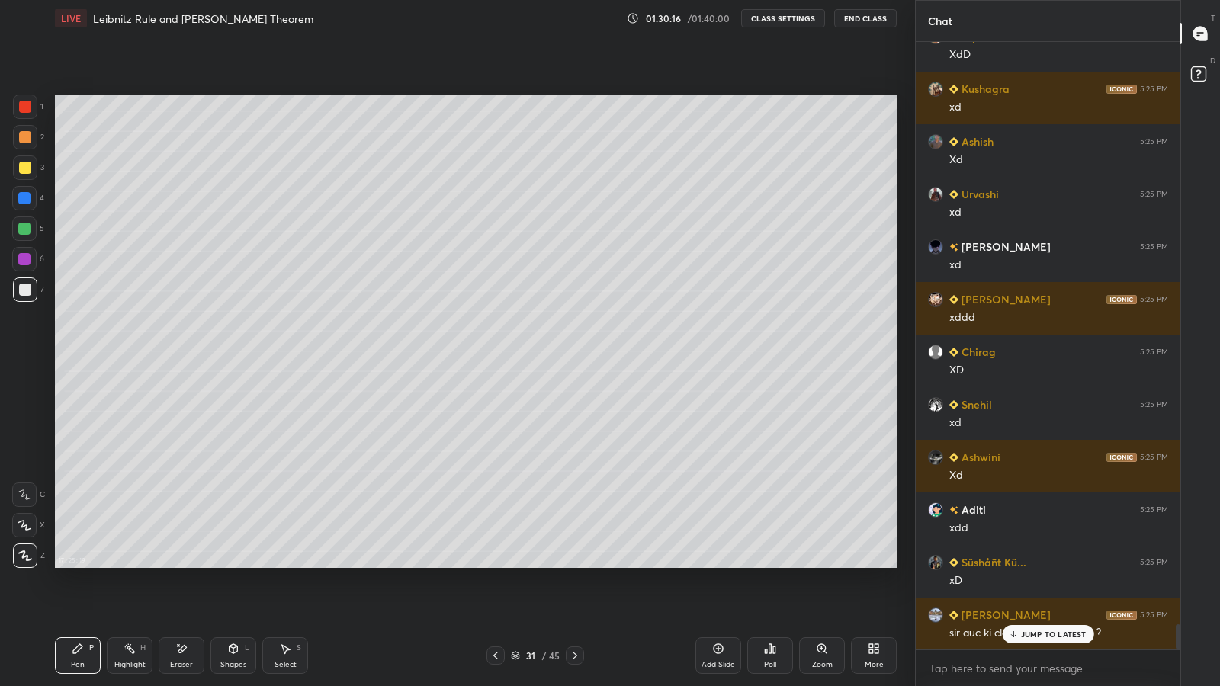
click at [1022, 564] on p "JUMP TO LATEST" at bounding box center [1054, 634] width 66 height 9
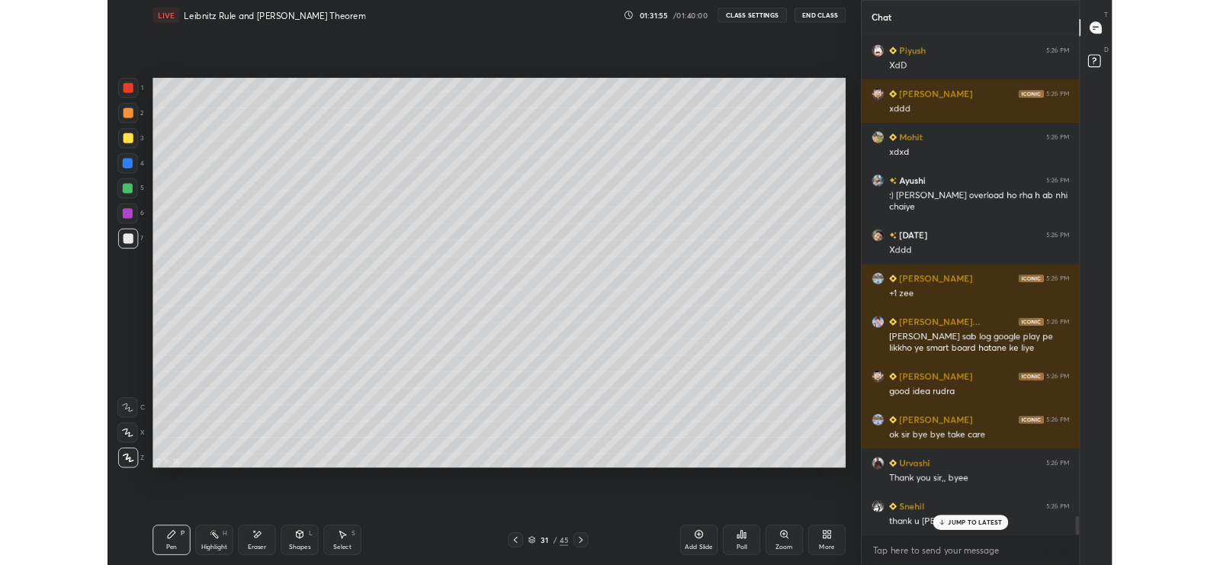
scroll to position [15741, 0]
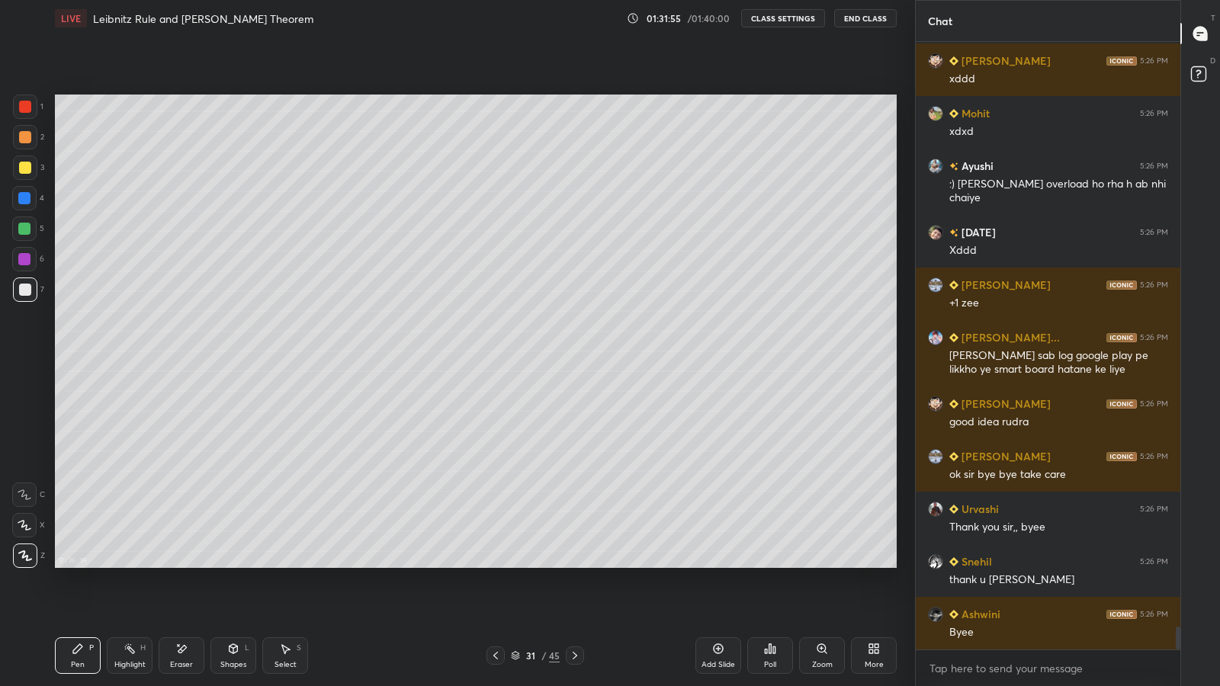
click at [876, 564] on icon at bounding box center [877, 646] width 4 height 4
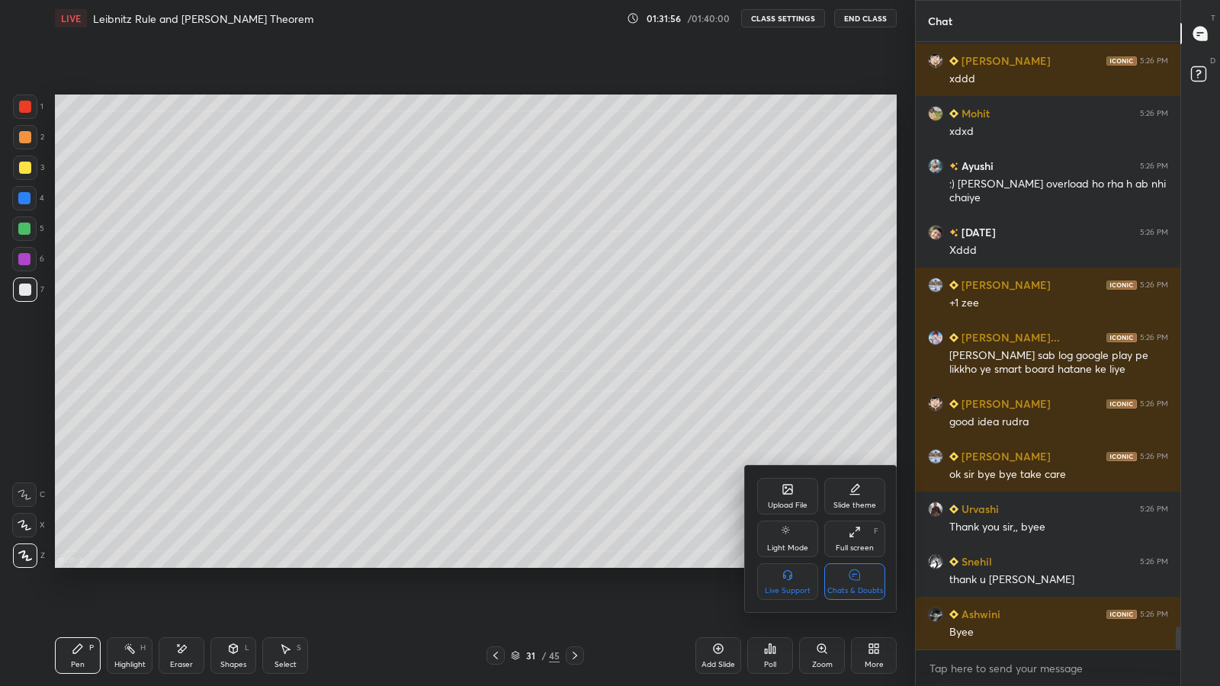
click at [844, 536] on div "Full screen F" at bounding box center [854, 539] width 61 height 37
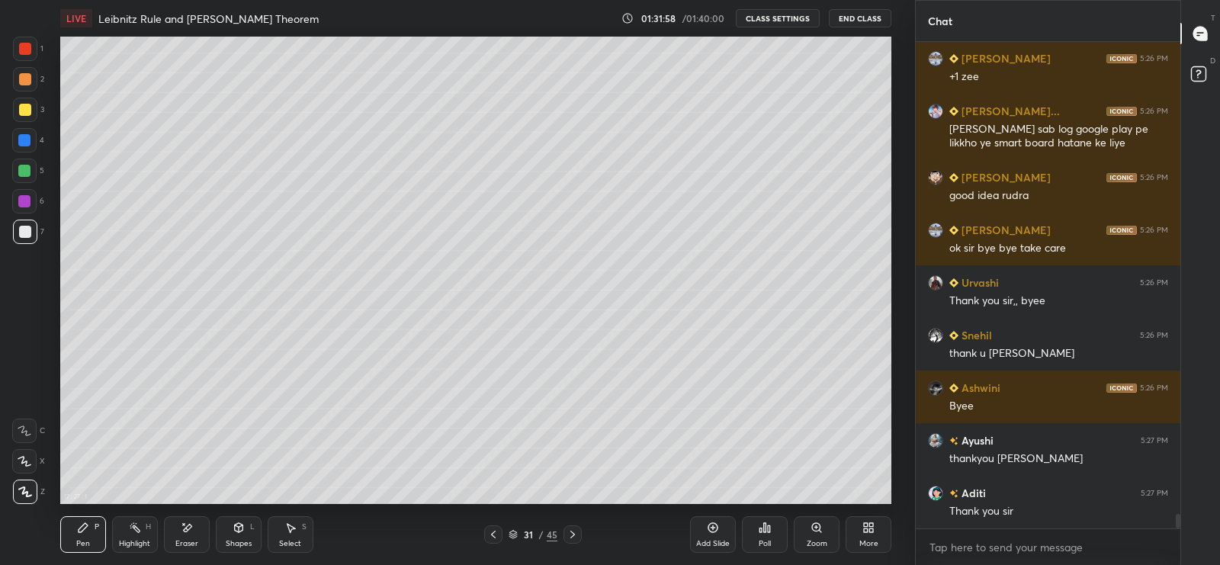
scroll to position [16019, 0]
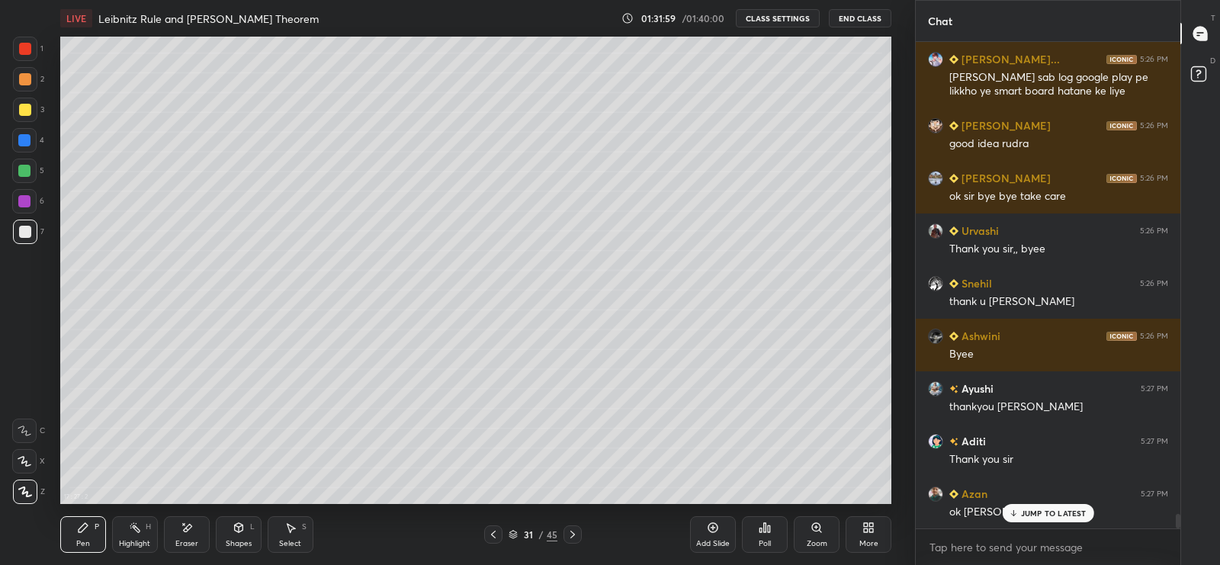
click at [772, 21] on button "CLASS SETTINGS" at bounding box center [778, 18] width 84 height 18
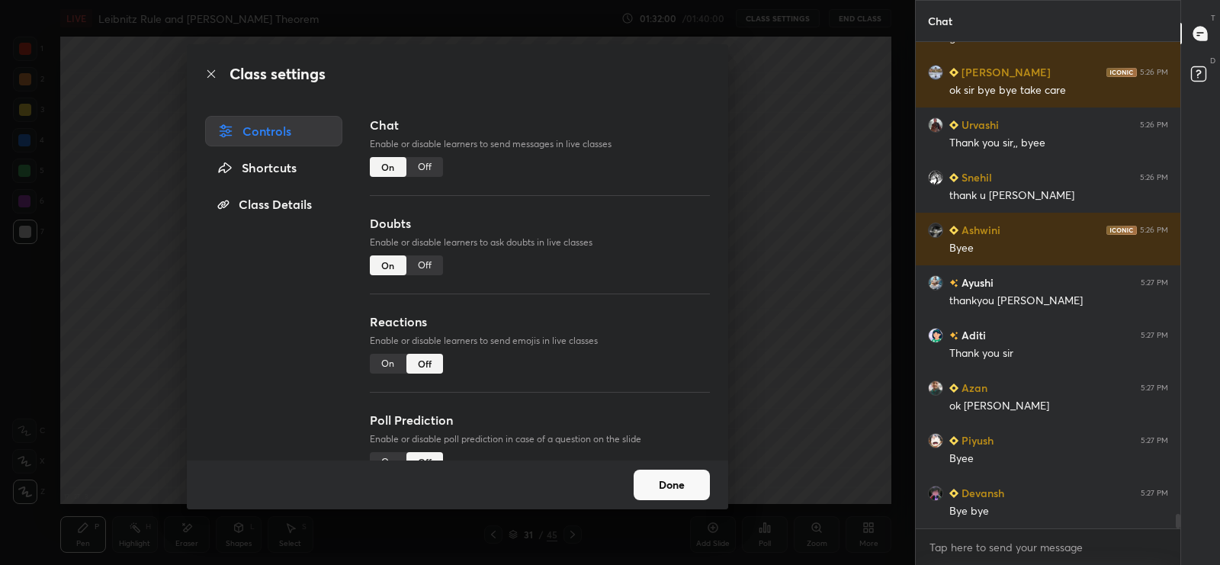
click at [423, 263] on div "Off" at bounding box center [424, 265] width 37 height 20
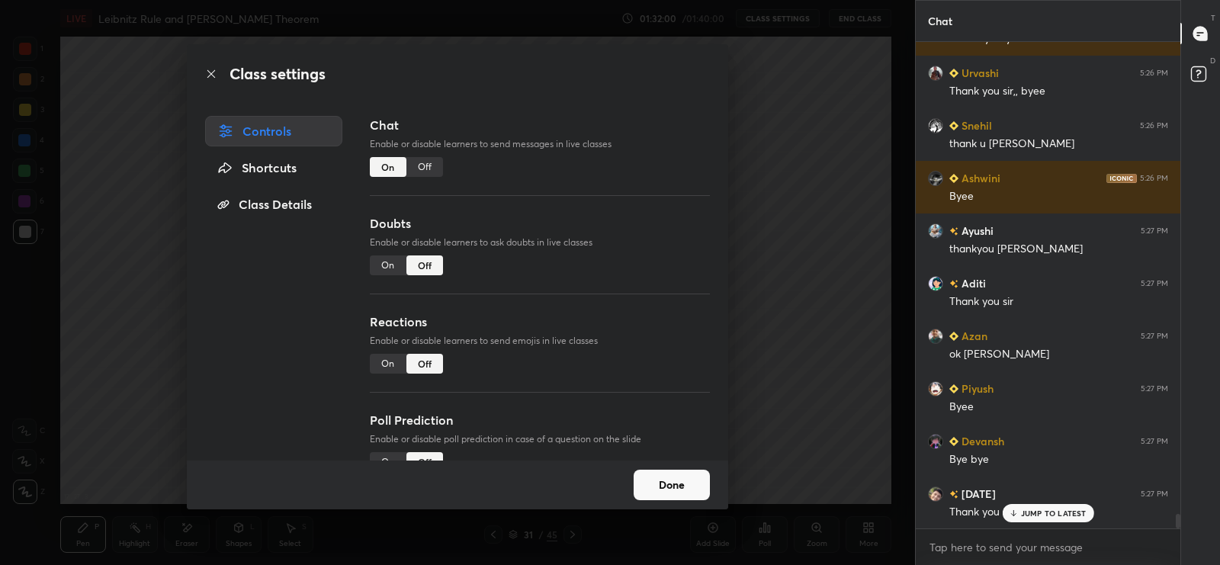
type textarea "x"
click at [429, 167] on div "Off" at bounding box center [424, 167] width 37 height 20
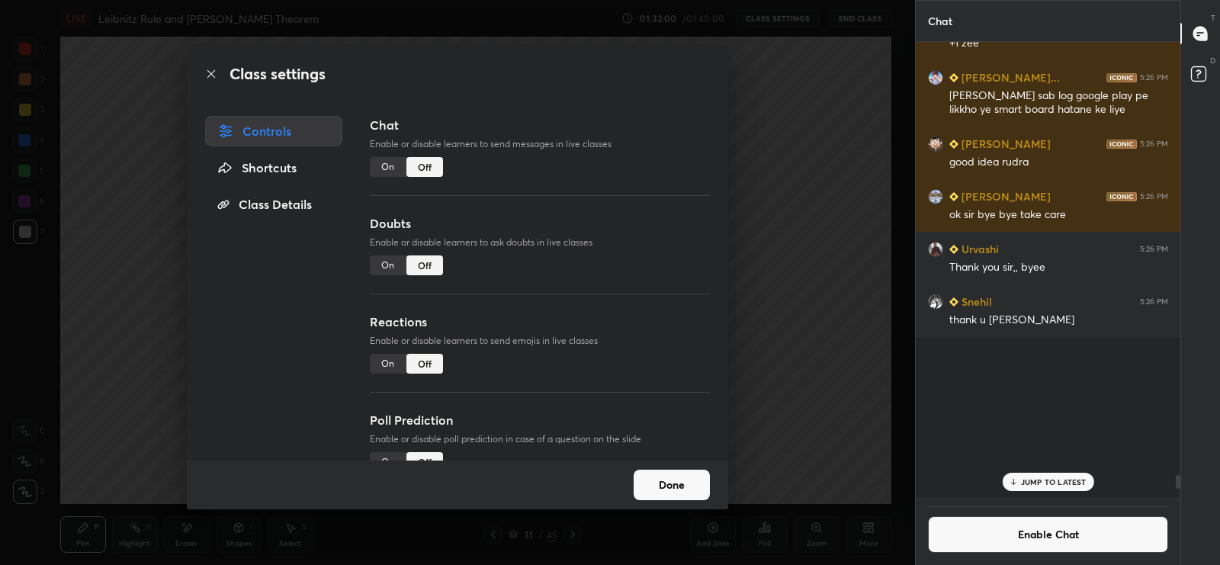
scroll to position [5, 5]
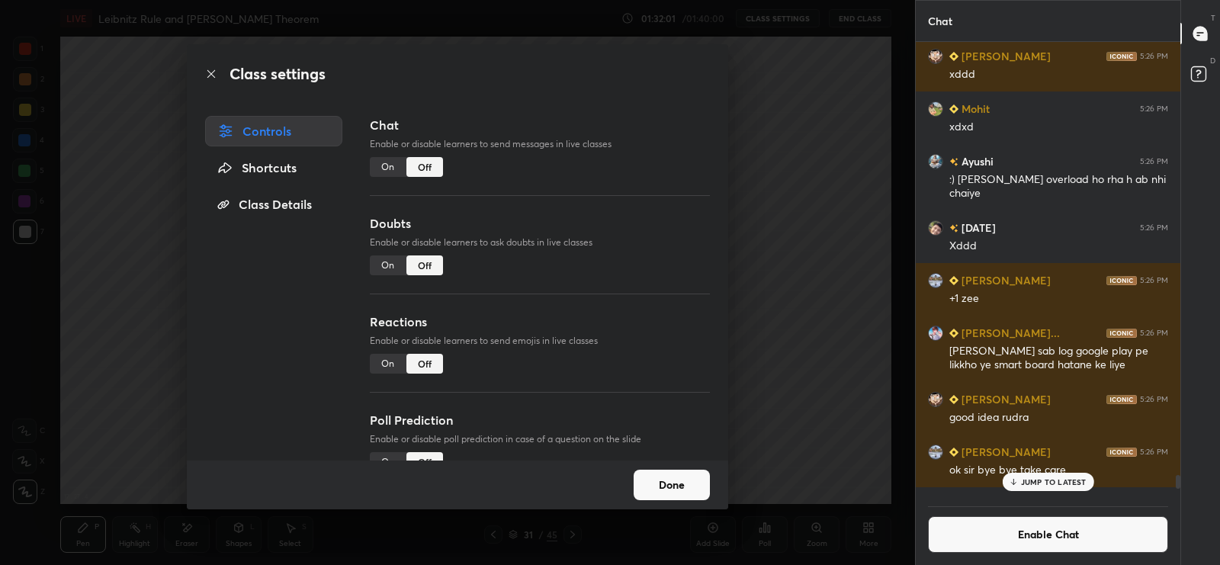
click at [664, 478] on button "Done" at bounding box center [672, 485] width 76 height 31
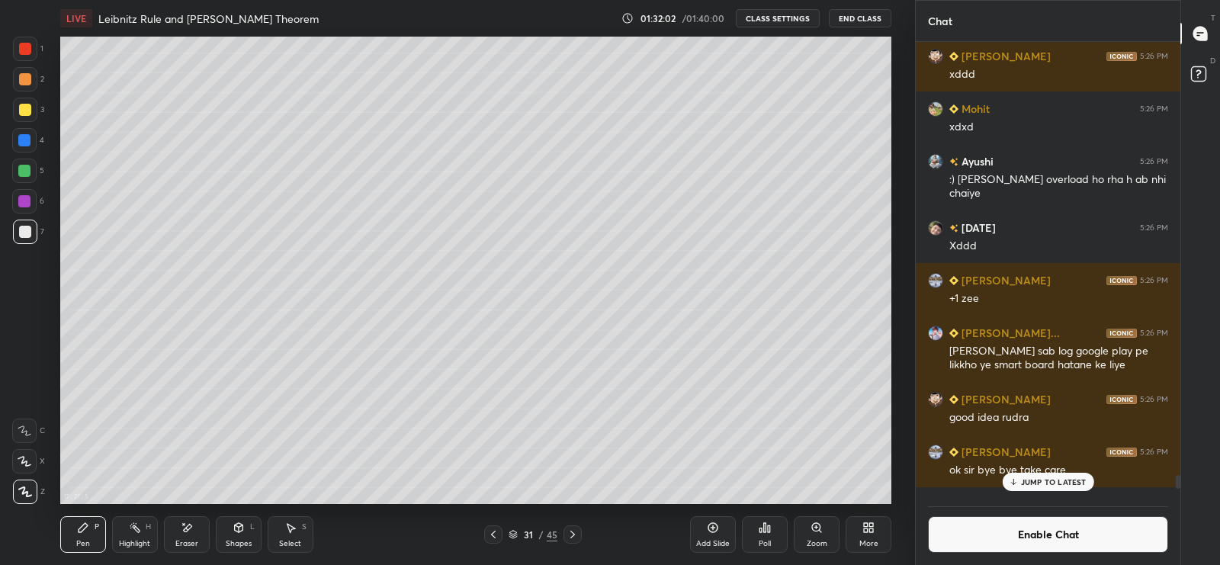
click at [863, 20] on button "End Class" at bounding box center [860, 18] width 63 height 18
